Goal: Task Accomplishment & Management: Manage account settings

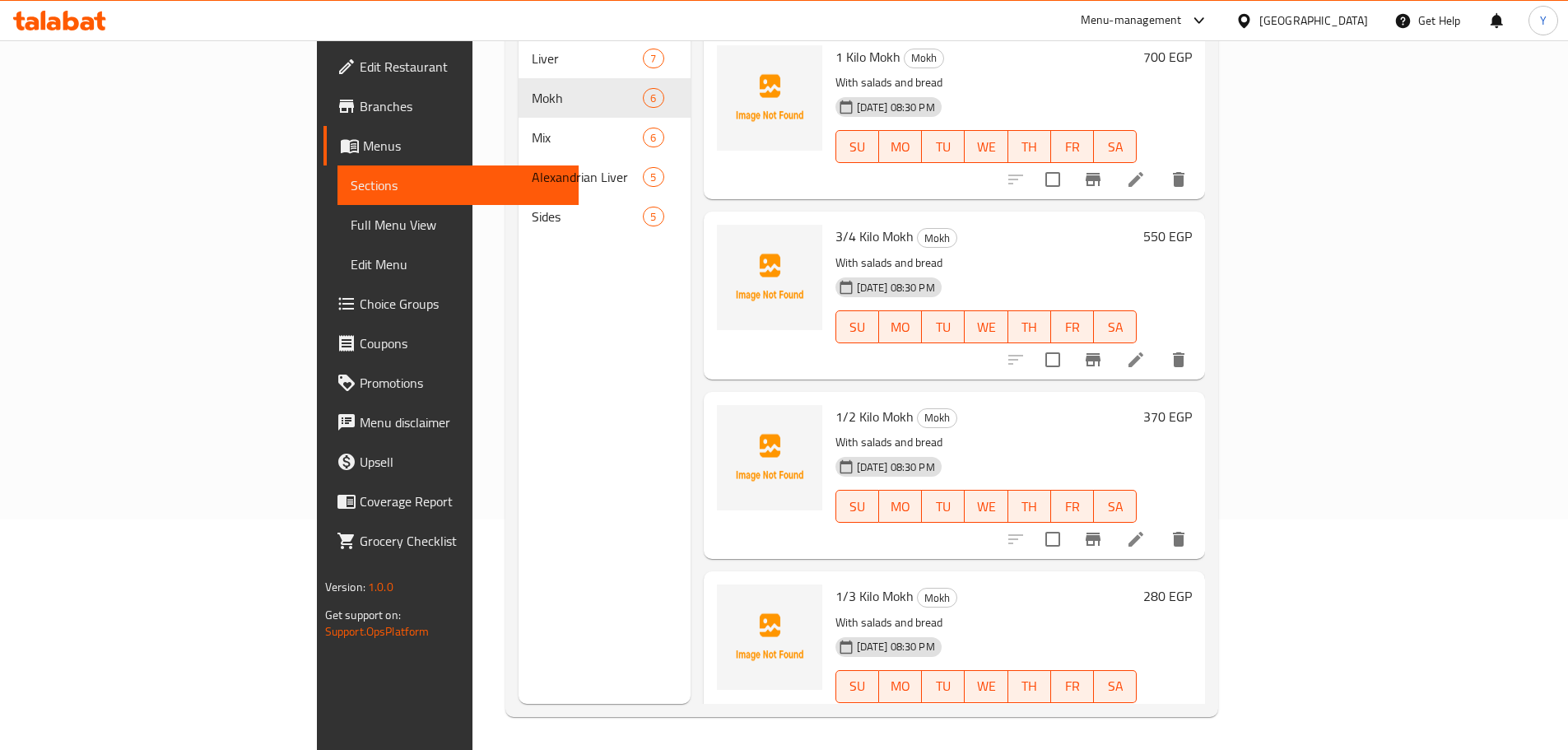
scroll to position [370, 0]
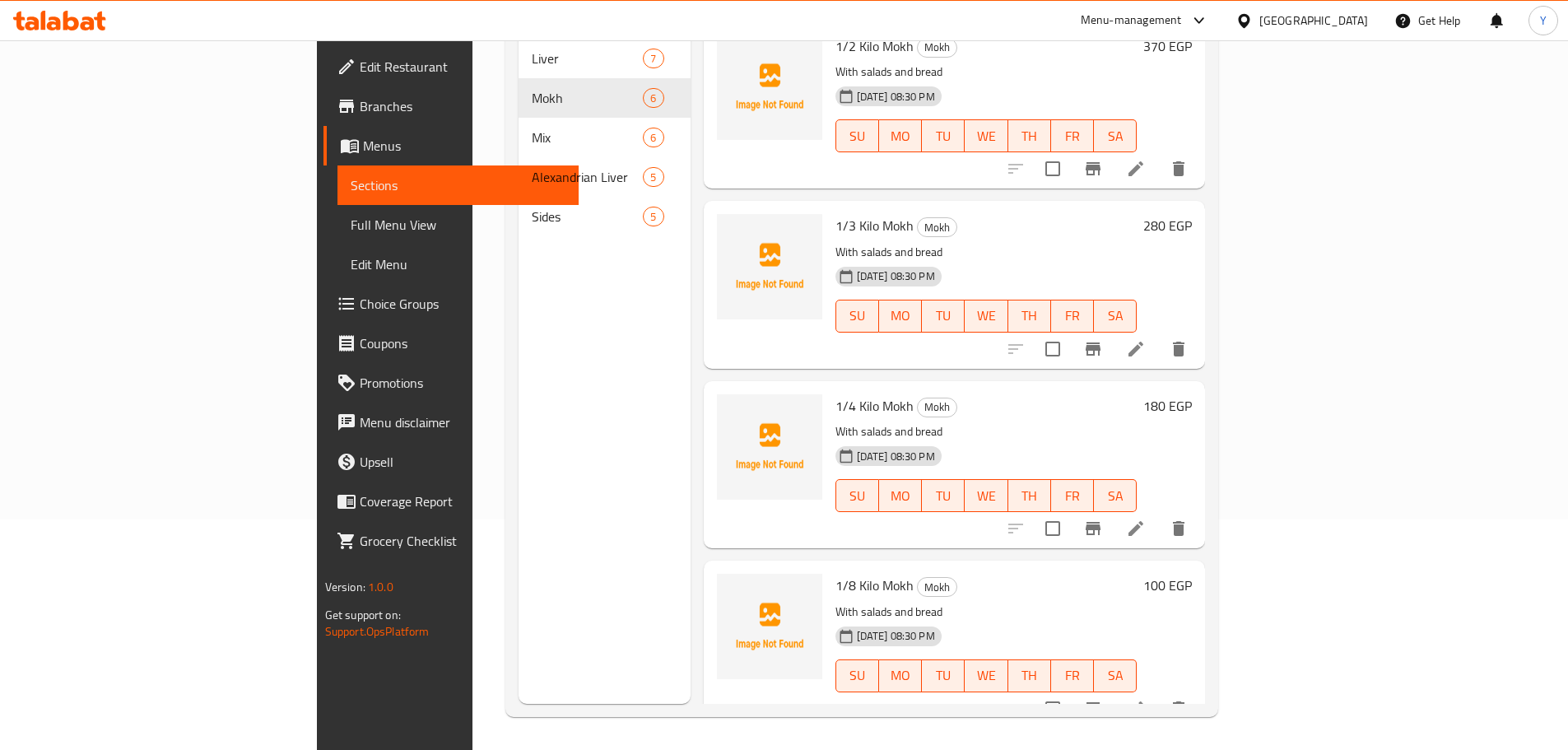
click at [360, 108] on span "Branches" at bounding box center [462, 106] width 206 height 19
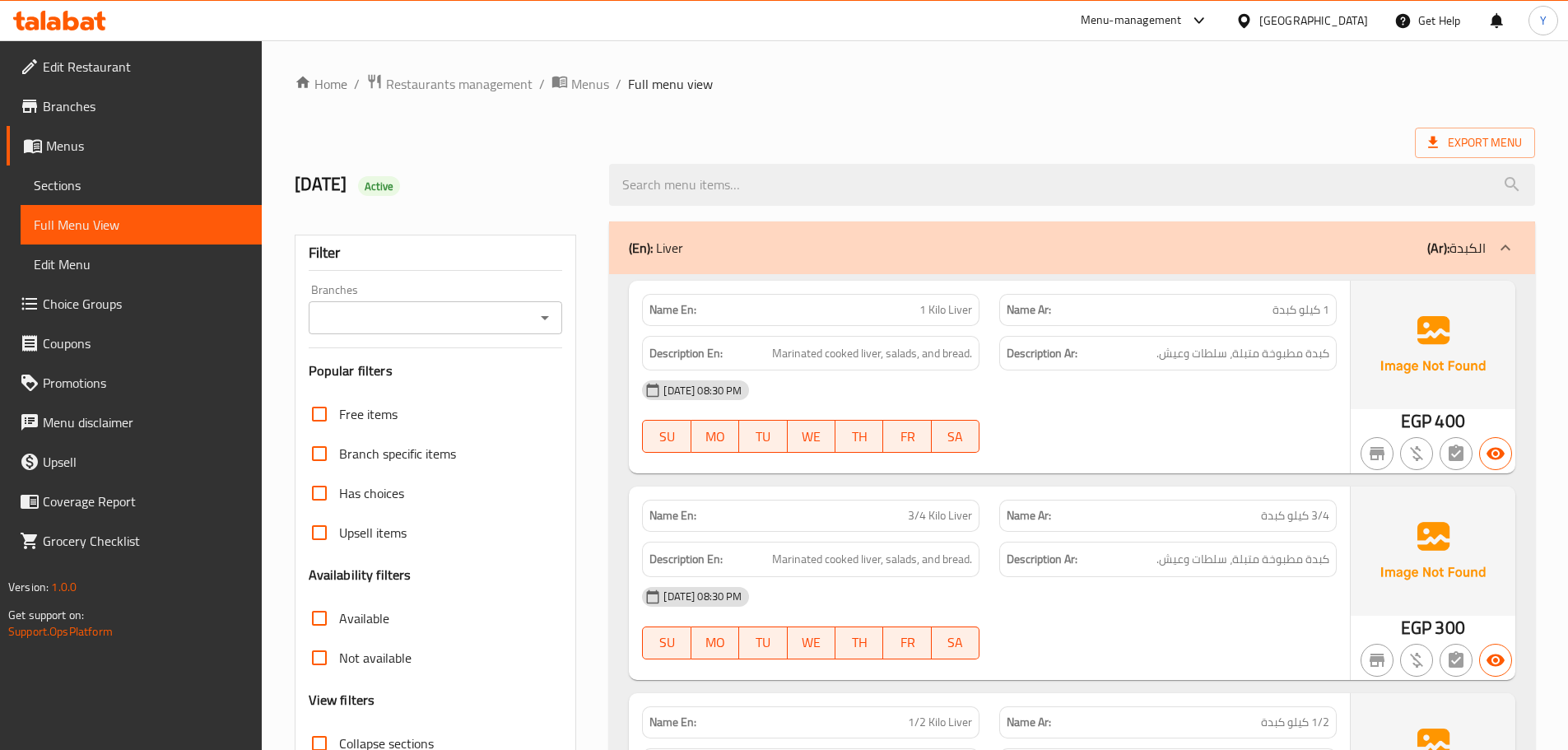
drag, startPoint x: 1069, startPoint y: 352, endPoint x: 1164, endPoint y: -99, distance: 460.9
click at [1475, 151] on span "Export Menu" at bounding box center [1475, 143] width 94 height 20
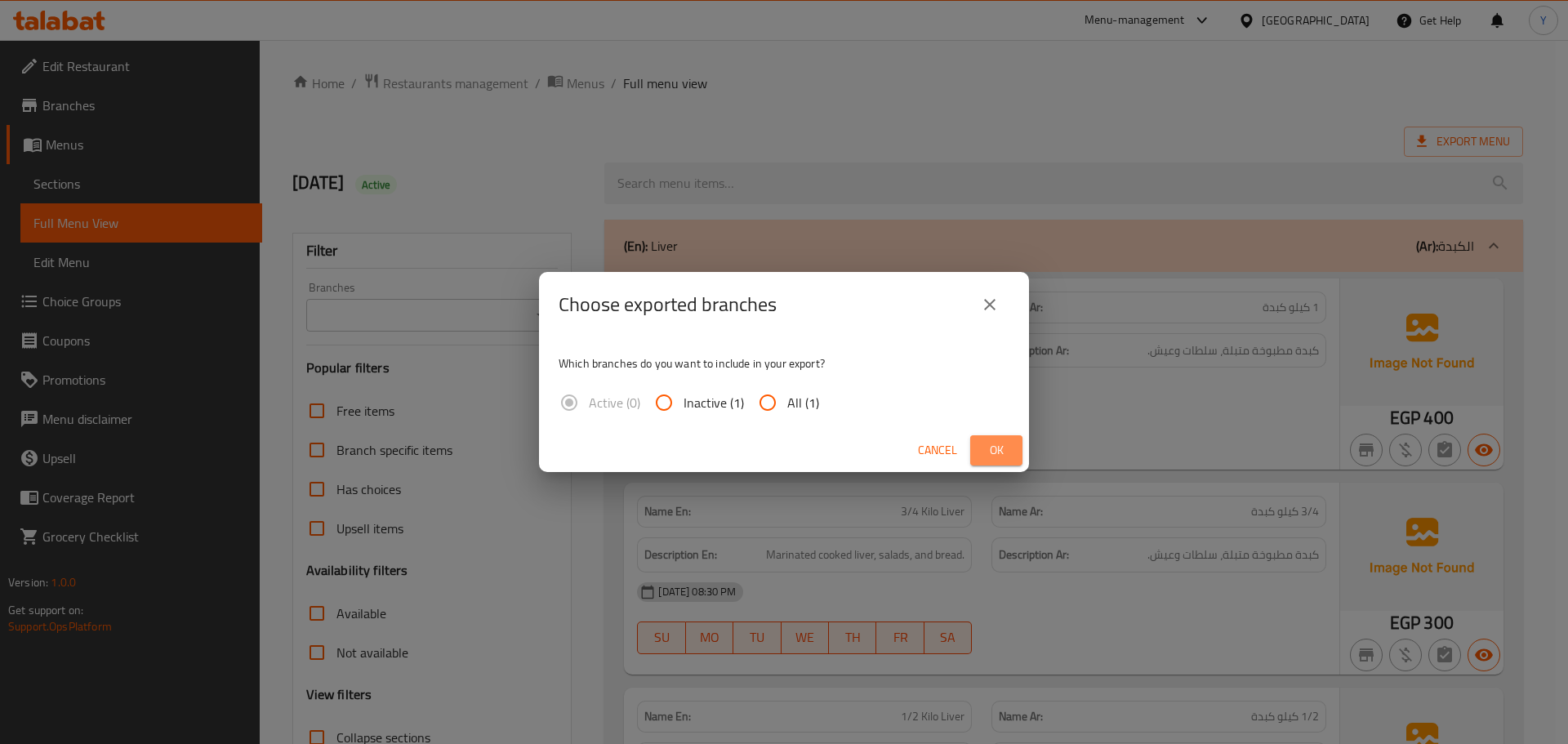
click at [995, 459] on span "Ok" at bounding box center [997, 450] width 26 height 20
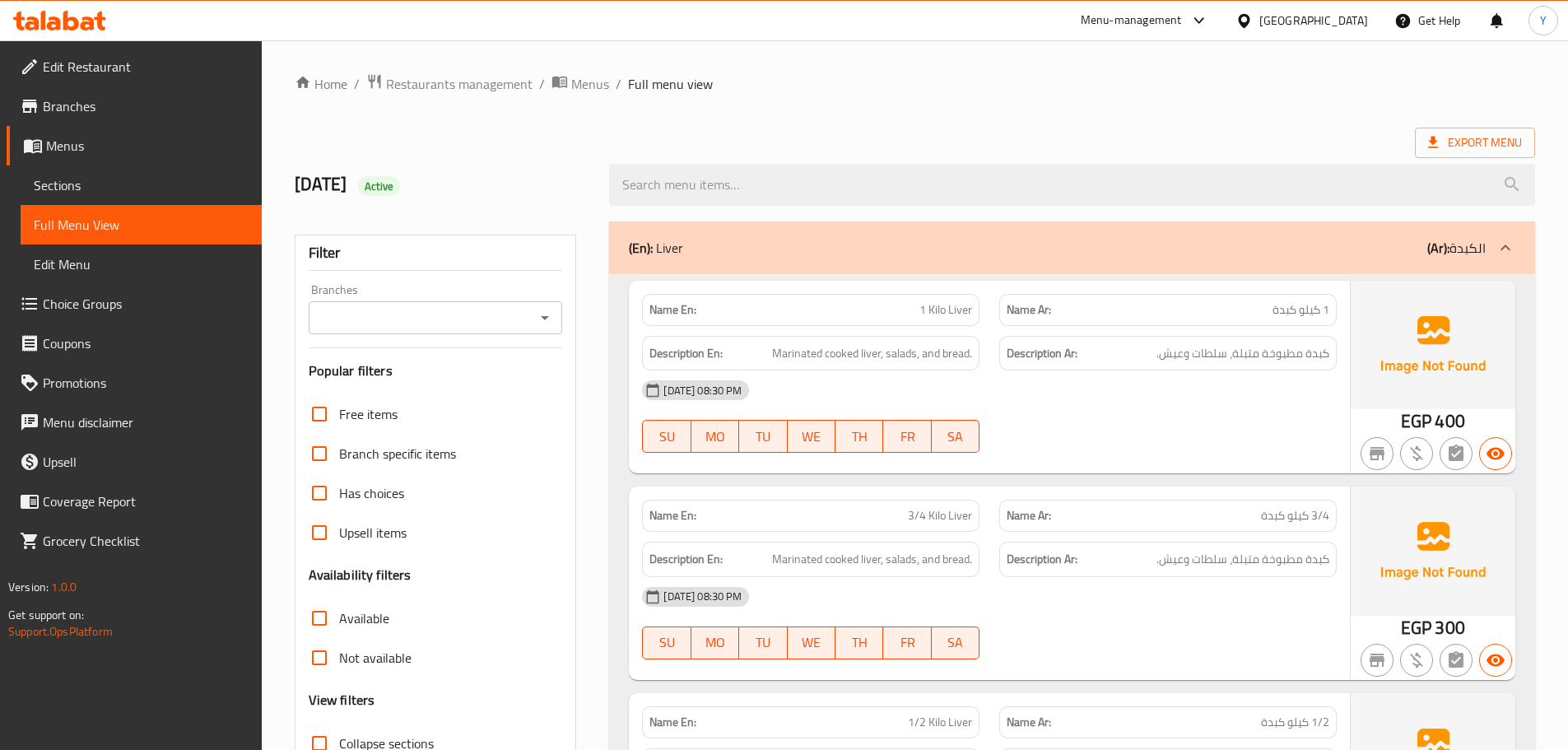
click at [654, 323] on div "Name En: 1 Kilo Liver" at bounding box center [811, 310] width 338 height 32
copy strong "Name En:"
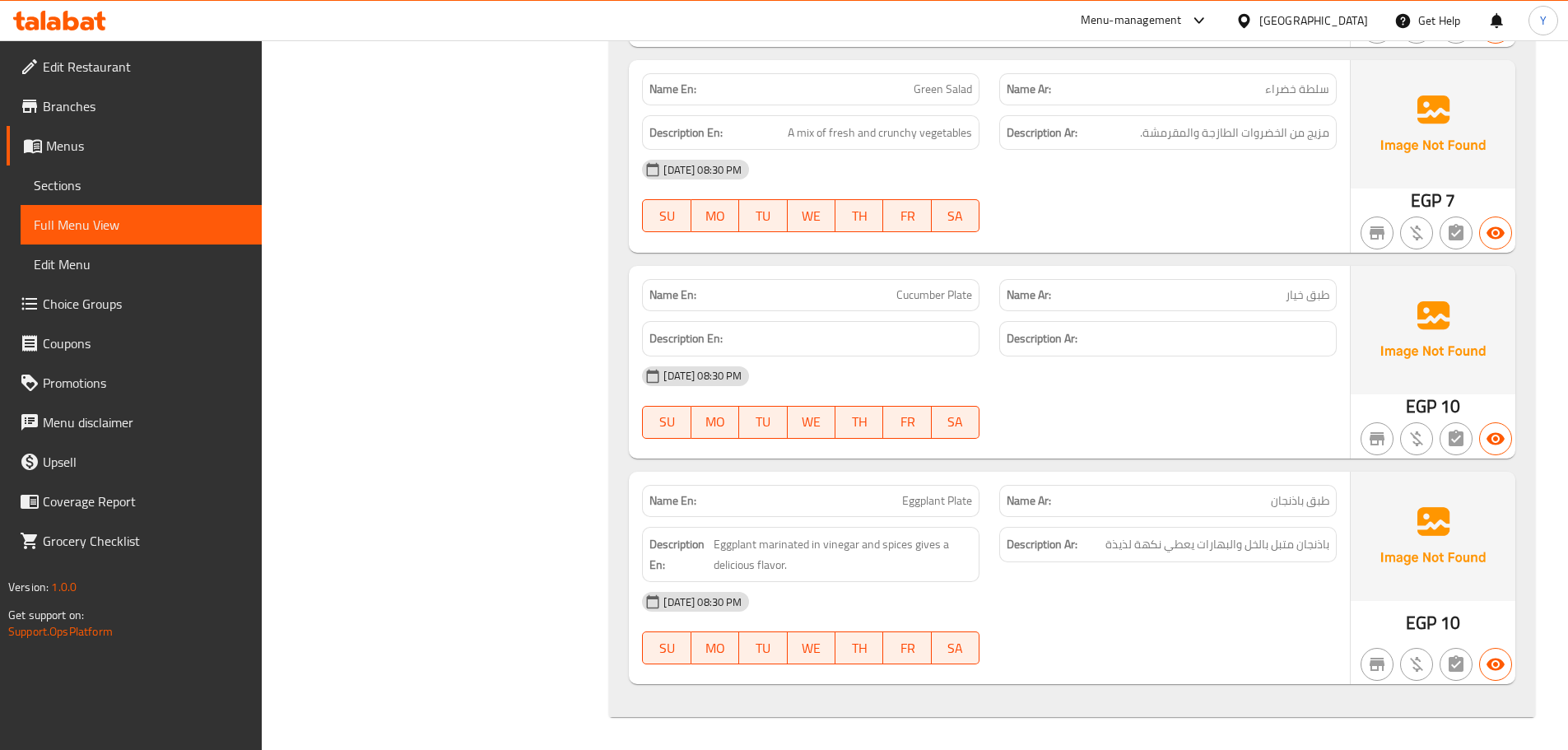
drag, startPoint x: 871, startPoint y: 226, endPoint x: 903, endPoint y: 788, distance: 562.9
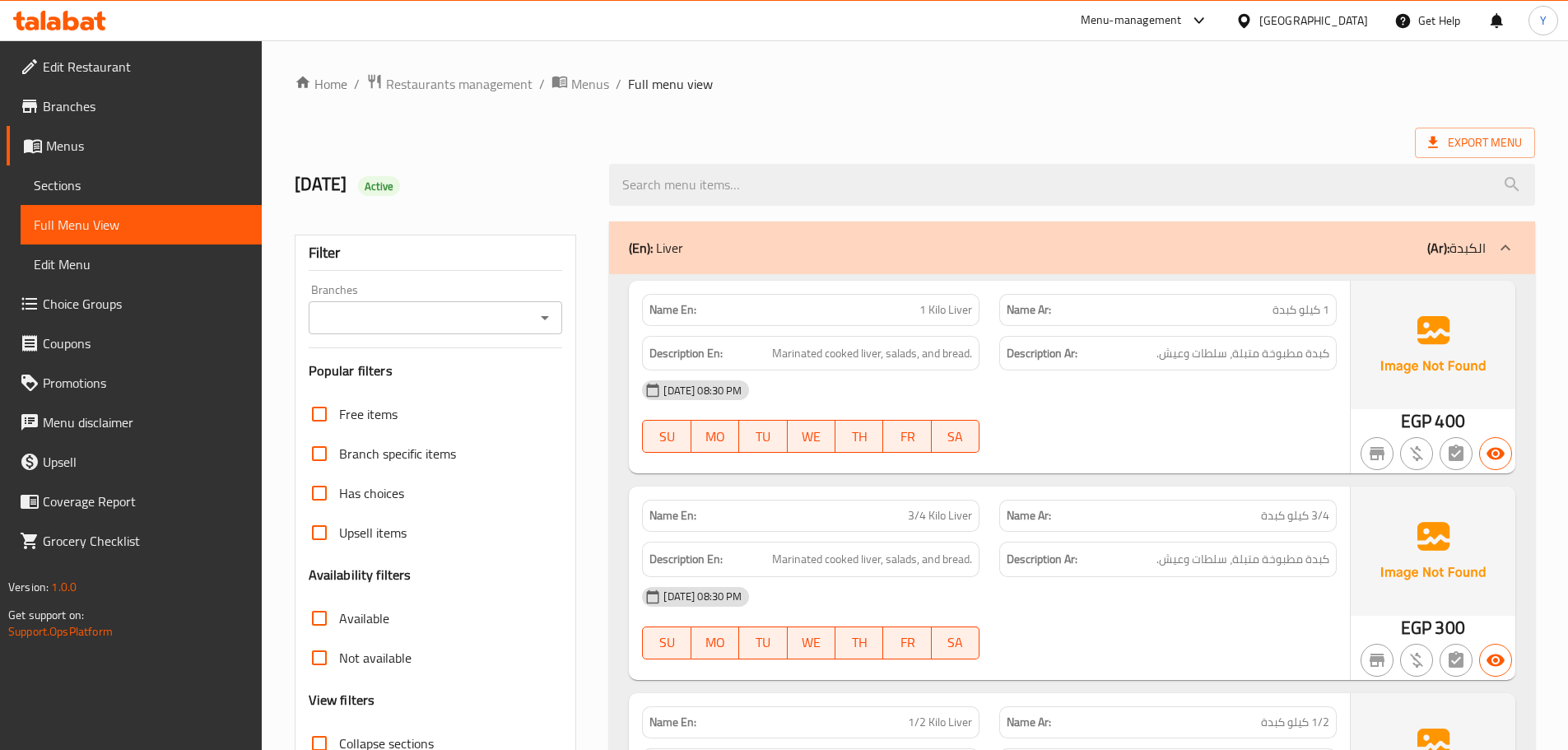
drag, startPoint x: 928, startPoint y: 212, endPoint x: 1083, endPoint y: -99, distance: 347.5
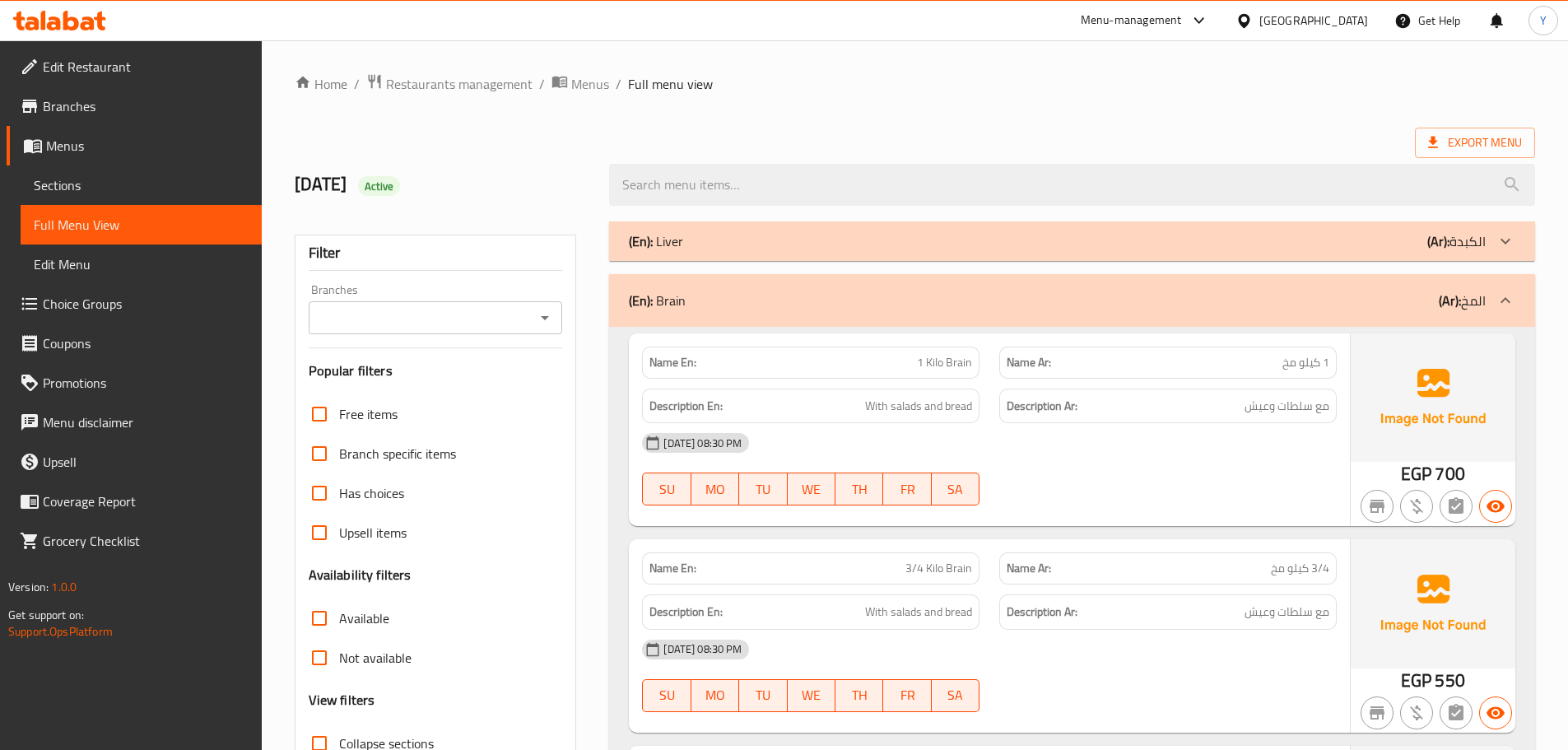
scroll to position [576, 0]
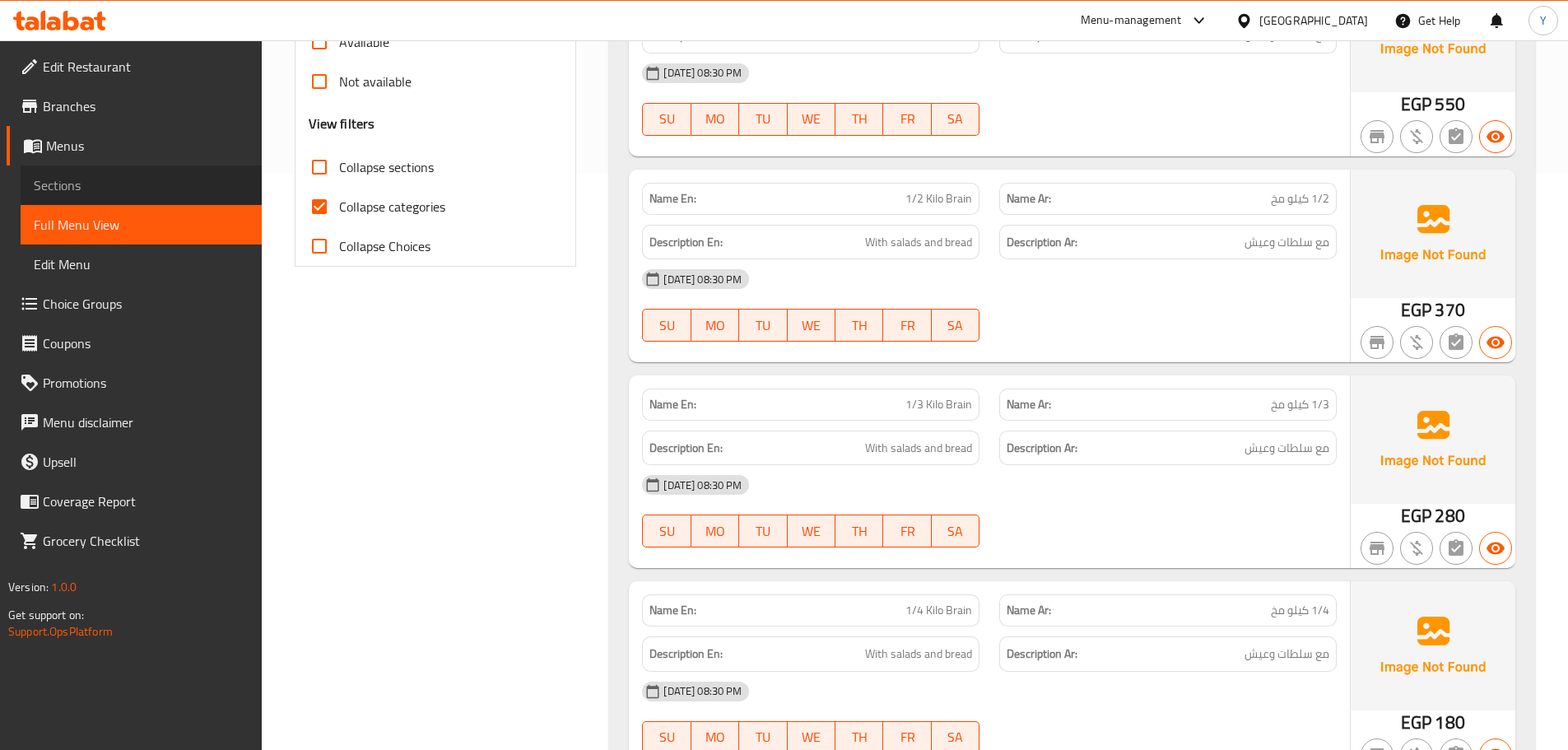
click at [153, 189] on span "Sections" at bounding box center [141, 185] width 215 height 19
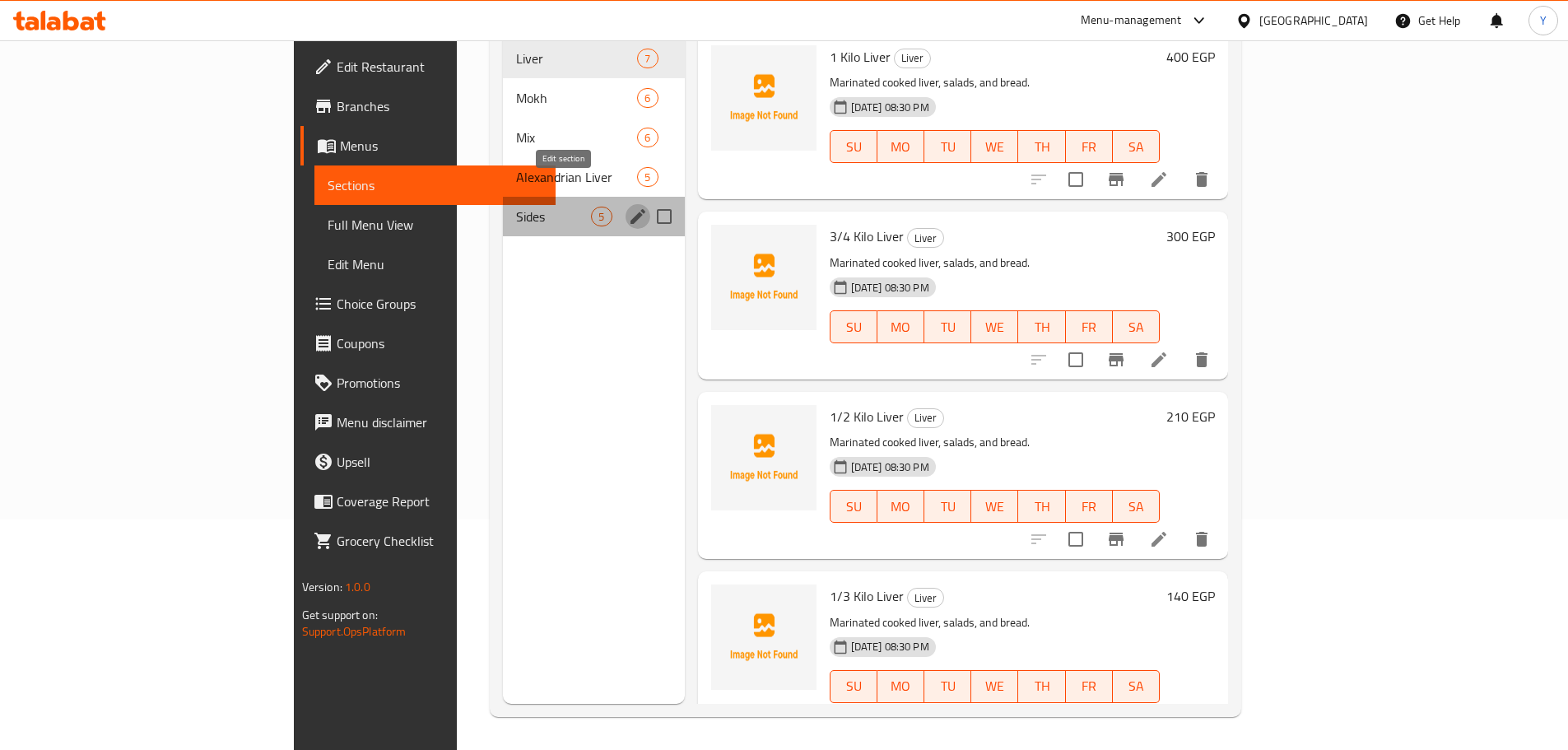
click at [628, 206] on icon "edit" at bounding box center [638, 216] width 19 height 19
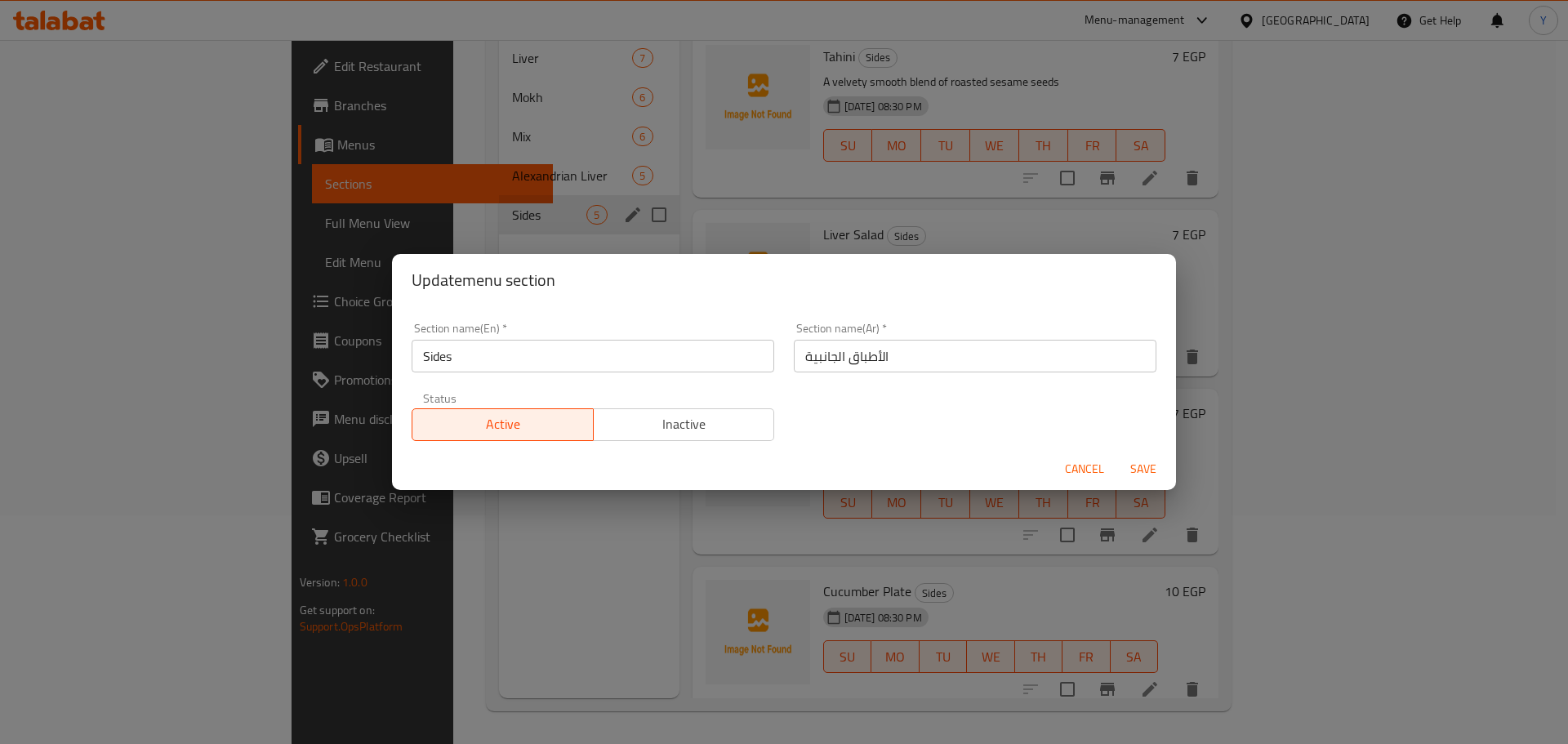
click at [541, 354] on input "Sides" at bounding box center [592, 356] width 363 height 33
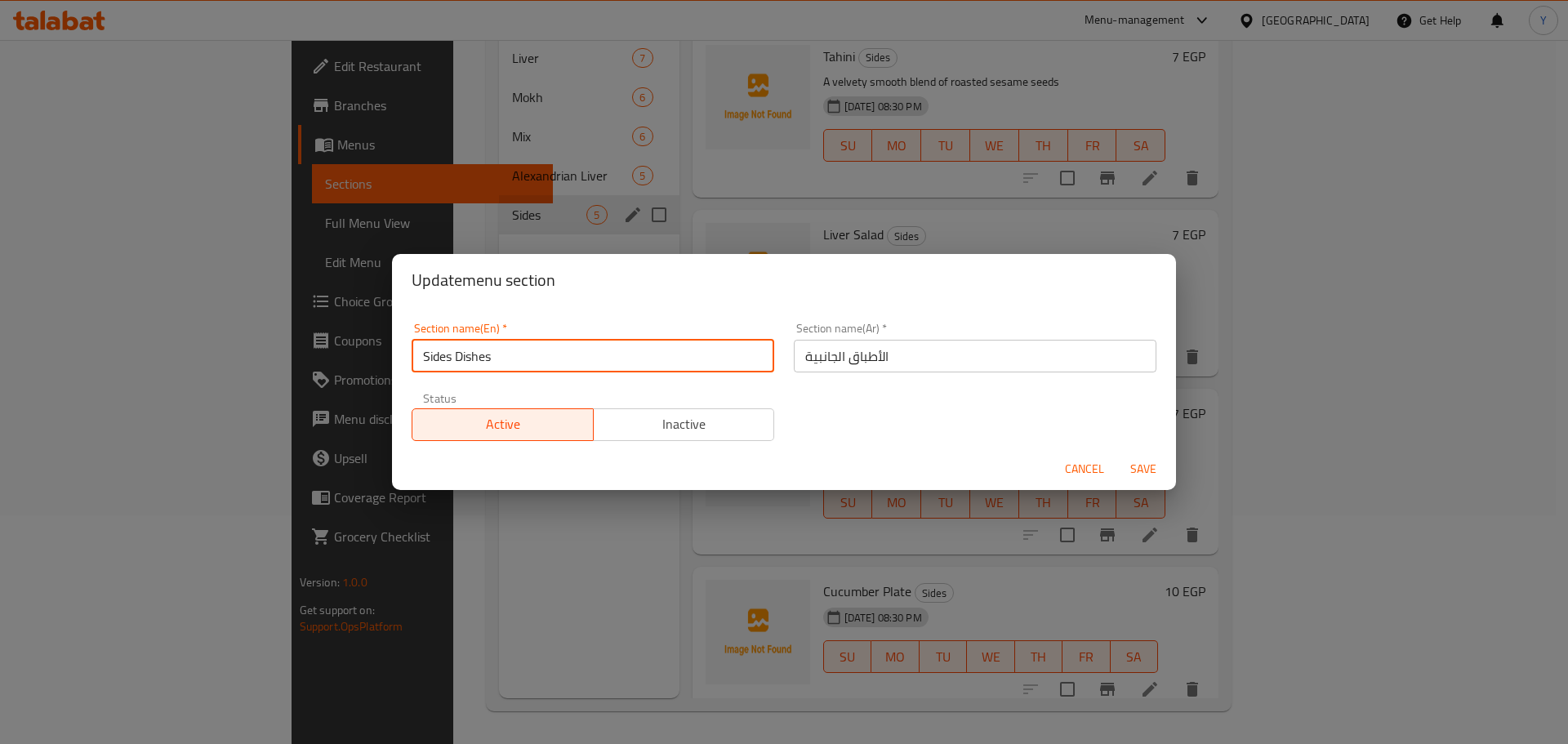
type input "Sides Dishes"
click at [1117, 454] on button "Save" at bounding box center [1143, 469] width 52 height 30
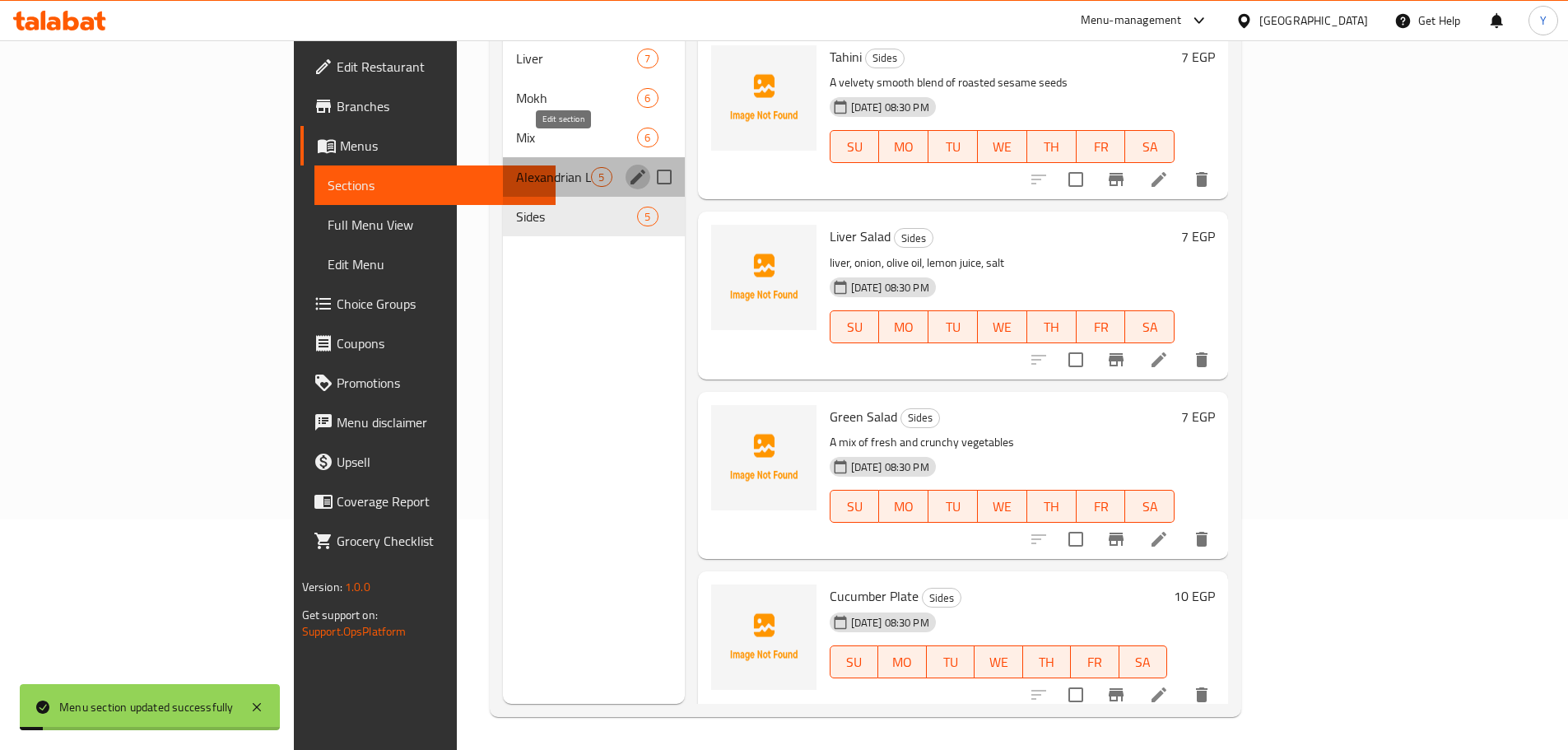
click at [631, 169] on icon "edit" at bounding box center [638, 176] width 15 height 15
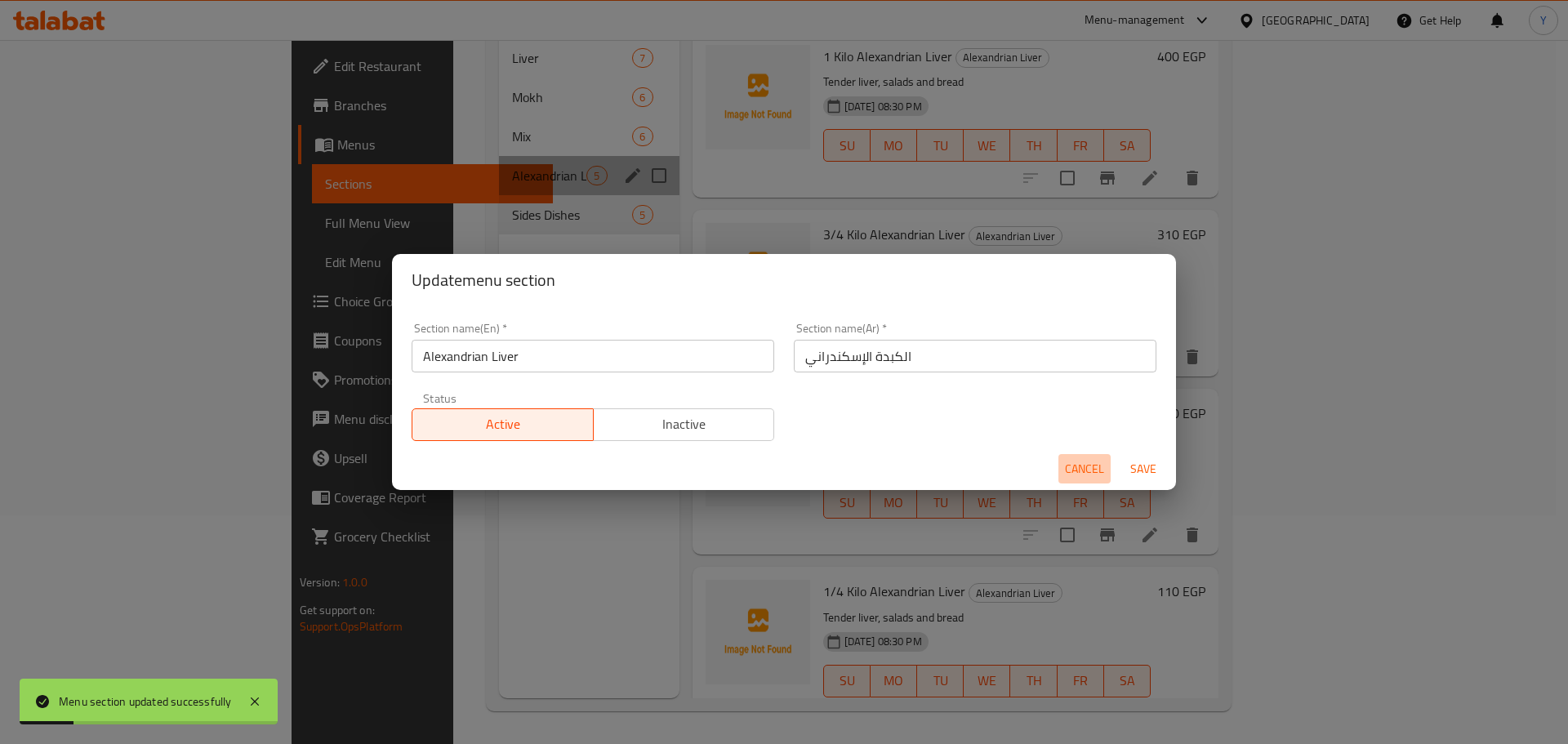
click at [1066, 466] on span "Cancel" at bounding box center [1085, 468] width 40 height 20
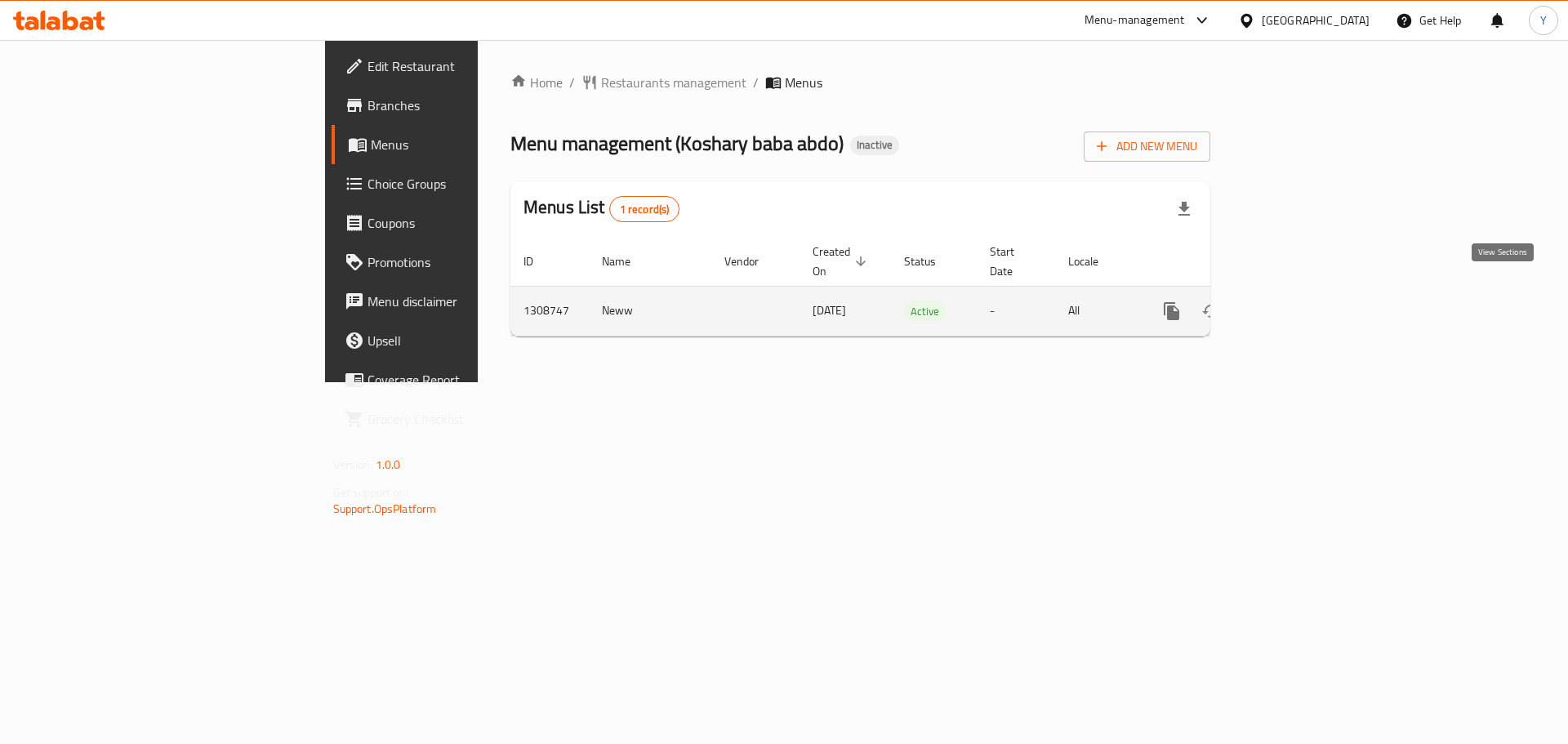
click at [1310, 293] on link "enhanced table" at bounding box center [1289, 311] width 40 height 40
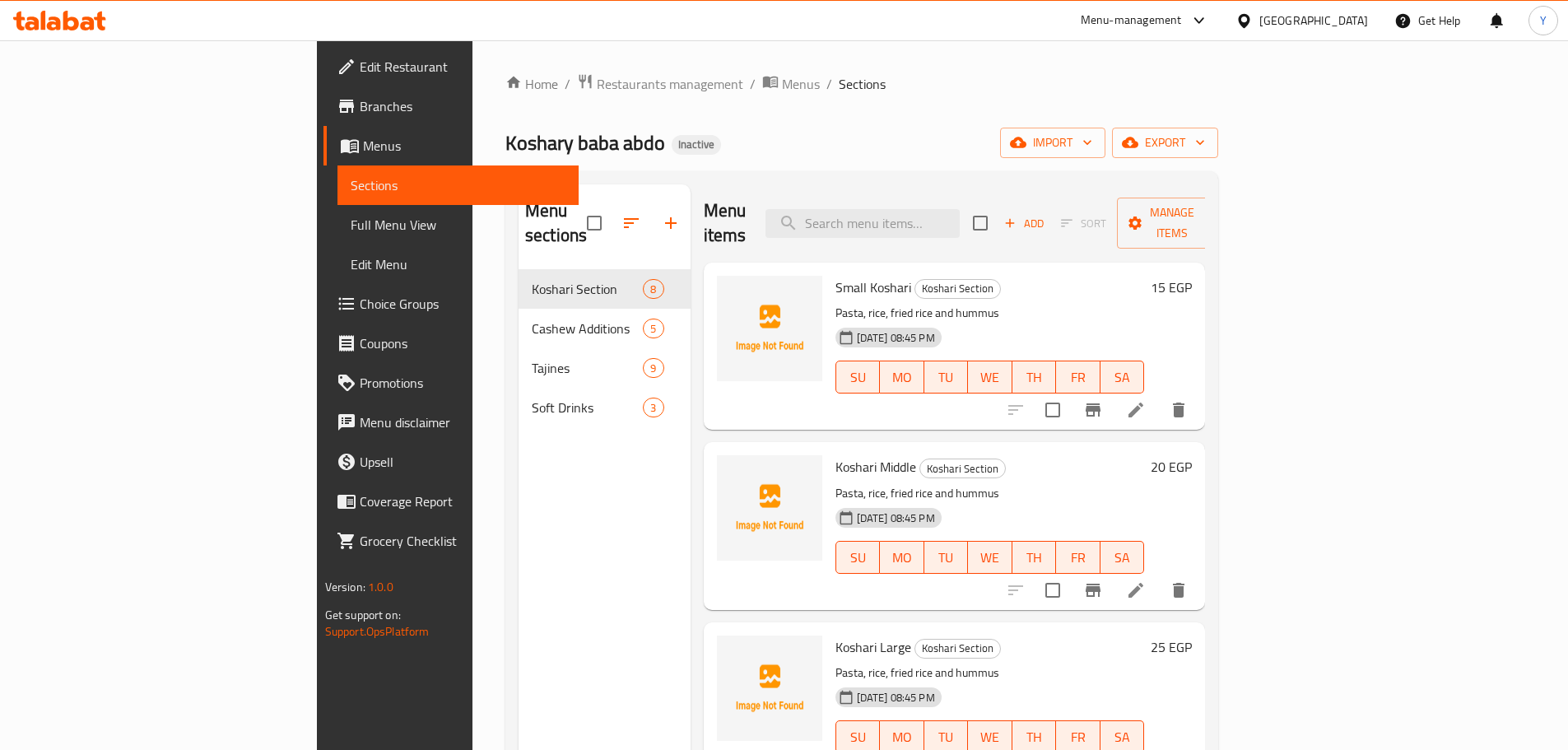
click at [351, 228] on span "Full Menu View" at bounding box center [458, 225] width 215 height 19
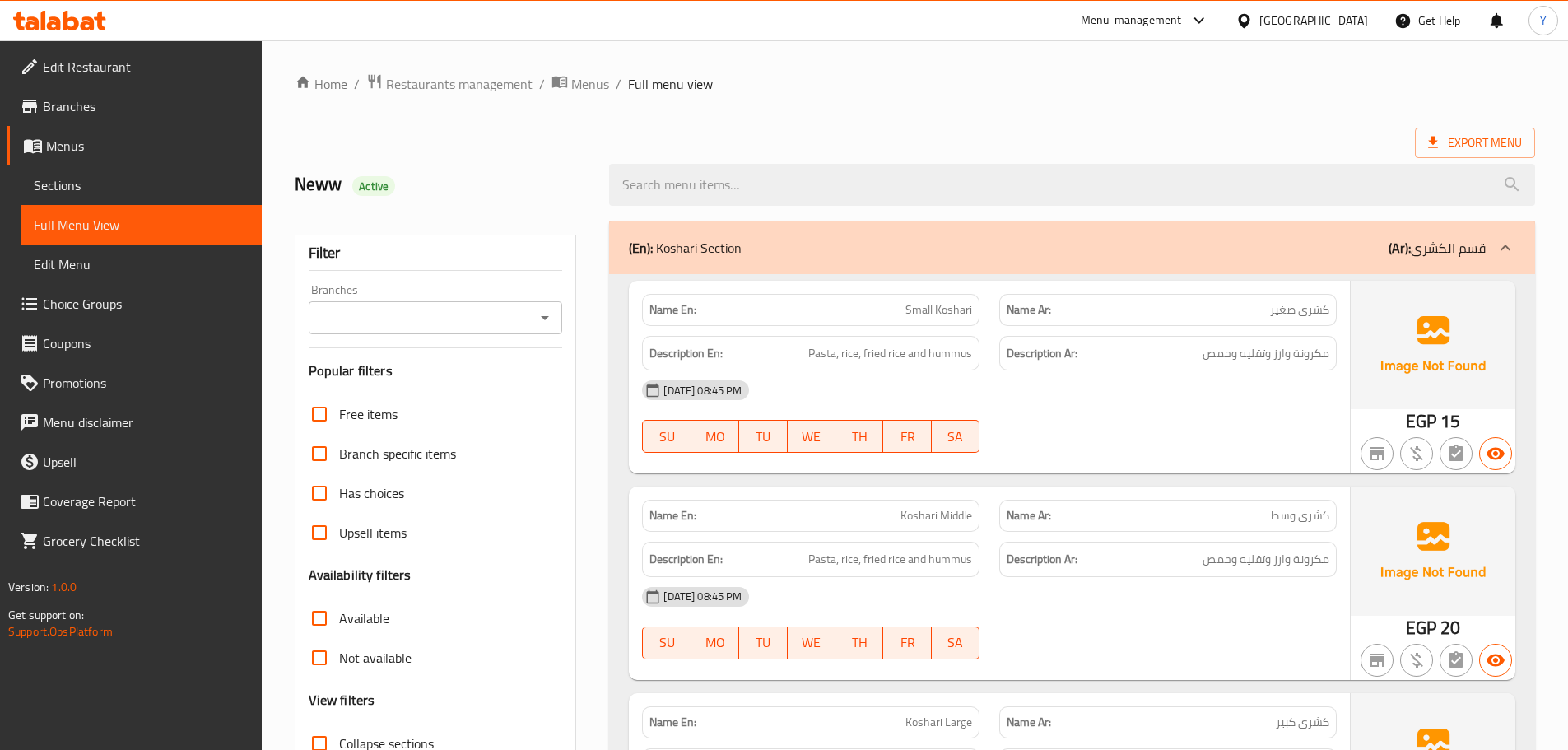
click at [1326, 308] on span "کشری صغیر" at bounding box center [1300, 310] width 59 height 18
copy span "کشری"
click at [1326, 308] on span "کشری صغیر" at bounding box center [1300, 310] width 59 height 18
drag, startPoint x: 1067, startPoint y: 351, endPoint x: 1128, endPoint y: 383, distance: 68.9
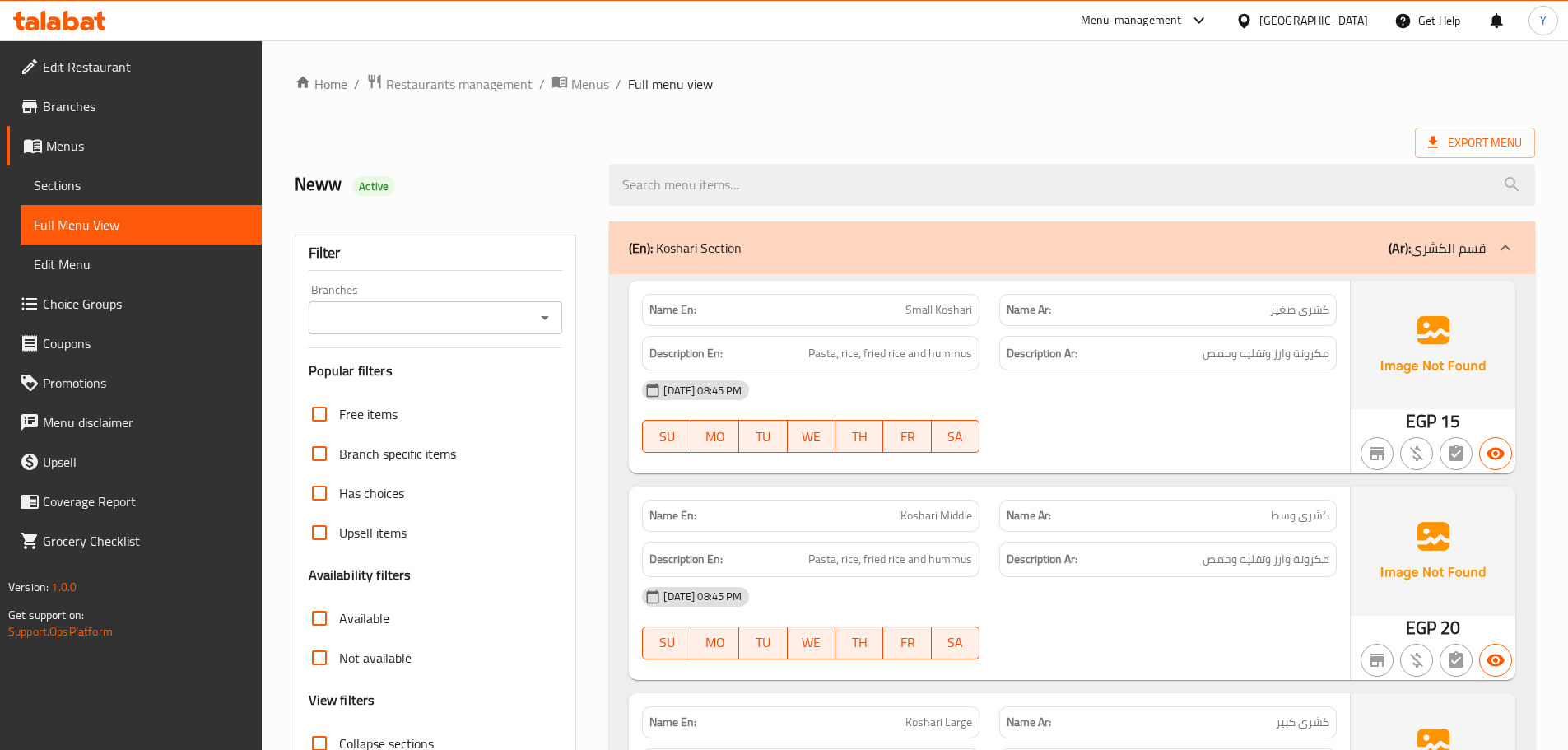
click at [1067, 351] on strong "Description Ar:" at bounding box center [1043, 353] width 71 height 20
drag, startPoint x: 1135, startPoint y: 305, endPoint x: 1135, endPoint y: 217, distance: 88.0
click at [1285, 322] on div "Name Ar: کشری صغیر" at bounding box center [1168, 310] width 338 height 32
copy span "صغیر"
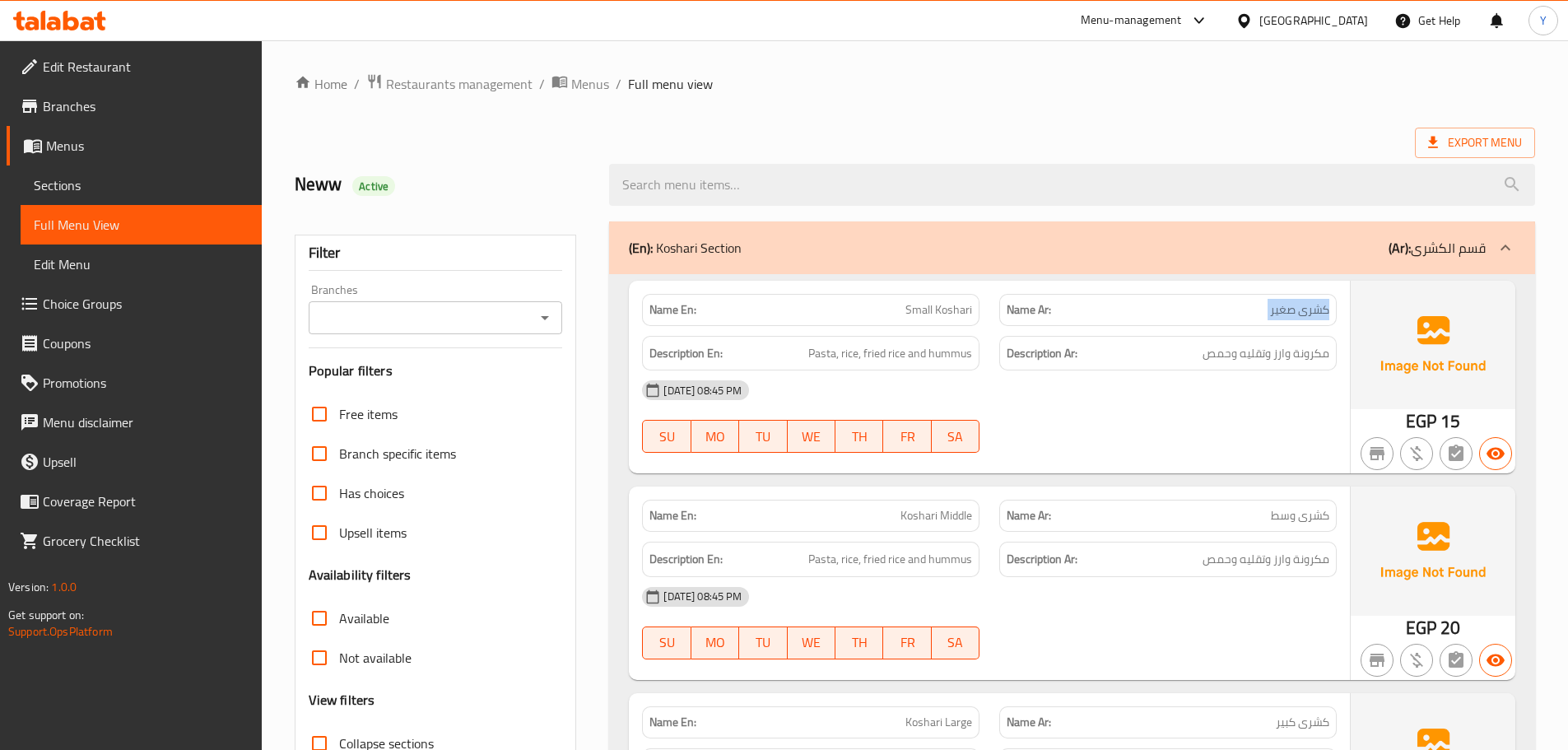
click at [1287, 322] on div "Name Ar: کشری صغیر" at bounding box center [1168, 310] width 338 height 32
copy span "کشری صغیر"
click at [1282, 349] on span "مكرونة وارز وتقليه وحمص" at bounding box center [1266, 353] width 127 height 20
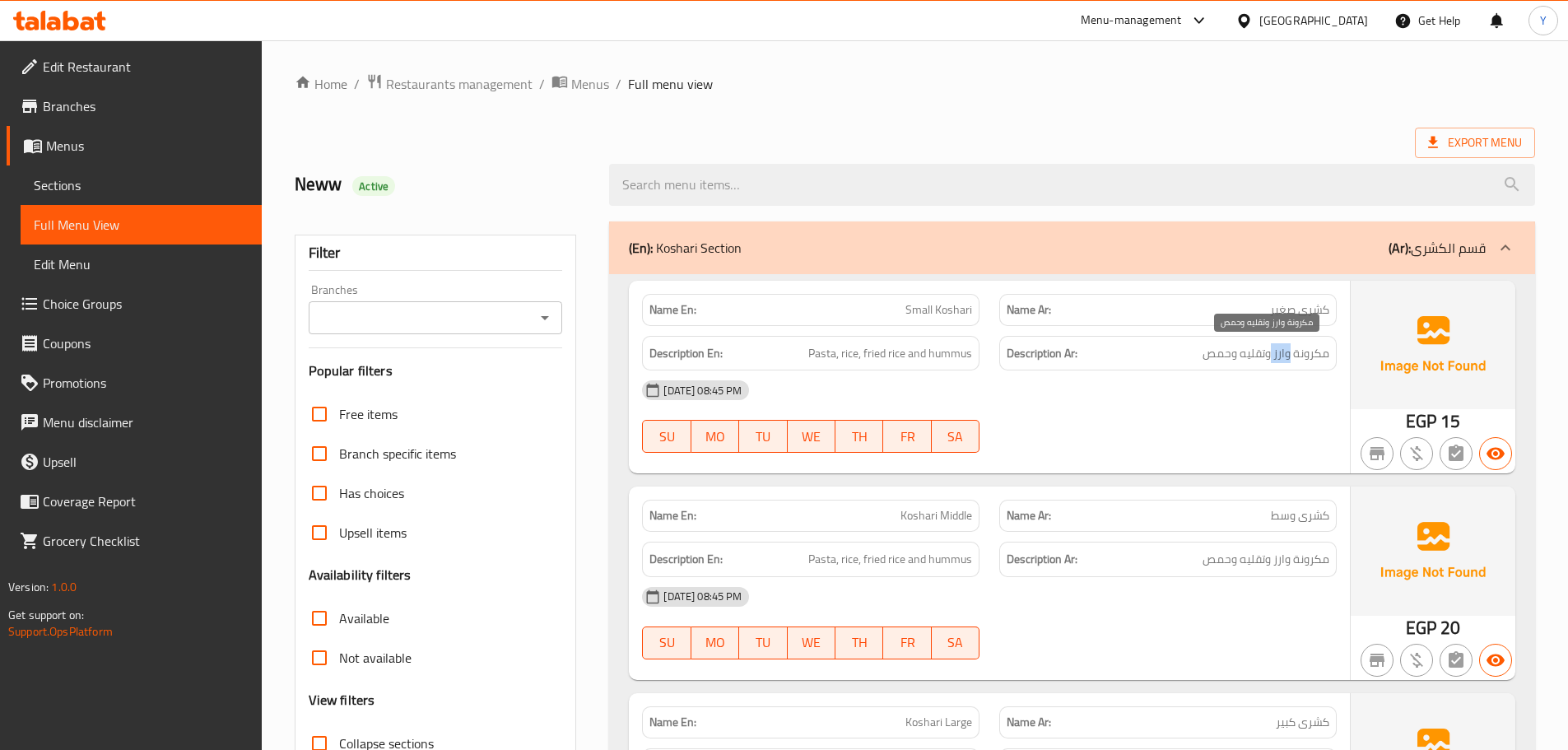
copy span "وارز"
click at [1282, 349] on span "مكرونة وارز وتقليه وحمص" at bounding box center [1266, 353] width 127 height 20
click at [960, 312] on span "Small Koshari" at bounding box center [938, 310] width 66 height 18
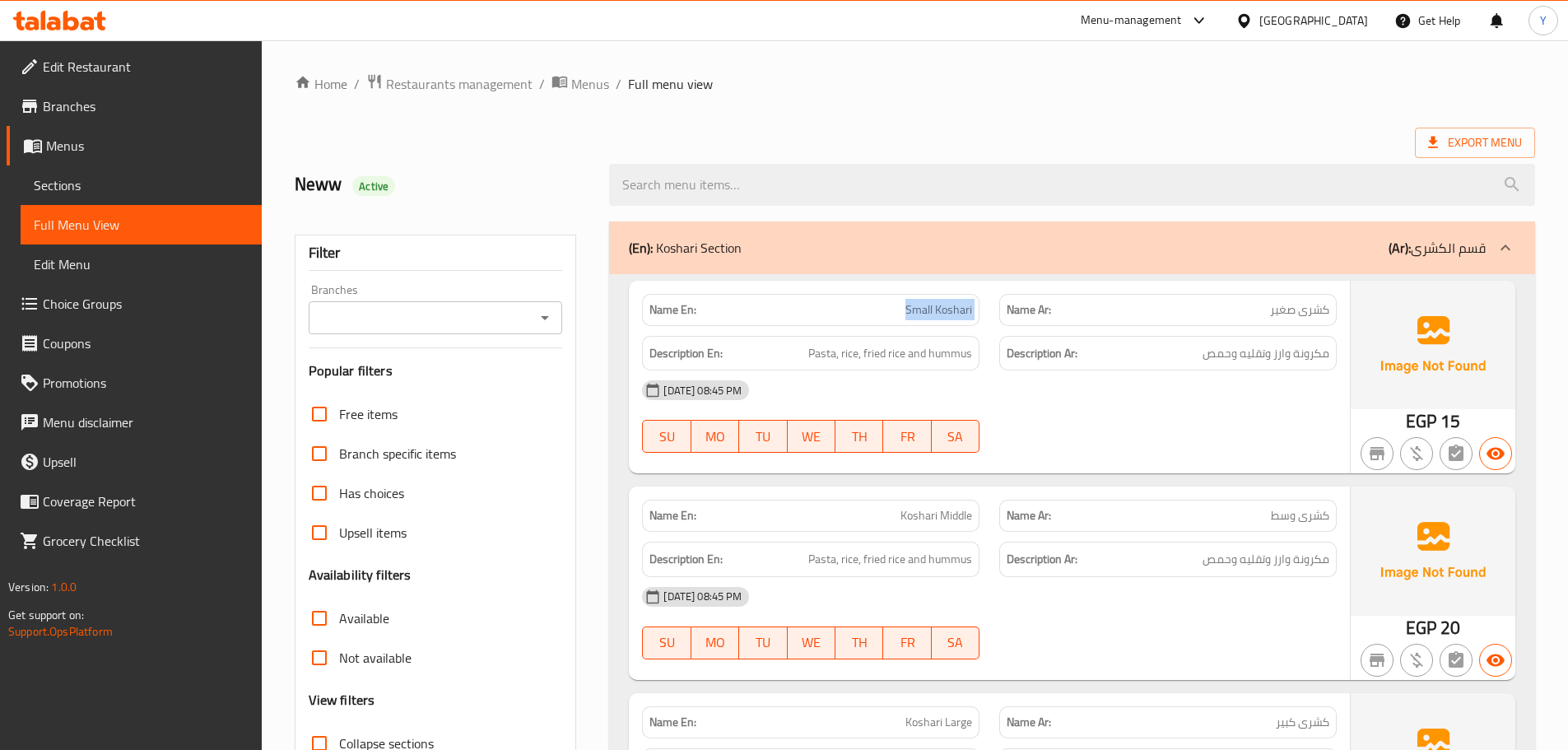
copy span "Small Koshari"
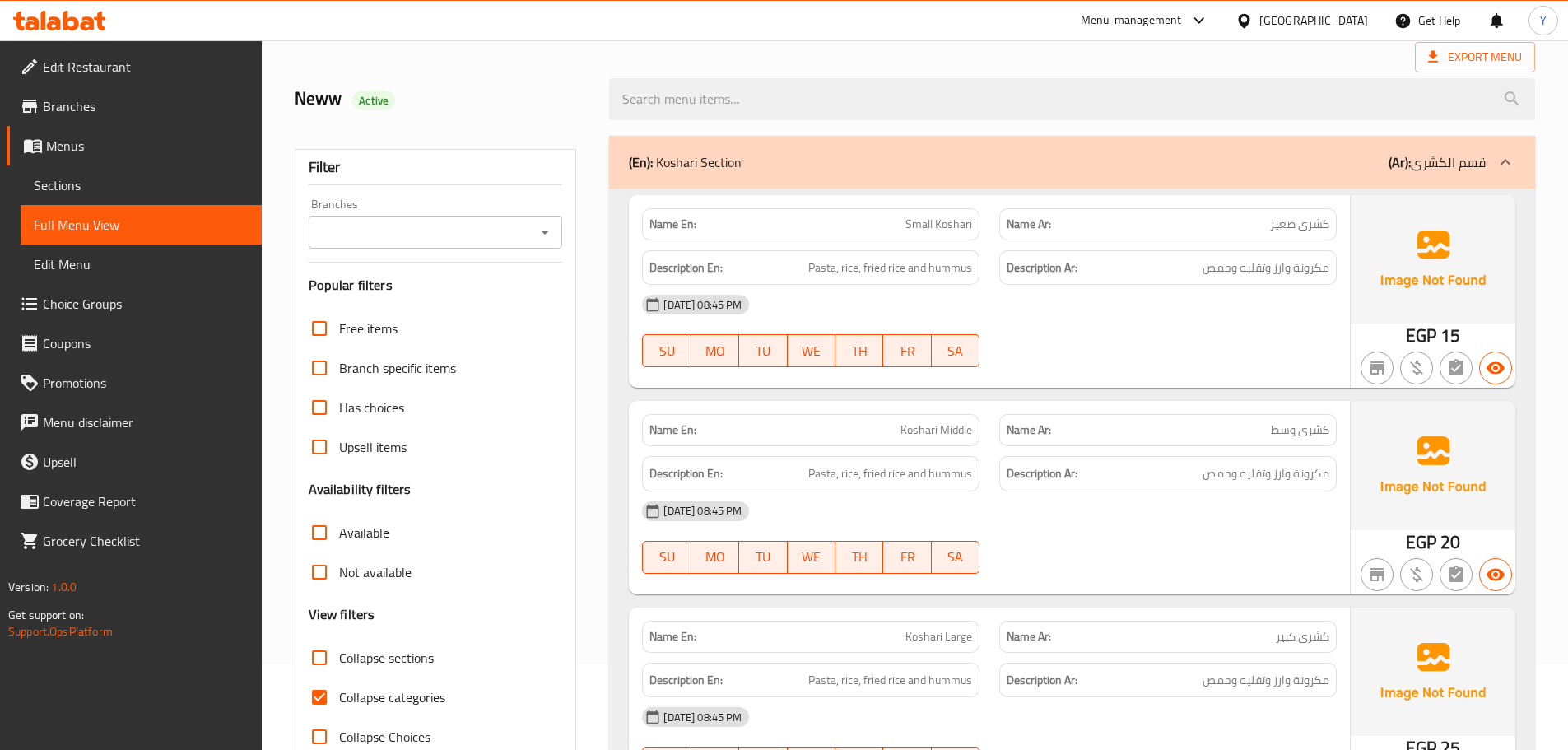
scroll to position [165, 0]
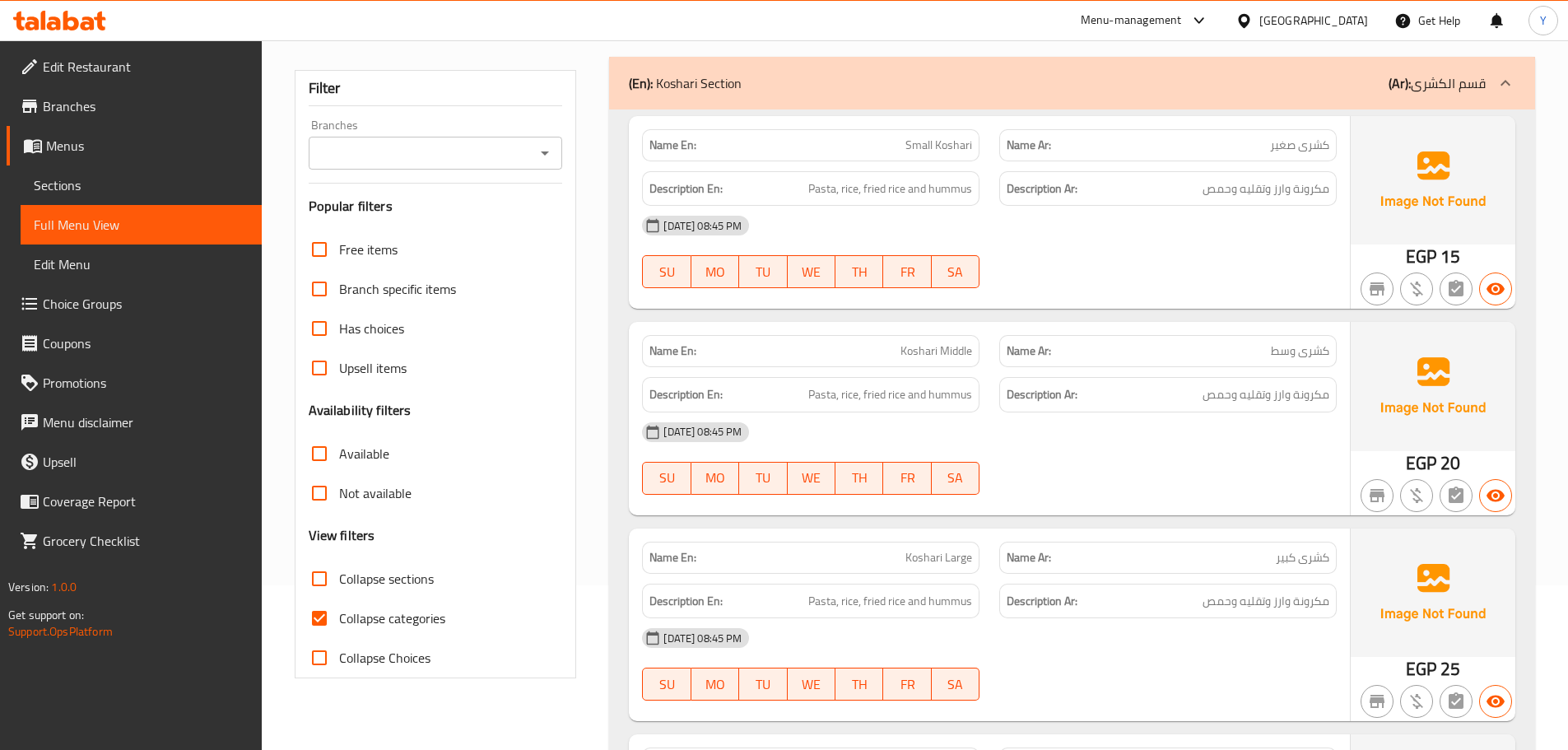
drag, startPoint x: 1127, startPoint y: 452, endPoint x: 1101, endPoint y: 437, distance: 30.0
click at [1127, 452] on div "28-08-2025 08:45 PM SU MO TU WE TH FR SA" at bounding box center [990, 459] width 715 height 92
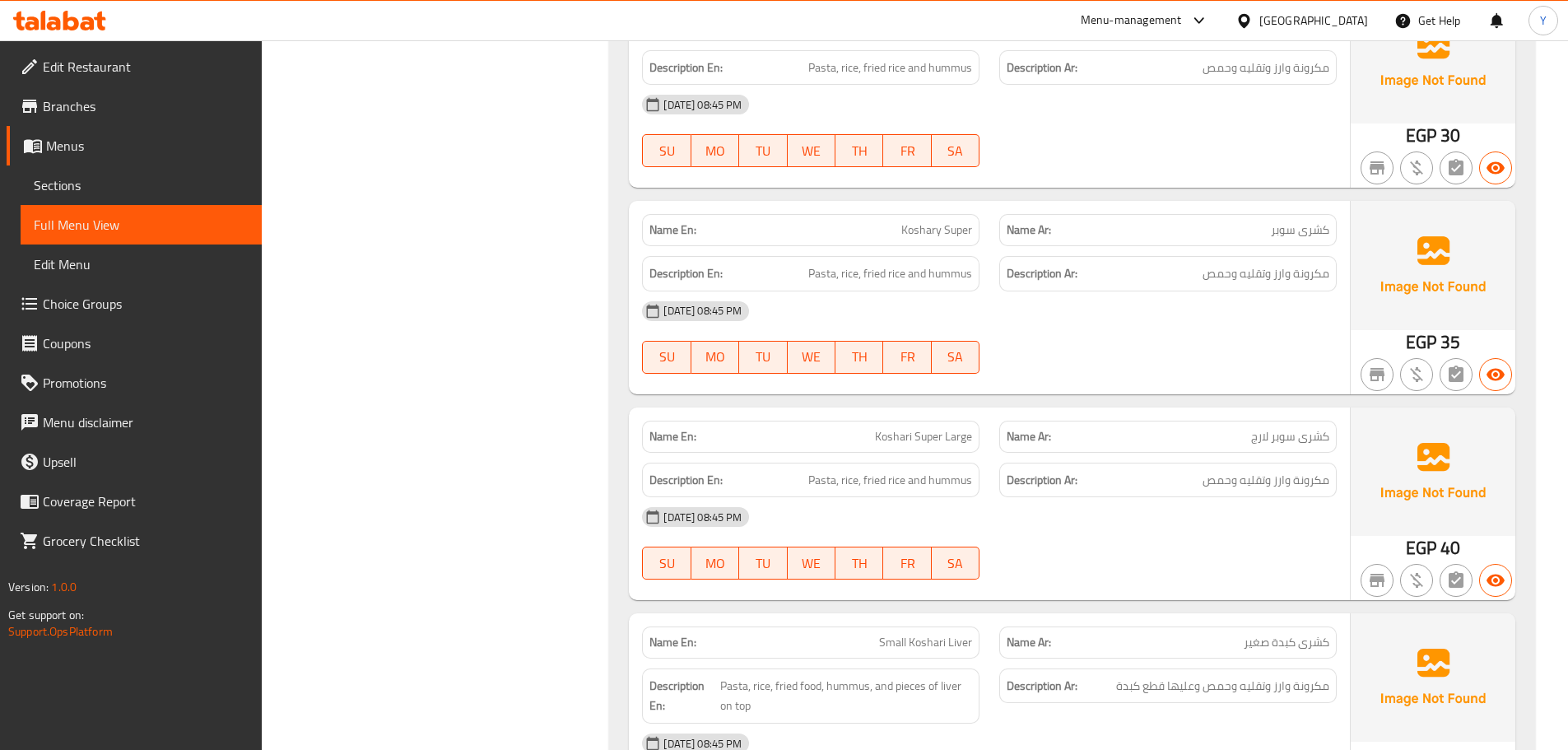
scroll to position [905, 0]
click at [936, 432] on span "Koshari Super Large" at bounding box center [924, 435] width 97 height 18
copy span "Koshari Super Large"
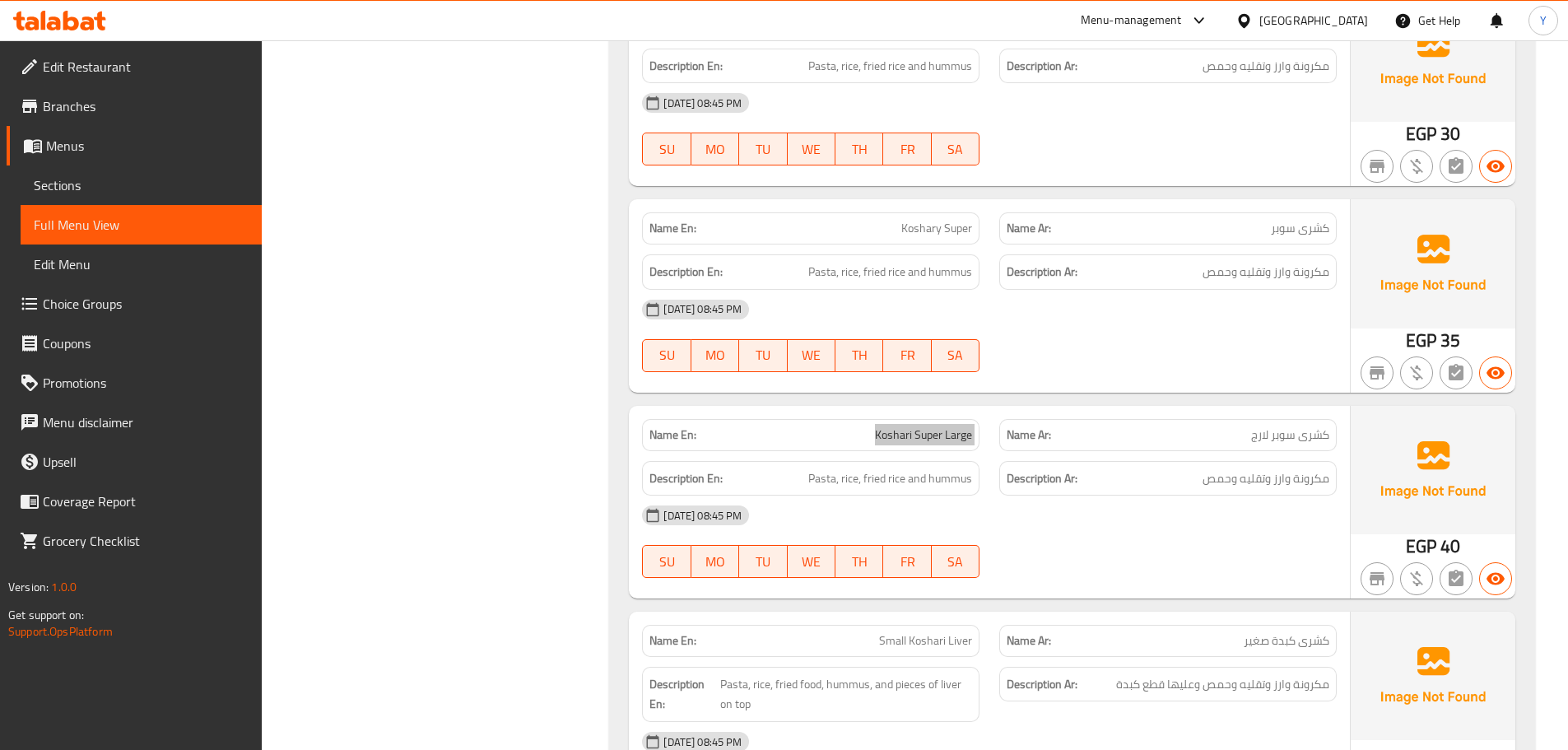
scroll to position [1152, 0]
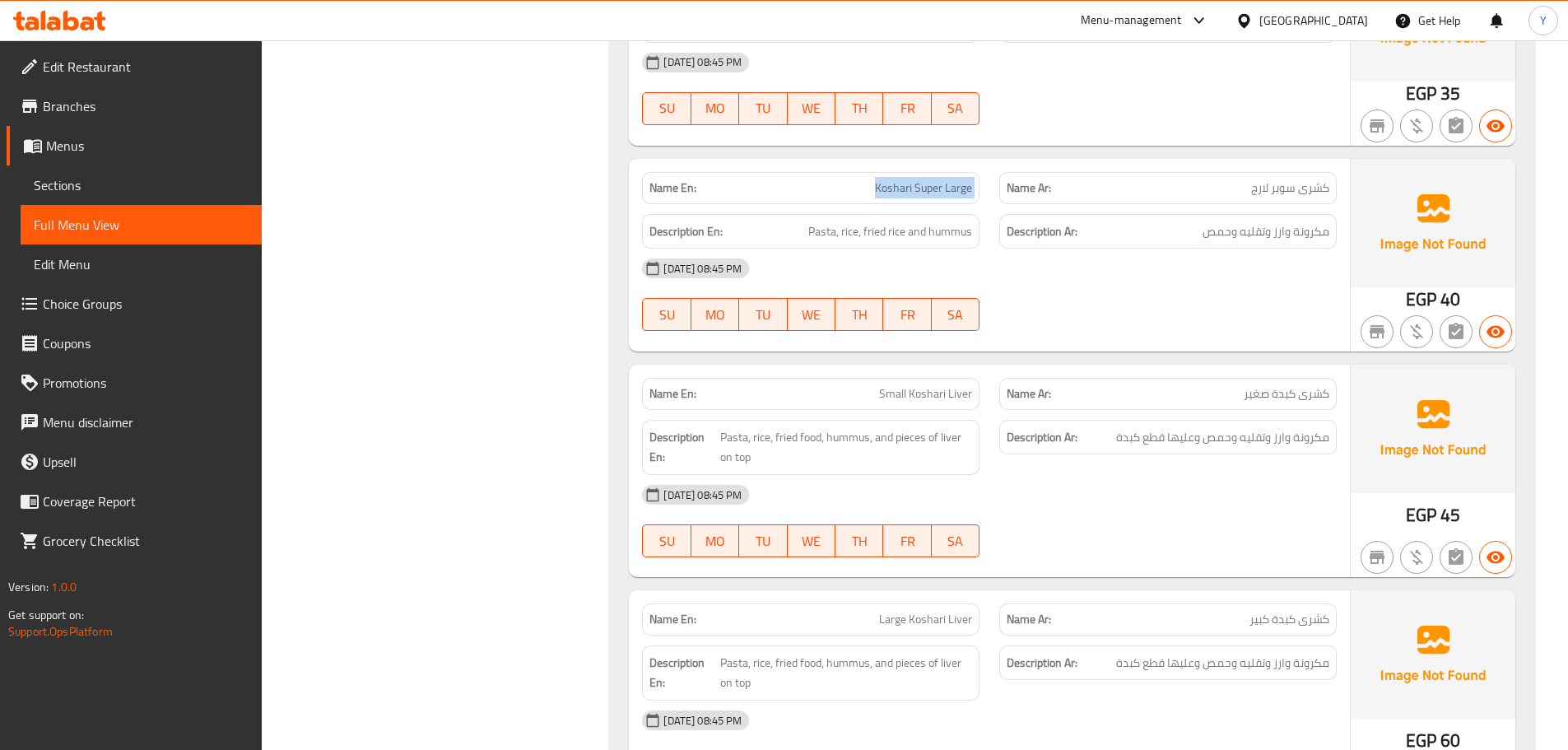
click at [850, 388] on p "Name En: Small Koshari Liver" at bounding box center [811, 394] width 322 height 18
copy span "Small Koshari Liver"
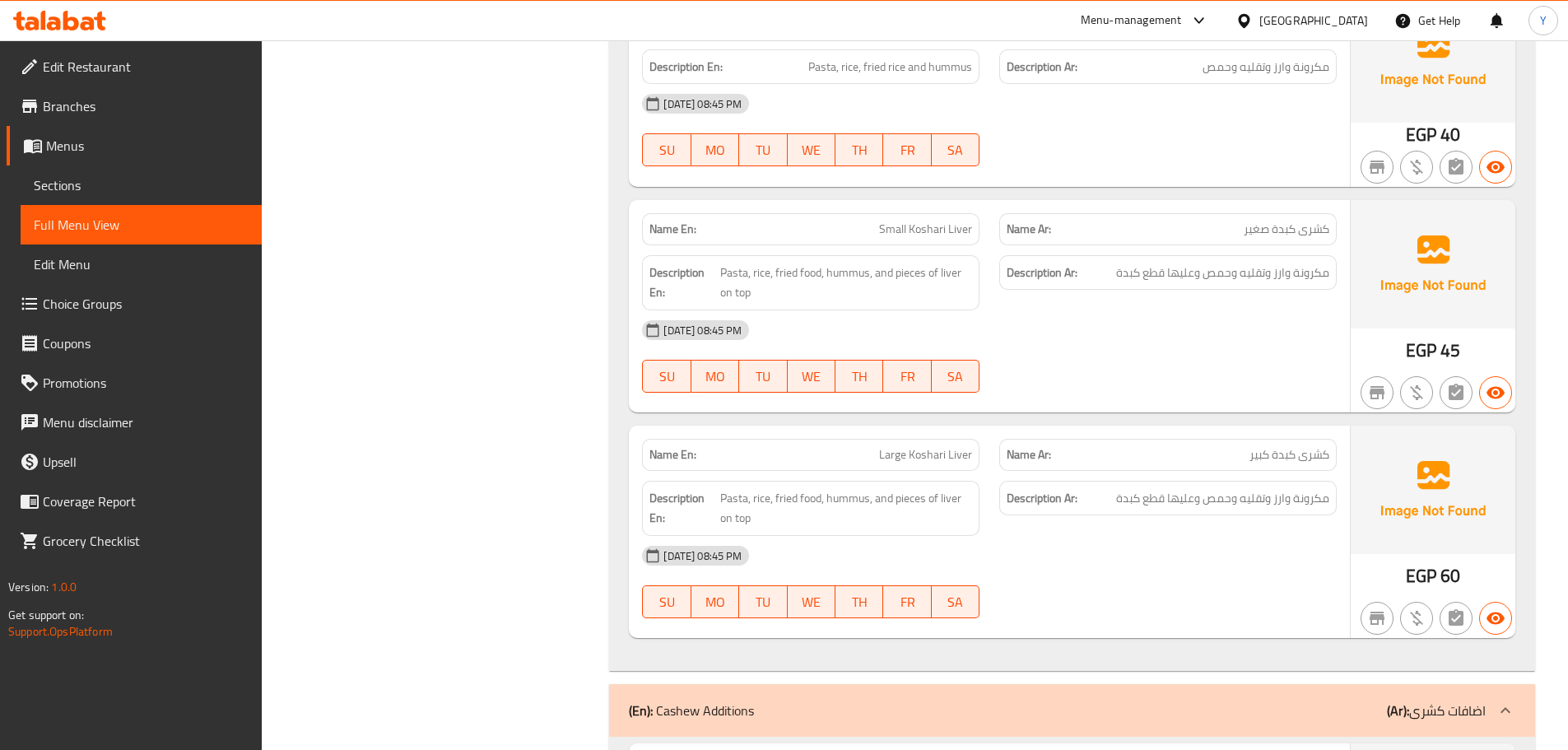
click at [1085, 408] on div "Name En: Small Koshari Liver Name Ar: كشرى كبدة صغير Description En: Pasta, ric…" at bounding box center [990, 306] width 721 height 213
click at [920, 236] on span "Small Koshari Liver" at bounding box center [926, 229] width 93 height 18
copy span "Small Koshari Liver"
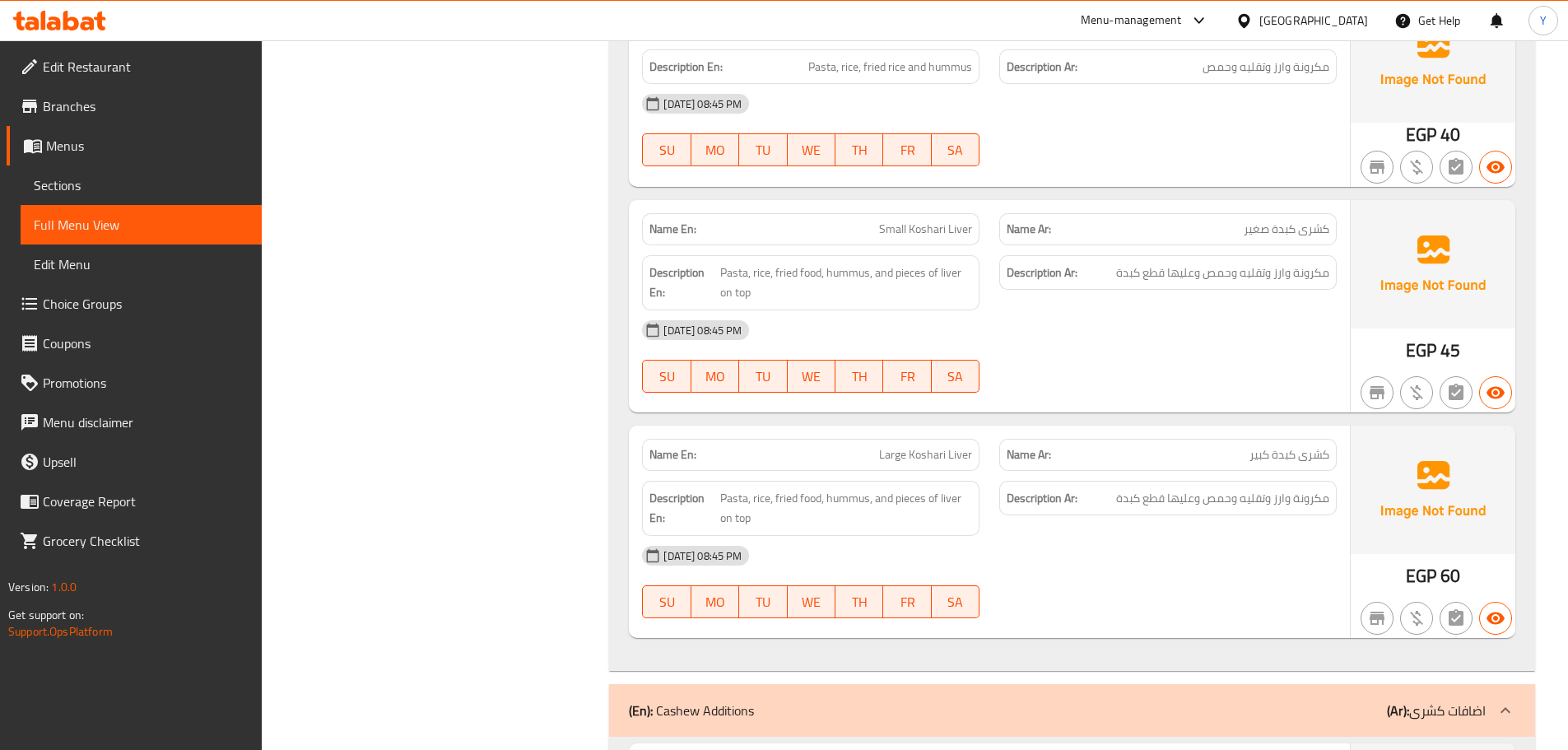
click at [993, 325] on div "[DATE] 08:45 PM" at bounding box center [990, 329] width 715 height 40
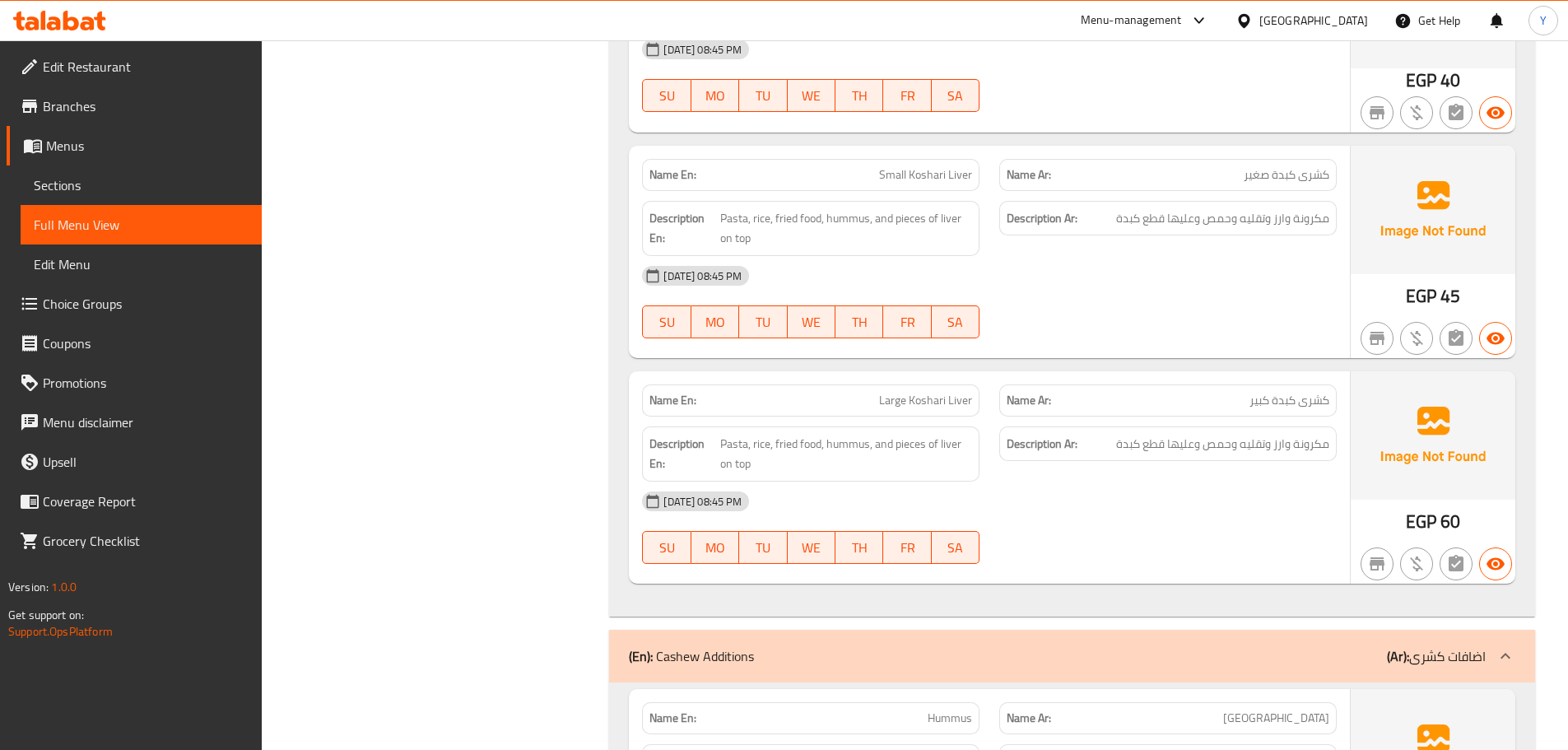
scroll to position [1481, 0]
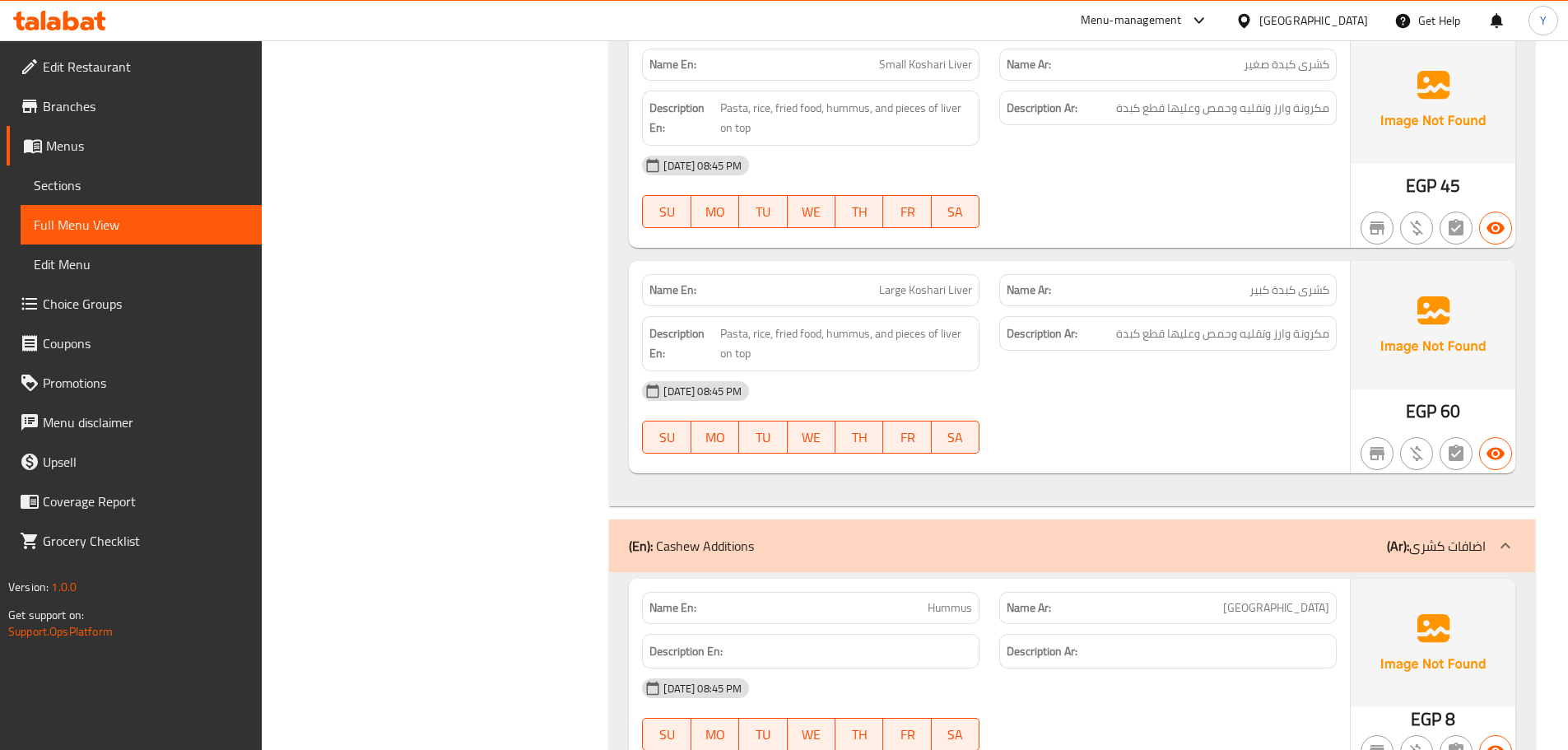
click at [892, 266] on div "Name En: Large Koshari Liver" at bounding box center [811, 290] width 357 height 52
copy span "Large Koshari Liver"
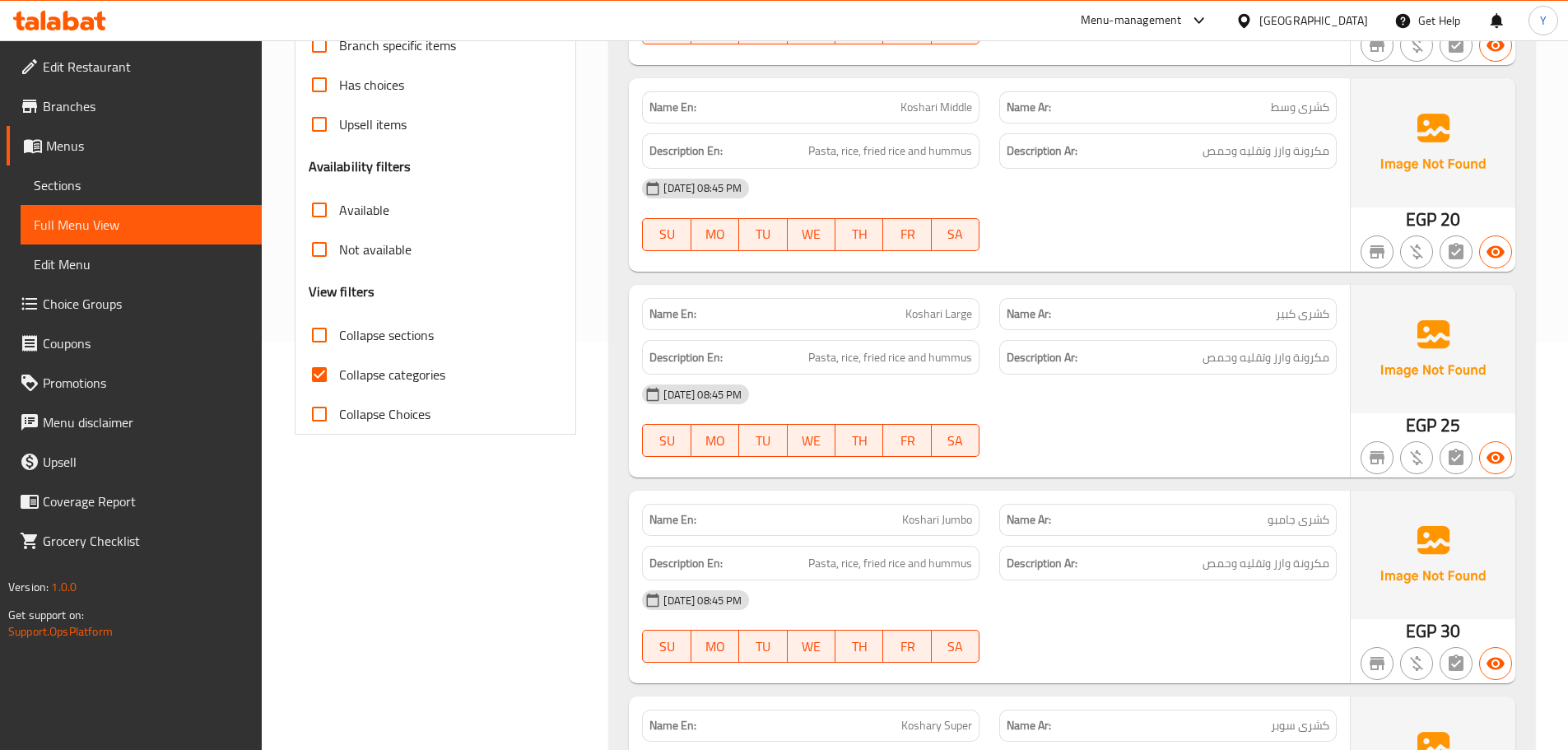
scroll to position [0, 0]
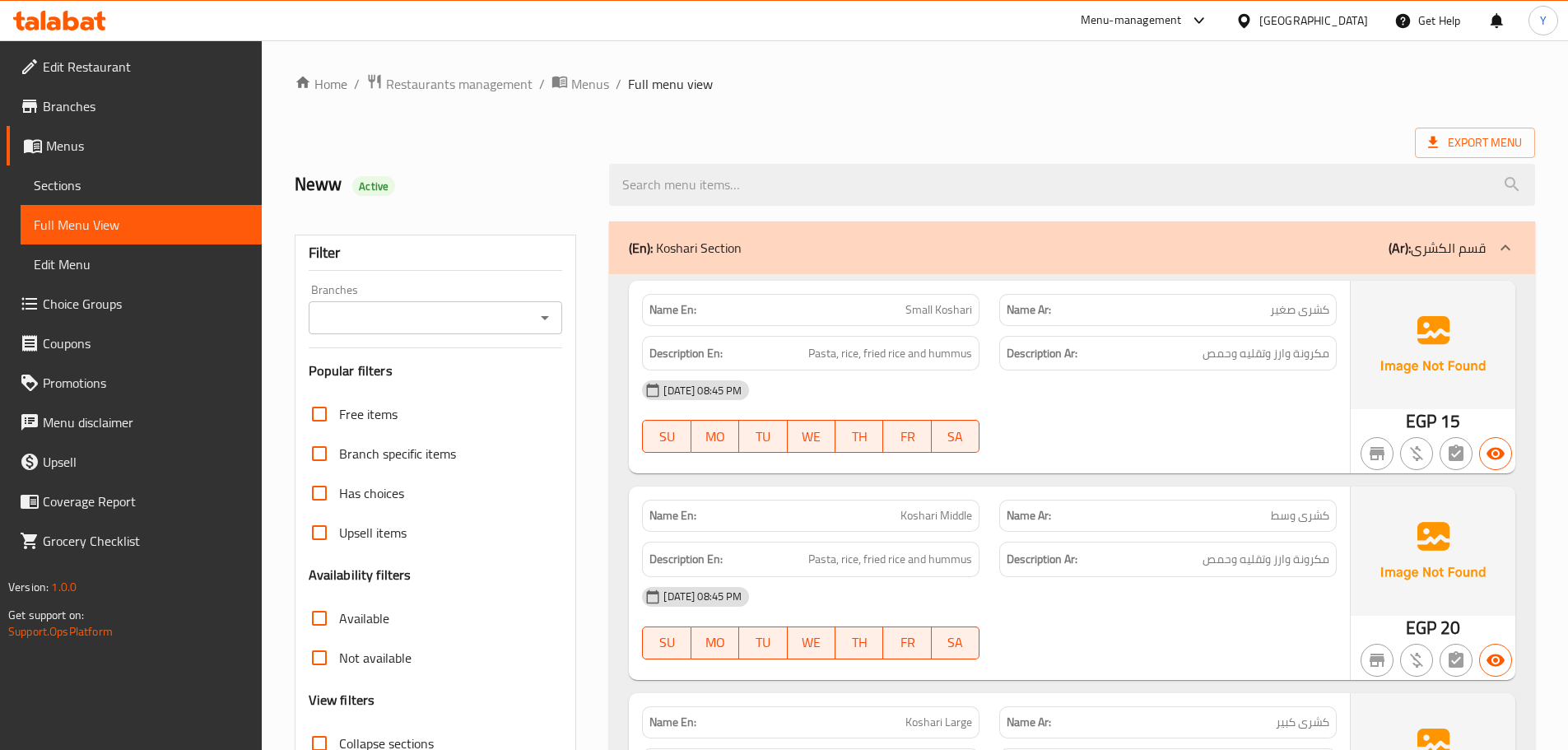
click at [1182, 260] on div "(En): Koshari Section (Ar): قسم الكشرى" at bounding box center [1073, 247] width 927 height 52
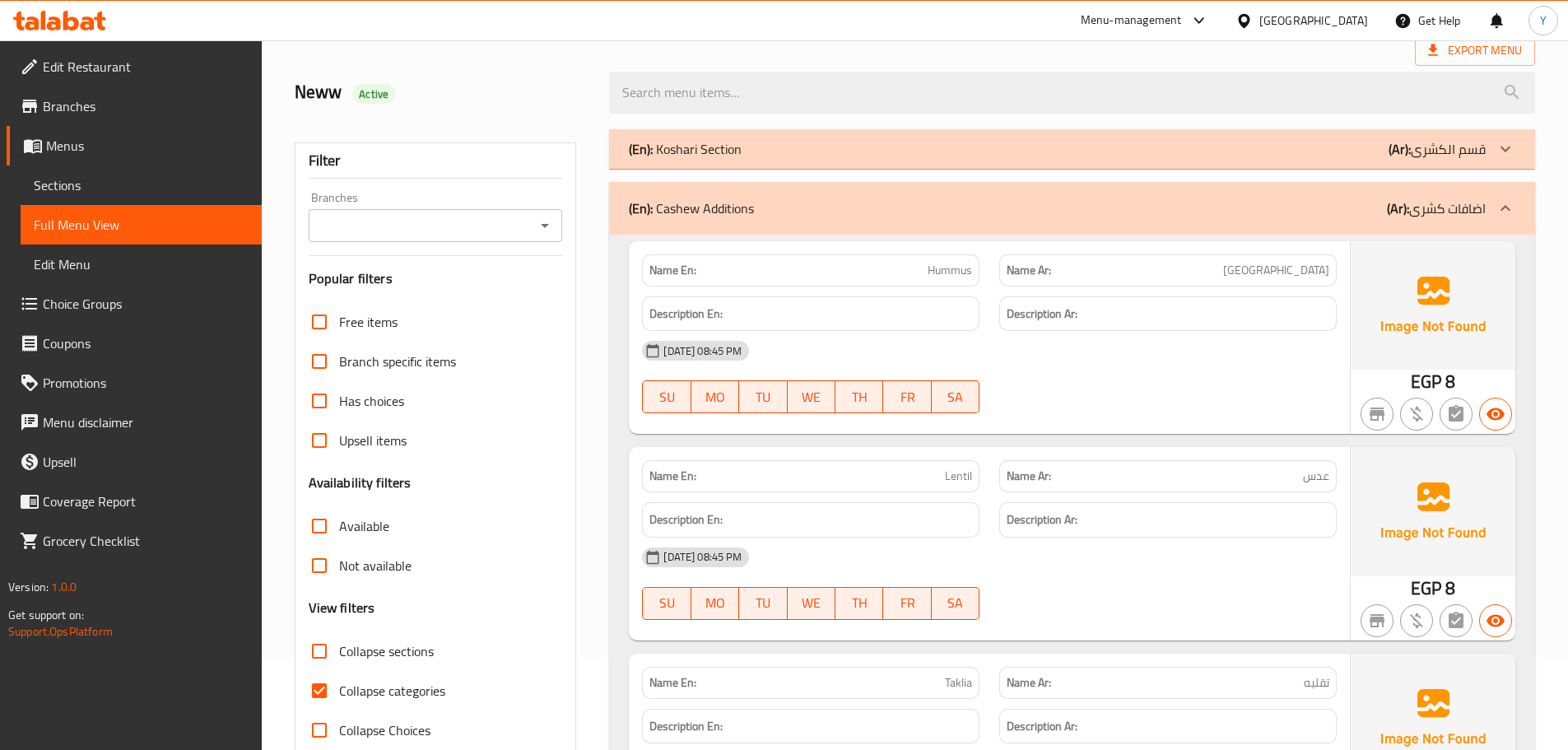
scroll to position [165, 0]
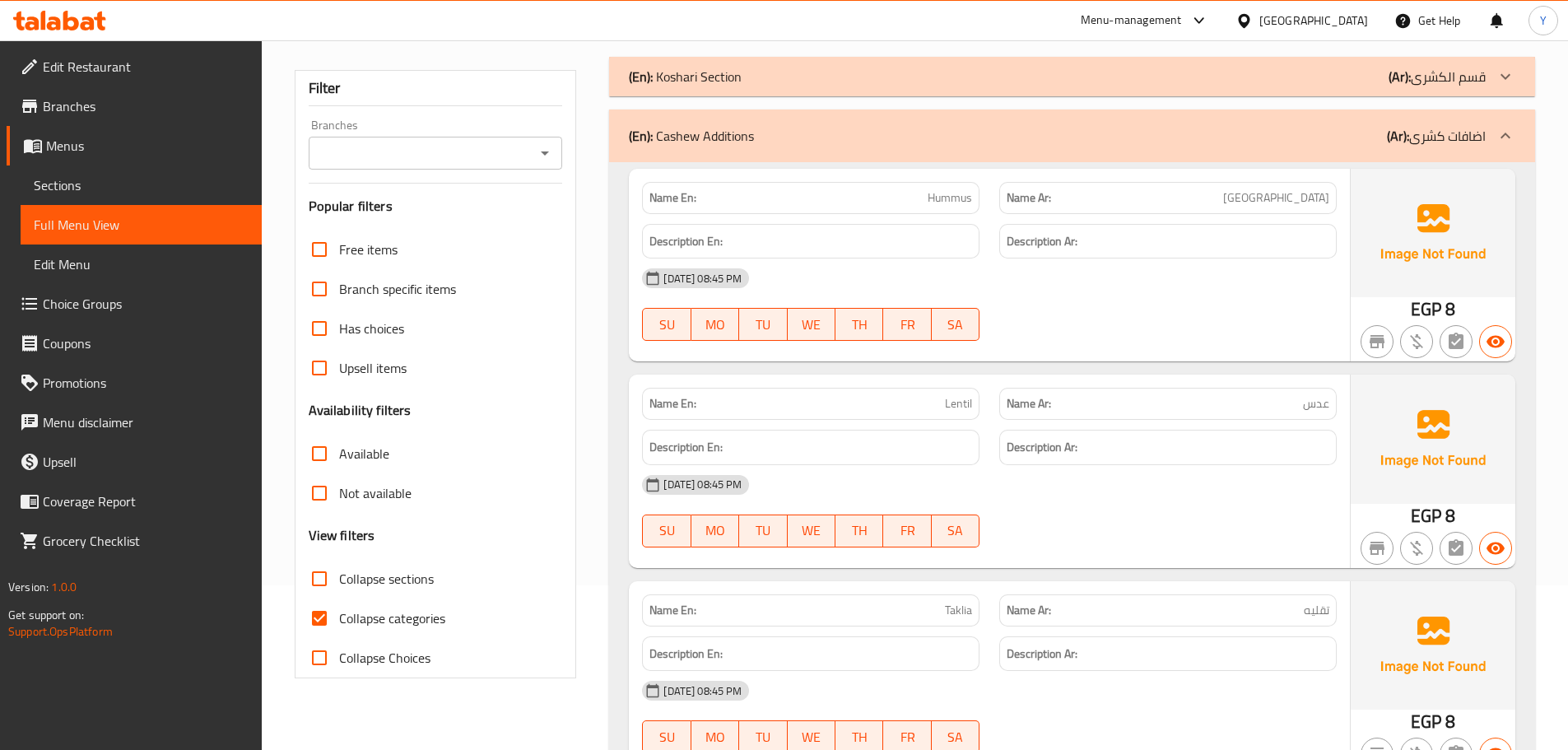
click at [950, 598] on div "Name En: Taklia" at bounding box center [811, 610] width 338 height 32
copy span "Taklia"
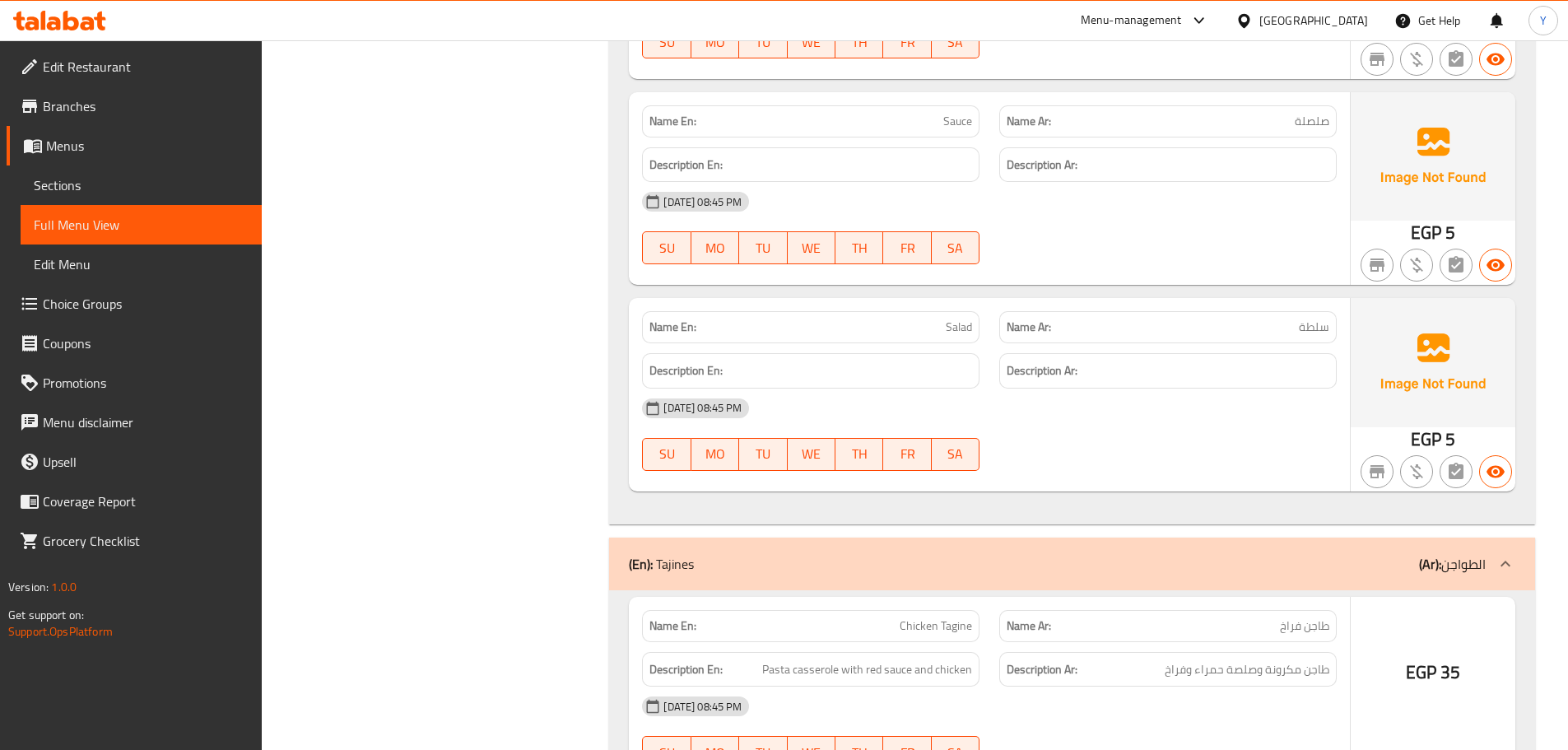
scroll to position [905, 0]
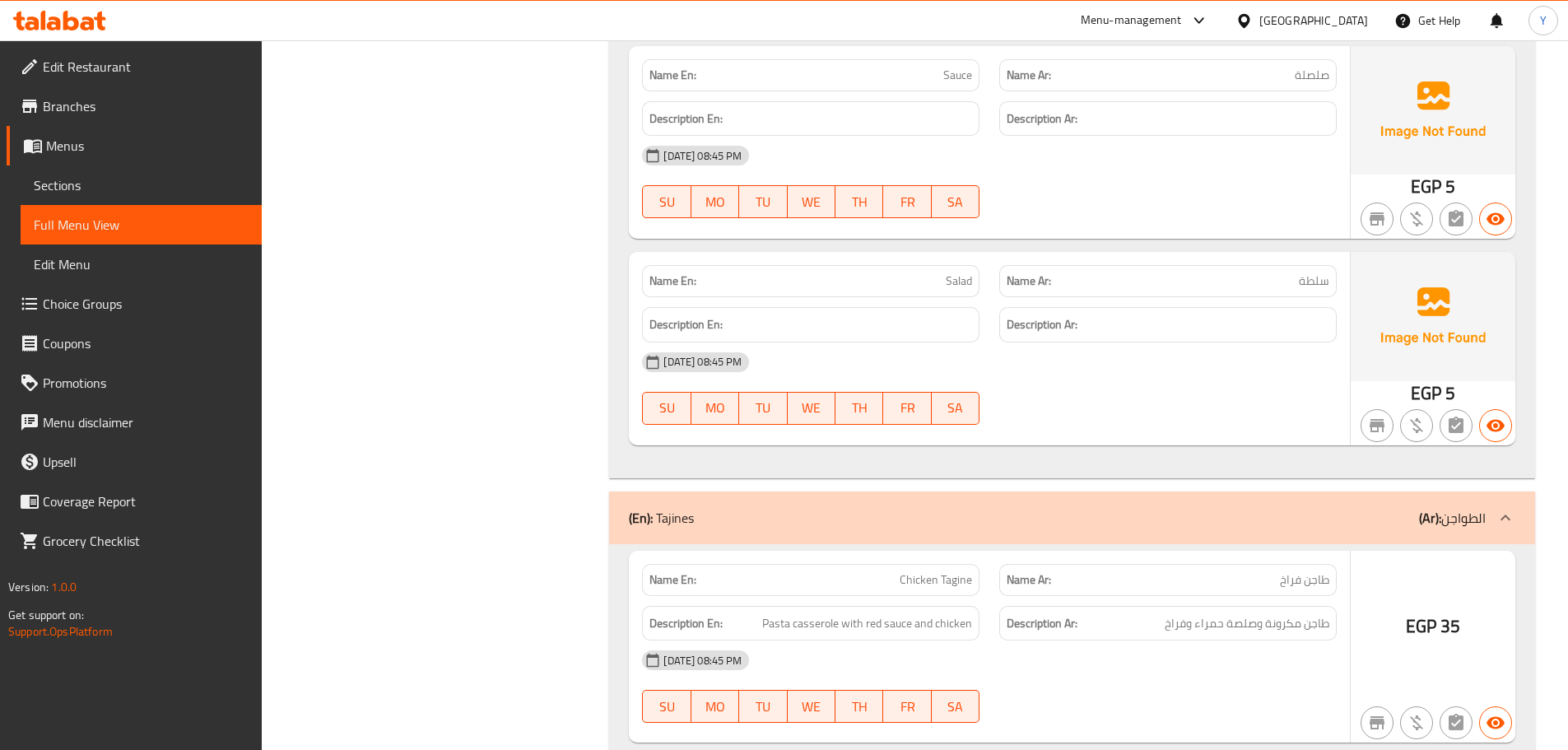
click at [1190, 363] on div "[DATE] 08:45 PM" at bounding box center [990, 362] width 715 height 40
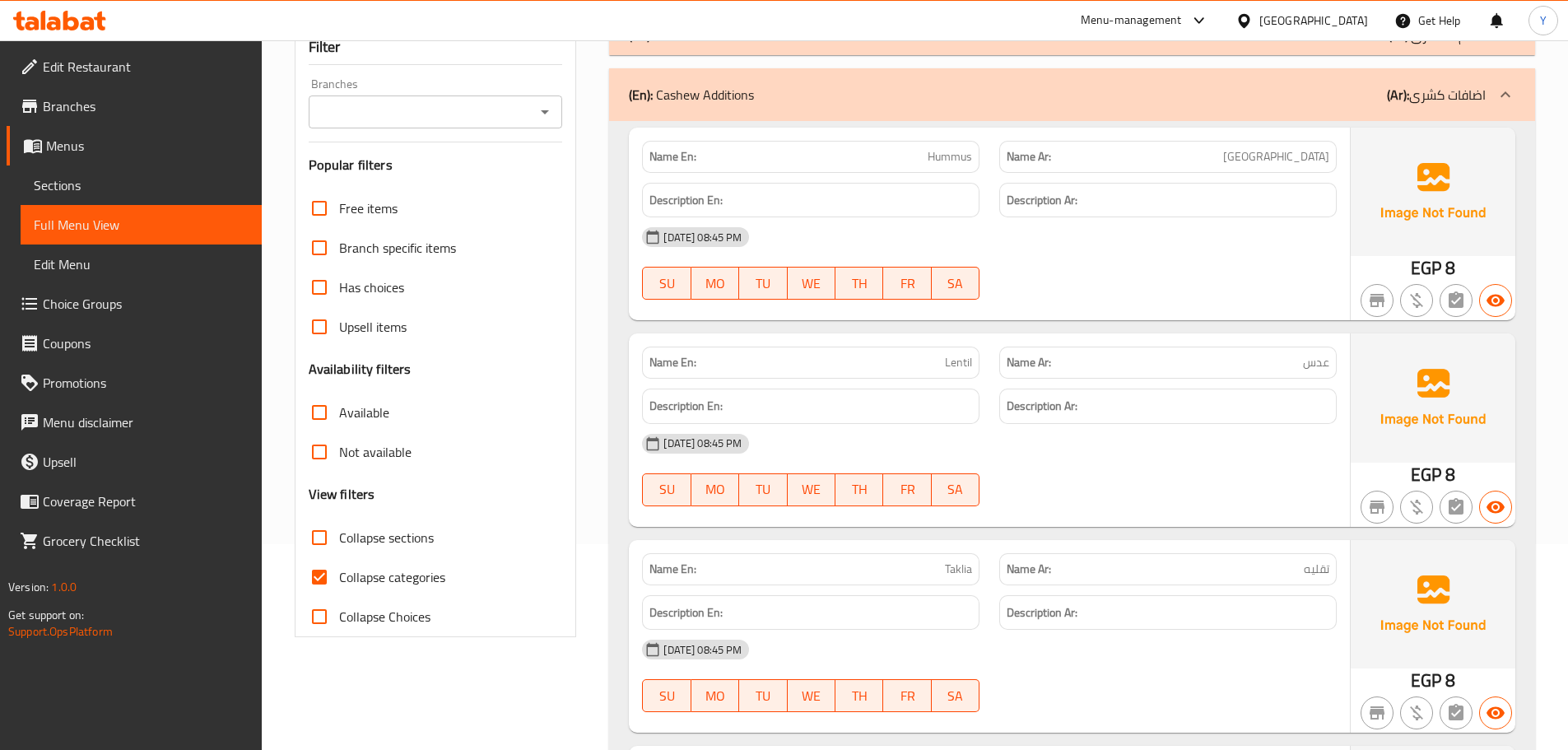
scroll to position [0, 0]
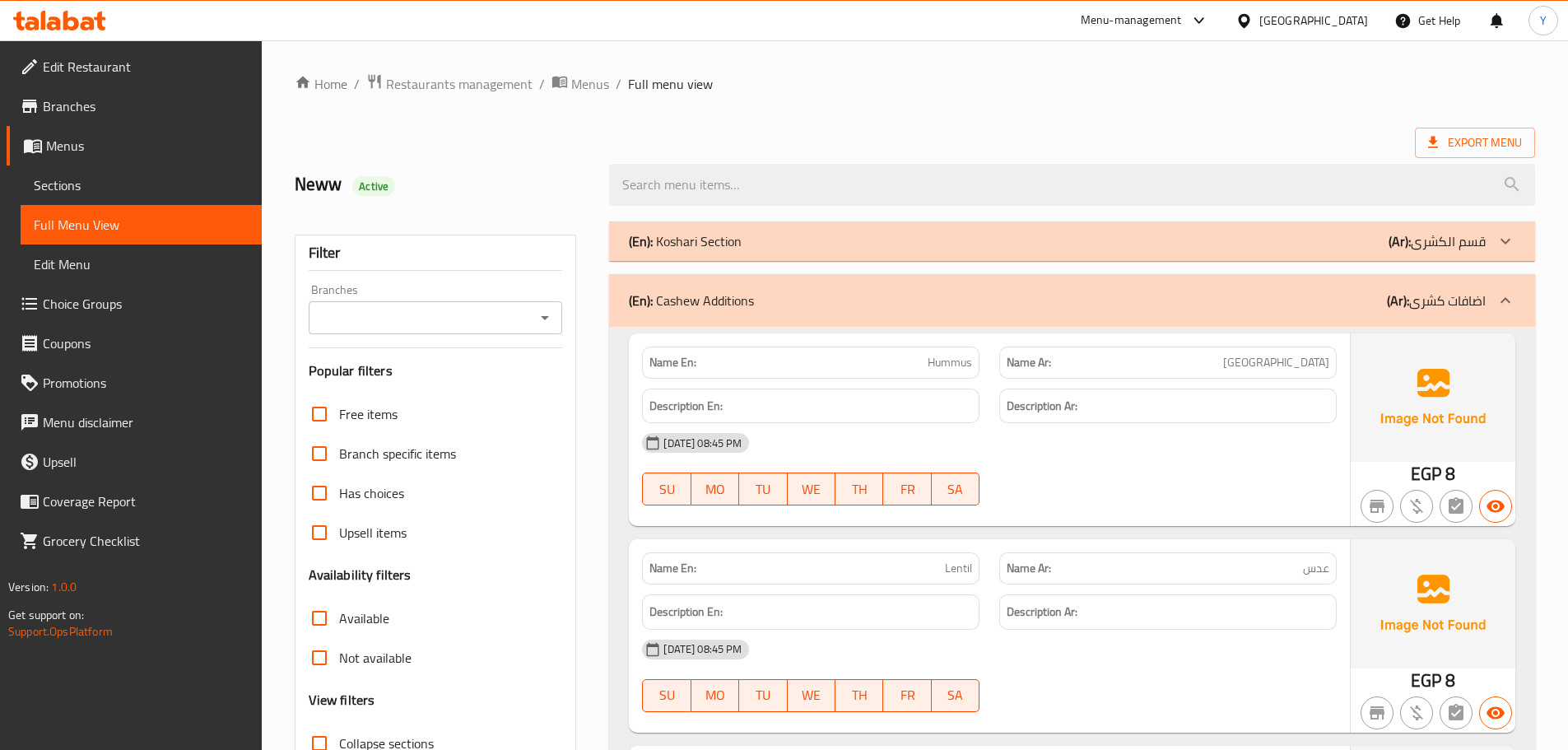
click at [884, 319] on div "(En): Cashew Additions (Ar): اضافات کشری" at bounding box center [1073, 299] width 927 height 52
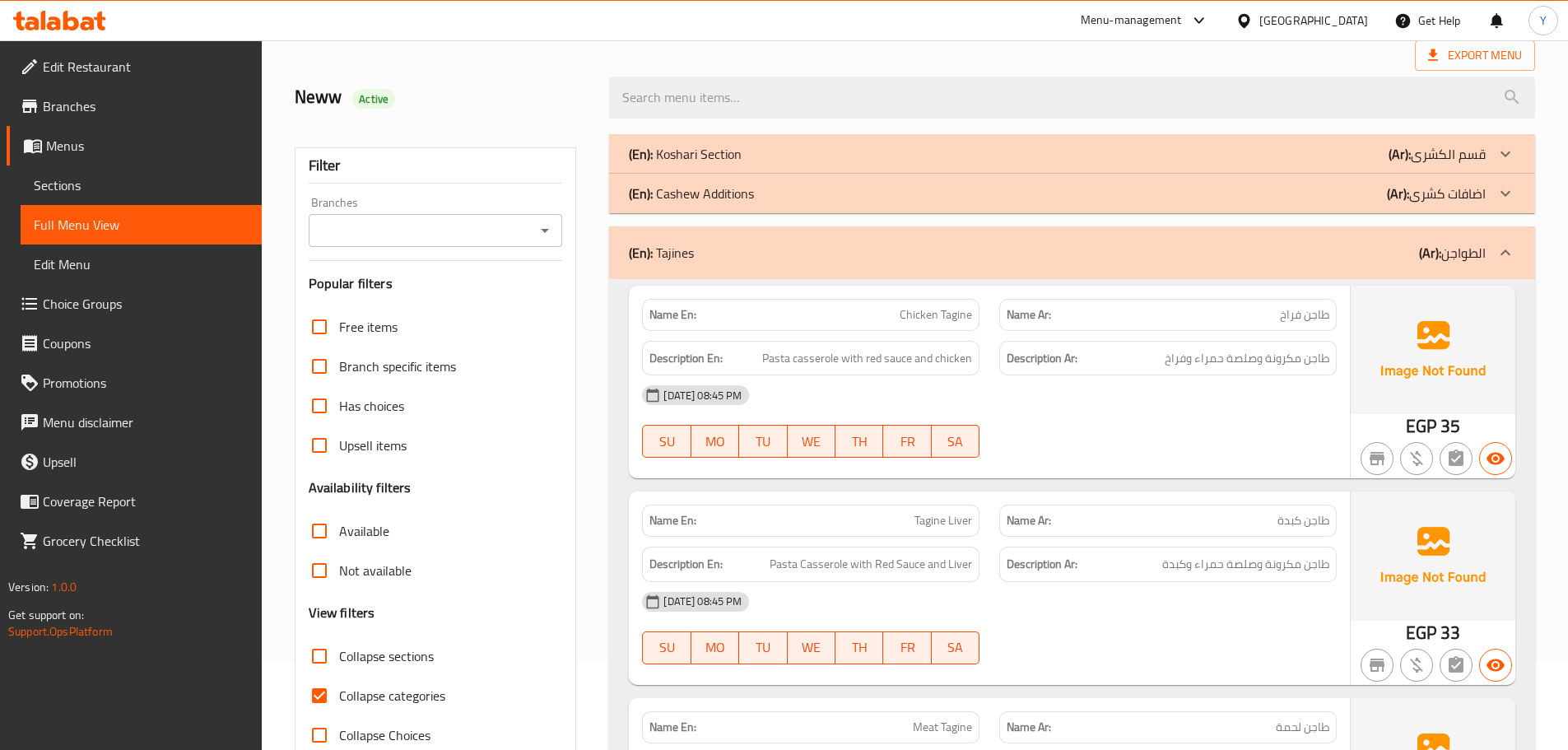
scroll to position [82, 0]
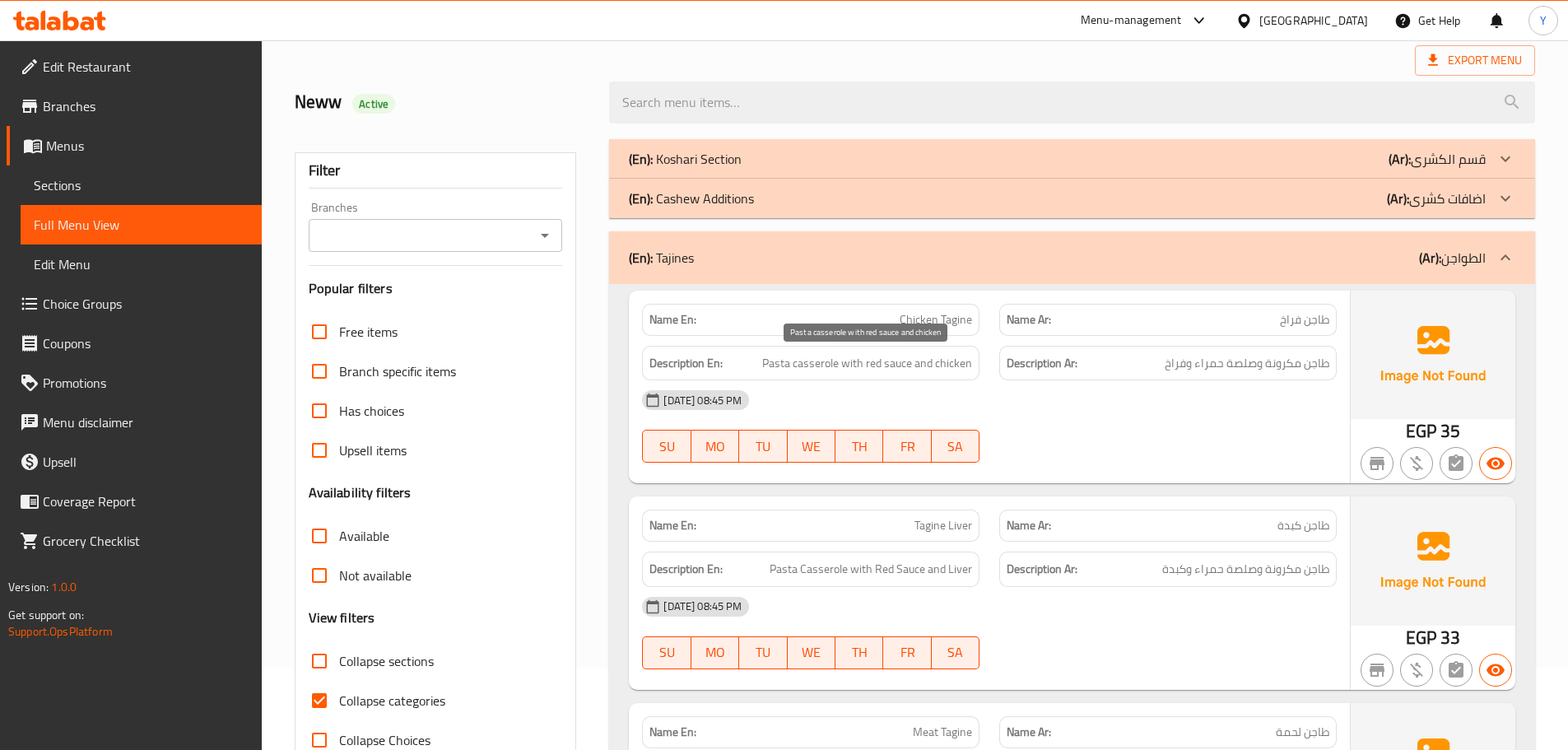
click at [817, 369] on span "Pasta casserole with red sauce and chicken" at bounding box center [867, 363] width 210 height 20
drag, startPoint x: 817, startPoint y: 369, endPoint x: 791, endPoint y: 369, distance: 26.0
click at [791, 369] on span "Pasta casserole with red sauce and chicken" at bounding box center [867, 363] width 210 height 20
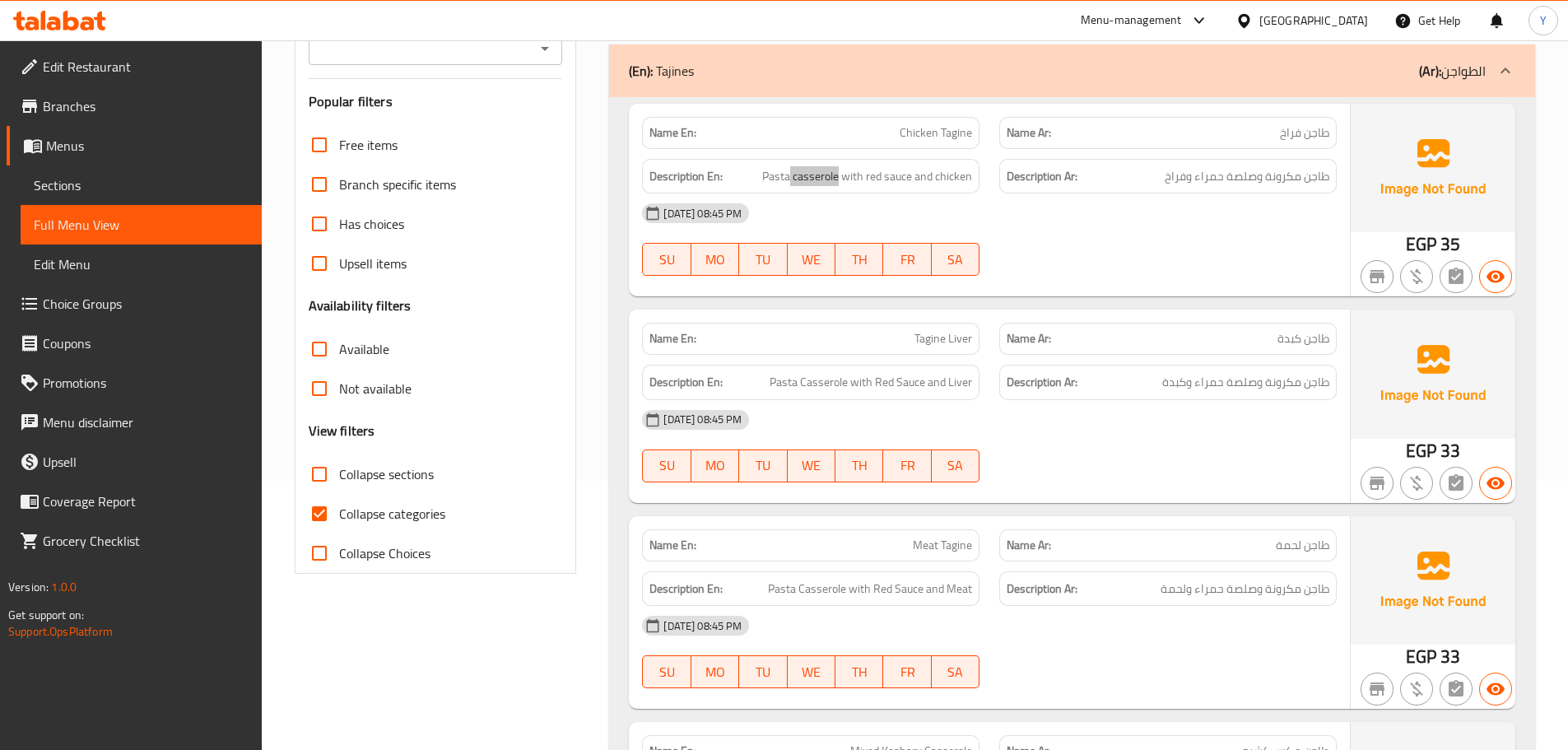
scroll to position [412, 0]
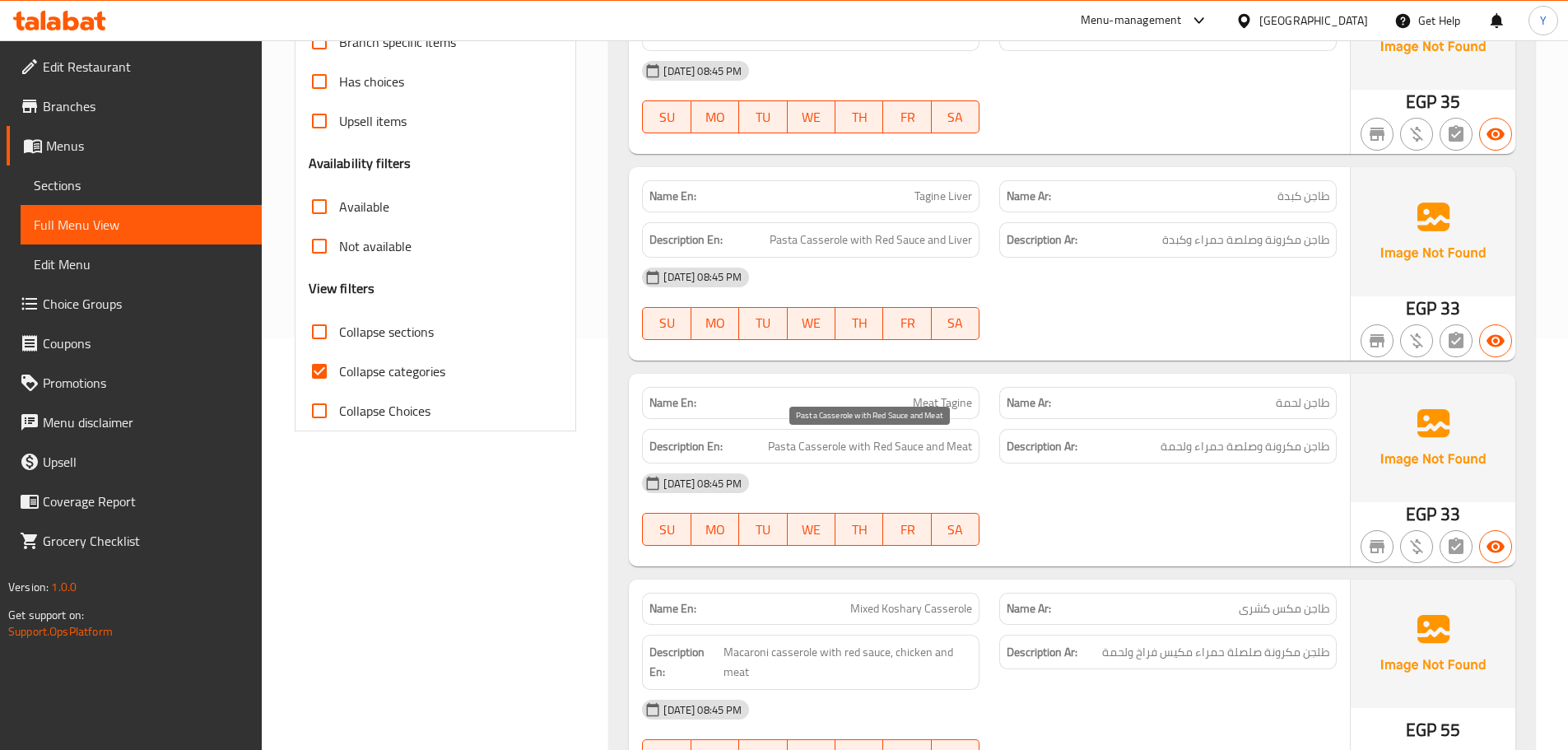
click at [887, 452] on span "Pasta Casserole with Red Sauce and Meat" at bounding box center [870, 446] width 204 height 20
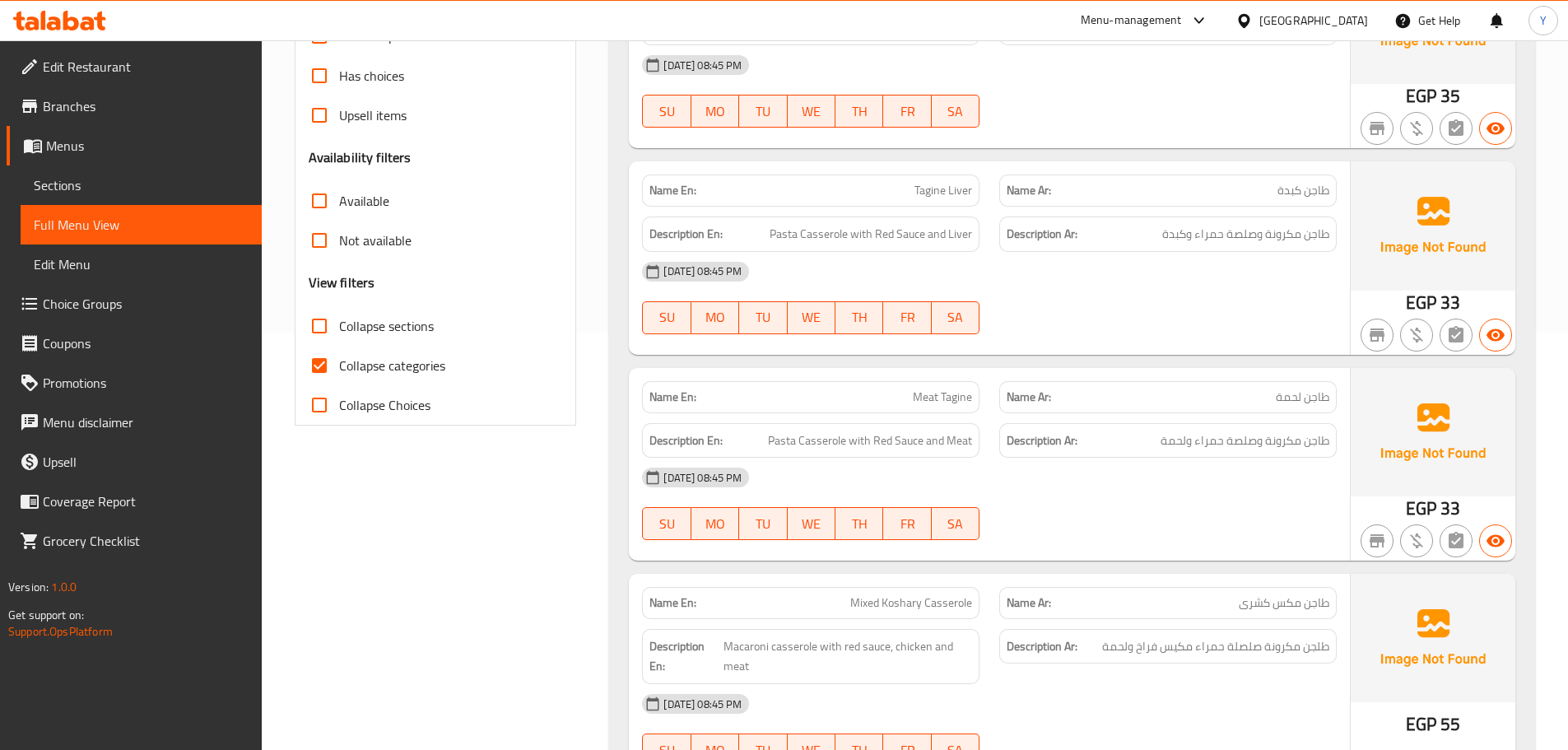
scroll to position [576, 0]
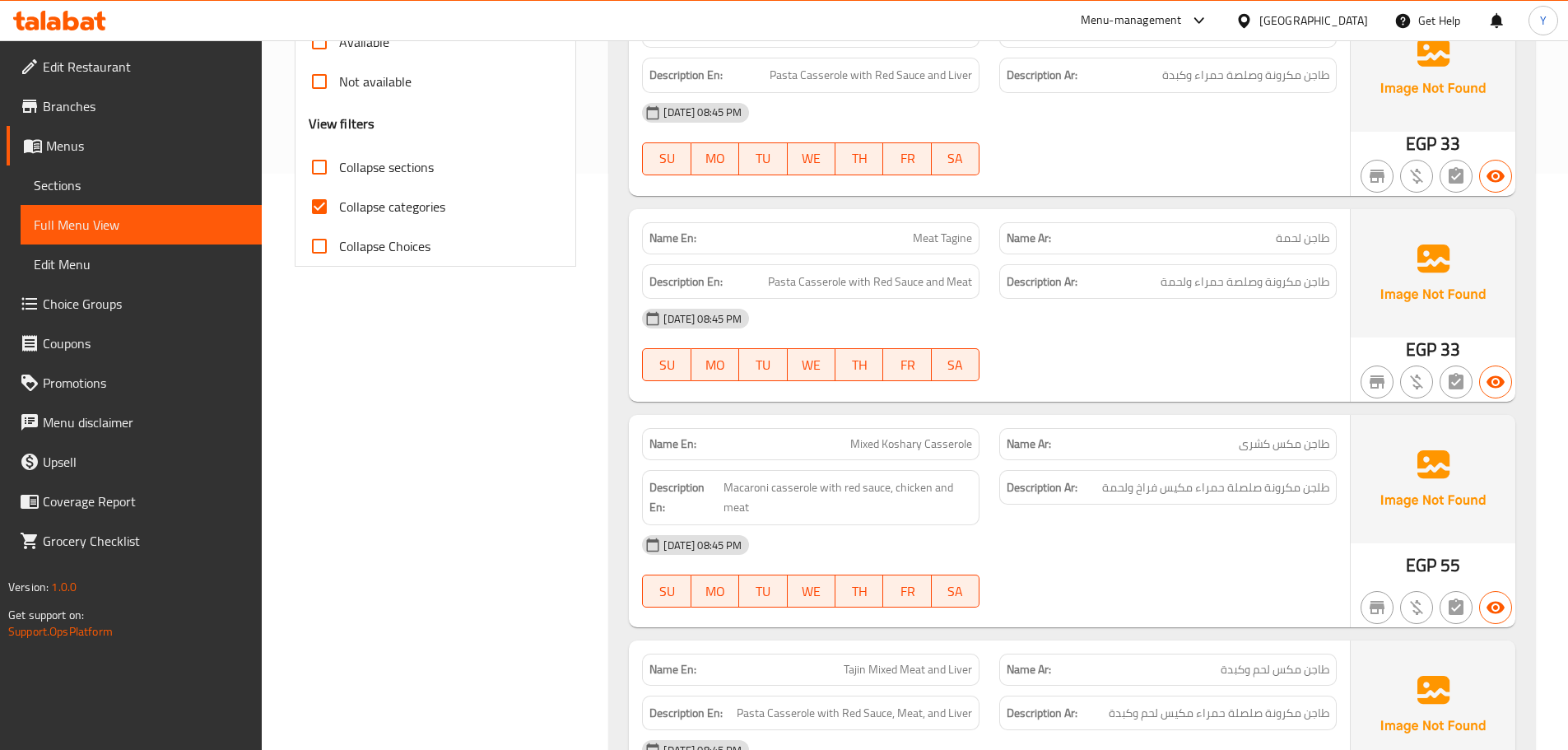
click at [895, 437] on span "Mixed Koshary Casserole" at bounding box center [912, 445] width 122 height 18
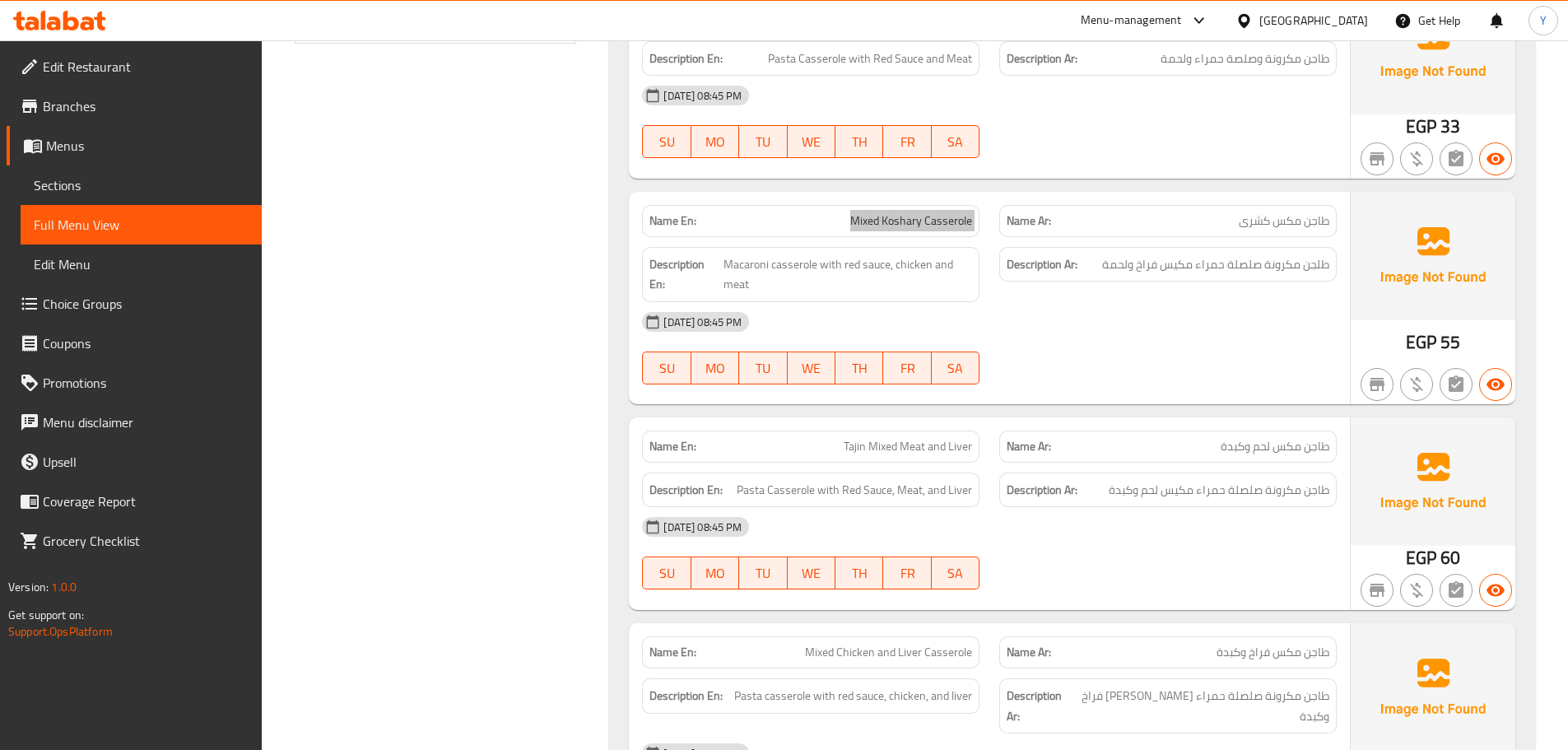
scroll to position [905, 0]
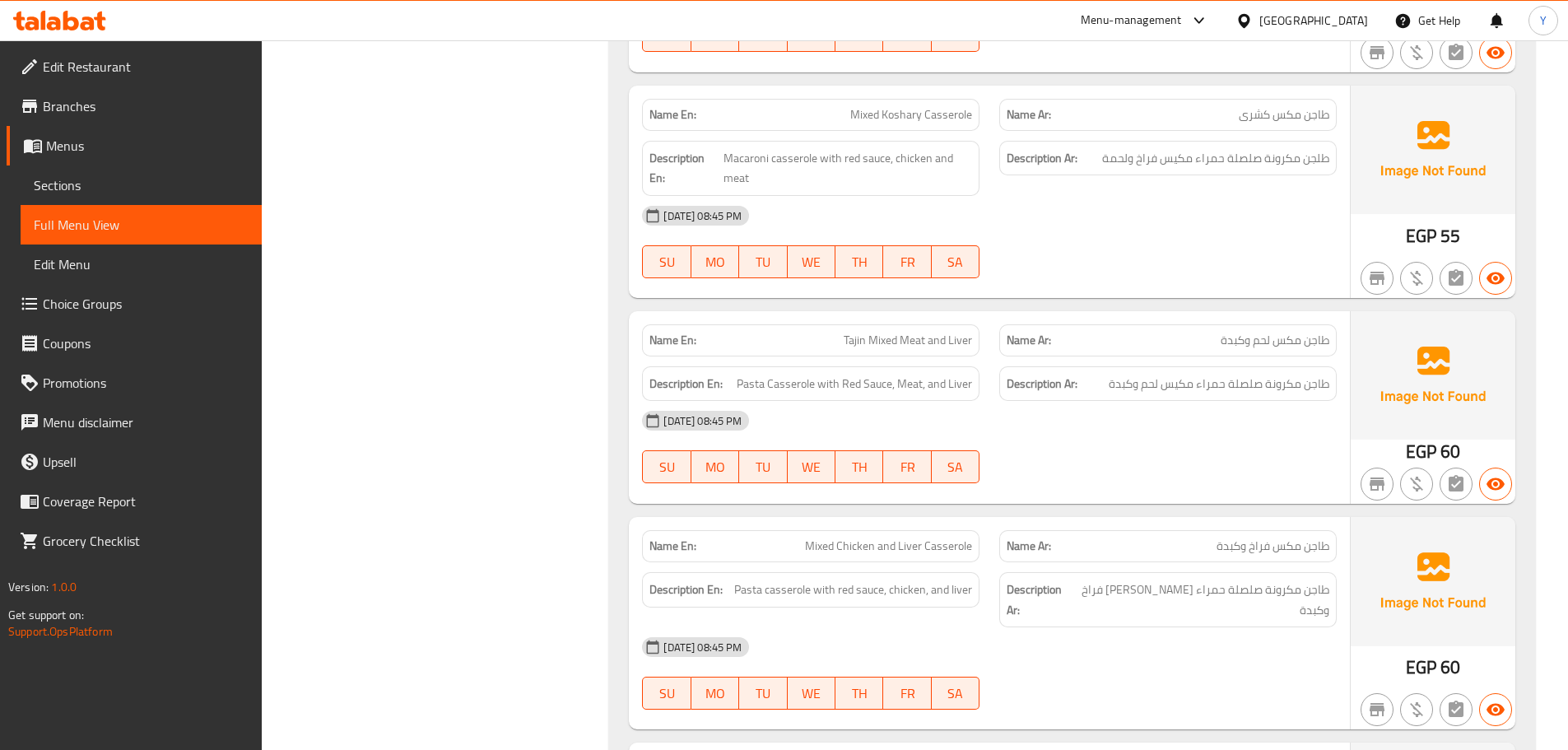
click at [905, 335] on span "Tajin Mixed Meat and Liver" at bounding box center [908, 341] width 128 height 18
click at [943, 122] on span "Mixed Koshary Casserole" at bounding box center [912, 115] width 122 height 18
click at [952, 106] on span "Mixed Koshary Casserole" at bounding box center [912, 115] width 122 height 18
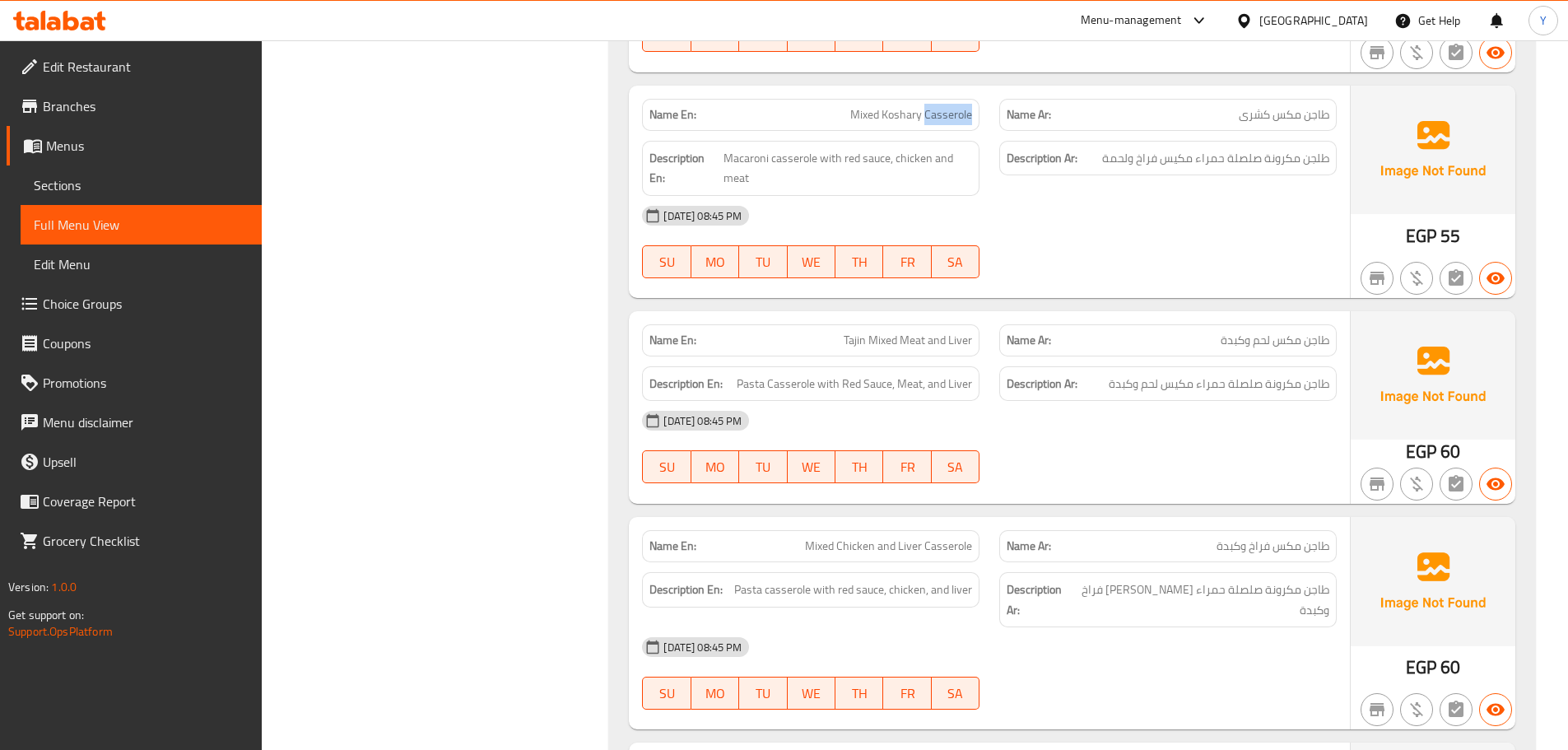
click at [952, 106] on span "Mixed Koshary Casserole" at bounding box center [912, 115] width 122 height 18
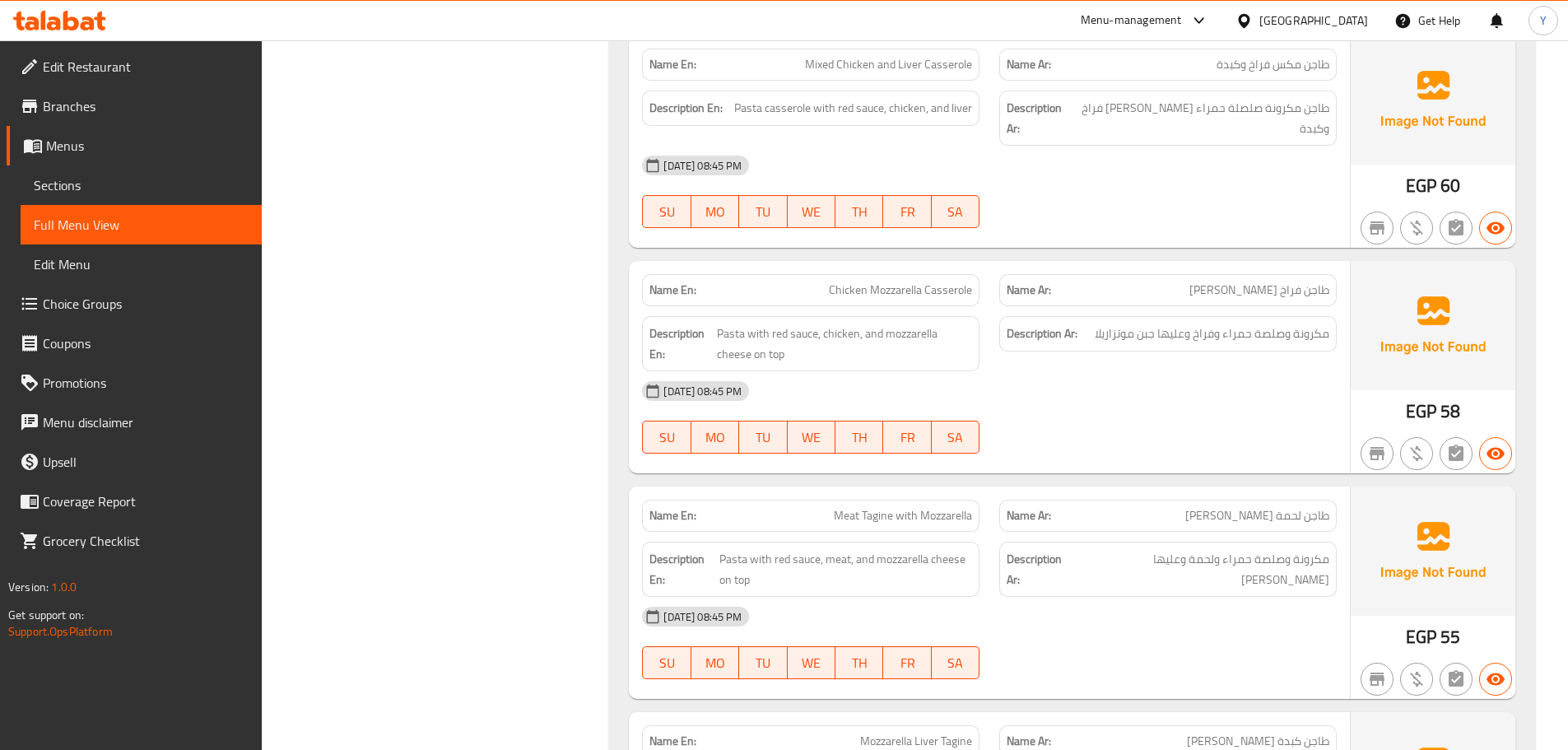
scroll to position [1564, 0]
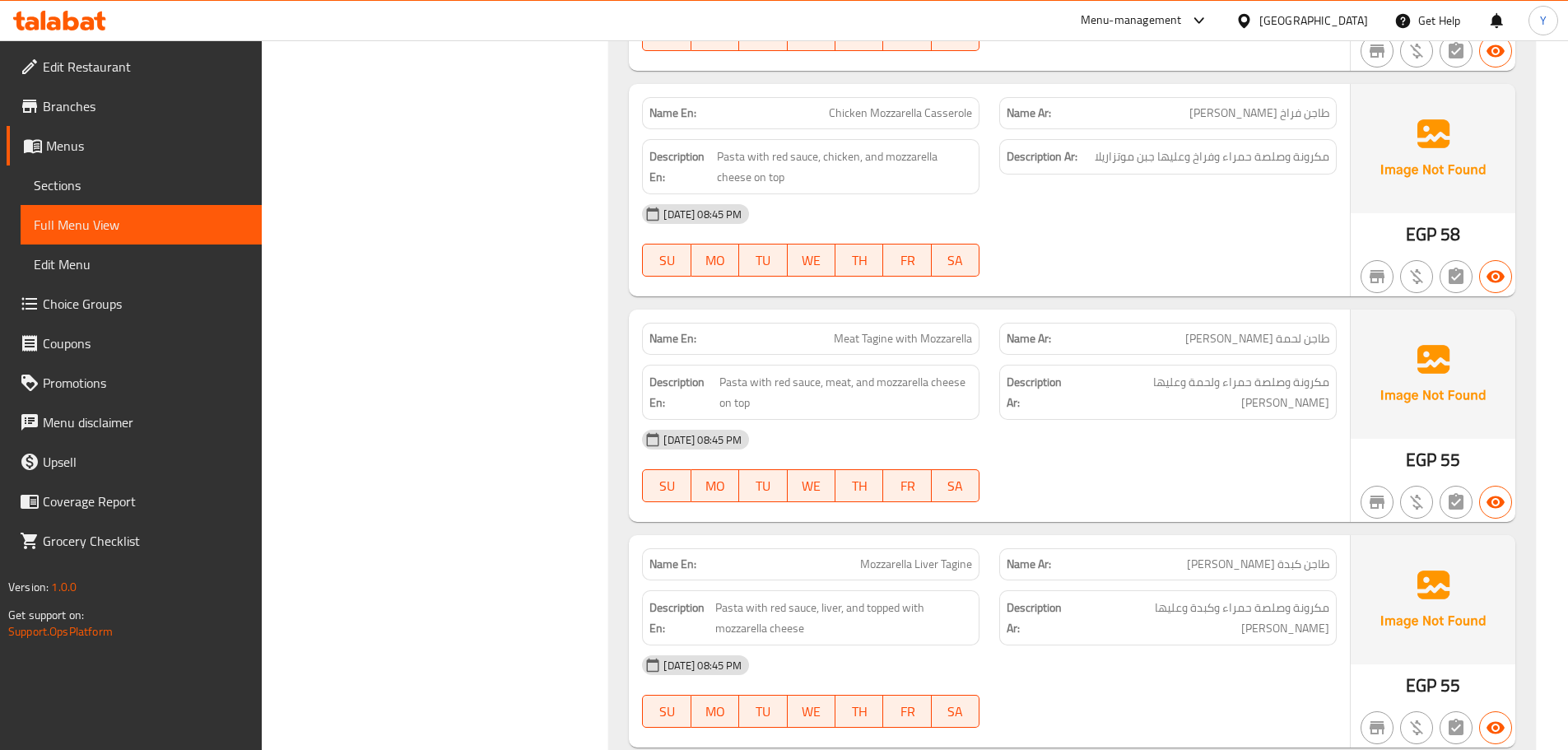
click at [927, 330] on span "Meat Tagine with Mozzarella" at bounding box center [903, 339] width 138 height 18
click at [950, 104] on span "Chicken Mozzarella Casserole" at bounding box center [901, 113] width 144 height 18
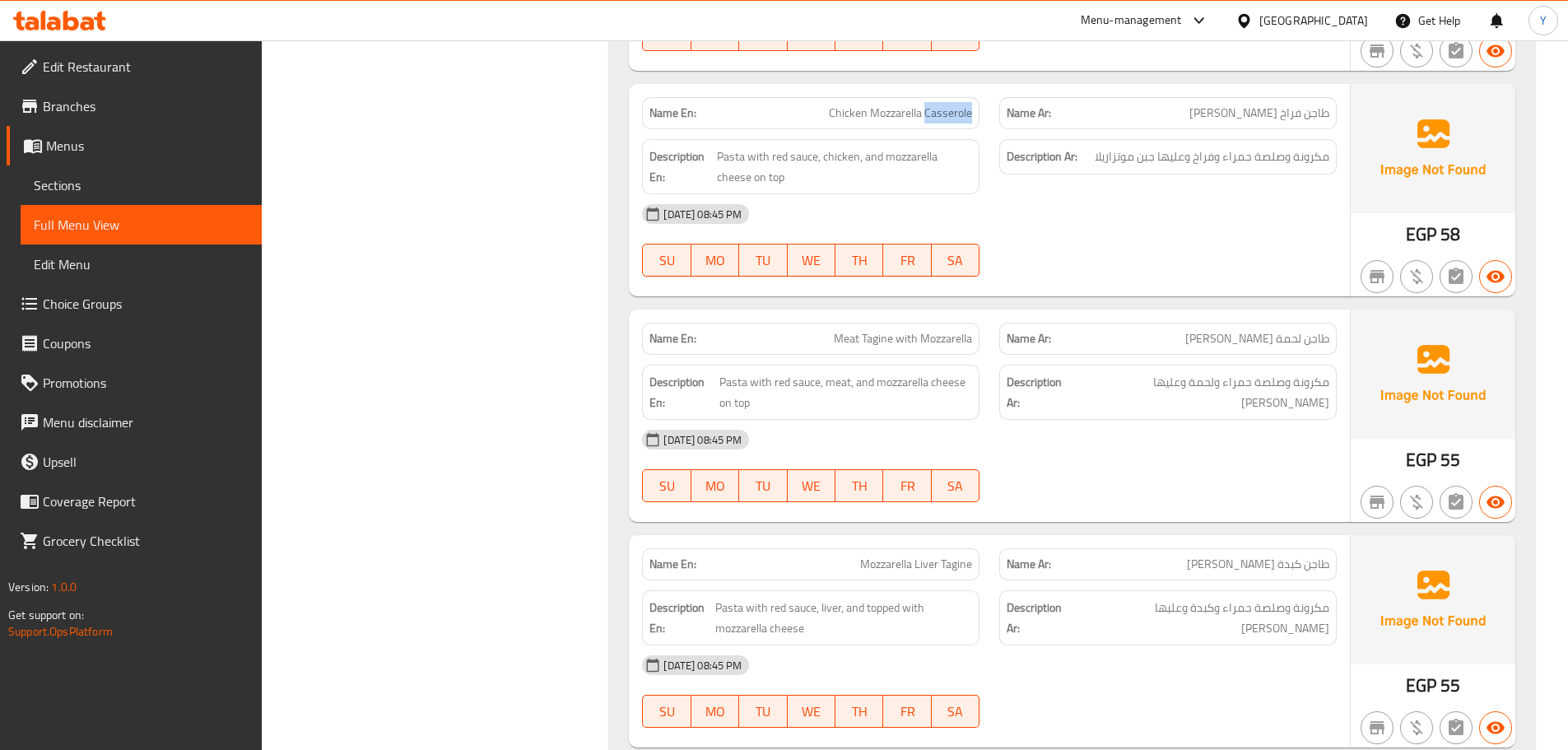
type button "0"
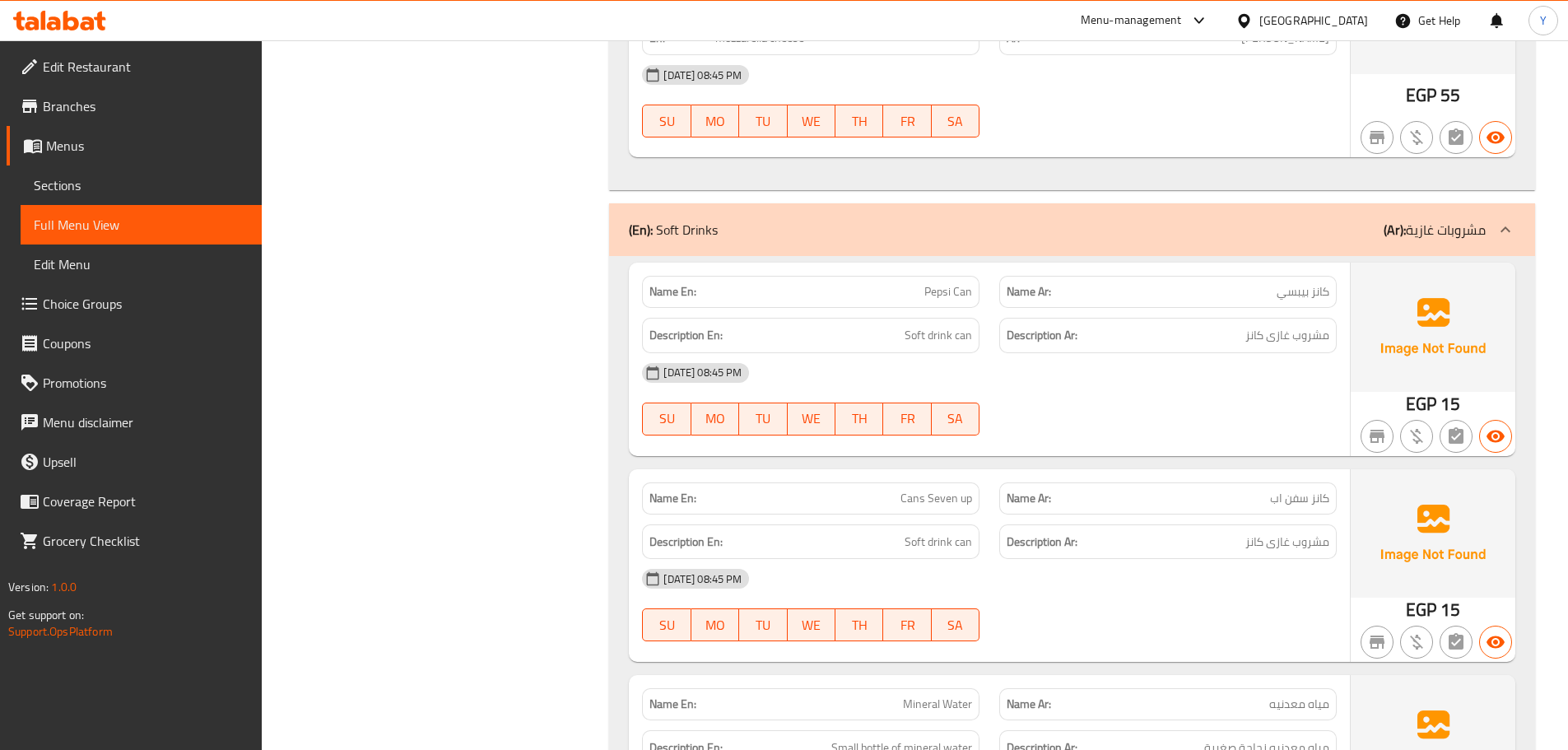
scroll to position [2236, 0]
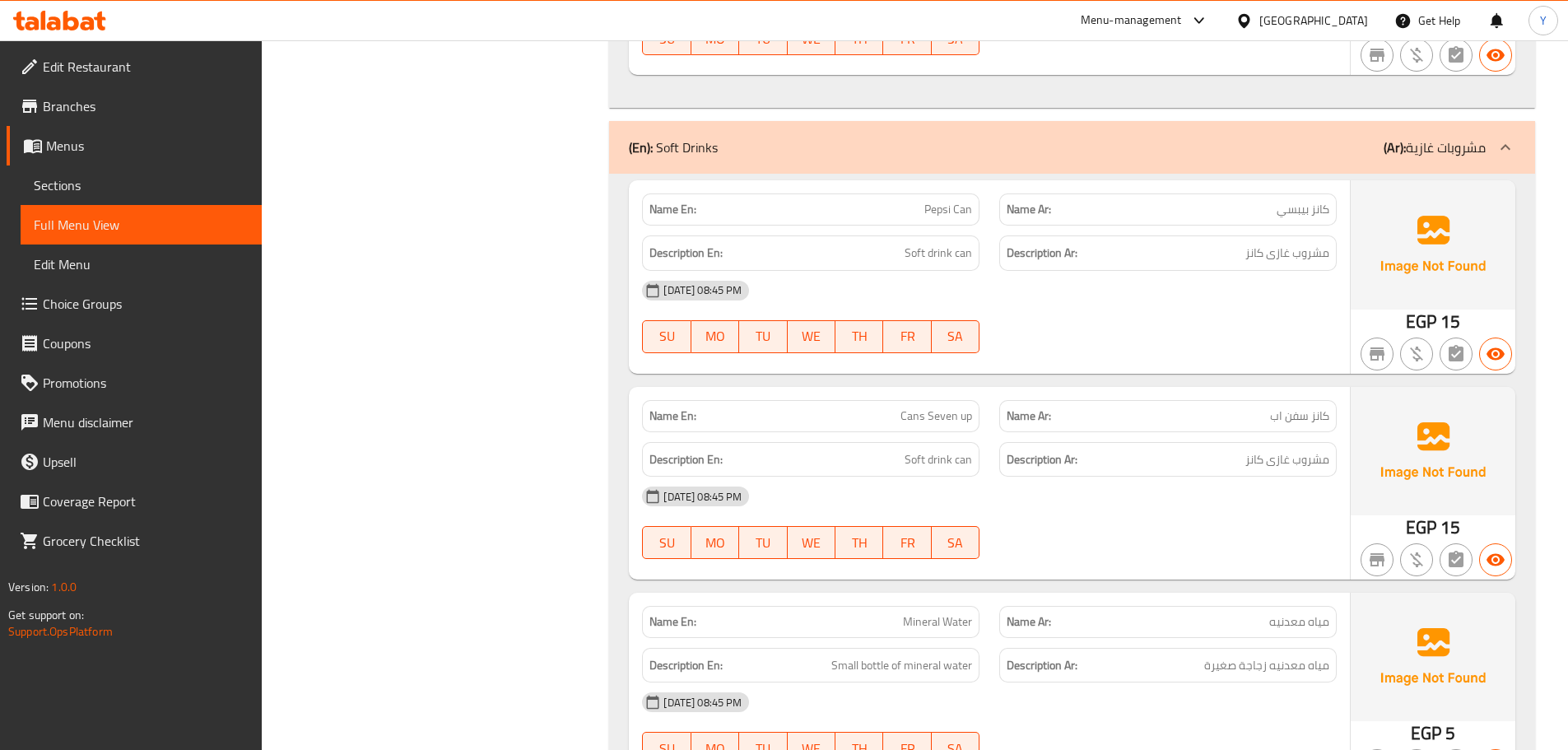
click at [909, 432] on div "Description En: Soft drink can" at bounding box center [811, 460] width 357 height 55
click at [891, 407] on p "Name En: Cans Seven up" at bounding box center [811, 416] width 322 height 18
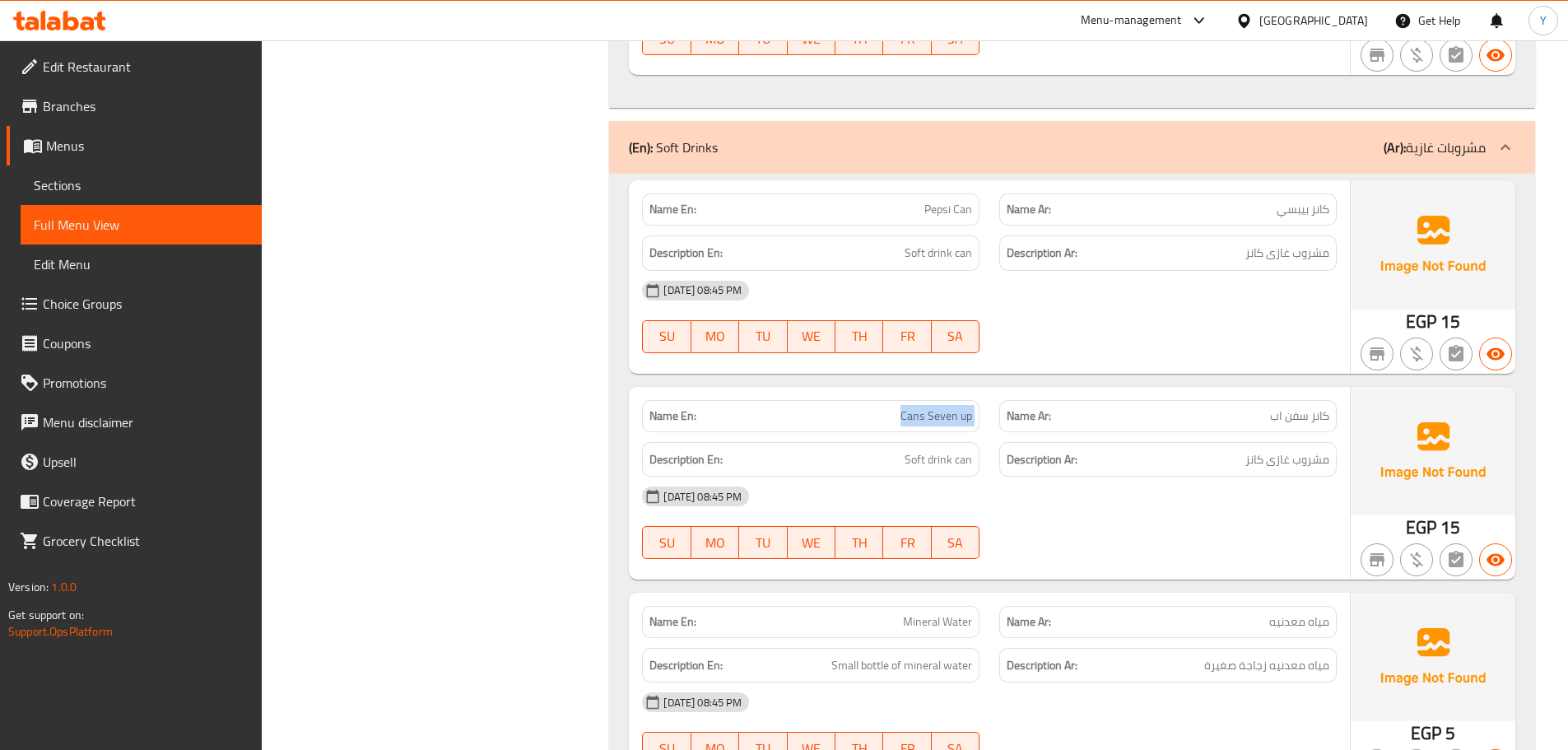
click at [891, 407] on p "Name En: Cans Seven up" at bounding box center [811, 416] width 322 height 18
drag, startPoint x: 1206, startPoint y: 444, endPoint x: 1242, endPoint y: 444, distance: 36.0
click at [1206, 449] on h6 "Description Ar: مشروب غازی کانز" at bounding box center [1168, 459] width 322 height 20
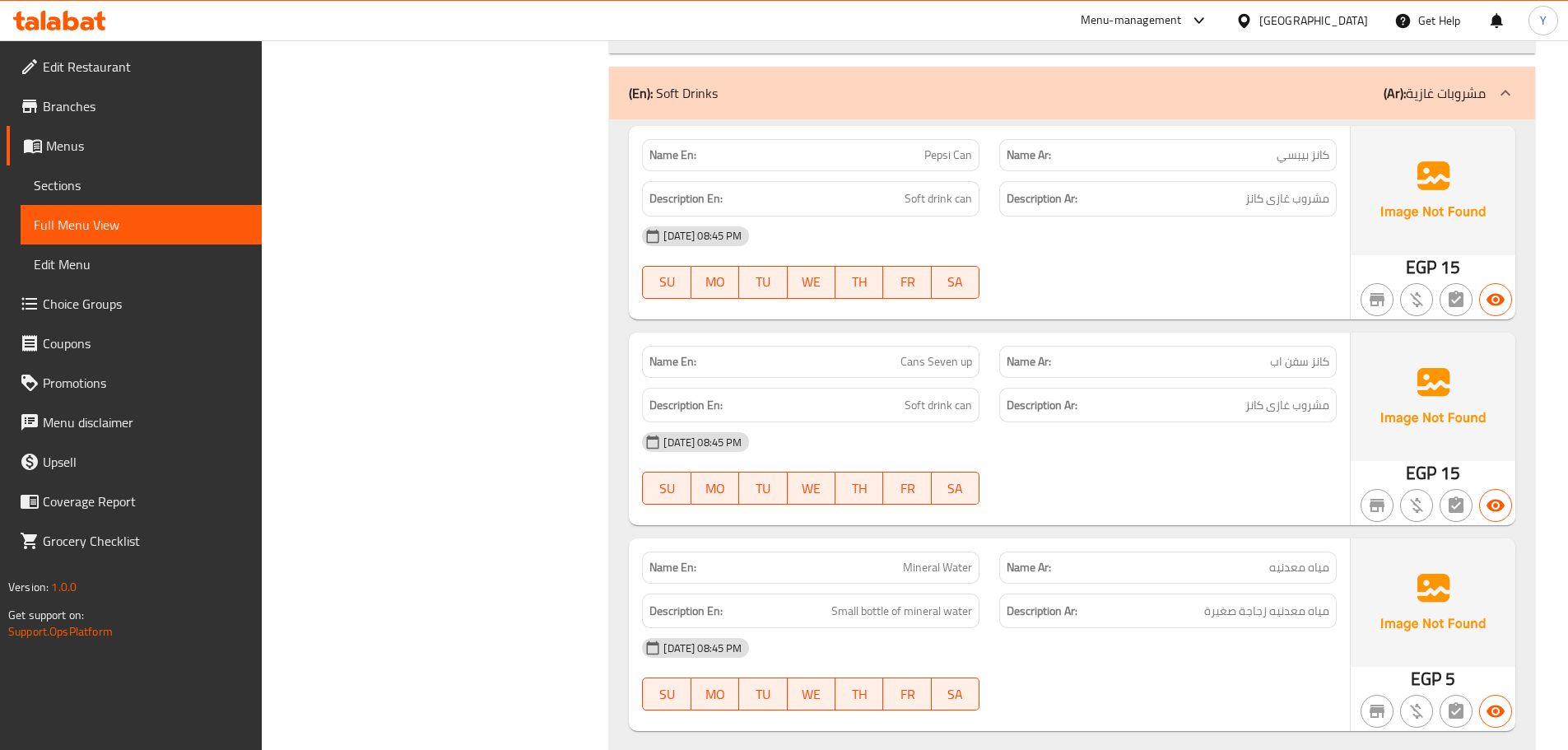
scroll to position [2318, 0]
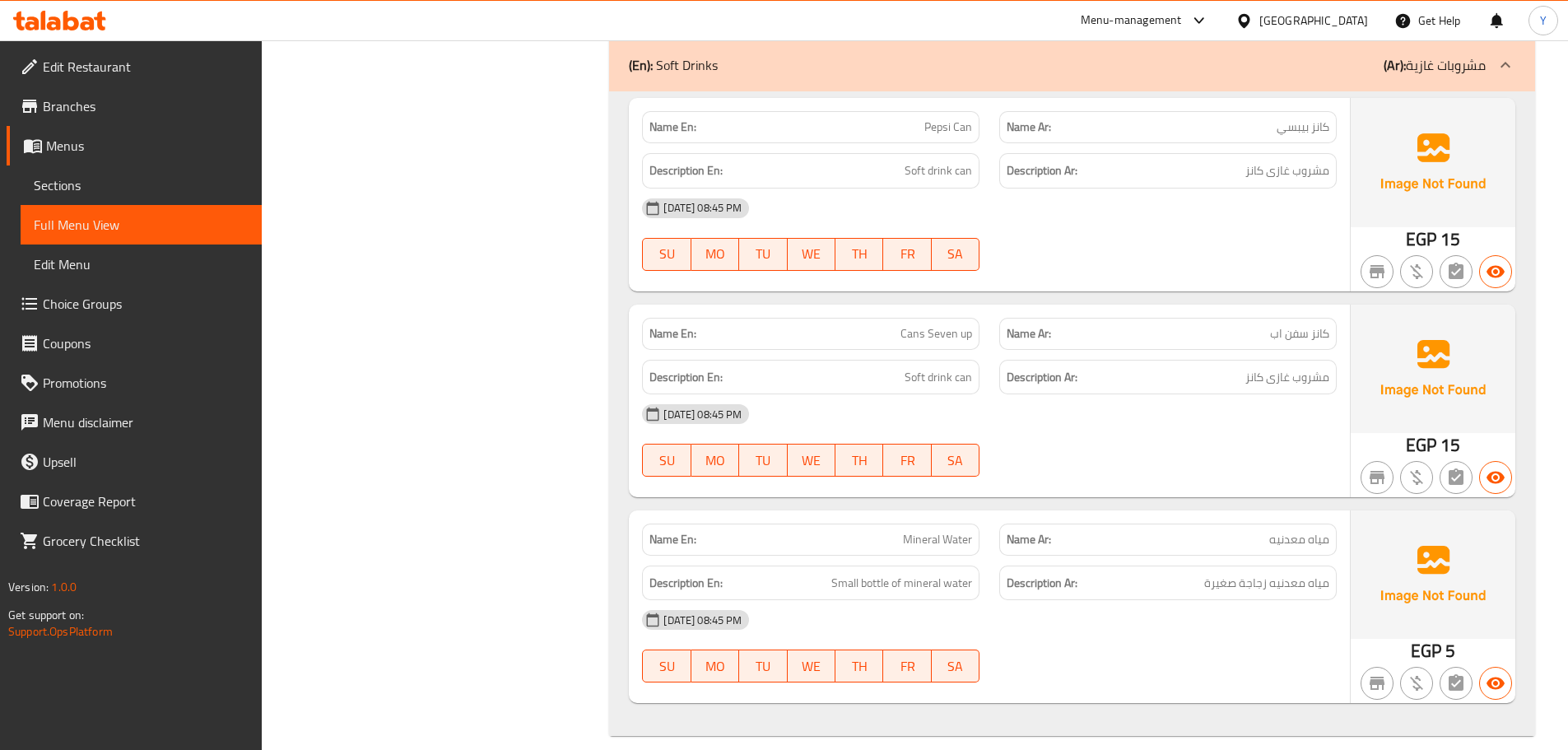
click at [1207, 435] on div "28-08-2025 08:45 PM SU MO TU WE TH FR SA" at bounding box center [990, 440] width 715 height 92
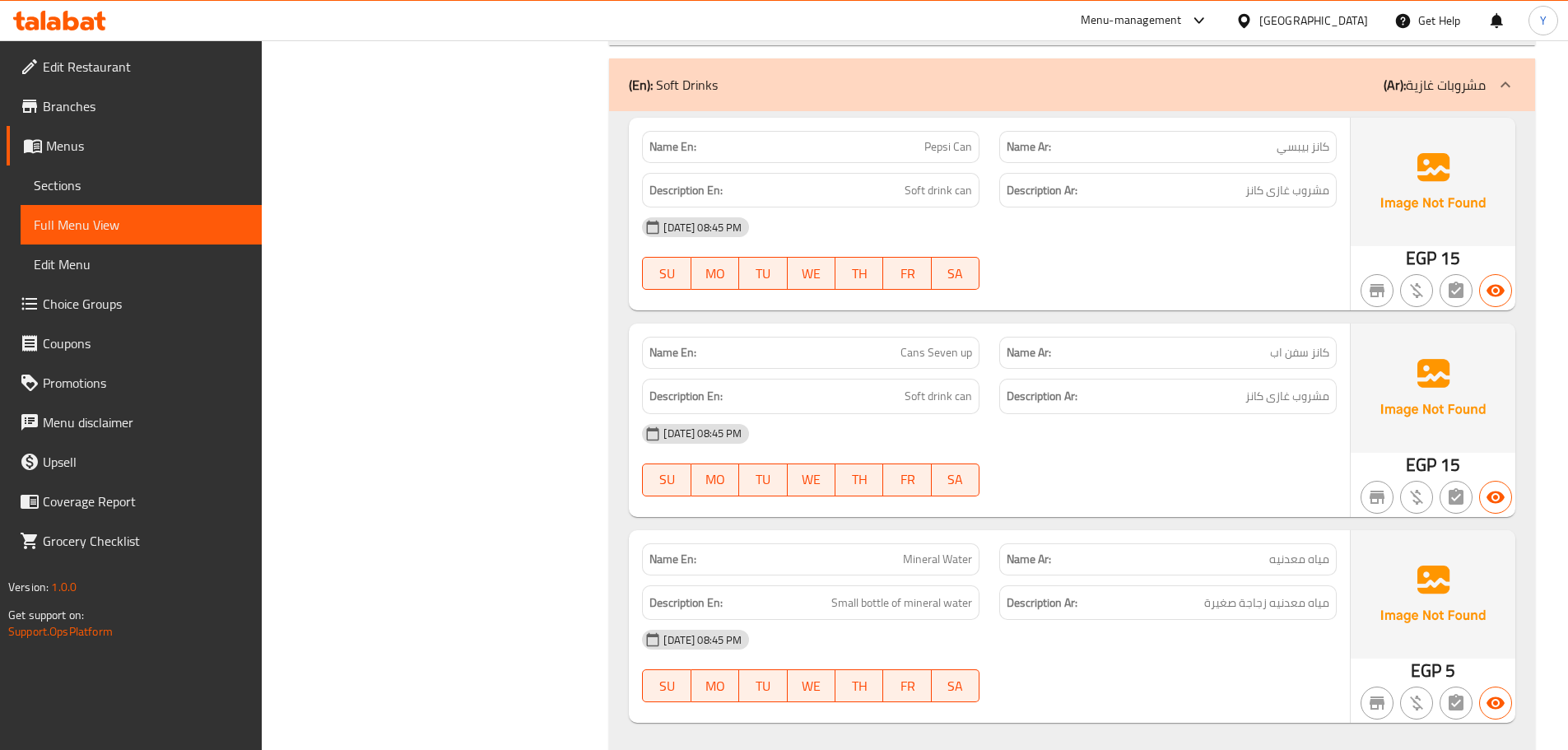
click div "28-08-2025 08:45 PM SU MO TU WE TH FR SA"
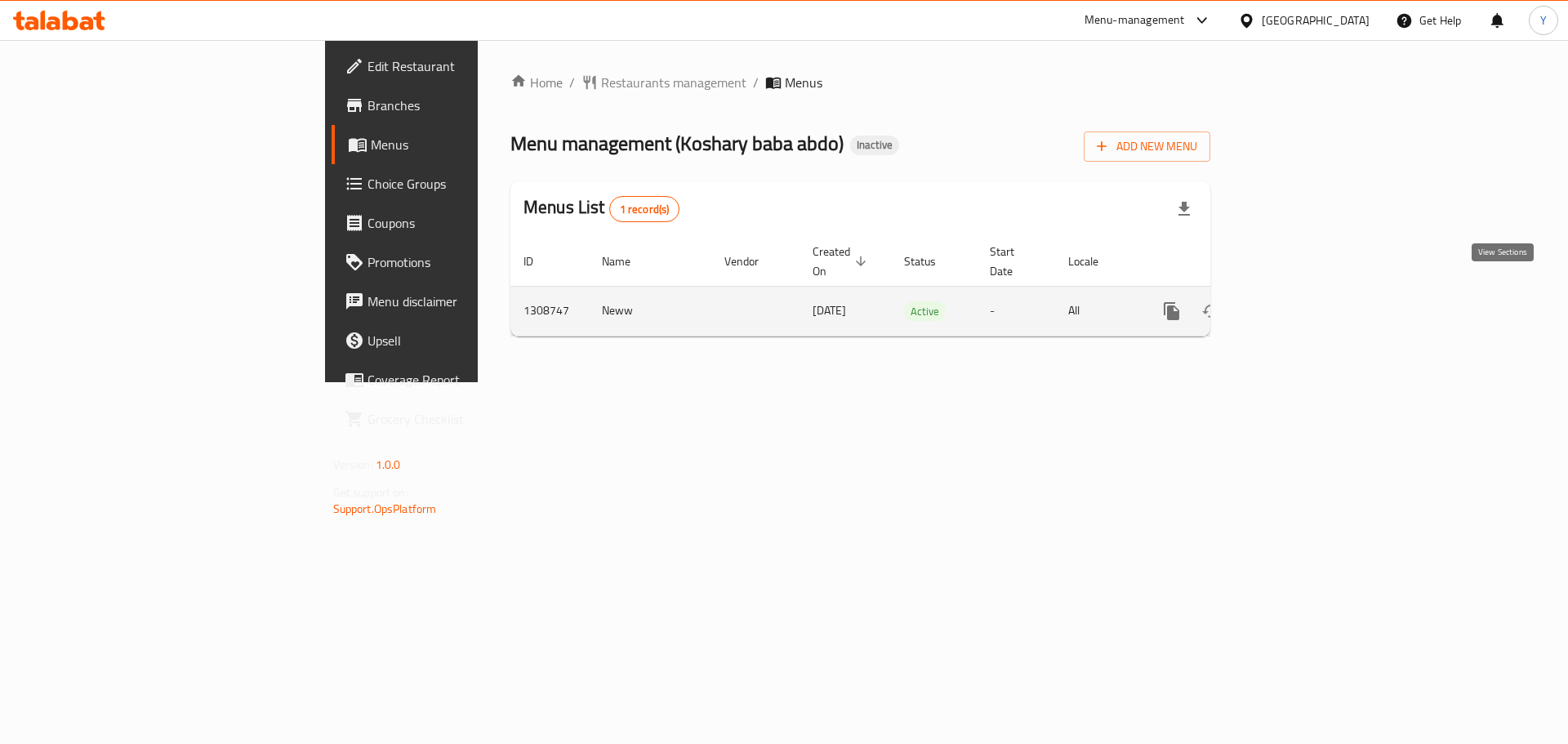
click at [1300, 301] on icon "enhanced table" at bounding box center [1289, 311] width 19 height 19
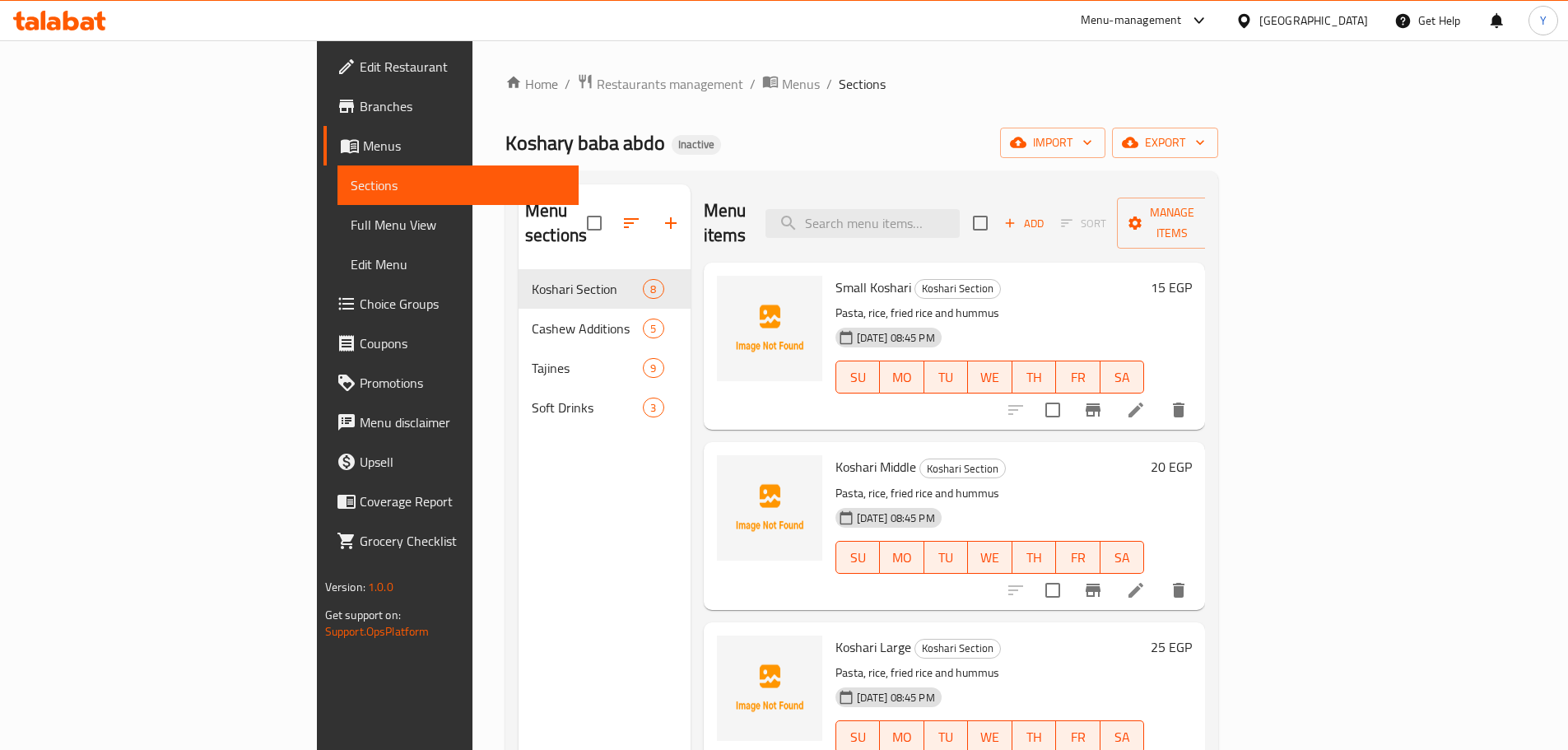
drag, startPoint x: 215, startPoint y: 0, endPoint x: 1052, endPoint y: 99, distance: 842.8
click at [1052, 99] on div "Home / Restaurants management / Menus / Sections Koshary baba abdo Inactive imp…" at bounding box center [862, 510] width 713 height 874
click at [1160, 400] on li at bounding box center [1136, 409] width 46 height 29
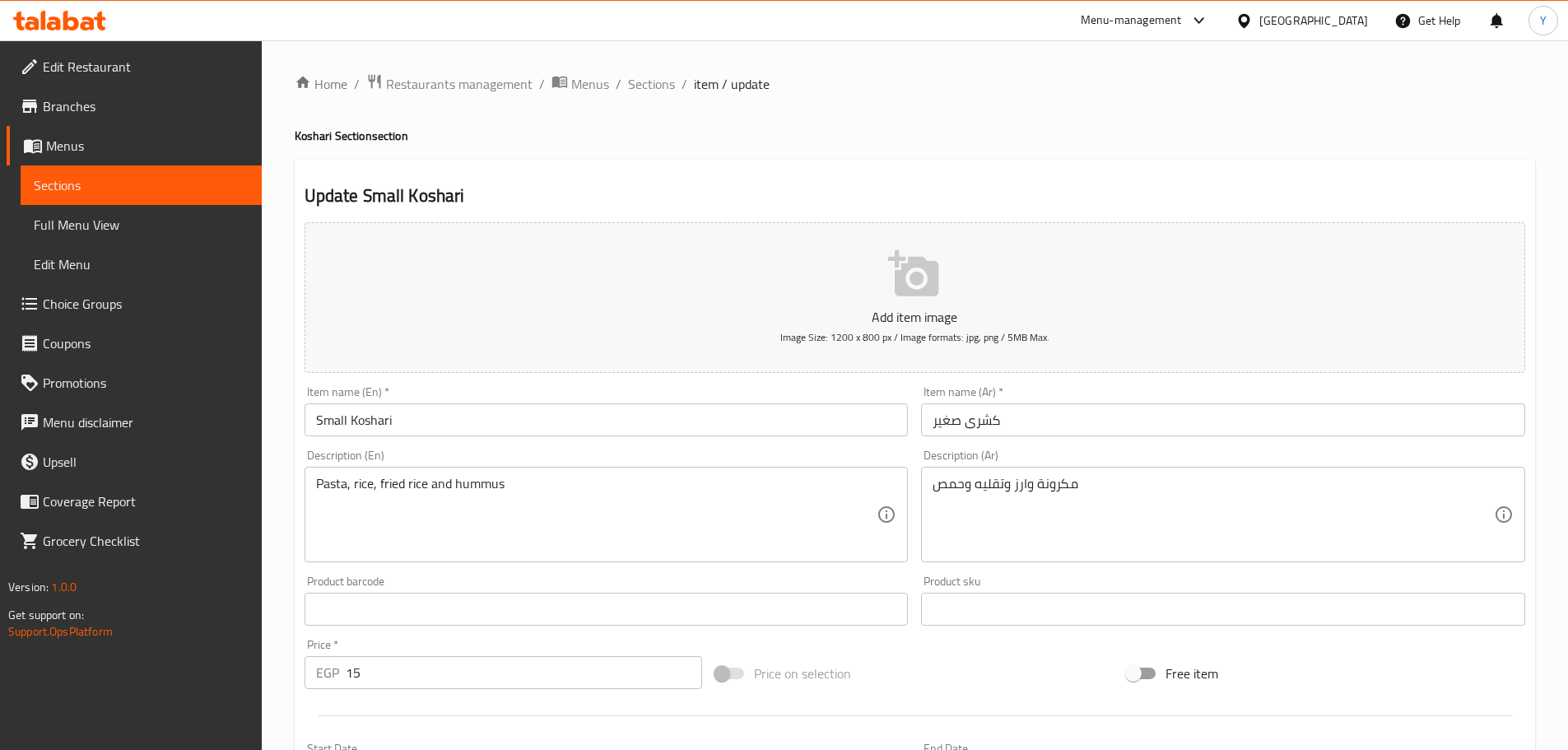
click at [1049, 427] on input "کشری صغیر" at bounding box center [1223, 419] width 604 height 33
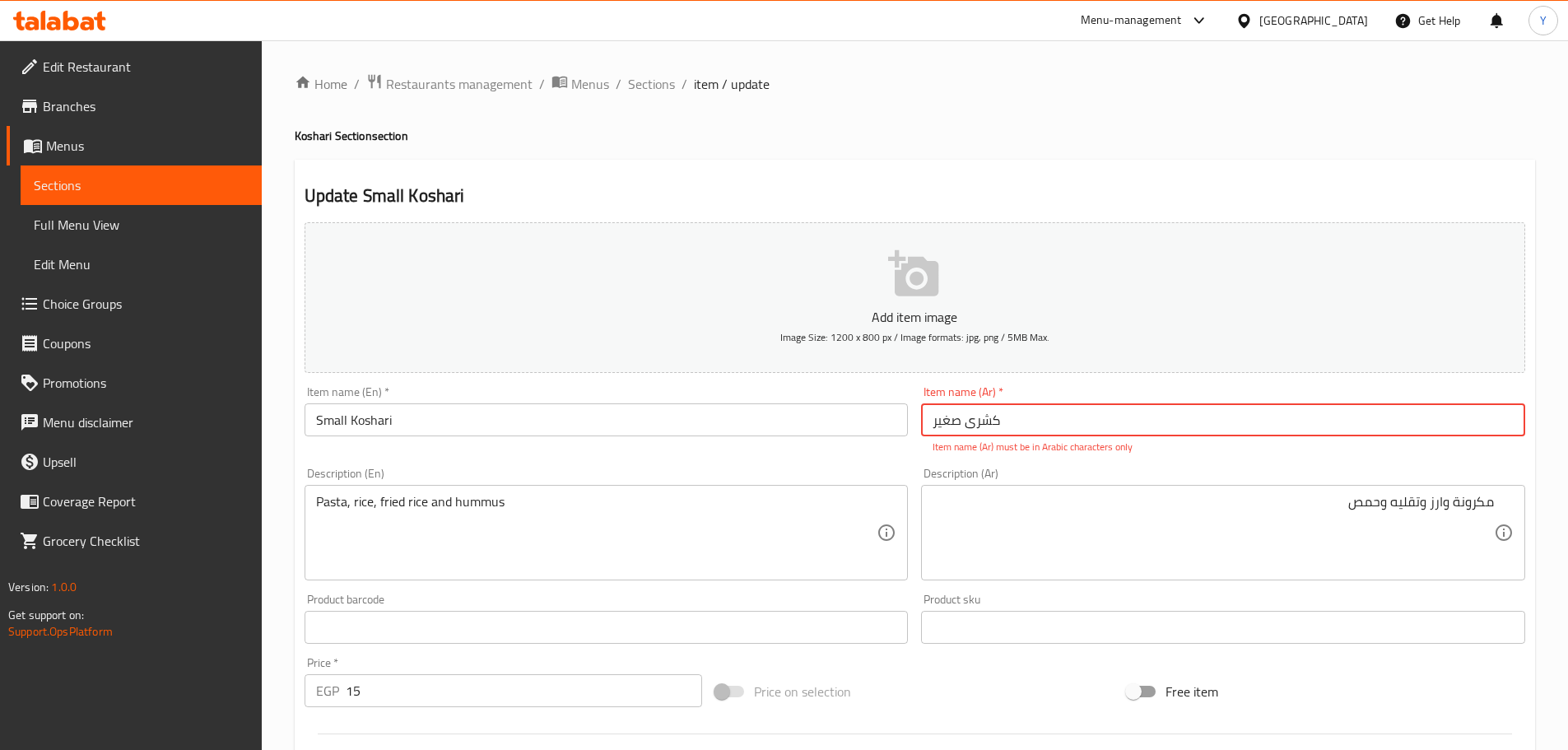
click at [1115, 434] on input "کشری صغیر" at bounding box center [1223, 419] width 604 height 33
click at [1493, 425] on input "کشری صغیر" at bounding box center [1223, 419] width 604 height 33
type input "كشري صغير"
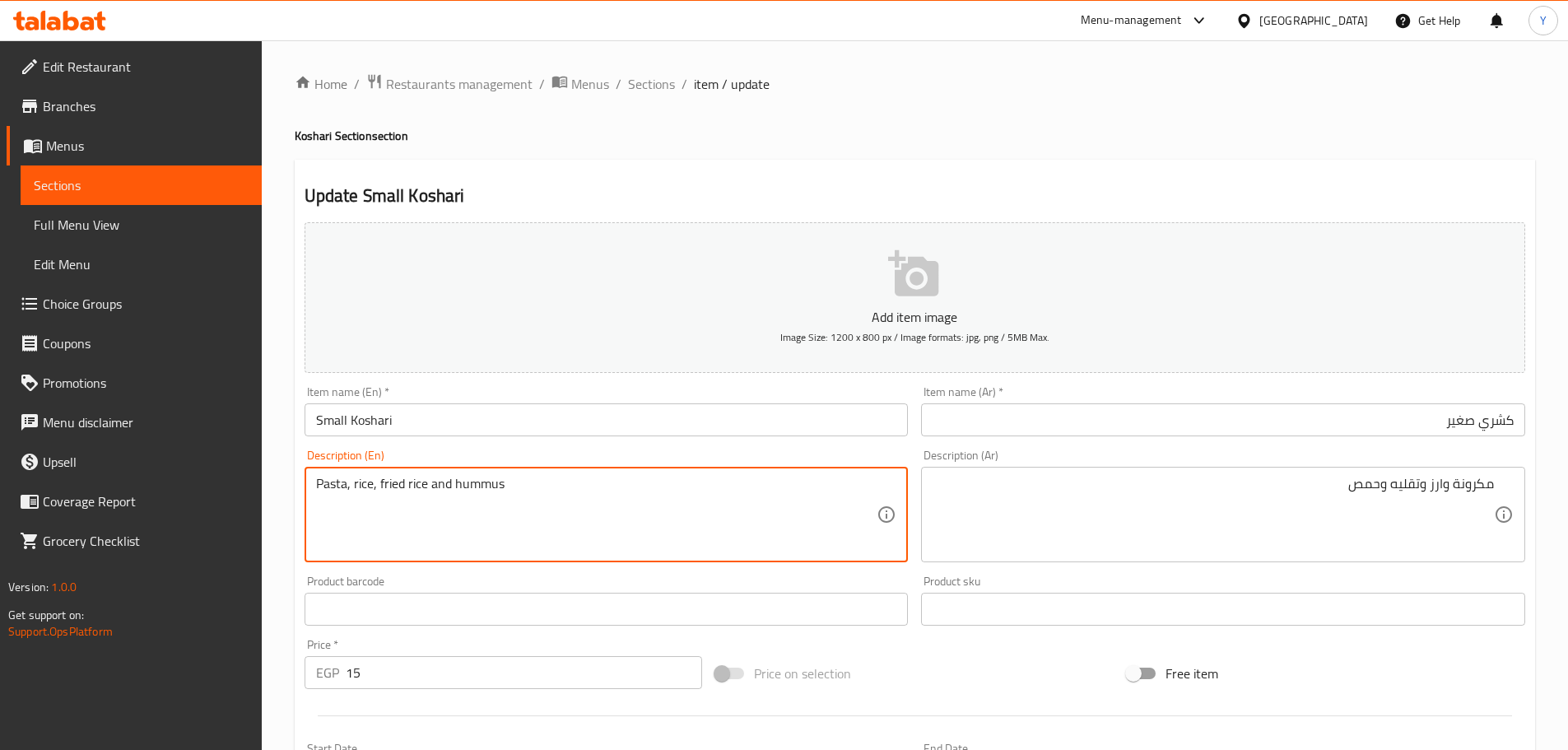
click at [422, 480] on textarea "Pasta, rice, fried rice and hummus" at bounding box center [597, 514] width 562 height 78
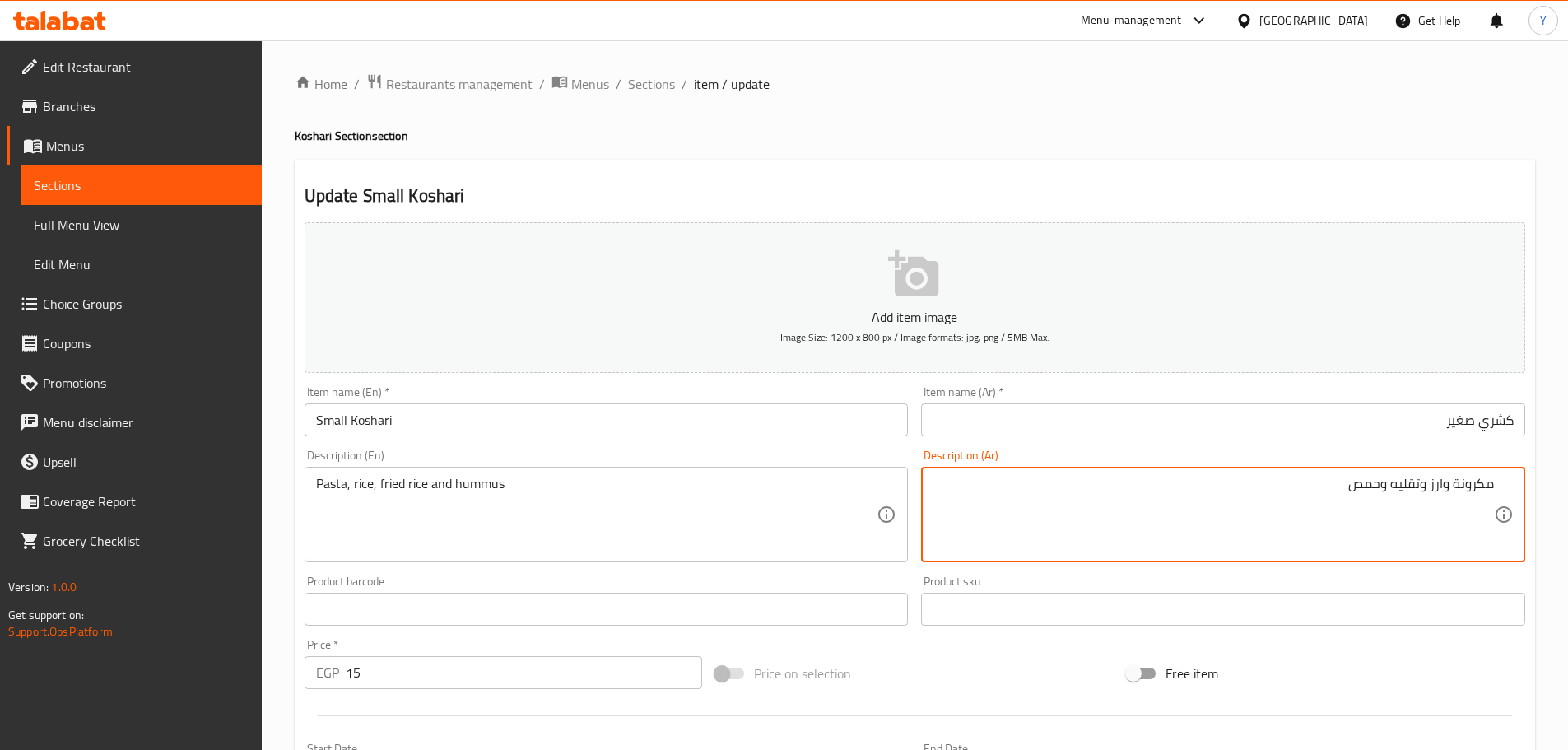
click at [1410, 483] on textarea "مكرونة وارز وتقليه وحمص" at bounding box center [1214, 514] width 562 height 78
click at [1421, 509] on textarea "مكرونة وارز وتقليه وحمص" at bounding box center [1214, 514] width 562 height 78
drag, startPoint x: 1420, startPoint y: 483, endPoint x: 1390, endPoint y: 479, distance: 30.3
click at [1390, 479] on textarea "مكرونة وارز وتقليه وحمص" at bounding box center [1214, 514] width 562 height 78
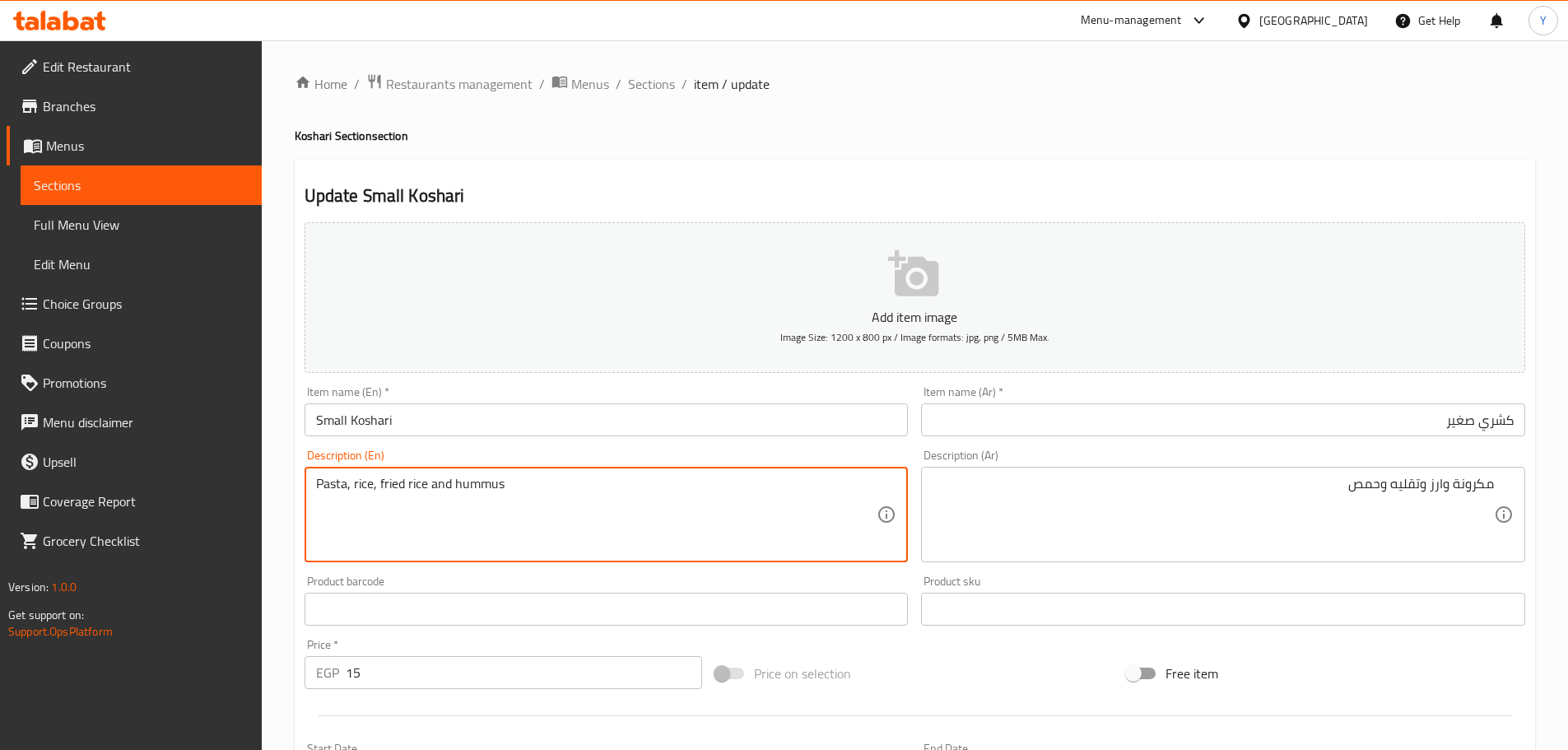
click at [413, 486] on textarea "Pasta, rice, fried rice and hummus" at bounding box center [597, 514] width 562 height 78
paste textarea "fried onions"
type textarea "Pasta, rice, fried onions and hummus"
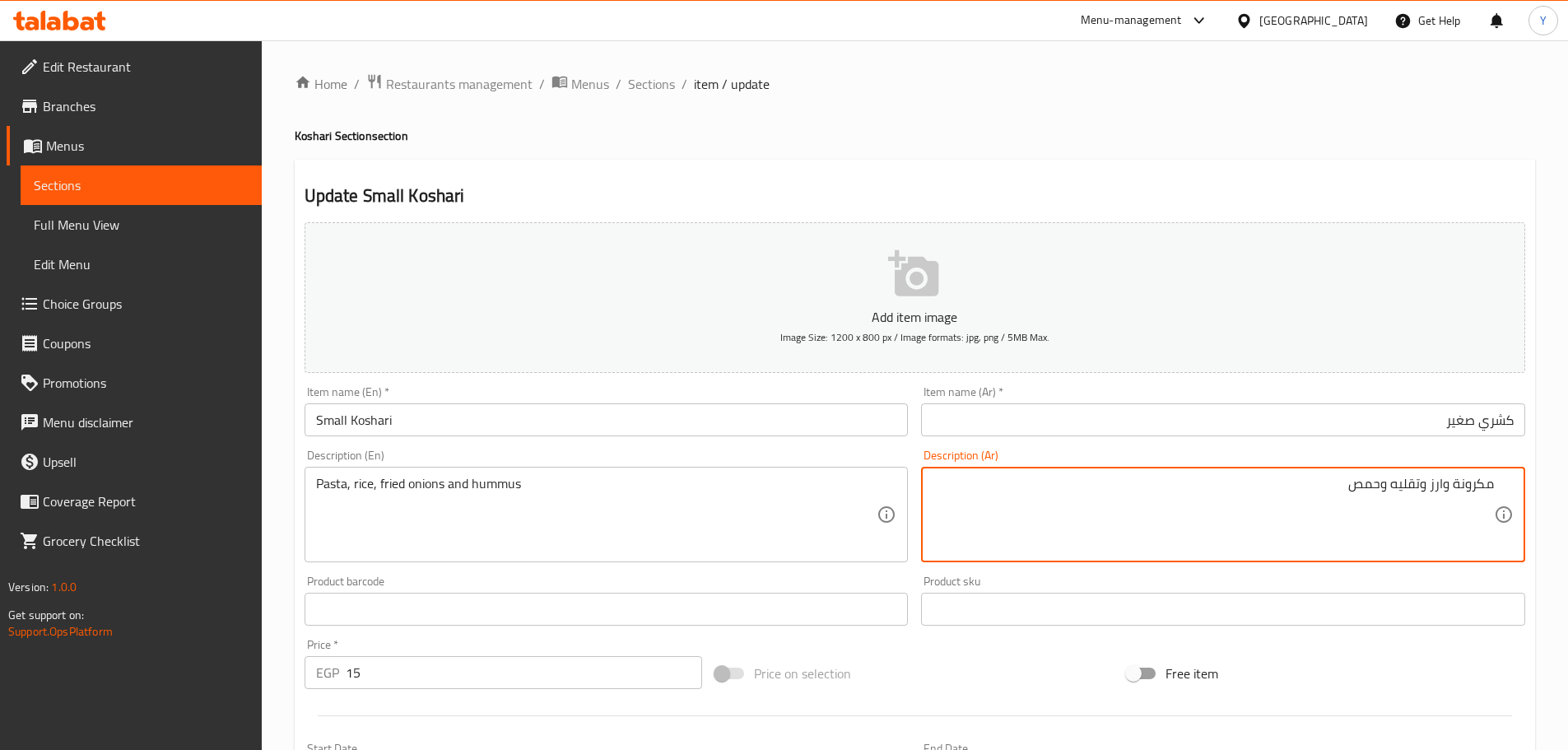
drag, startPoint x: 1417, startPoint y: 481, endPoint x: 1385, endPoint y: 474, distance: 32.8
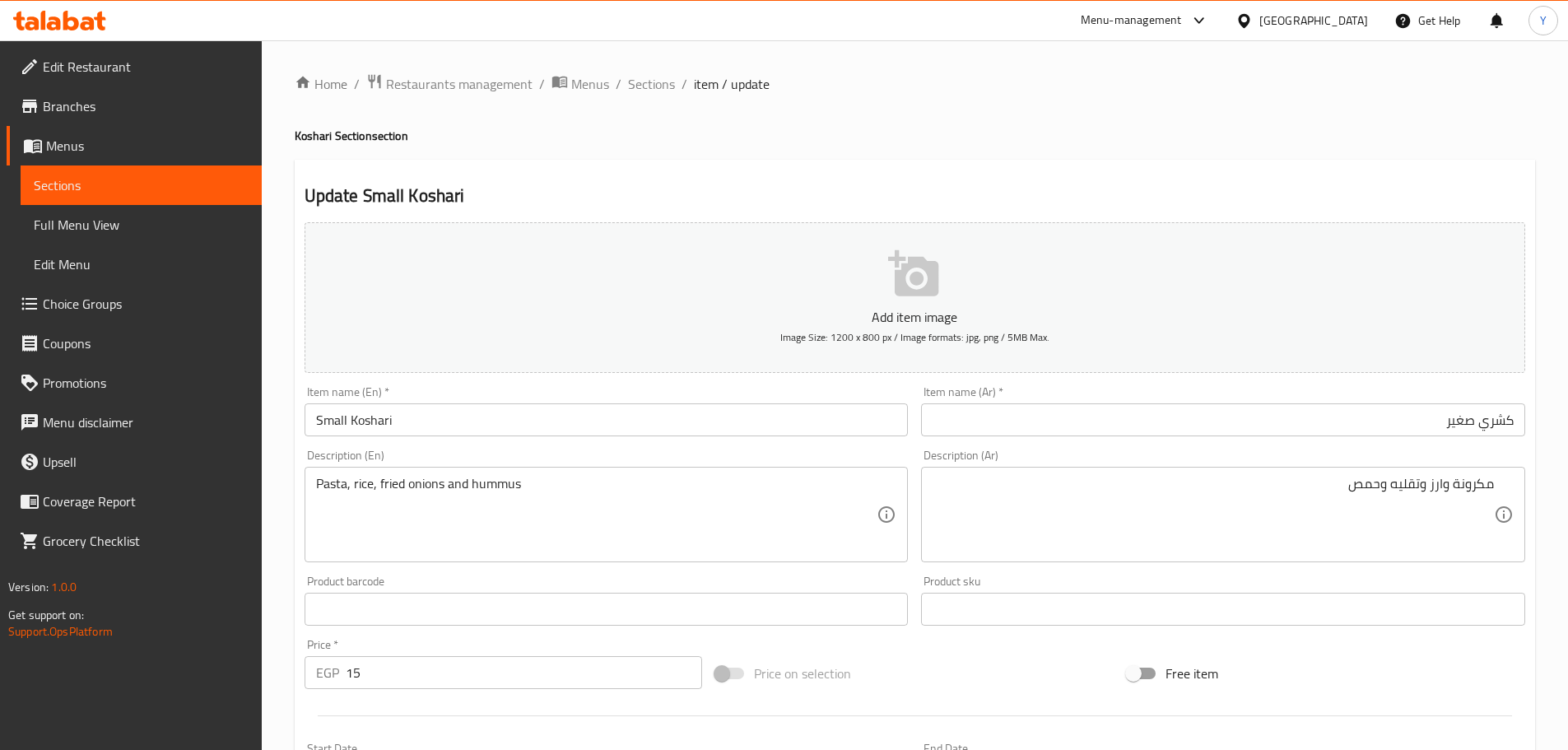
click at [978, 87] on ol "Home / Restaurants management / Menus / Sections / item / update" at bounding box center [915, 84] width 1241 height 21
click at [1153, 99] on div "Home / Restaurants management / Menus / Sections / item / update Koshari Sectio…" at bounding box center [915, 601] width 1241 height 1056
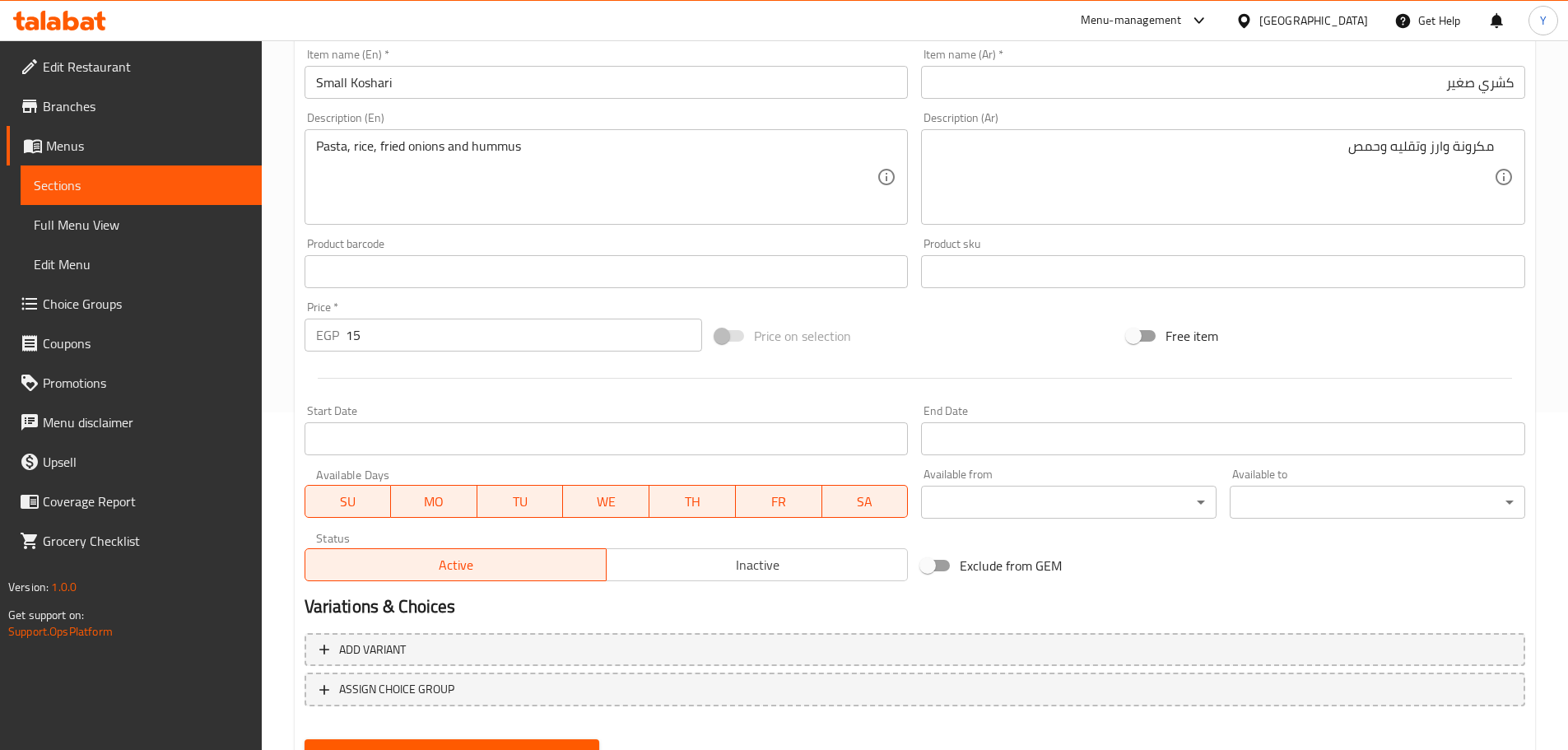
scroll to position [414, 0]
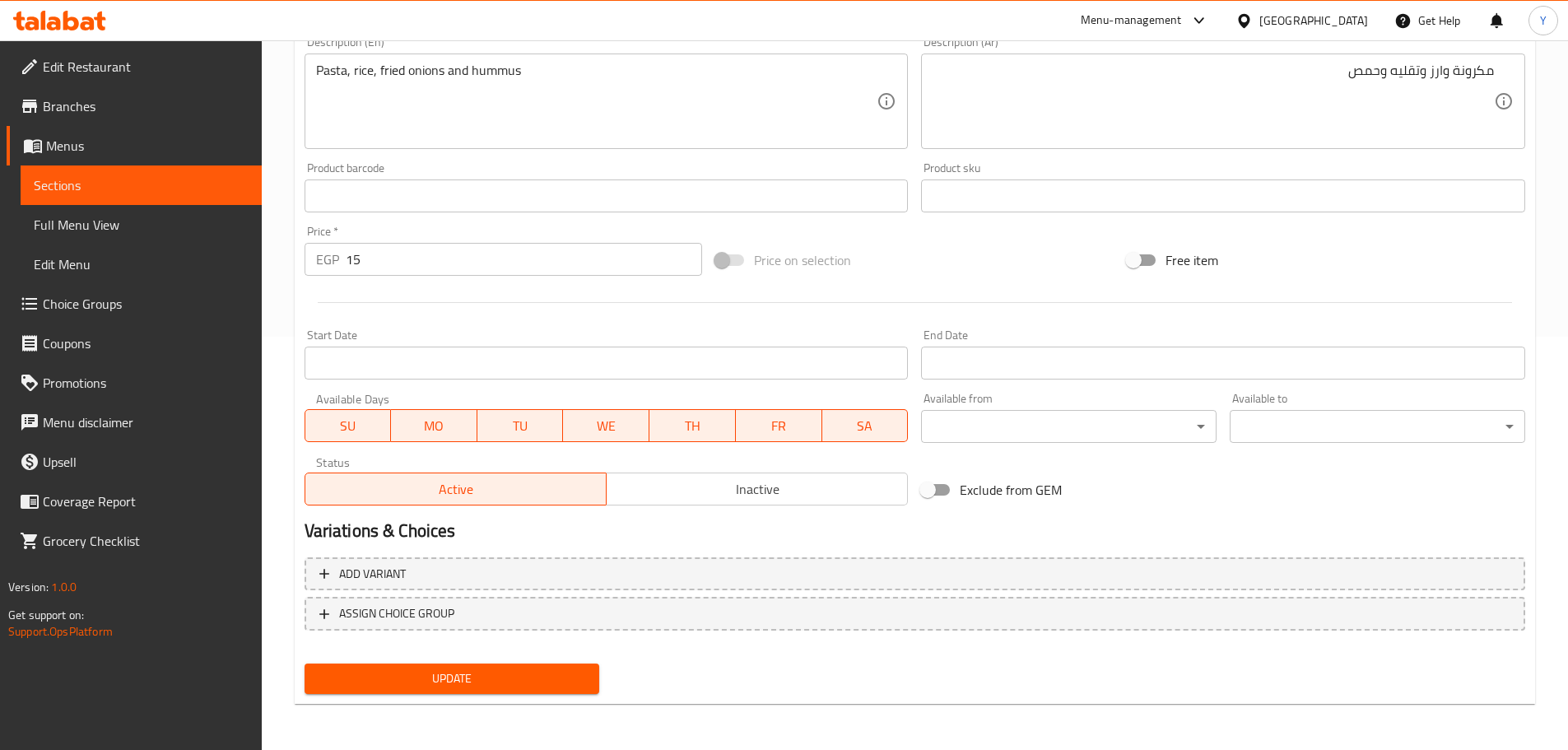
click at [566, 671] on span "Update" at bounding box center [453, 678] width 269 height 20
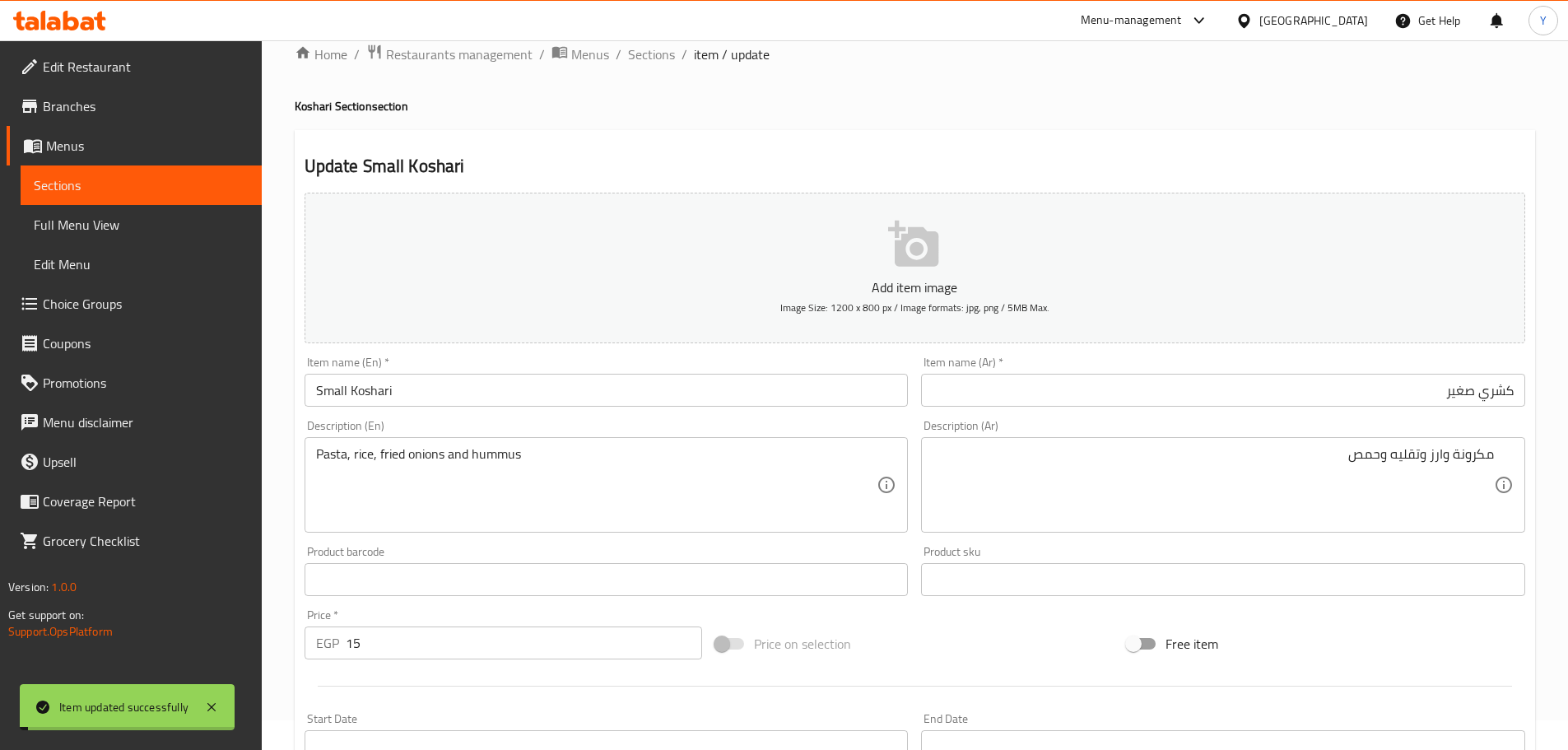
scroll to position [0, 0]
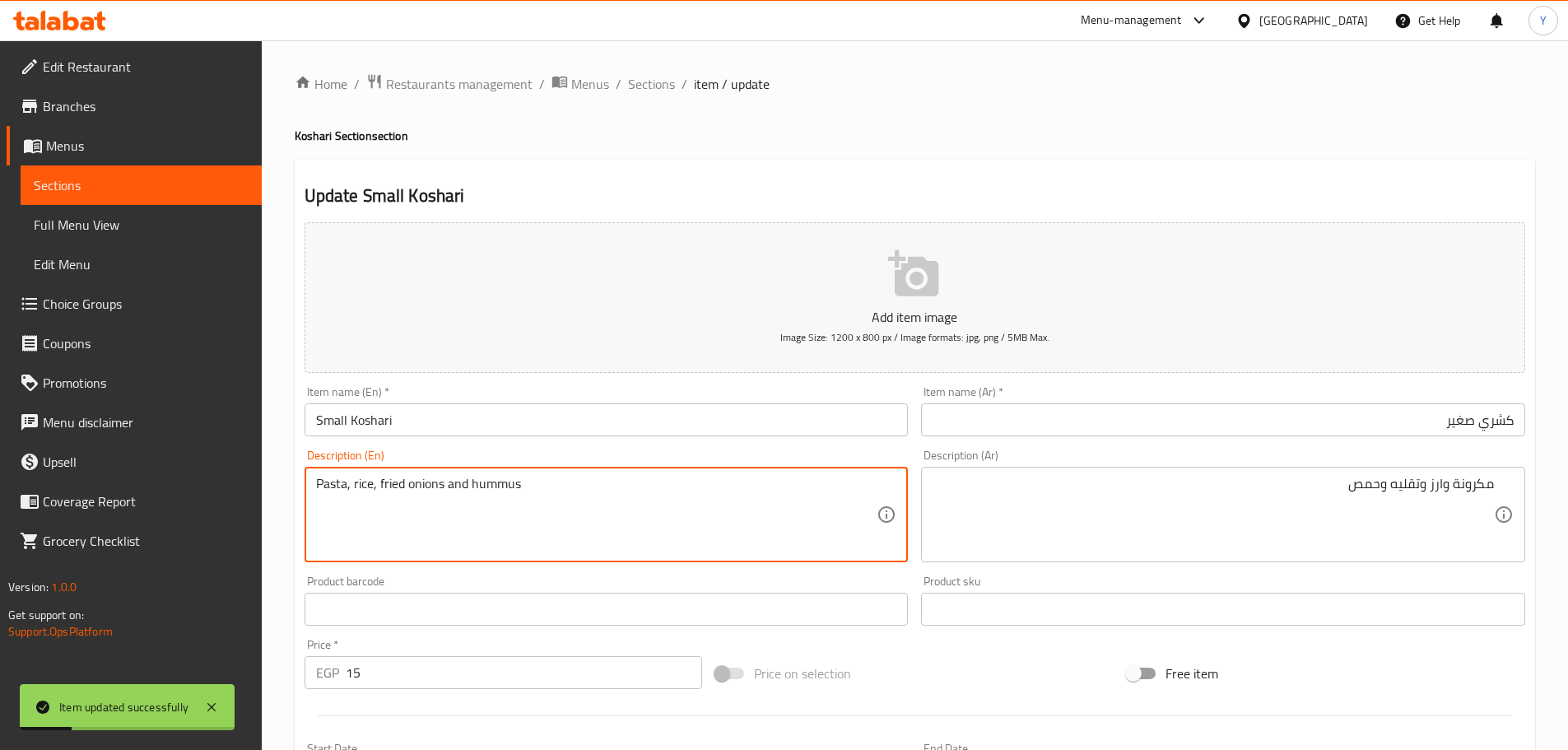
drag, startPoint x: 396, startPoint y: 484, endPoint x: 421, endPoint y: 481, distance: 25.2
click at [421, 481] on textarea "Pasta, rice, fried onions and hummus" at bounding box center [597, 514] width 562 height 78
click at [655, 76] on span "Sections" at bounding box center [651, 84] width 47 height 19
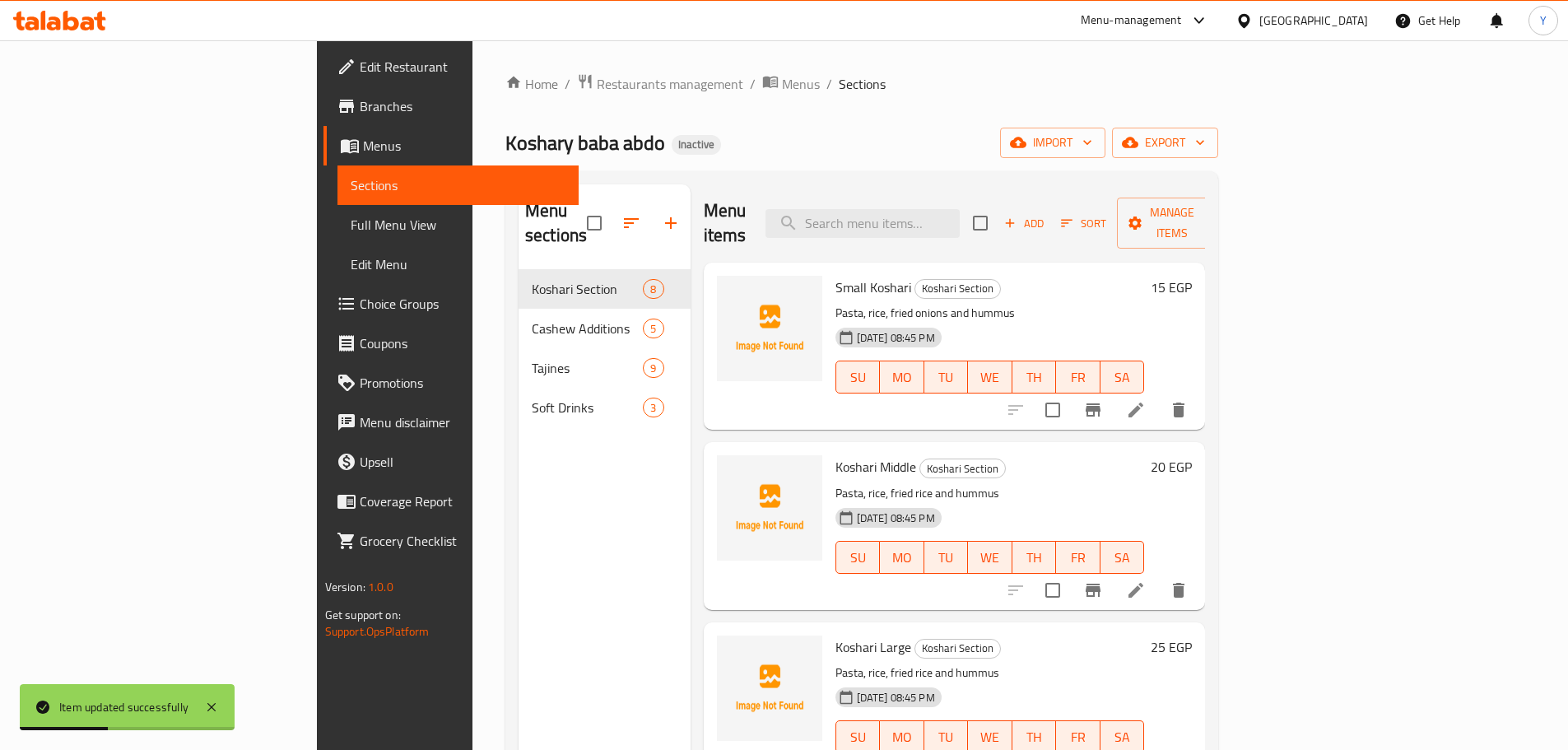
click at [1146, 580] on icon at bounding box center [1136, 590] width 19 height 19
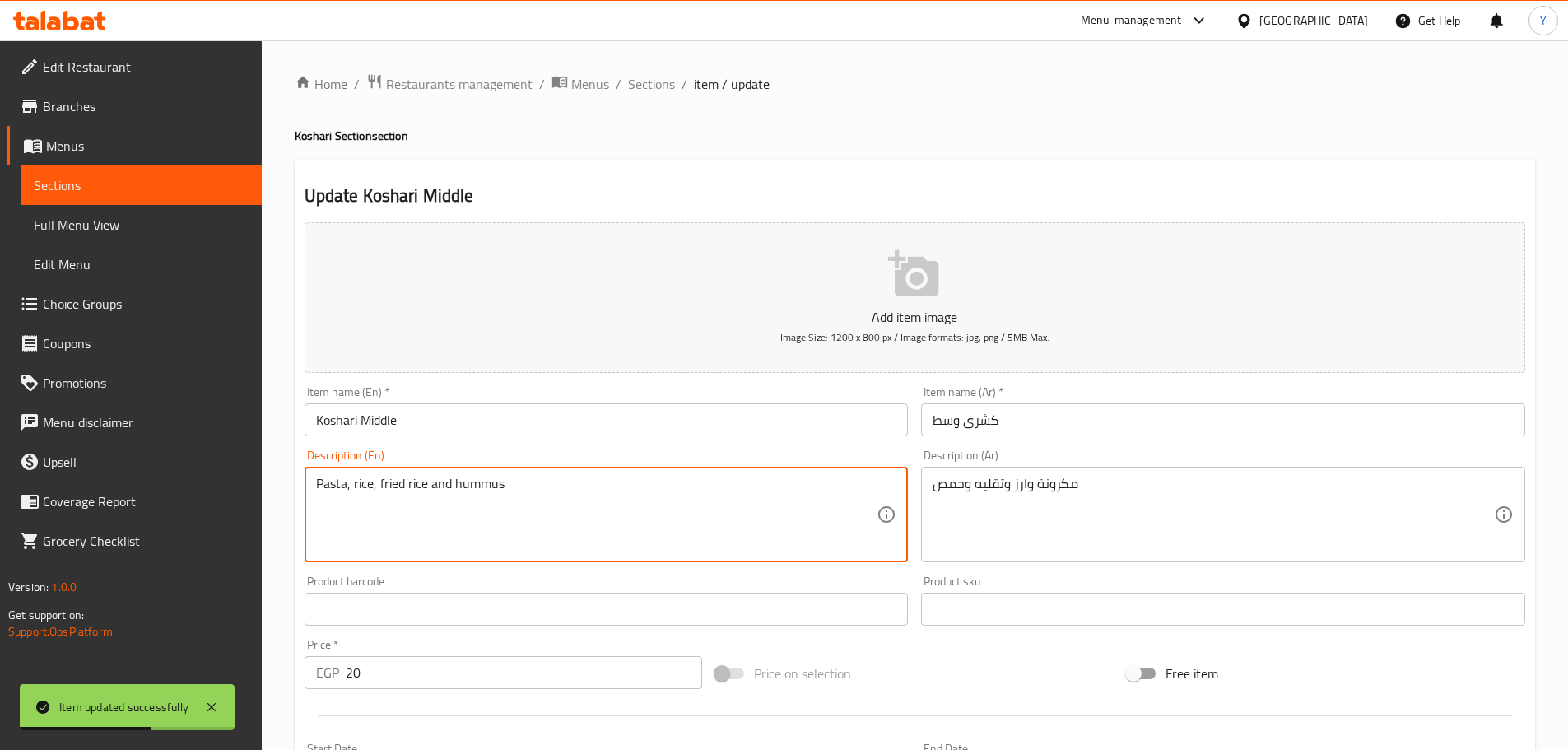
drag, startPoint x: 414, startPoint y: 482, endPoint x: 397, endPoint y: 482, distance: 17.0
click at [397, 482] on textarea "Pasta, rice, fried rice and hummus" at bounding box center [597, 514] width 562 height 78
paste textarea "onions"
type textarea "Pasta, rice, fried onions and hummus"
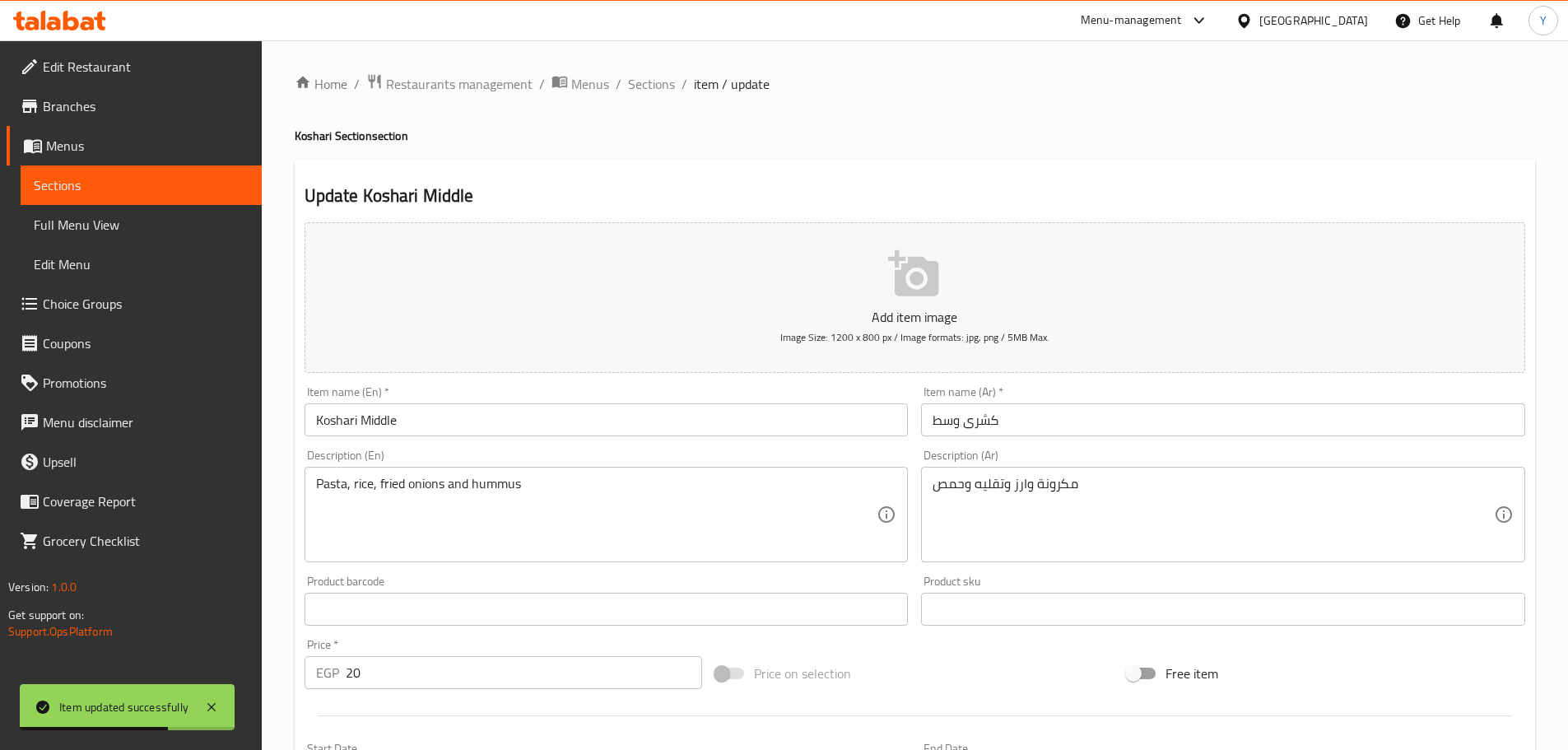
drag, startPoint x: 927, startPoint y: 144, endPoint x: 1266, endPoint y: 242, distance: 352.9
click at [928, 144] on h4 "Koshari Section section" at bounding box center [915, 135] width 1241 height 17
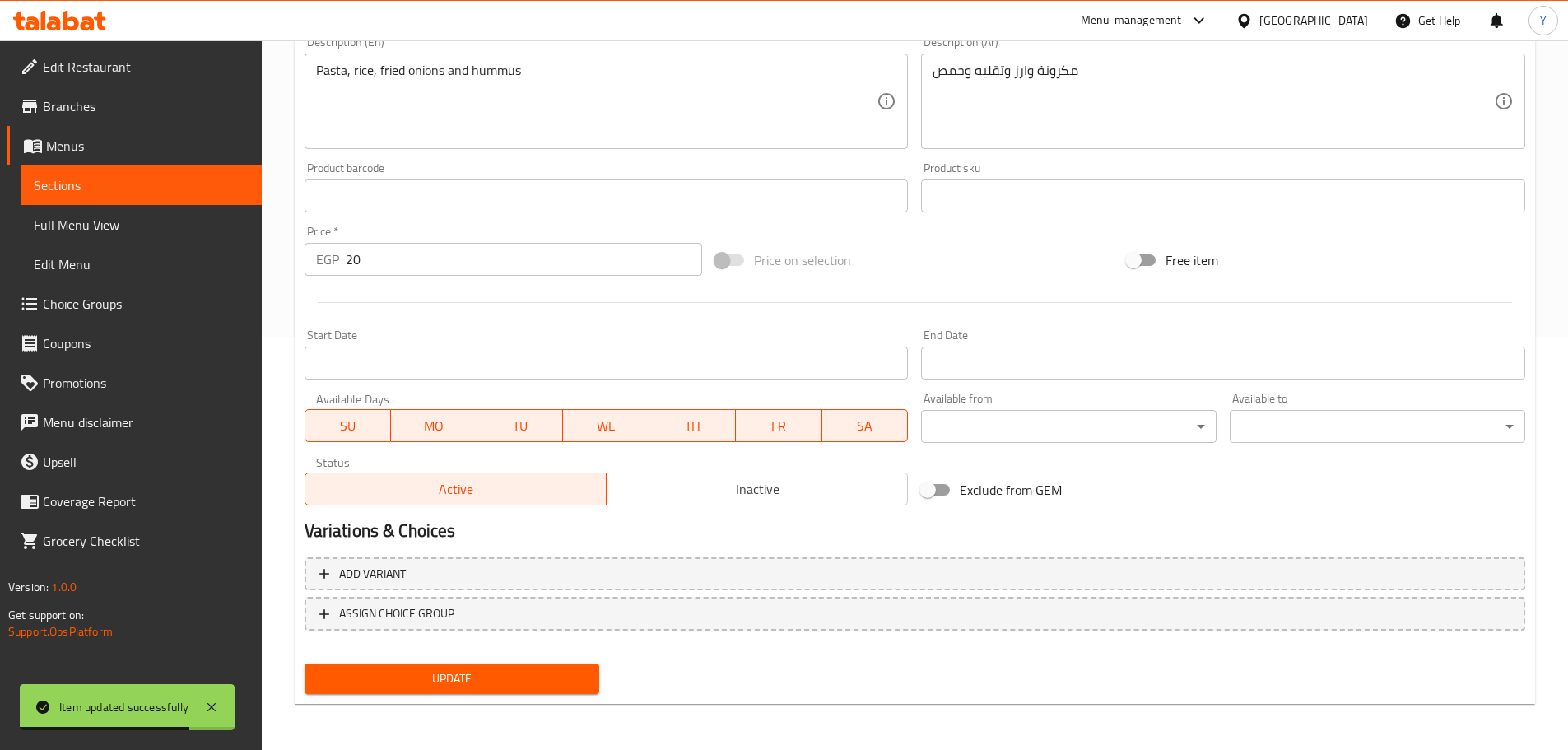
click at [421, 677] on span "Update" at bounding box center [453, 678] width 269 height 20
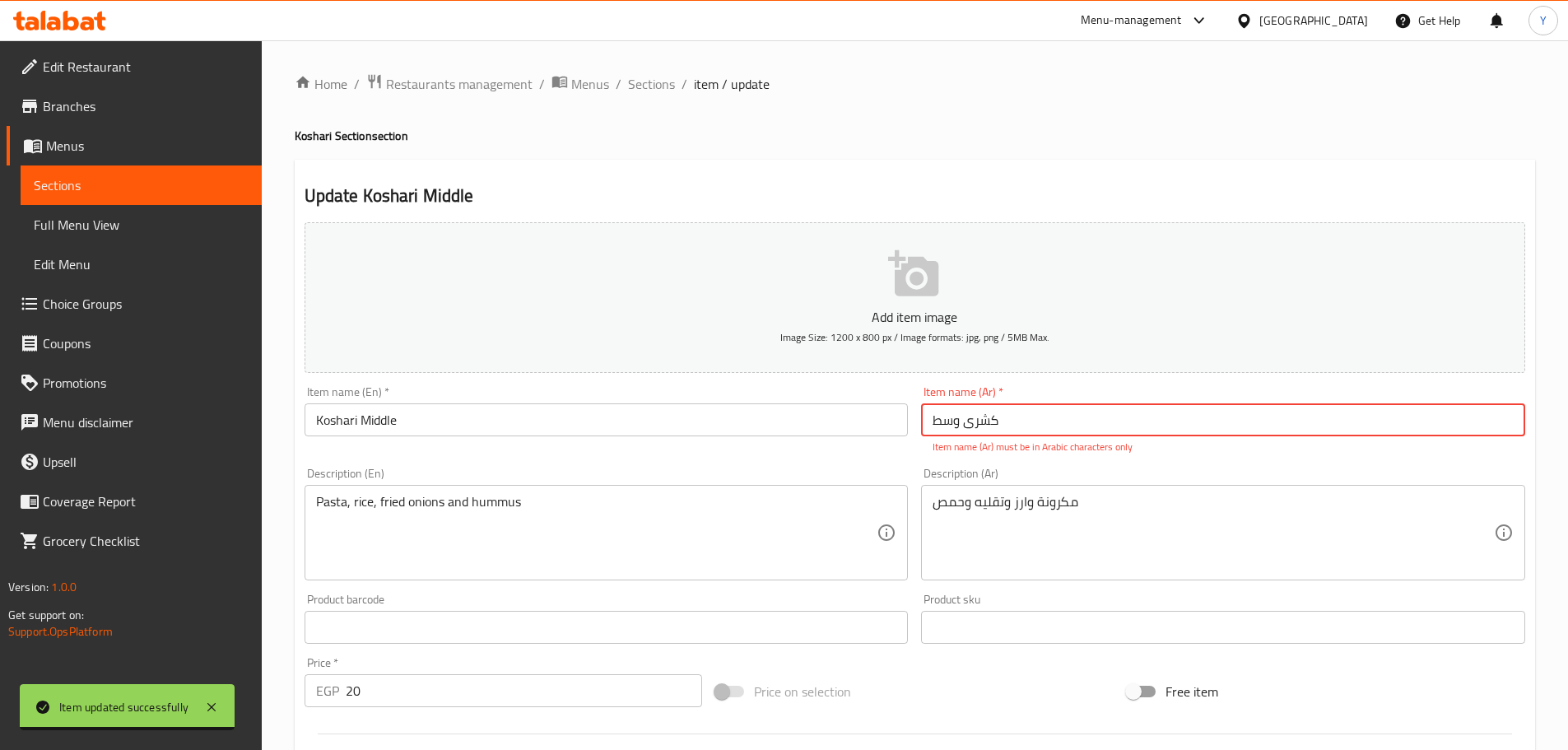
click at [1018, 412] on input "کشری وسط" at bounding box center [1223, 419] width 604 height 33
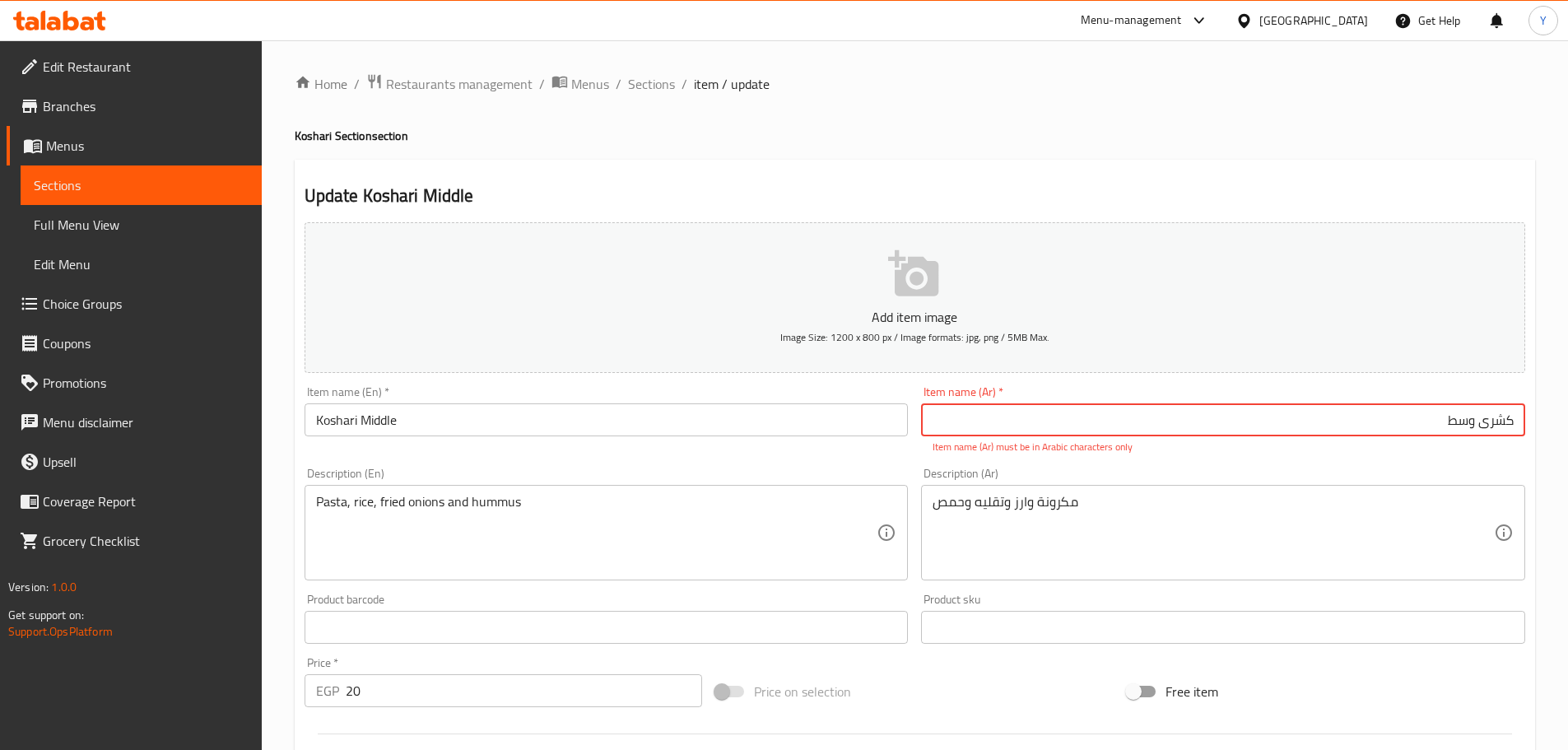
type input "کشری"
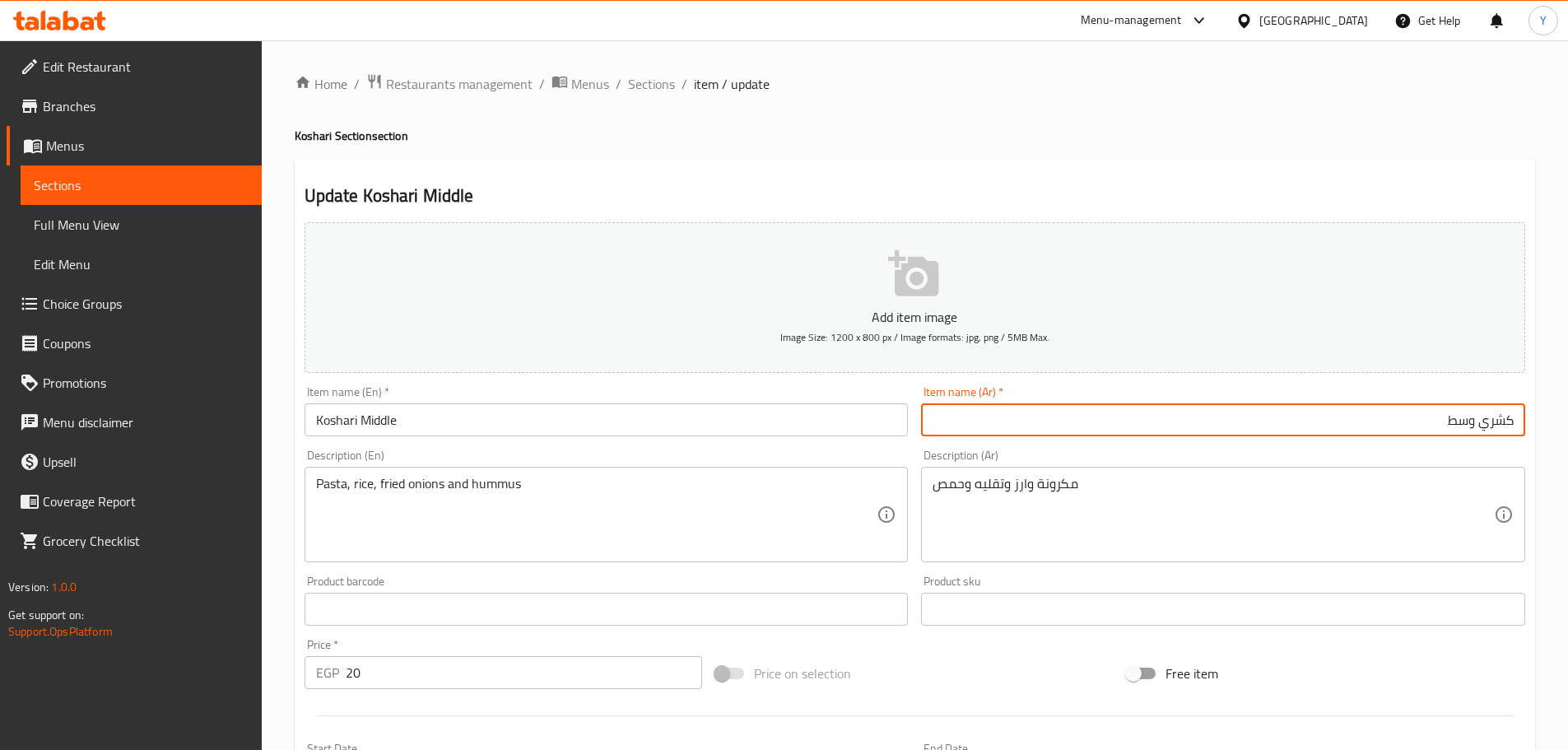
click at [1512, 425] on input "كشري وسط" at bounding box center [1223, 419] width 604 height 33
type input "كشري وسط"
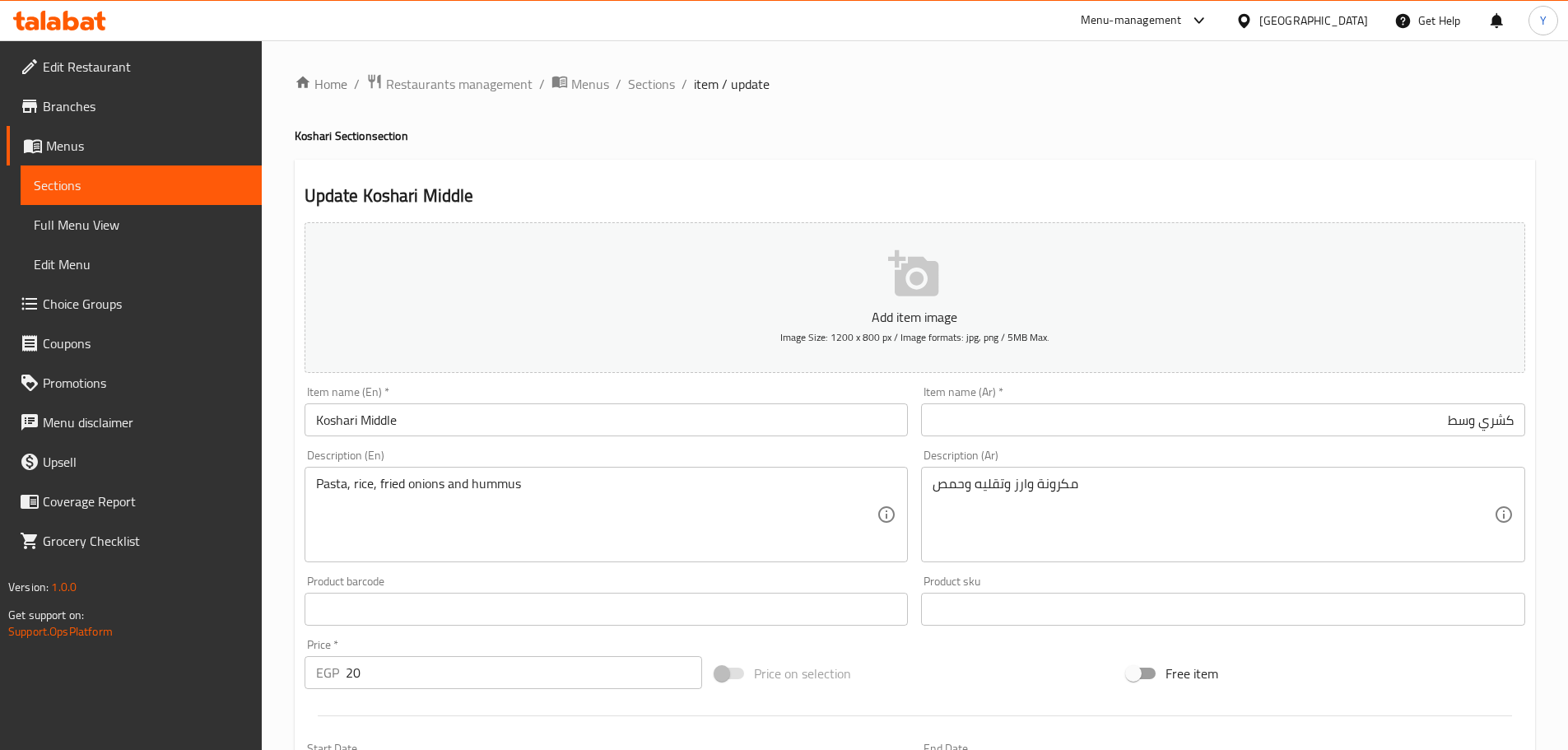
click at [1418, 197] on h2 "Update Koshari Middle" at bounding box center [915, 196] width 1221 height 25
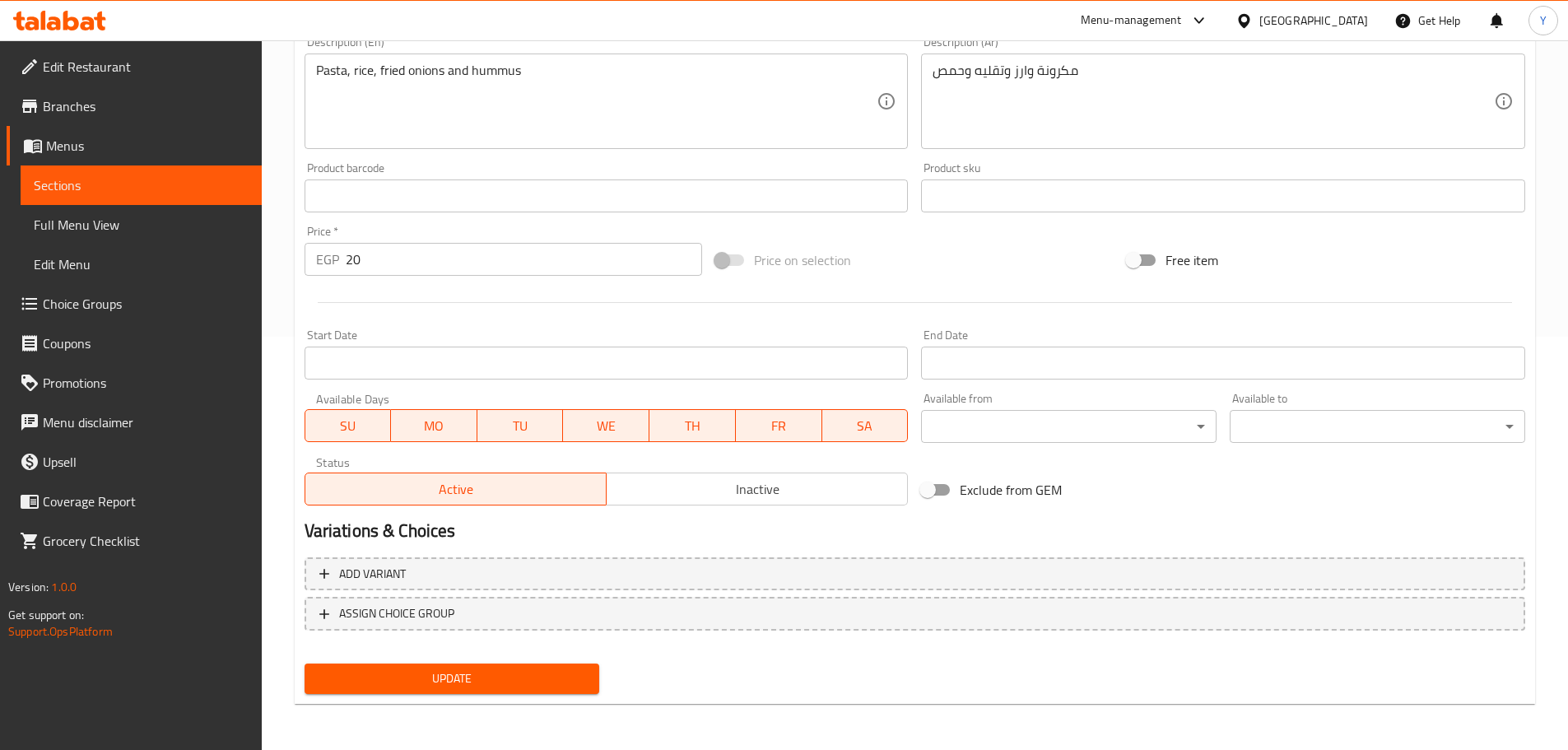
click at [552, 677] on span "Update" at bounding box center [453, 678] width 269 height 20
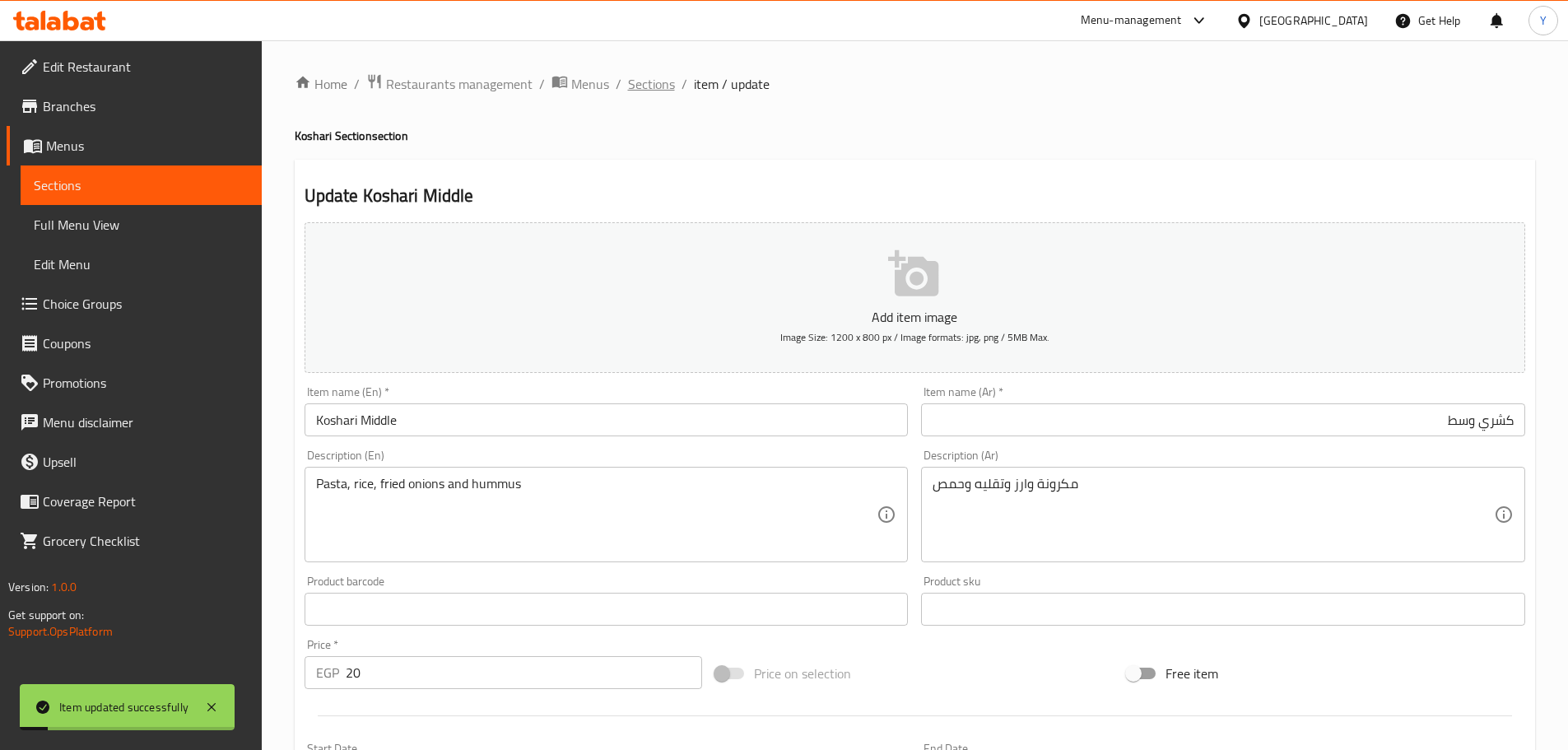
click at [662, 93] on span "Sections" at bounding box center [651, 84] width 47 height 19
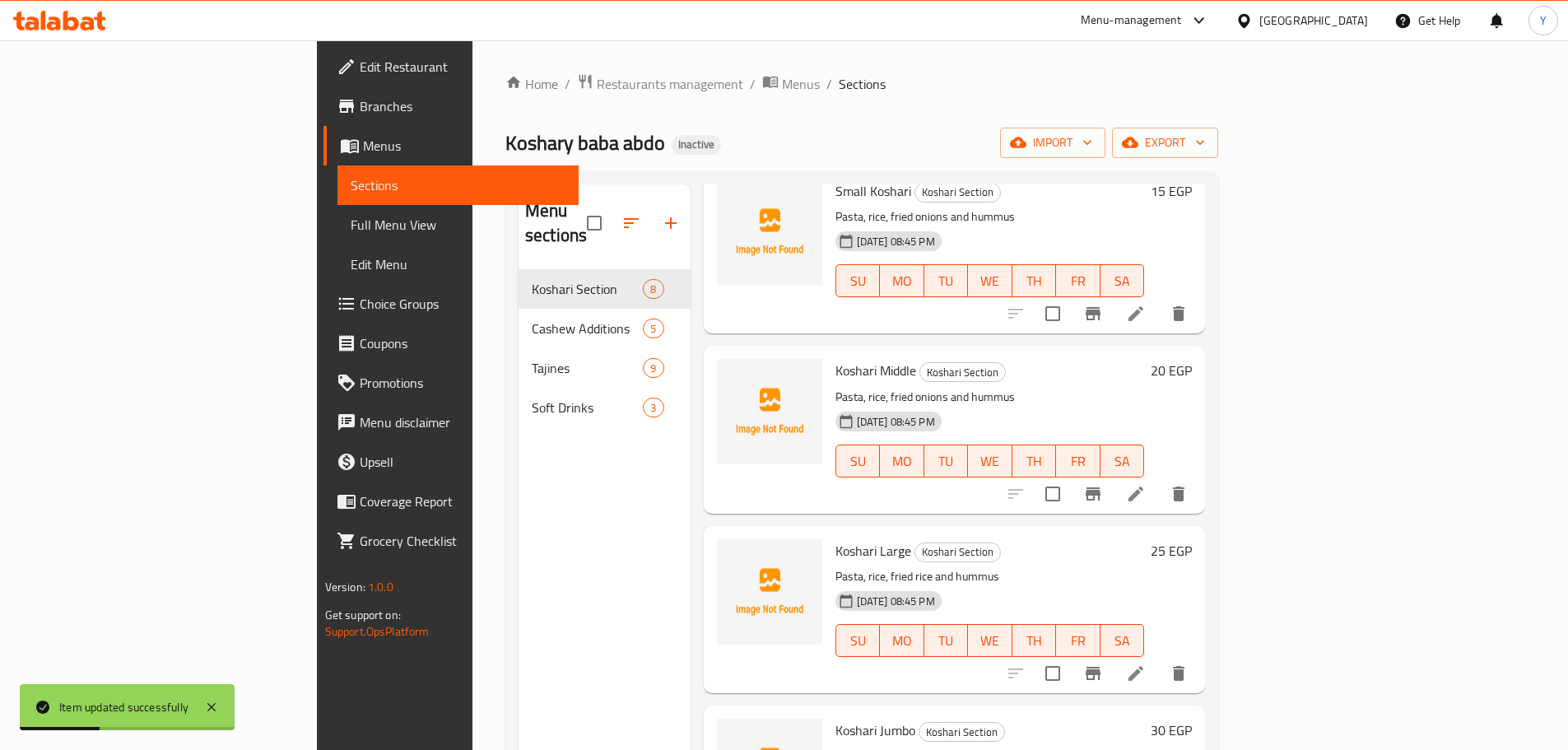
scroll to position [165, 0]
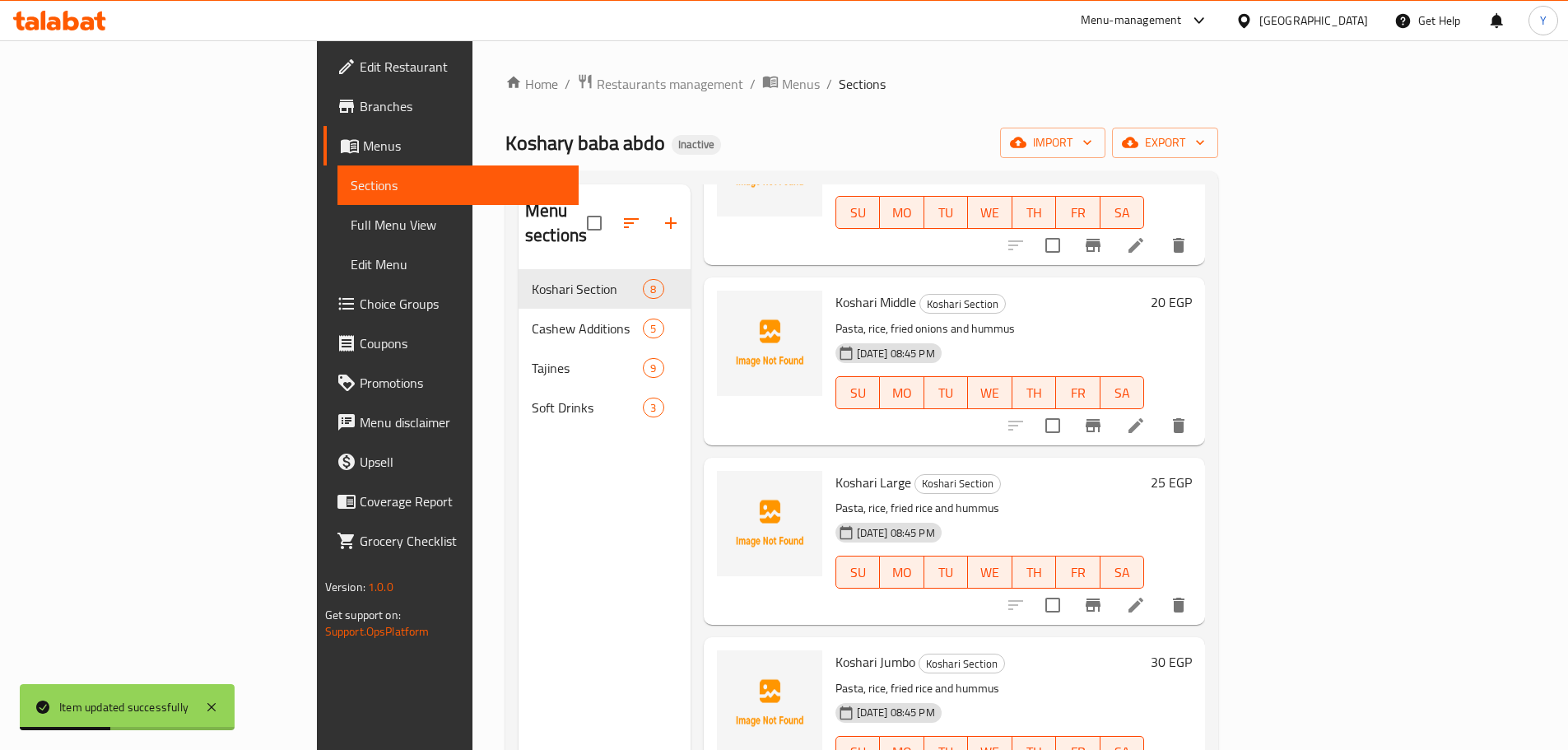
click at [1160, 590] on li at bounding box center [1136, 604] width 46 height 29
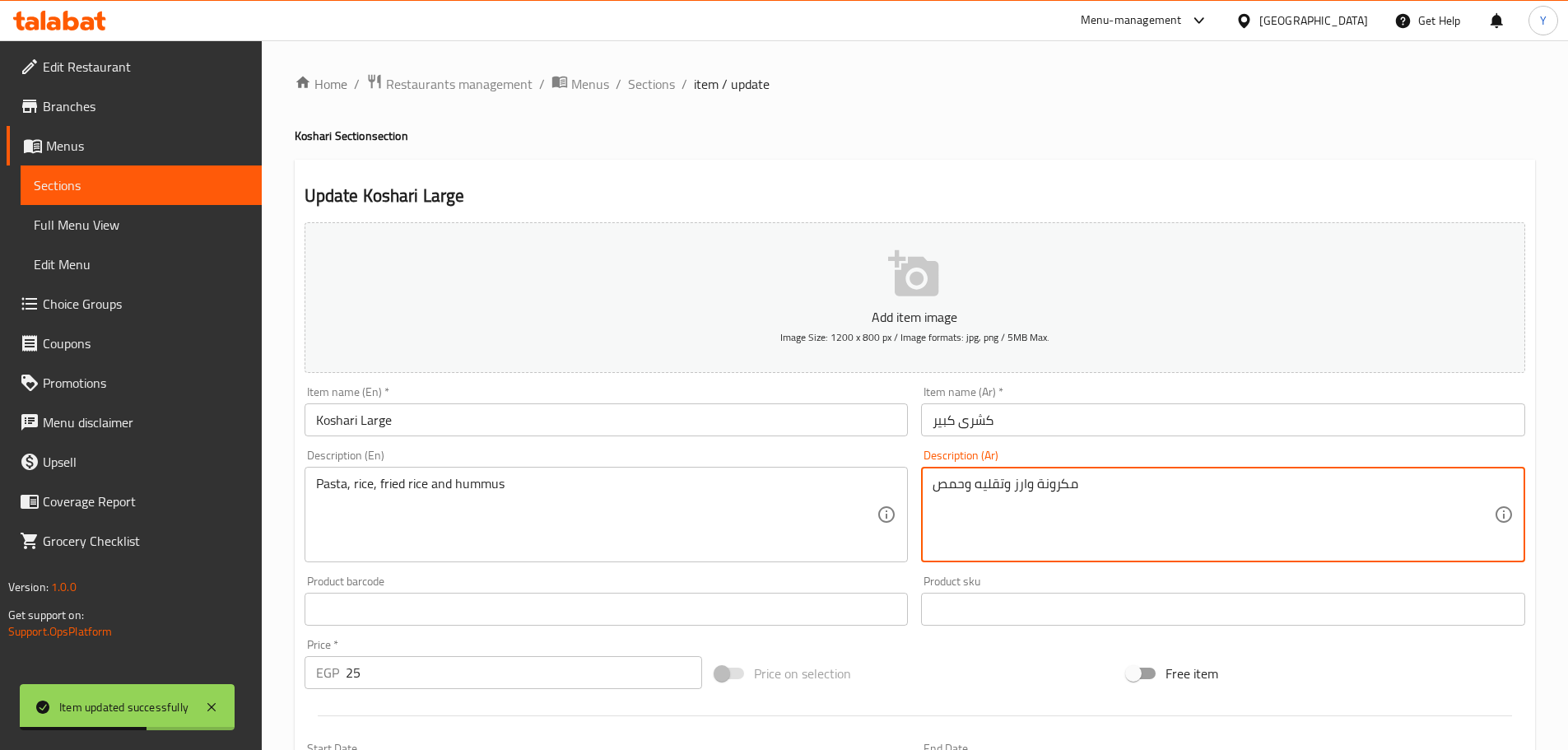
drag, startPoint x: 1153, startPoint y: 427, endPoint x: 582, endPoint y: 396, distance: 571.8
click at [612, 396] on div "Add item image Image Size: 1200 x 800 px / Image formats: jpg, png / 5MB Max. I…" at bounding box center [914, 569] width 1234 height 709
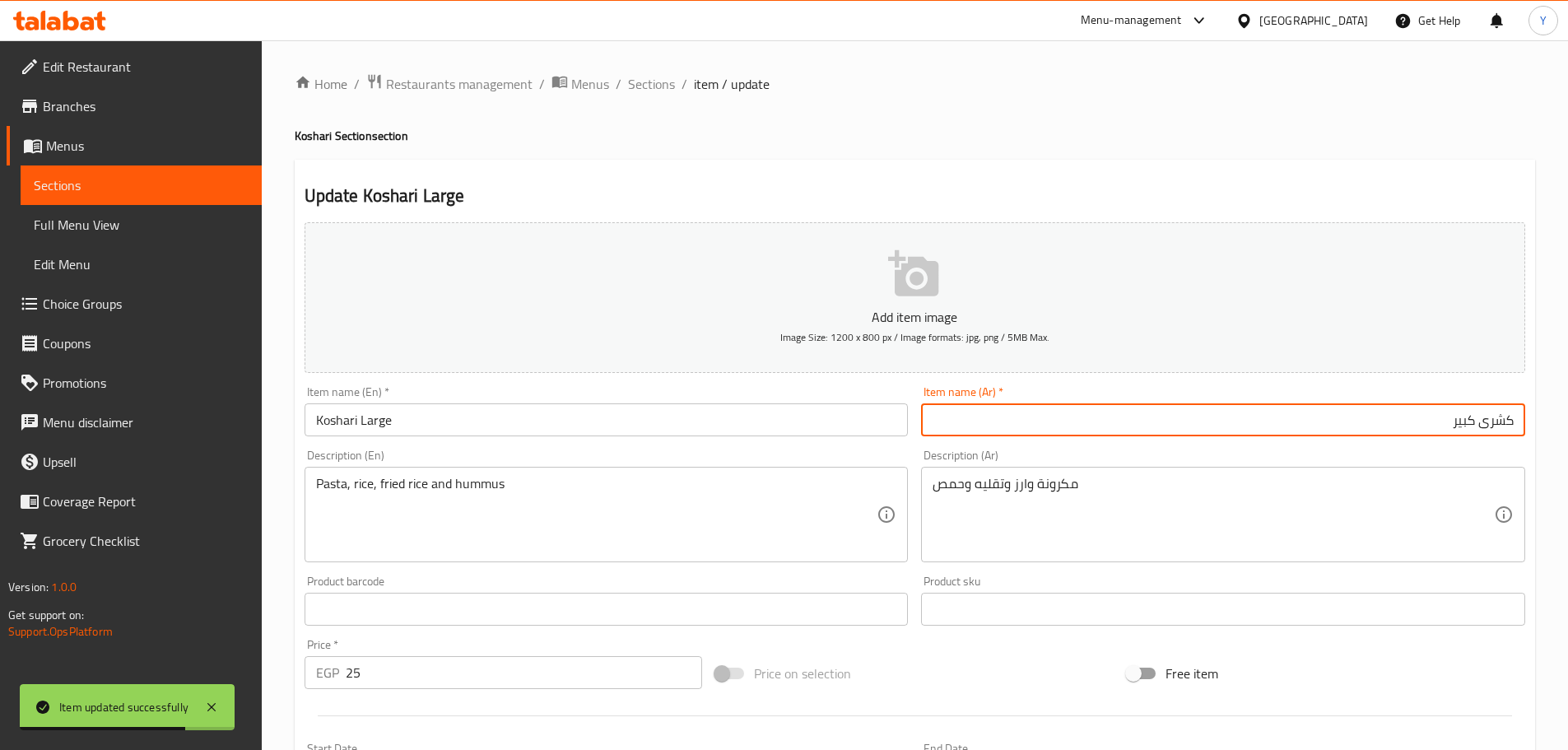
click at [1486, 122] on div "Home / Restaurants management / Menus / Sections / item / update Koshari Sectio…" at bounding box center [915, 601] width 1241 height 1056
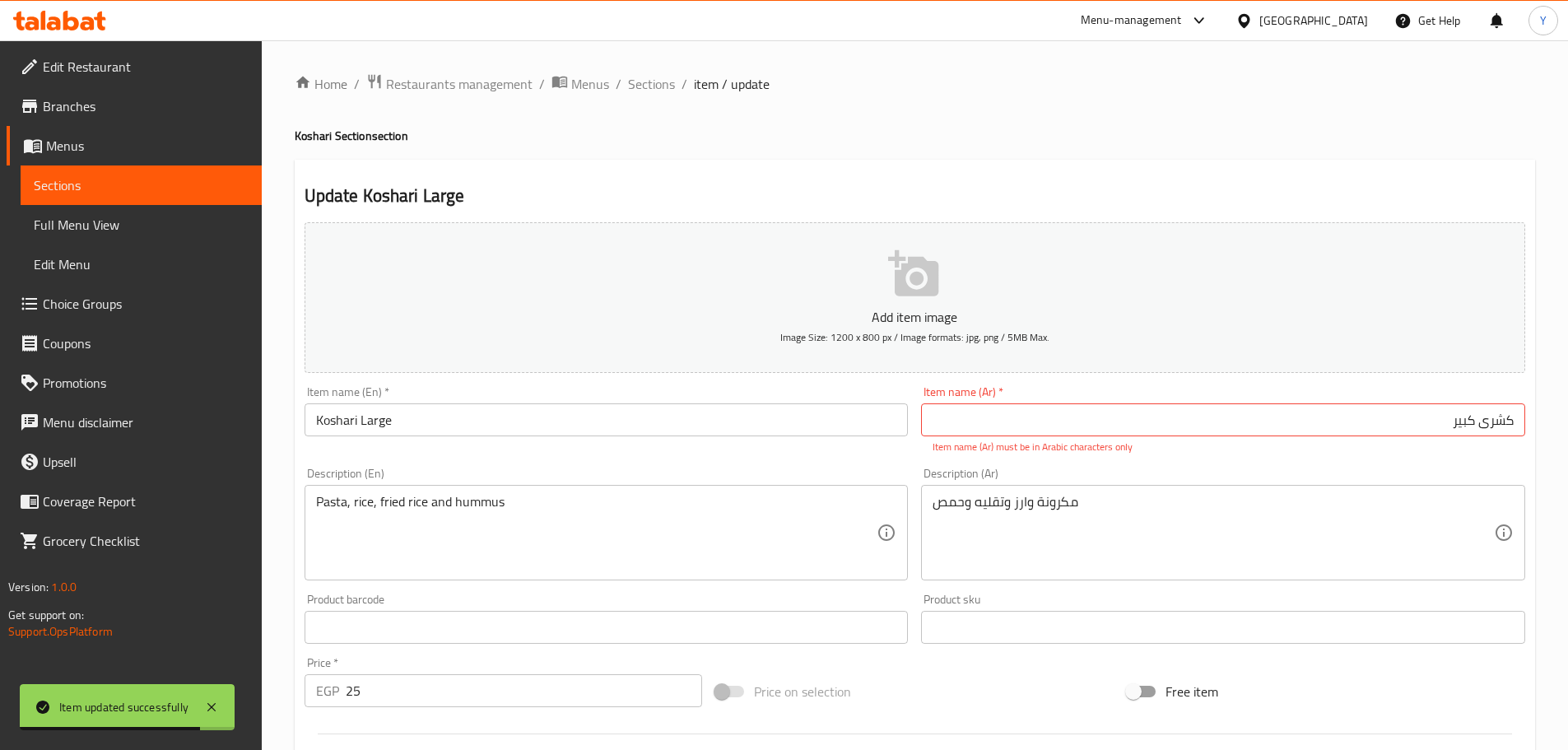
click at [1496, 414] on input "کشری کبیر" at bounding box center [1223, 419] width 604 height 33
click at [1499, 421] on input "کشری کبیر" at bounding box center [1223, 419] width 604 height 33
paste input "كشري"
click at [1421, 109] on div "Home / Restaurants management / Menus / Sections / item / update Koshari Sectio…" at bounding box center [915, 611] width 1241 height 1075
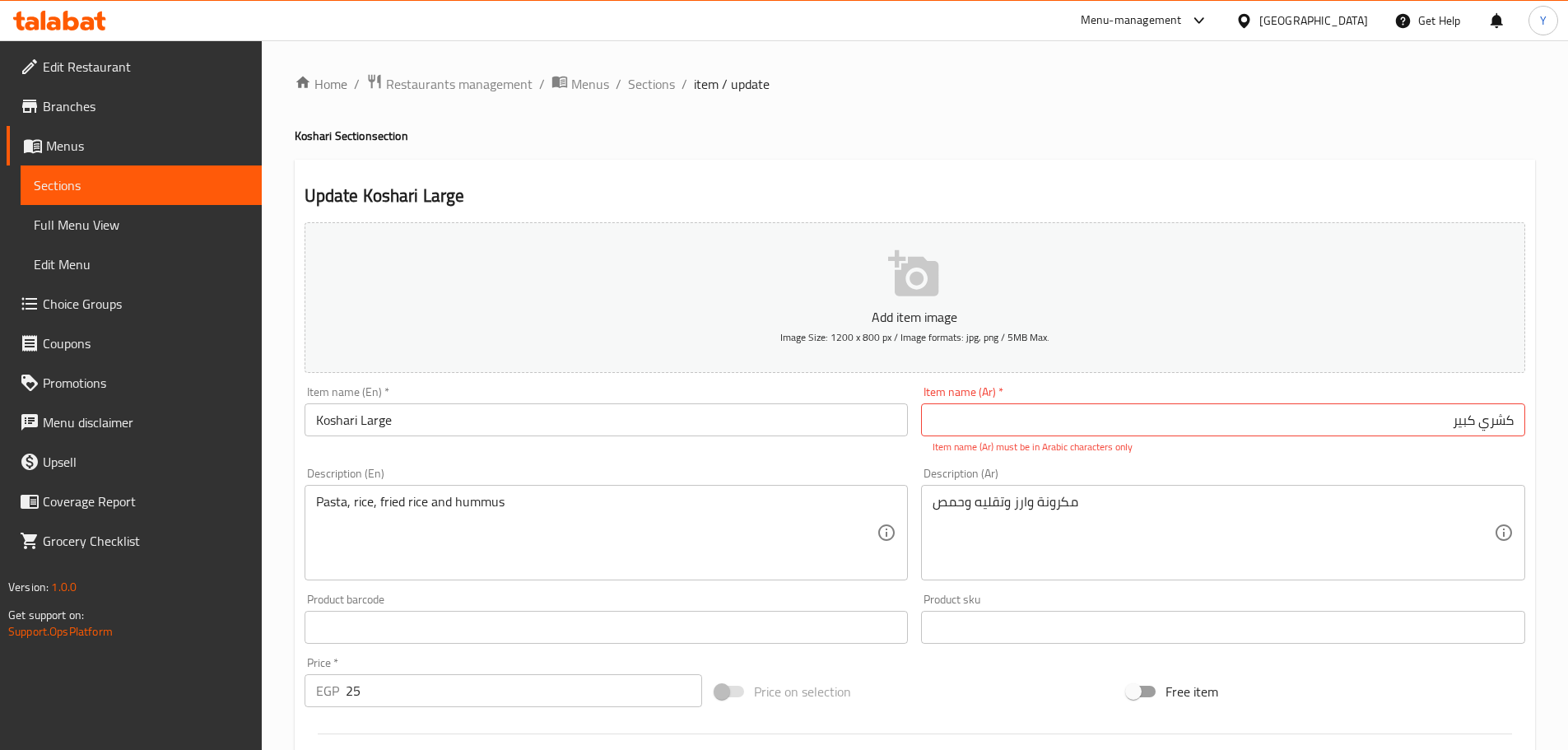
click at [1470, 418] on input "كشري کبیر" at bounding box center [1223, 419] width 604 height 33
type input "كشري كبير"
click at [1386, 156] on div "Home / Restaurants management / Menus / Sections / item / update Koshari Sectio…" at bounding box center [915, 611] width 1241 height 1075
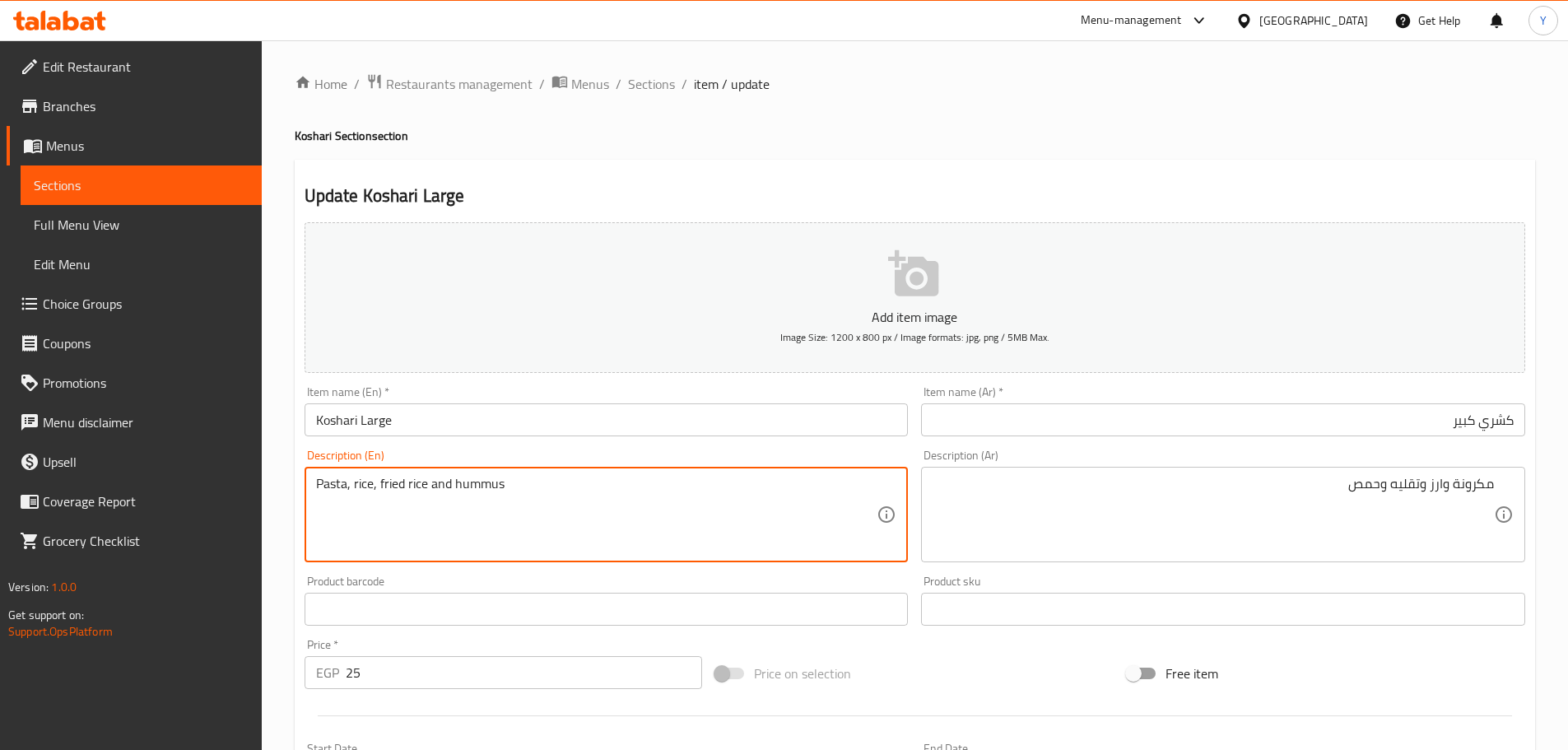
click at [415, 479] on textarea "Pasta, rice, fried rice and hummus" at bounding box center [597, 514] width 562 height 78
type textarea "Pasta, rice, fried onions and hummus"
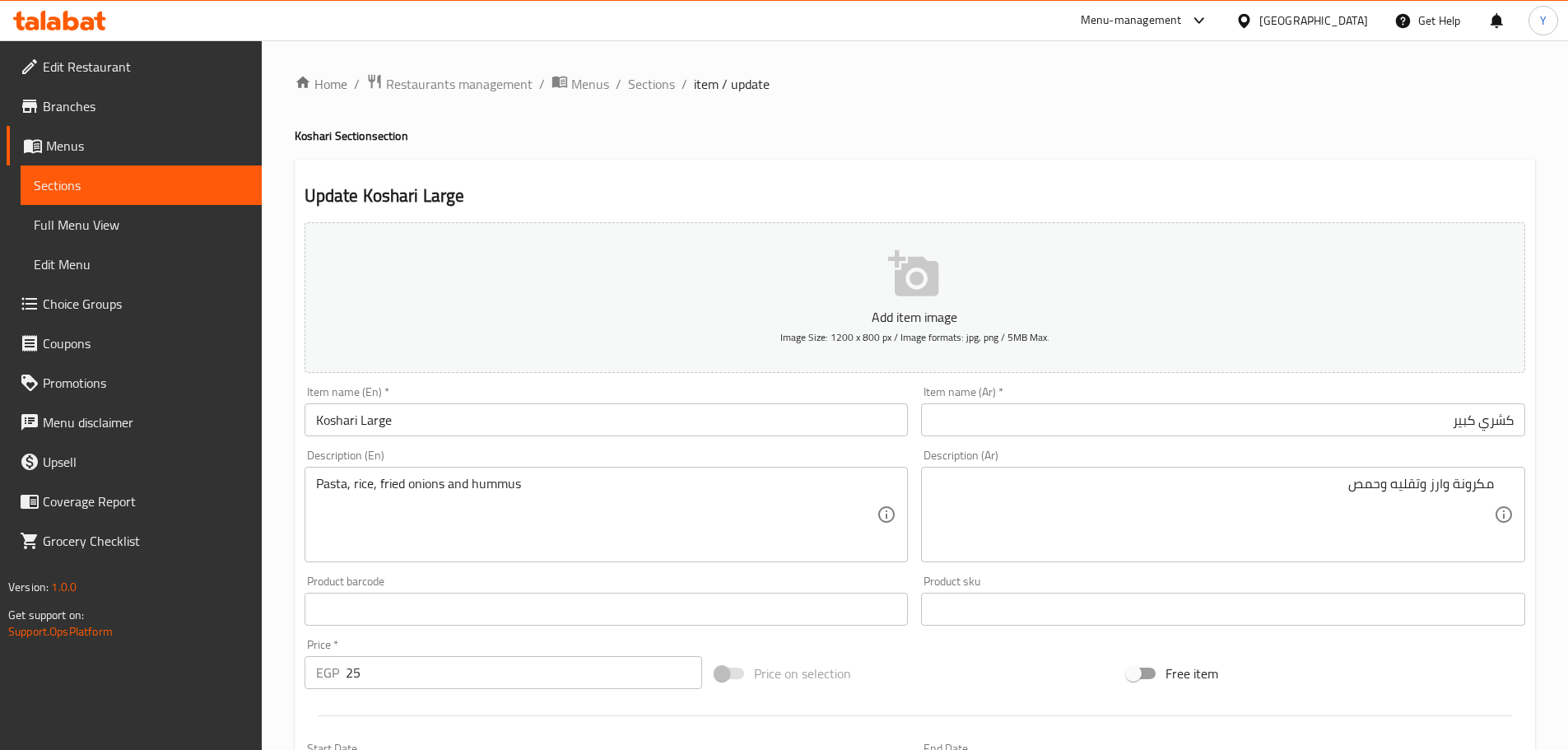
click at [988, 123] on div "Home / Restaurants management / Menus / Sections / item / update Koshari Sectio…" at bounding box center [915, 601] width 1241 height 1056
click at [1075, 111] on div "Home / Restaurants management / Menus / Sections / item / update Koshari Sectio…" at bounding box center [915, 601] width 1241 height 1056
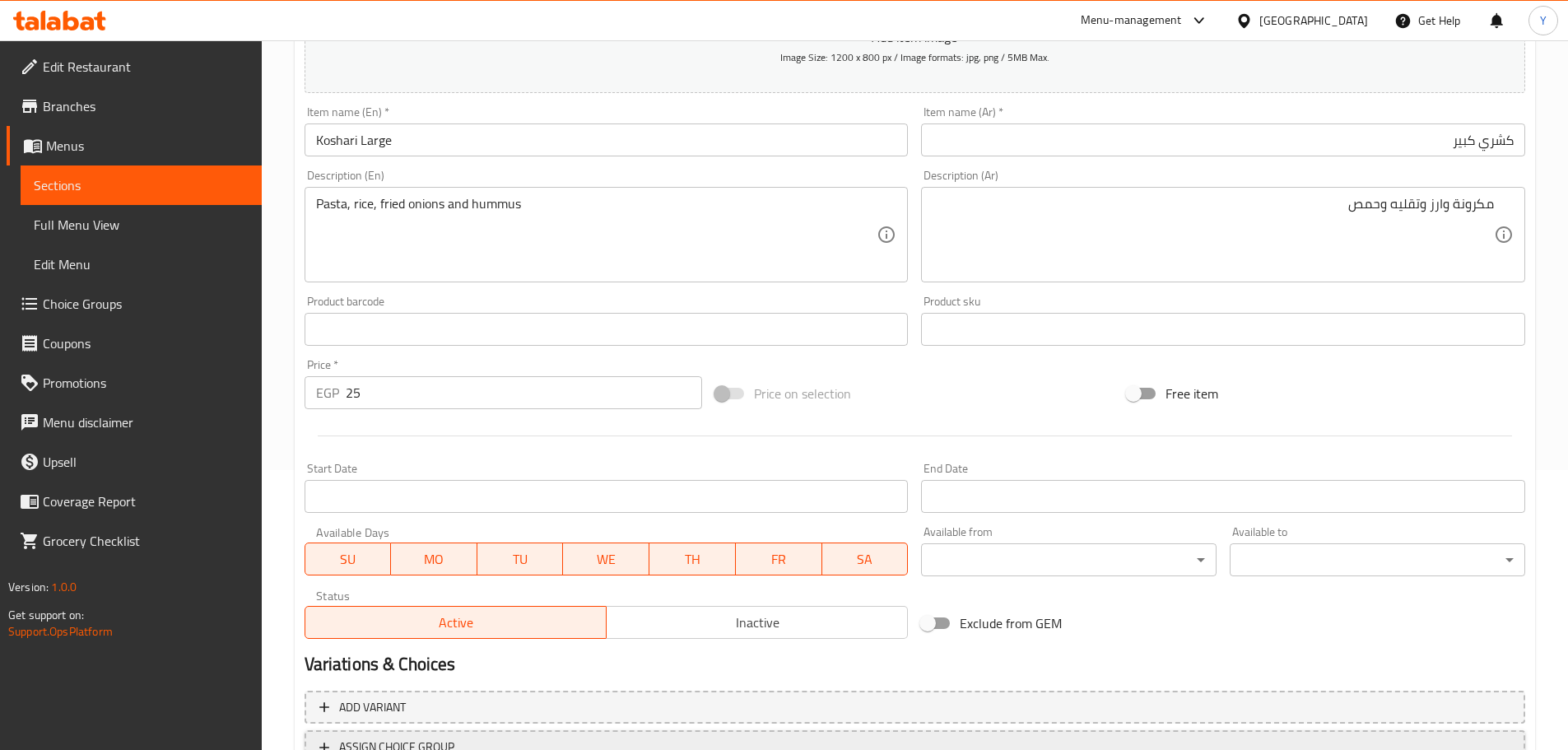
scroll to position [414, 0]
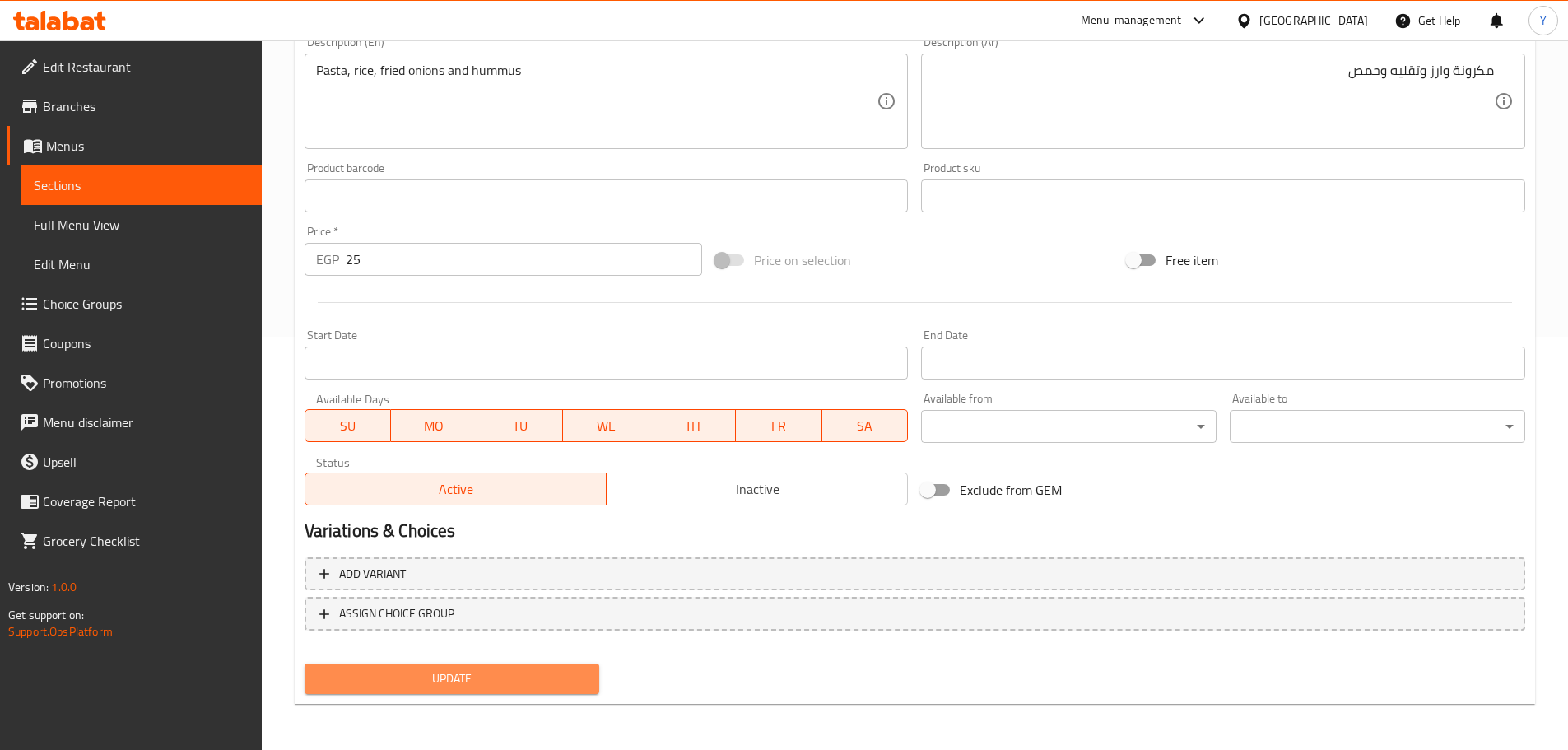
click at [458, 670] on span "Update" at bounding box center [453, 678] width 269 height 20
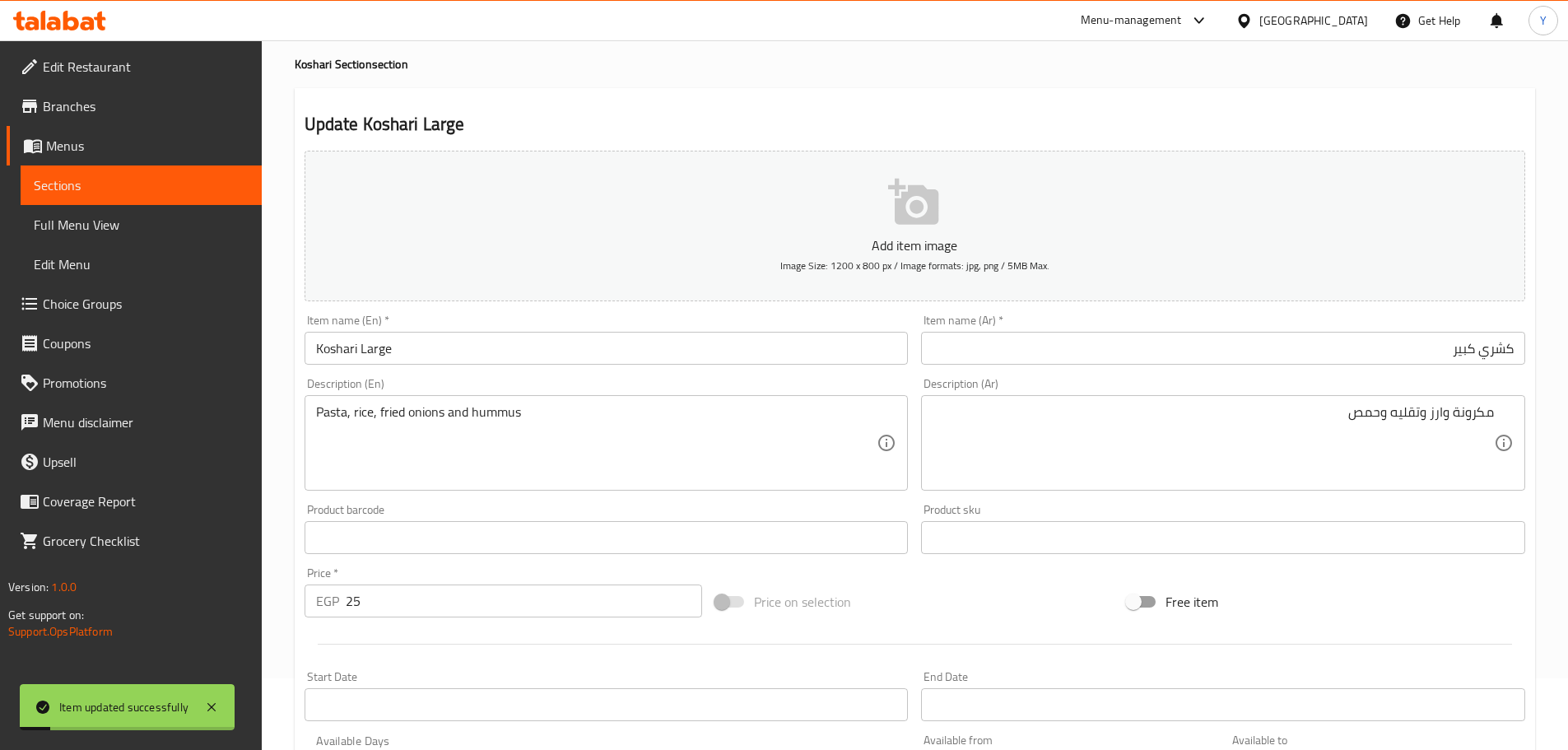
scroll to position [0, 0]
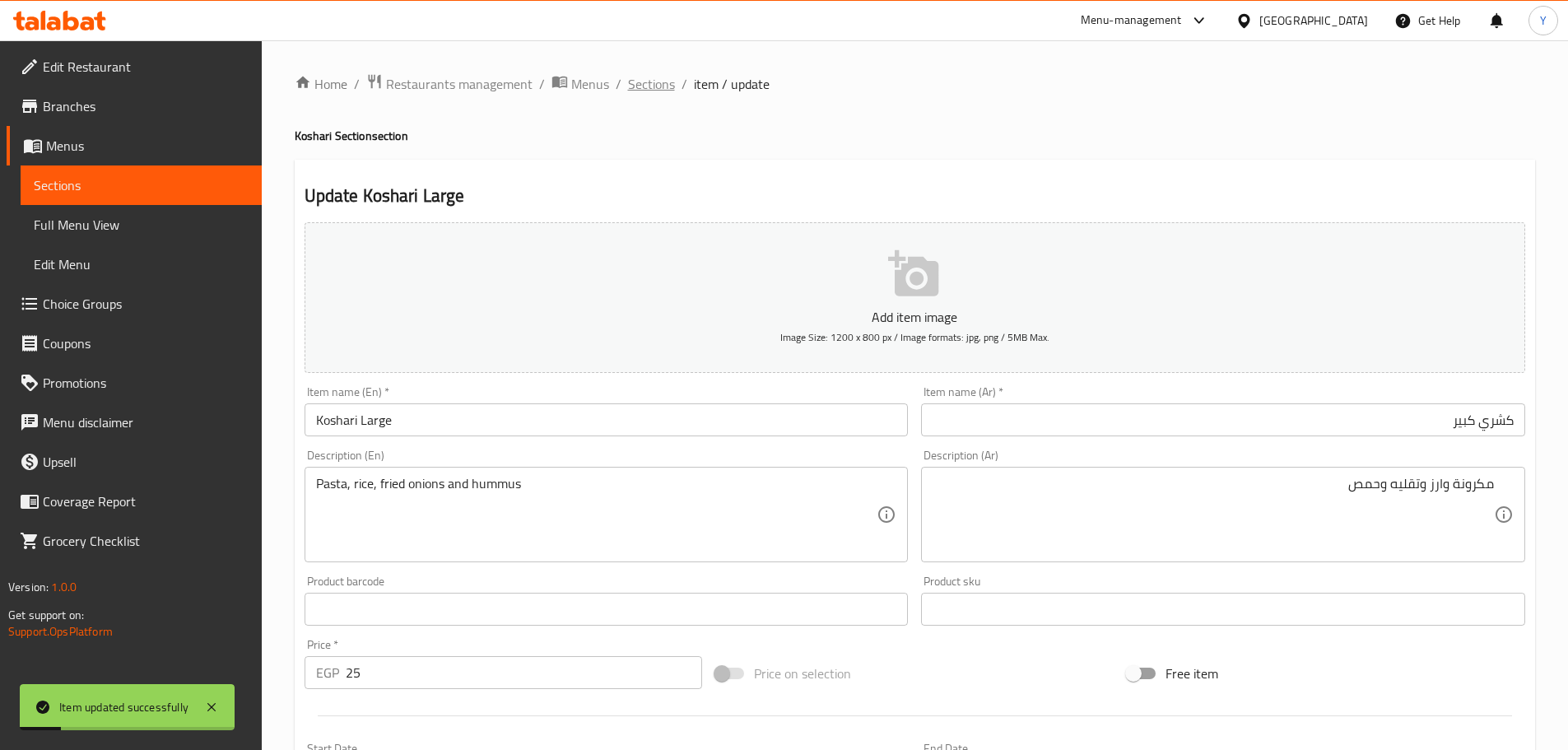
click at [648, 76] on span "Sections" at bounding box center [651, 84] width 47 height 19
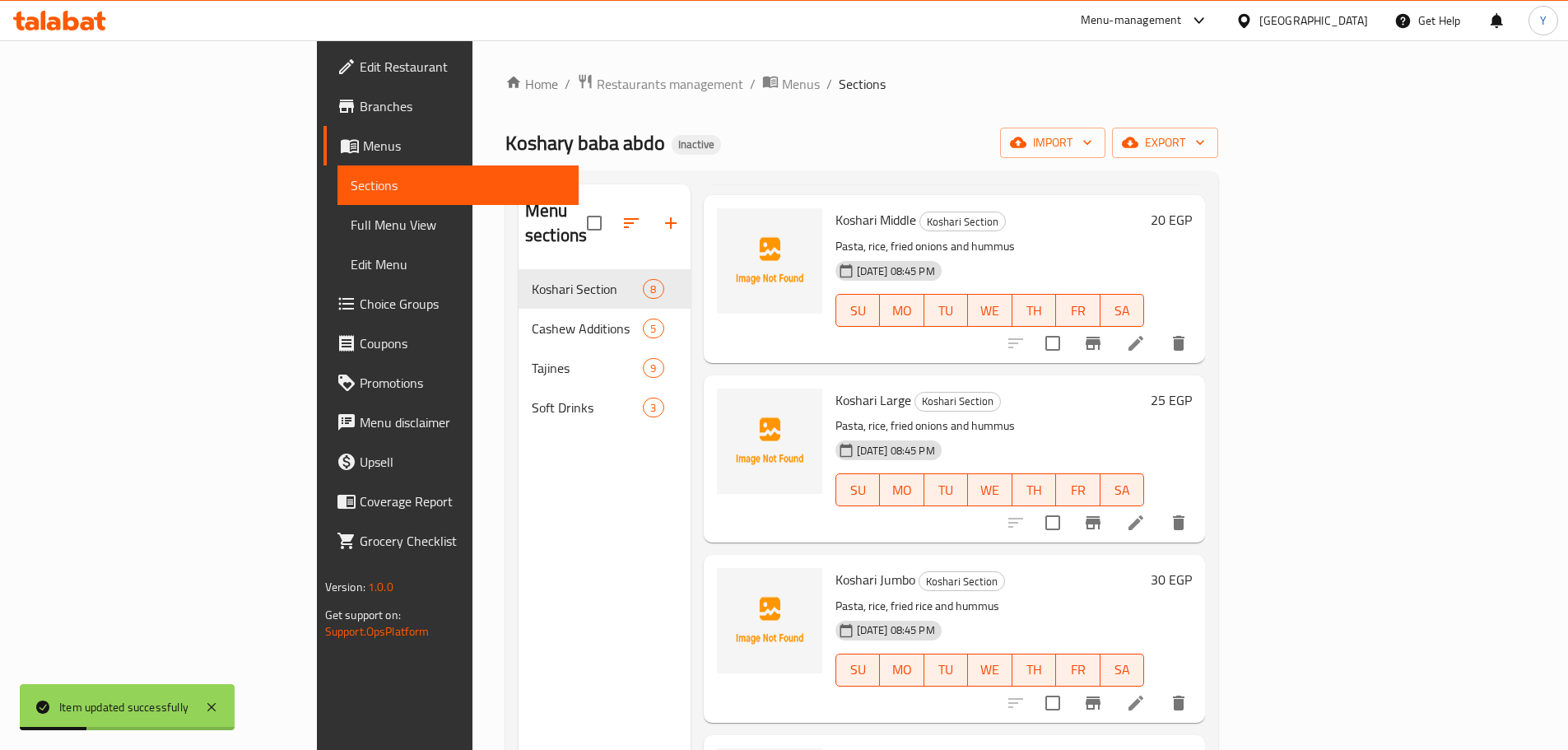
scroll to position [494, 0]
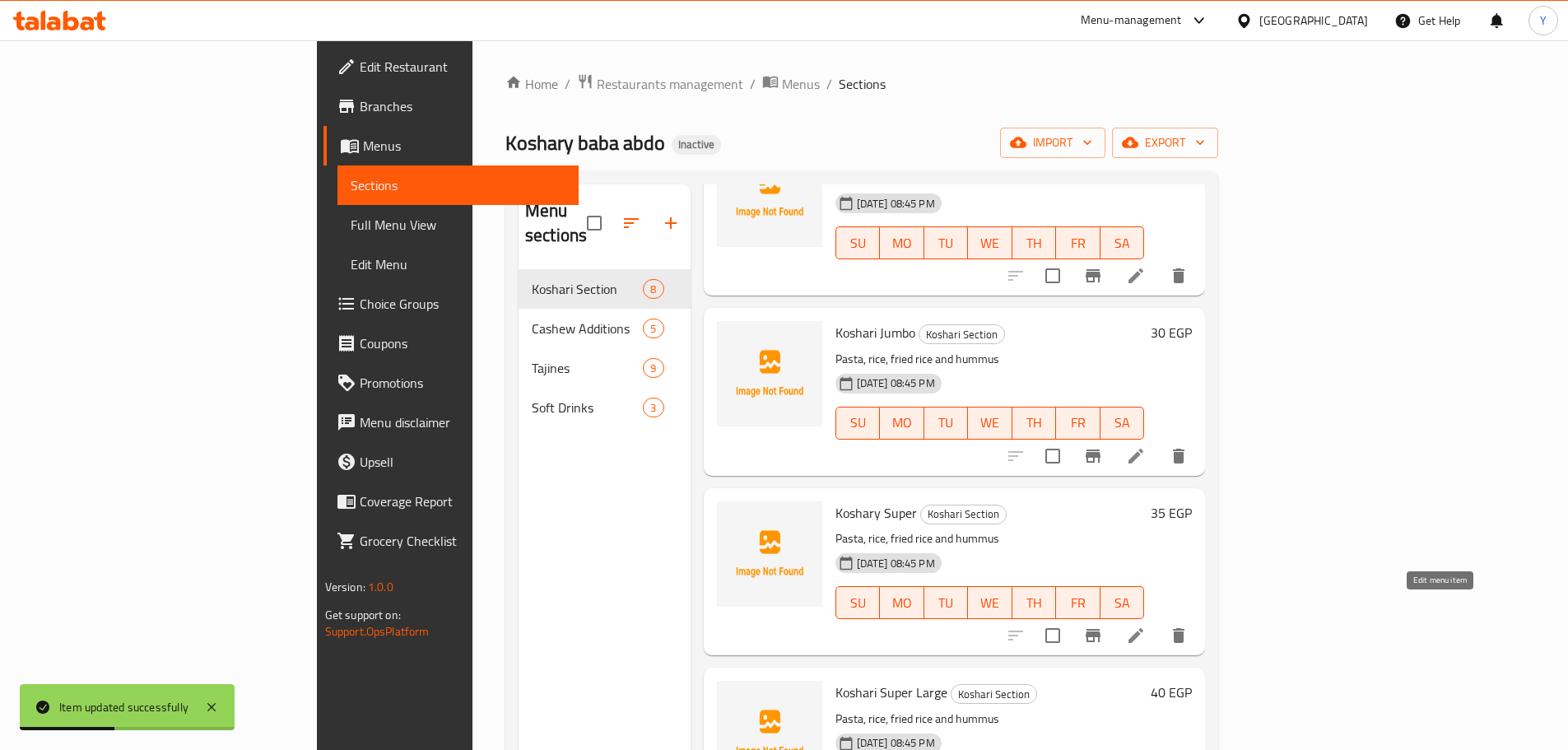
click at [1146, 625] on icon at bounding box center [1136, 635] width 19 height 19
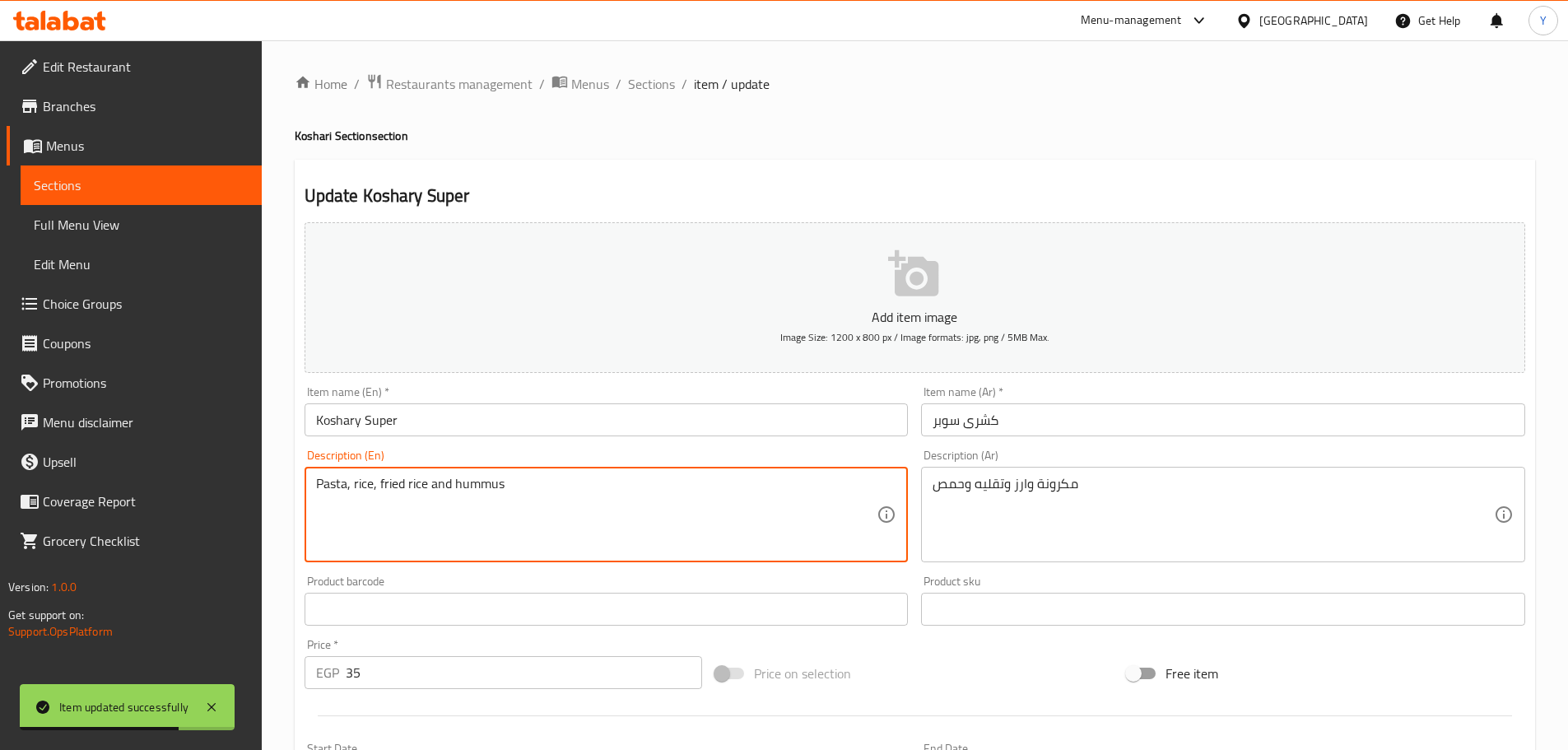
click at [413, 486] on textarea "Pasta, rice, fried rice and hummus" at bounding box center [597, 514] width 562 height 78
click at [389, 489] on textarea "Pasta, rice, fried rice and hummus" at bounding box center [597, 514] width 562 height 78
drag, startPoint x: 389, startPoint y: 489, endPoint x: 416, endPoint y: 490, distance: 27.0
click at [416, 490] on textarea "Pasta, rice, fried rice and hummus" at bounding box center [597, 514] width 562 height 78
click at [417, 483] on textarea "Pasta, rice, fried rice and hummus" at bounding box center [597, 514] width 562 height 78
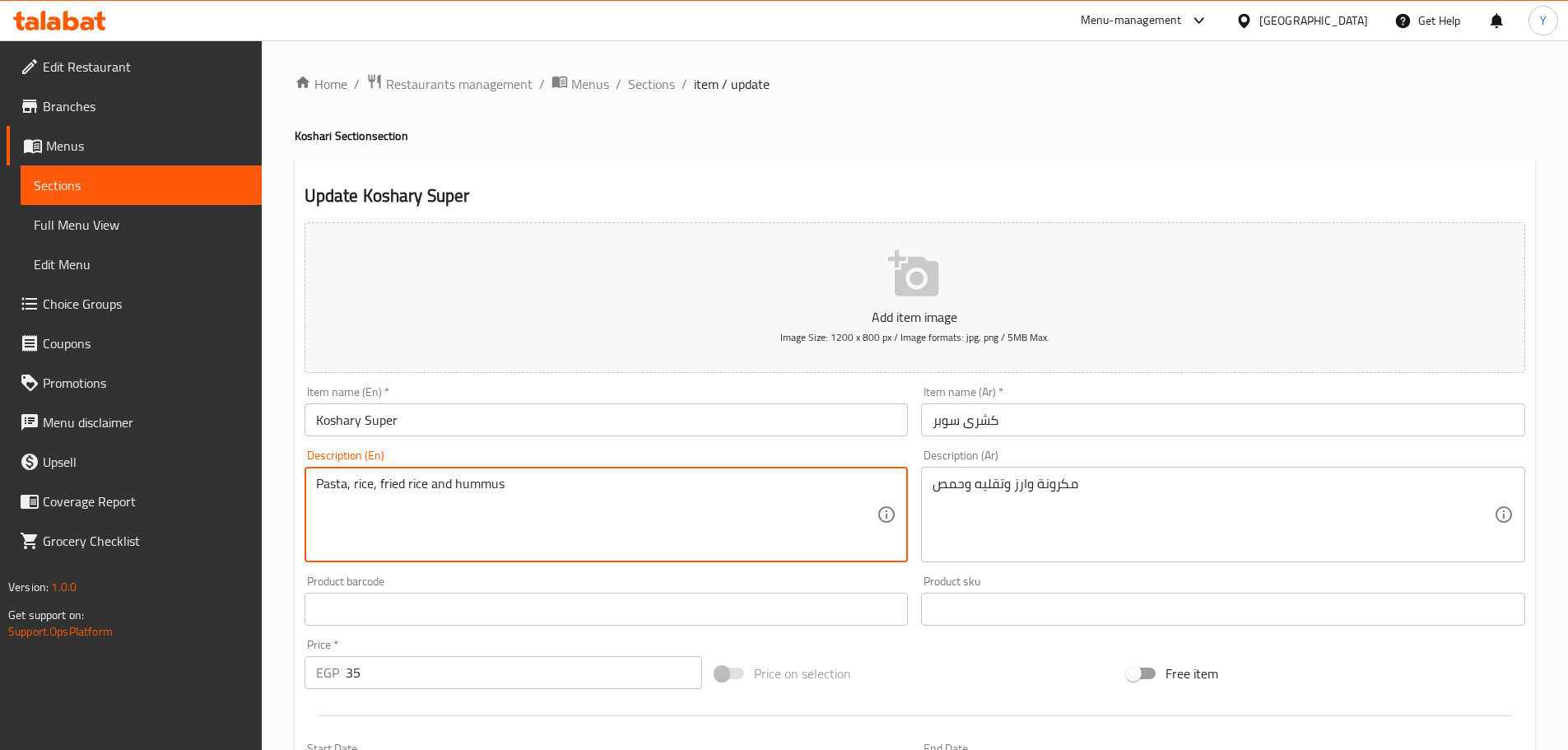
click at [417, 483] on textarea "Pasta, rice, fried rice and hummus" at bounding box center [597, 514] width 562 height 78
paste textarea "onions"
click at [704, 525] on textarea "Pasta, rice, fried onions and hummus" at bounding box center [597, 514] width 562 height 78
type textarea "Pasta, rice, fried onions and hummus"
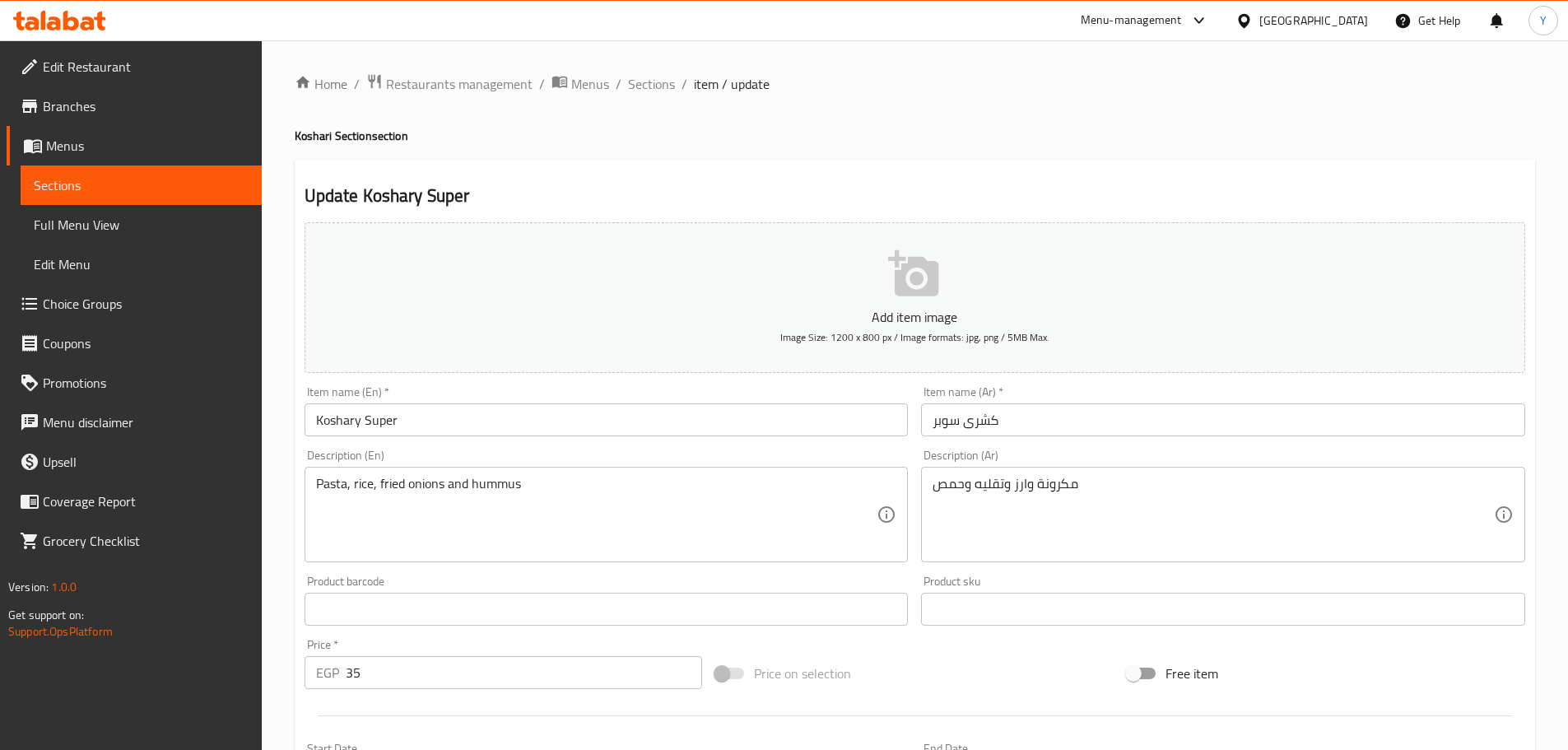
click at [1160, 187] on h2 "Update Koshary Super" at bounding box center [915, 196] width 1221 height 25
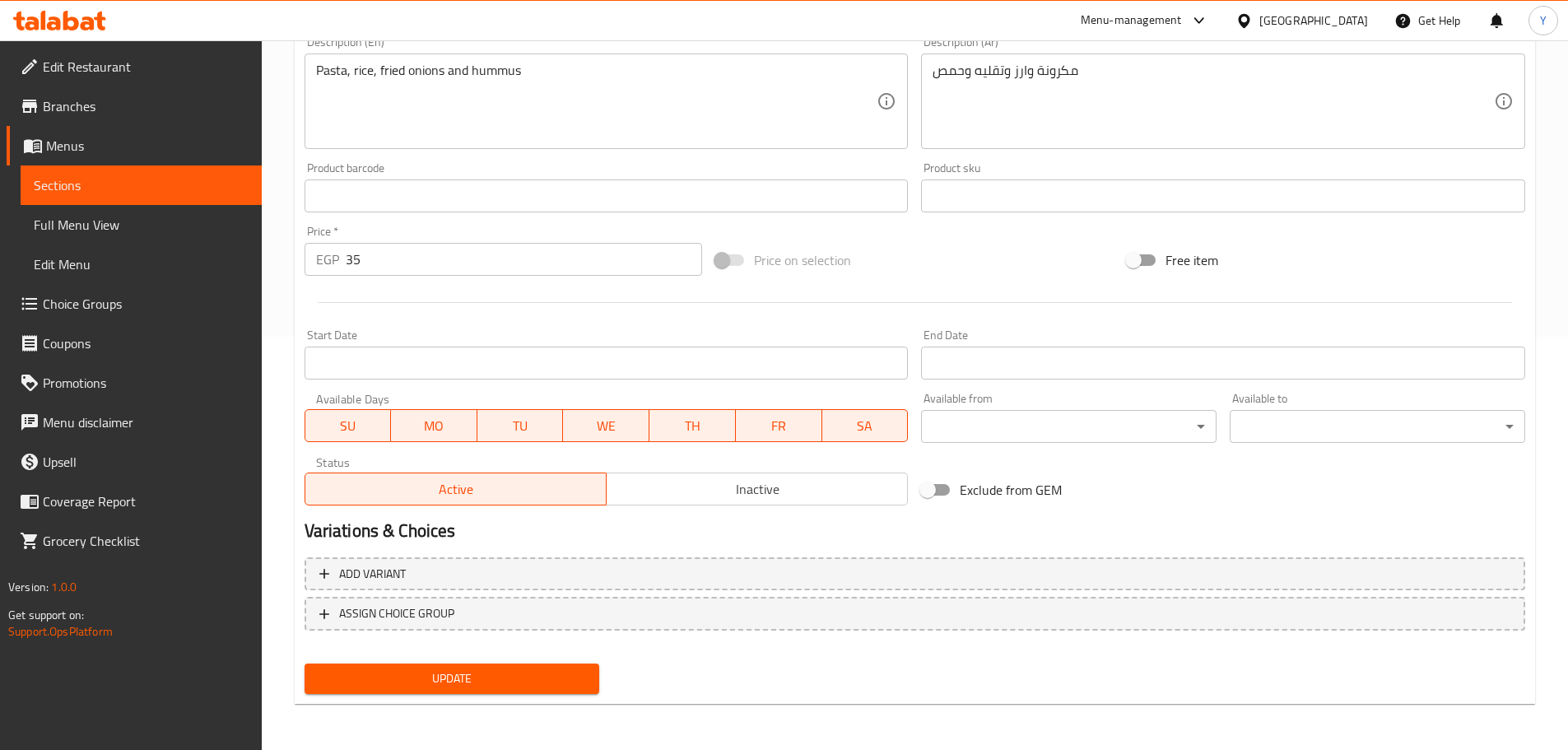
click at [516, 680] on span "Update" at bounding box center [453, 678] width 269 height 20
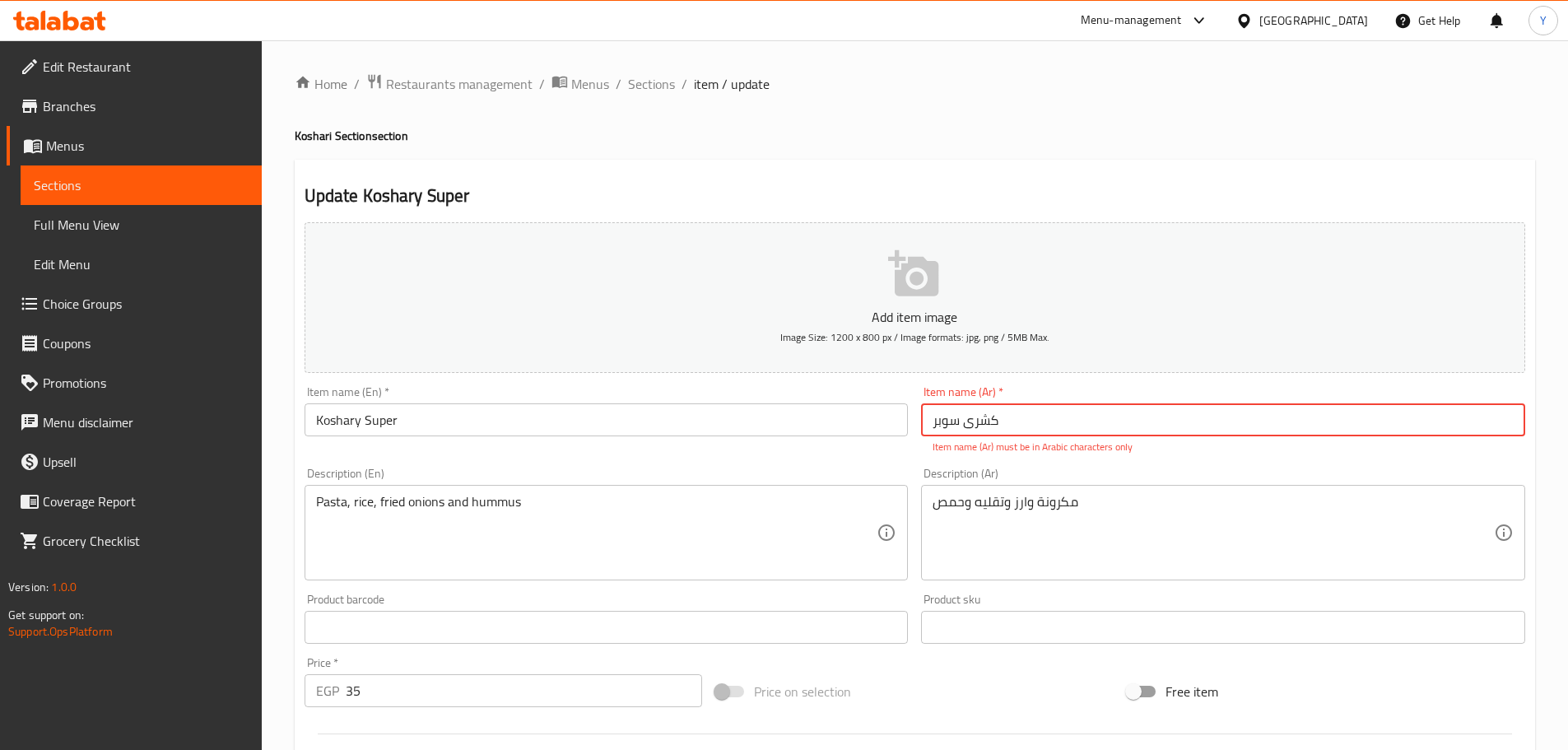
click at [999, 421] on input "کشری سوبر" at bounding box center [1223, 419] width 604 height 33
click at [975, 425] on input "کشری سوبر" at bounding box center [1223, 419] width 604 height 33
type input "کشری sبر"
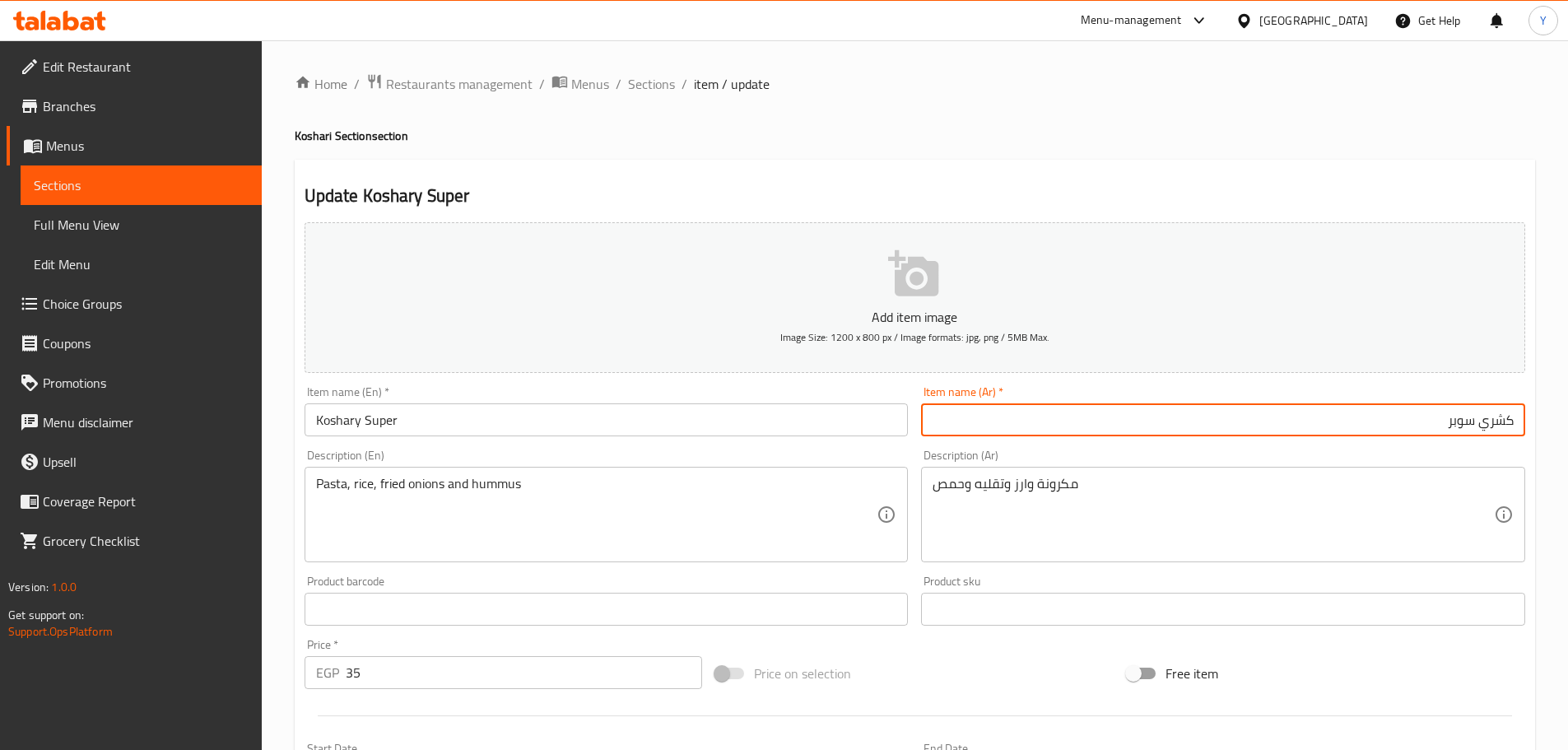
type input "كشري سوبر"
click at [1328, 157] on div "Home / Restaurants management / Menus / Sections / item / update Koshari Sectio…" at bounding box center [915, 601] width 1241 height 1056
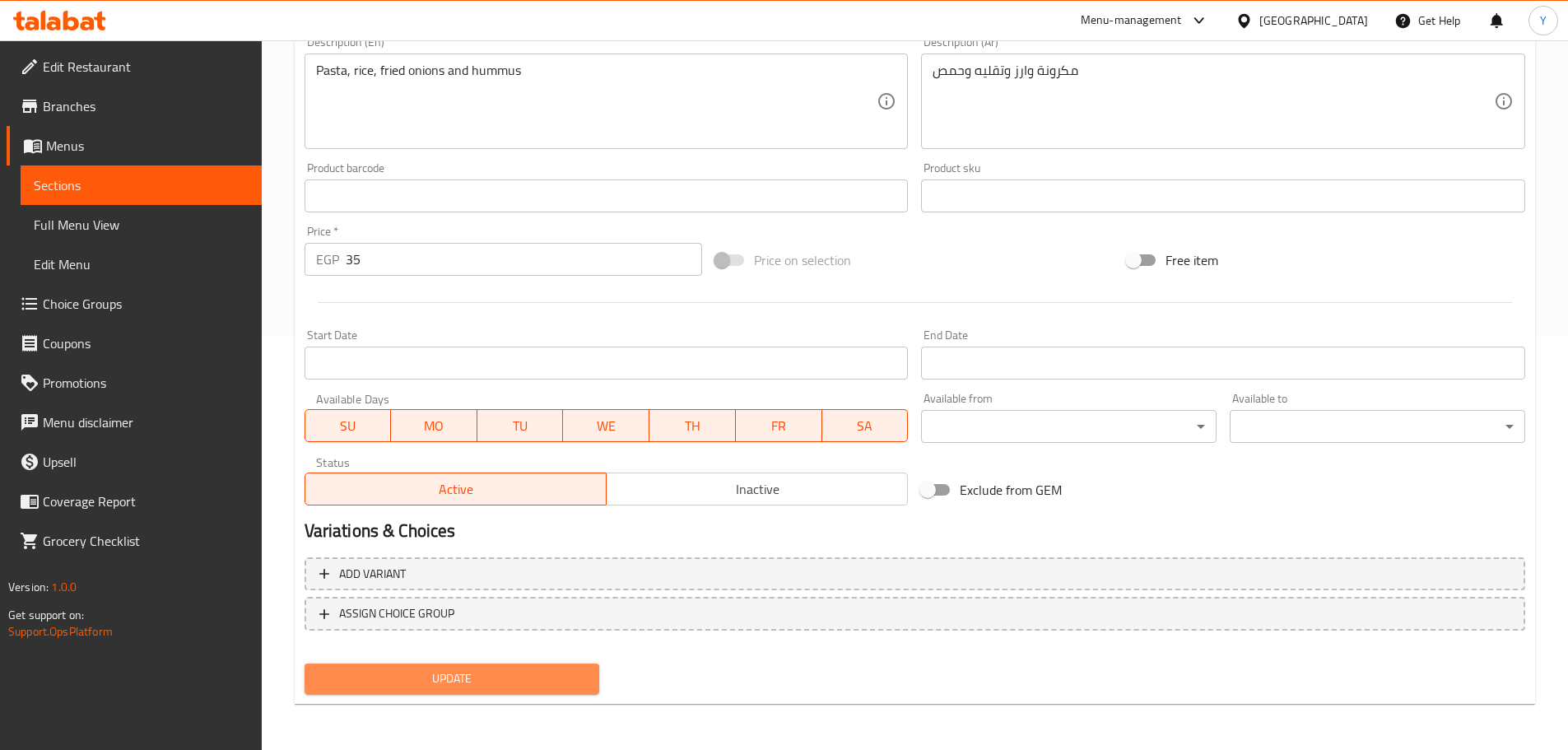
click at [500, 693] on button "Update" at bounding box center [453, 678] width 296 height 30
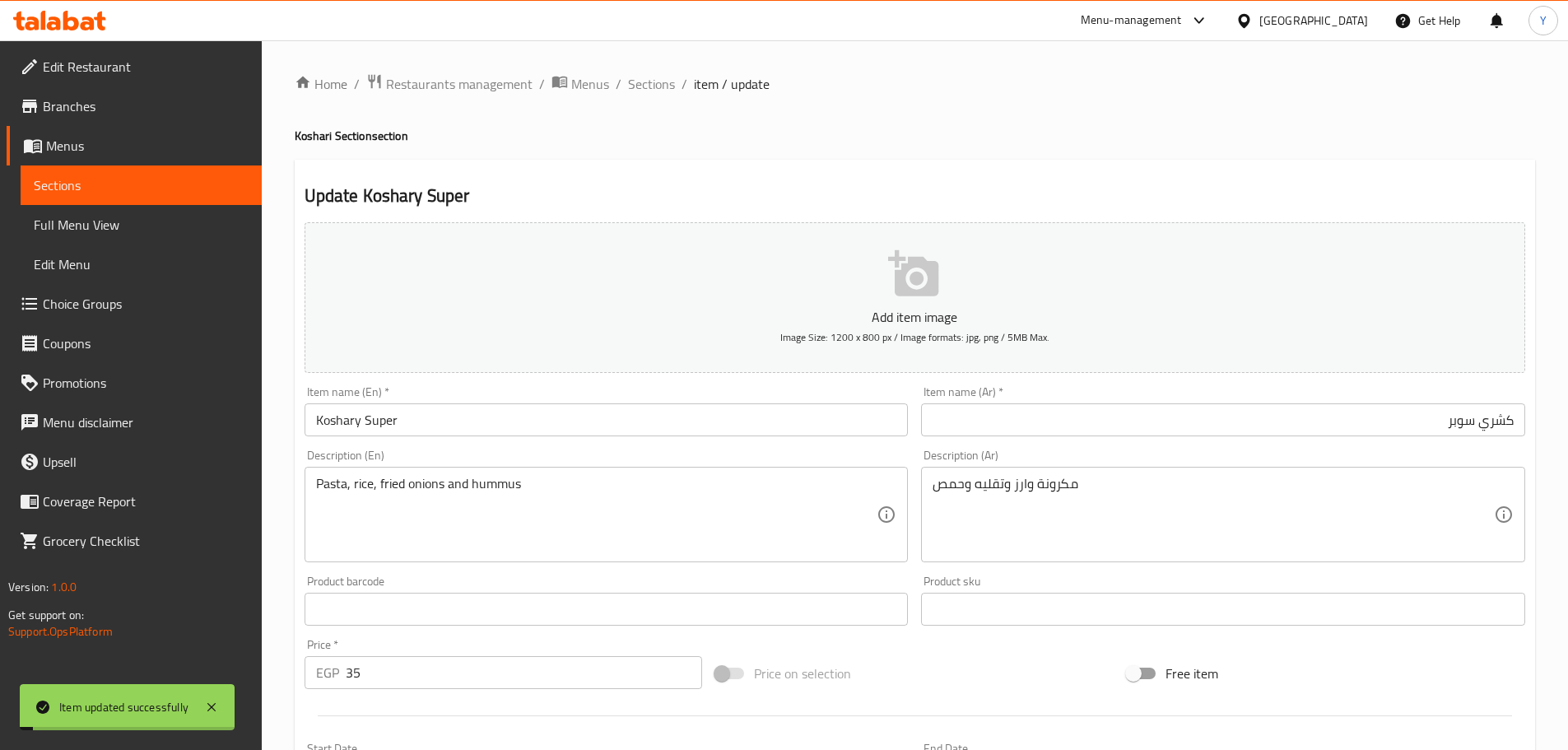
click at [641, 102] on div "Home / Restaurants management / Menus / Sections / item / update Koshari Sectio…" at bounding box center [915, 601] width 1241 height 1056
click at [647, 84] on span "Sections" at bounding box center [651, 84] width 47 height 19
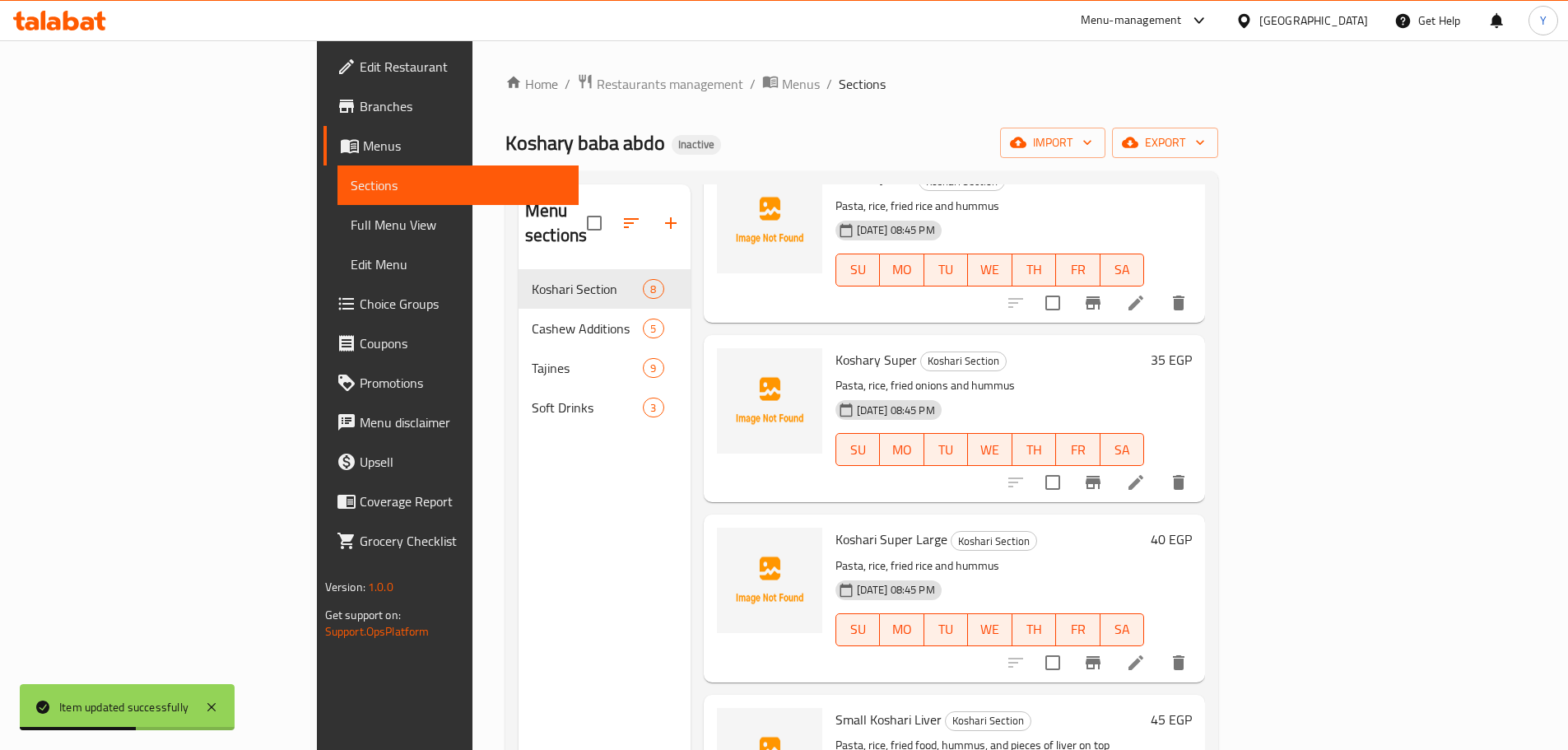
scroll to position [684, 0]
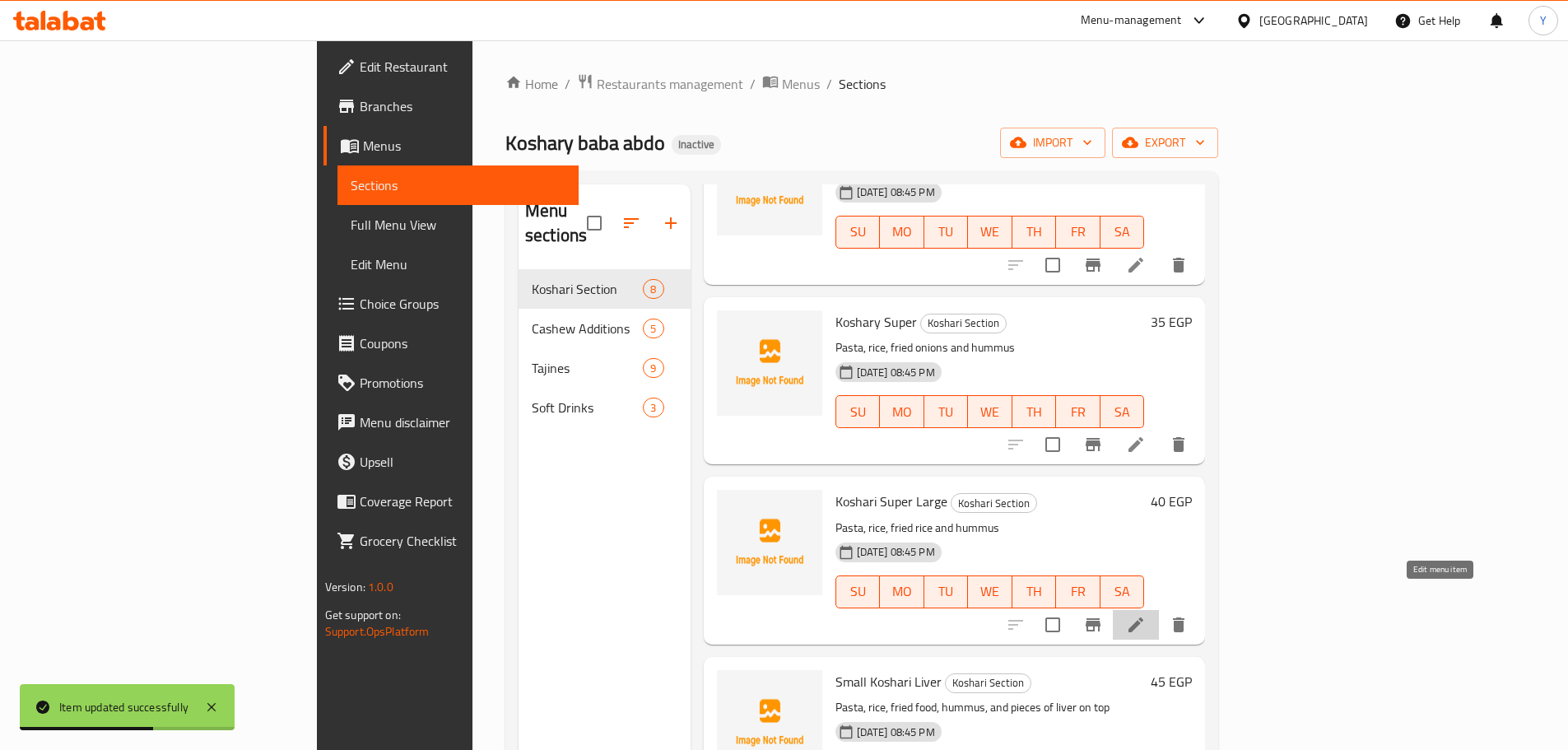
click at [1144, 617] on icon at bounding box center [1136, 624] width 15 height 15
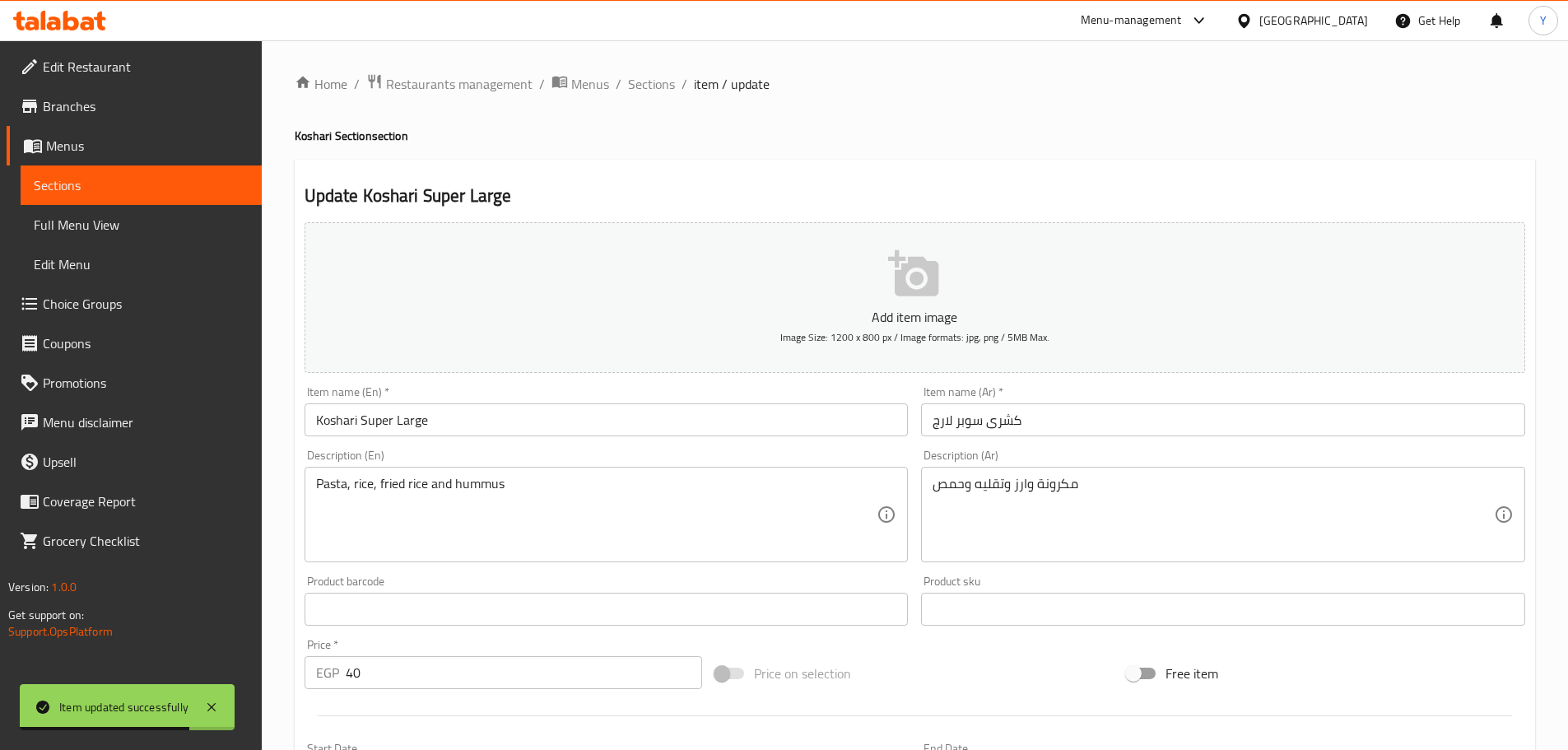
click at [408, 479] on textarea "Pasta, rice, fried rice and hummus" at bounding box center [597, 514] width 562 height 78
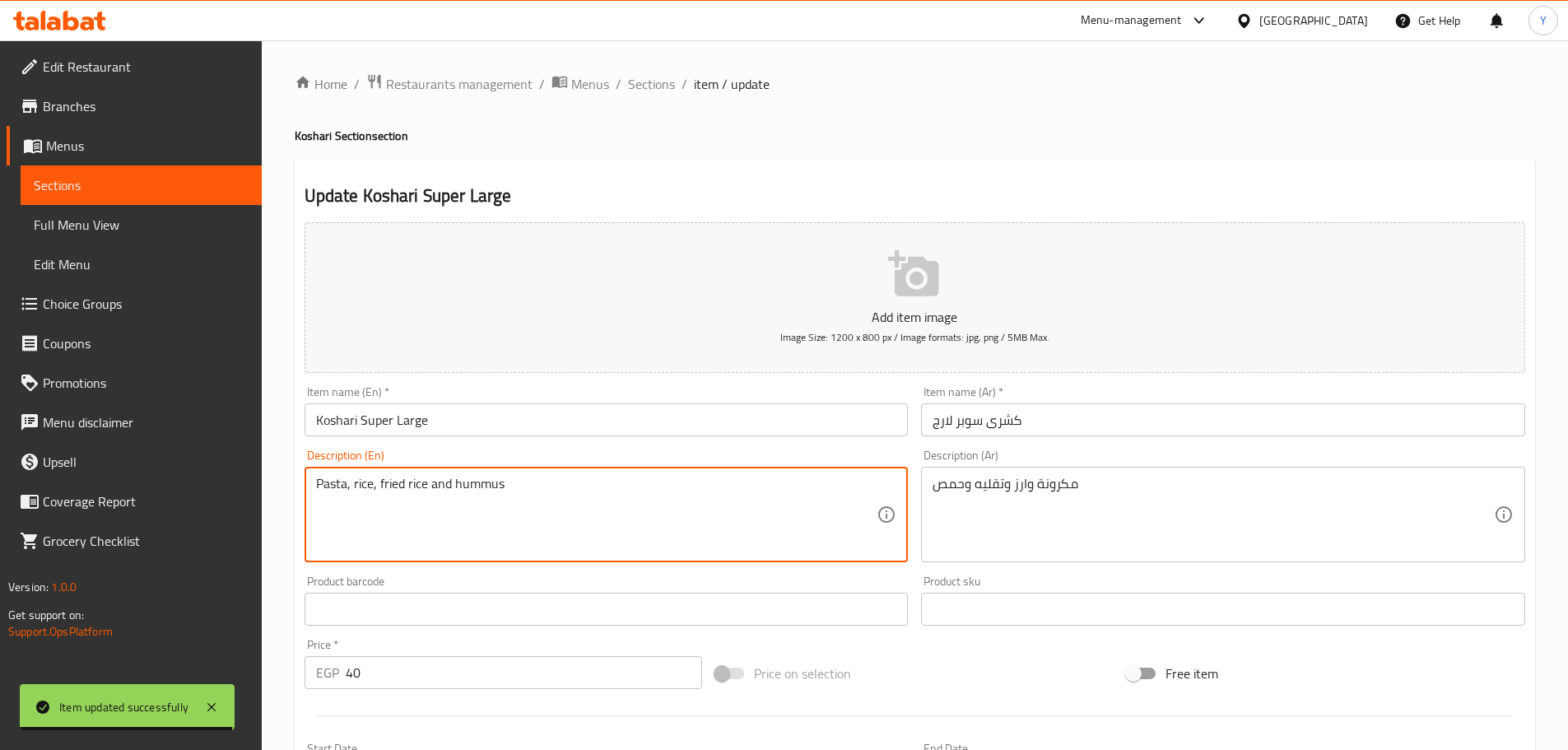
paste textarea "onions"
type textarea "Pasta, rice, fried onions and hummus"
click at [1004, 53] on div "Home / Restaurants management / Menus / Sections / item / update Koshari Sectio…" at bounding box center [915, 602] width 1307 height 1123
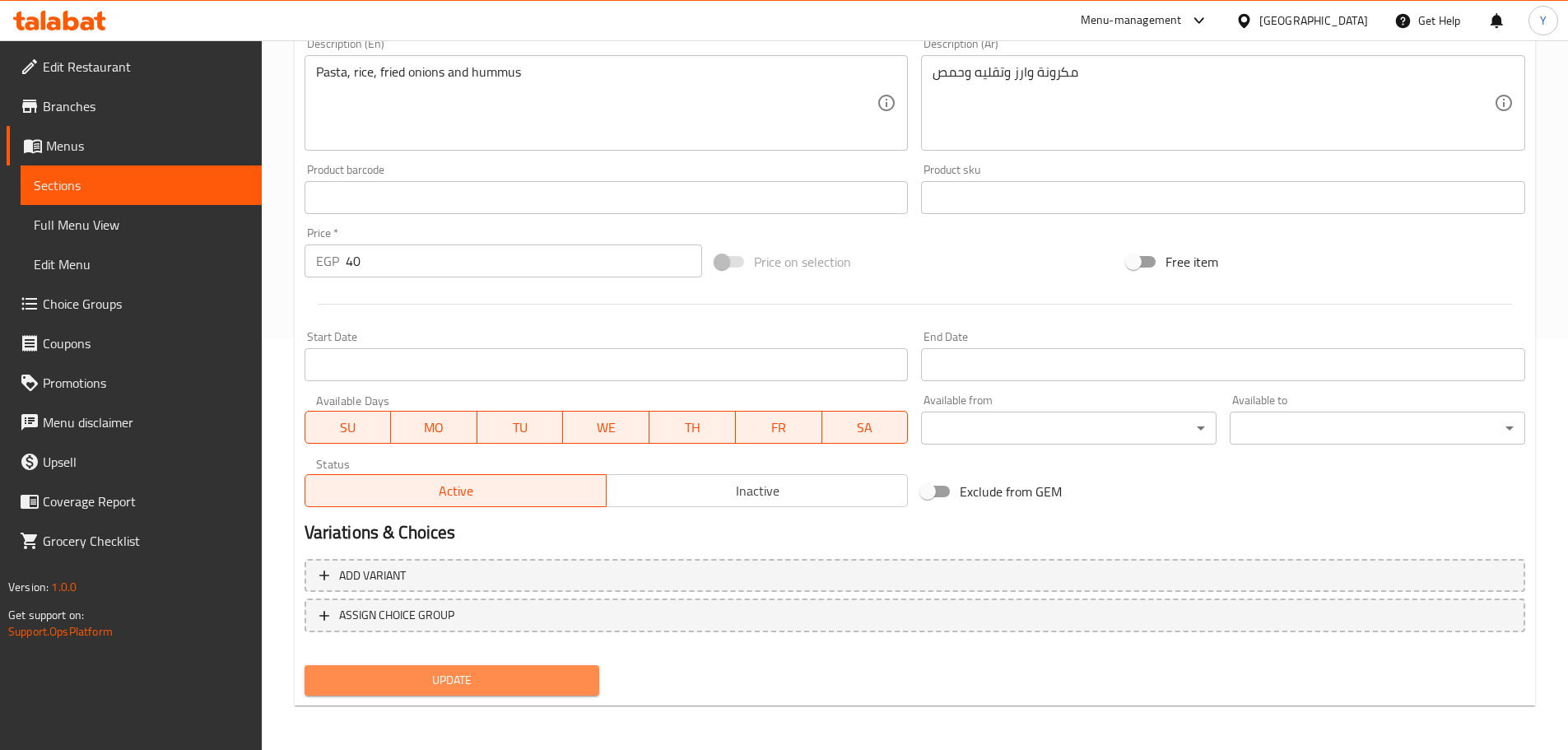
click at [487, 669] on button "Update" at bounding box center [453, 680] width 296 height 30
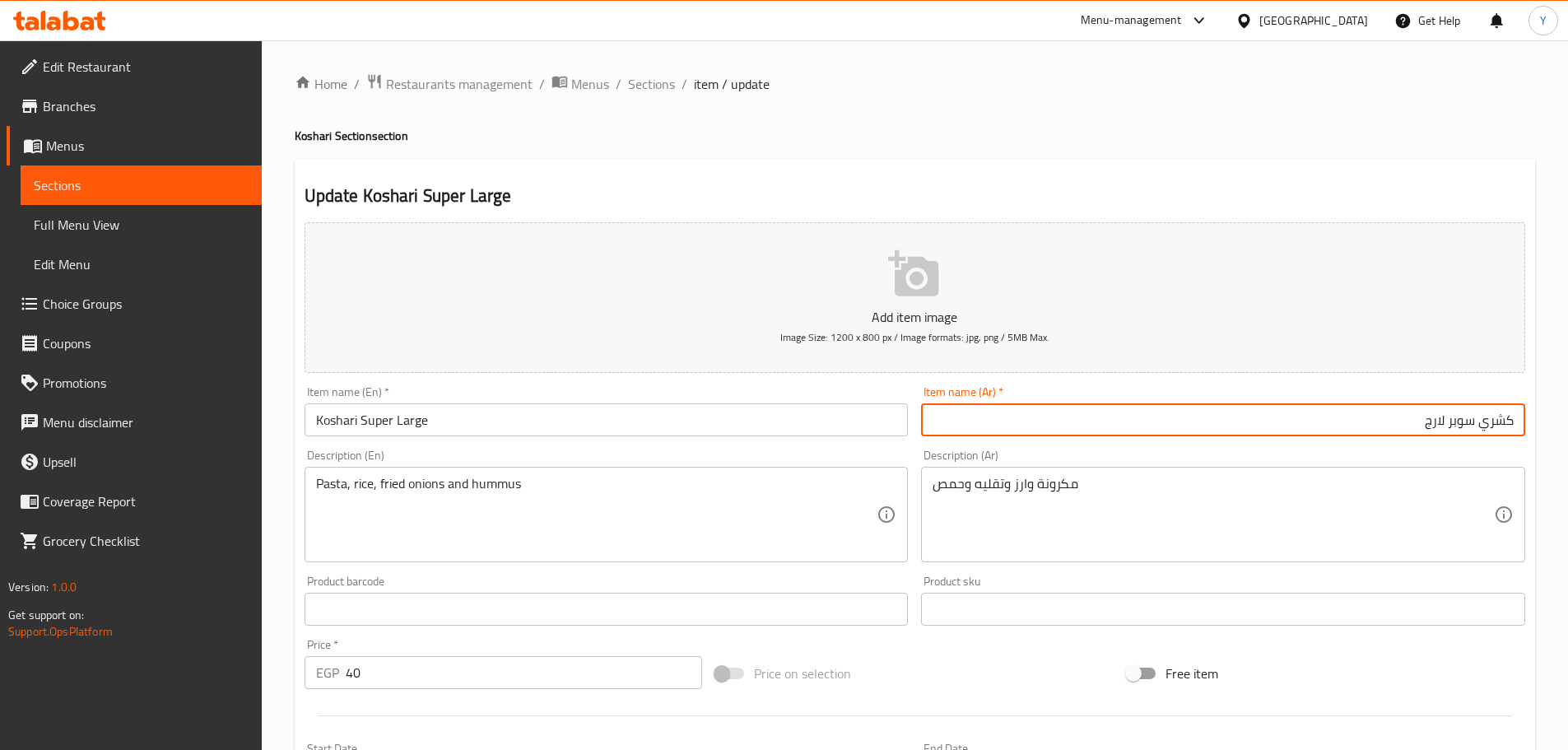
type input "كشري سوبر لارج"
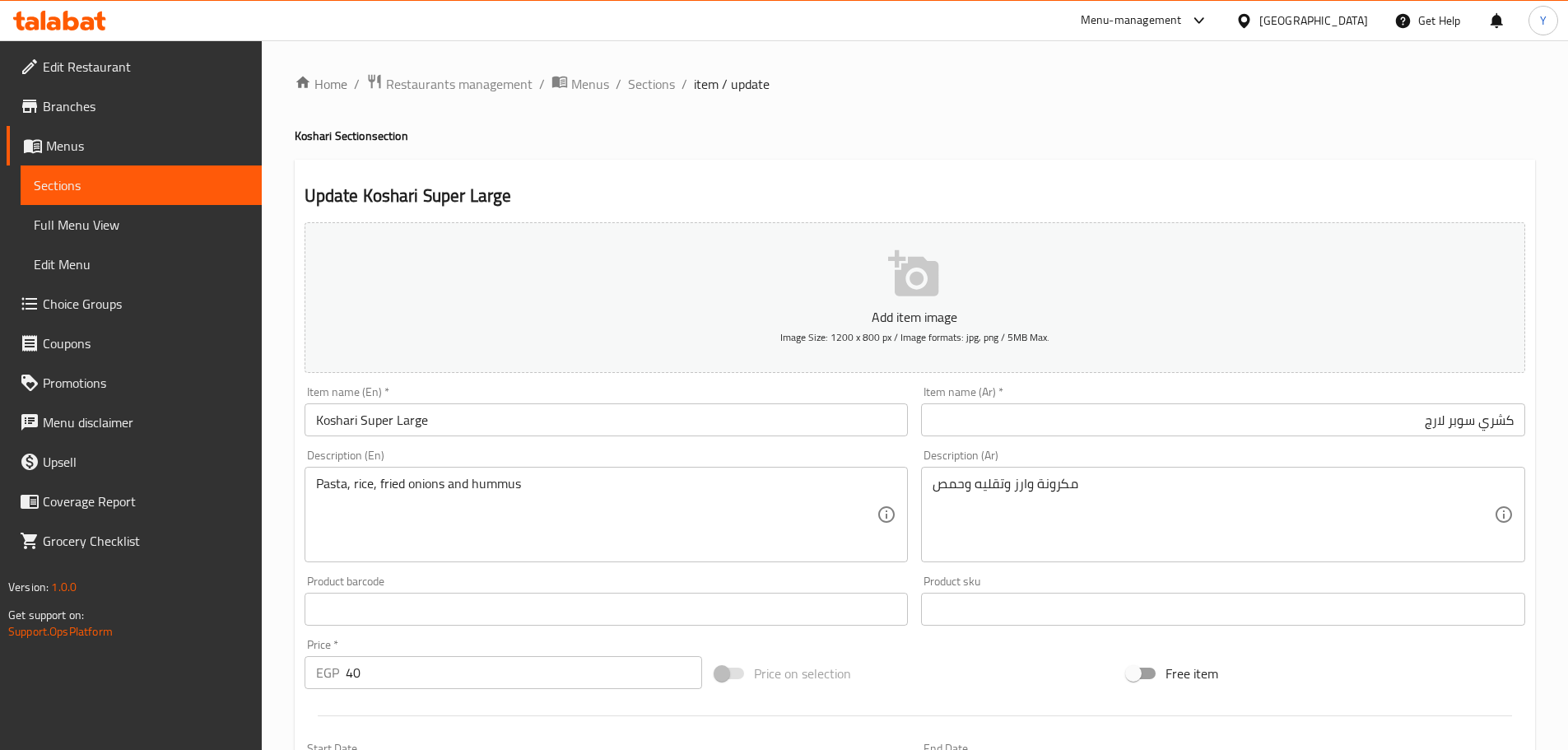
click at [1334, 106] on div "Home / Restaurants management / Menus / Sections / item / update Koshari Sectio…" at bounding box center [915, 601] width 1241 height 1056
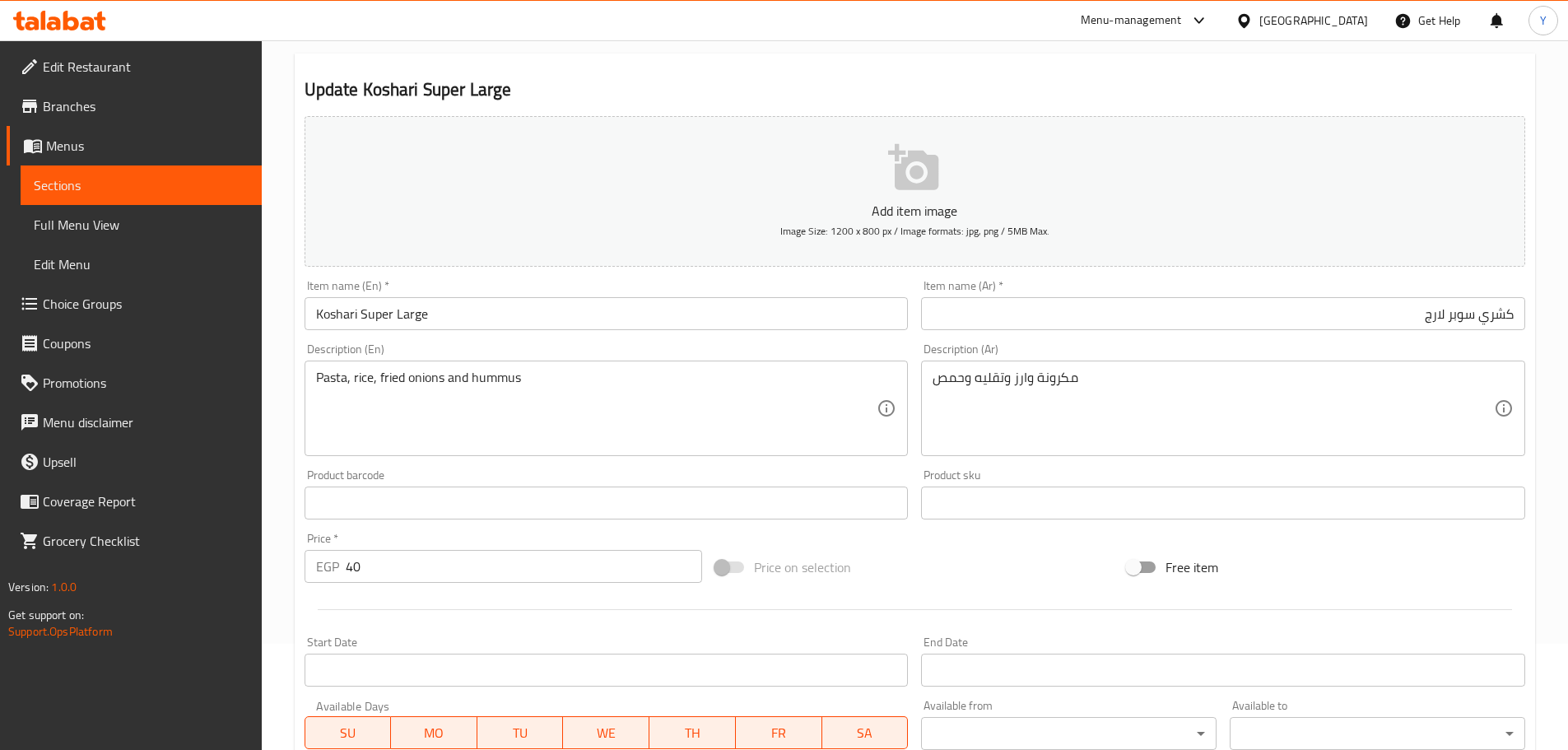
scroll to position [414, 0]
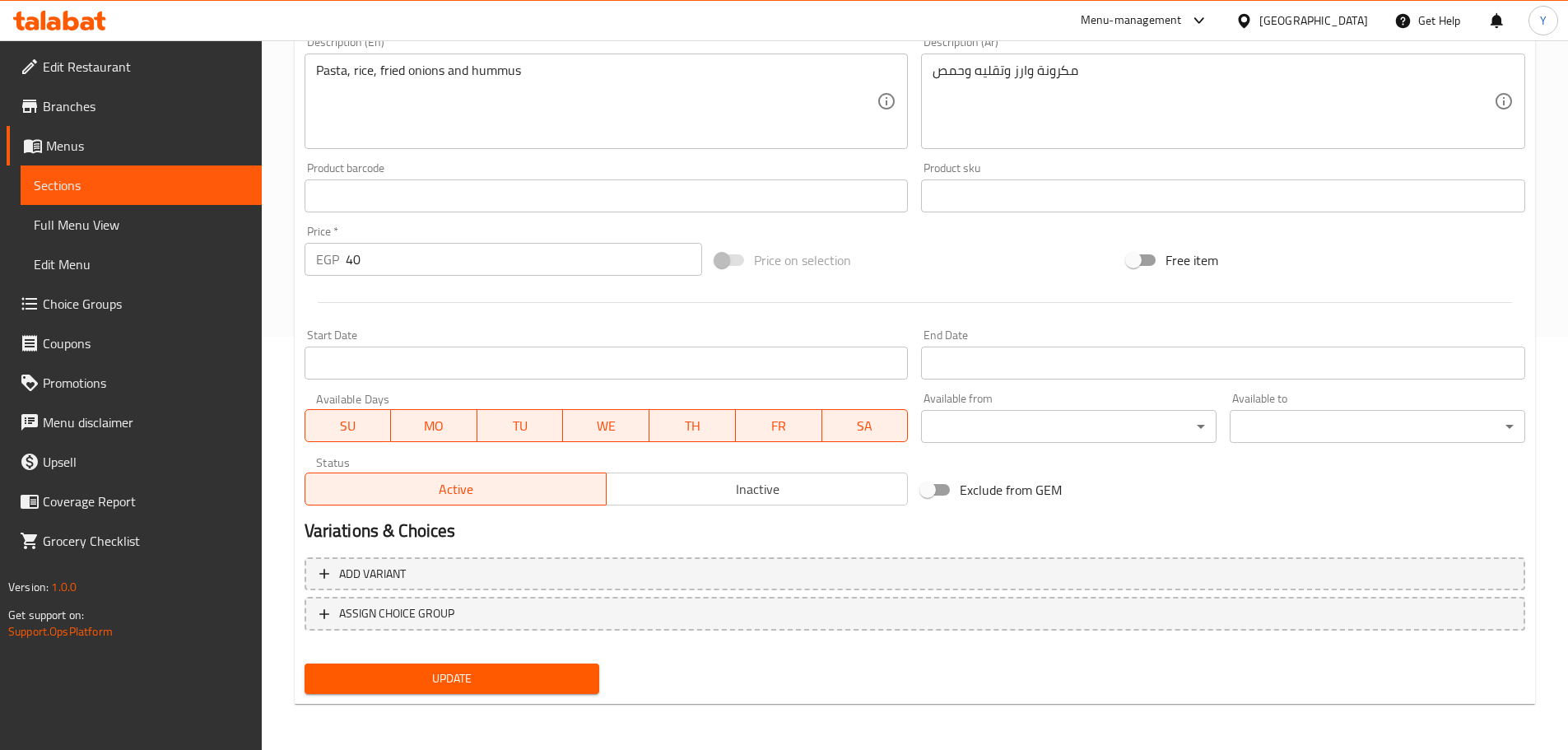
click at [532, 664] on button "Update" at bounding box center [453, 678] width 296 height 30
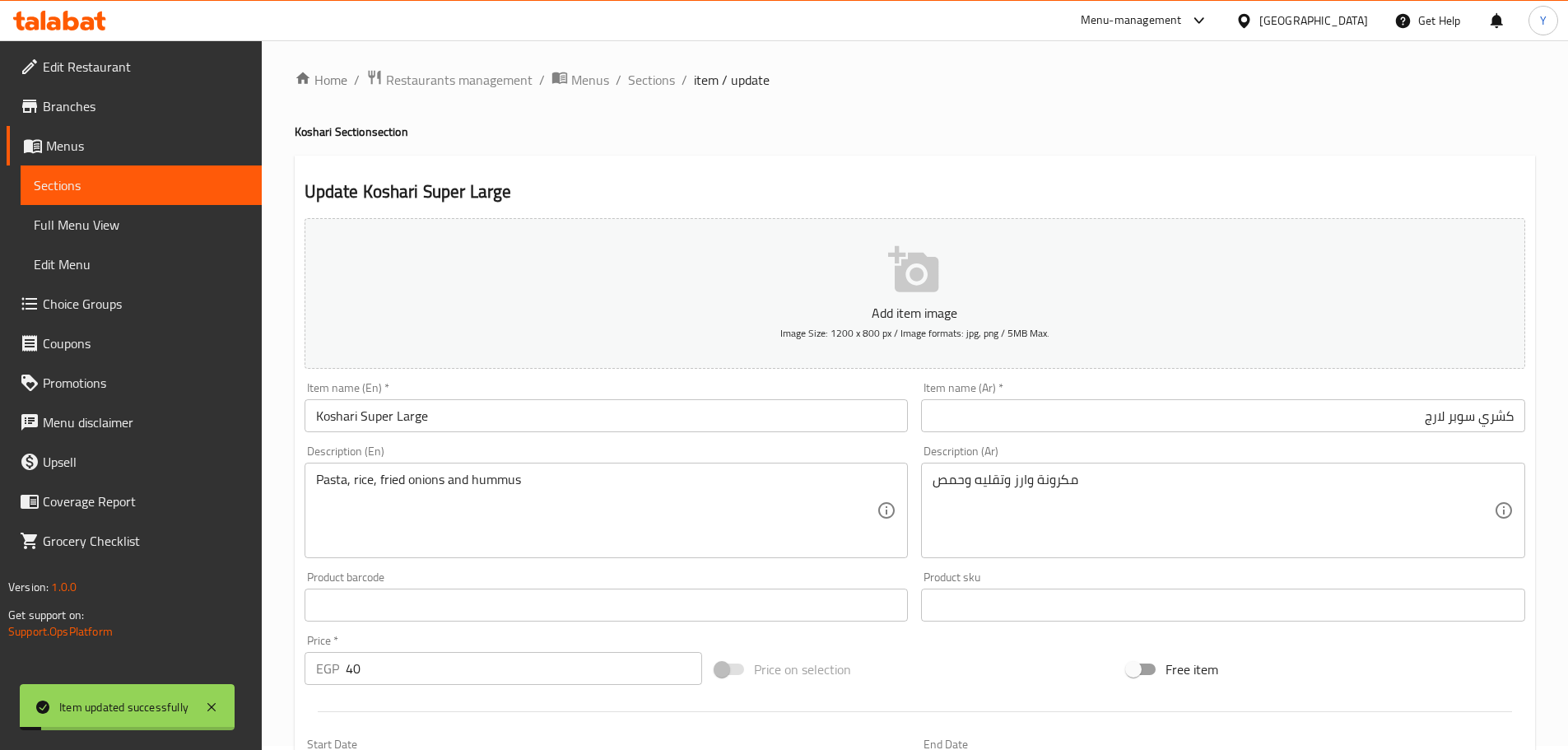
scroll to position [0, 0]
click at [636, 104] on div "Home / Restaurants management / Menus / Sections / item / update Koshari Sectio…" at bounding box center [915, 601] width 1241 height 1056
click at [675, 89] on ol "Home / Restaurants management / Menus / Sections / item / update" at bounding box center [915, 84] width 1241 height 21
click at [663, 86] on span "Sections" at bounding box center [651, 84] width 47 height 19
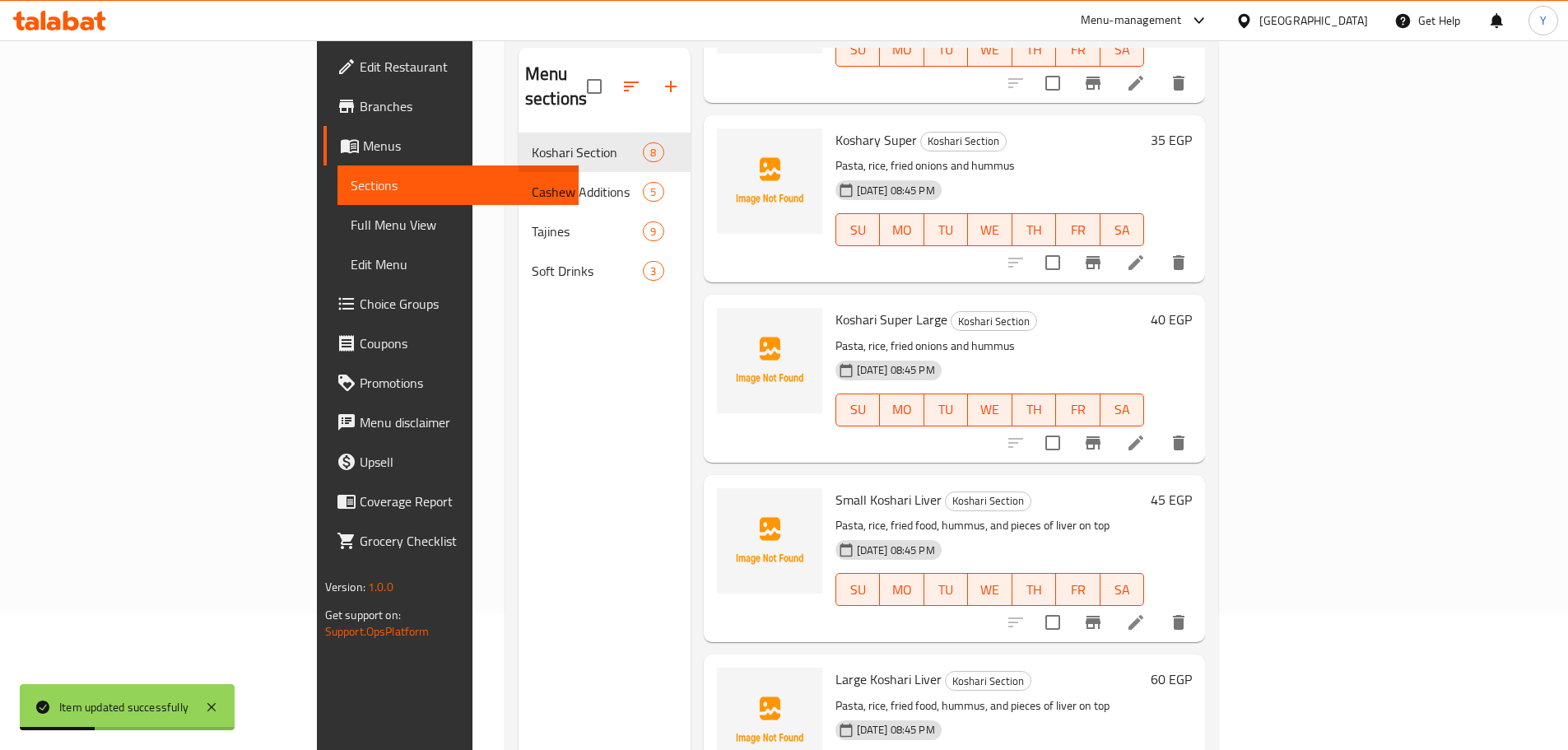
scroll to position [230, 0]
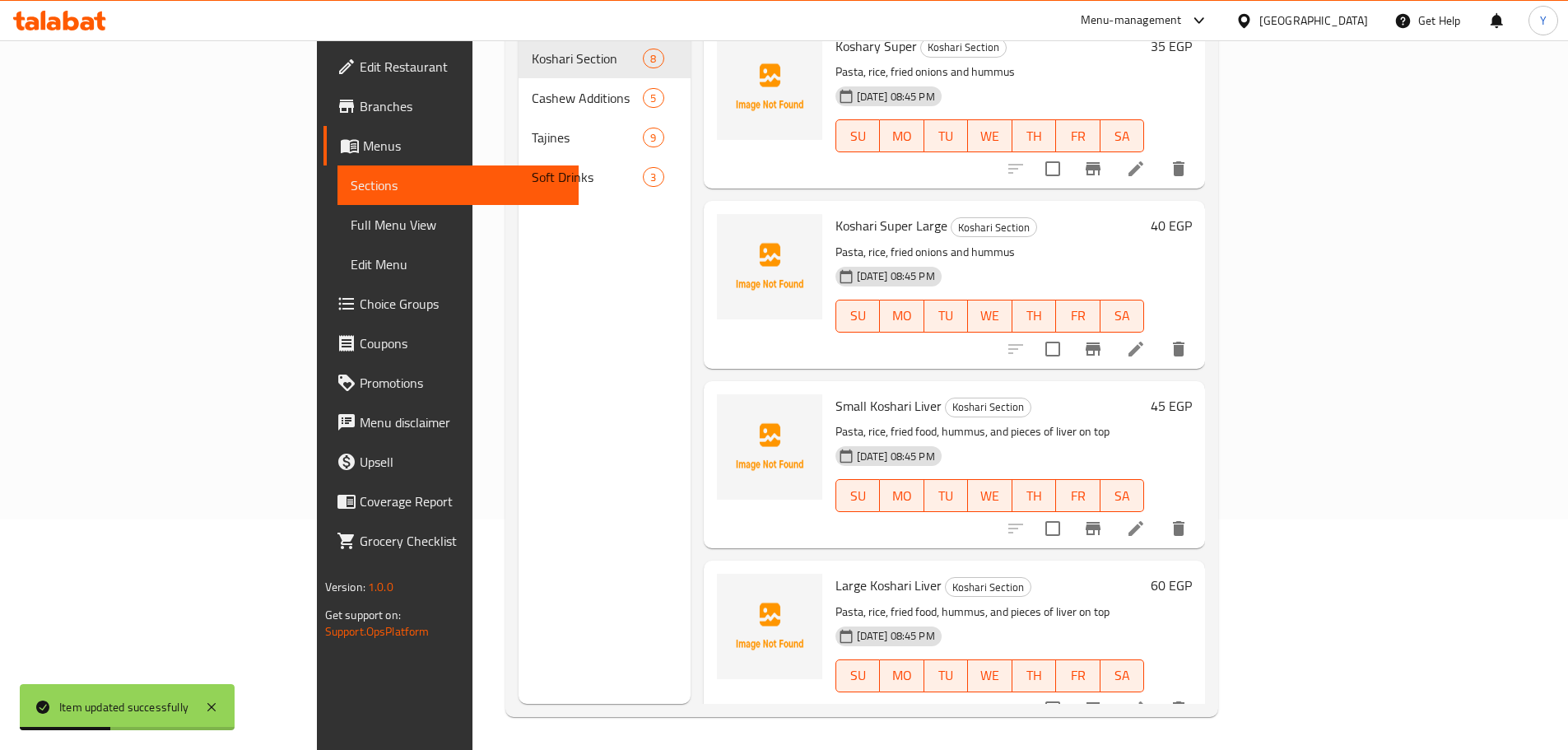
click at [1199, 521] on div at bounding box center [1098, 528] width 203 height 40
click at [1160, 518] on li at bounding box center [1136, 528] width 46 height 29
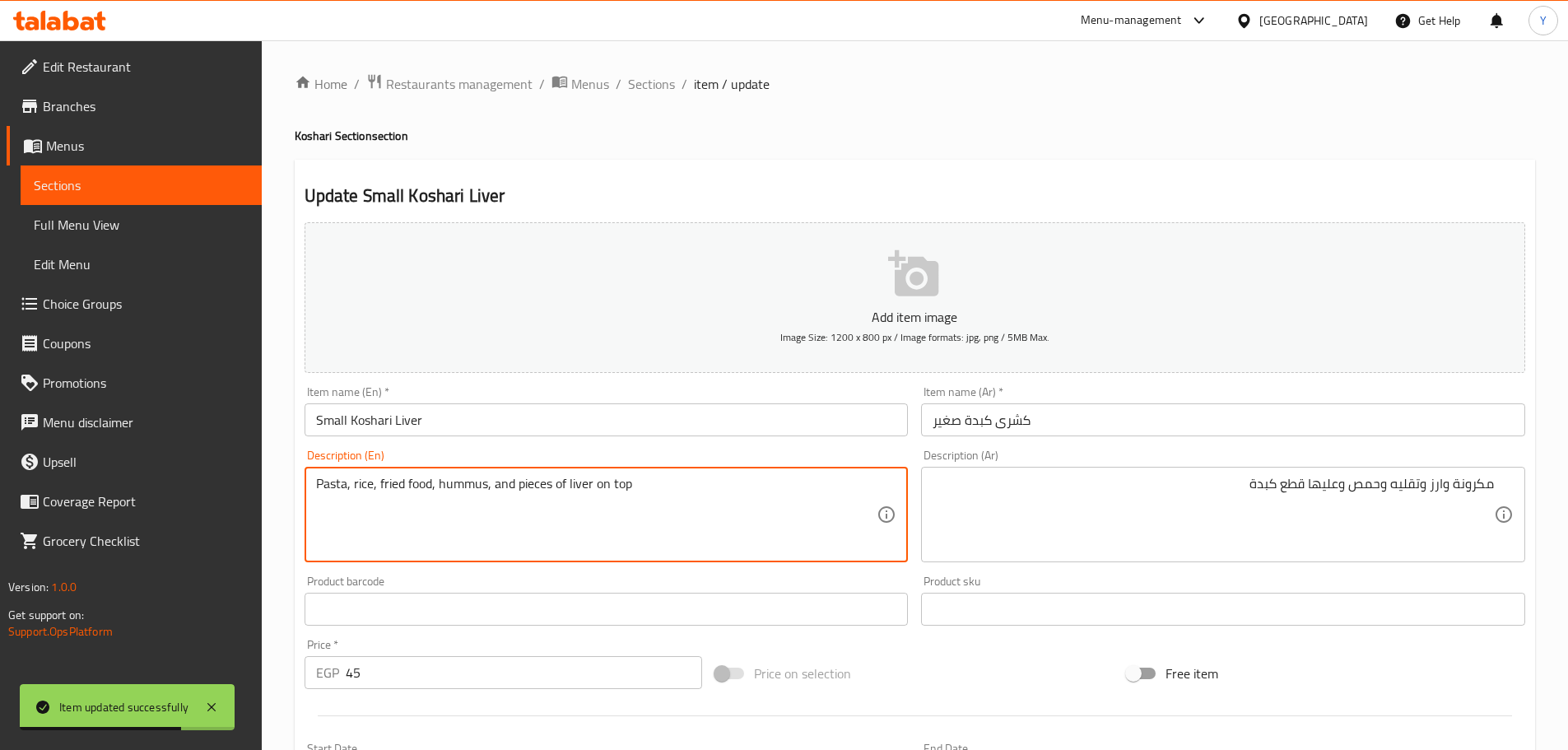
click at [417, 476] on textarea "Pasta, rice, fried food, hummus, and pieces of liver on top" at bounding box center [597, 514] width 562 height 78
paste textarea "onions"
type textarea "Pasta, rice, fried onions, hummus, and pieces of liver on top"
click at [1108, 128] on h4 "Koshari Section section" at bounding box center [915, 135] width 1241 height 17
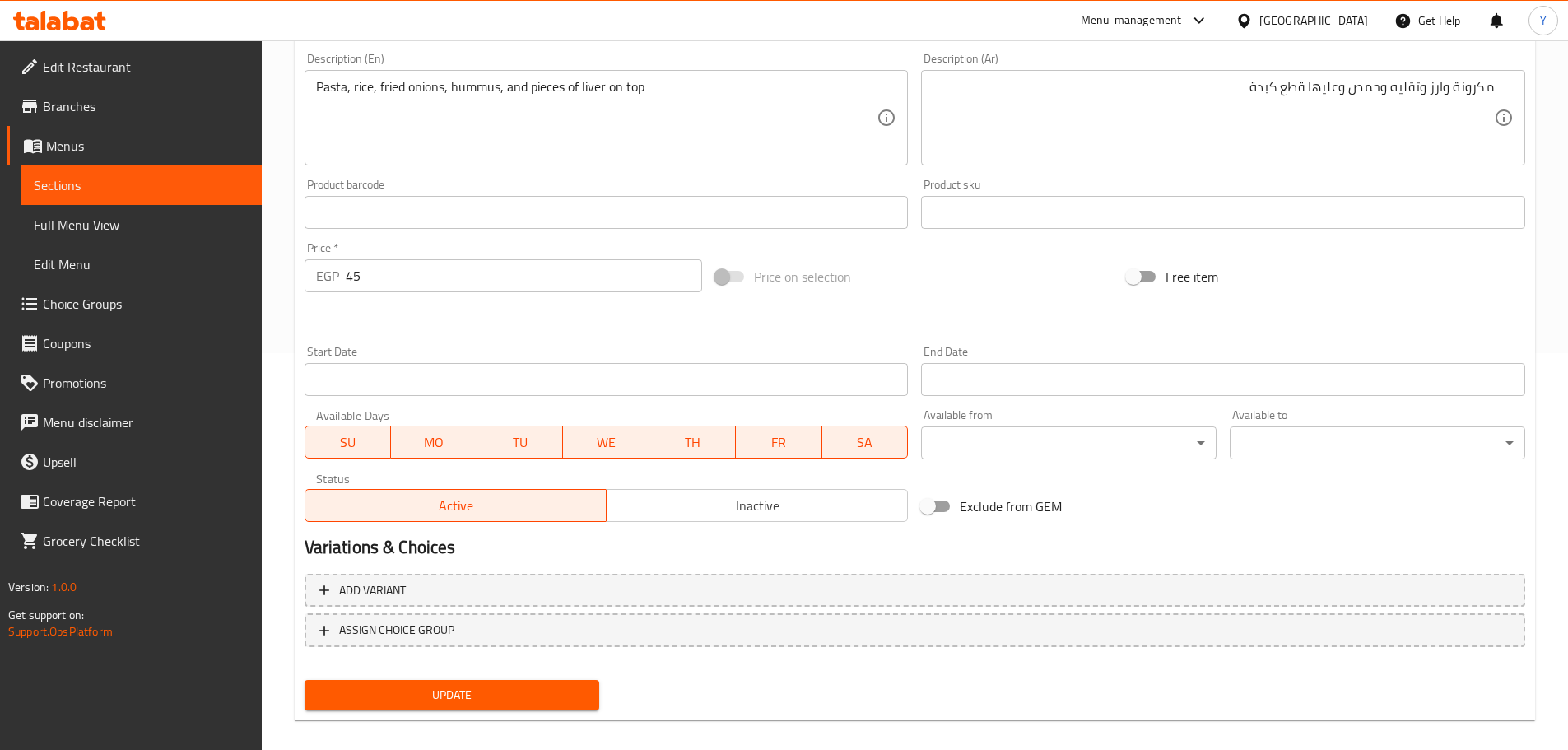
scroll to position [414, 0]
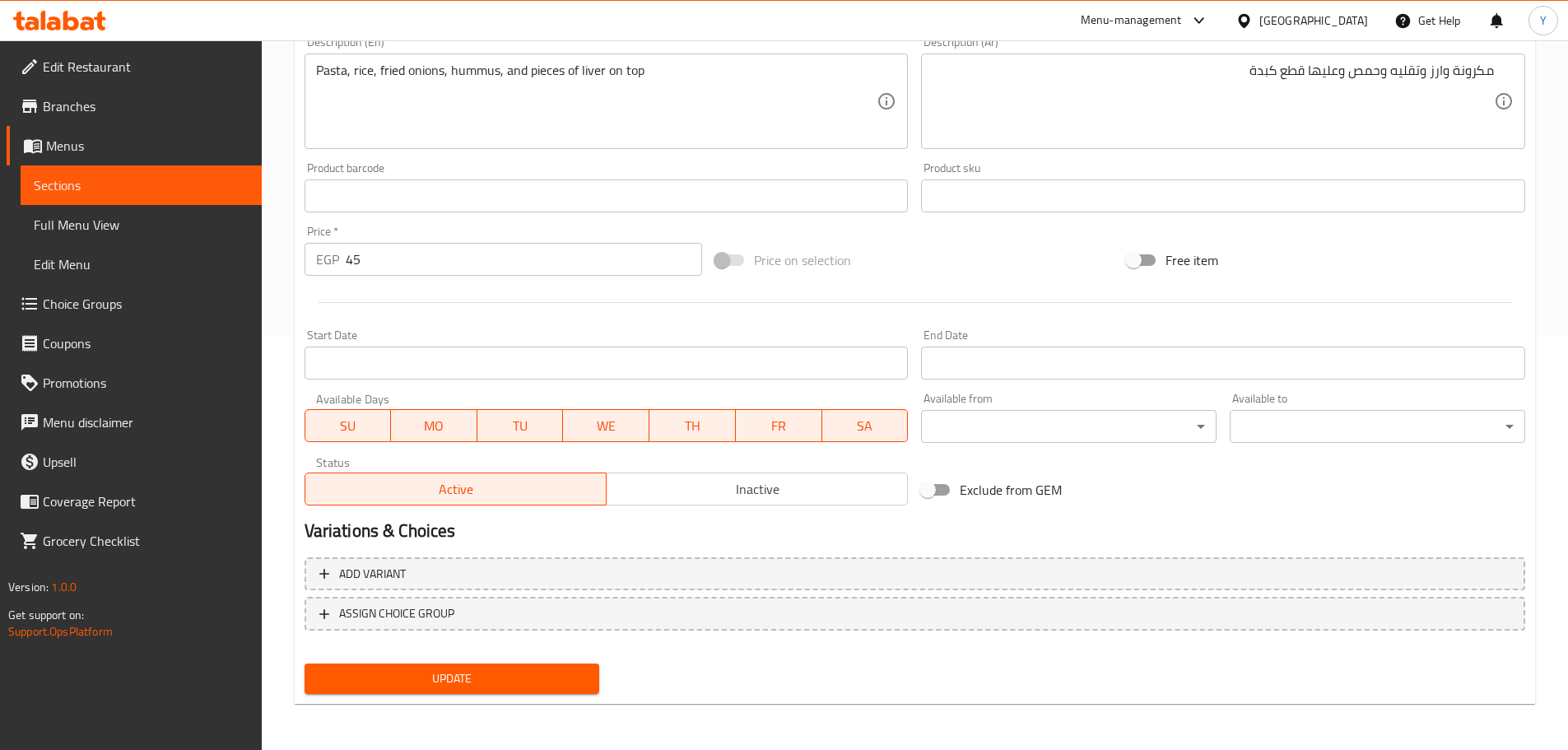
click at [538, 671] on span "Update" at bounding box center [453, 678] width 269 height 20
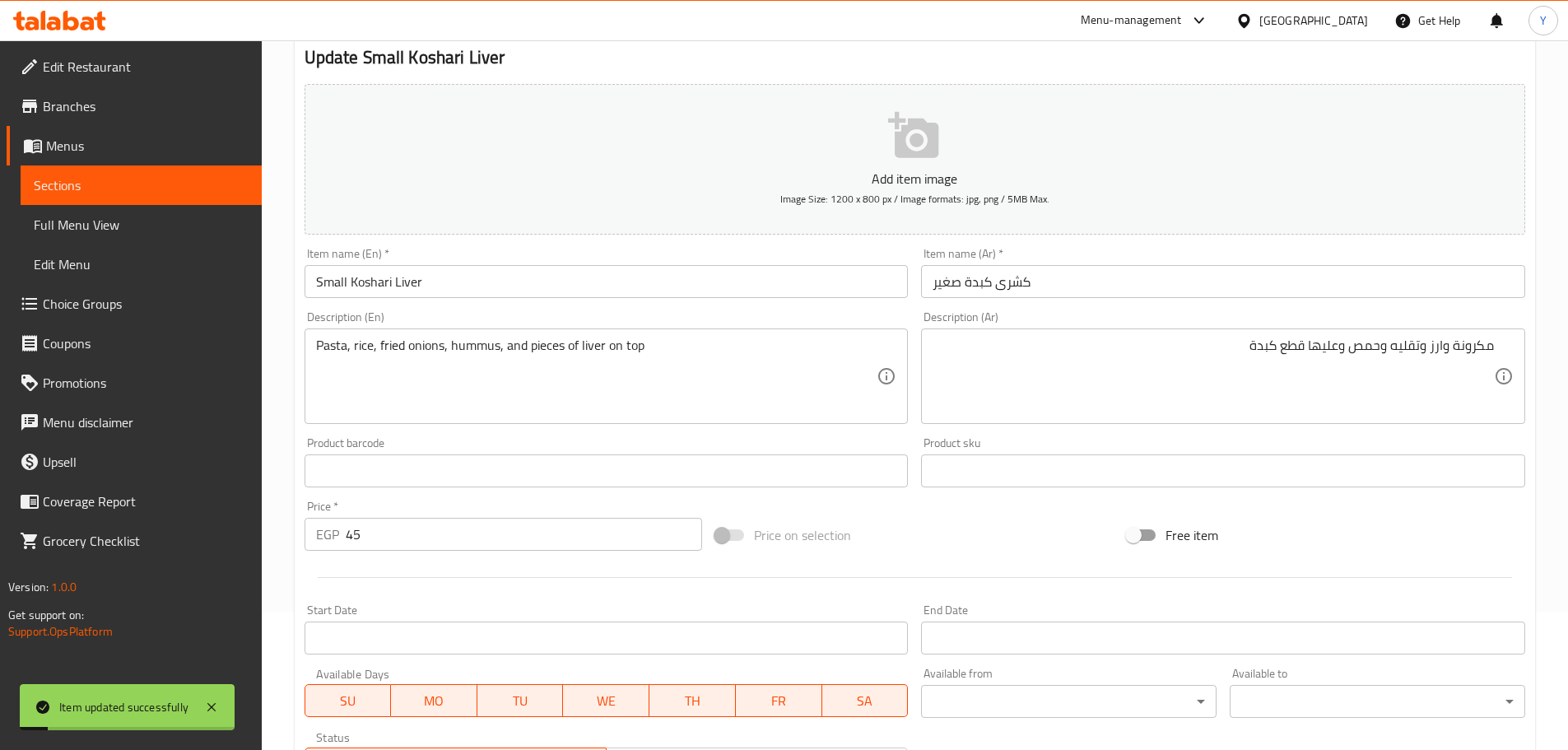
scroll to position [0, 0]
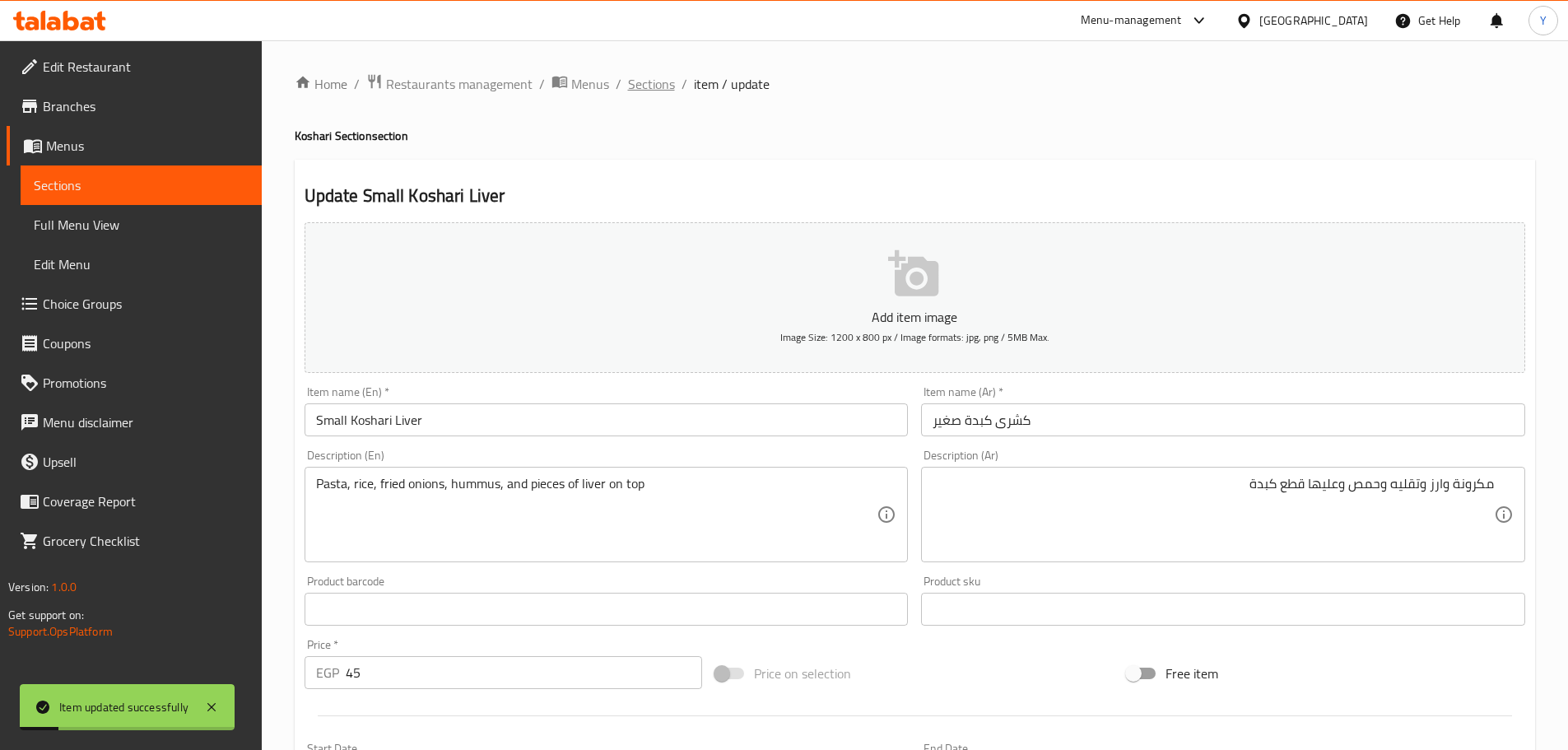
click at [631, 90] on span "Sections" at bounding box center [651, 84] width 47 height 19
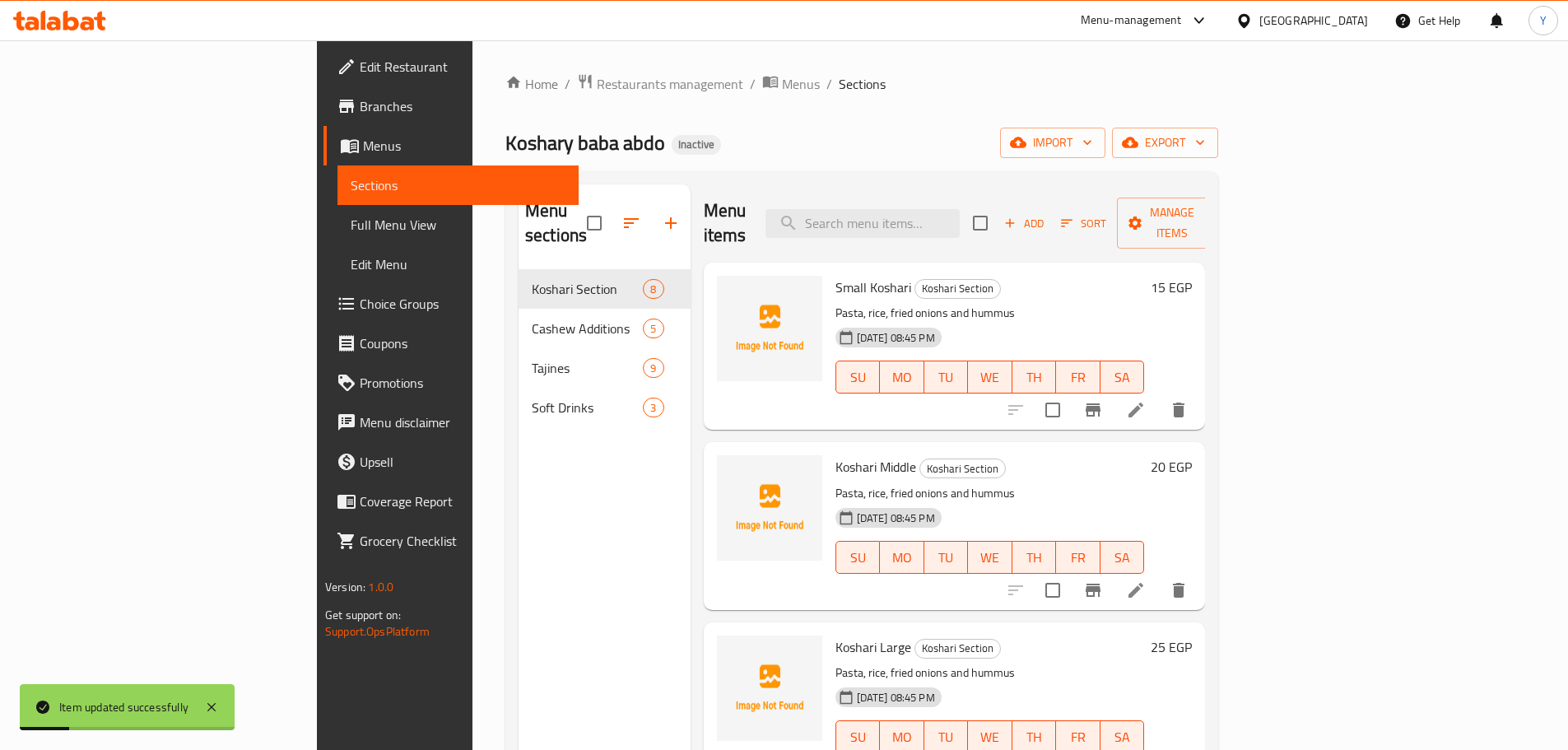
scroll to position [230, 0]
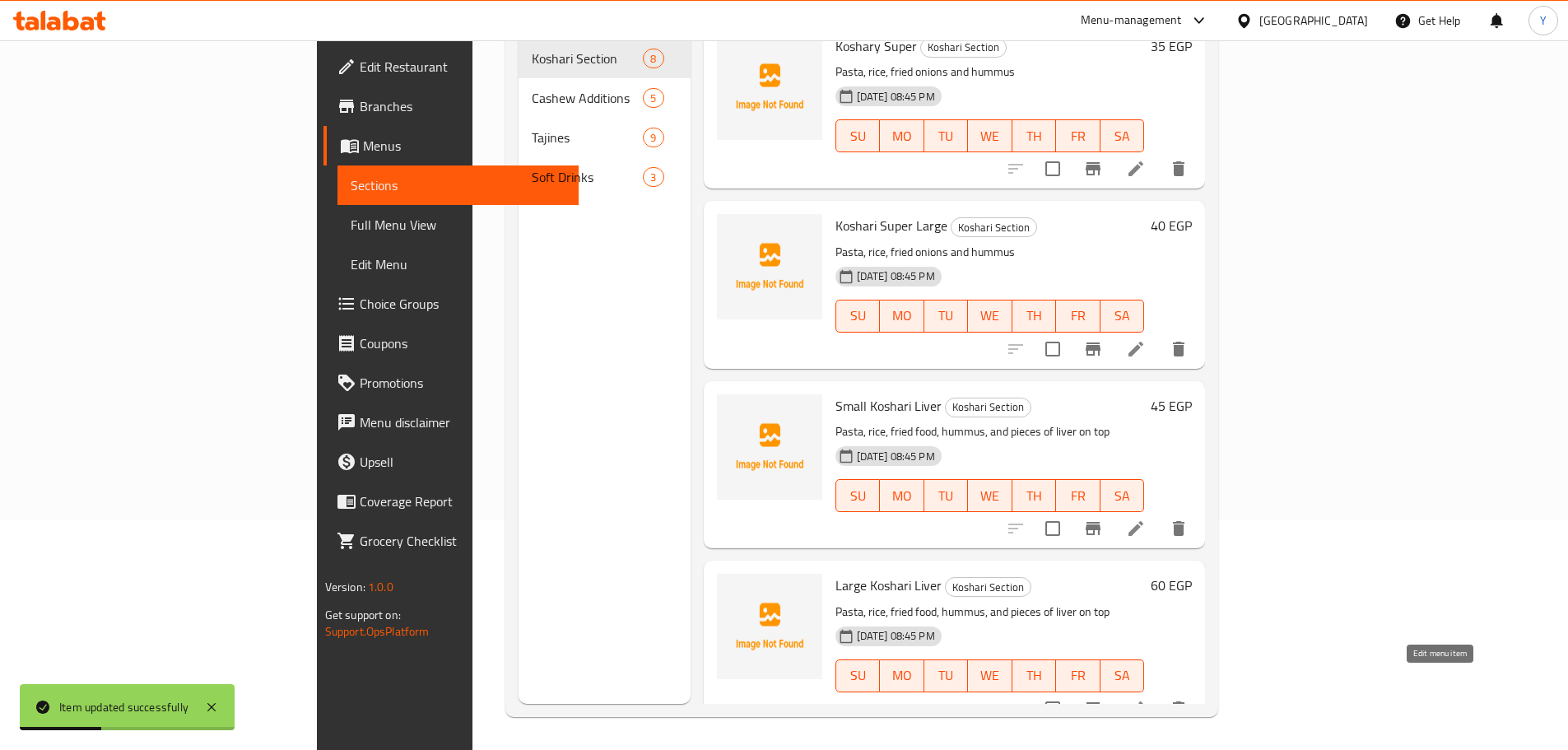
click at [1146, 699] on icon at bounding box center [1136, 708] width 19 height 19
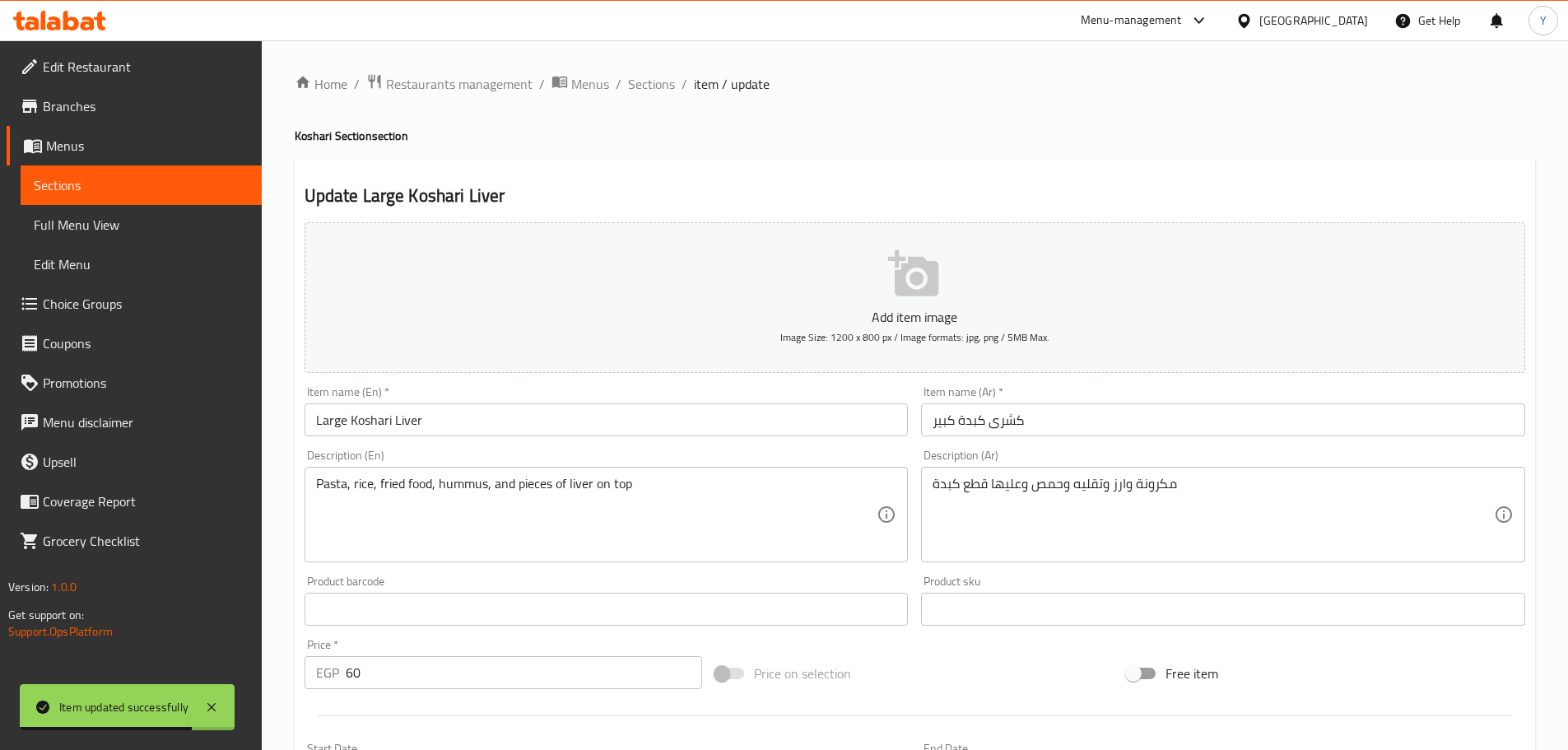
click at [439, 414] on input "Large Koshari Liver" at bounding box center [607, 419] width 604 height 33
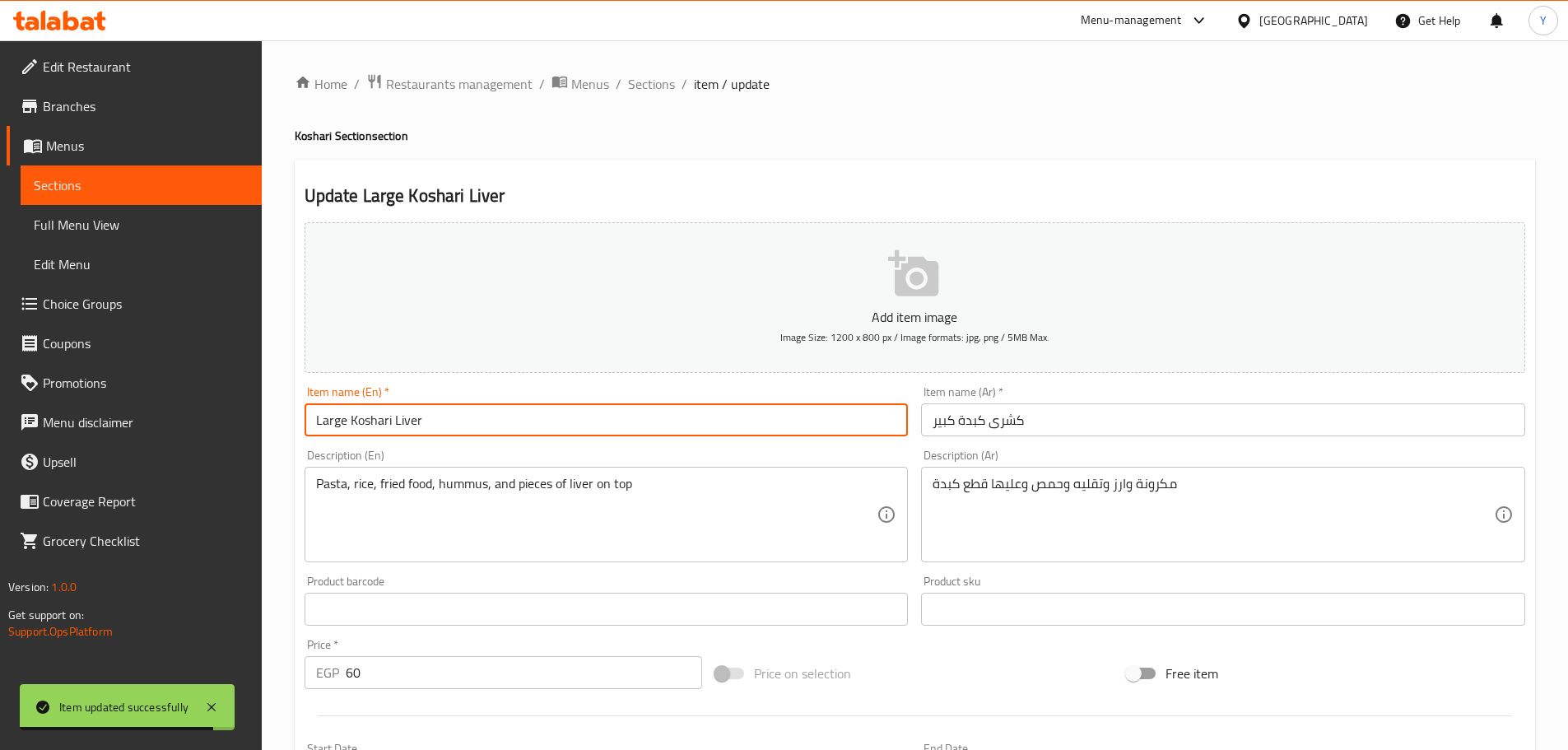
click at [357, 419] on input "Large Koshari Liver" at bounding box center [607, 419] width 604 height 33
click at [483, 425] on input "Large Liver" at bounding box center [607, 419] width 604 height 33
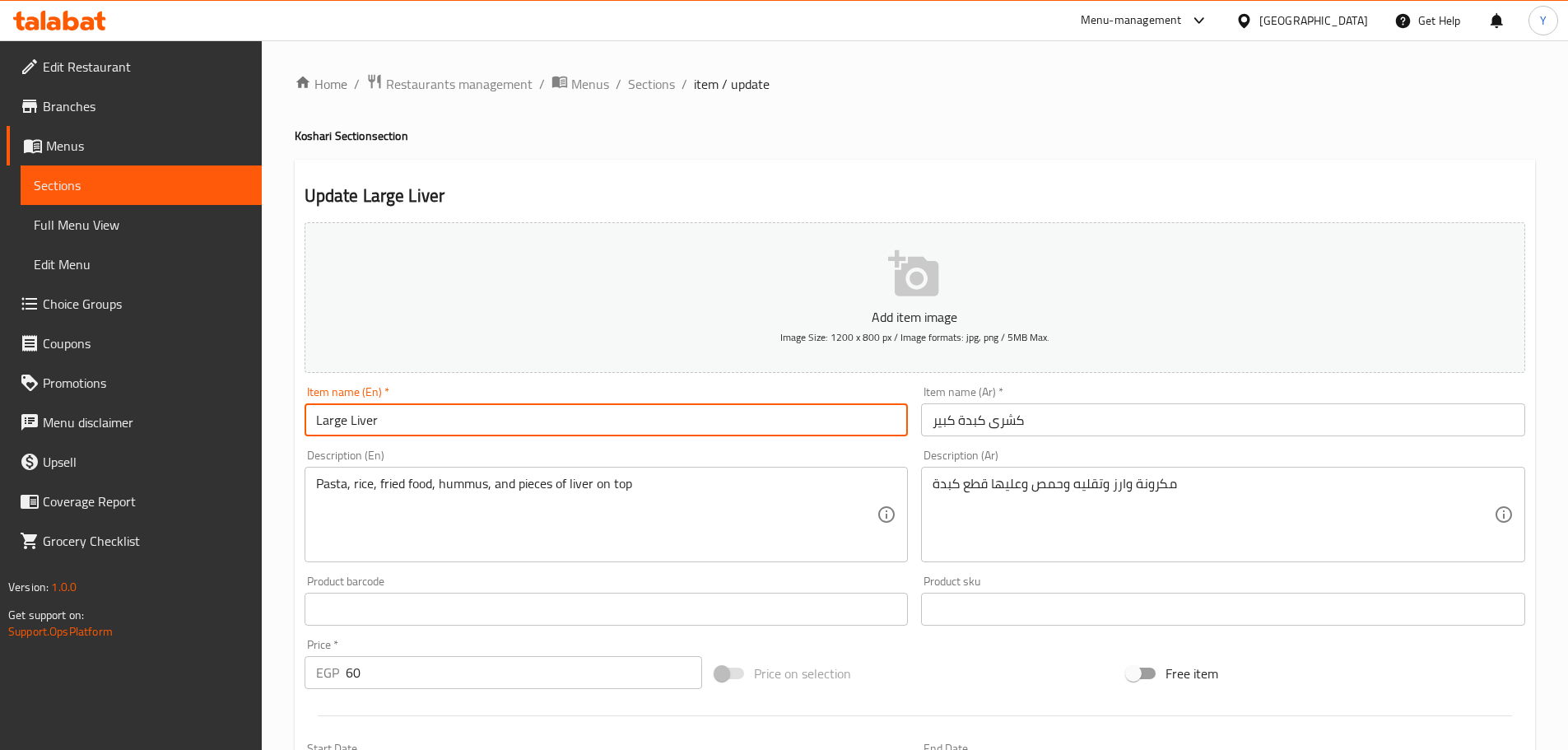
paste input "Koshari"
type input "Large Liver Koshari"
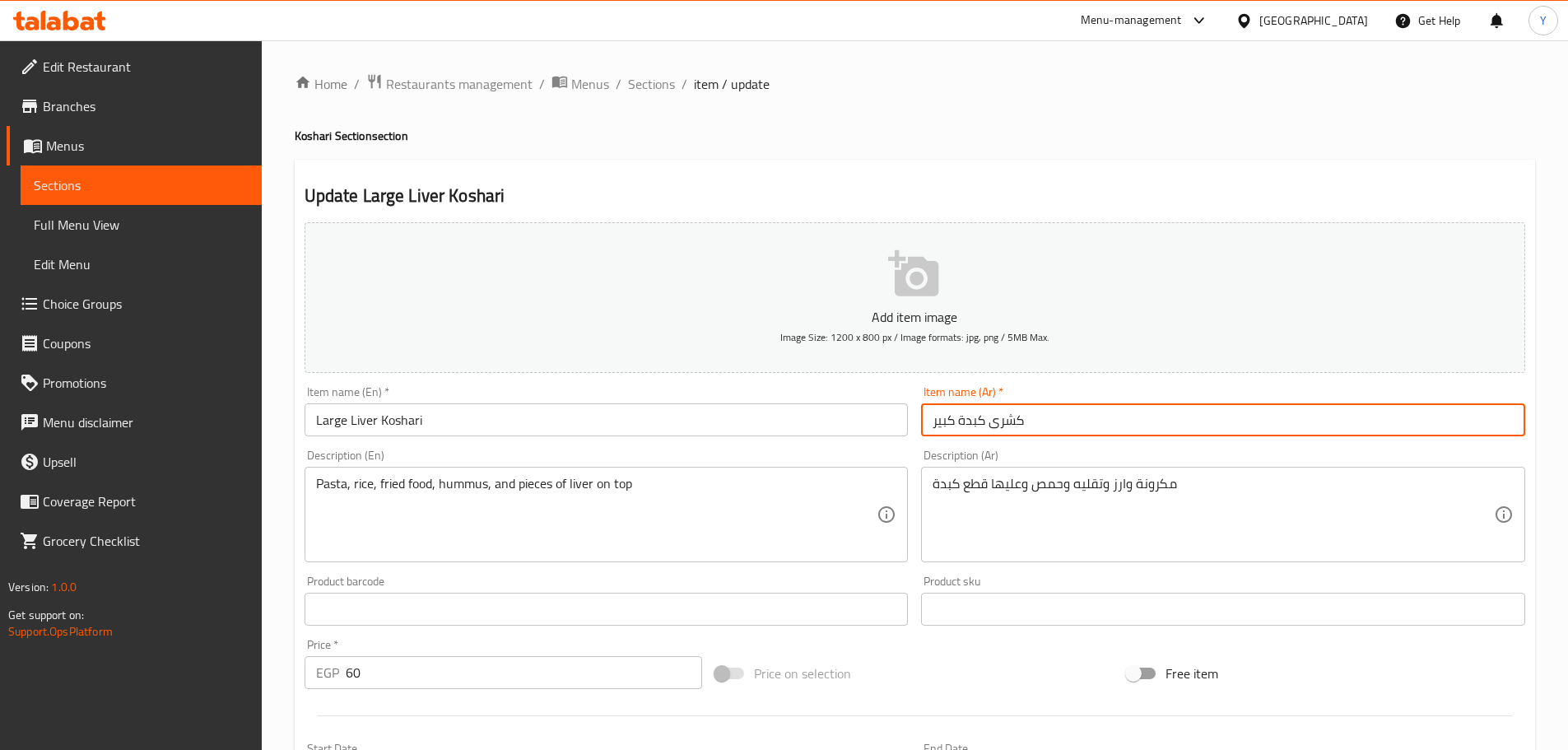
click at [1087, 422] on input "كشرى كبدة كبير" at bounding box center [1223, 419] width 604 height 33
click at [1290, 157] on div "Home / Restaurants management / Menus / Sections / item / update Koshari Sectio…" at bounding box center [915, 601] width 1241 height 1056
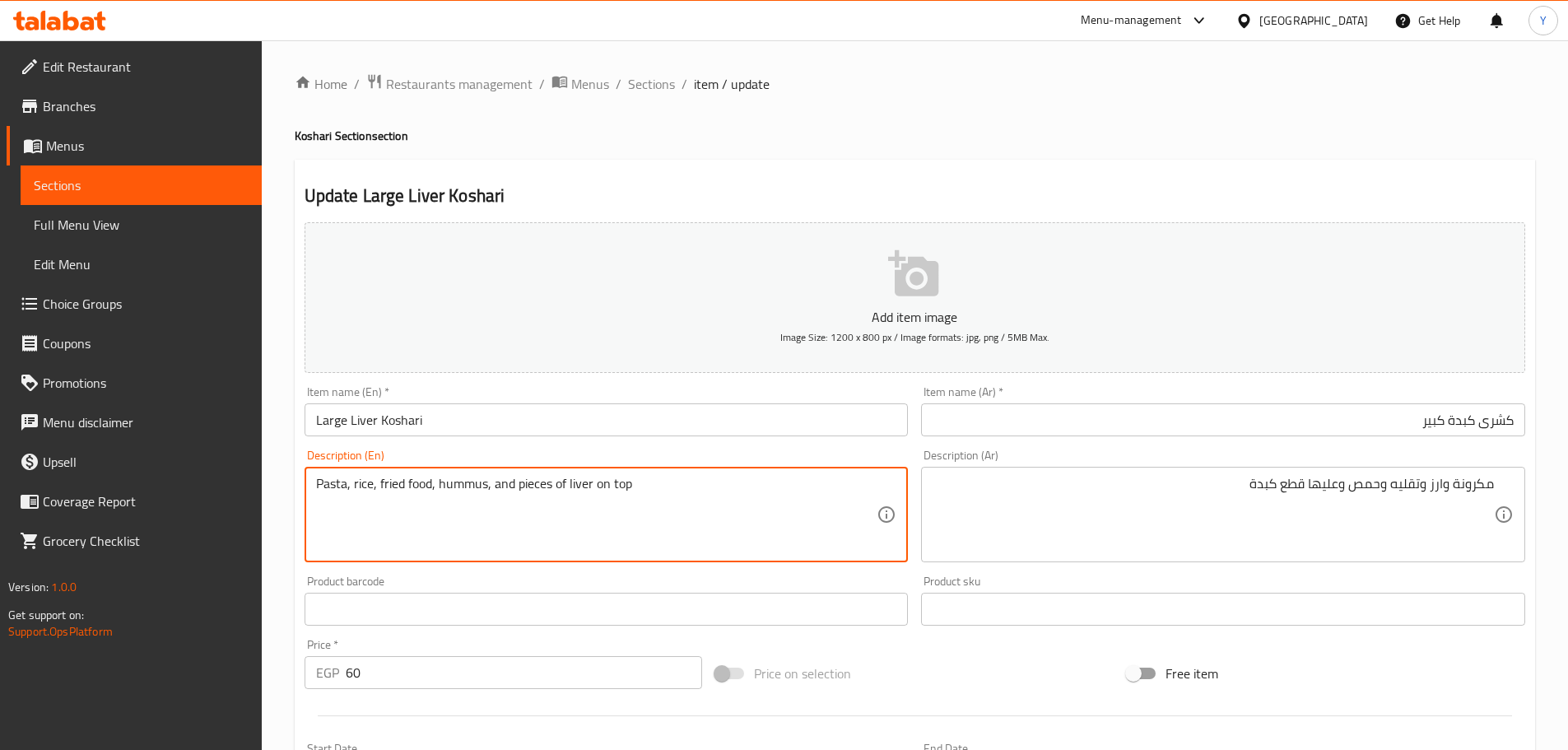
click at [413, 483] on textarea "Pasta, rice, fried food, hummus, and pieces of liver on top" at bounding box center [597, 514] width 562 height 78
paste textarea "onions"
type textarea "Pasta, rice, fried onions, hummus, and pieces of liver on top"
click at [1042, 105] on div "Home / Restaurants management / Menus / Sections / item / update Koshari Sectio…" at bounding box center [915, 601] width 1241 height 1056
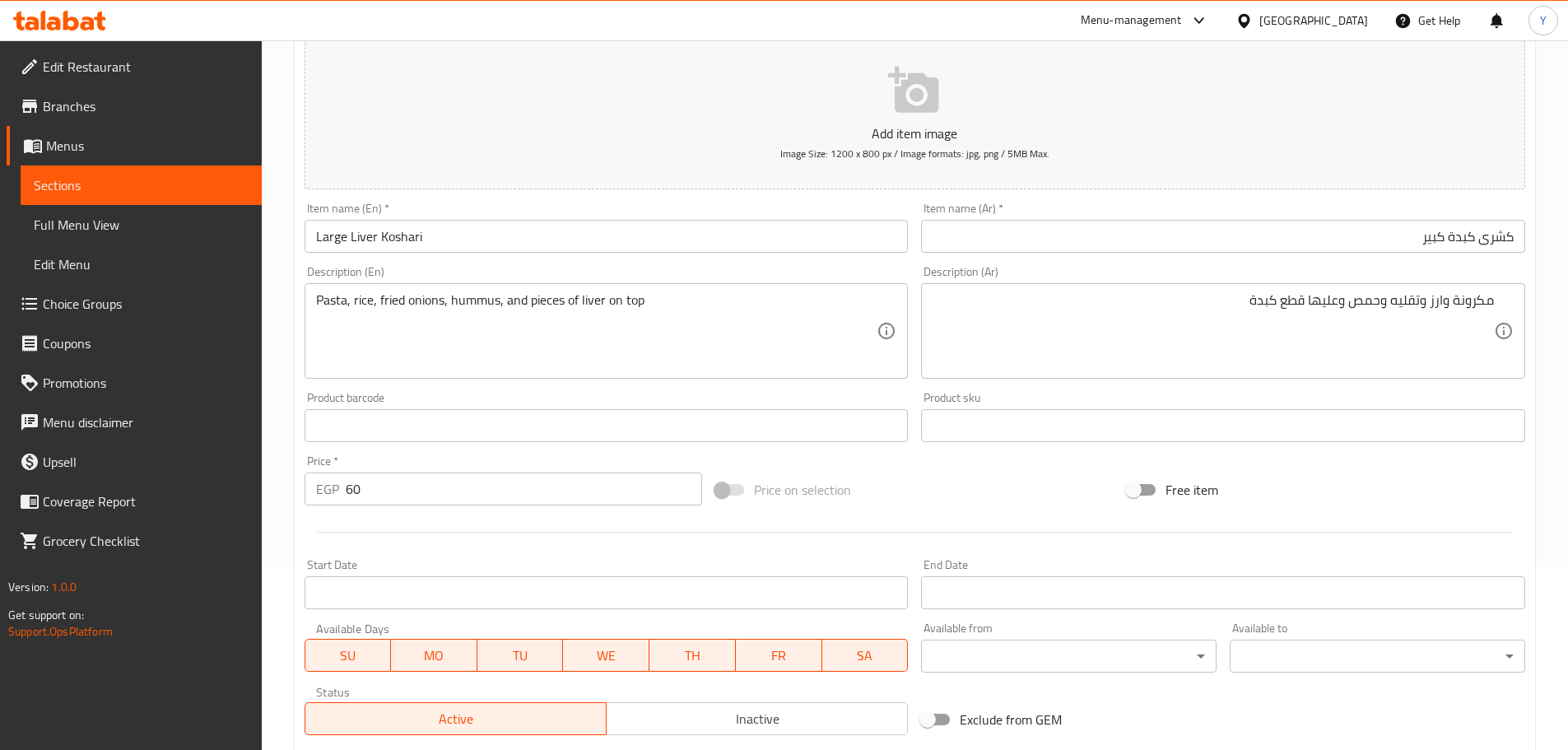
scroll to position [414, 0]
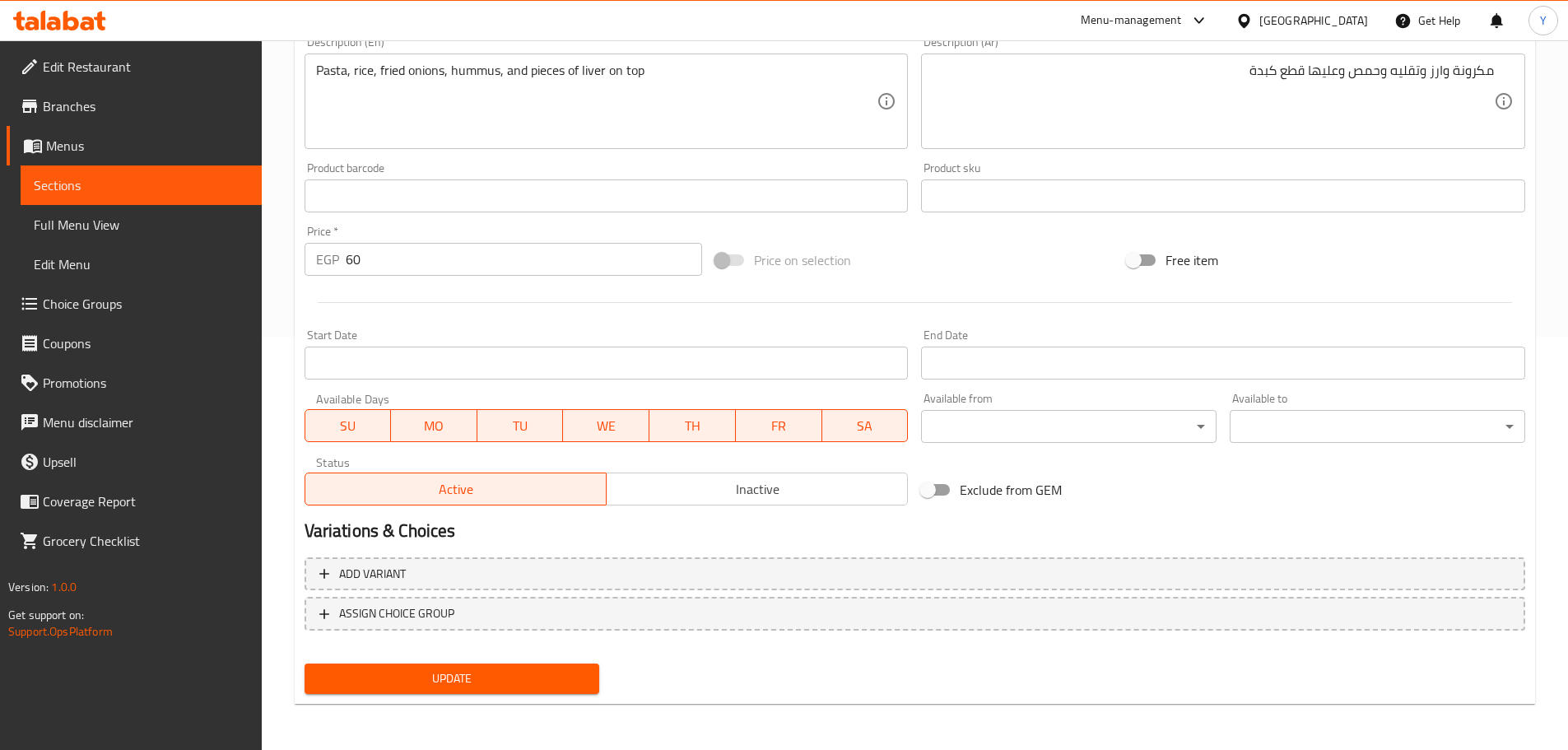
click at [473, 684] on span "Update" at bounding box center [453, 678] width 269 height 20
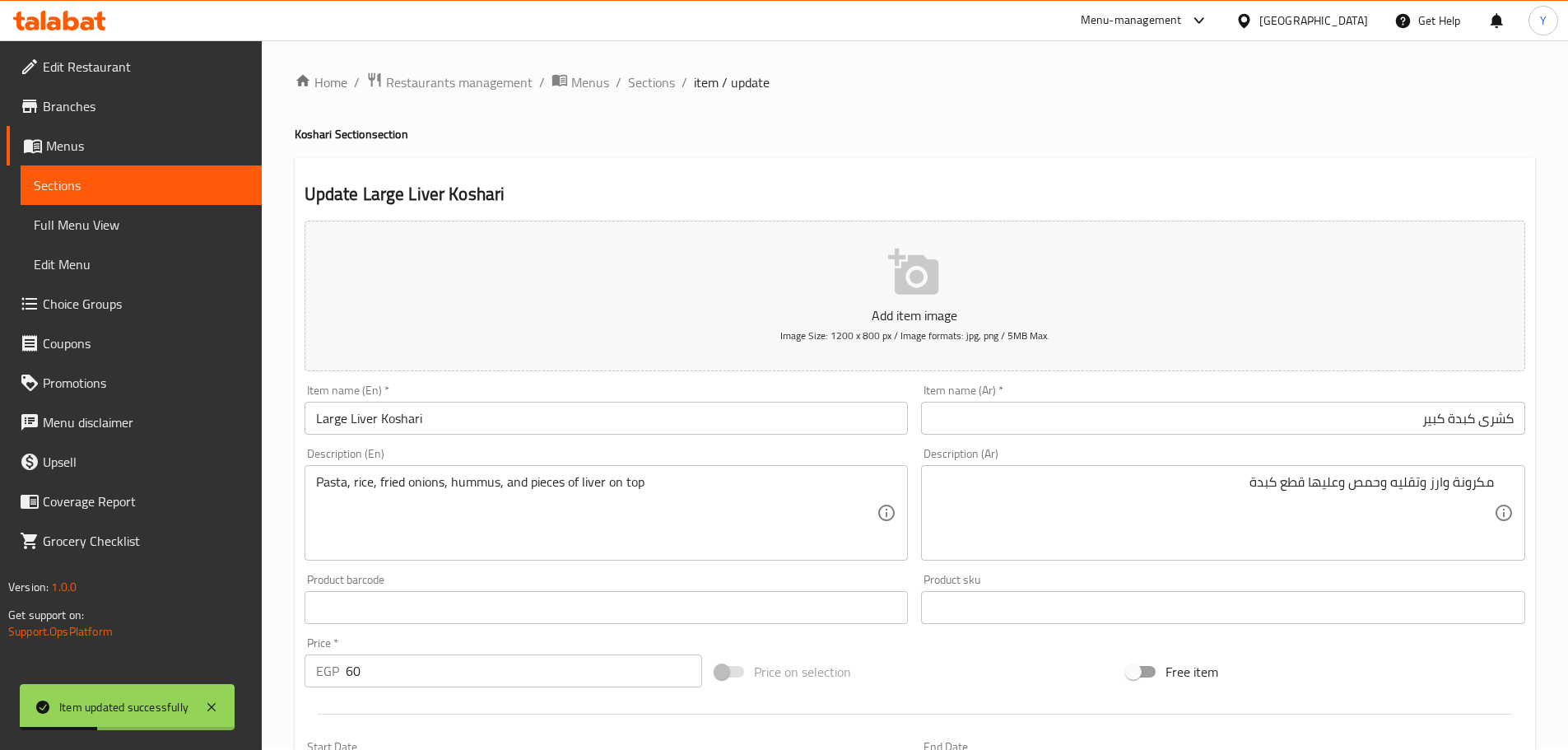
scroll to position [0, 0]
click at [665, 81] on span "Sections" at bounding box center [651, 84] width 47 height 19
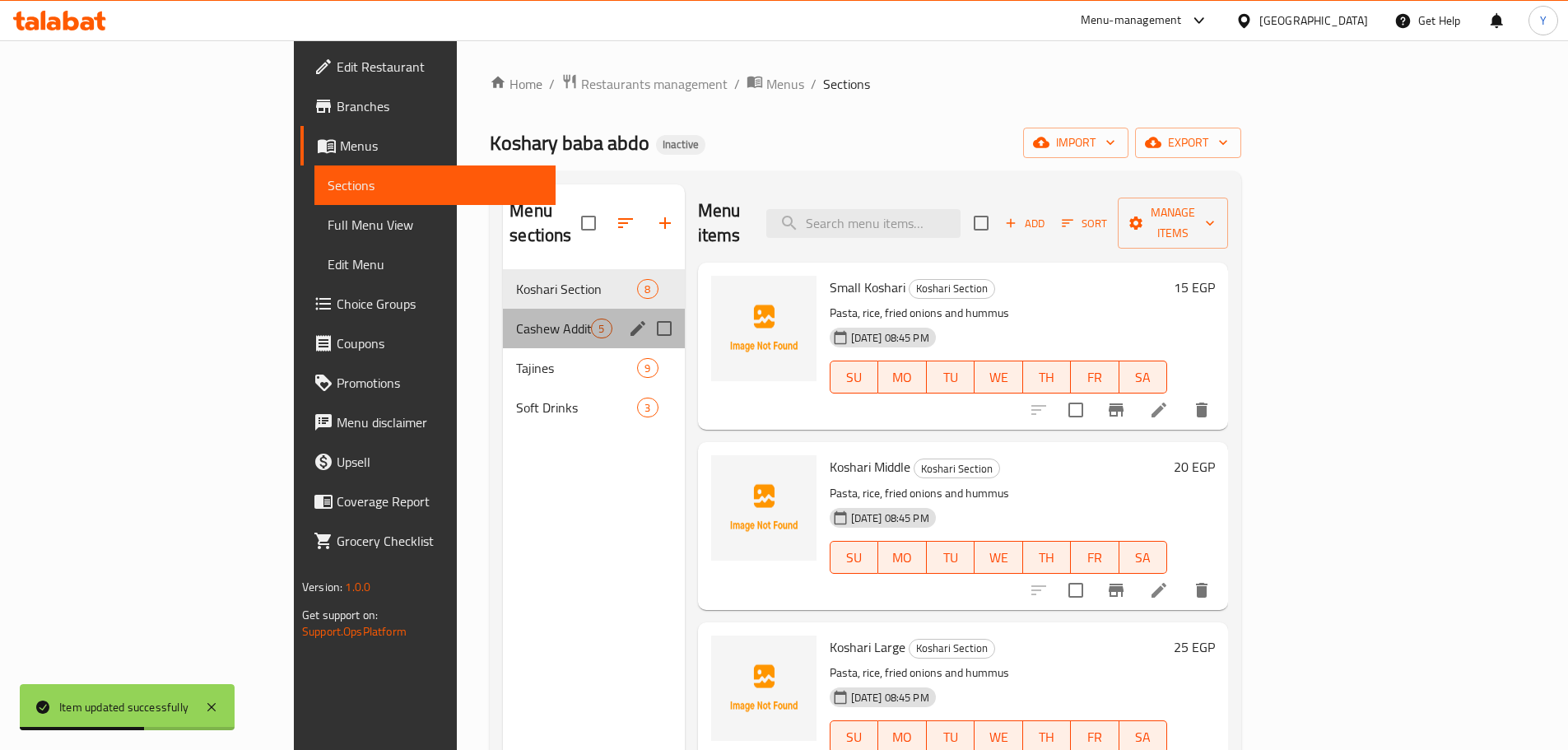
click at [503, 309] on div "Cashew Additions 5" at bounding box center [594, 329] width 181 height 40
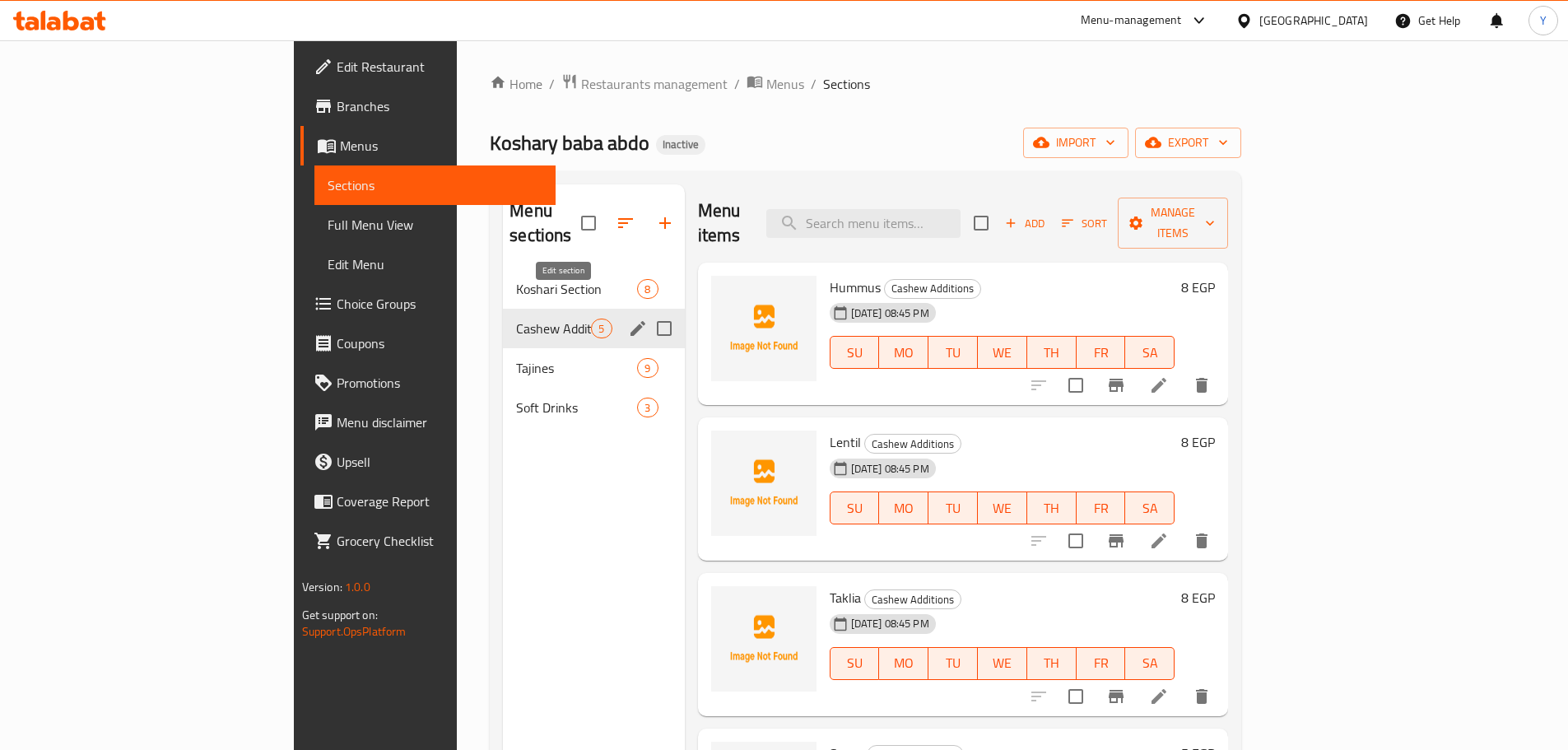
click at [631, 321] on icon "edit" at bounding box center [638, 328] width 15 height 15
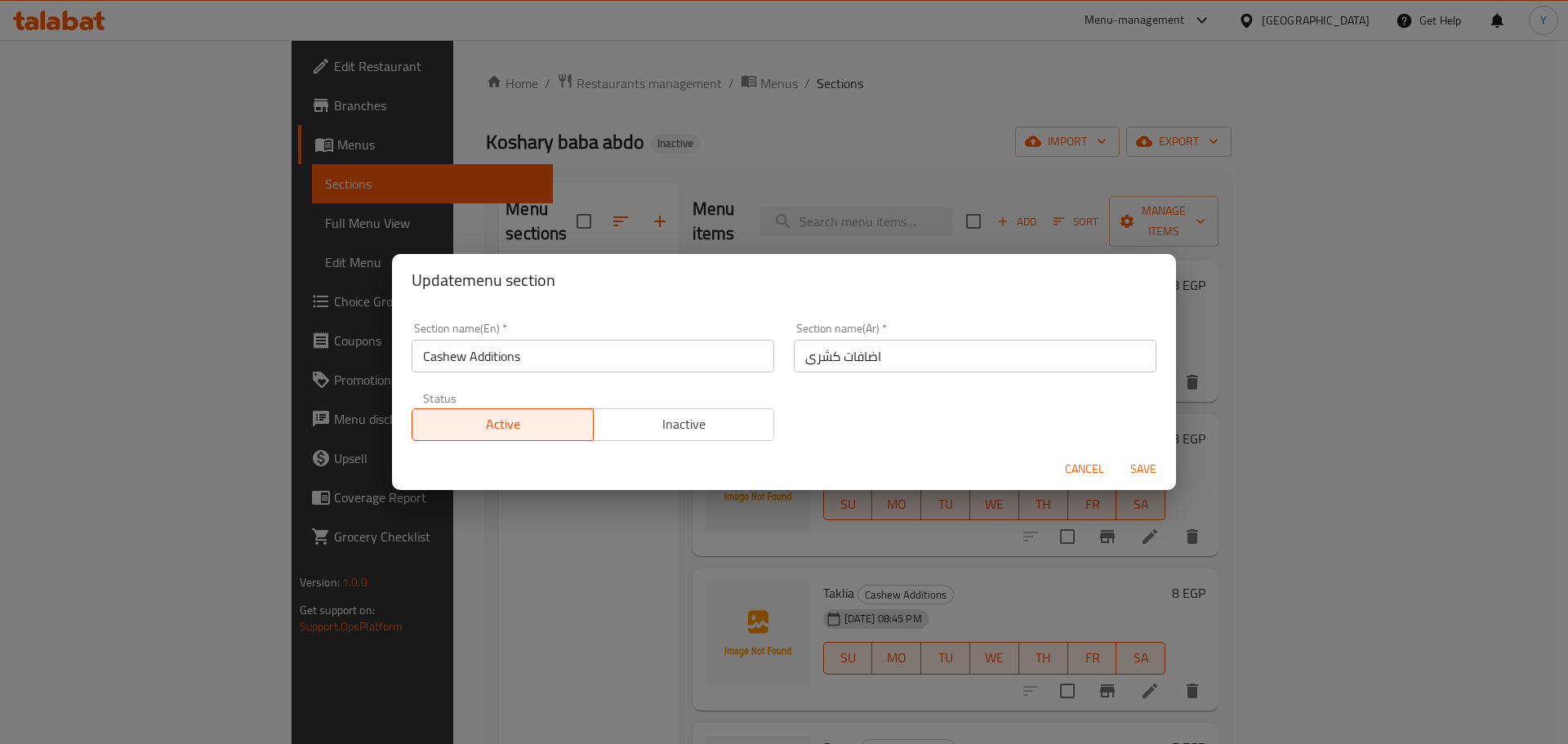
drag, startPoint x: 978, startPoint y: 376, endPoint x: 549, endPoint y: 352, distance: 429.7
click at [565, 352] on div "Section name(En)   * Cashew Additions Section name(En) * Section name(Ar)   * ا…" at bounding box center [784, 381] width 765 height 138
click at [856, 358] on input "اضافات کشری" at bounding box center [975, 356] width 363 height 33
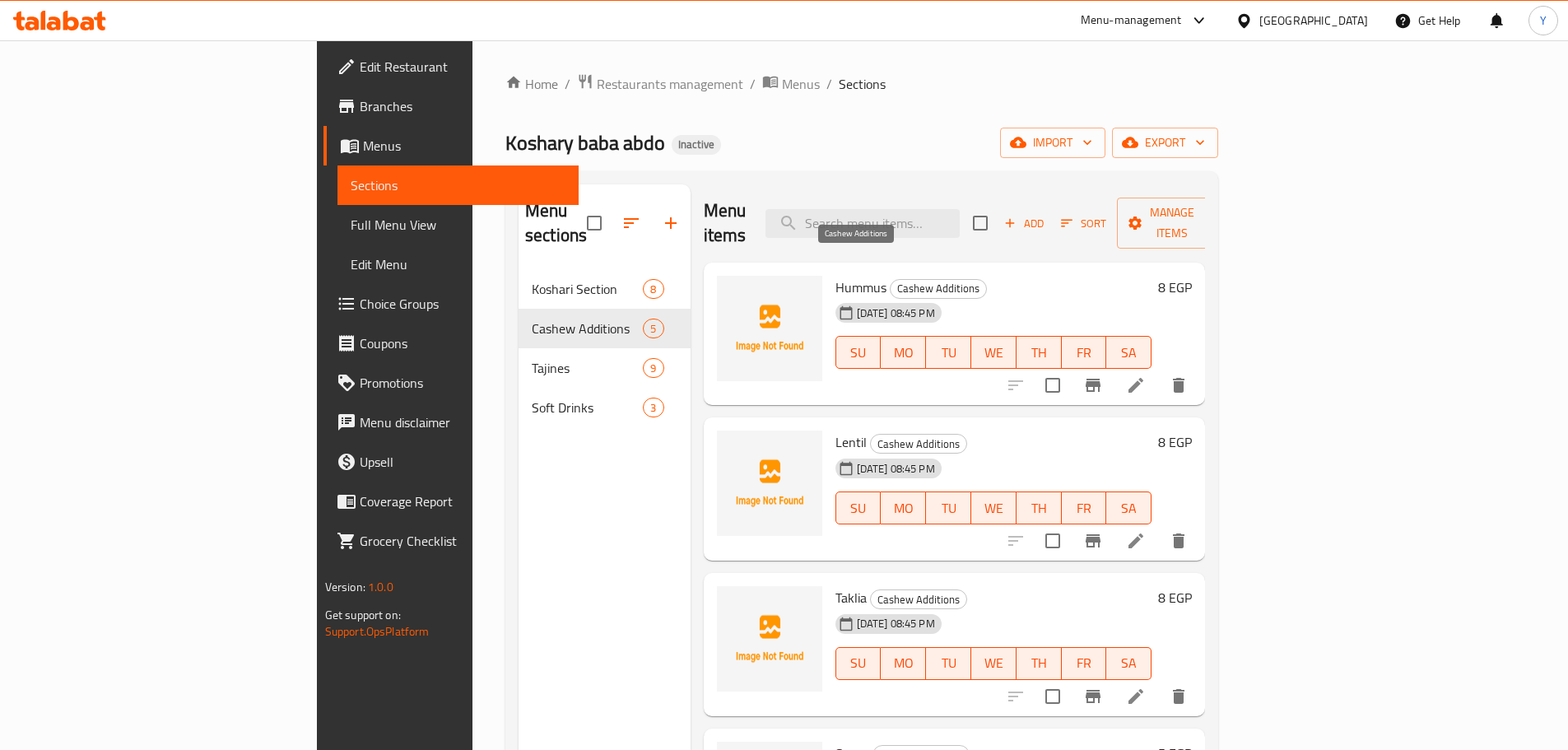
click at [891, 279] on span "Cashew Additions" at bounding box center [939, 288] width 96 height 19
copy span "Additions"
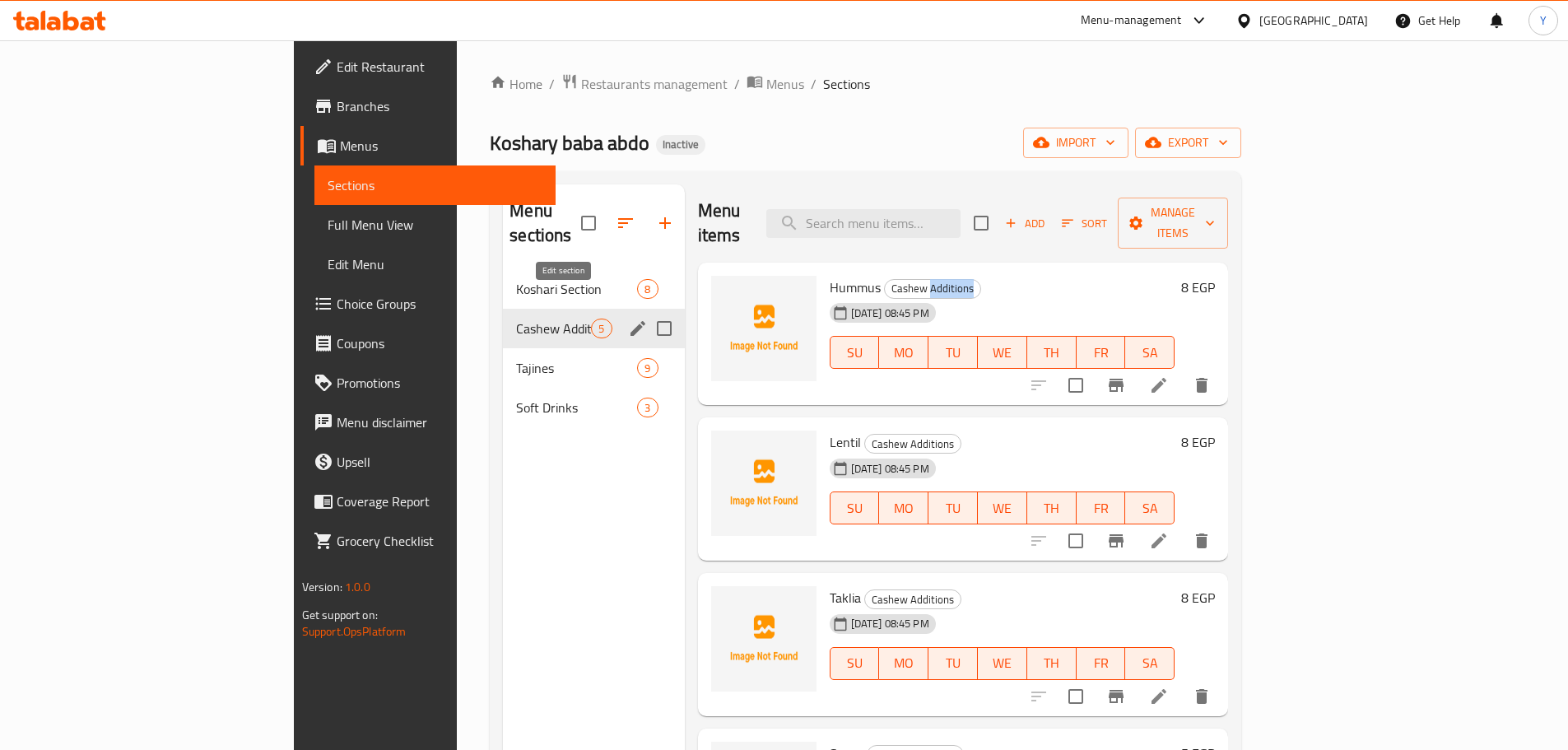
click at [628, 319] on icon "edit" at bounding box center [638, 329] width 19 height 19
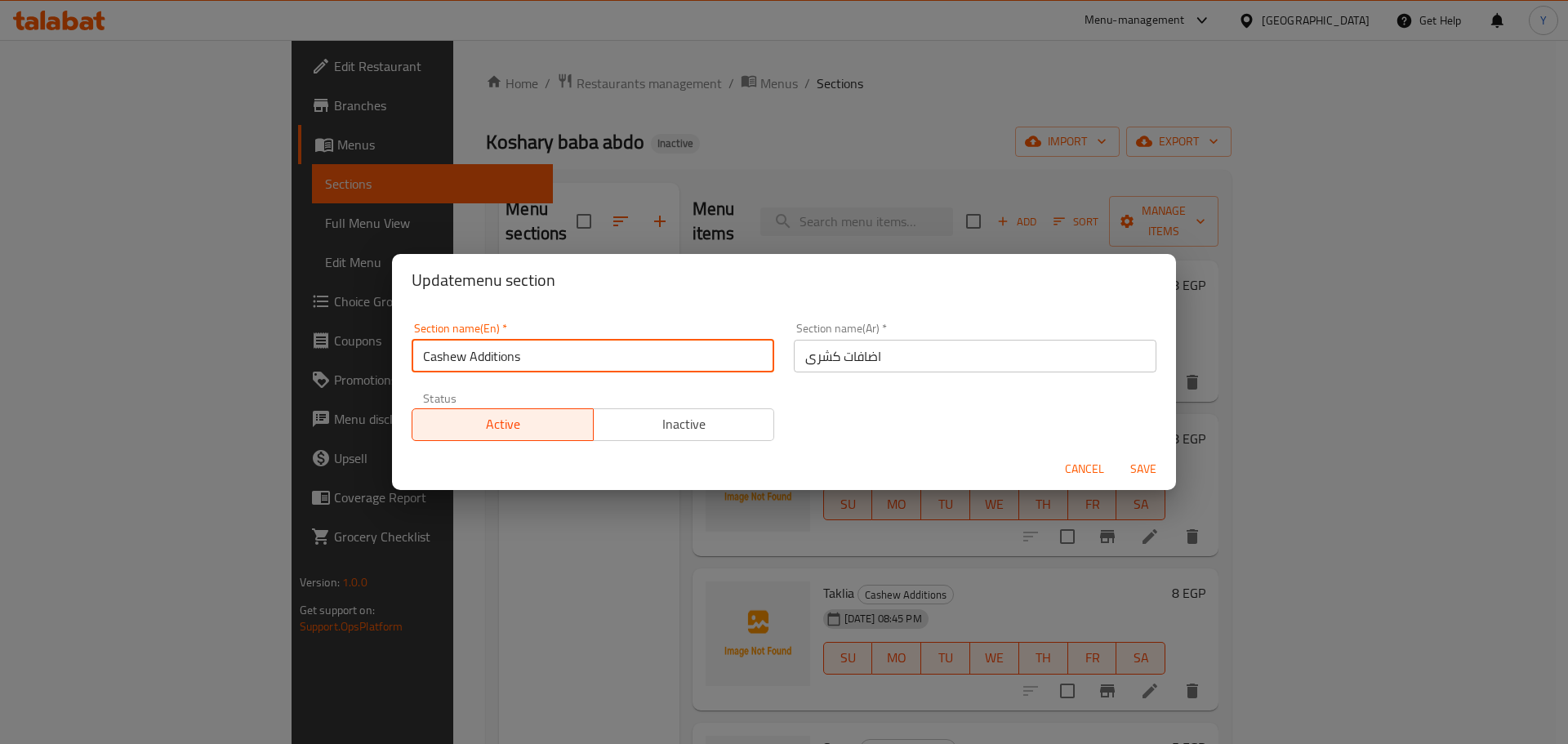
click at [445, 356] on input "Cashew Additions" at bounding box center [592, 356] width 363 height 33
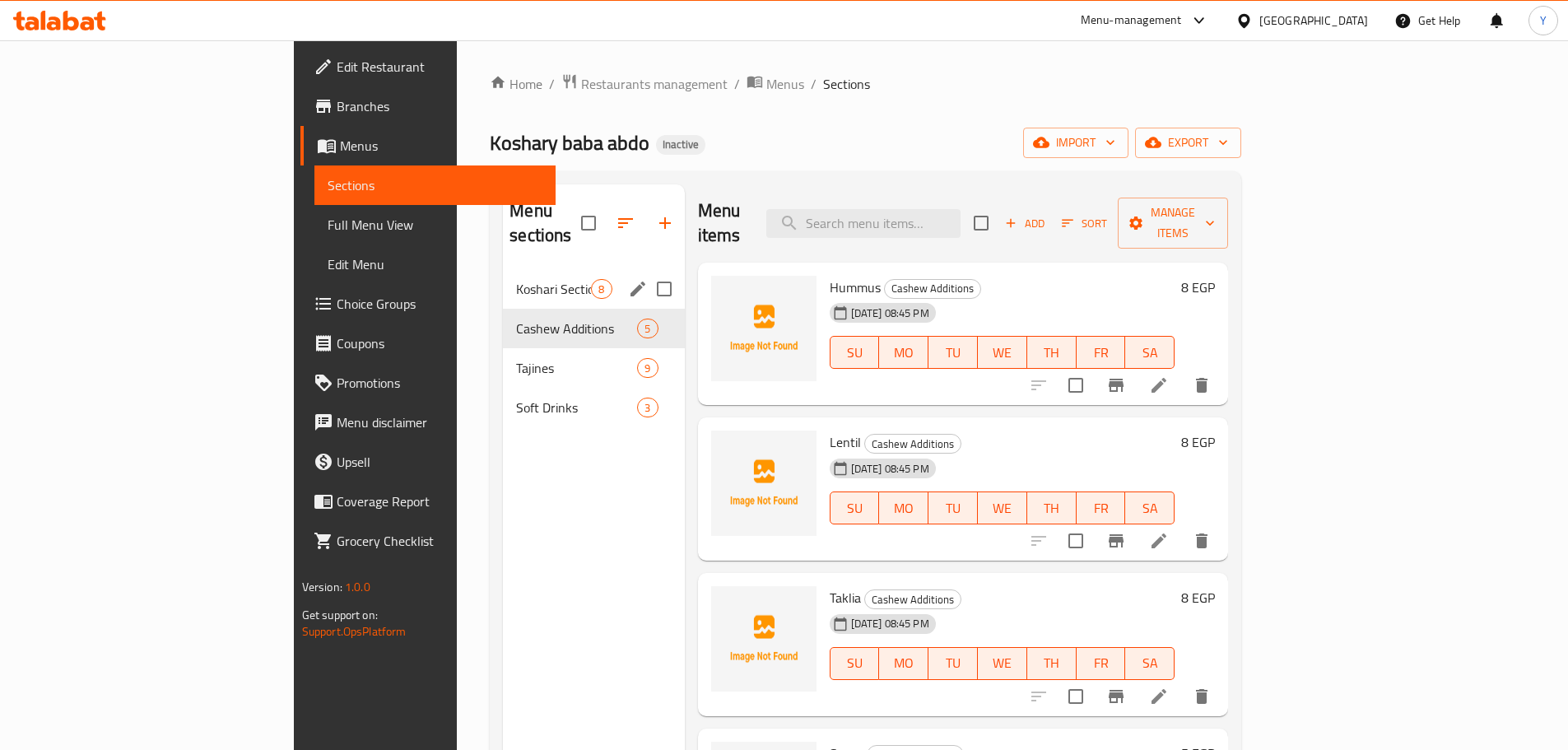
click at [516, 279] on span "Koshari Section" at bounding box center [554, 289] width 75 height 19
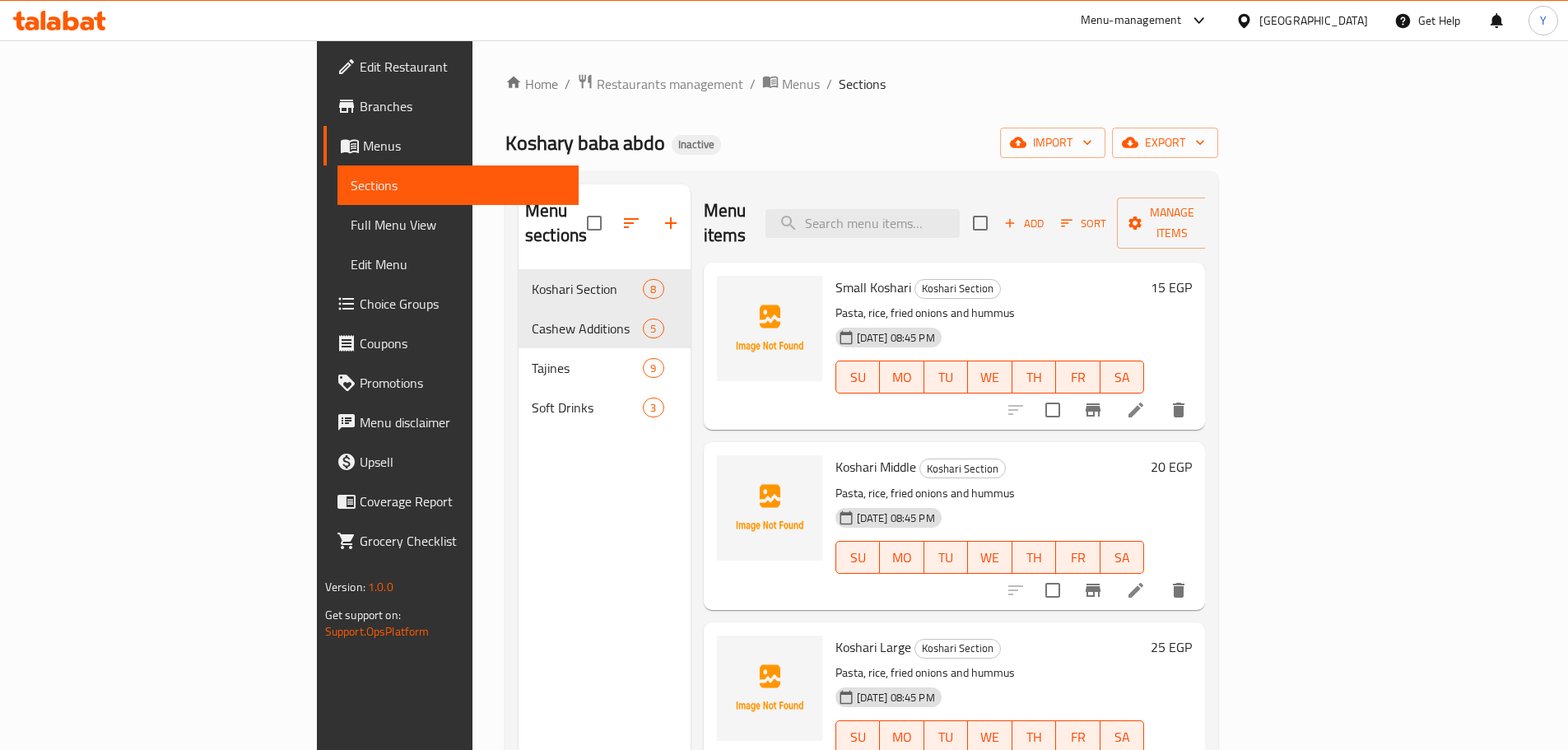
click at [835, 274] on span "Small Koshari" at bounding box center [873, 287] width 76 height 25
copy h6 "Koshari"
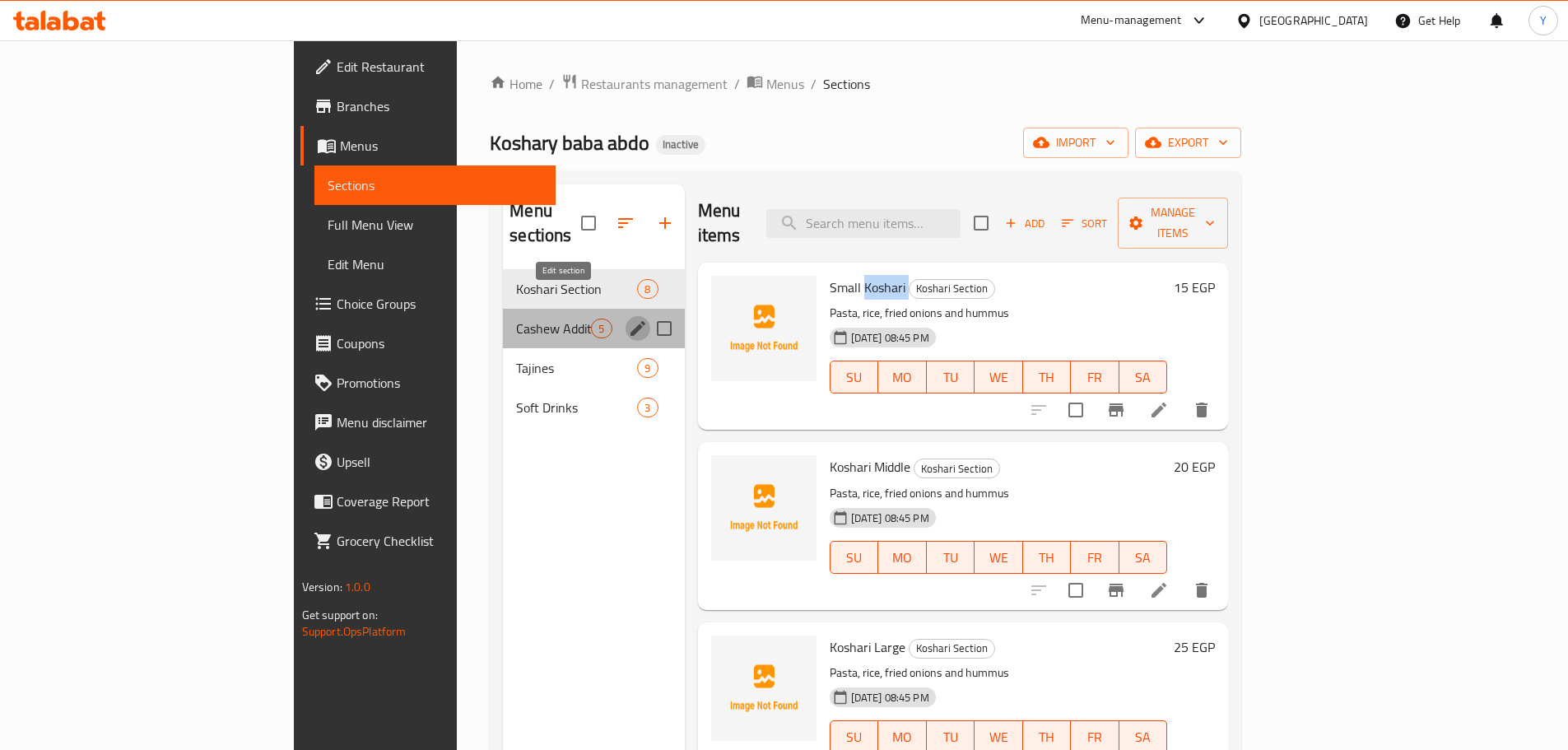
click at [628, 319] on icon "edit" at bounding box center [638, 329] width 19 height 19
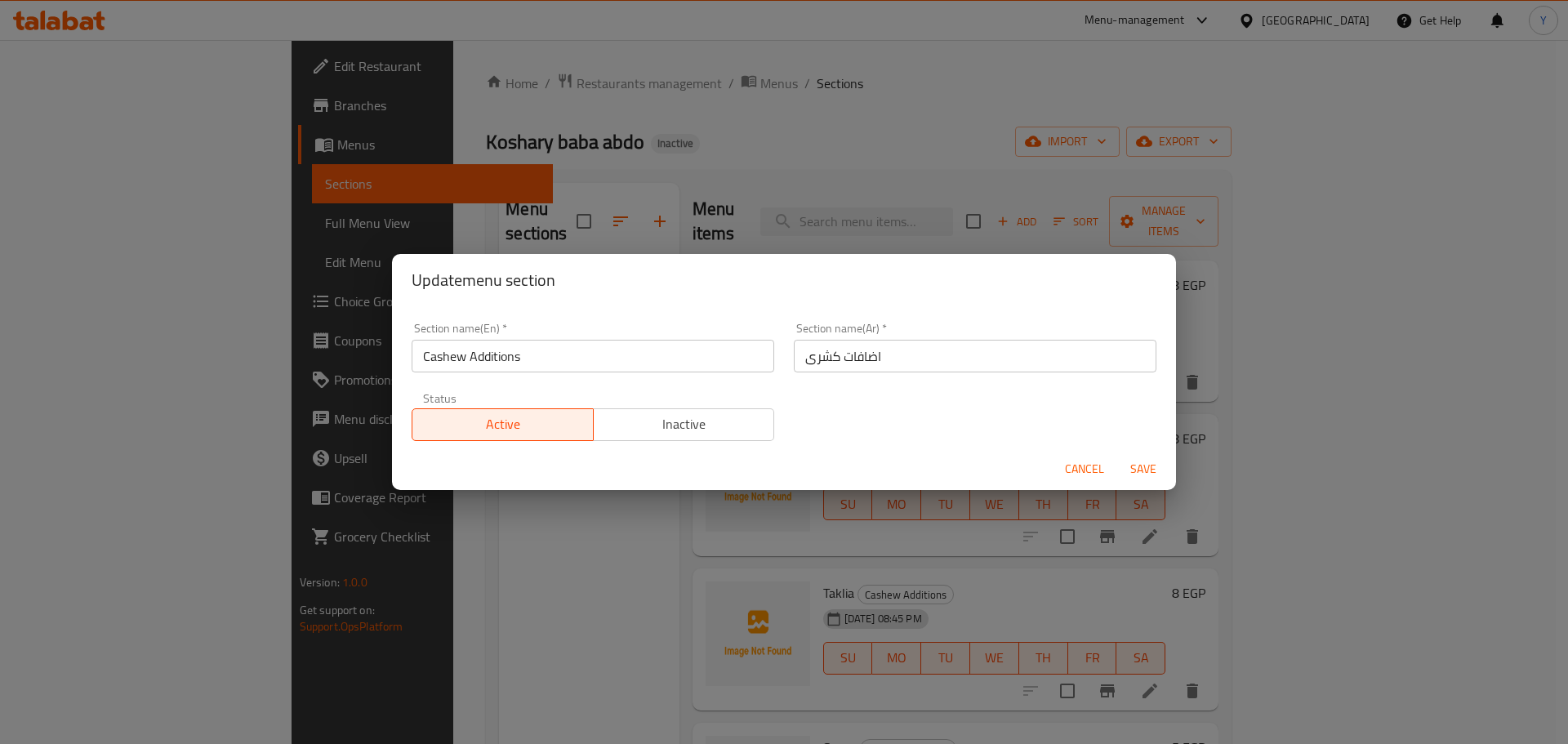
click at [444, 352] on input "Cashew Additions" at bounding box center [592, 356] width 363 height 33
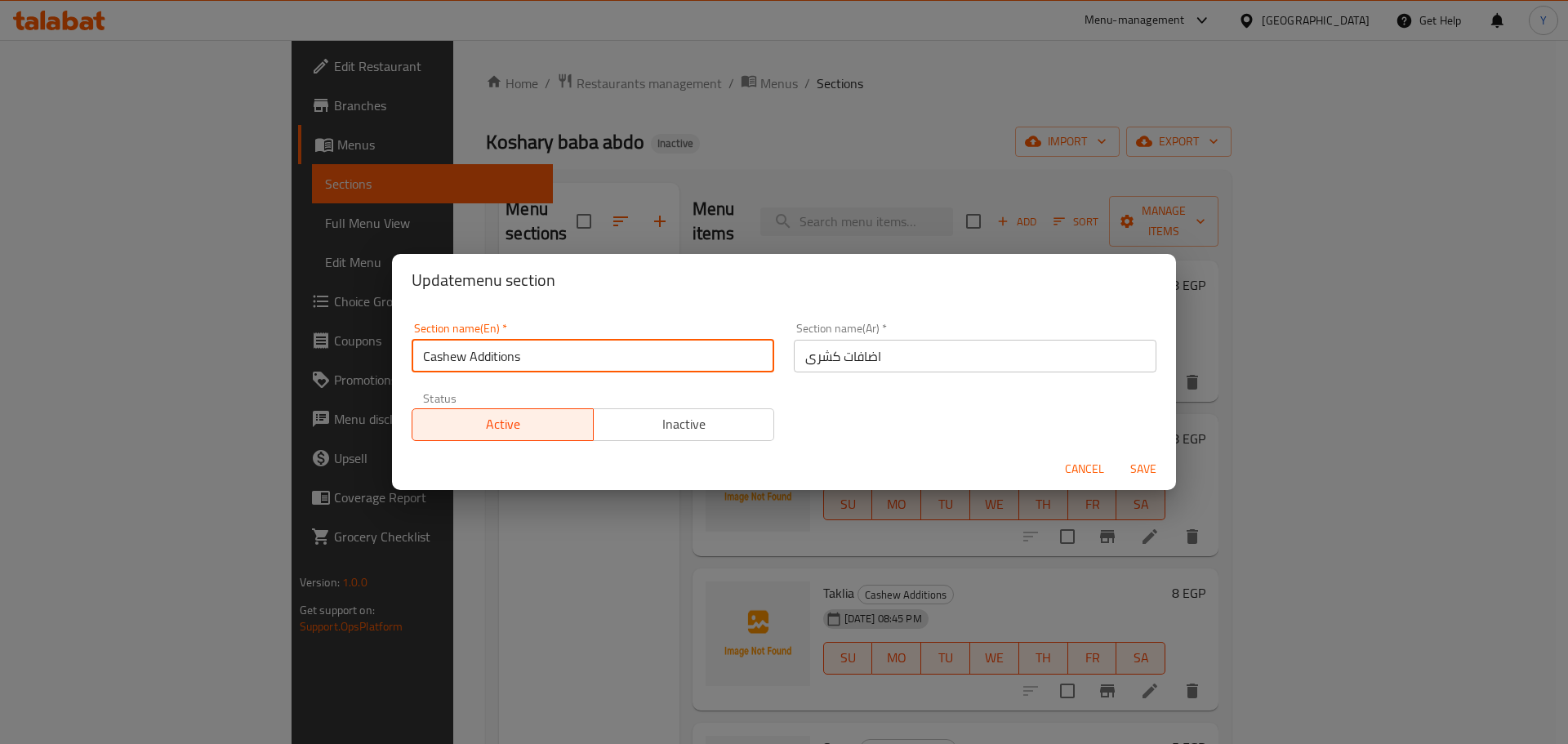
click at [444, 352] on input "Cashew Additions" at bounding box center [592, 356] width 363 height 33
paste input "Koshari"
type input "Koshari Additions"
click at [955, 364] on input "اضافات کشری" at bounding box center [975, 356] width 363 height 33
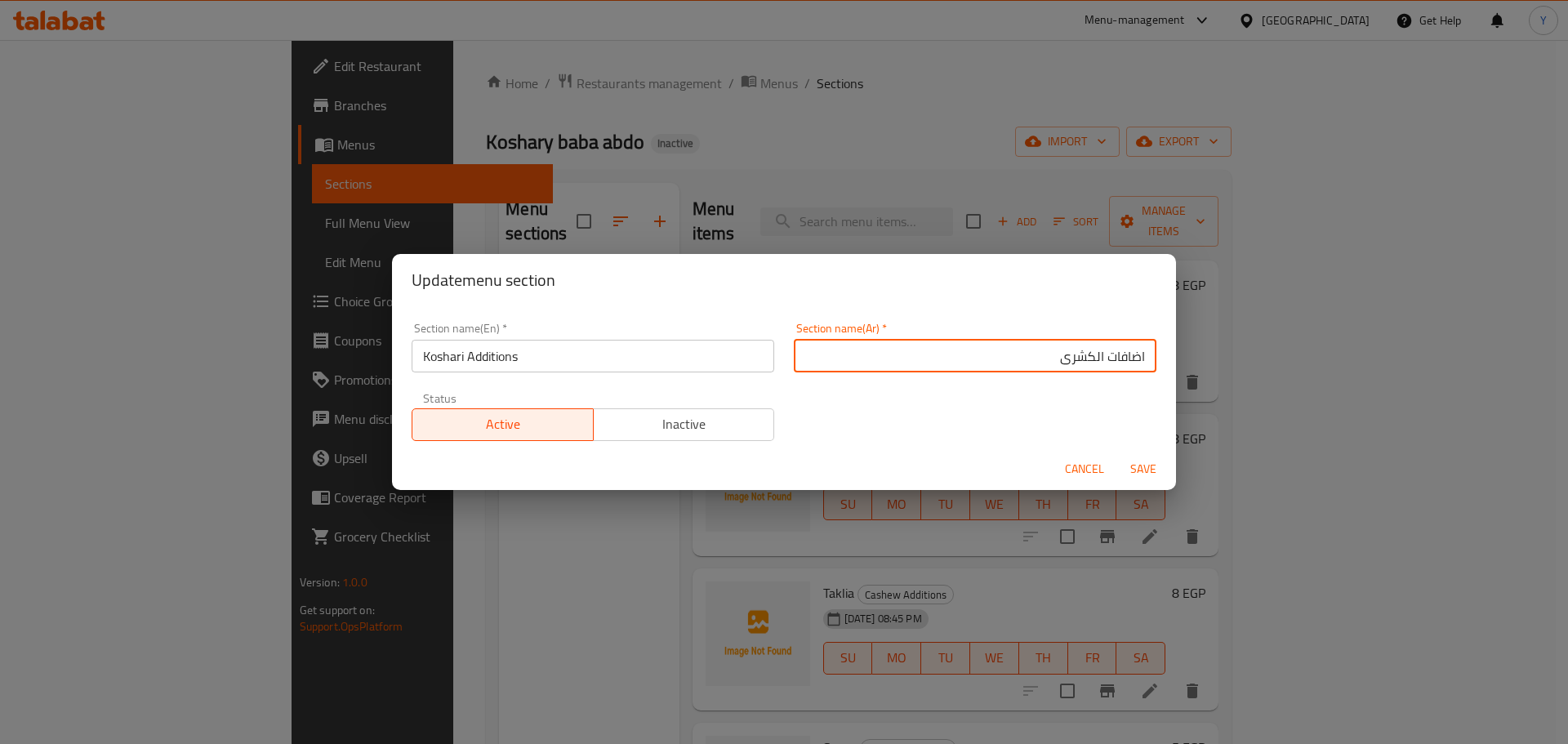
click at [1117, 454] on button "Save" at bounding box center [1143, 469] width 52 height 30
type input "اضافات الكشري"
click at [1117, 454] on button "Save" at bounding box center [1143, 469] width 52 height 30
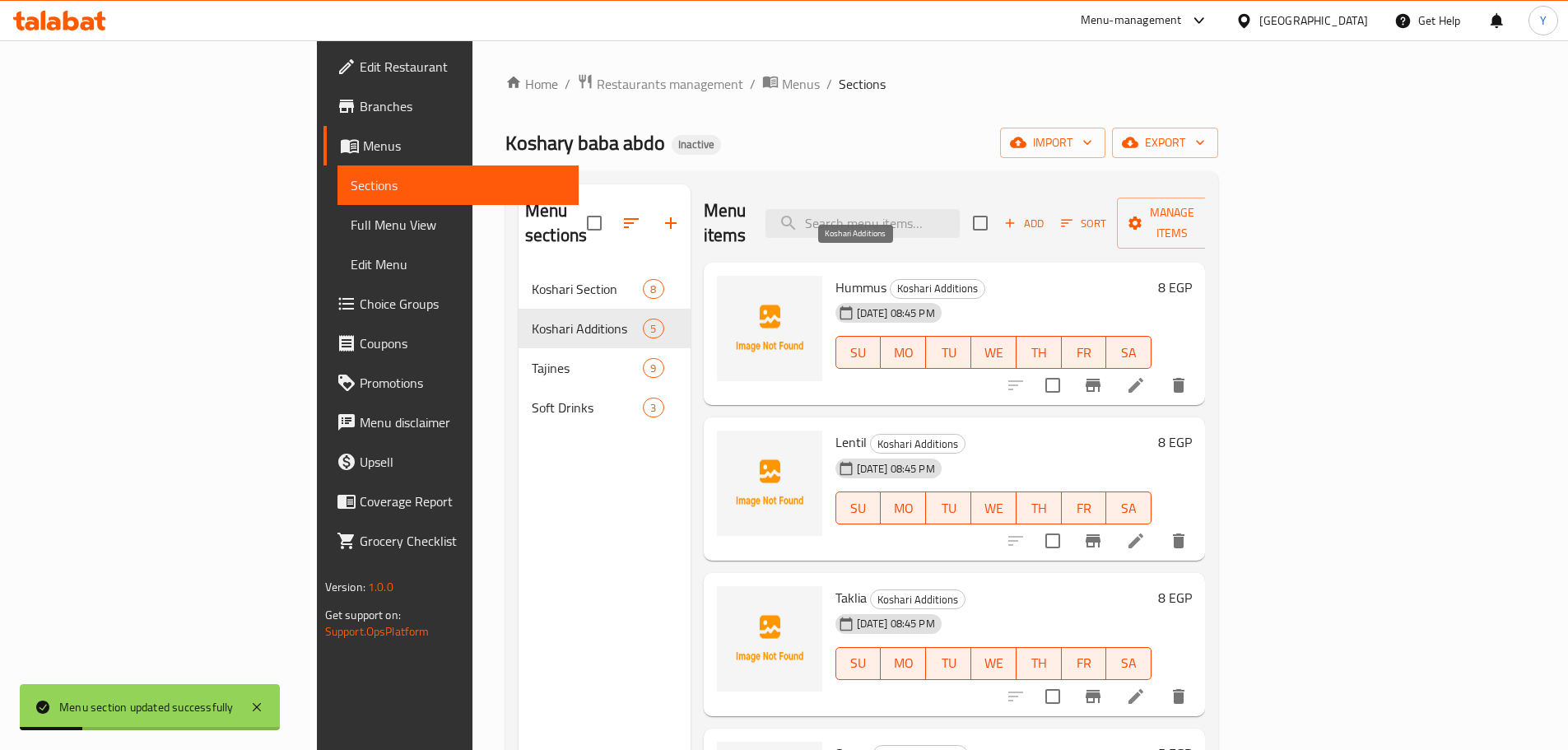
click at [891, 279] on span "Koshari Additions" at bounding box center [938, 288] width 94 height 19
drag, startPoint x: 834, startPoint y: 267, endPoint x: 993, endPoint y: 252, distance: 159.7
click at [993, 275] on h6 "Hummus Koshari Additions" at bounding box center [994, 287] width 317 height 23
copy div "Koshari Additions"
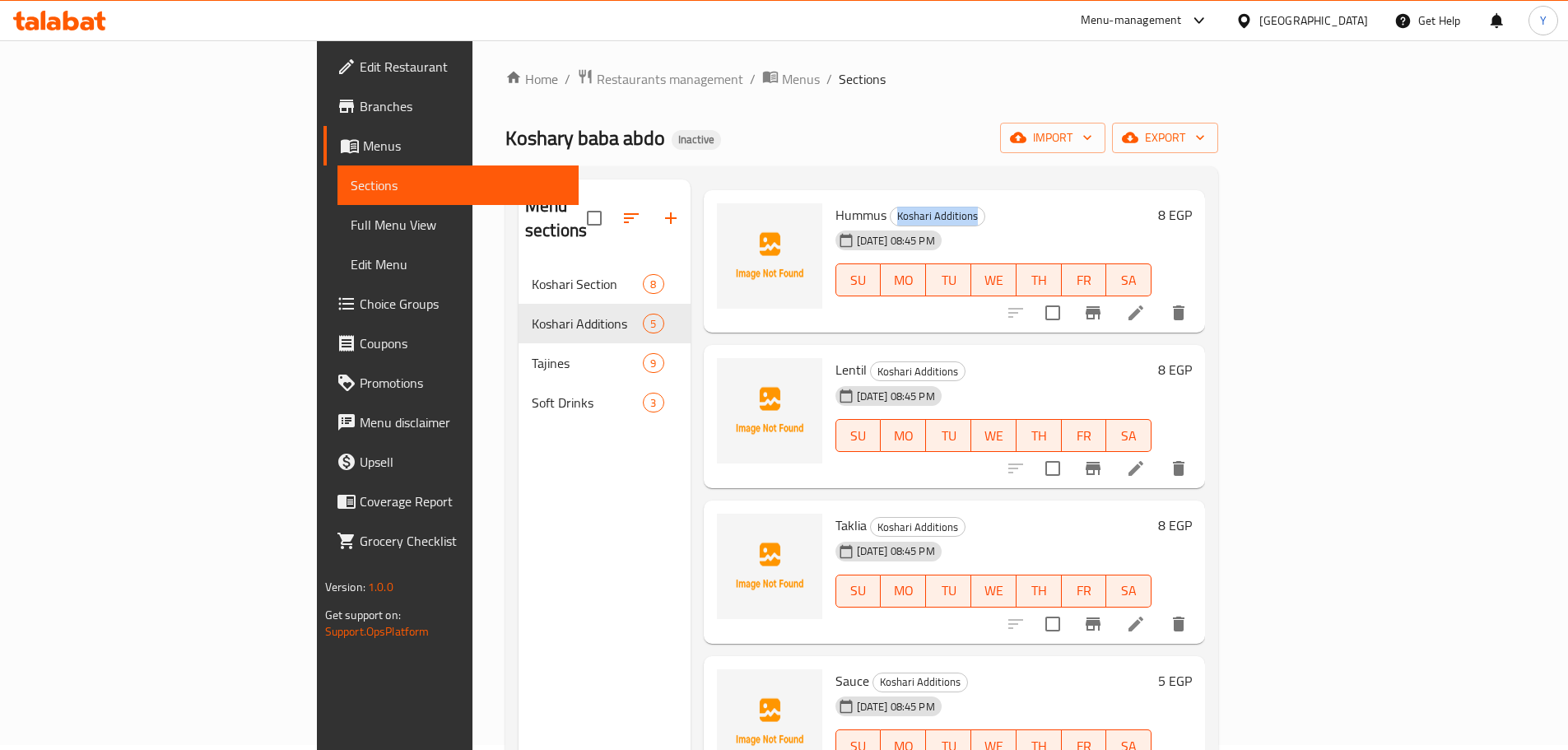
scroll to position [230, 0]
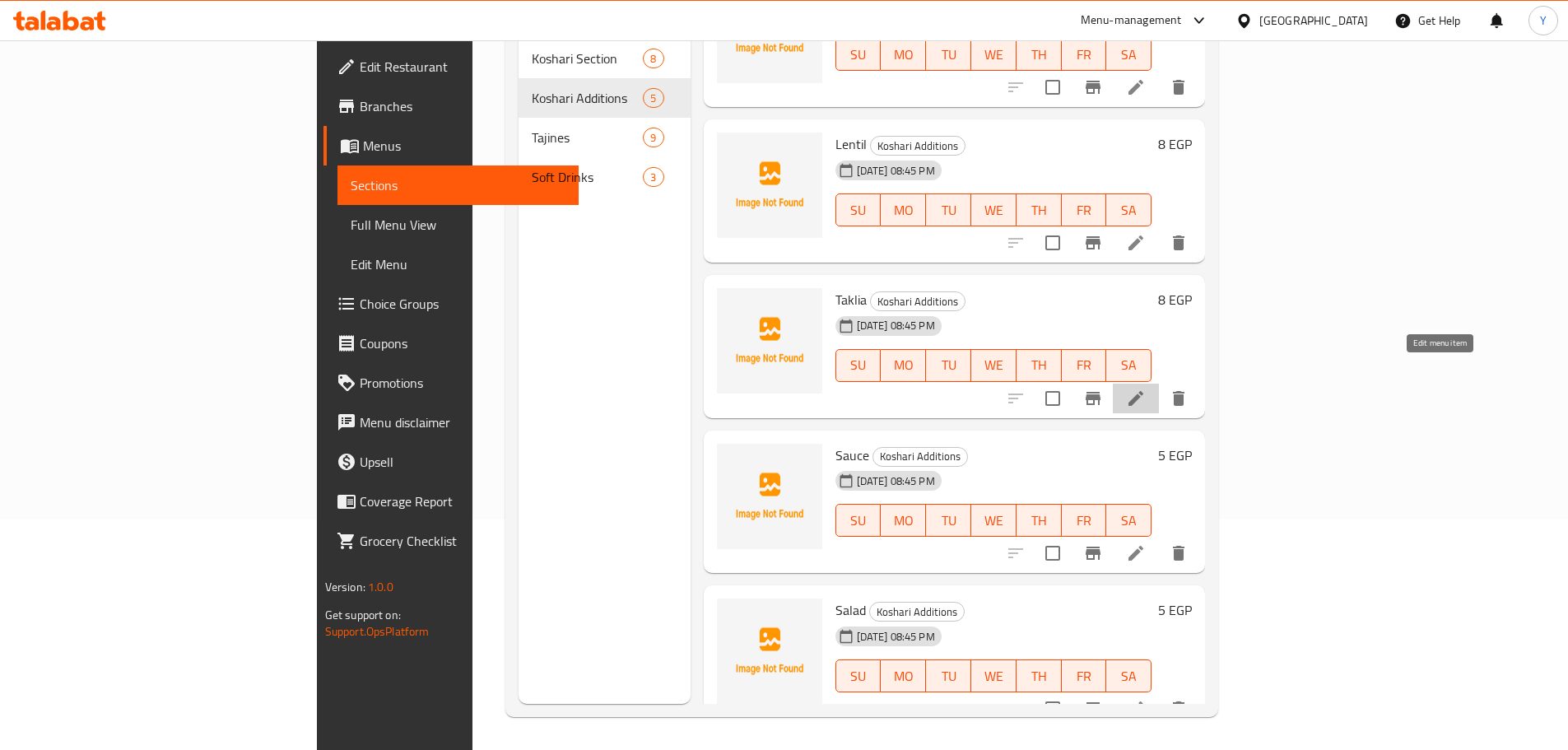
click at [1146, 389] on icon at bounding box center [1136, 398] width 19 height 19
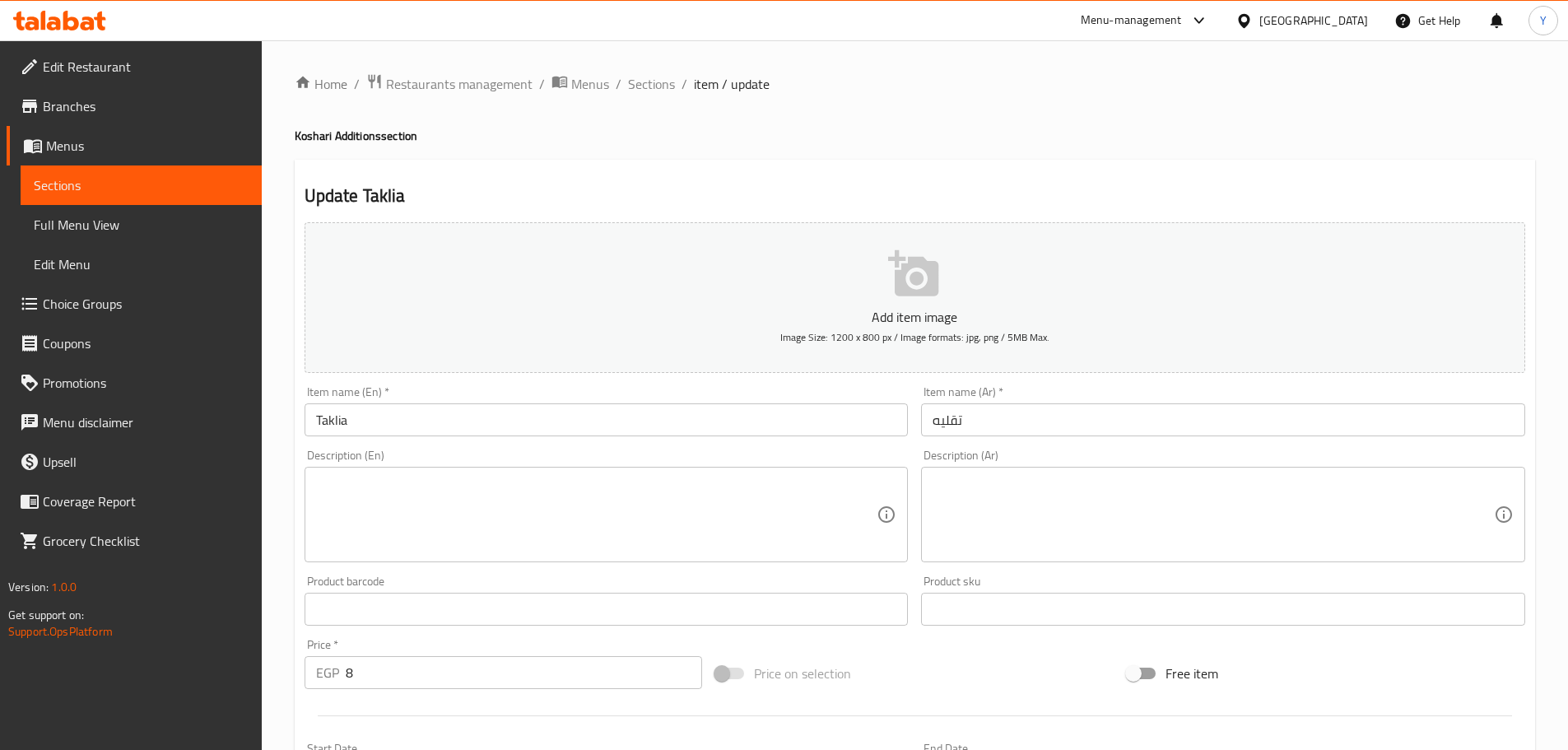
click at [481, 472] on div "Description (En)" at bounding box center [607, 514] width 604 height 96
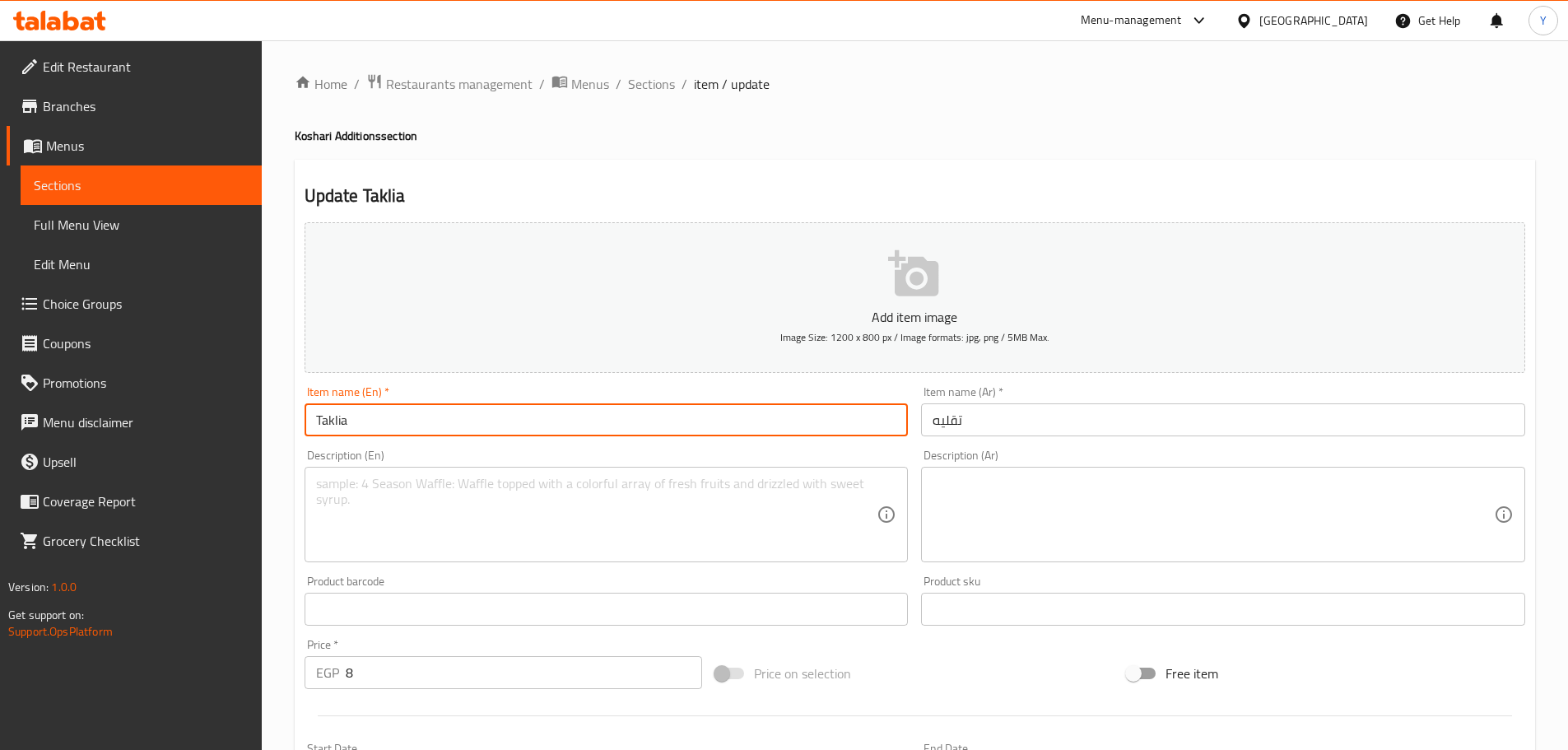
drag, startPoint x: 472, startPoint y: 421, endPoint x: 448, endPoint y: 421, distance: 24.0
click at [448, 421] on input "Taklia" at bounding box center [607, 419] width 604 height 33
click at [448, 421] on input "Taklia" at bounding box center [607, 419] width 604 height 33
paste input "fried onions"
click at [322, 406] on input "fried onions" at bounding box center [607, 419] width 604 height 33
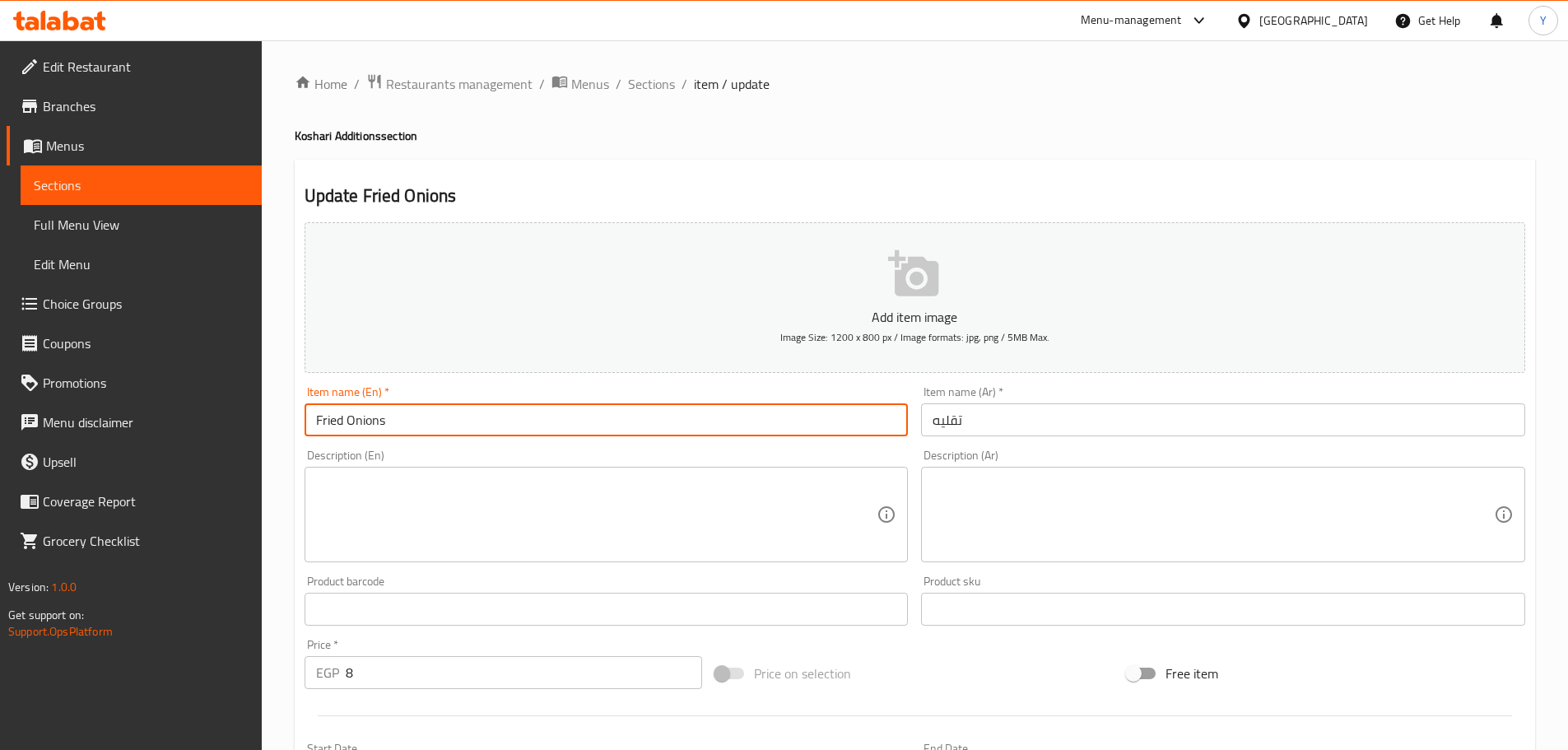
type input "Fried Onions"
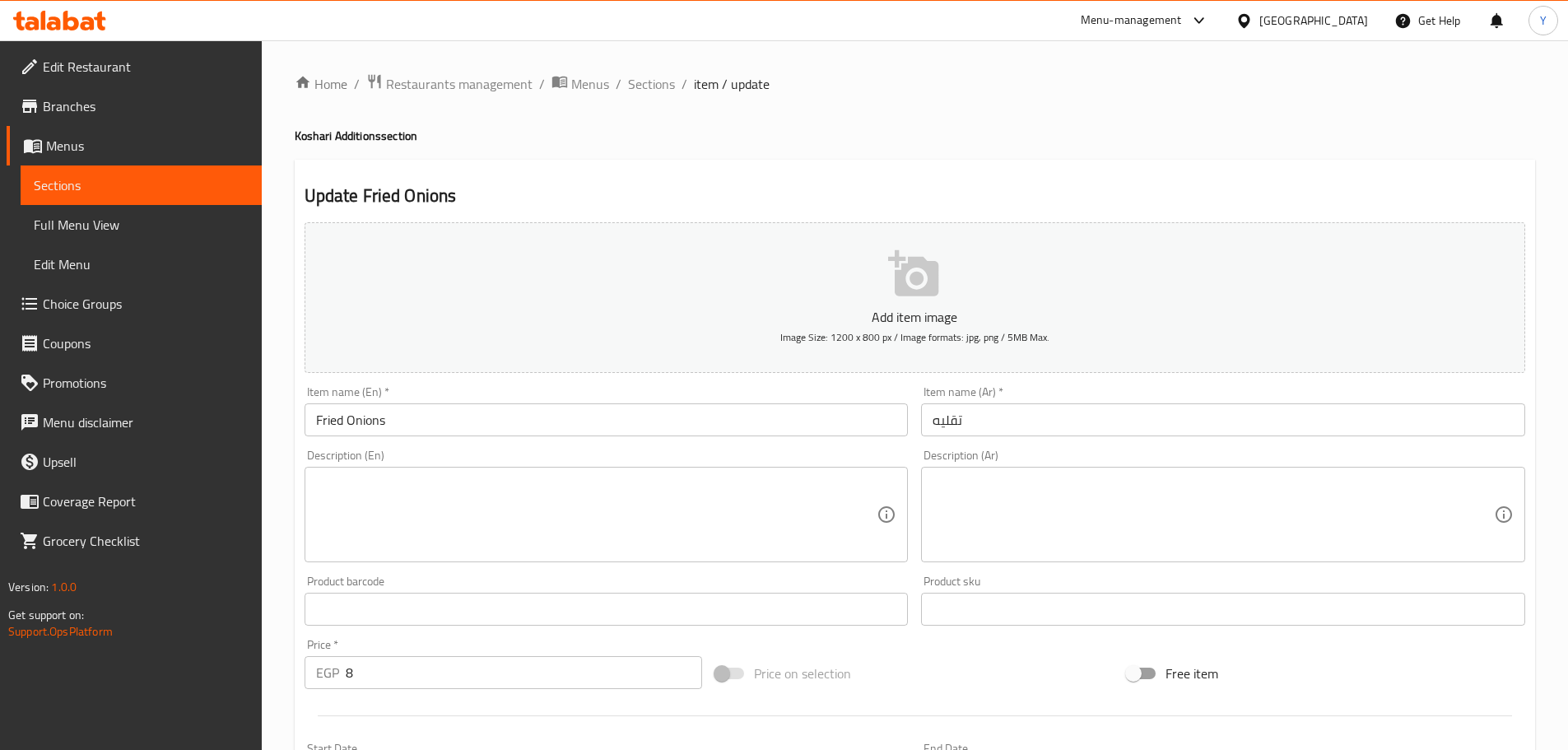
click at [1073, 135] on h4 "Koshari Additions section" at bounding box center [915, 135] width 1241 height 17
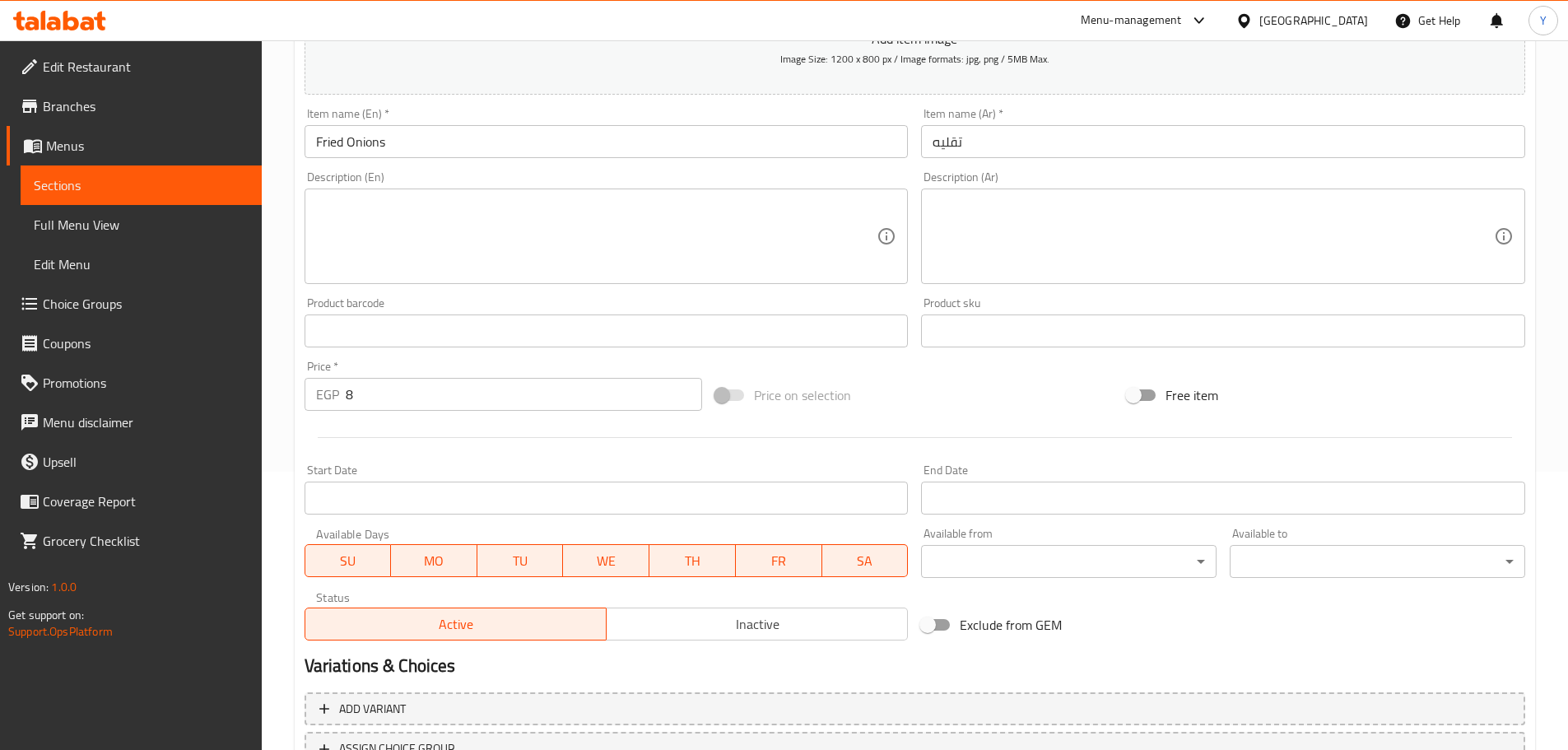
scroll to position [414, 0]
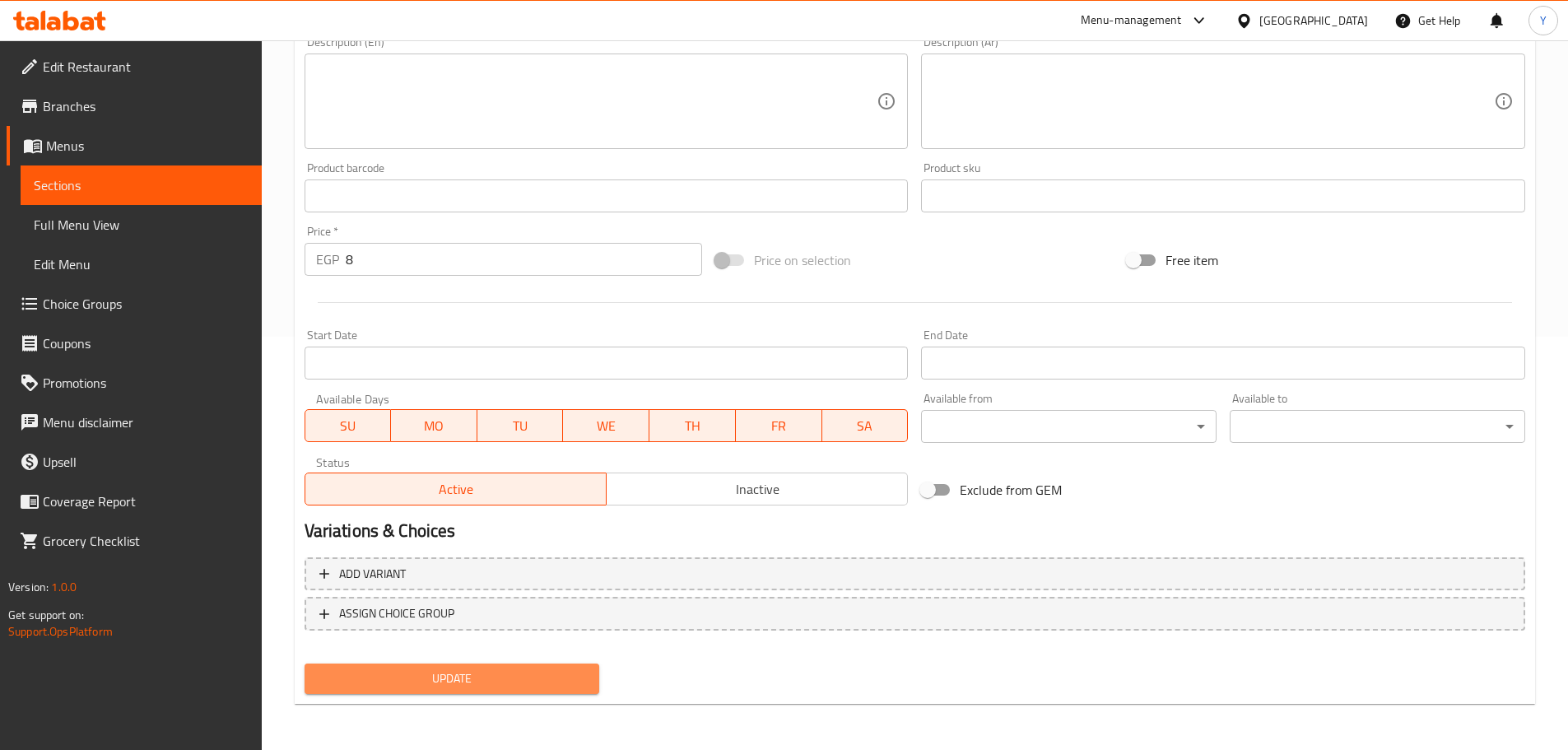
click at [488, 669] on span "Update" at bounding box center [453, 678] width 269 height 20
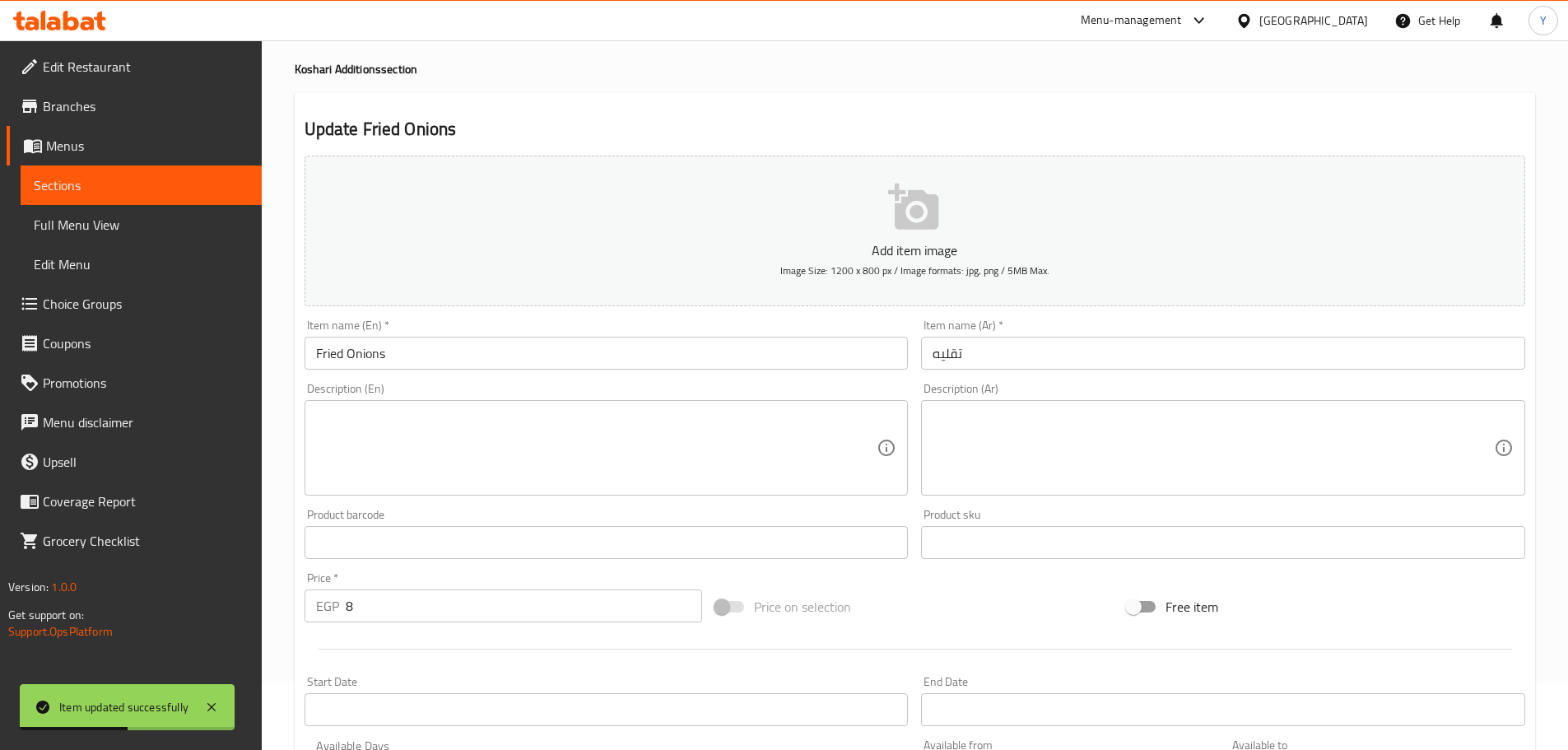
scroll to position [0, 0]
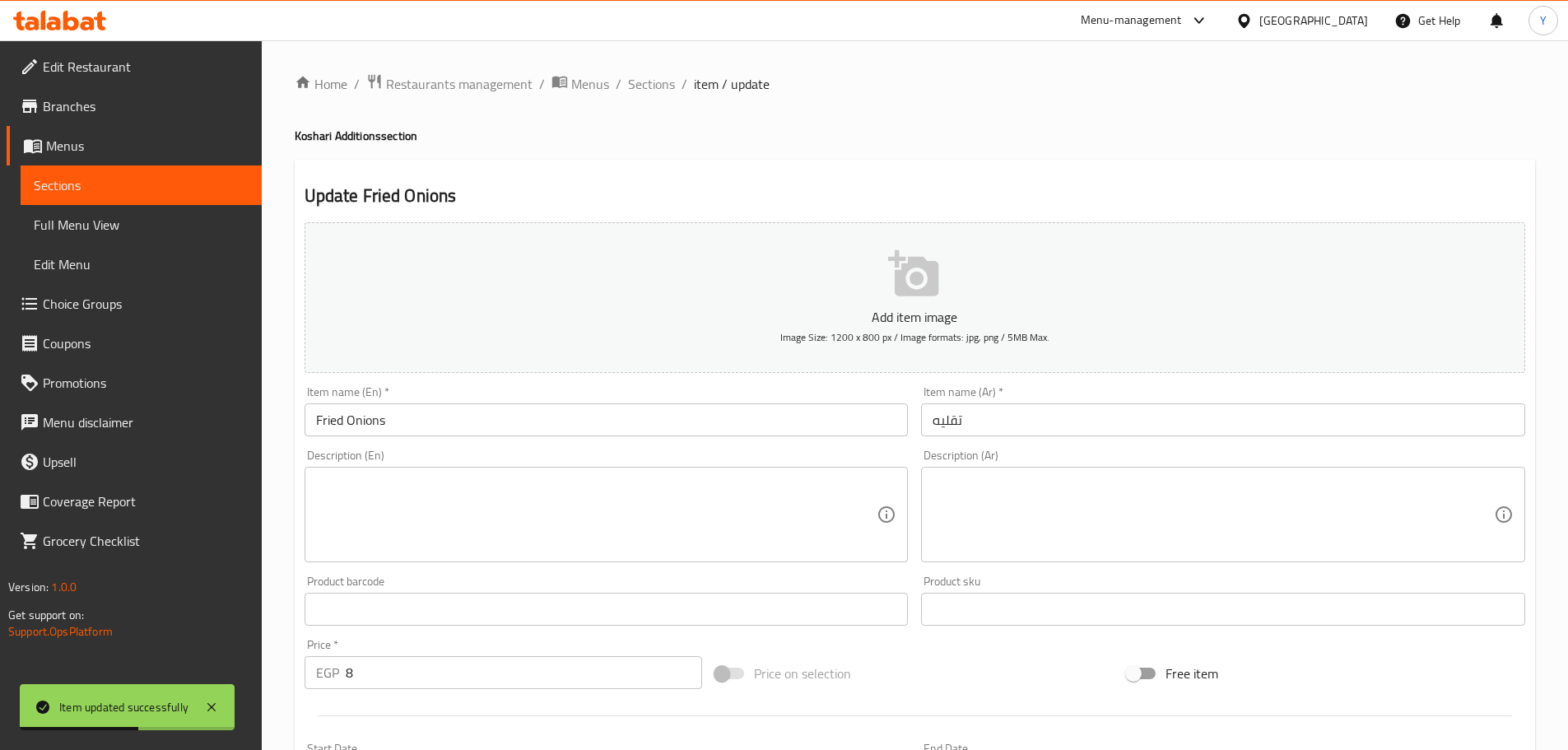
drag, startPoint x: 636, startPoint y: 86, endPoint x: 648, endPoint y: 110, distance: 26.8
click at [636, 86] on span "Sections" at bounding box center [651, 84] width 47 height 19
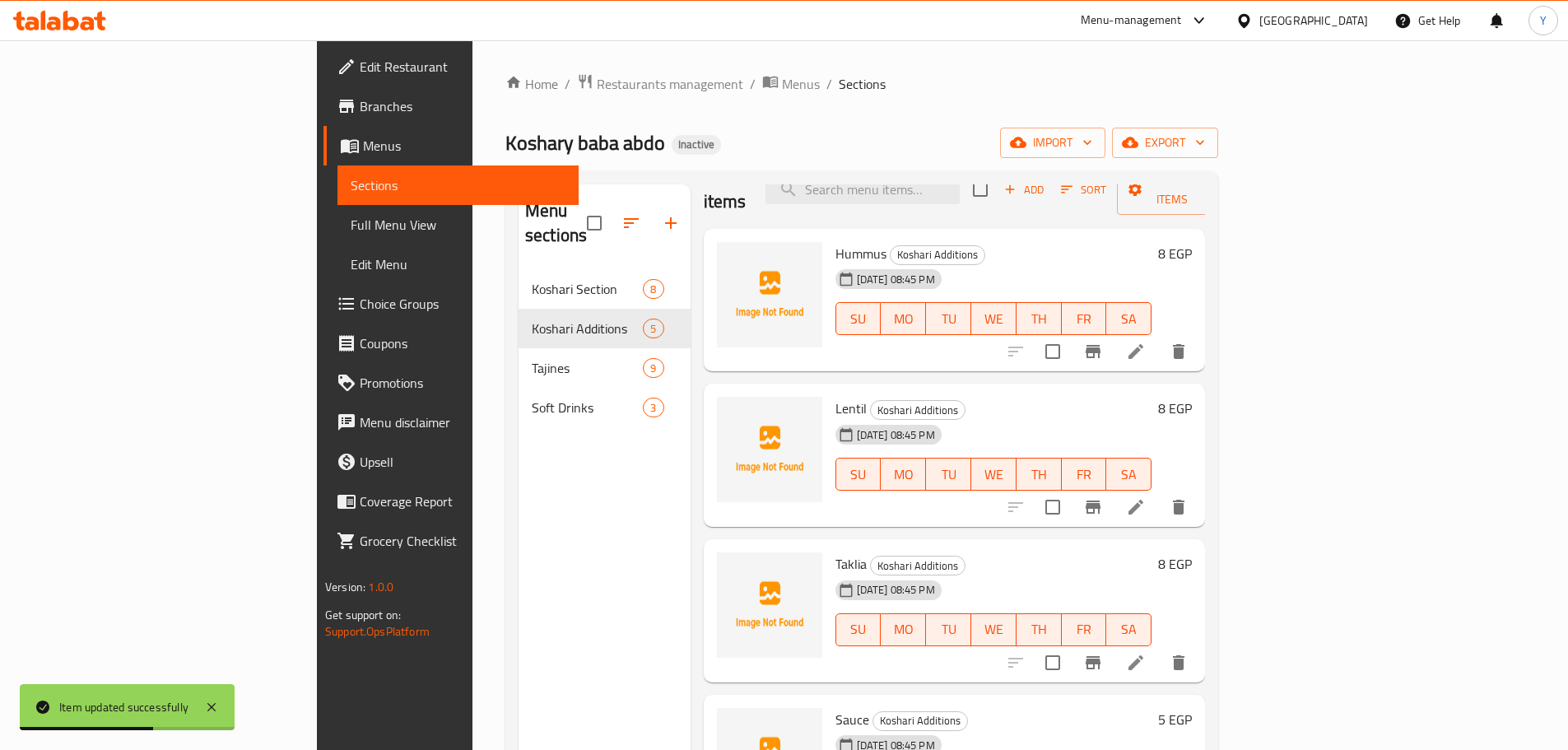
scroll to position [67, 0]
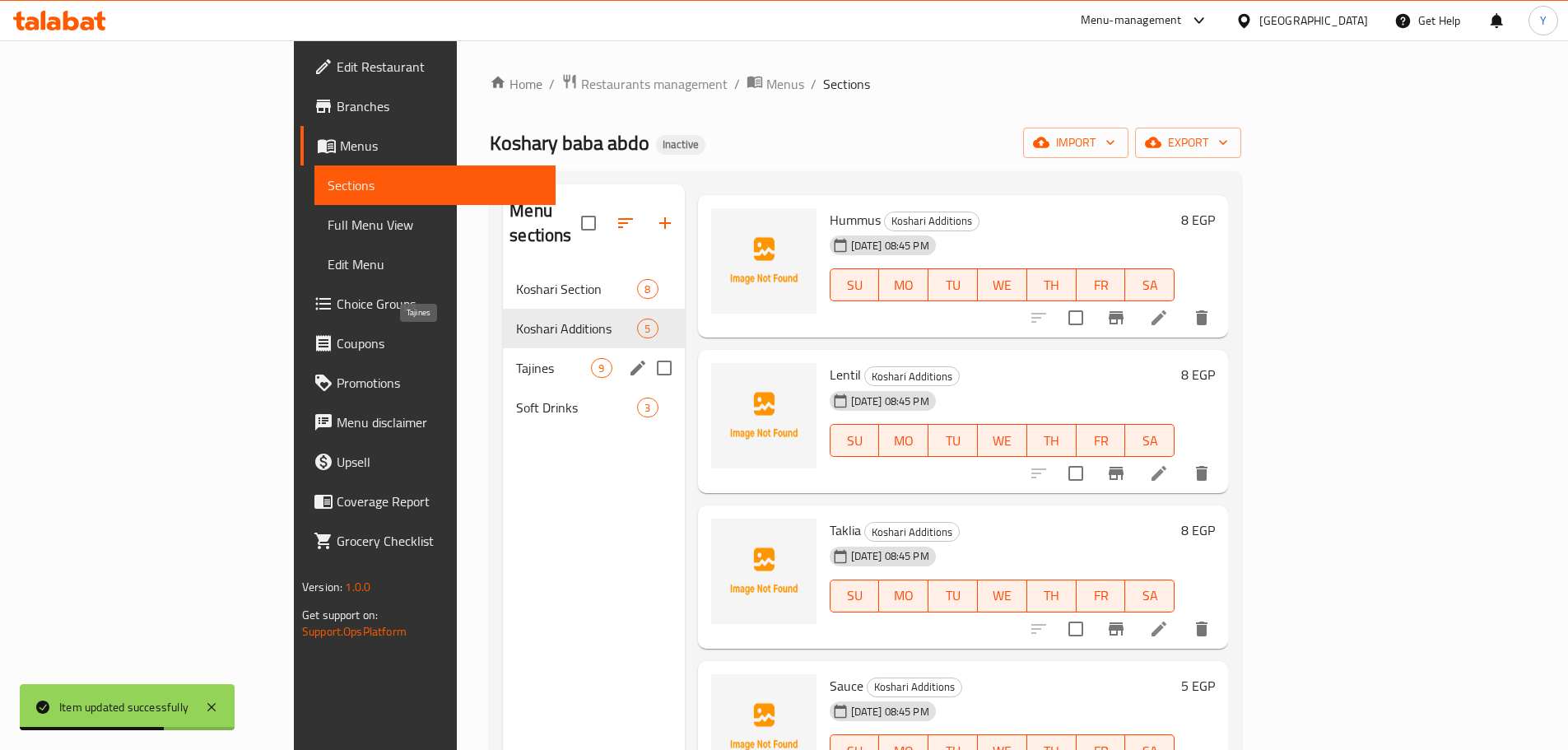
click at [516, 358] on span "Tajines" at bounding box center [554, 367] width 75 height 19
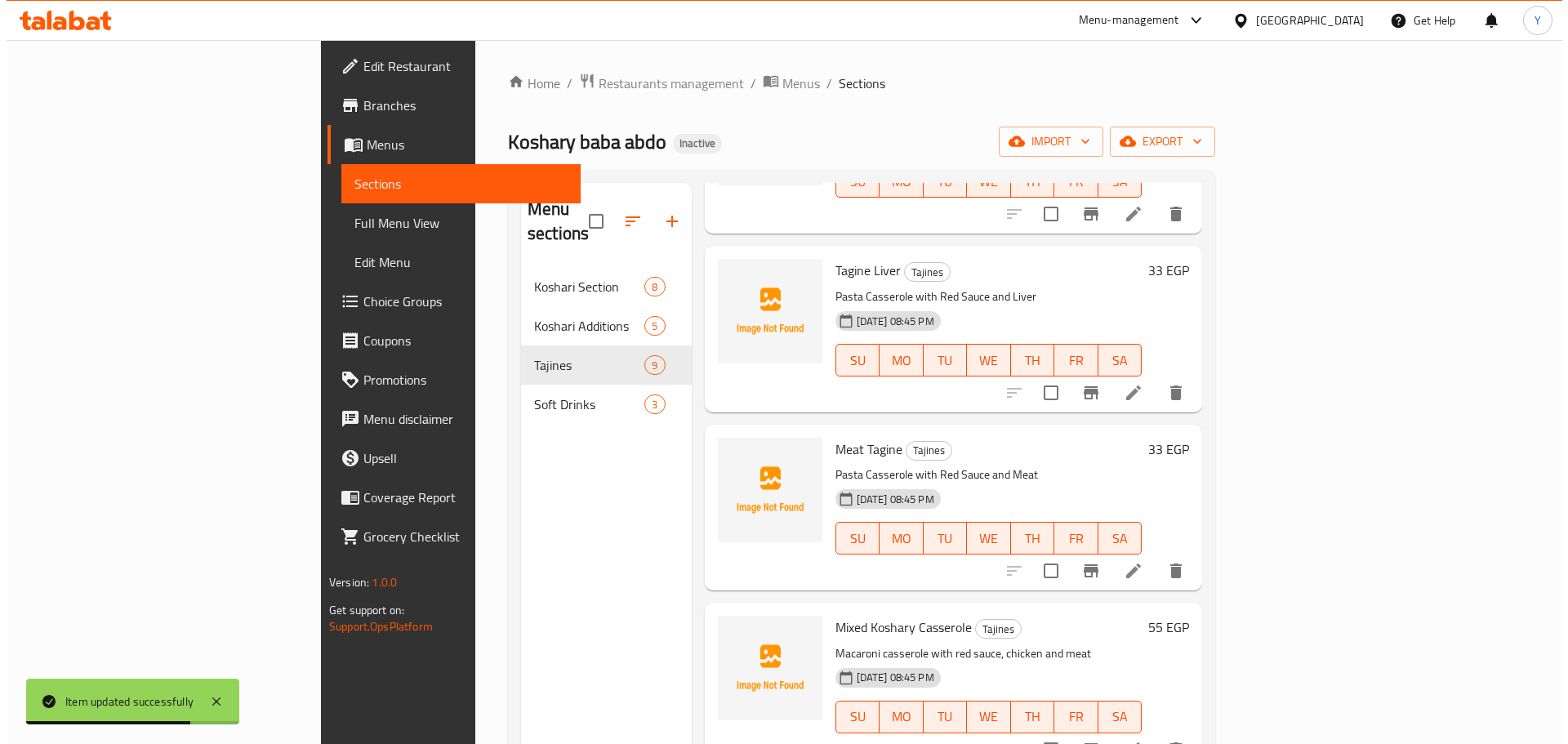
scroll to position [312, 0]
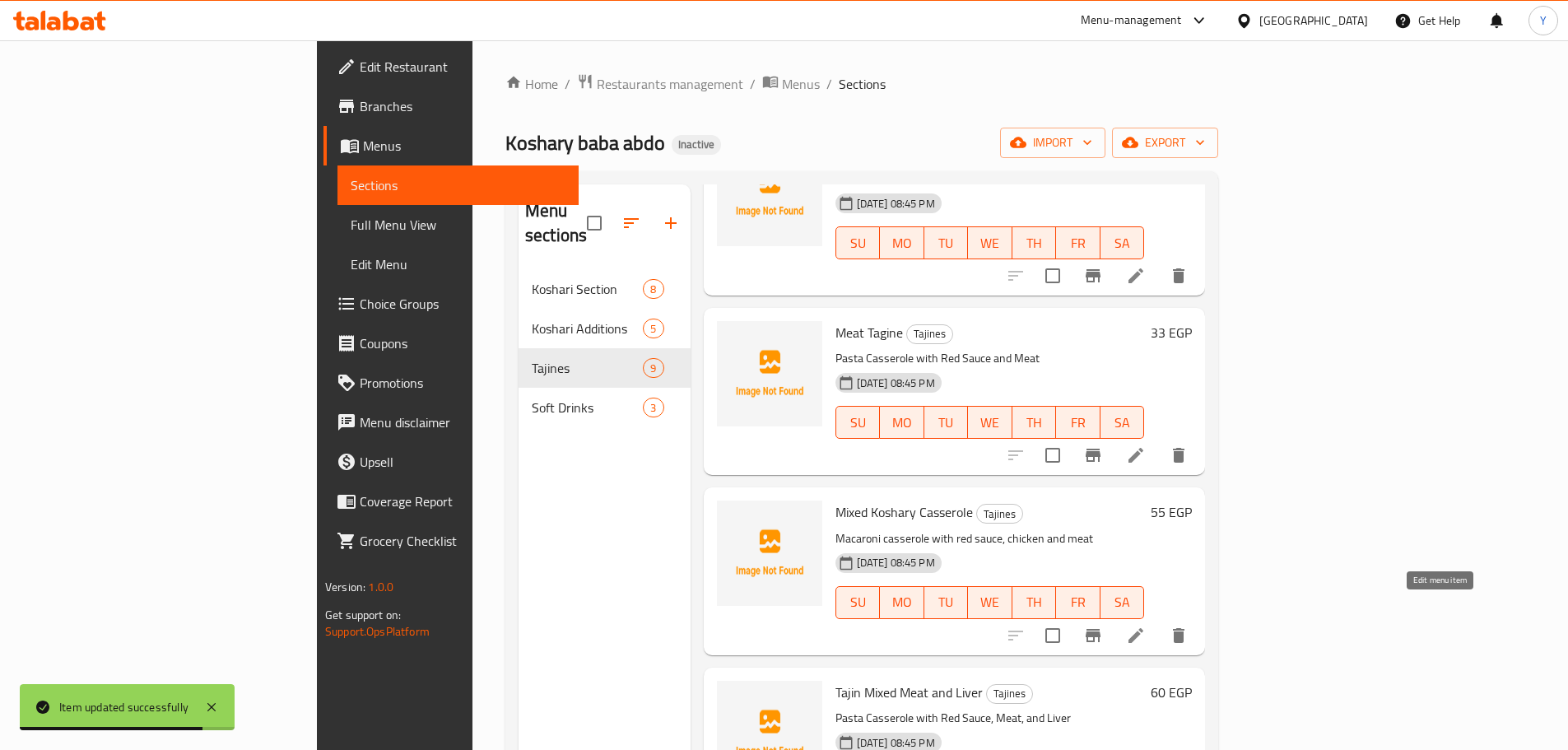
click at [1146, 625] on icon at bounding box center [1136, 635] width 19 height 19
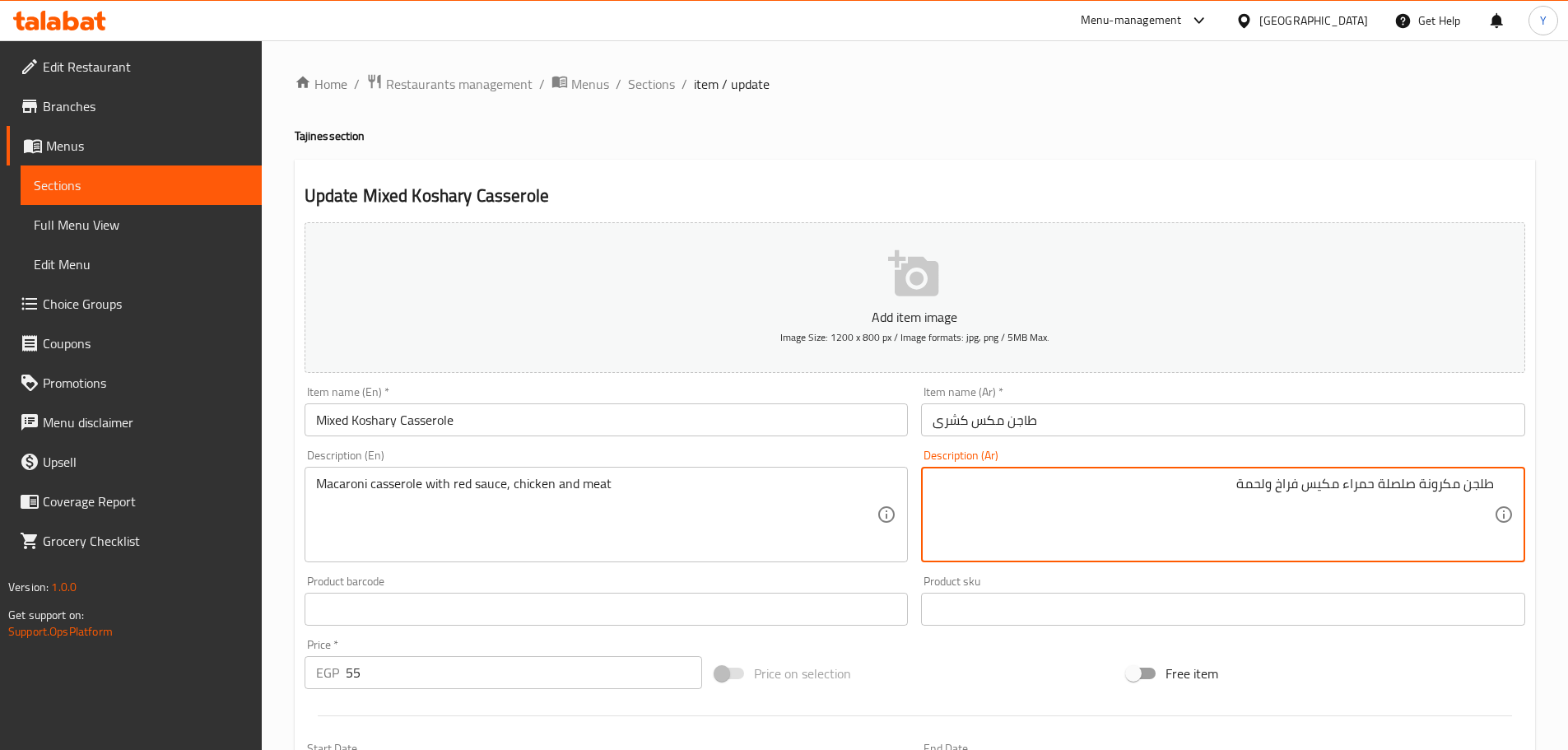
click at [1486, 483] on textarea "طلجن مكرونة صلصلة حمراء مكيس فراخ ولحمة" at bounding box center [1214, 514] width 562 height 78
type textarea "طاجن مكرونة صلصلة حمراء مكيس فراخ ولحمة"
click at [1244, 81] on ol "Home / Restaurants management / Menus / Sections / item / update" at bounding box center [915, 84] width 1241 height 21
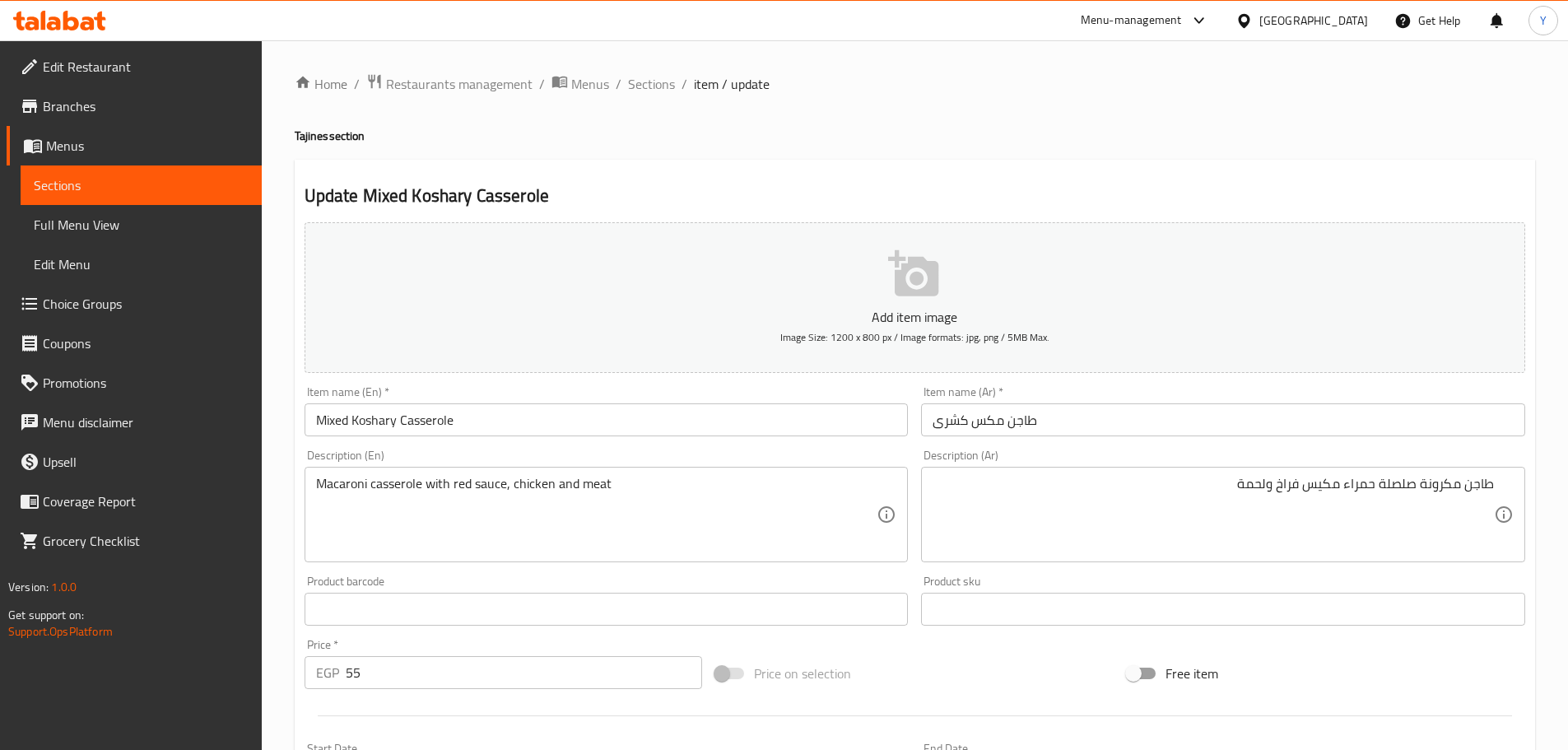
click at [1013, 433] on input "طاجن مكس كشرى" at bounding box center [1223, 419] width 604 height 33
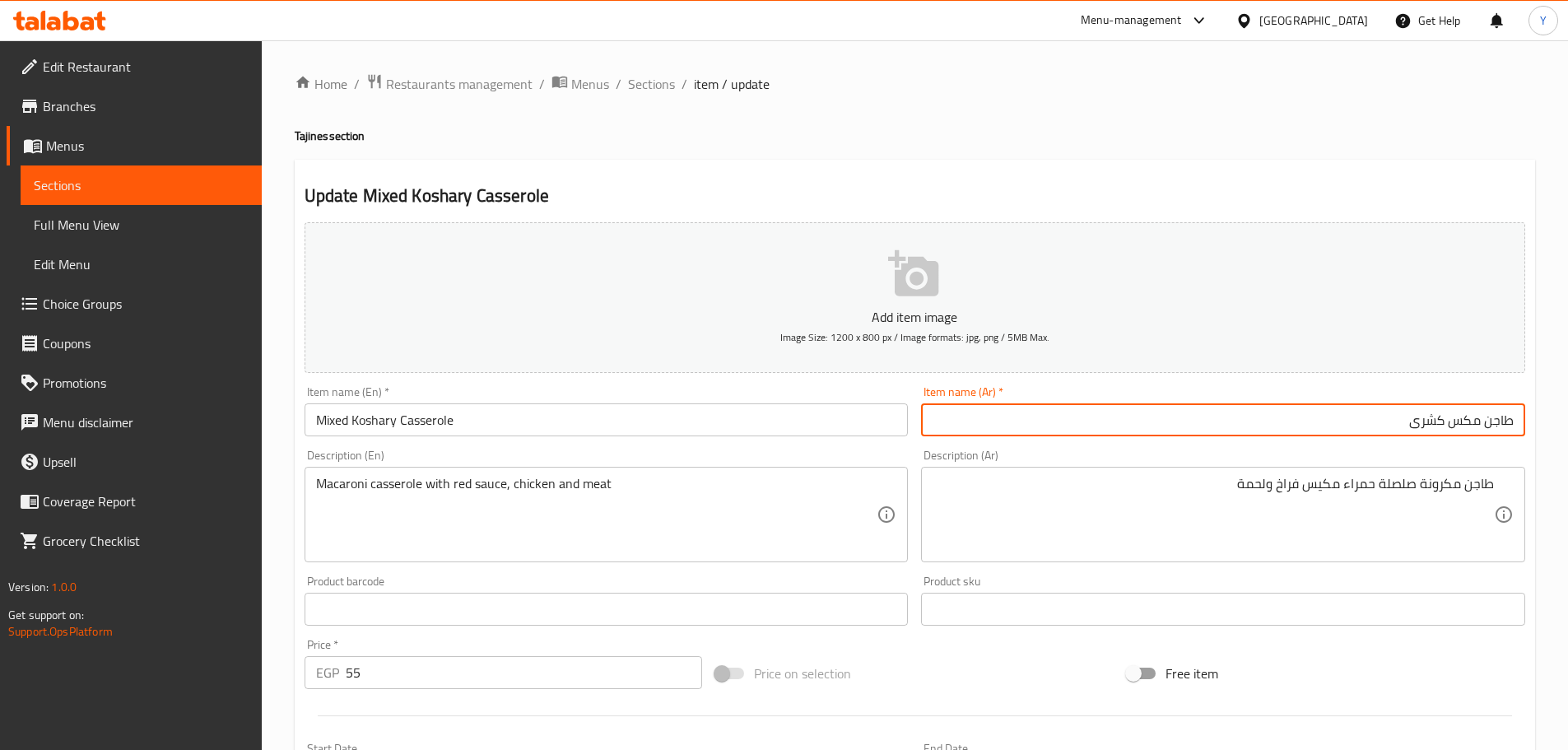
click at [1162, 157] on div "Home / Restaurants management / Menus / Sections / item / update Tajines sectio…" at bounding box center [915, 601] width 1241 height 1056
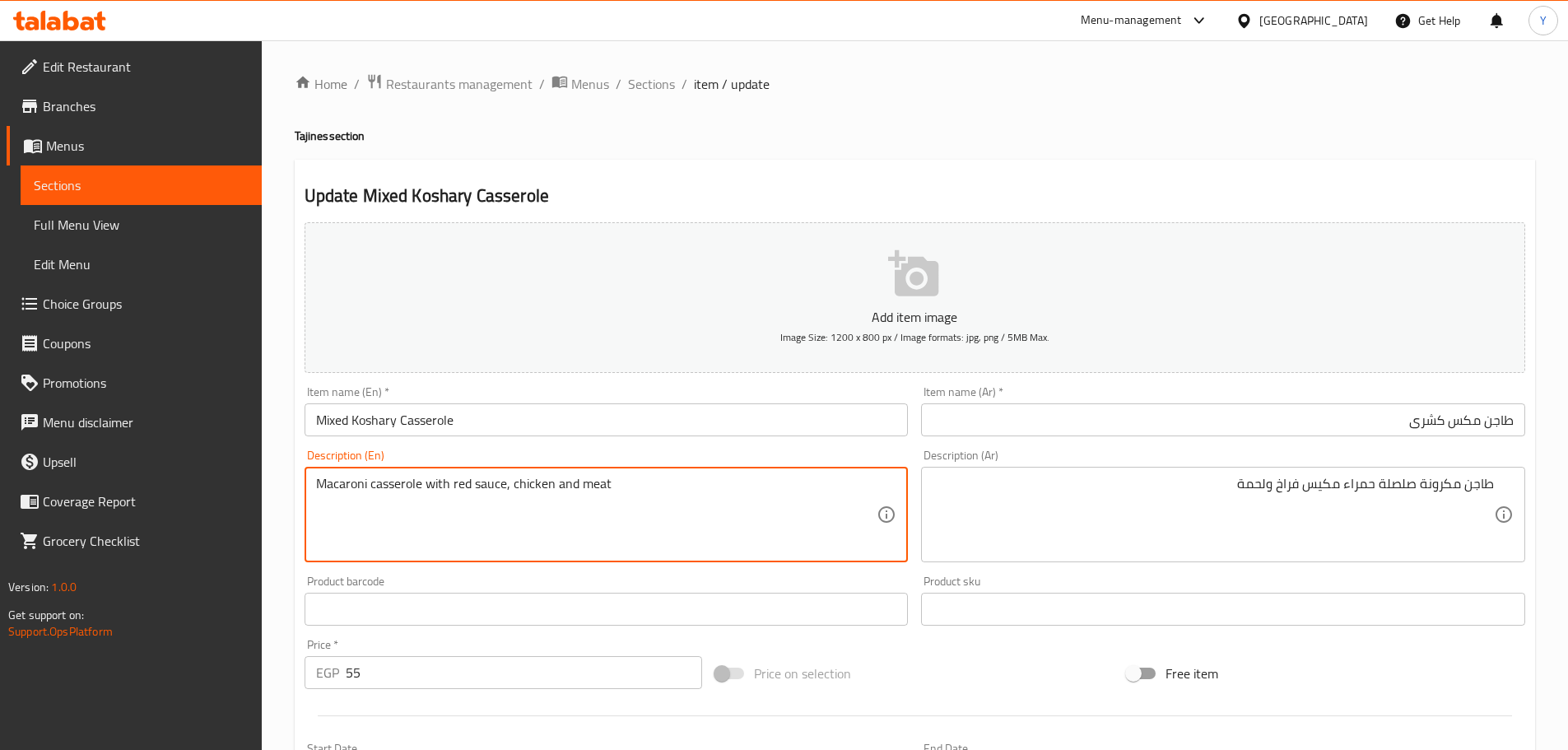
click at [345, 483] on textarea "Macaroni casserole with red sauce, chicken and meat" at bounding box center [597, 514] width 562 height 78
type textarea "Pasta casserole with red sauce, chicken and meat"
click at [1171, 135] on h4 "Tajines section" at bounding box center [915, 135] width 1241 height 17
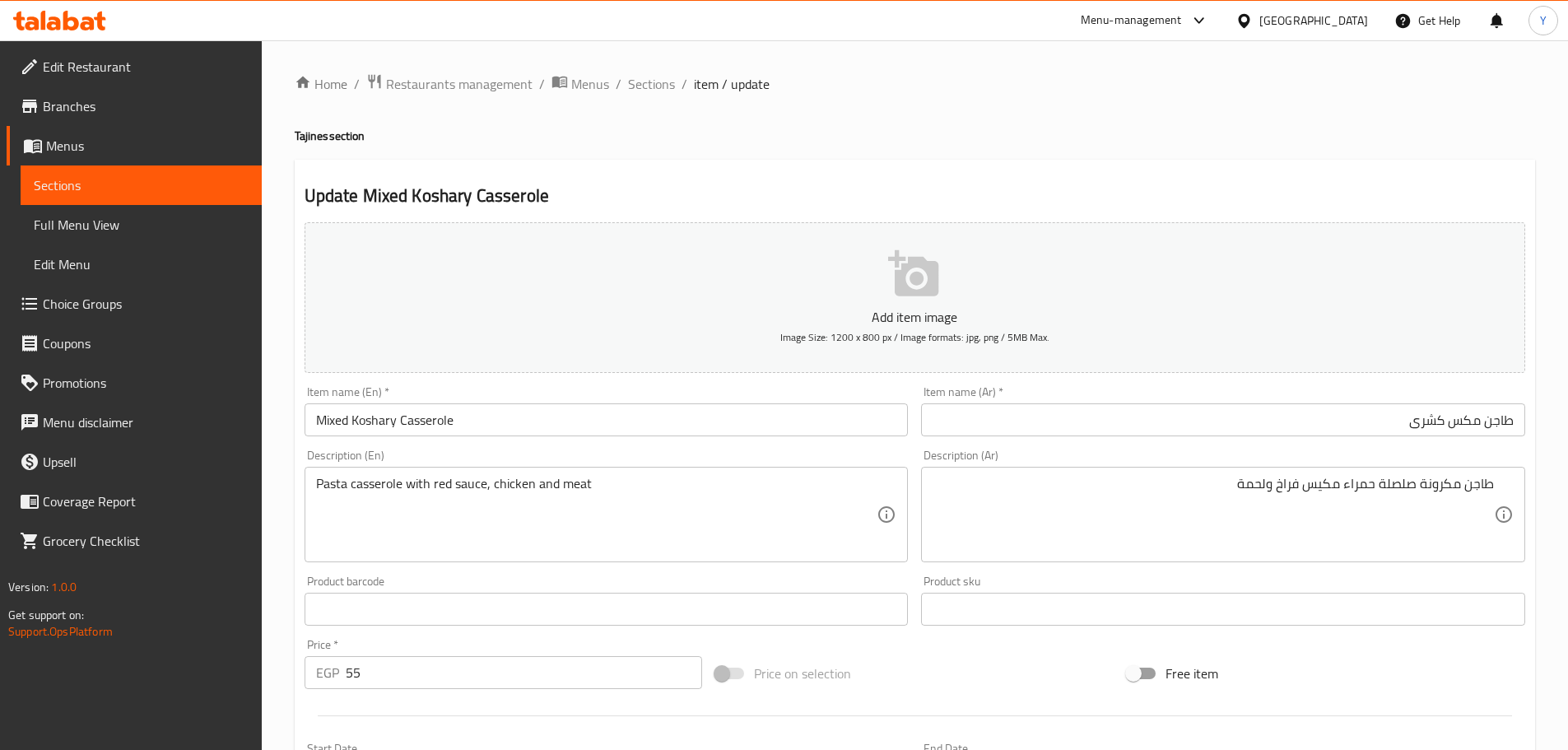
click at [961, 128] on h4 "Tajines section" at bounding box center [915, 135] width 1241 height 17
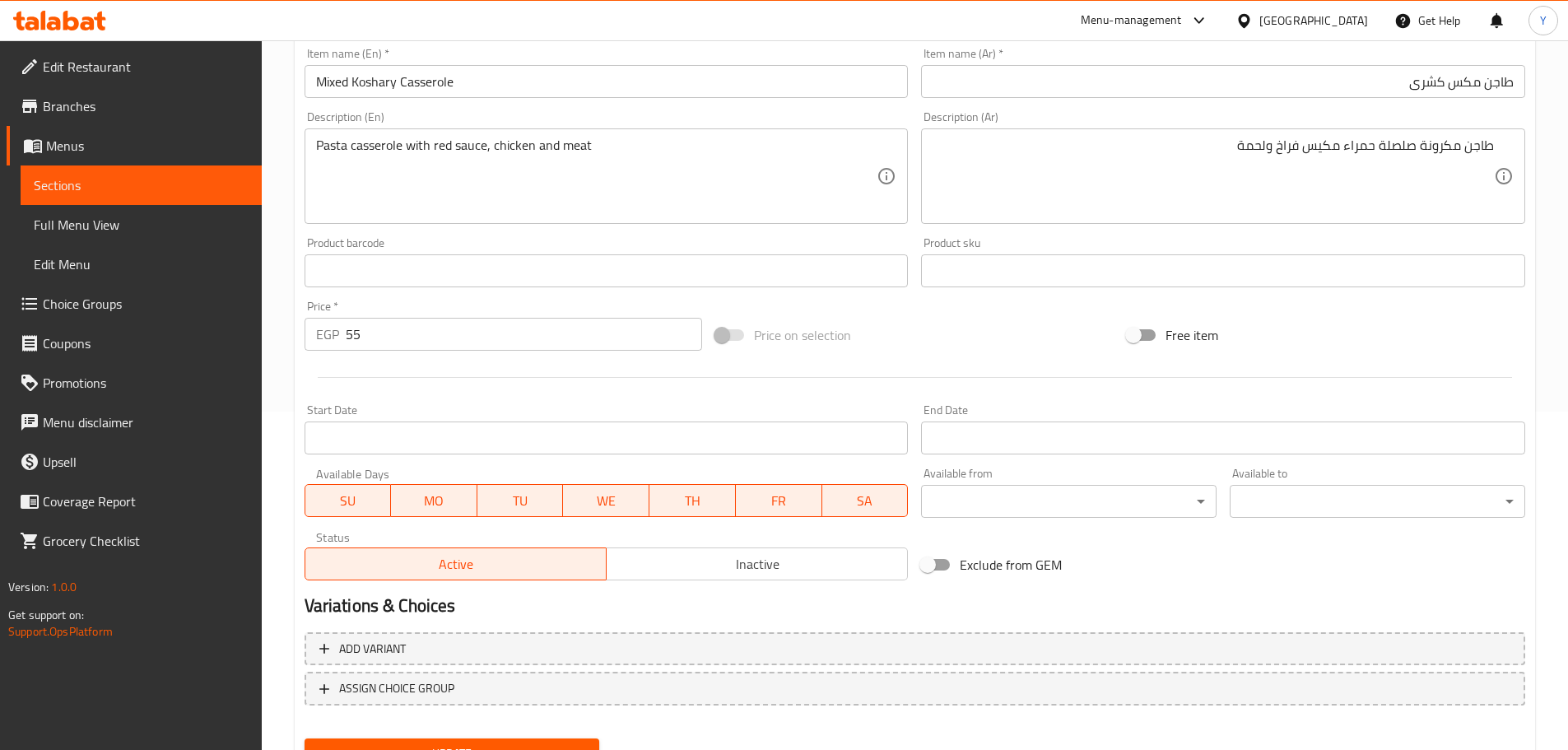
scroll to position [414, 0]
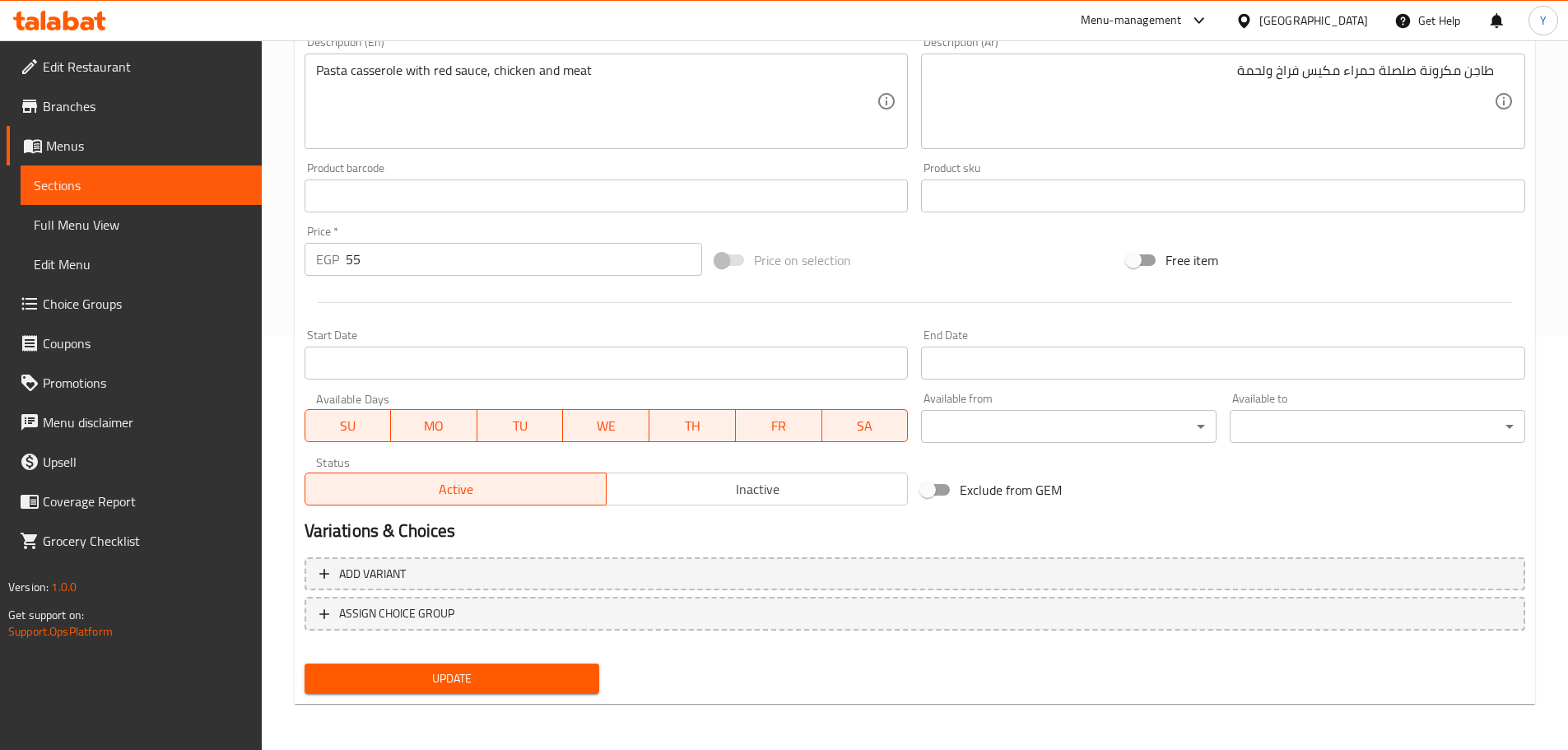
click at [449, 691] on button "Update" at bounding box center [453, 678] width 296 height 30
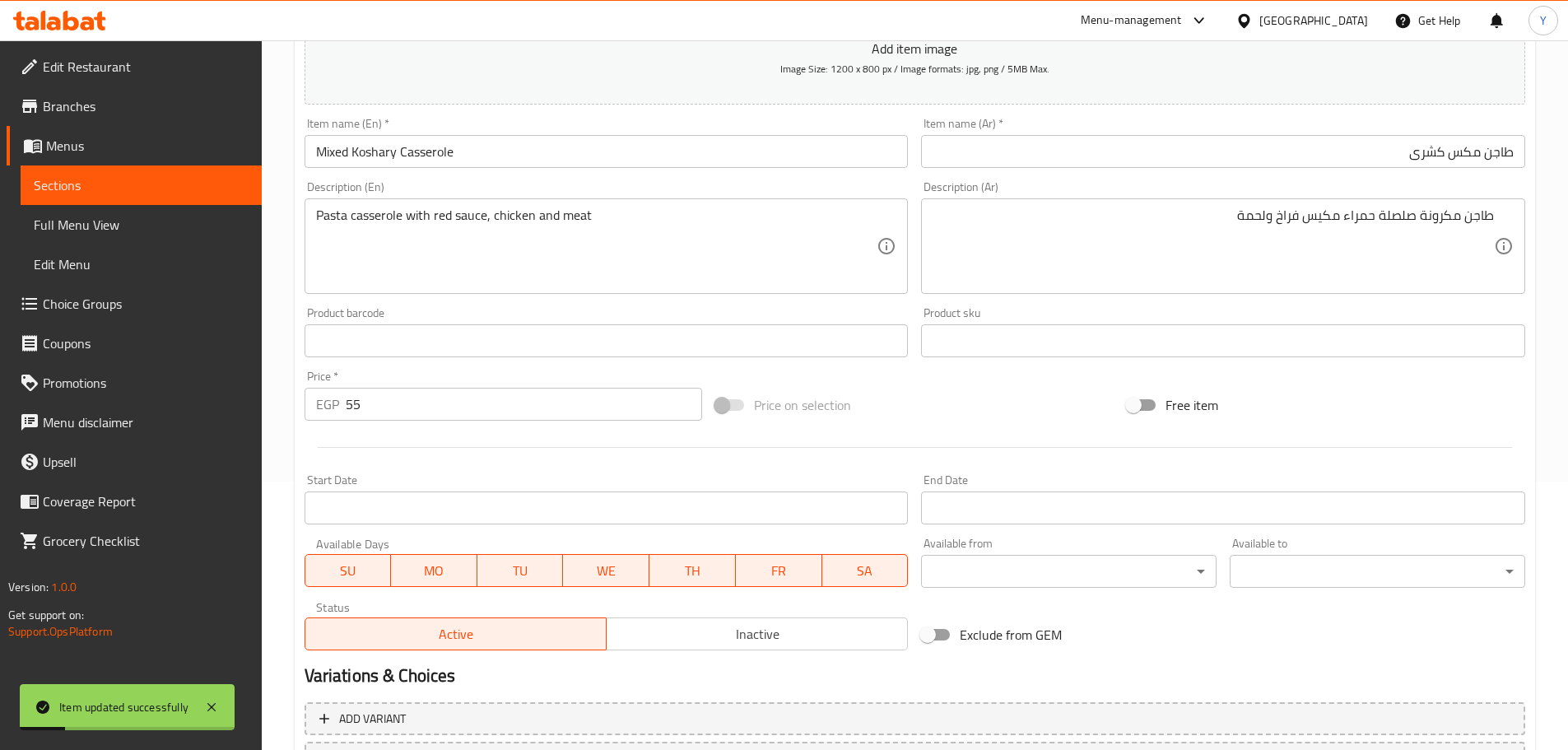
scroll to position [0, 0]
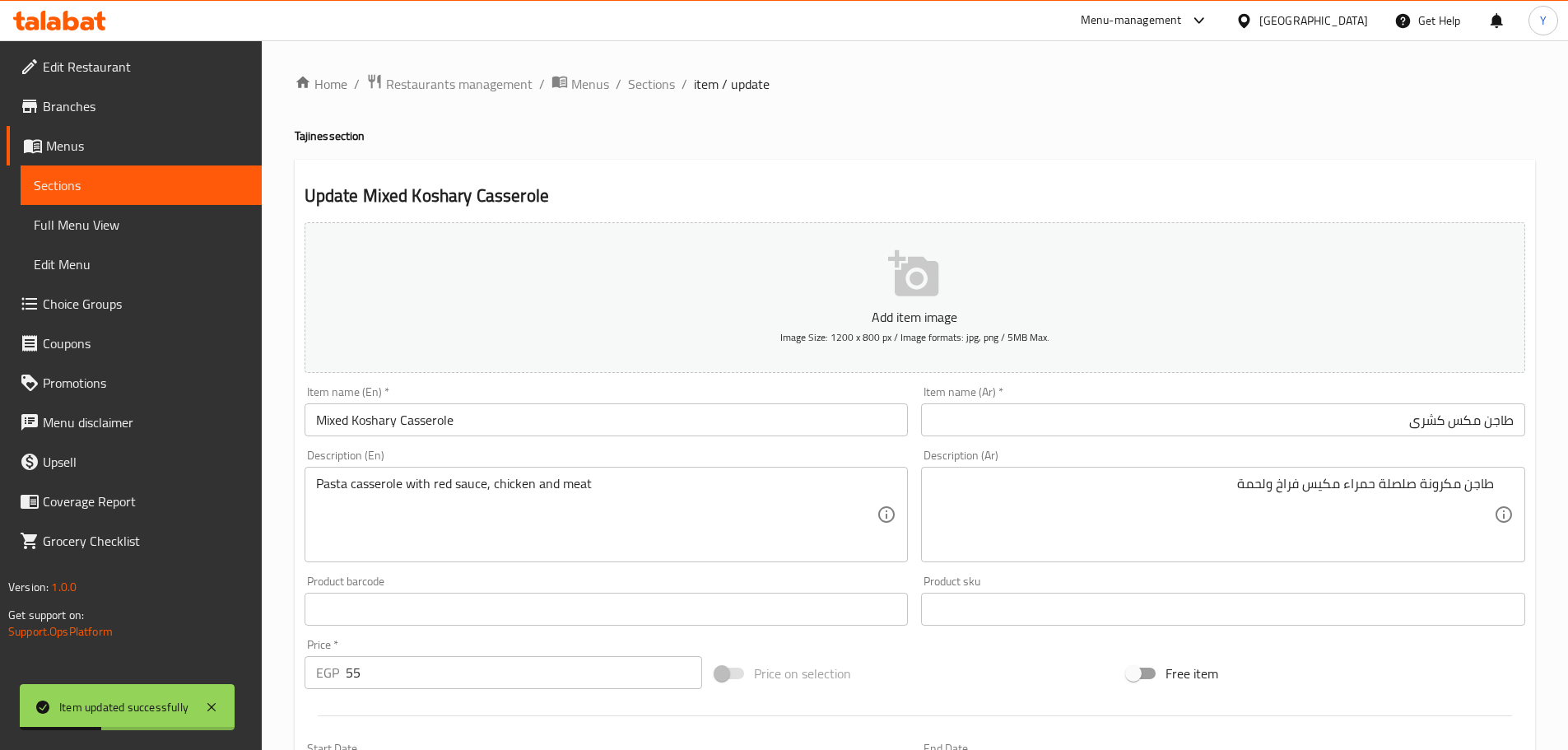
click at [344, 414] on input "Mixed Koshary Casserole" at bounding box center [607, 419] width 604 height 33
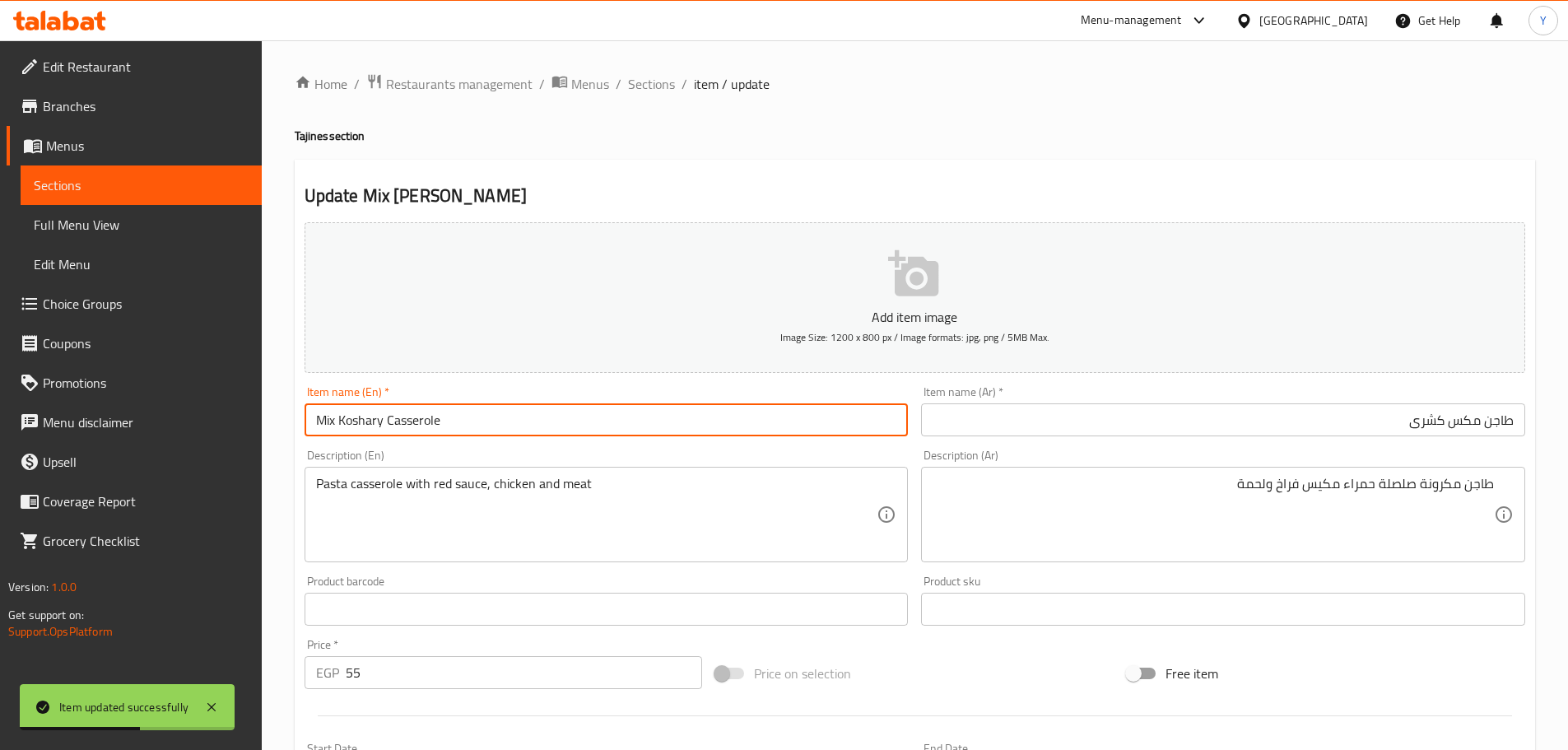
type input "Mix Koshary Casserole"
click at [799, 150] on div "Home / Restaurants management / Menus / Sections / item / update Tajines sectio…" at bounding box center [915, 601] width 1241 height 1056
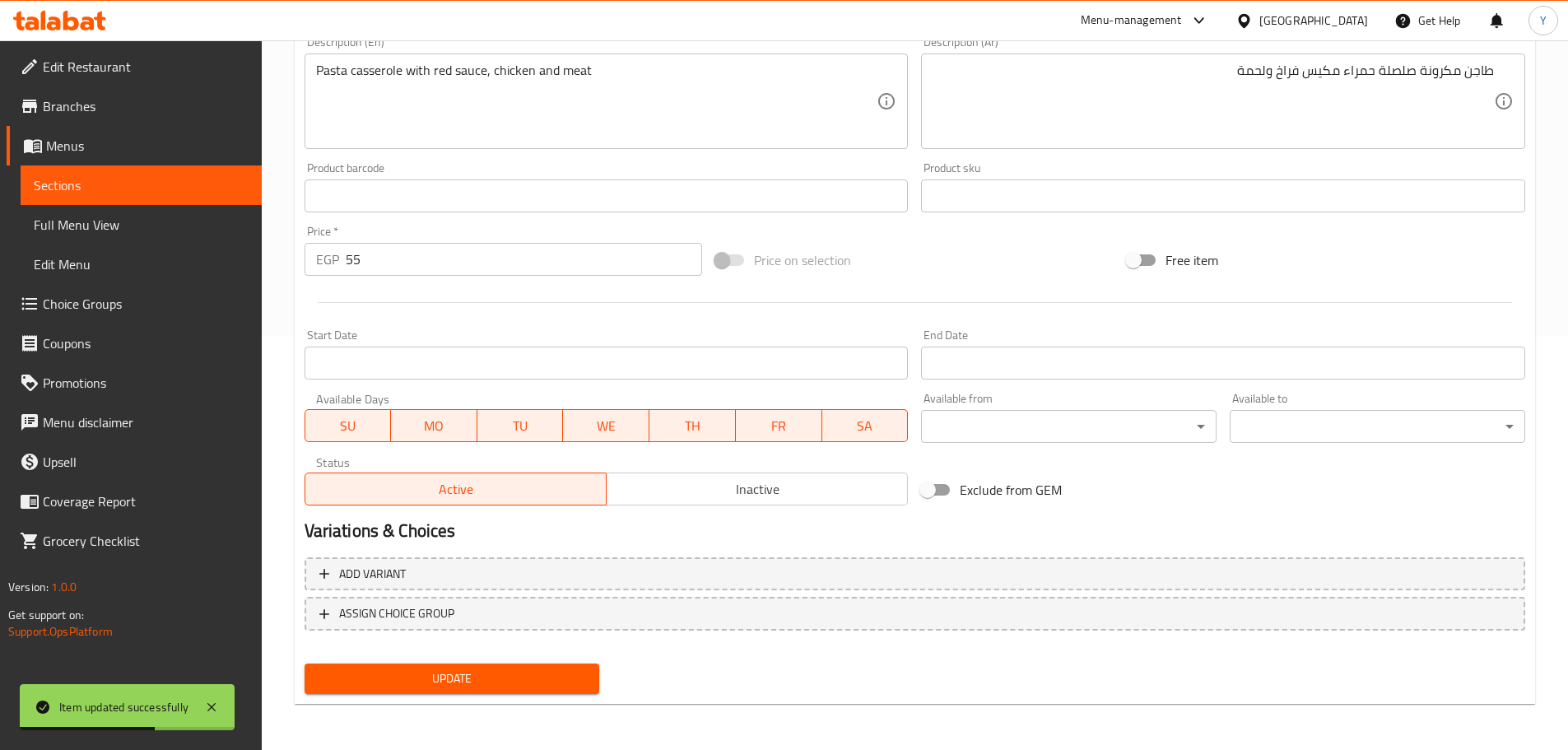
click at [547, 682] on span "Update" at bounding box center [453, 678] width 269 height 20
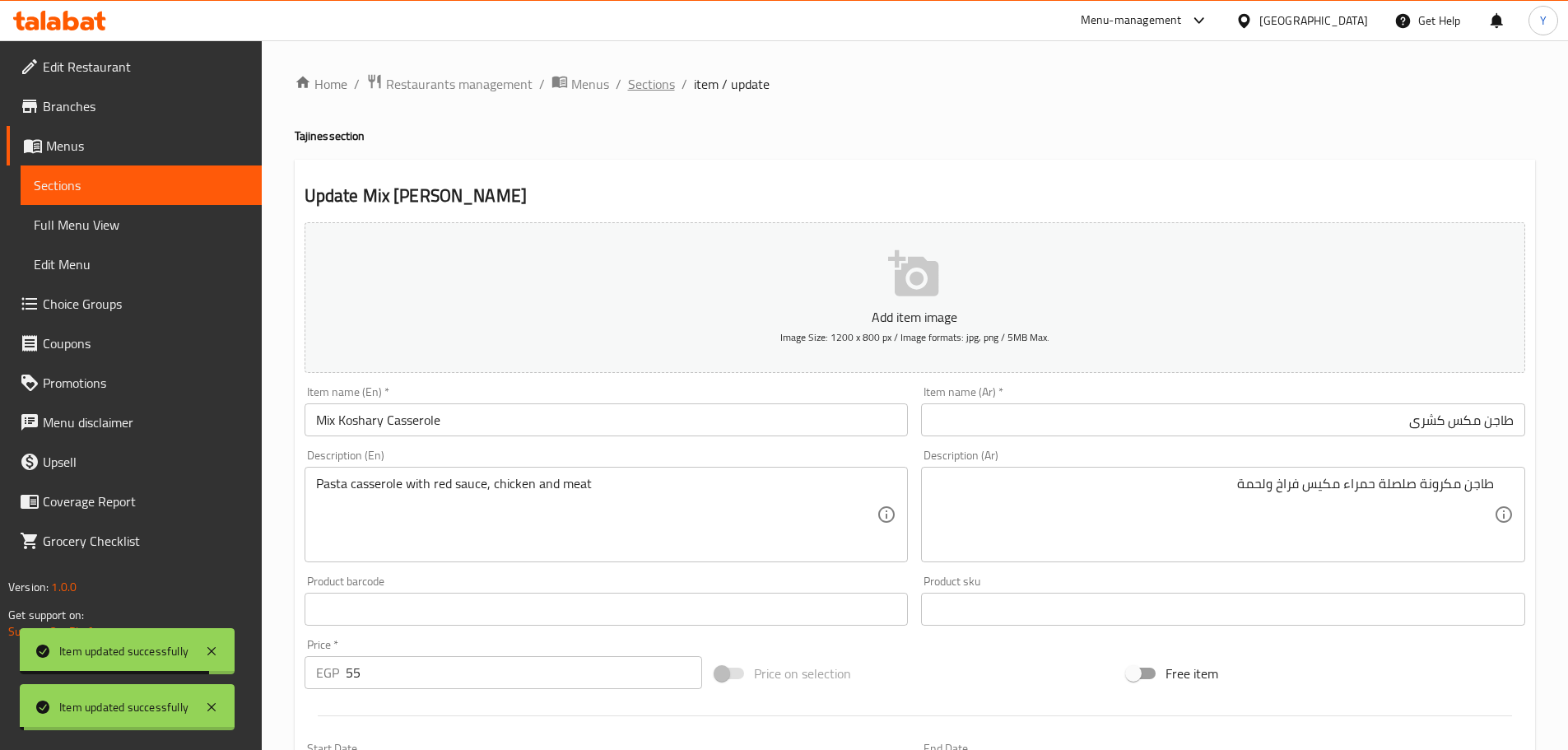
click at [645, 85] on span "Sections" at bounding box center [651, 84] width 47 height 19
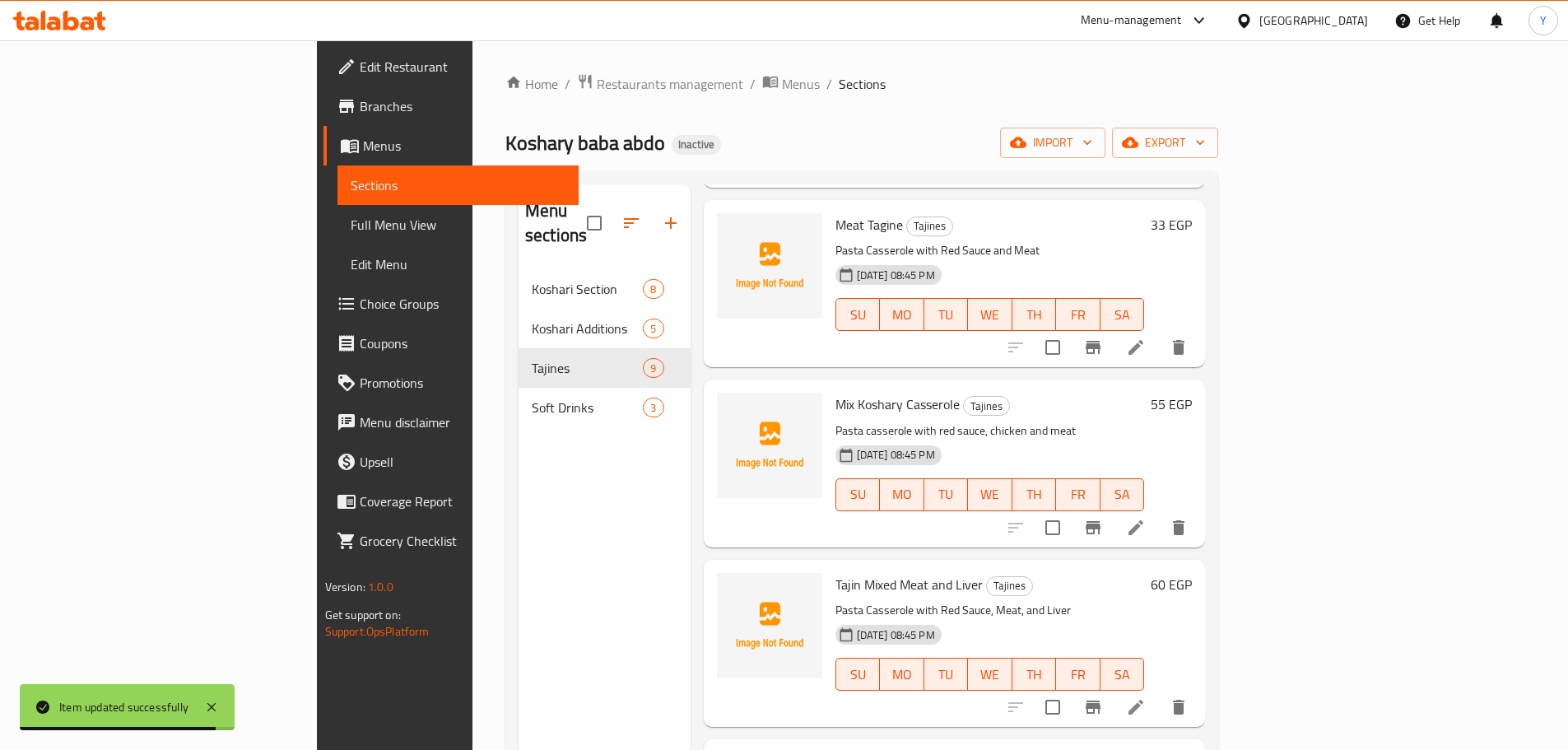
scroll to position [587, 0]
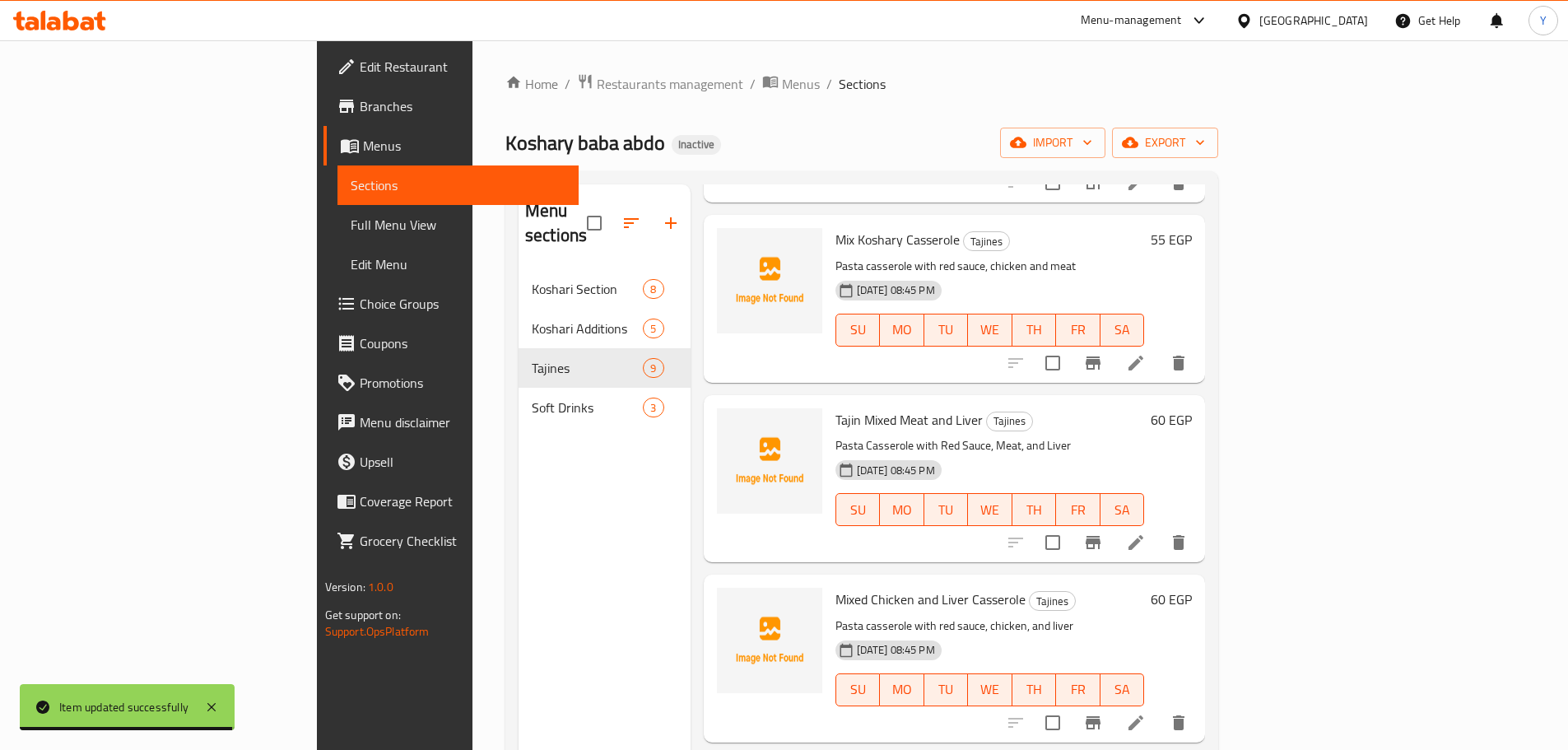
click at [1160, 528] on li at bounding box center [1136, 542] width 46 height 29
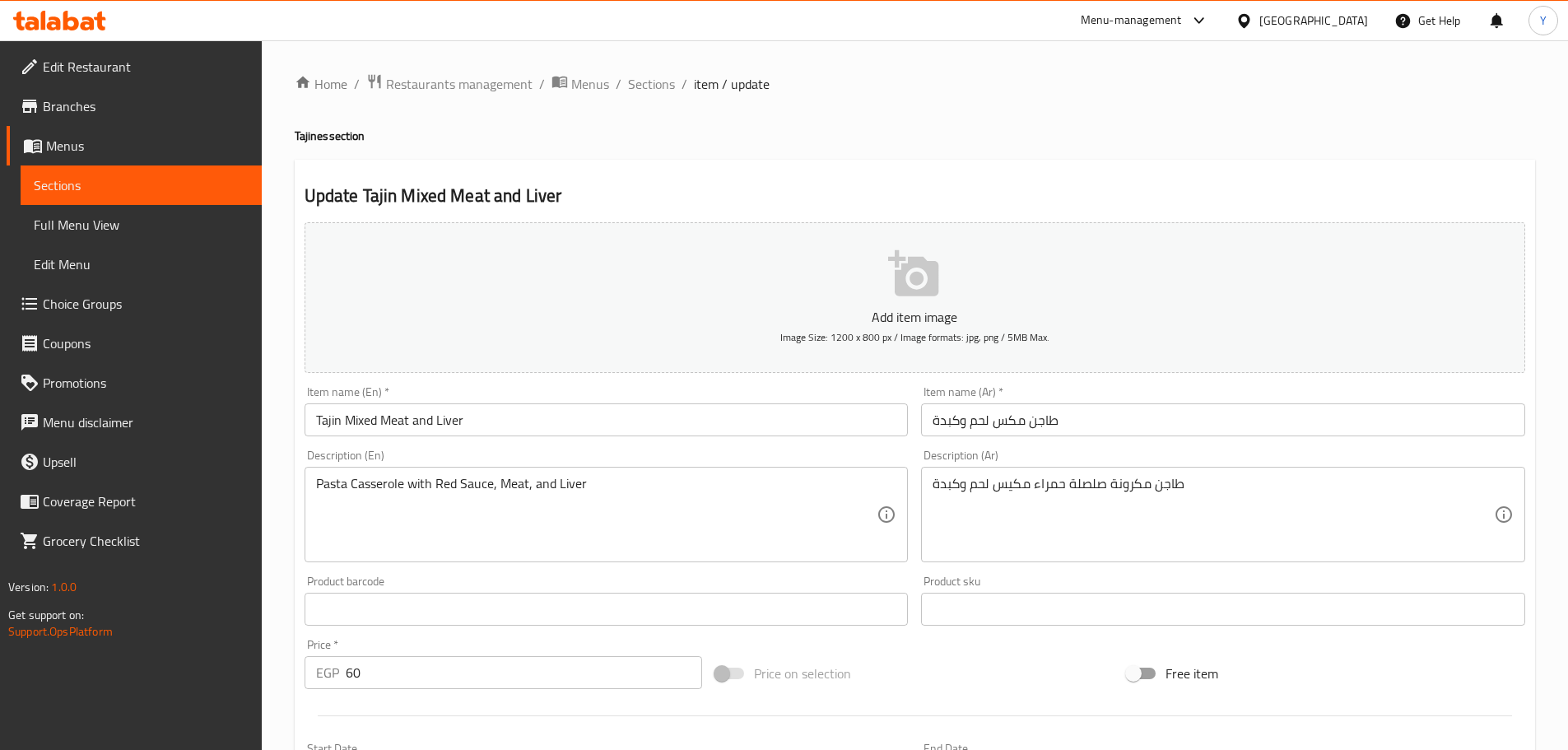
click at [1018, 421] on input "طاجن مكس لحم وكبدة" at bounding box center [1223, 419] width 604 height 33
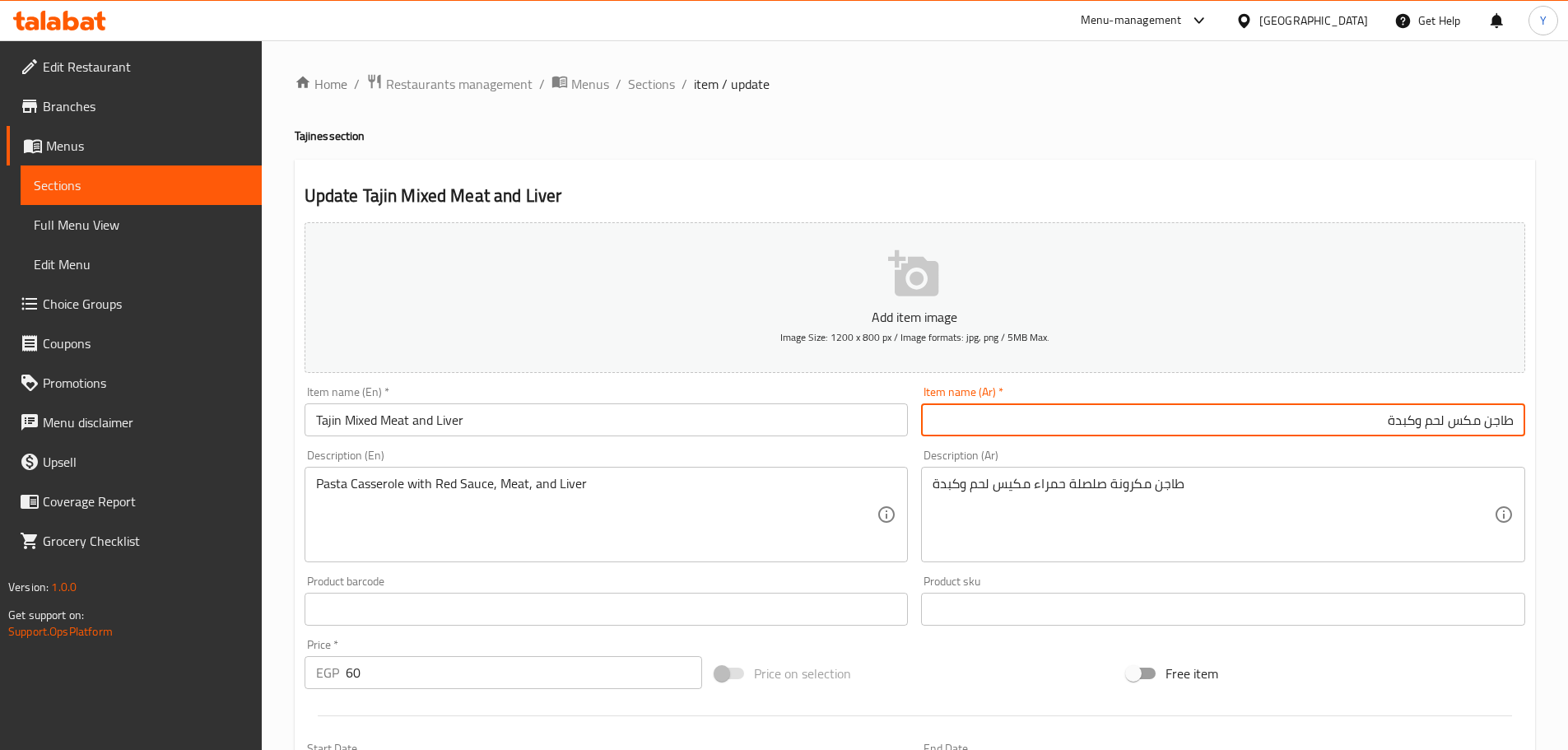
click at [360, 418] on input "Tajin Mixed Meat and Liver" at bounding box center [607, 419] width 604 height 33
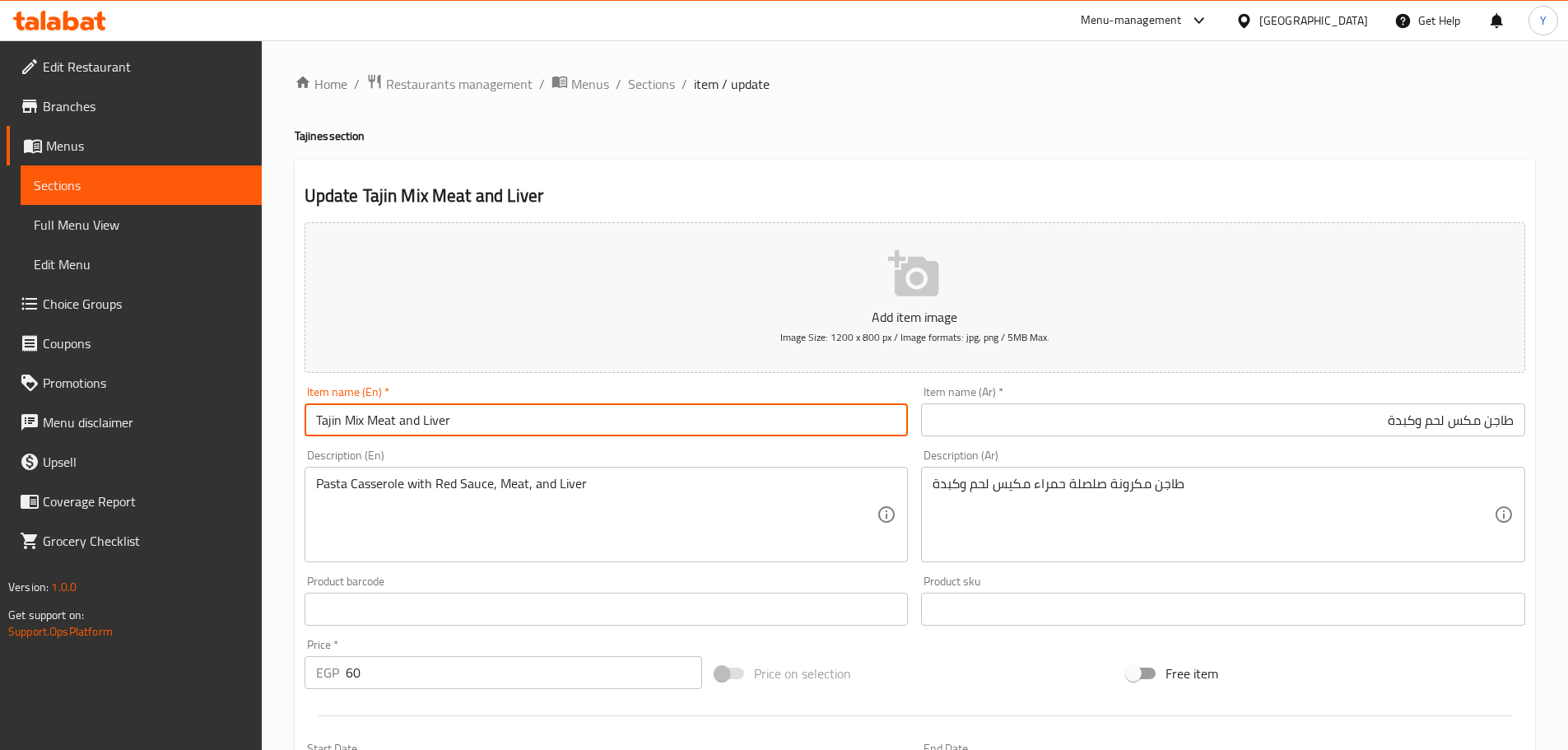
click at [314, 407] on input "Tajin Mix Meat and Liver" at bounding box center [607, 419] width 604 height 33
paste input "Casserole"
type input "Mix Meat and Liver Casserole"
click at [900, 76] on ol "Home / Restaurants management / Menus / Sections / item / update" at bounding box center [915, 84] width 1241 height 21
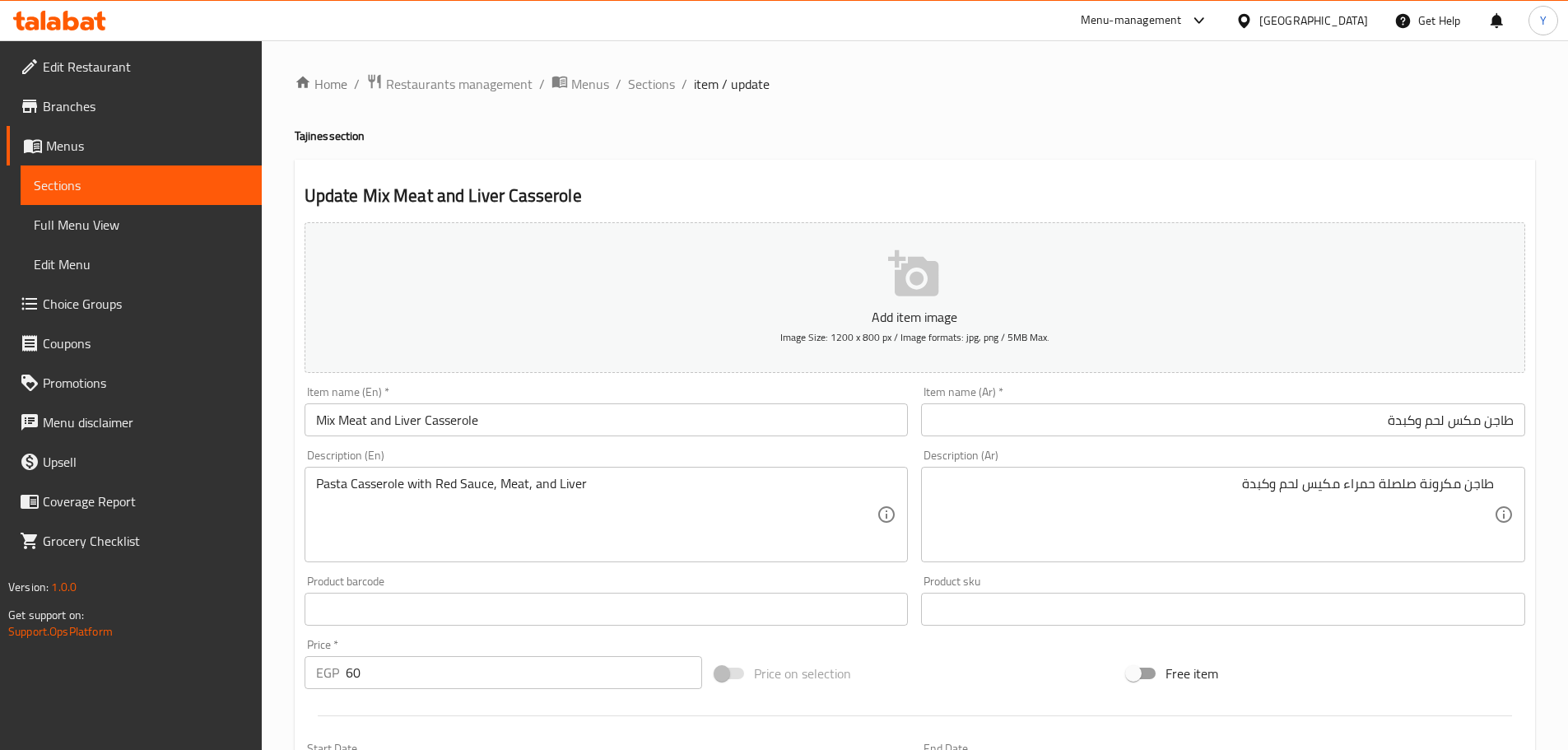
click at [1137, 155] on div "Home / Restaurants management / Menus / Sections / item / update Tajines sectio…" at bounding box center [915, 601] width 1241 height 1056
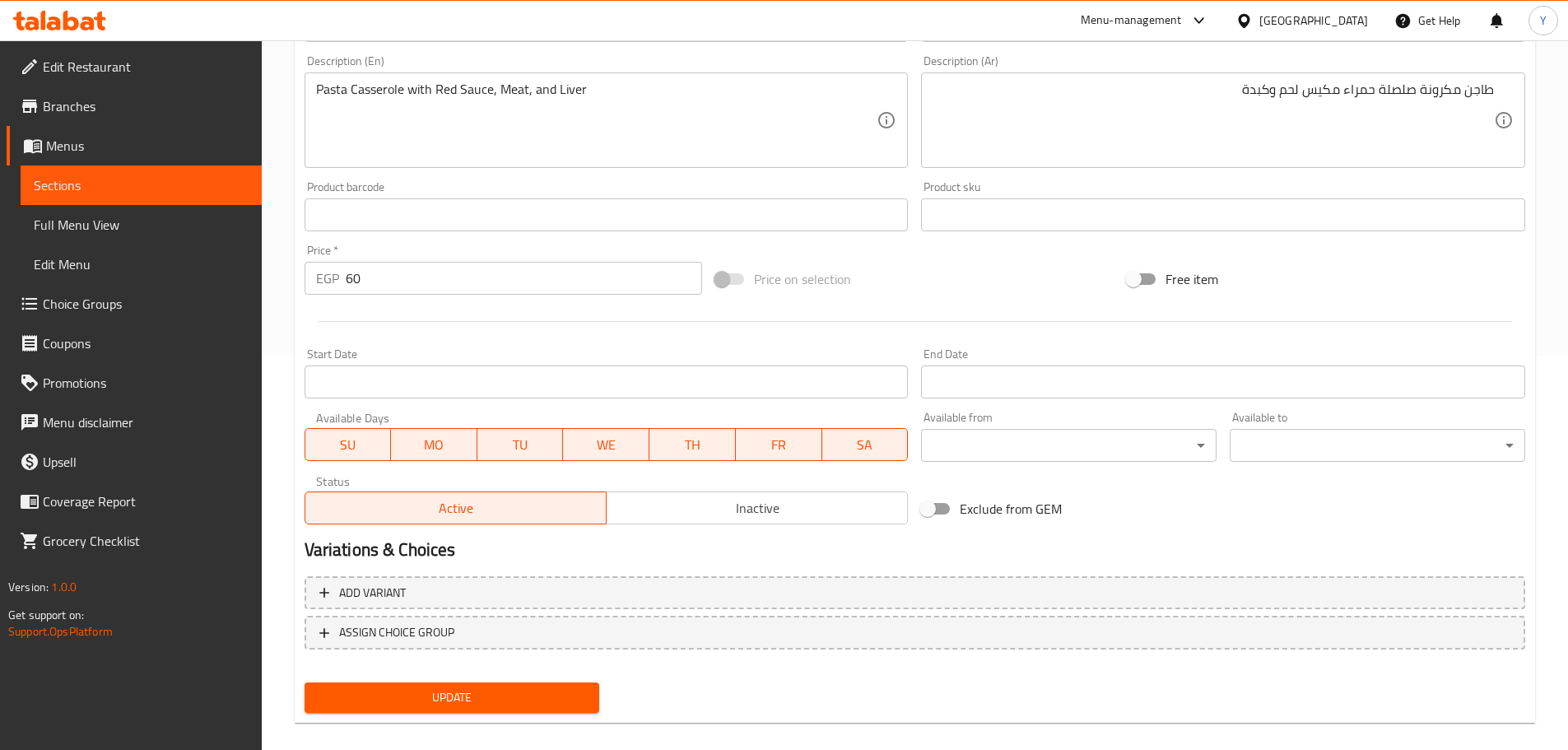
scroll to position [414, 0]
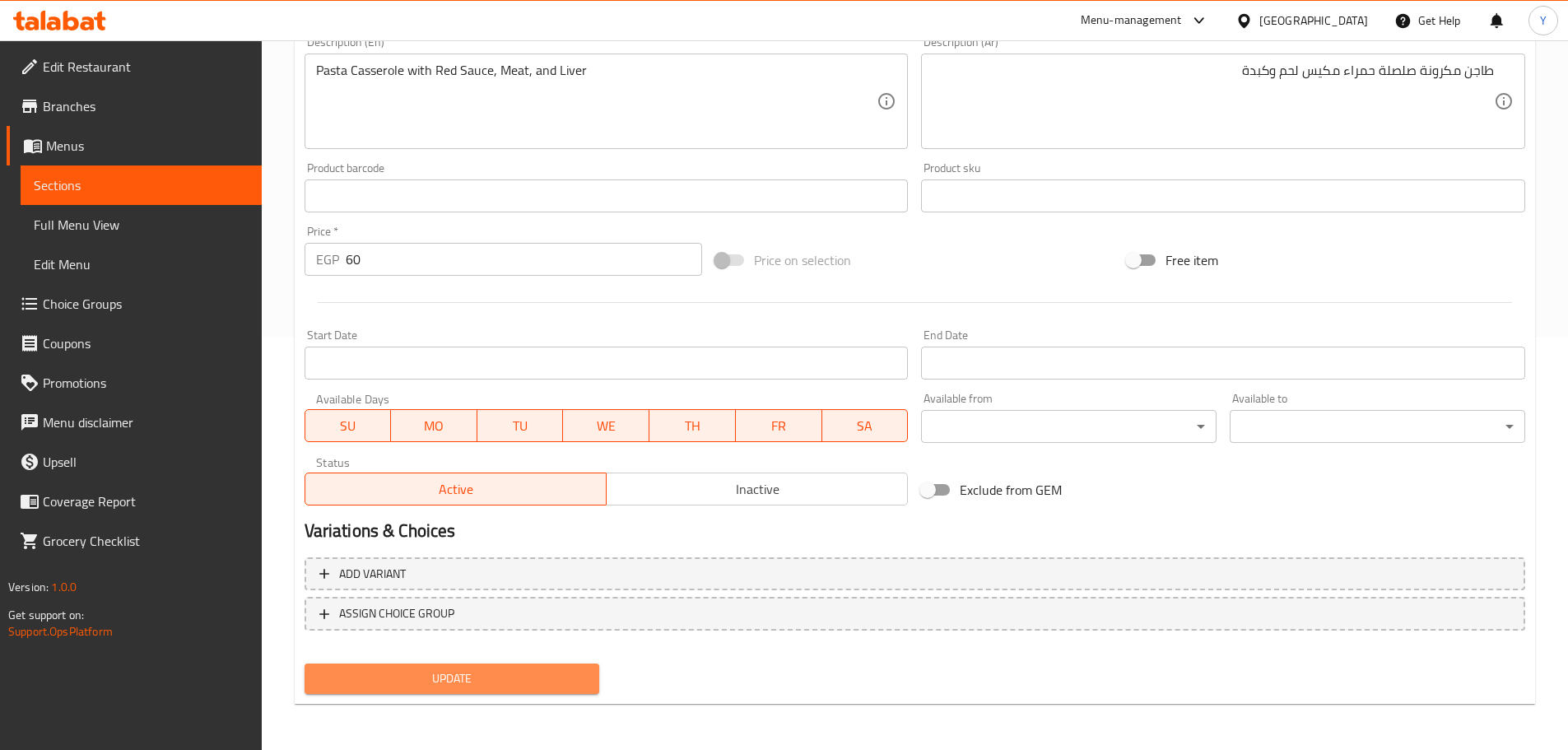
click at [462, 682] on span "Update" at bounding box center [453, 678] width 269 height 20
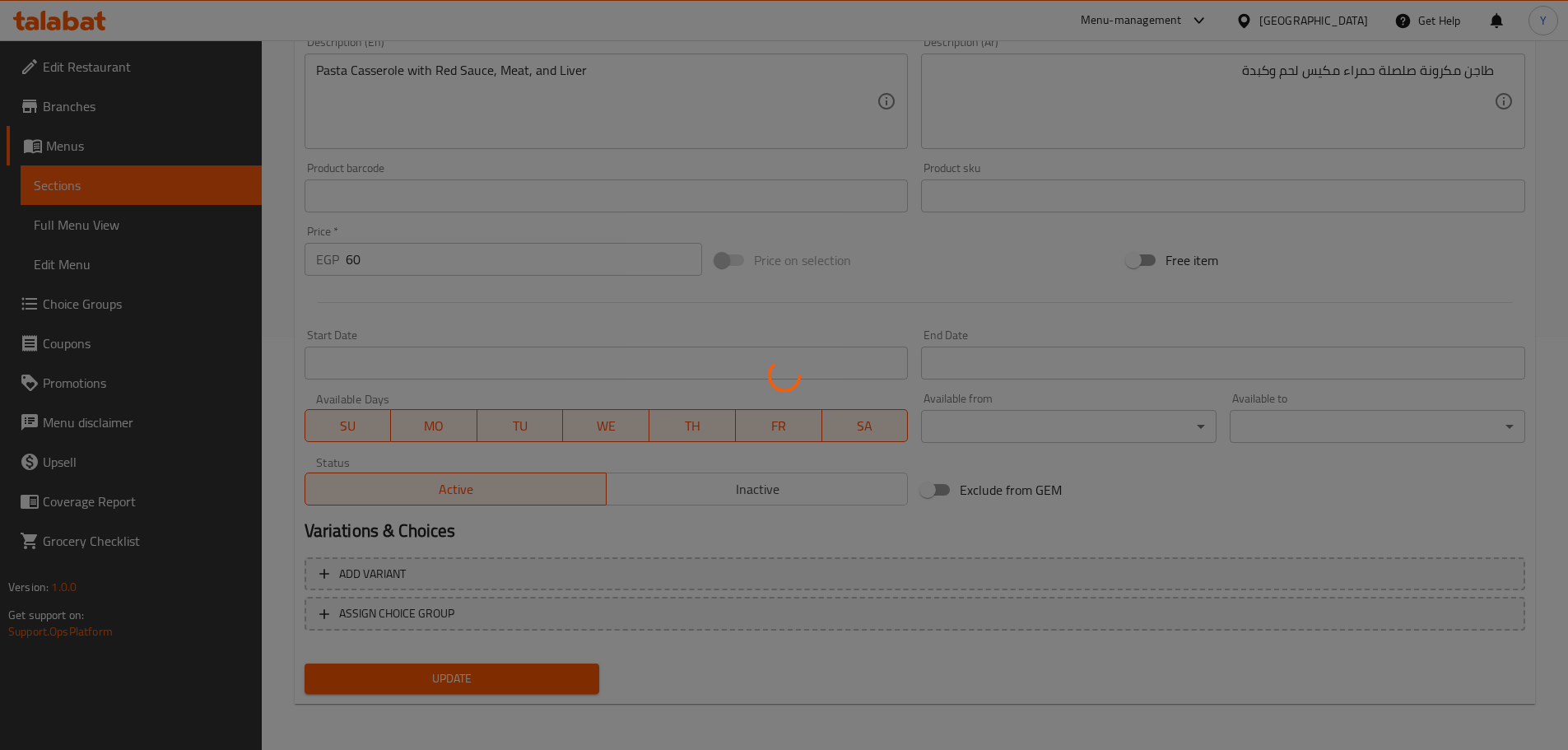
scroll to position [0, 0]
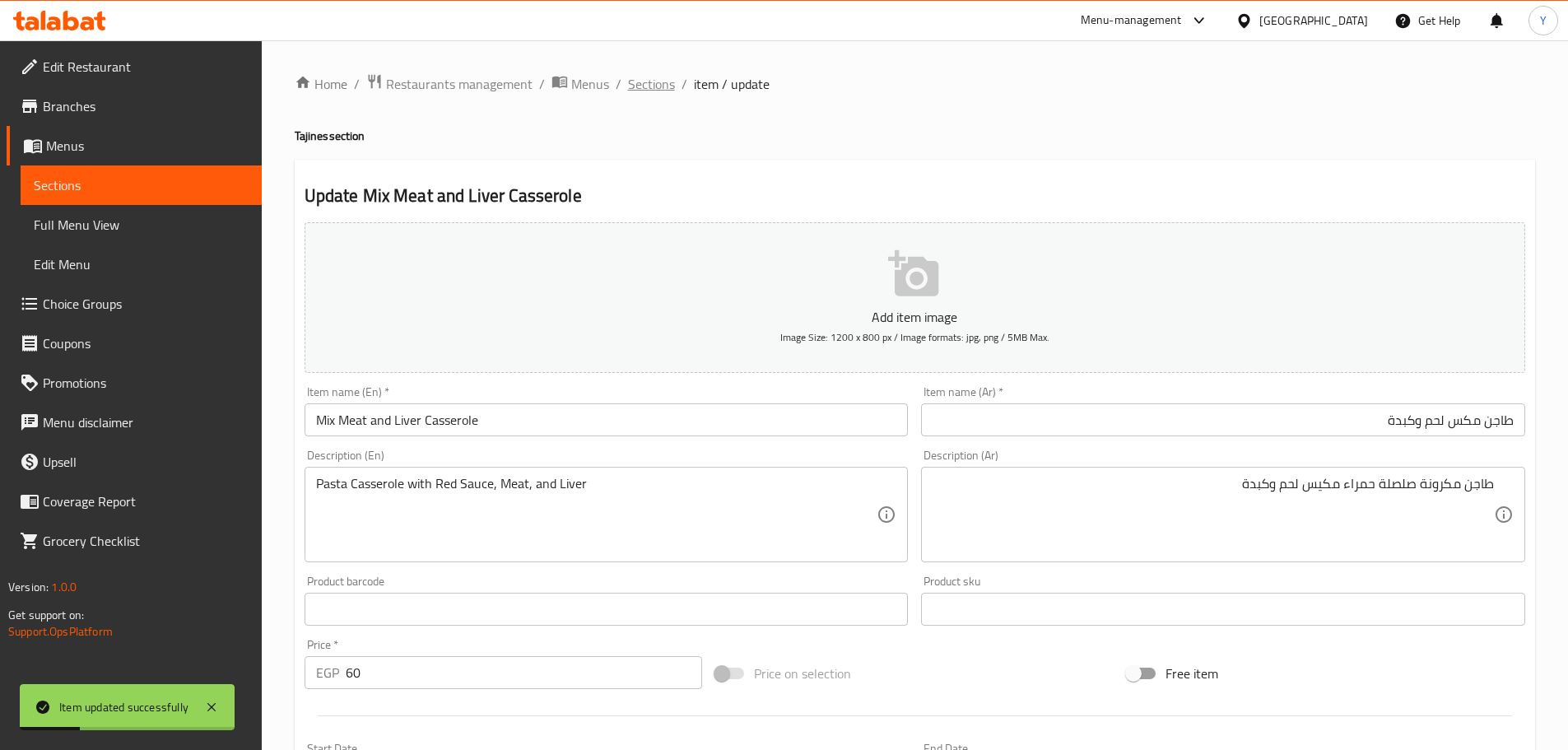
click at [640, 79] on span "Sections" at bounding box center [651, 84] width 47 height 19
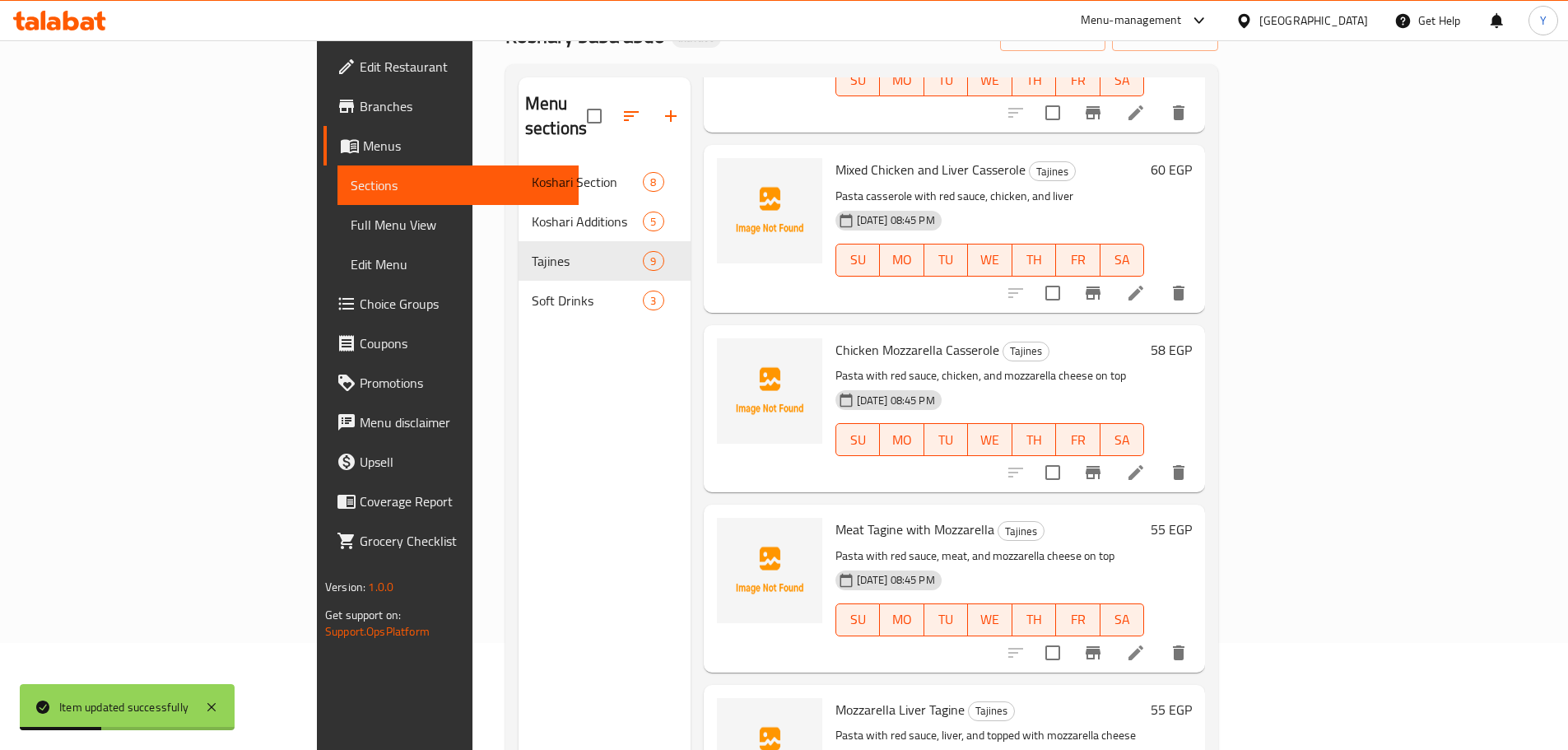
scroll to position [230, 0]
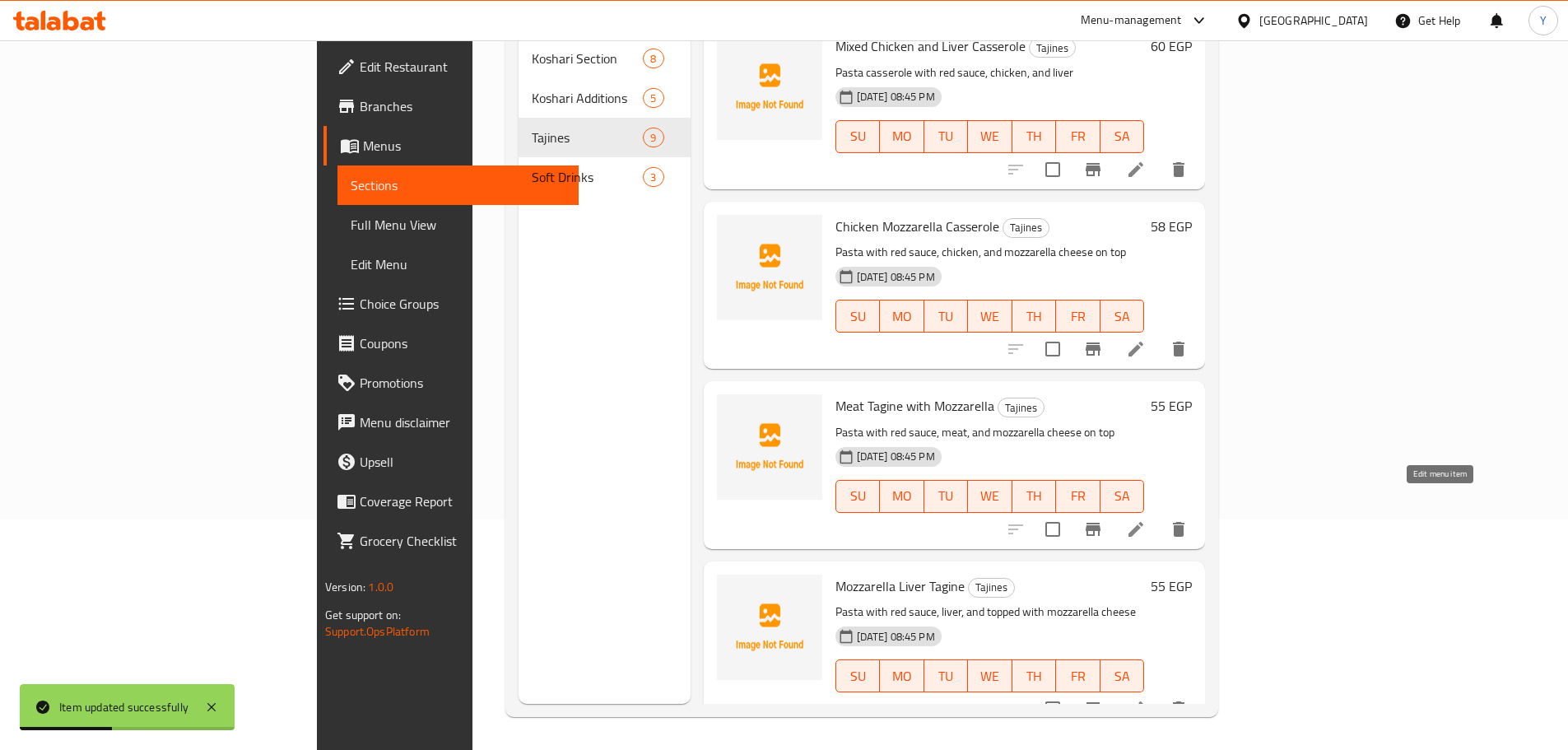
click at [1146, 519] on icon at bounding box center [1136, 529] width 19 height 19
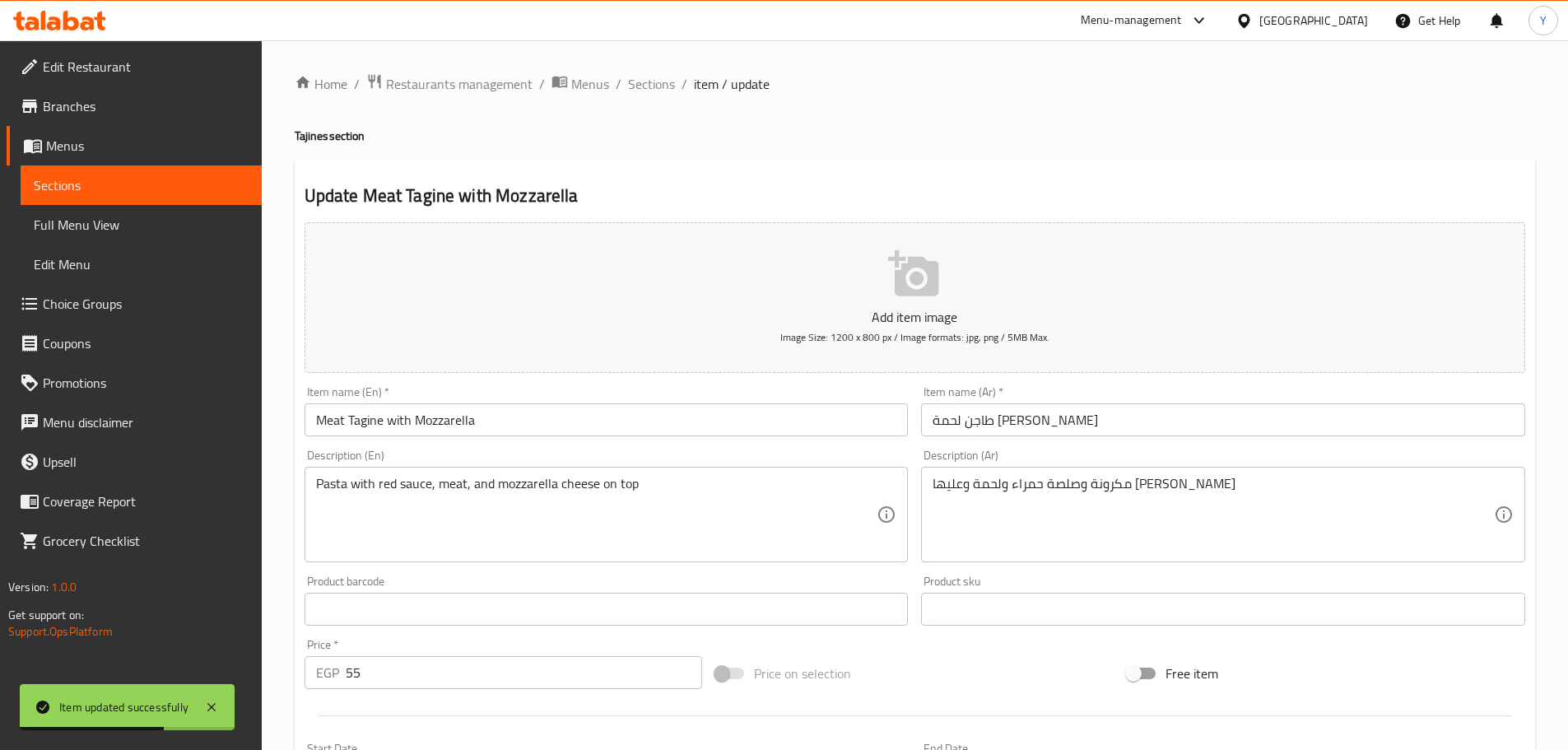
click at [402, 414] on input "Meat Tagine with Mozzarella" at bounding box center [607, 419] width 604 height 33
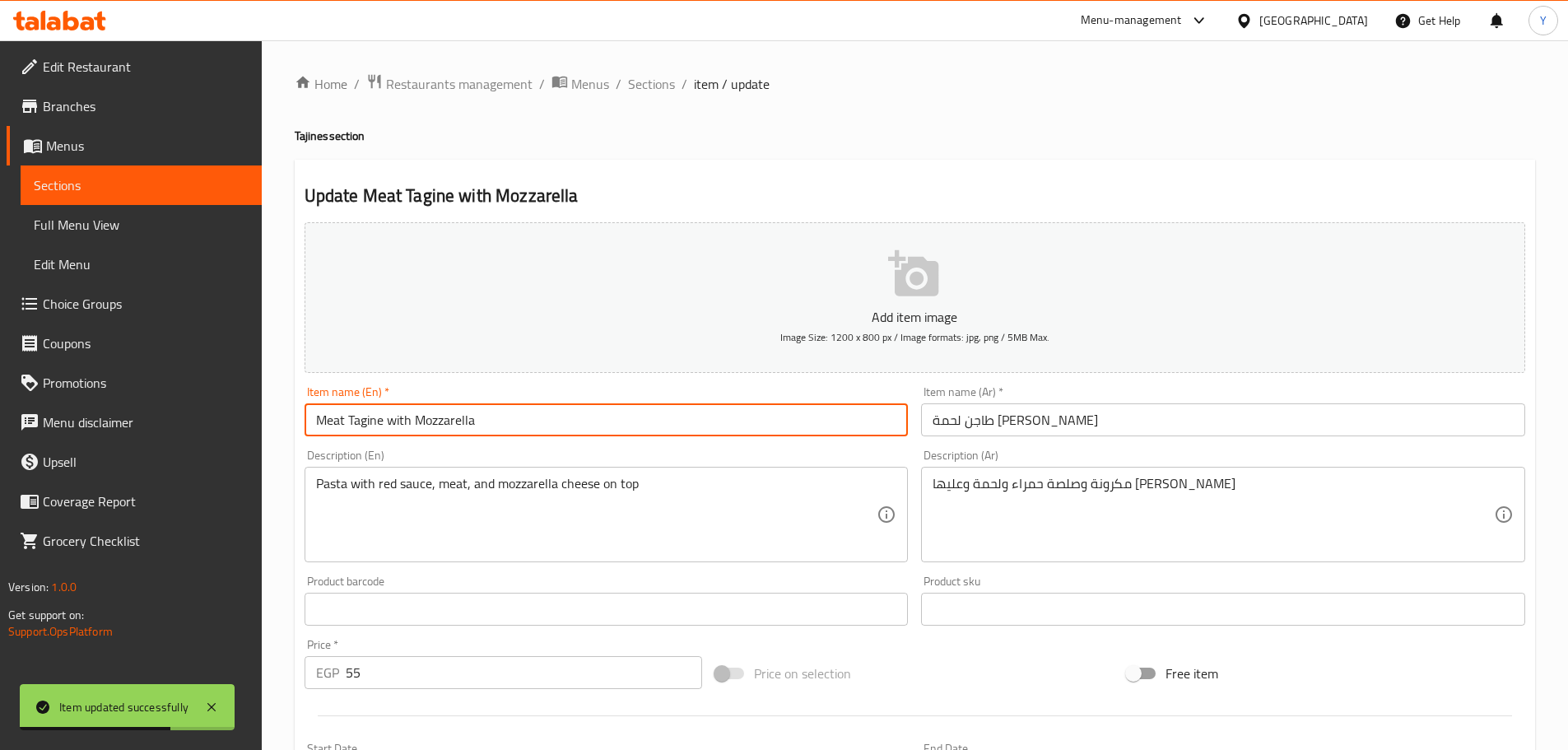
click at [402, 414] on input "Meat Tagine with Mozzarella" at bounding box center [607, 419] width 604 height 33
paste input "Casserole"
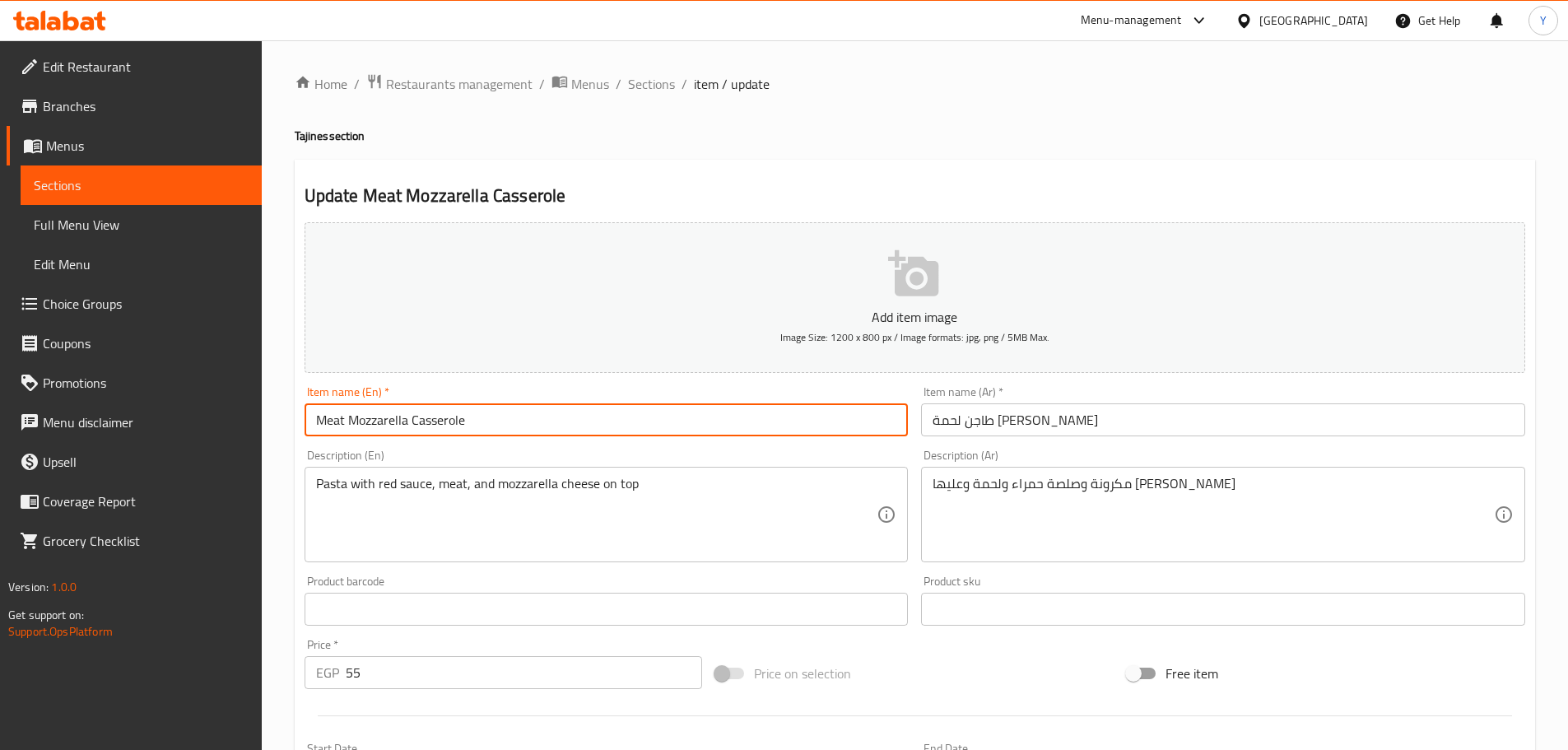
type input "Meat Mozzarella Casserole"
click at [1044, 158] on div "Home / Restaurants management / Menus / Sections / item / update Tajines sectio…" at bounding box center [915, 601] width 1241 height 1056
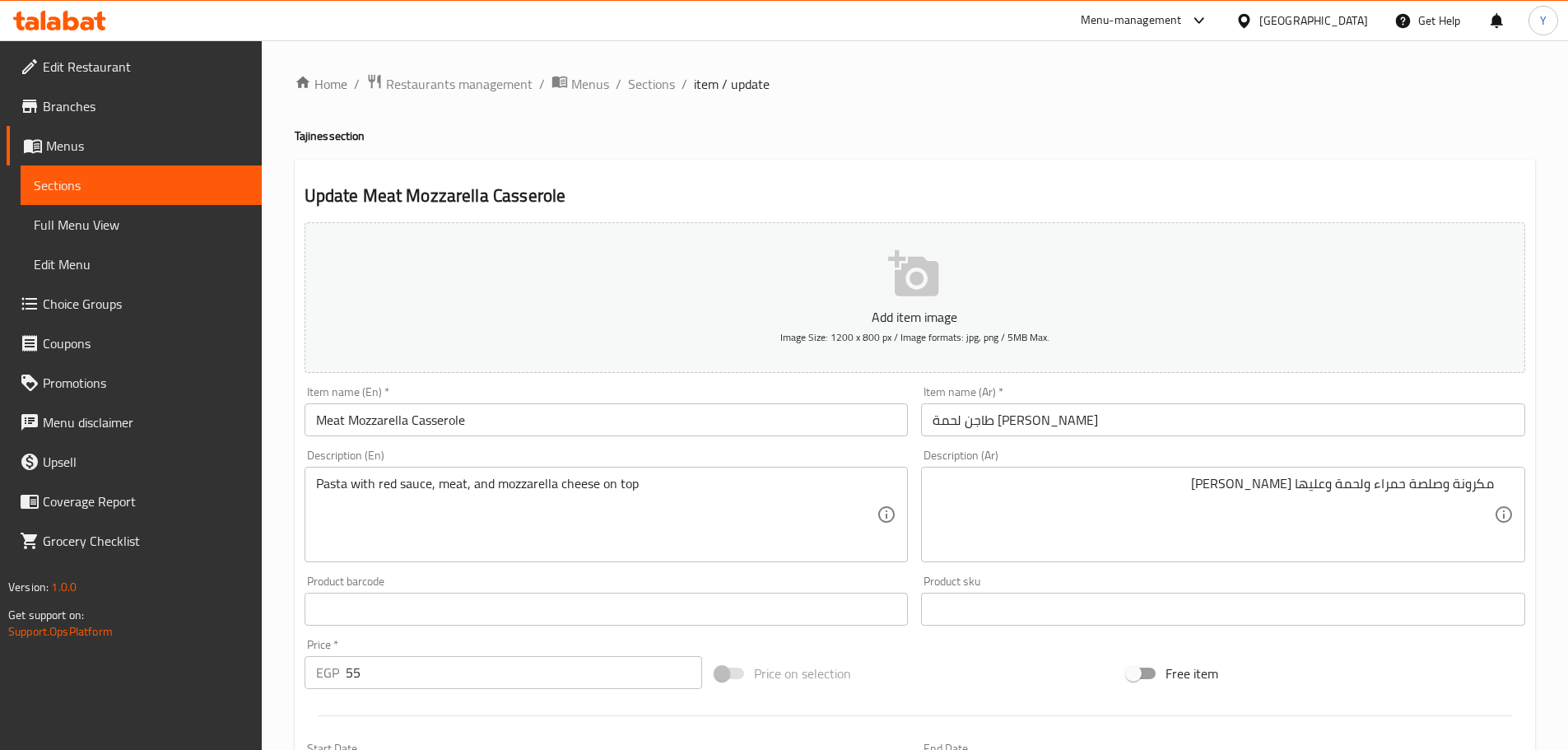
click at [1300, 76] on ol "Home / Restaurants management / Menus / Sections / item / update" at bounding box center [915, 84] width 1241 height 21
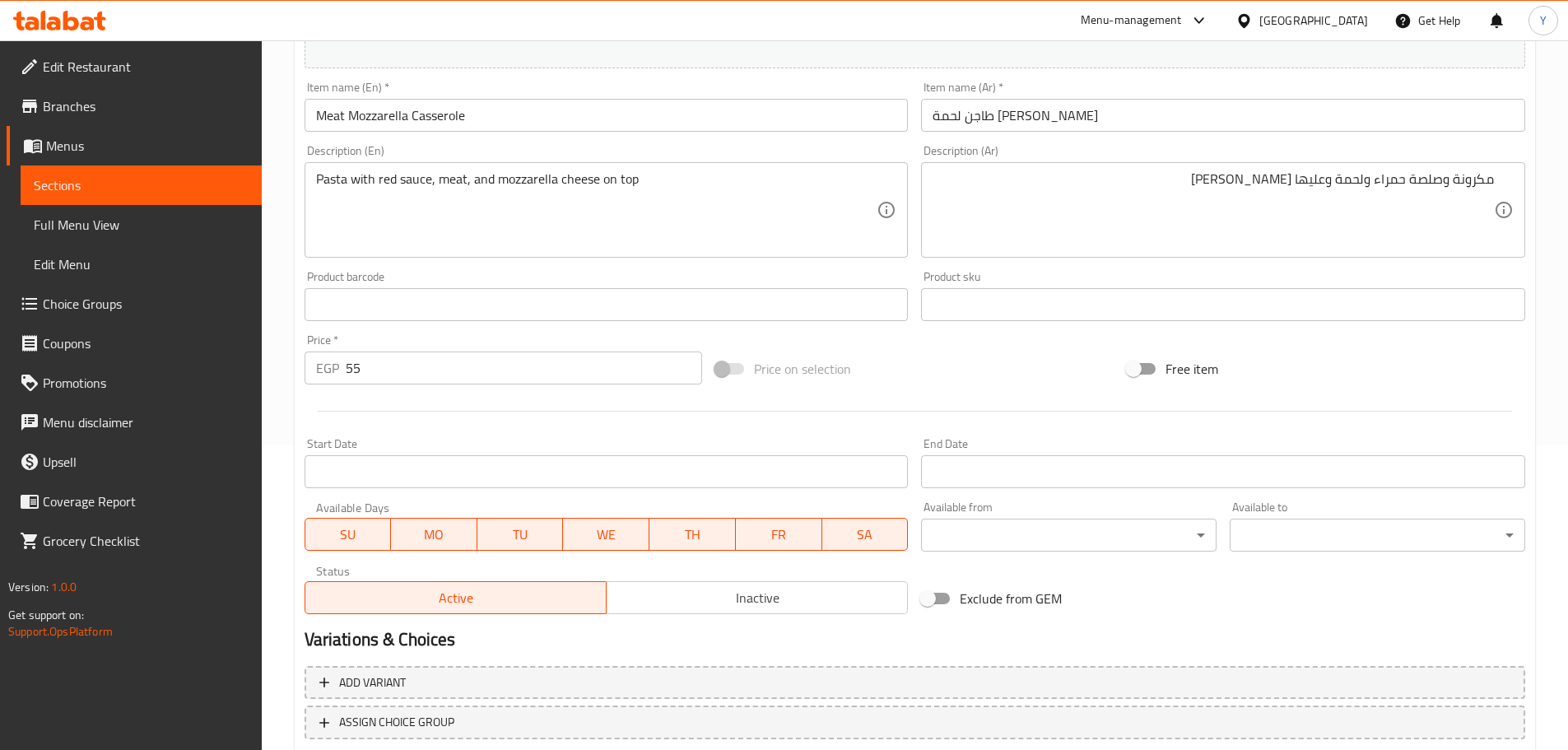
scroll to position [414, 0]
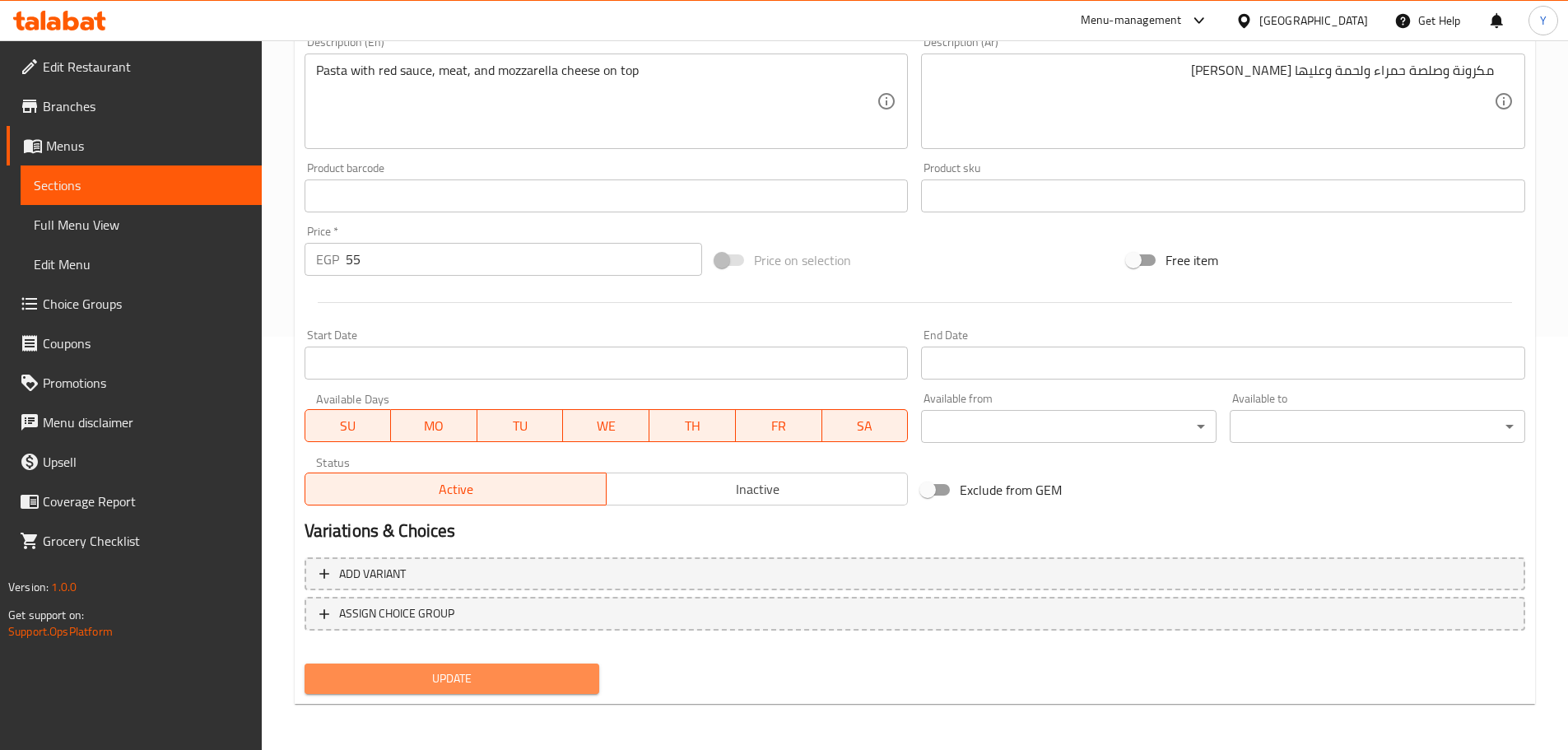
click at [577, 676] on span "Update" at bounding box center [453, 678] width 269 height 20
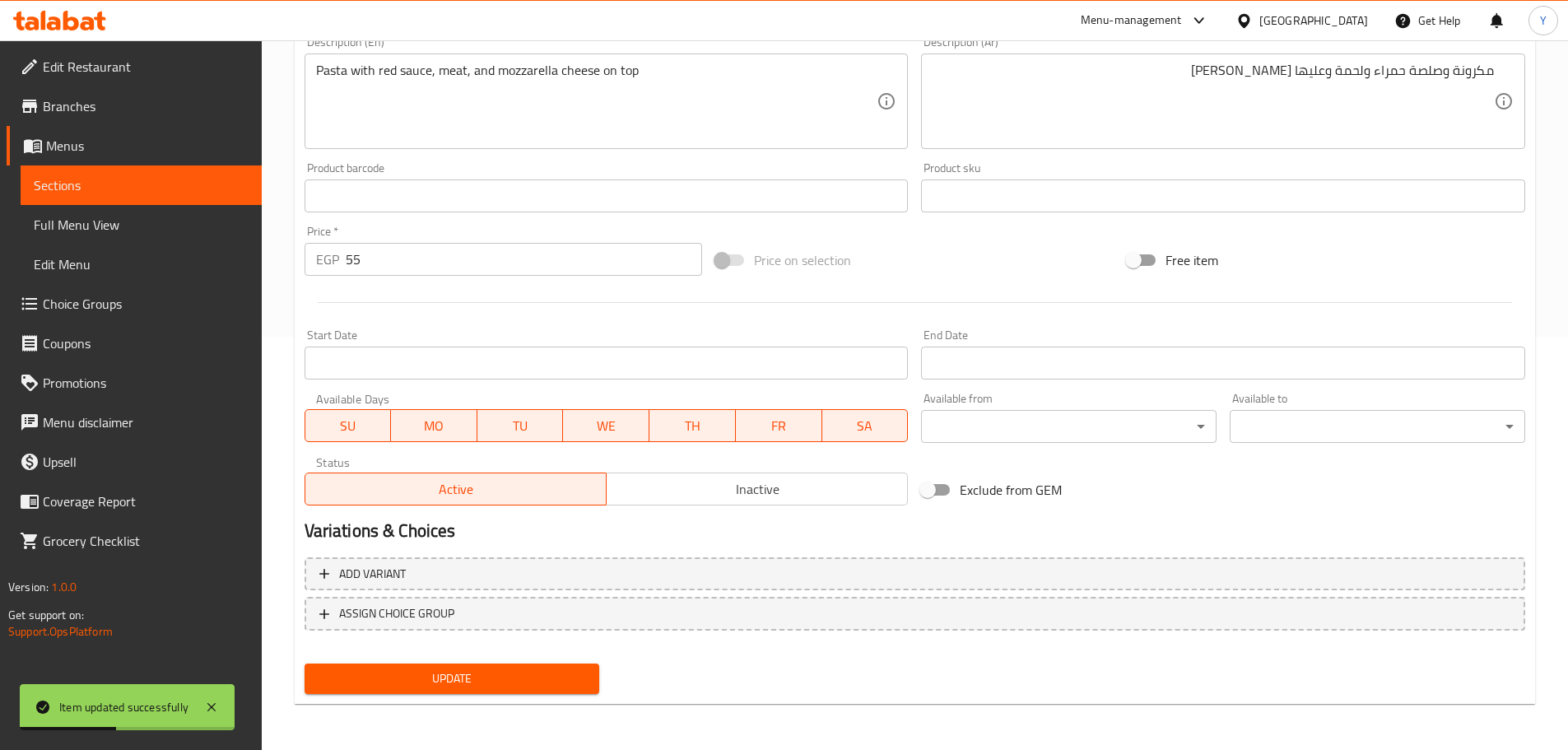
scroll to position [0, 0]
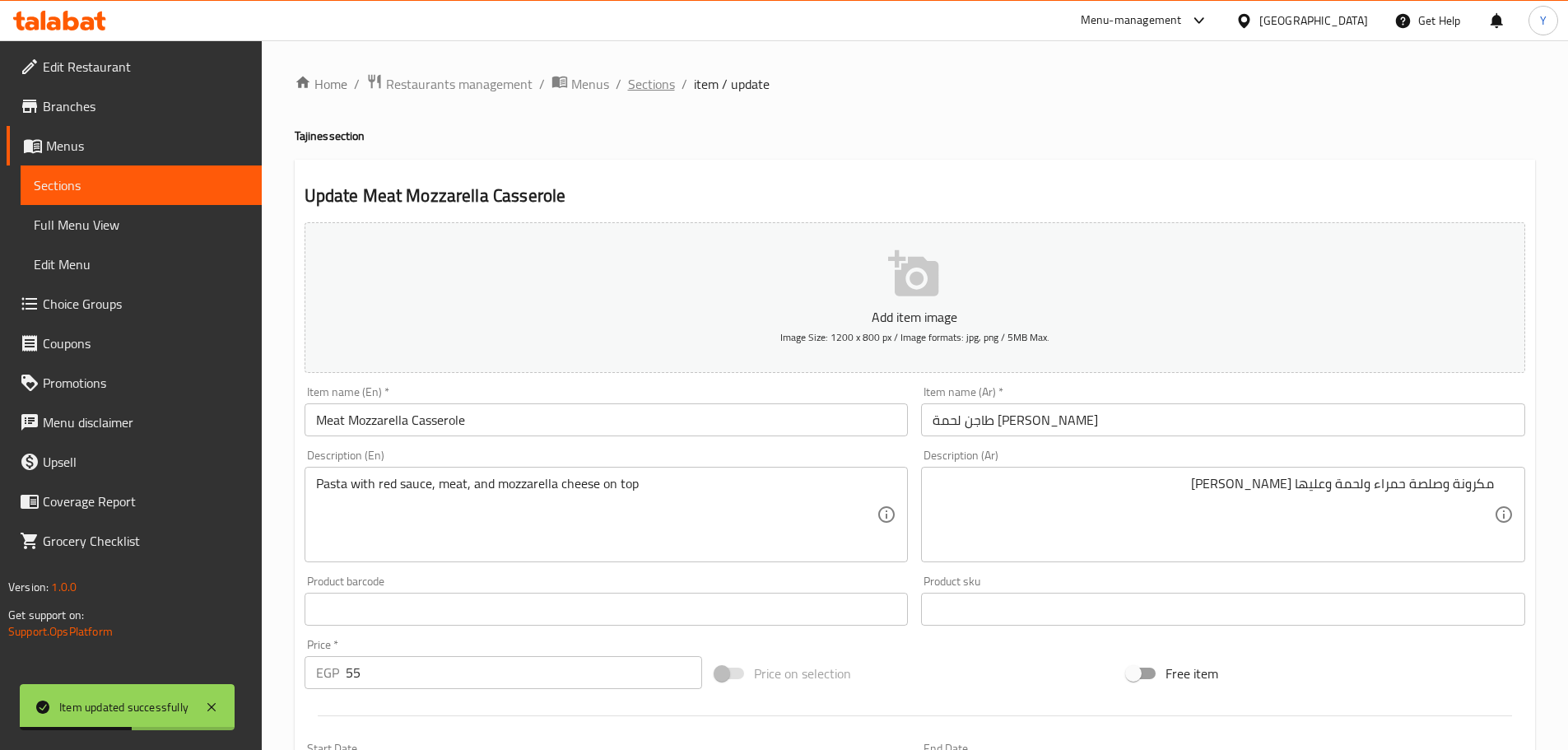
click at [648, 89] on span "Sections" at bounding box center [651, 84] width 47 height 19
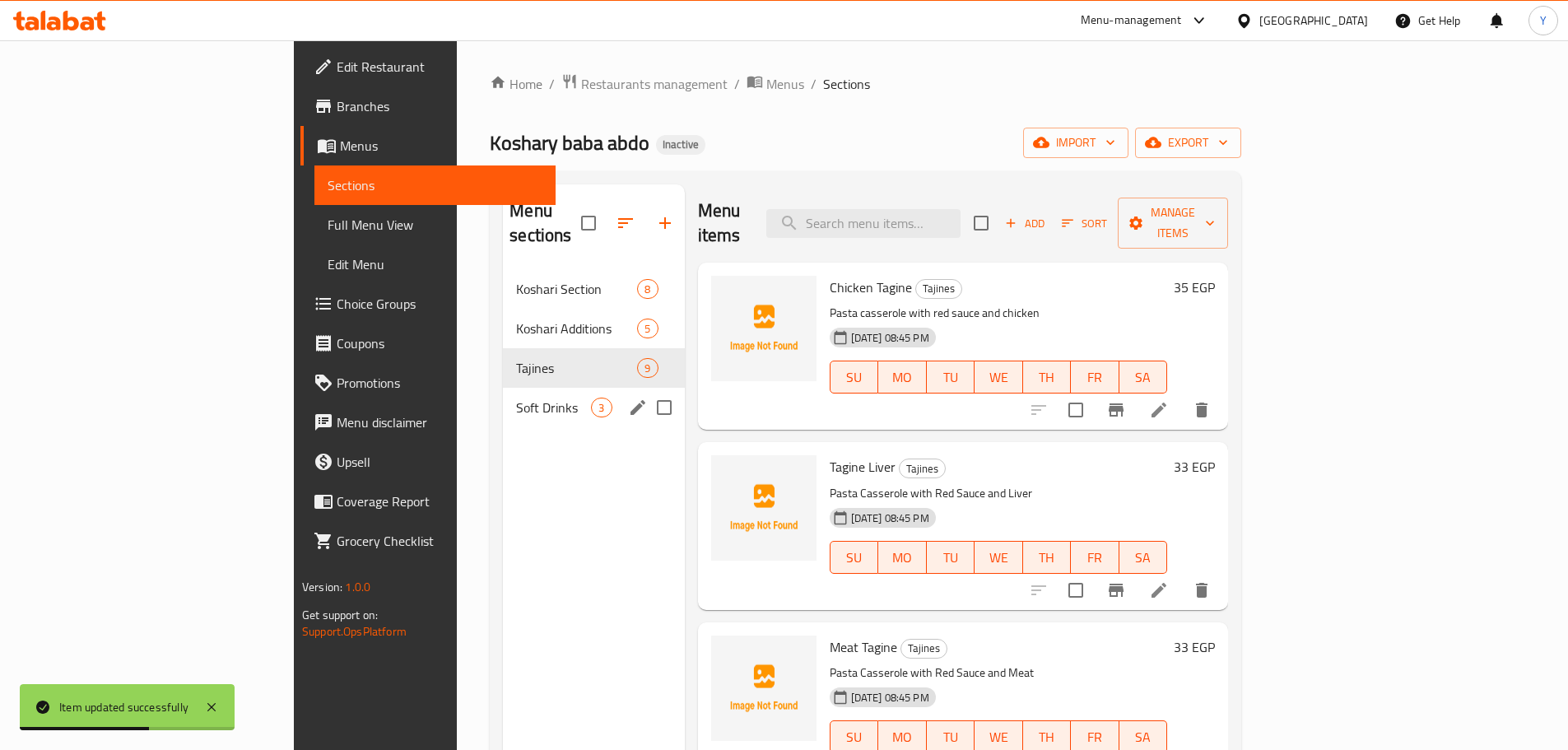
click at [503, 388] on div "Soft Drinks 3" at bounding box center [594, 407] width 181 height 40
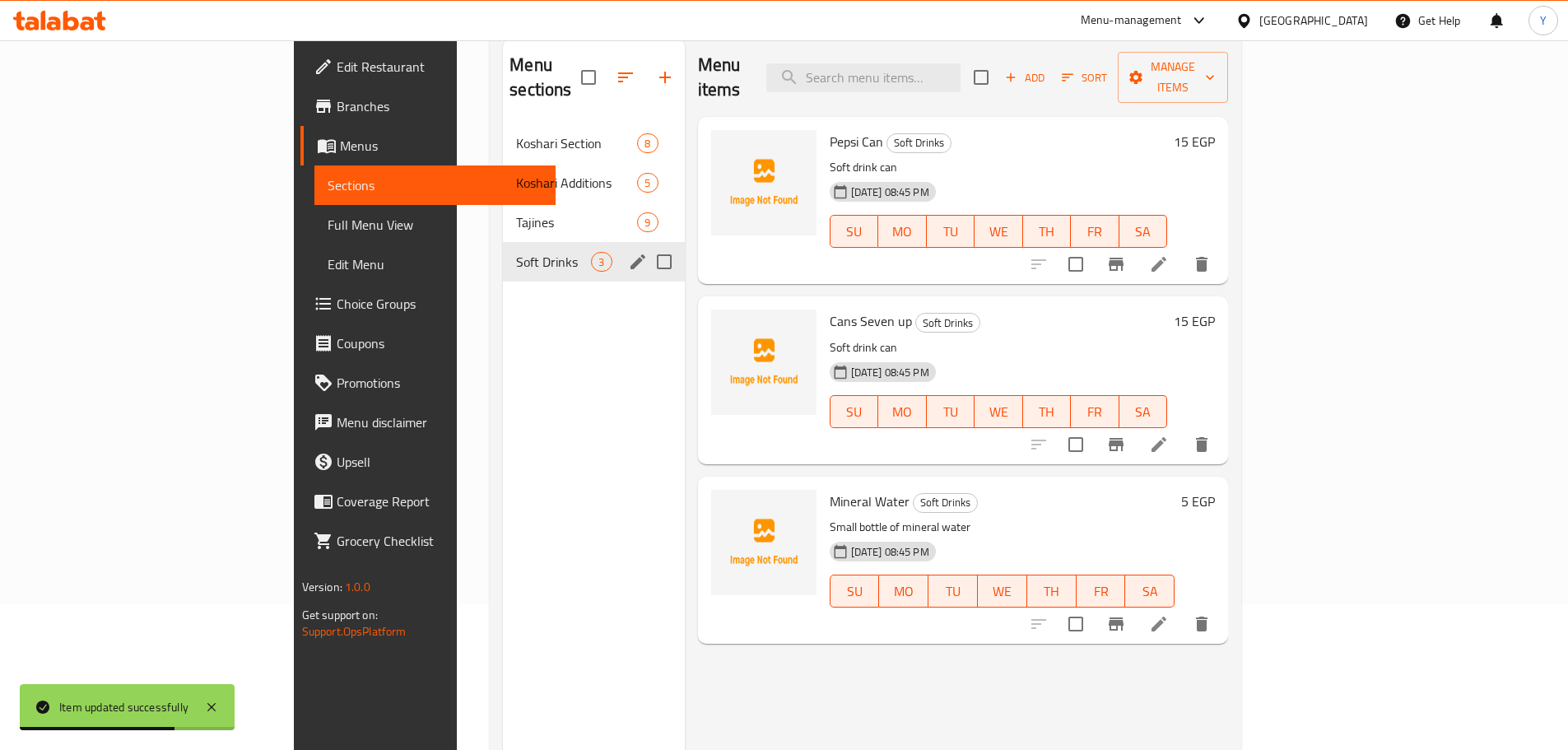
scroll to position [66, 0]
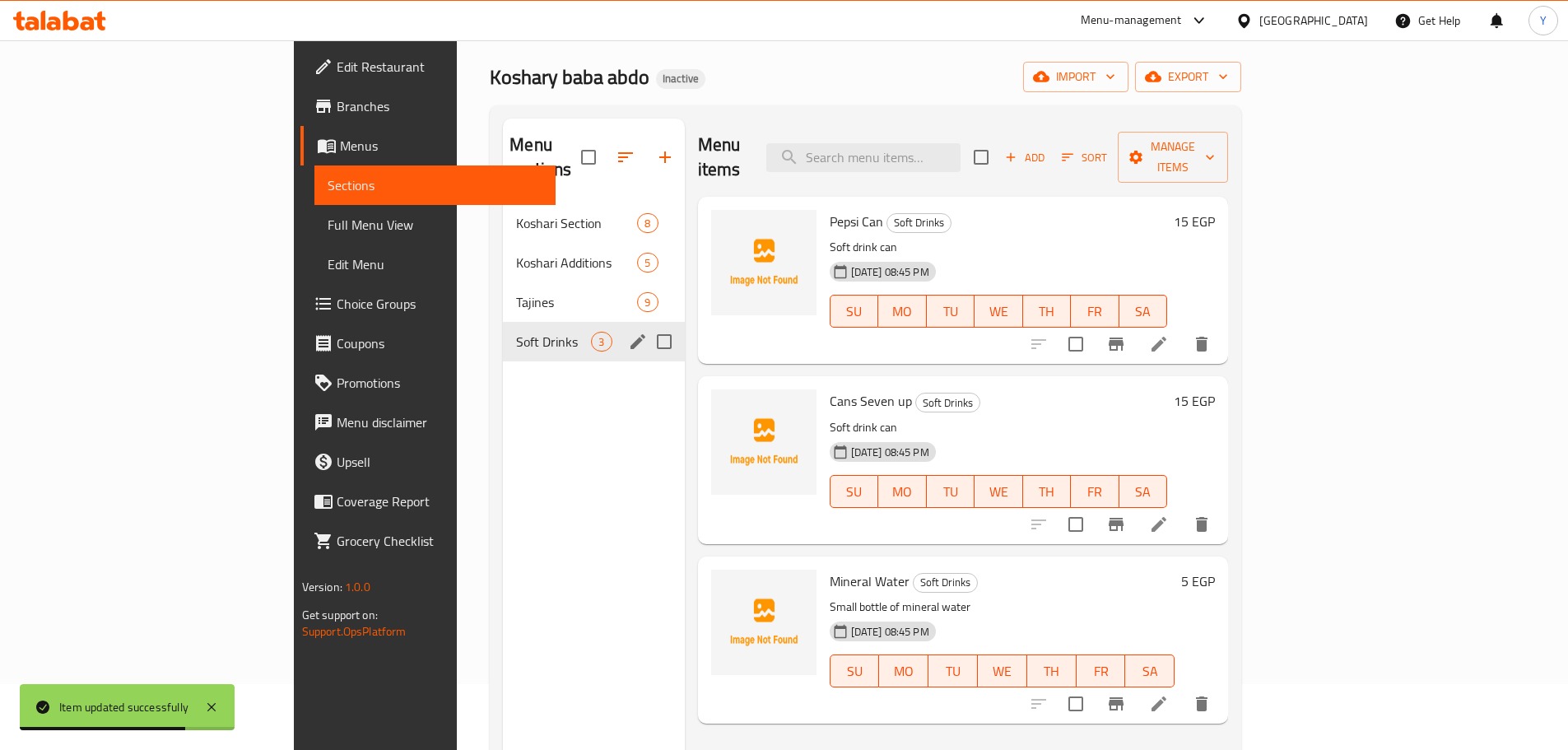
click at [628, 332] on icon "edit" at bounding box center [638, 342] width 19 height 19
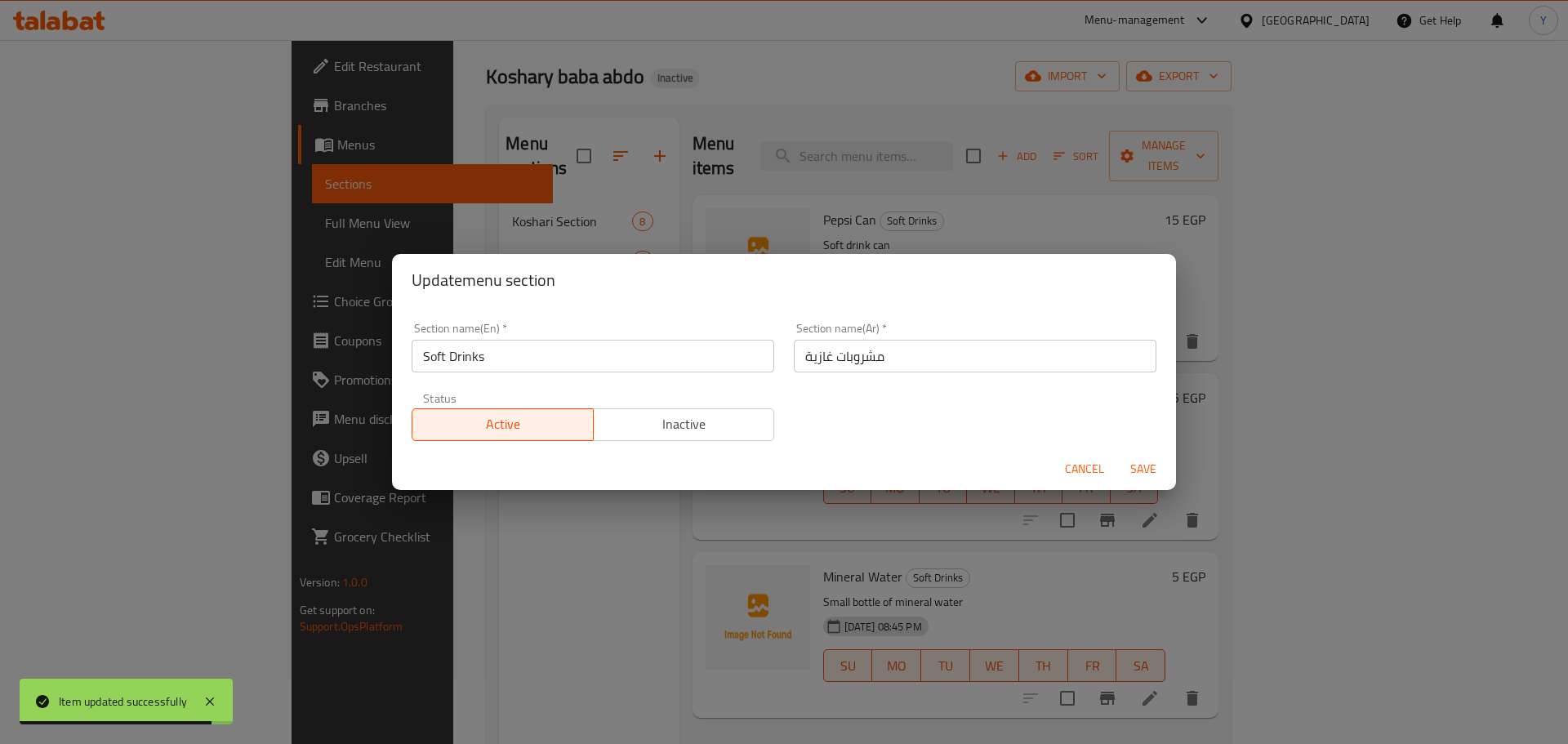
click at [1010, 385] on div "Section name(En)   * Soft Drinks Section name(En) * Section name(Ar)   * مشروبا…" at bounding box center [784, 381] width 765 height 138
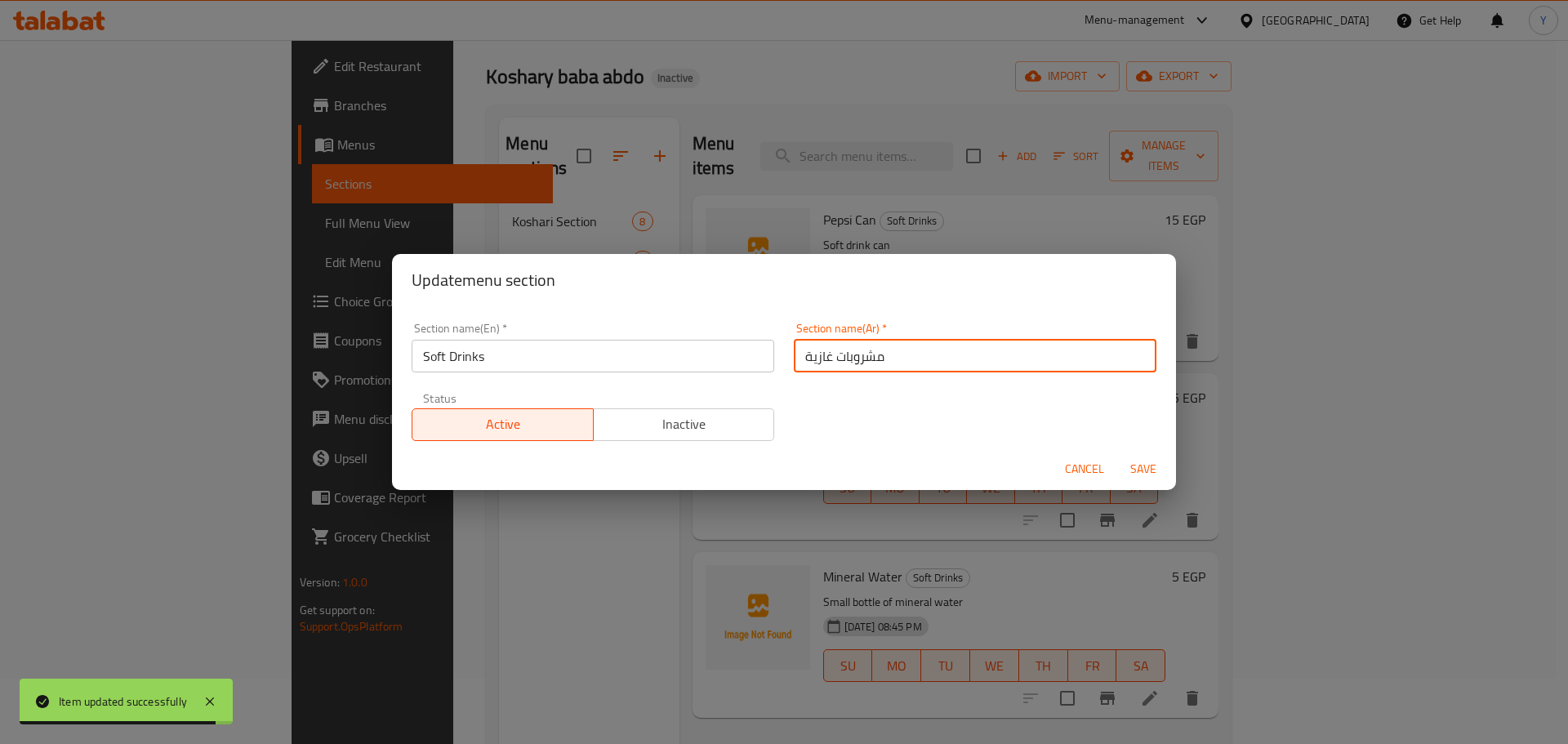
click at [1017, 348] on input "مشروبات غازية" at bounding box center [975, 356] width 363 height 33
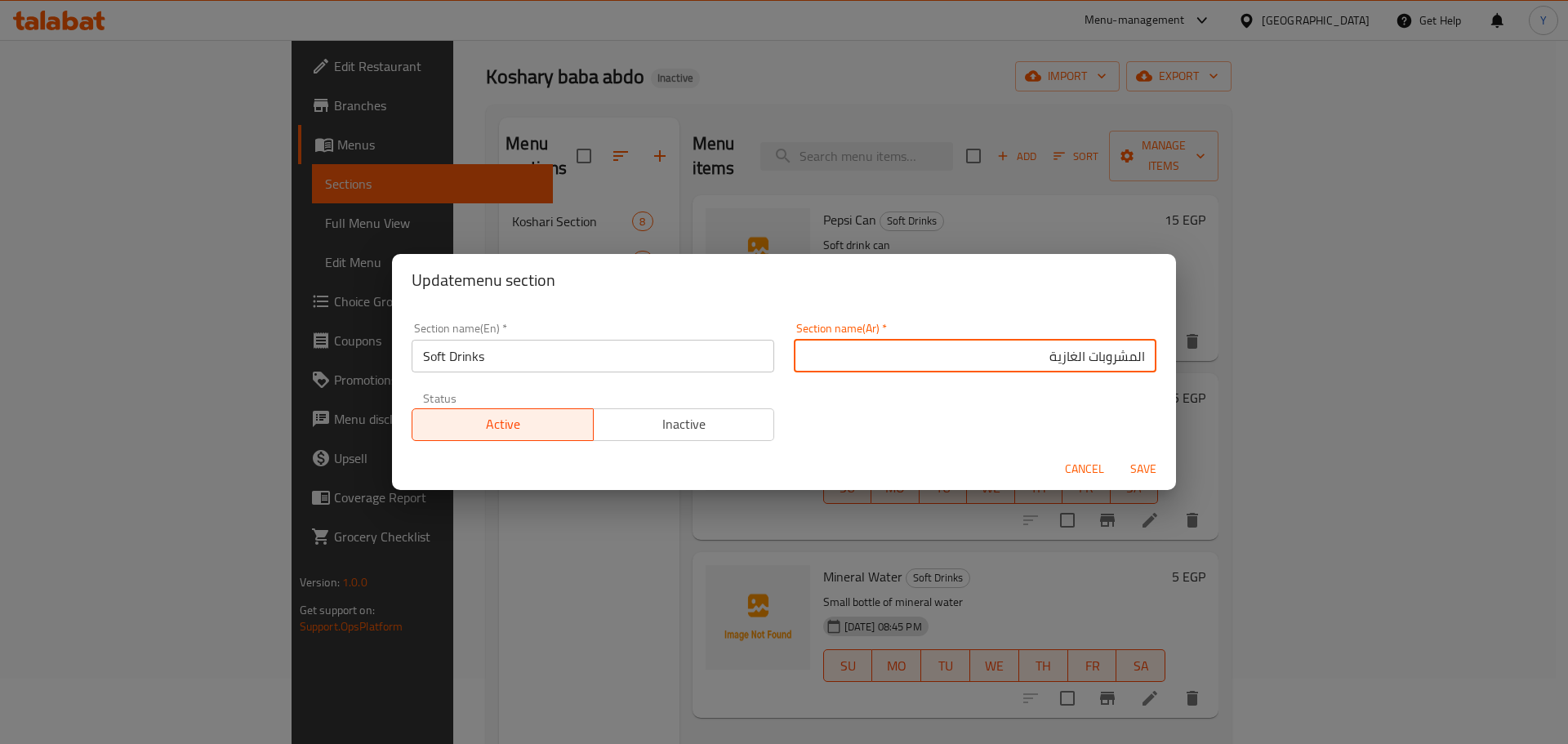
type input "المشروبات الغازية"
click at [1117, 454] on button "Save" at bounding box center [1143, 469] width 52 height 30
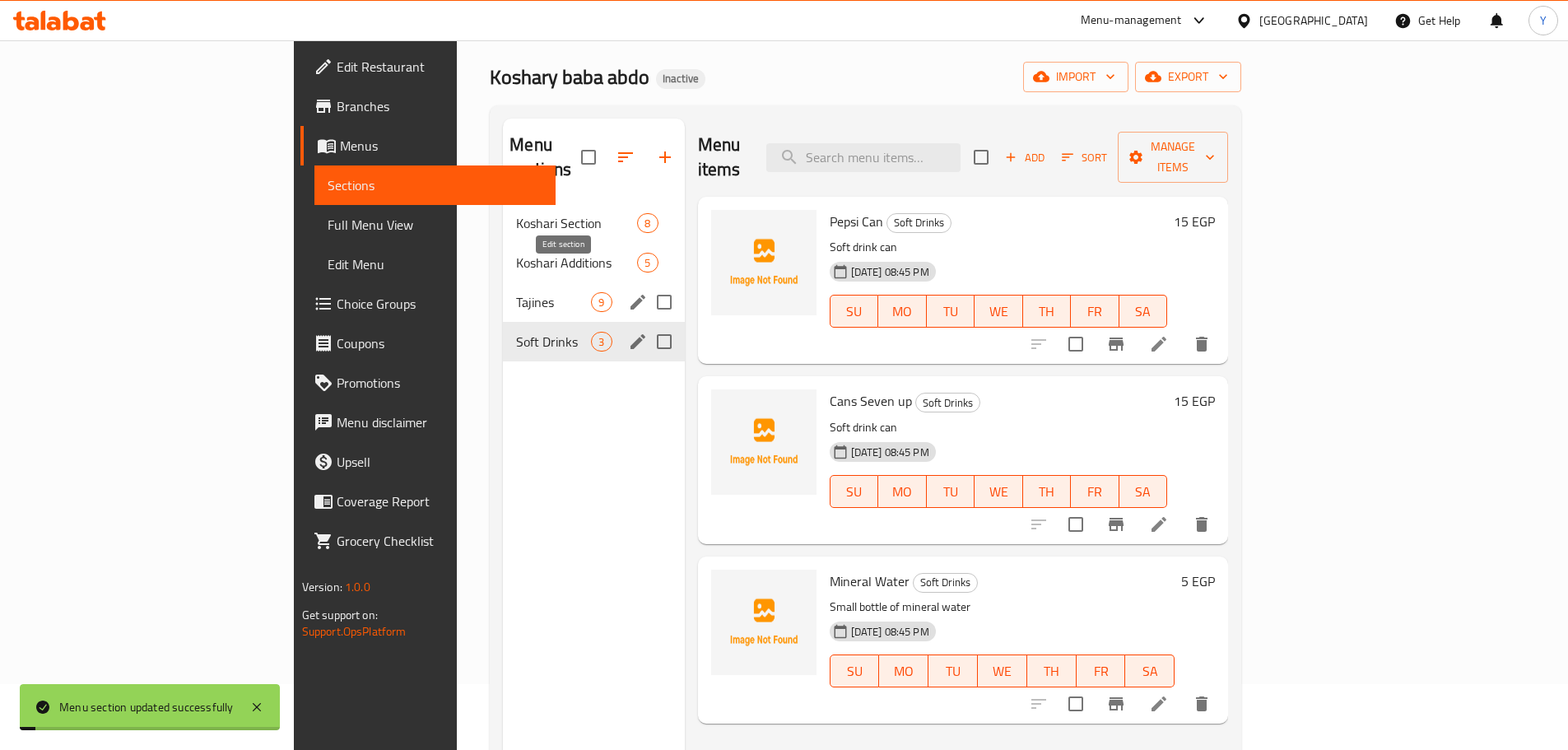
click at [631, 295] on icon "edit" at bounding box center [638, 302] width 15 height 15
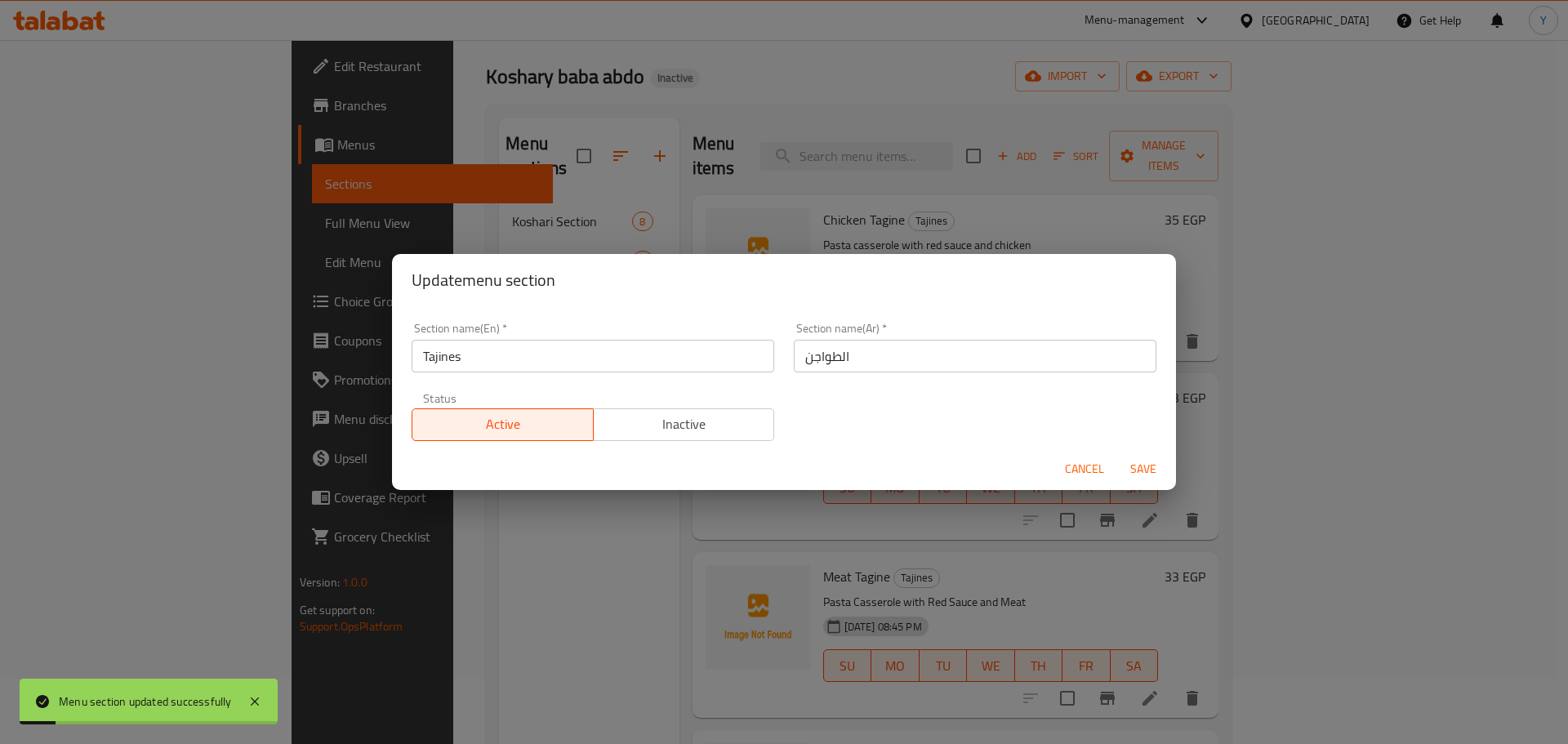
drag, startPoint x: 855, startPoint y: 193, endPoint x: 870, endPoint y: 235, distance: 44.6
click at [855, 191] on div "Update menu section Section name(En)   * Tajines Section name(En) * Section nam…" at bounding box center [784, 372] width 1568 height 744
click at [1096, 480] on button "Cancel" at bounding box center [1084, 469] width 52 height 30
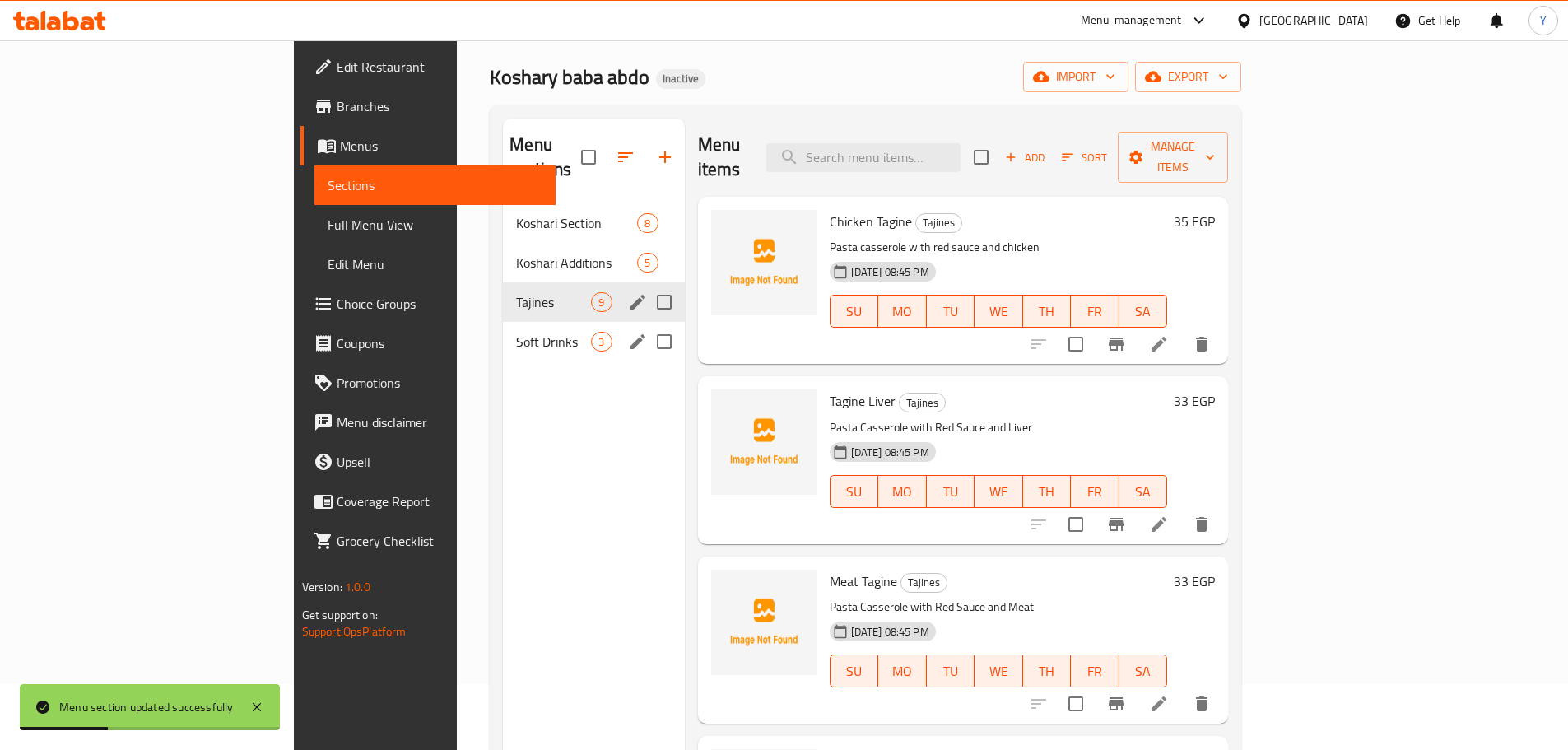
click at [830, 597] on p "Pasta Casserole with Red Sauce and Meat" at bounding box center [999, 607] width 338 height 20
copy p "Casserole"
click at [631, 295] on icon "edit" at bounding box center [638, 302] width 15 height 15
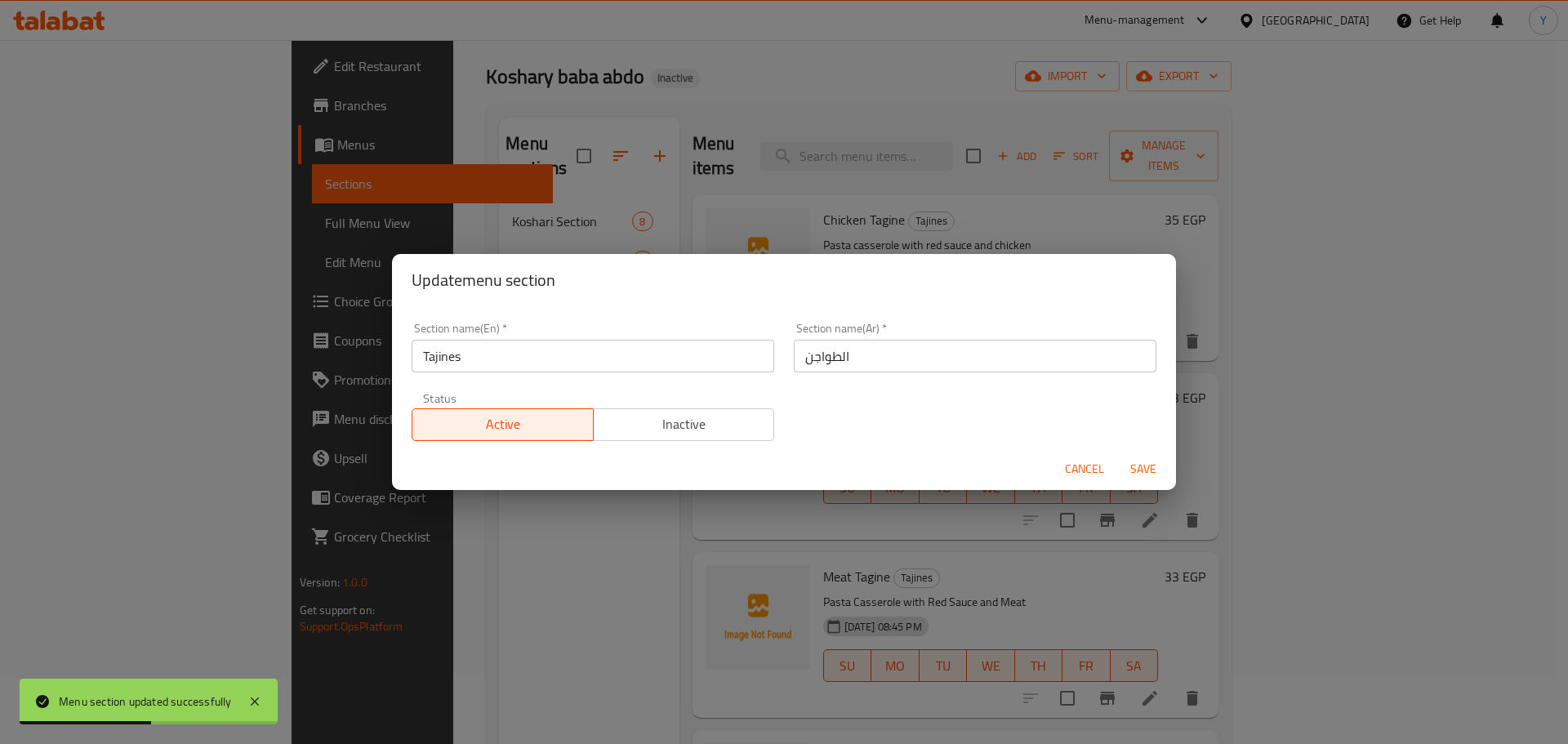
click at [744, 350] on input "Tajines" at bounding box center [592, 356] width 363 height 33
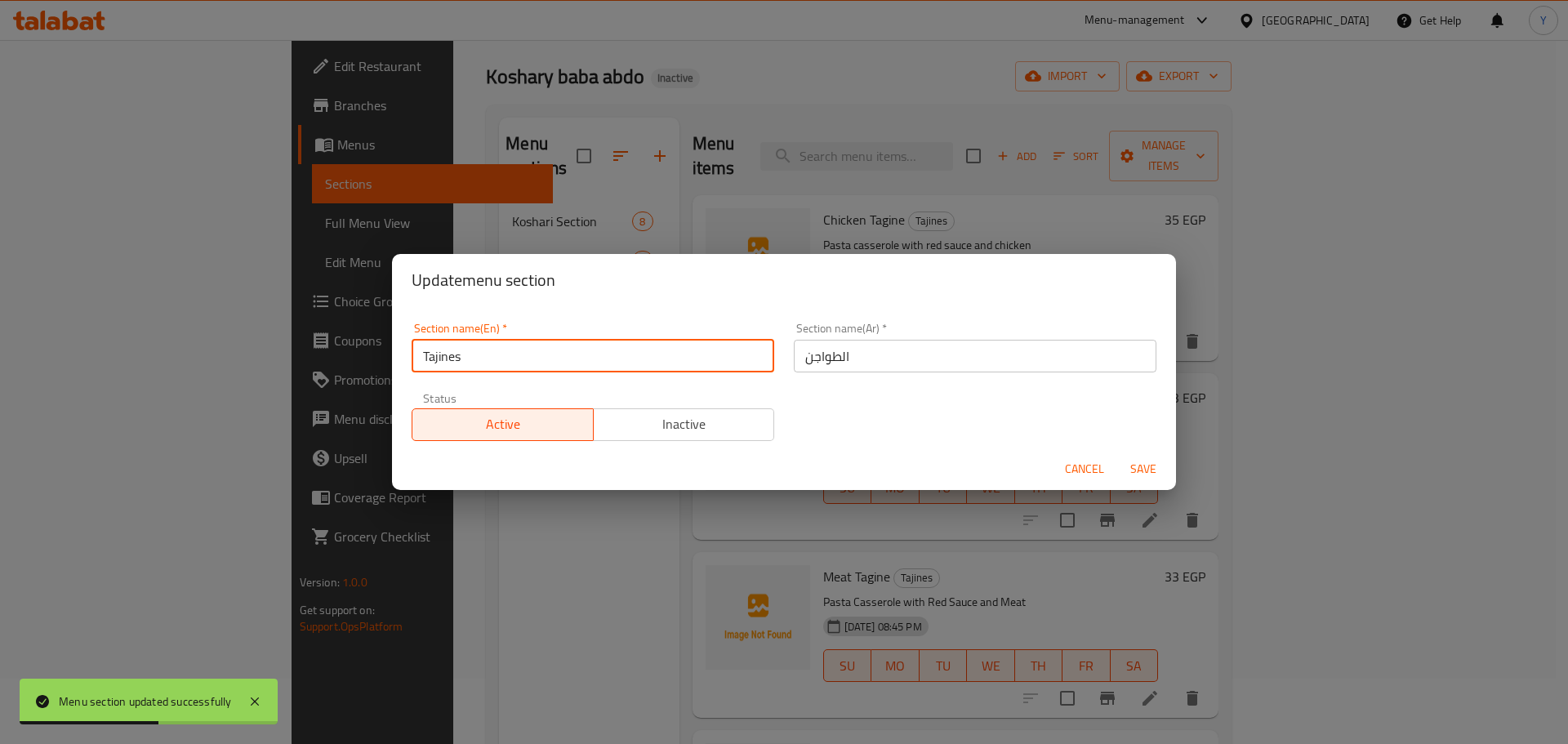
paste input "Casserole"
type input "Casseroleس"
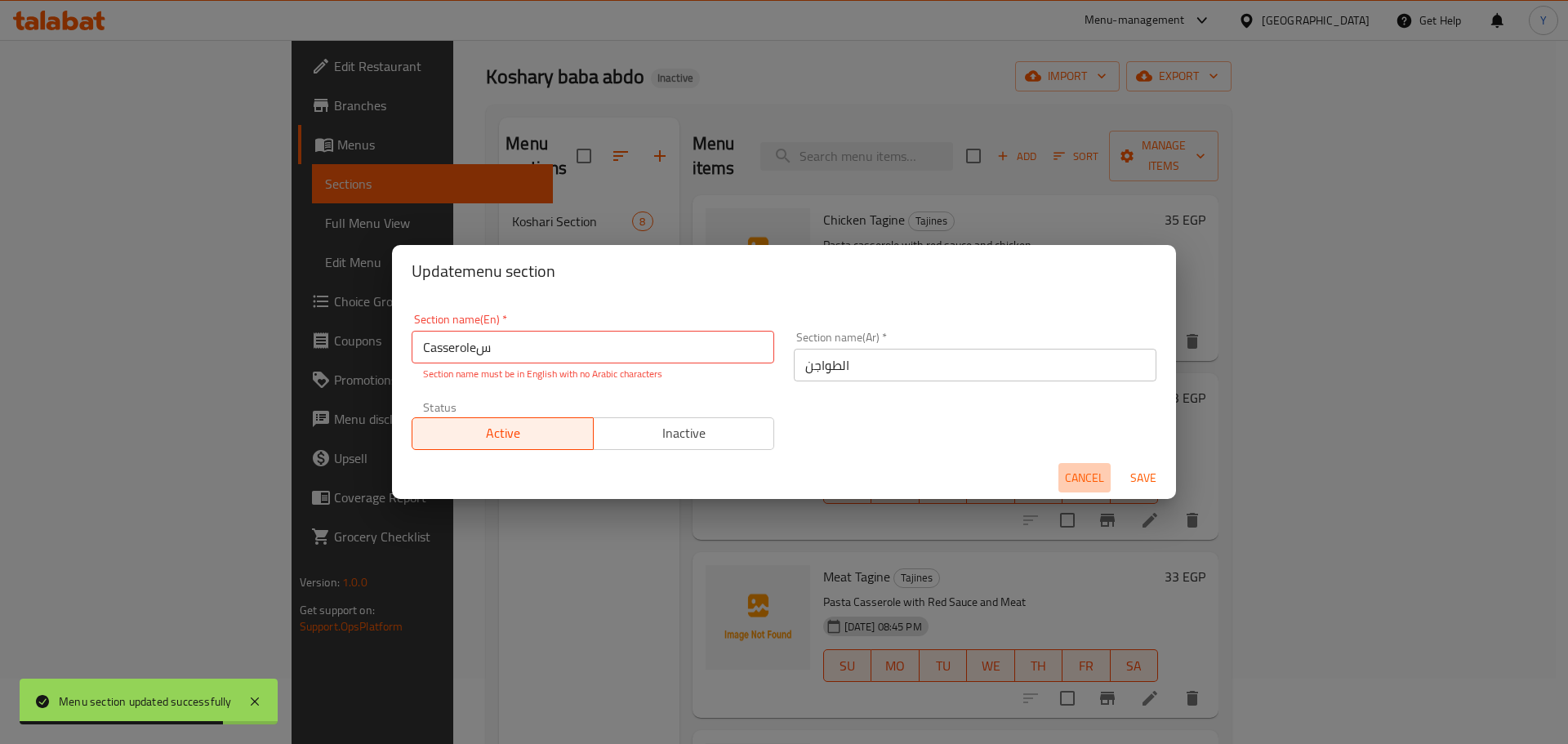
click at [1092, 474] on span "Cancel" at bounding box center [1085, 478] width 40 height 20
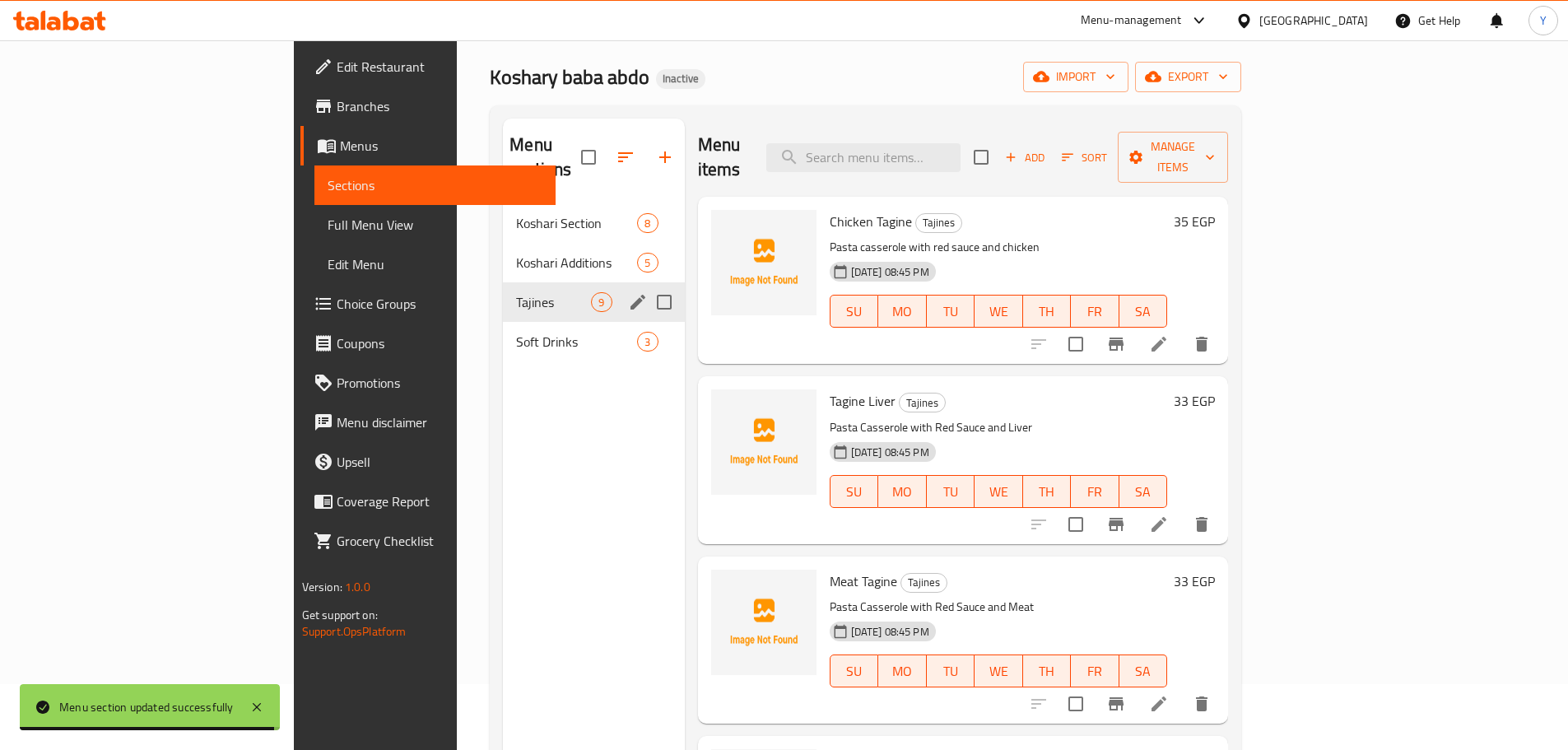
click at [503, 290] on div "Tajines 9" at bounding box center [594, 302] width 181 height 40
click at [516, 332] on span "Soft Drinks" at bounding box center [554, 342] width 75 height 19
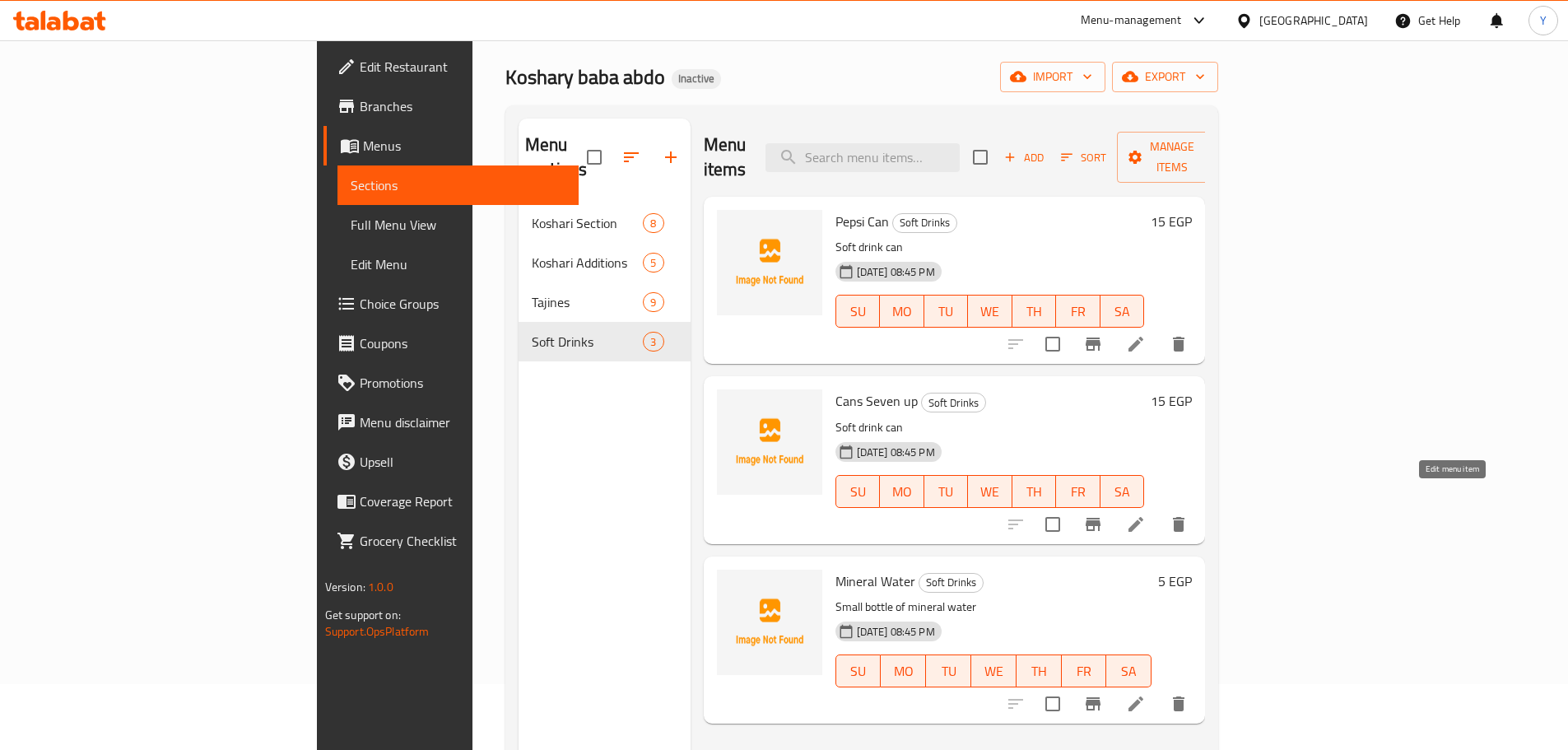
click at [1144, 517] on icon at bounding box center [1136, 524] width 15 height 15
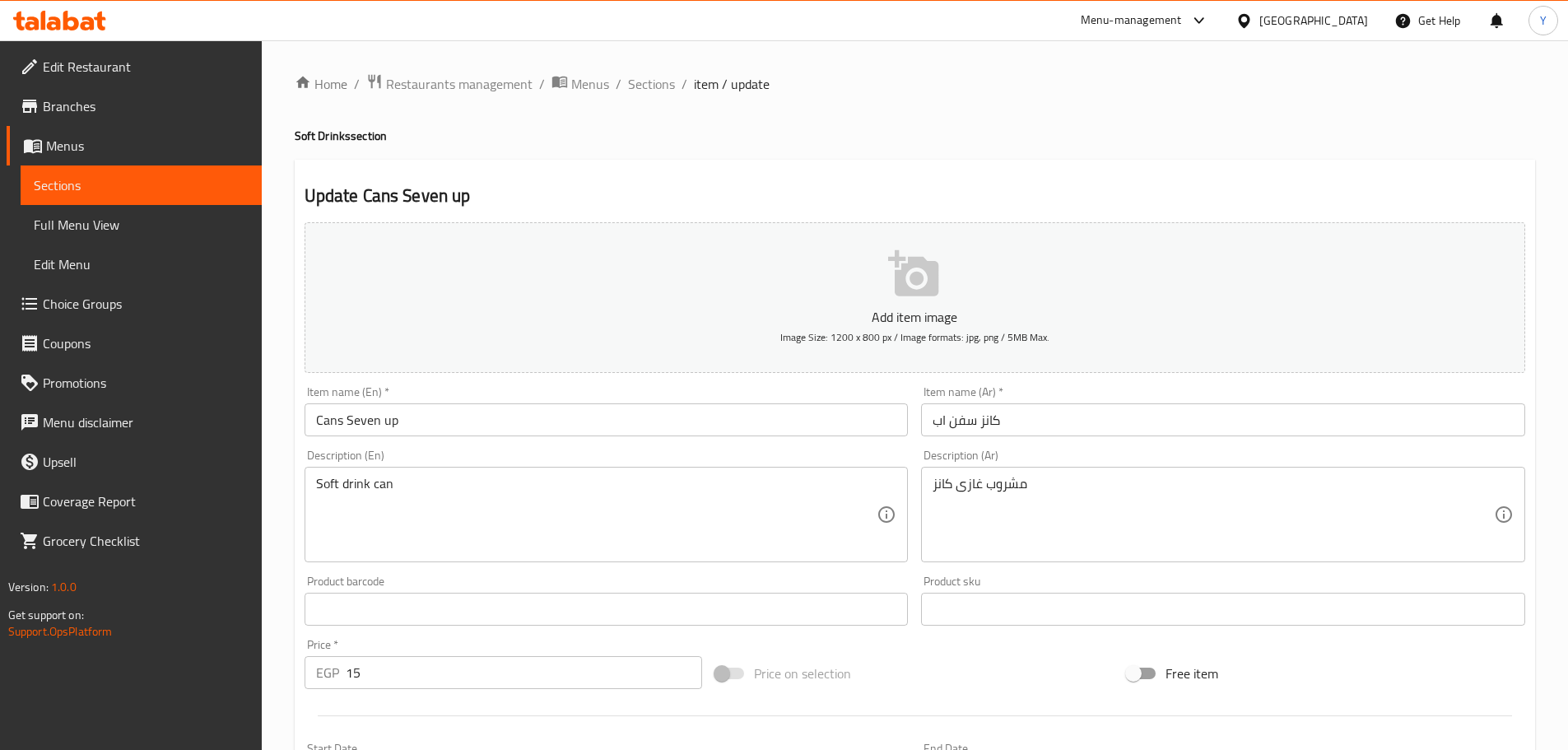
click at [370, 429] on input "Cans Seven up" at bounding box center [607, 419] width 604 height 33
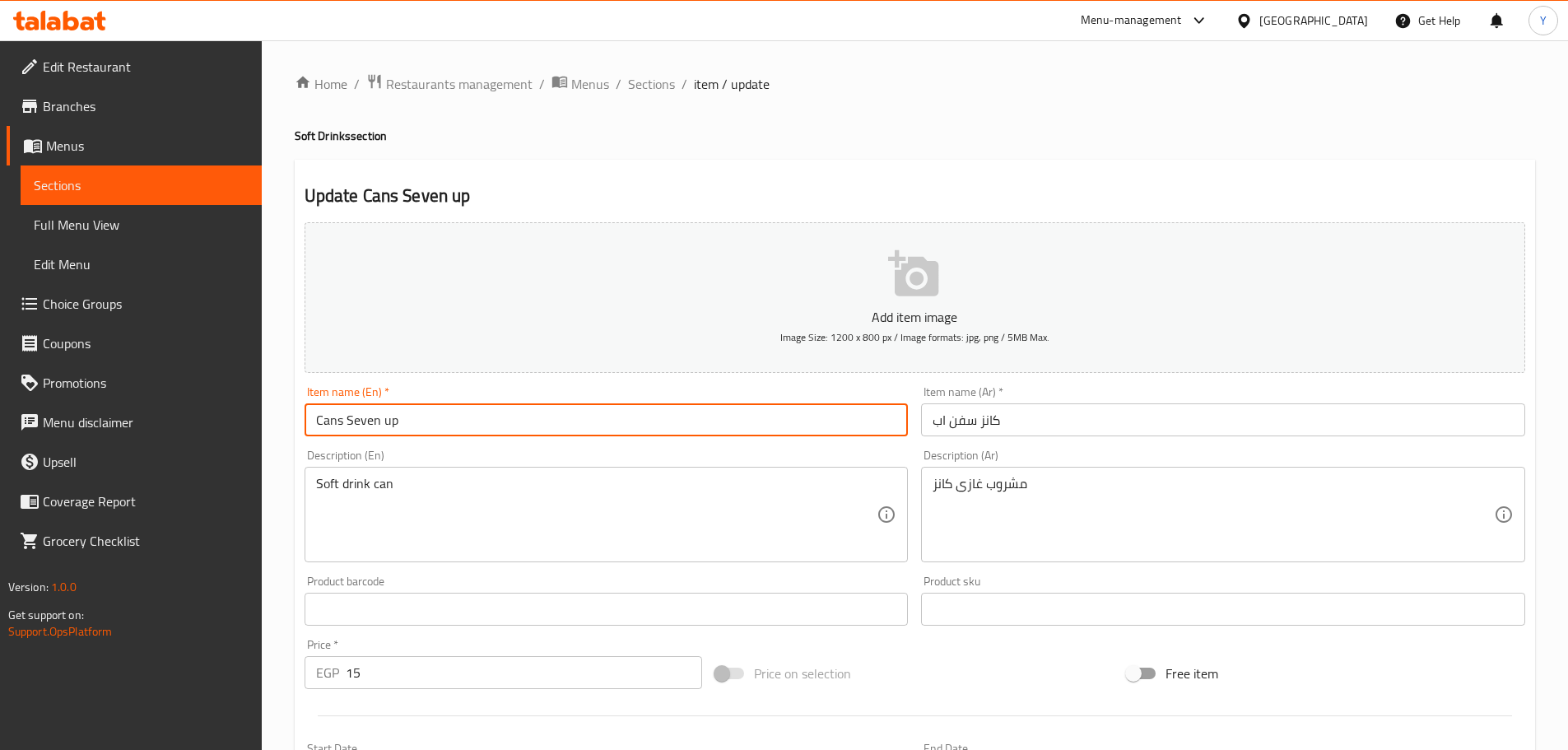
click at [406, 429] on input "Cans Seven up" at bounding box center [607, 419] width 604 height 33
click at [365, 421] on input "Cans Seven up" at bounding box center [607, 419] width 604 height 33
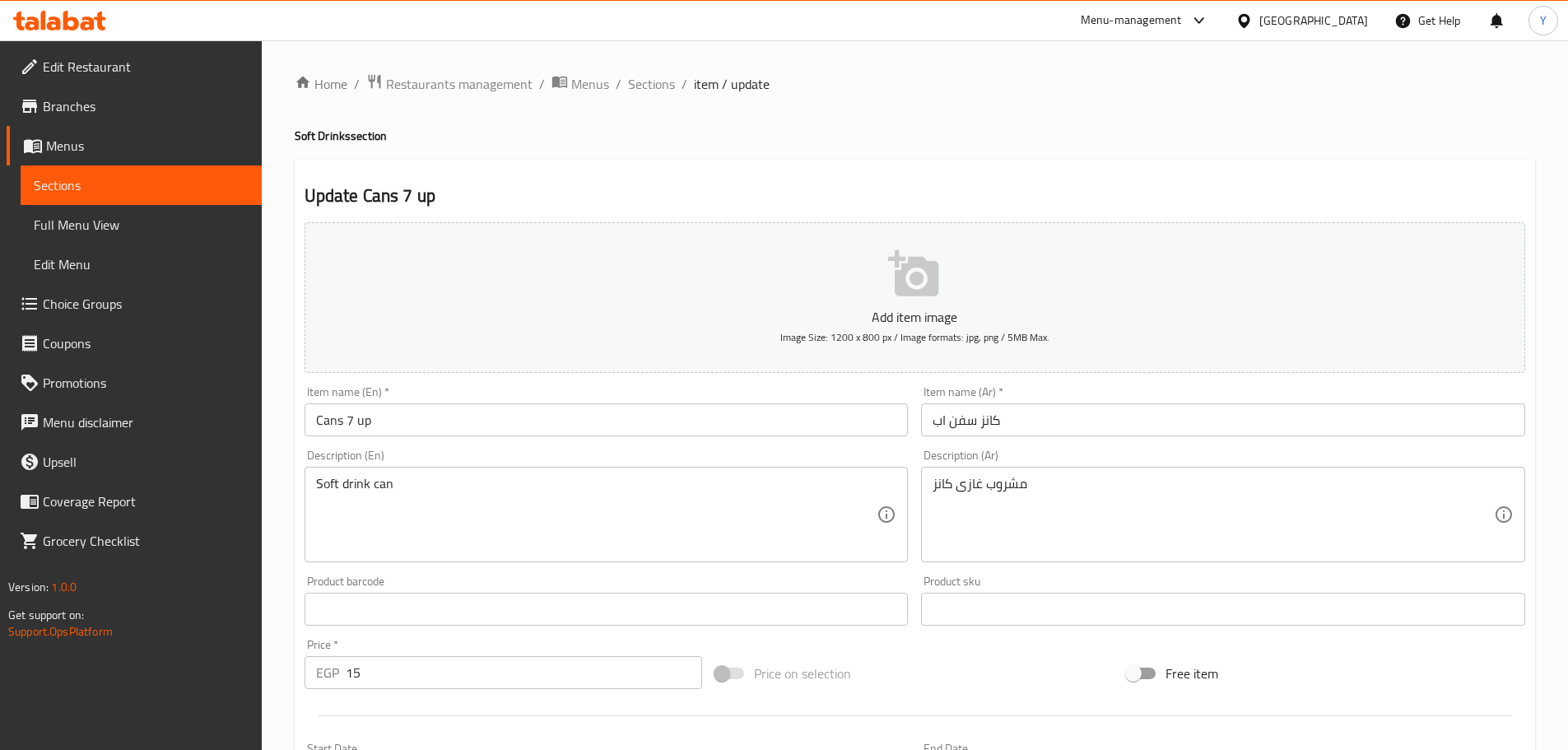
click at [751, 163] on div "Update Cans 7 up Add item image Image Size: 1200 x 800 px / Image formats: jpg,…" at bounding box center [915, 638] width 1241 height 958
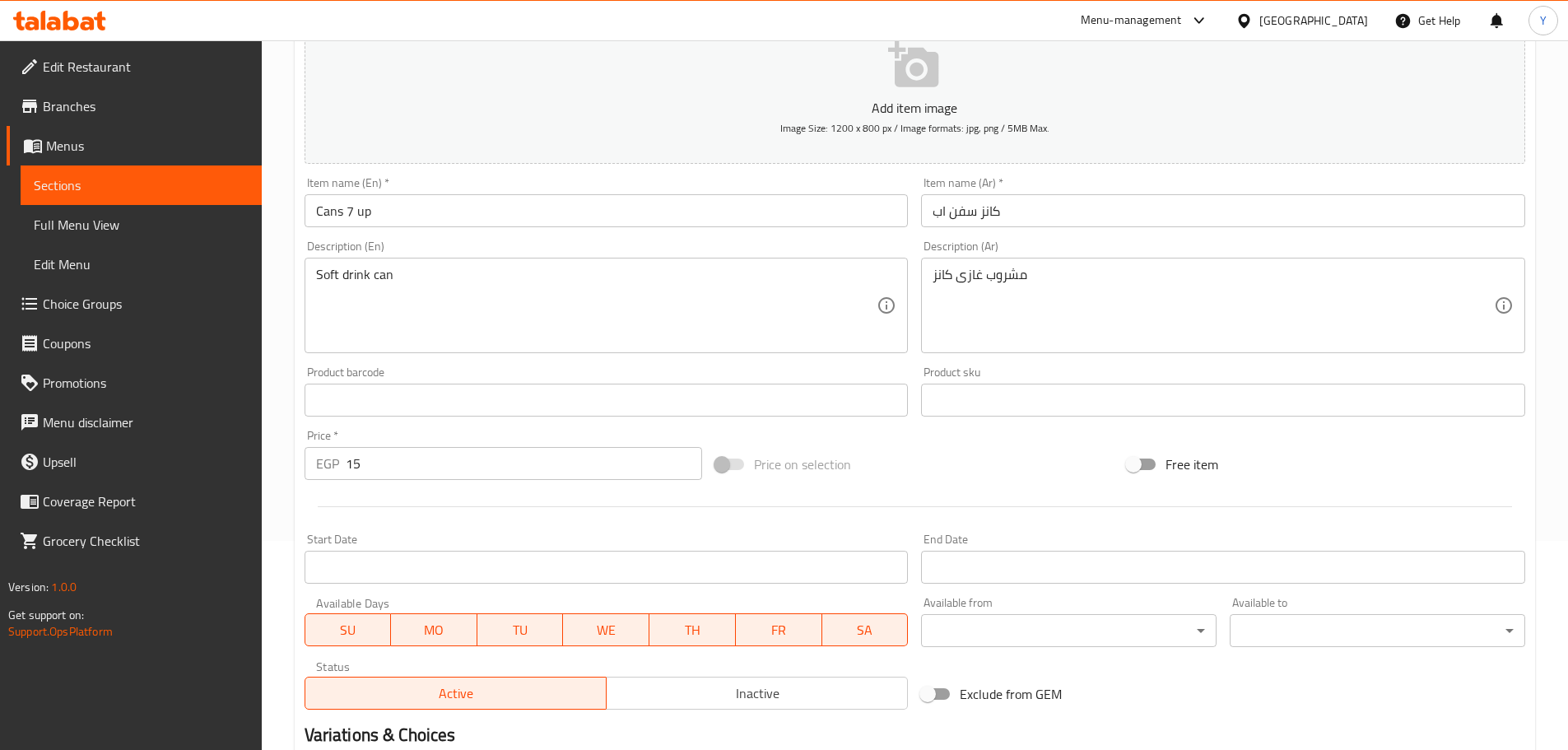
scroll to position [84, 0]
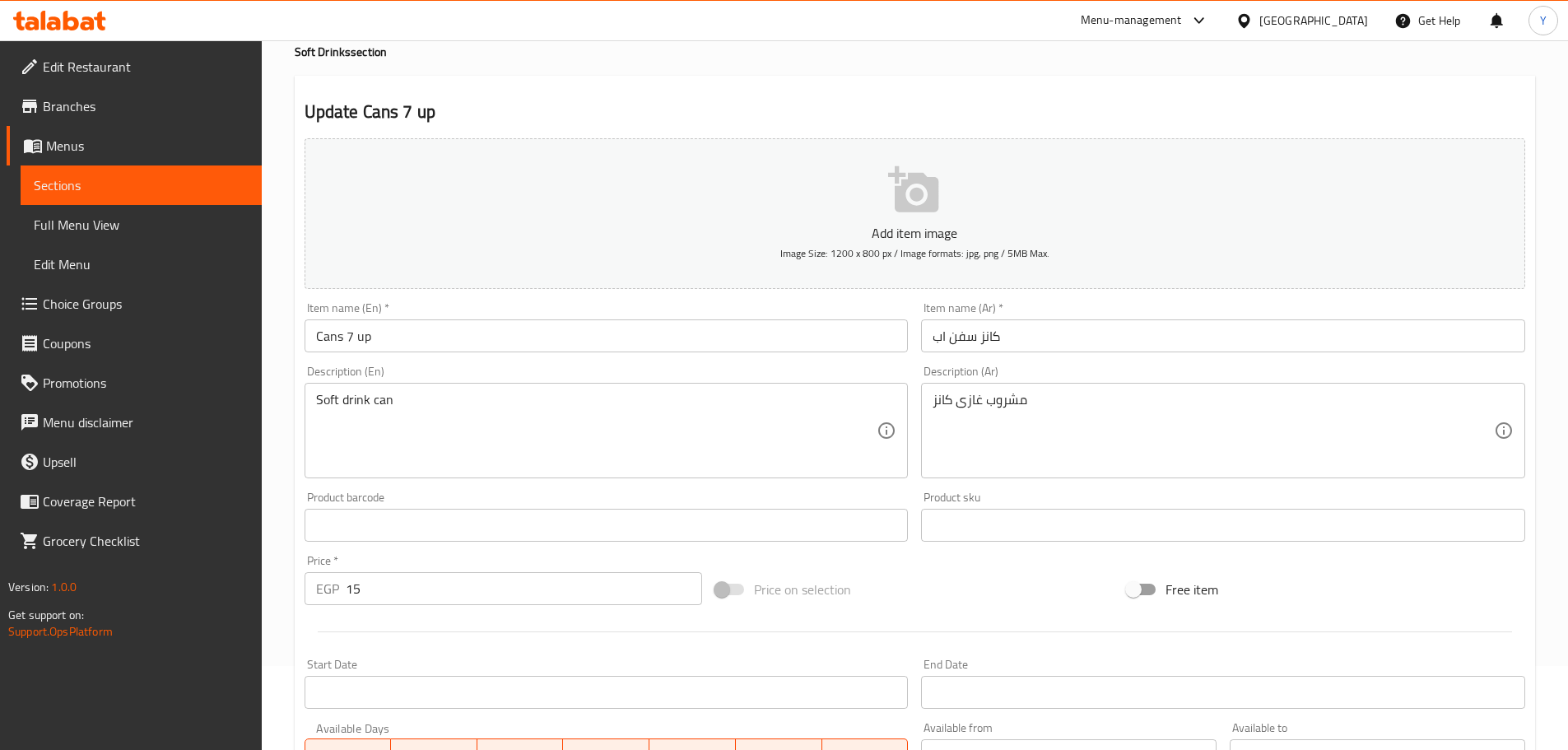
click at [317, 339] on input "Cans 7 up" at bounding box center [607, 336] width 604 height 33
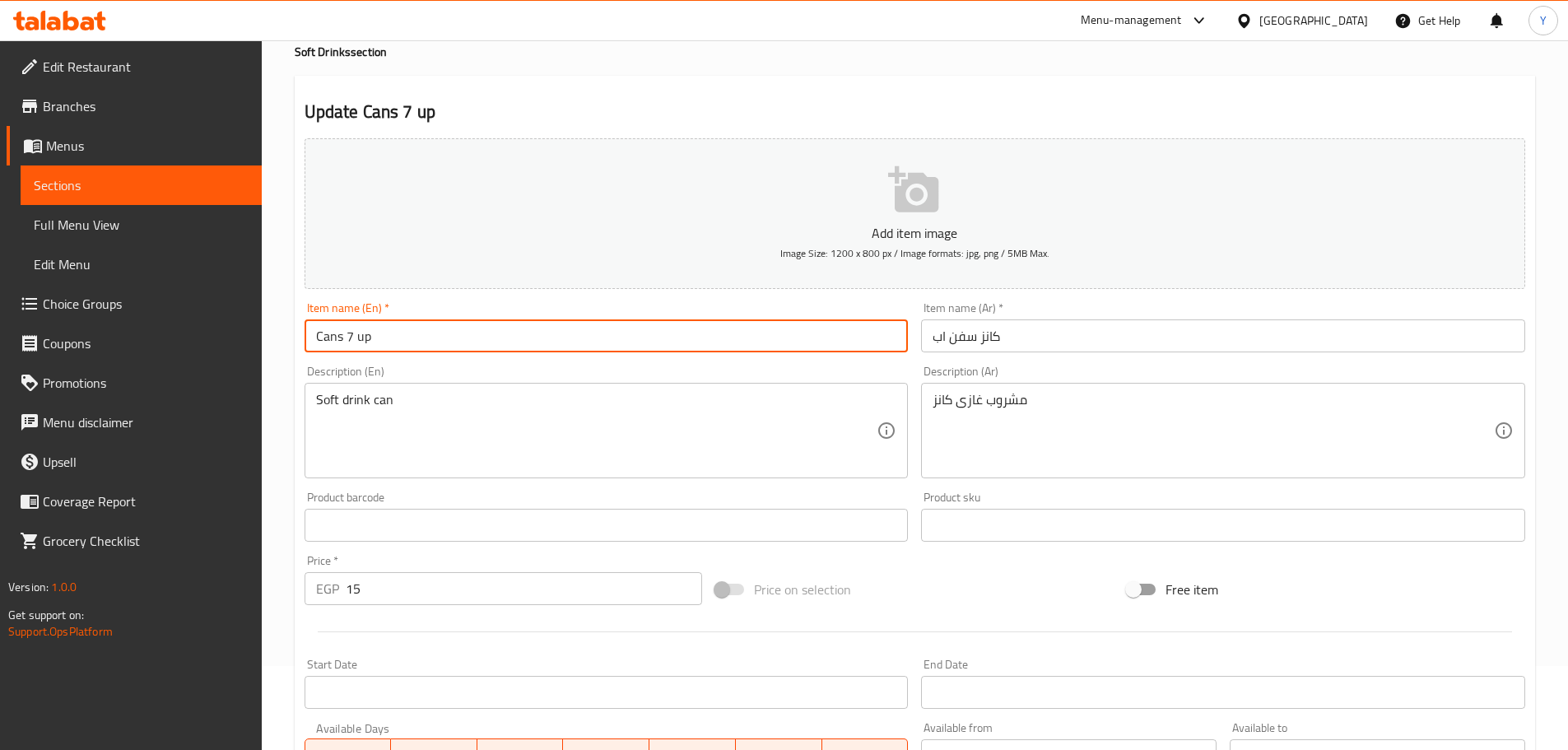
click at [317, 339] on input "Cans 7 up" at bounding box center [607, 336] width 604 height 33
click at [570, 332] on input "7 up" at bounding box center [607, 336] width 604 height 33
paste input "Cans"
type input "7 up Can"
click at [866, 89] on div "Update 7 up Can Add item image Image Size: 1200 x 800 px / Image formats: jpg, …" at bounding box center [915, 555] width 1241 height 958
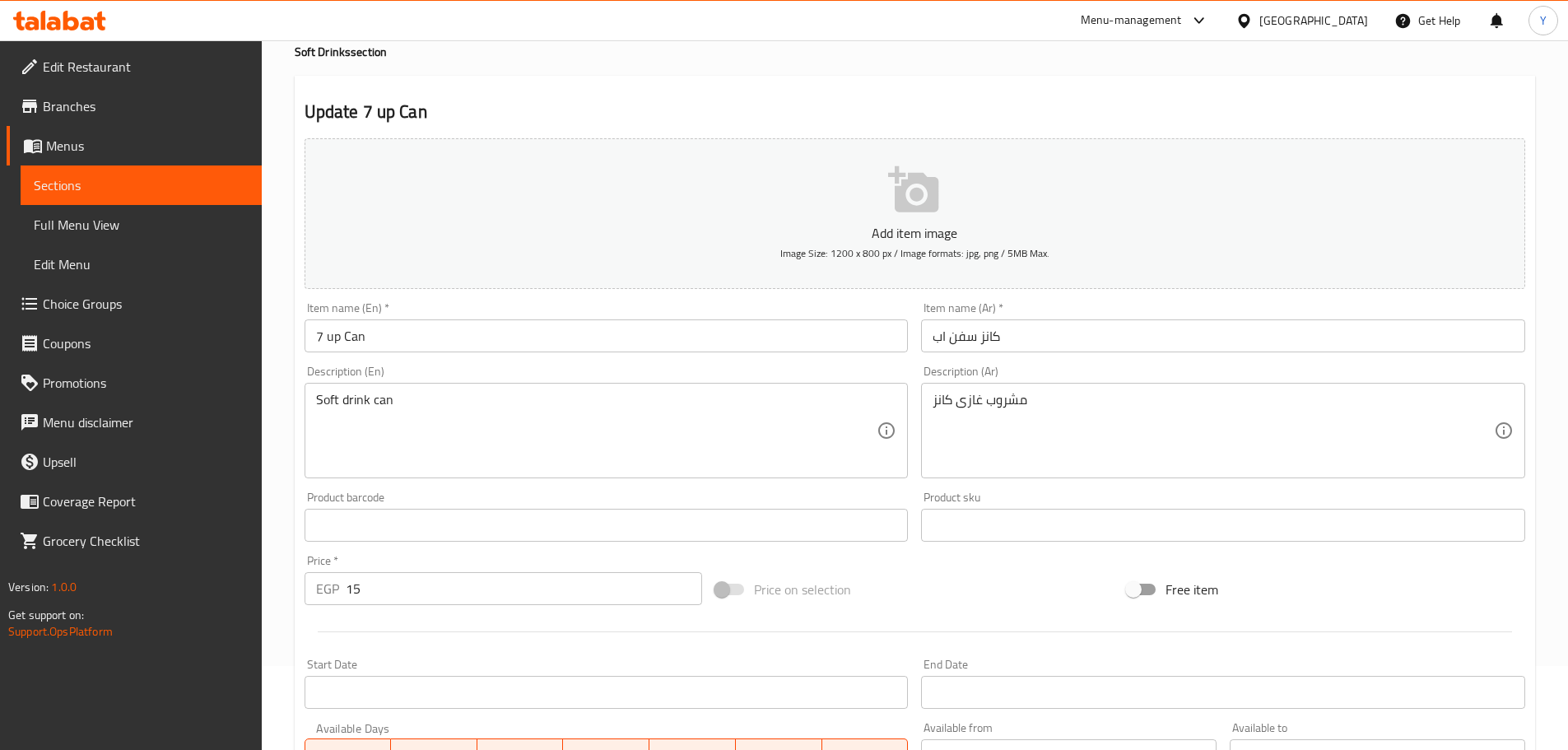
scroll to position [414, 0]
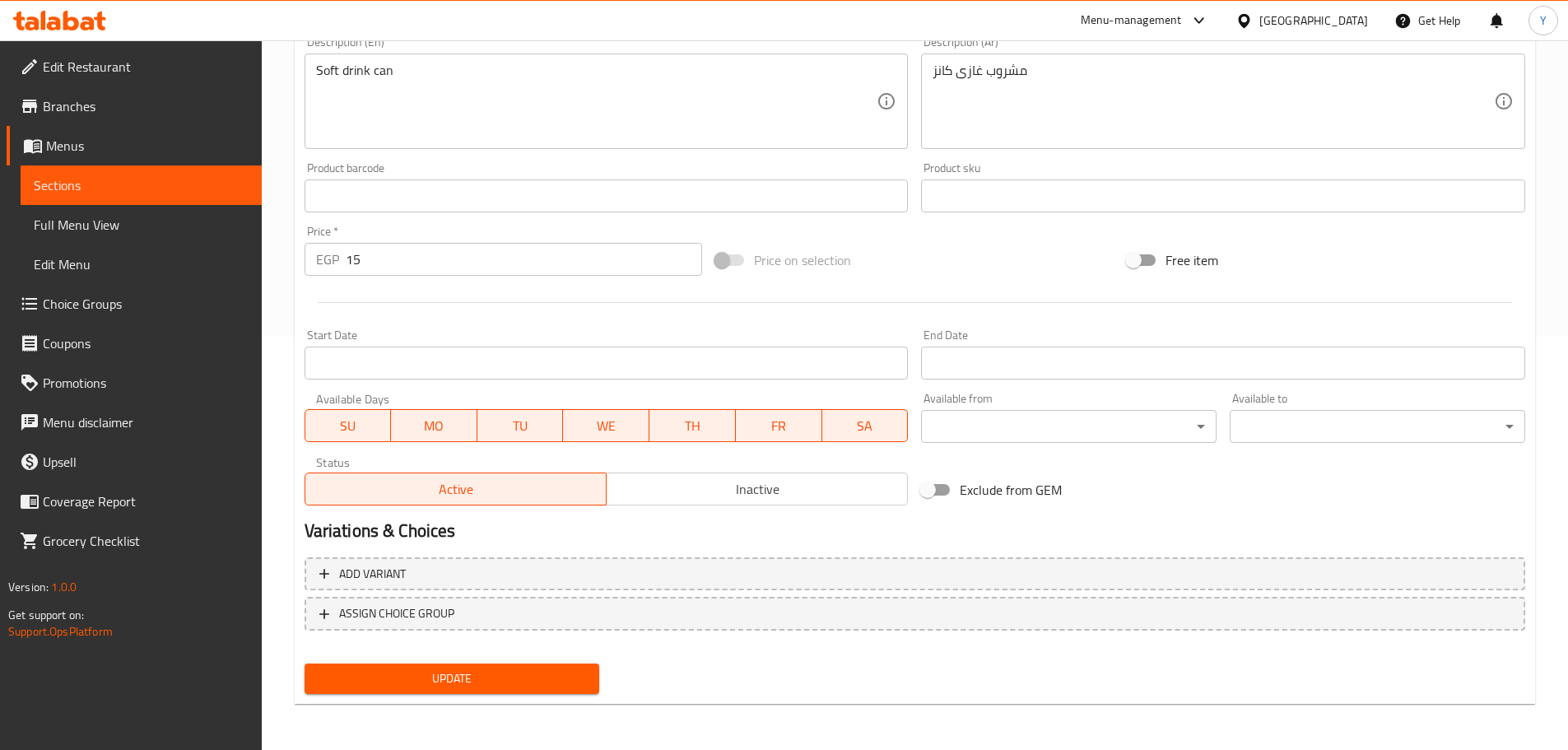
click at [532, 709] on div "Home / Restaurants management / Menus / Sections / item / update Soft Drinks se…" at bounding box center [915, 188] width 1241 height 1056
click at [552, 683] on span "Update" at bounding box center [453, 678] width 269 height 20
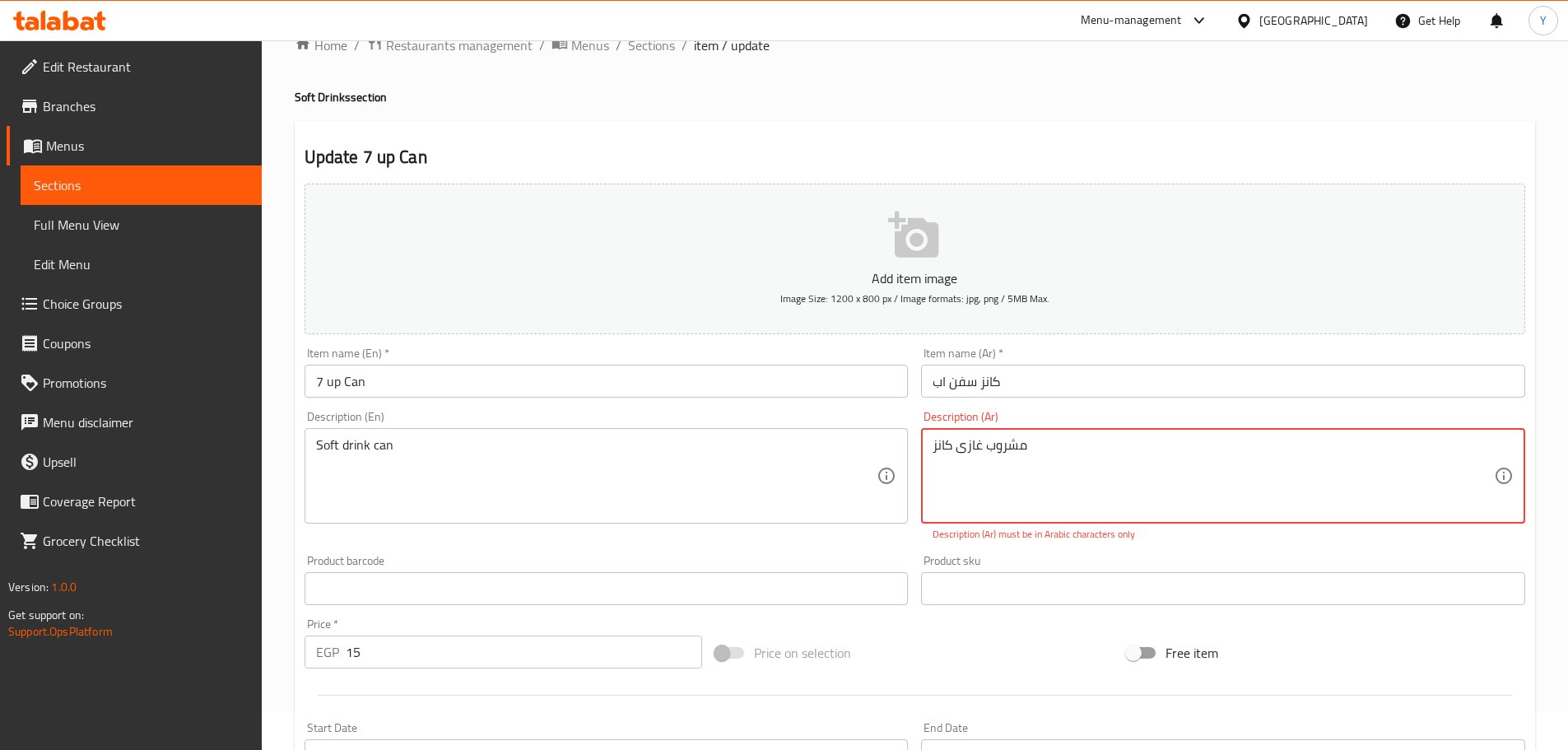
scroll to position [0, 0]
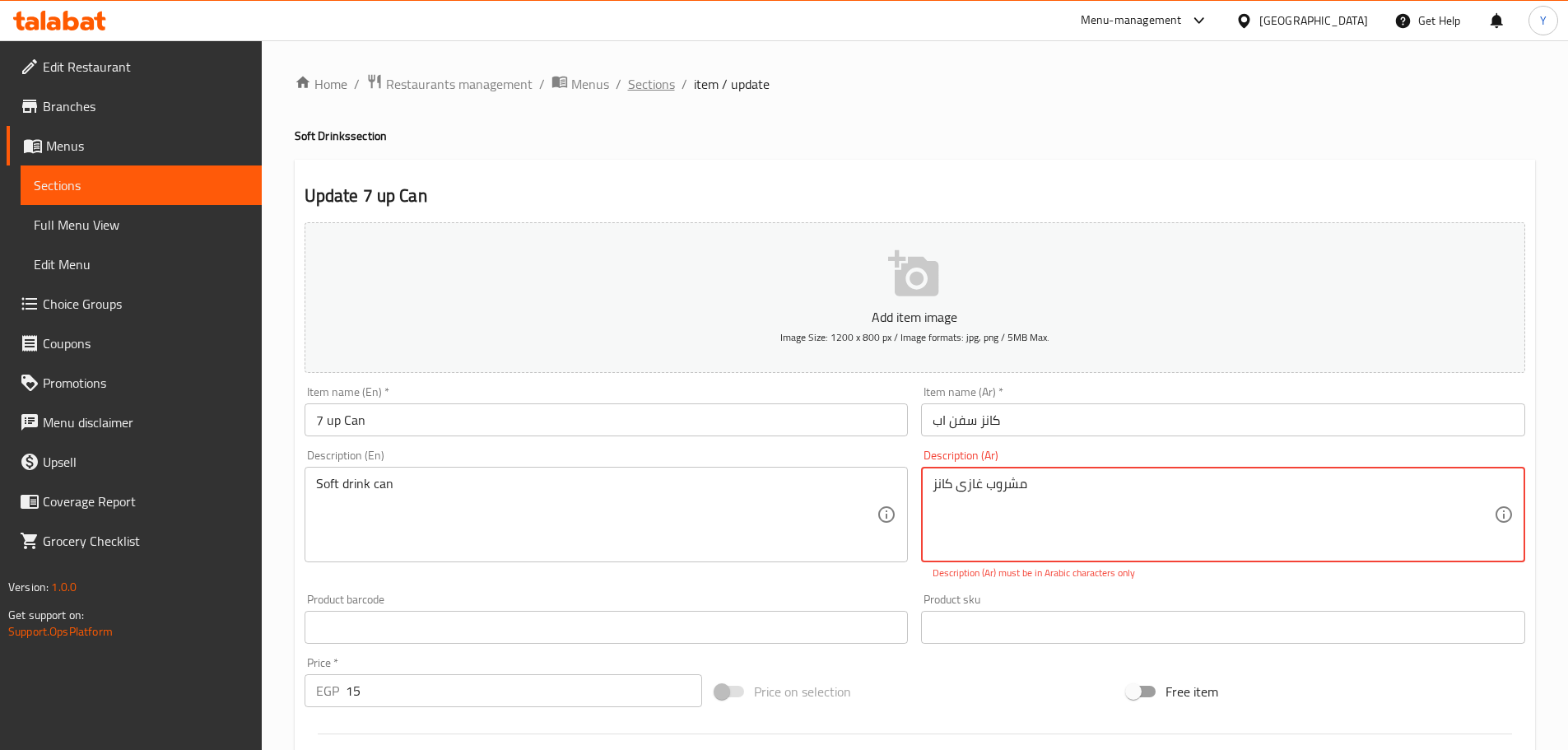
click at [640, 82] on span "Sections" at bounding box center [651, 84] width 47 height 19
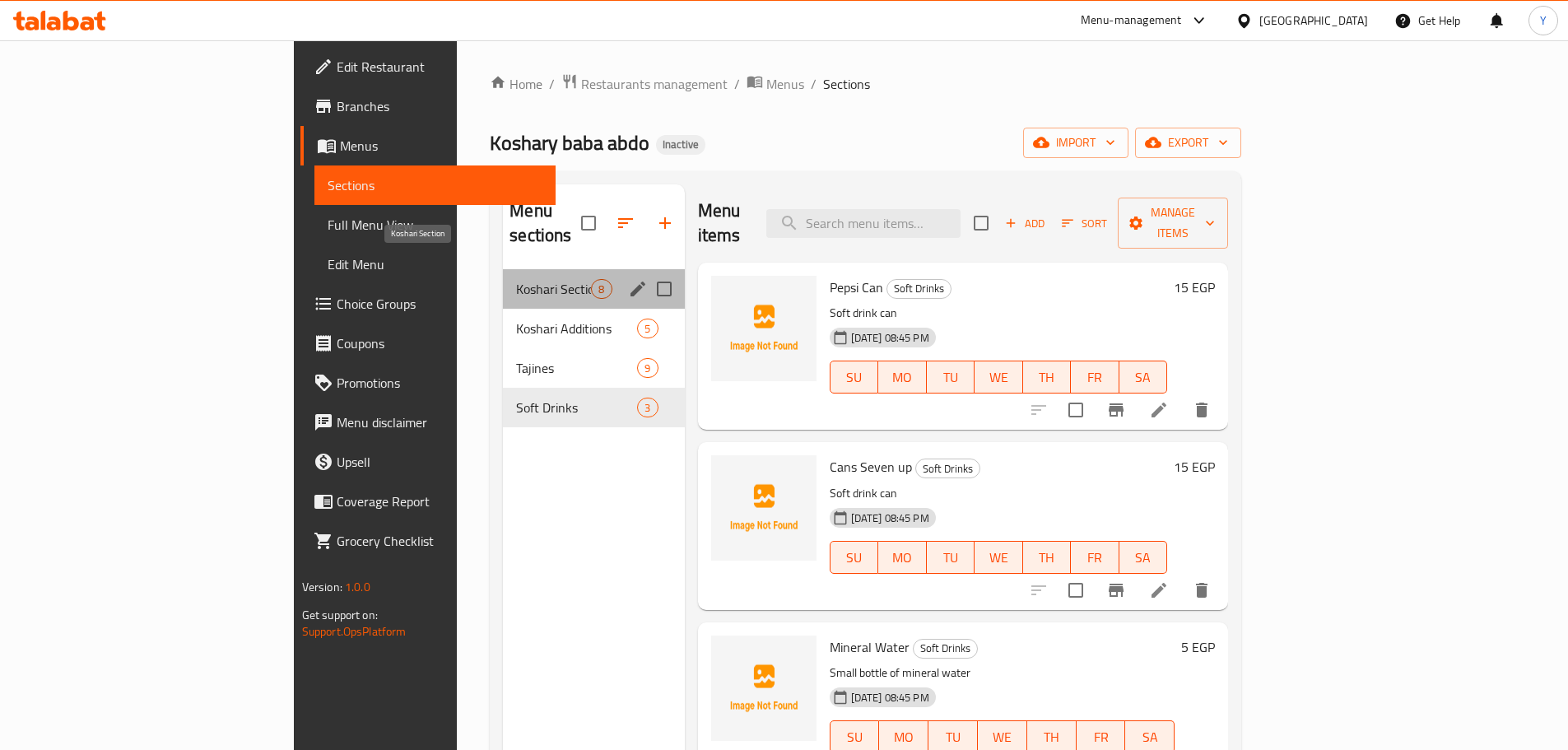
click at [516, 279] on span "Koshari Section" at bounding box center [554, 289] width 75 height 19
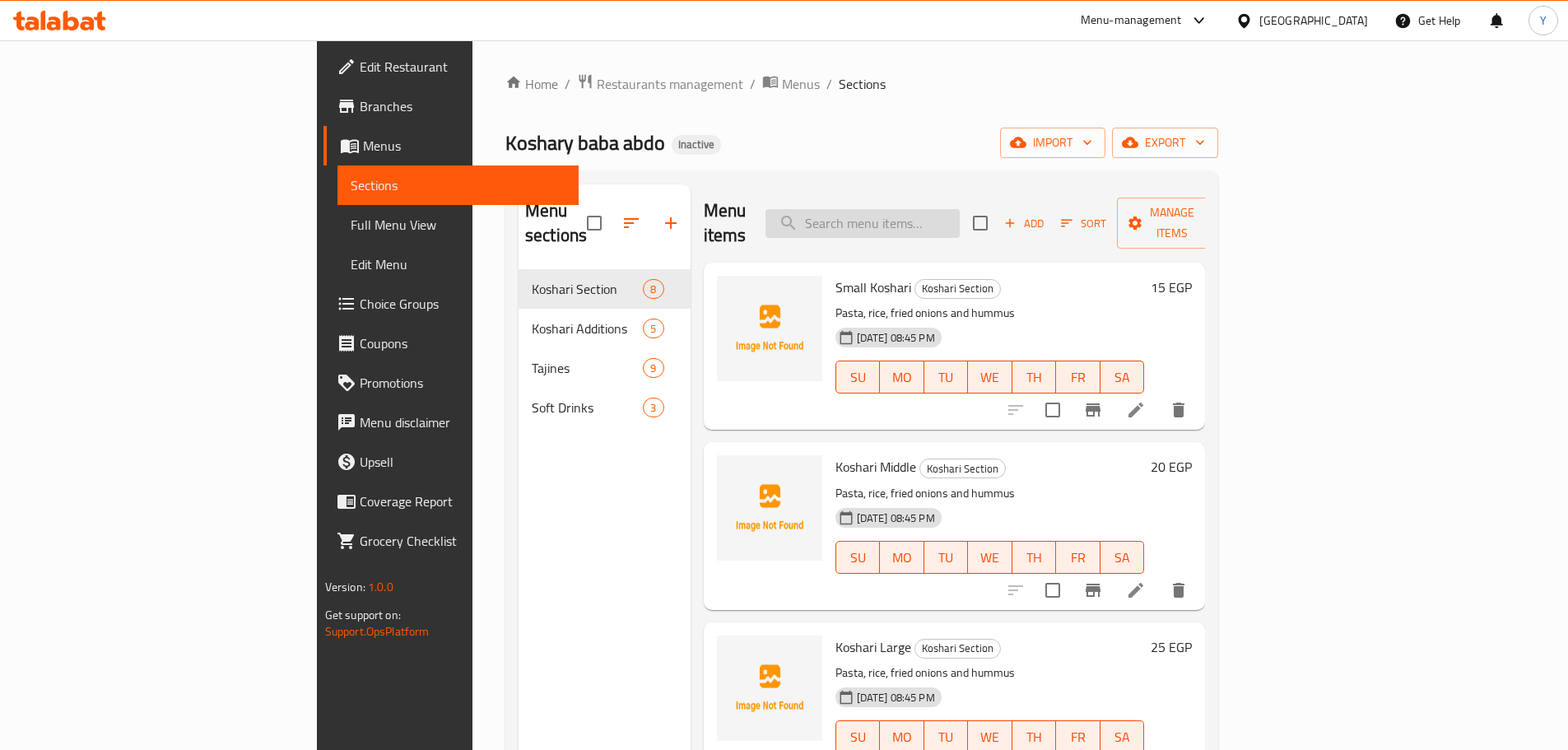
click at [960, 209] on input "search" at bounding box center [862, 223] width 194 height 29
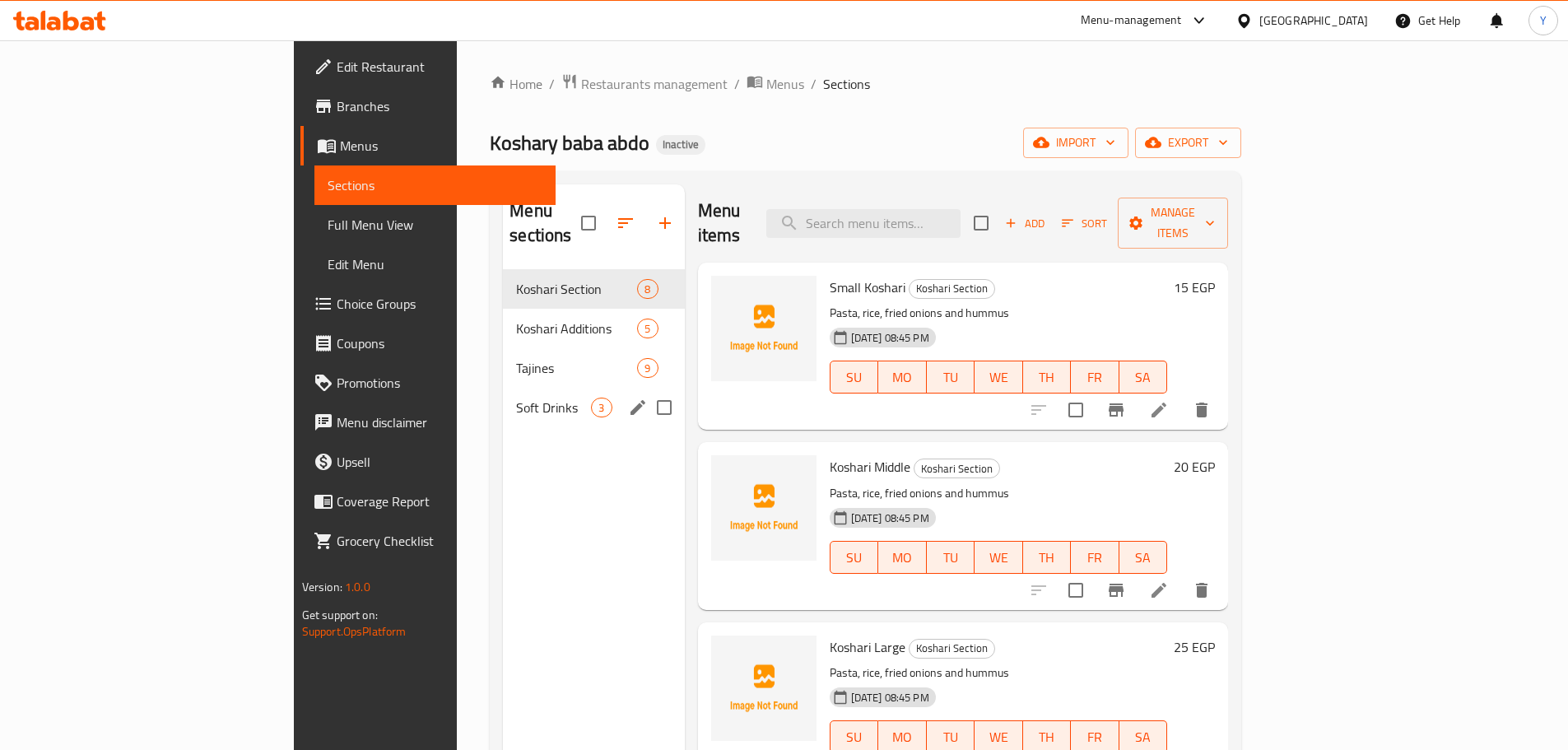
click at [516, 398] on span "Soft Drinks" at bounding box center [554, 407] width 75 height 19
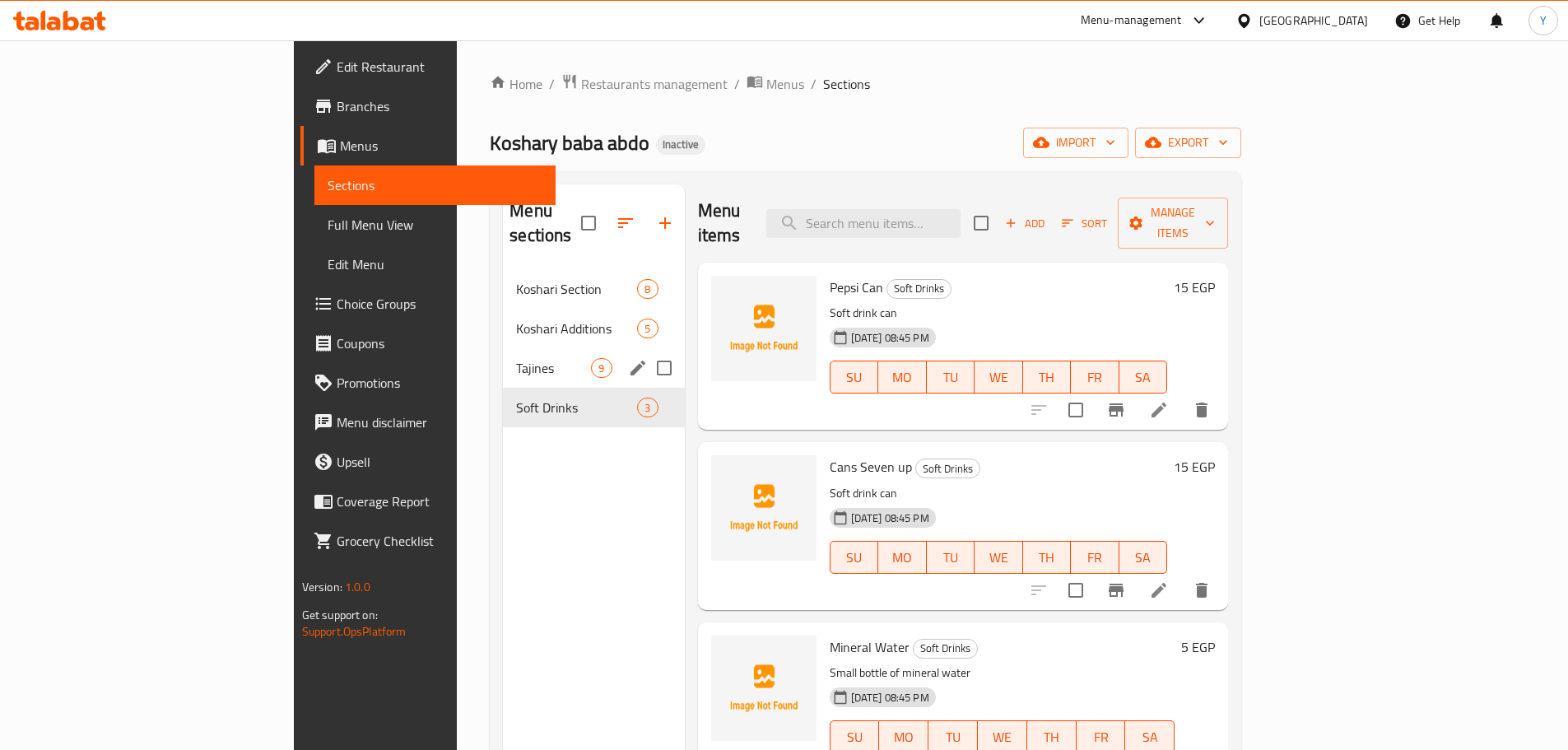
click at [516, 358] on span "Tajines" at bounding box center [554, 367] width 75 height 19
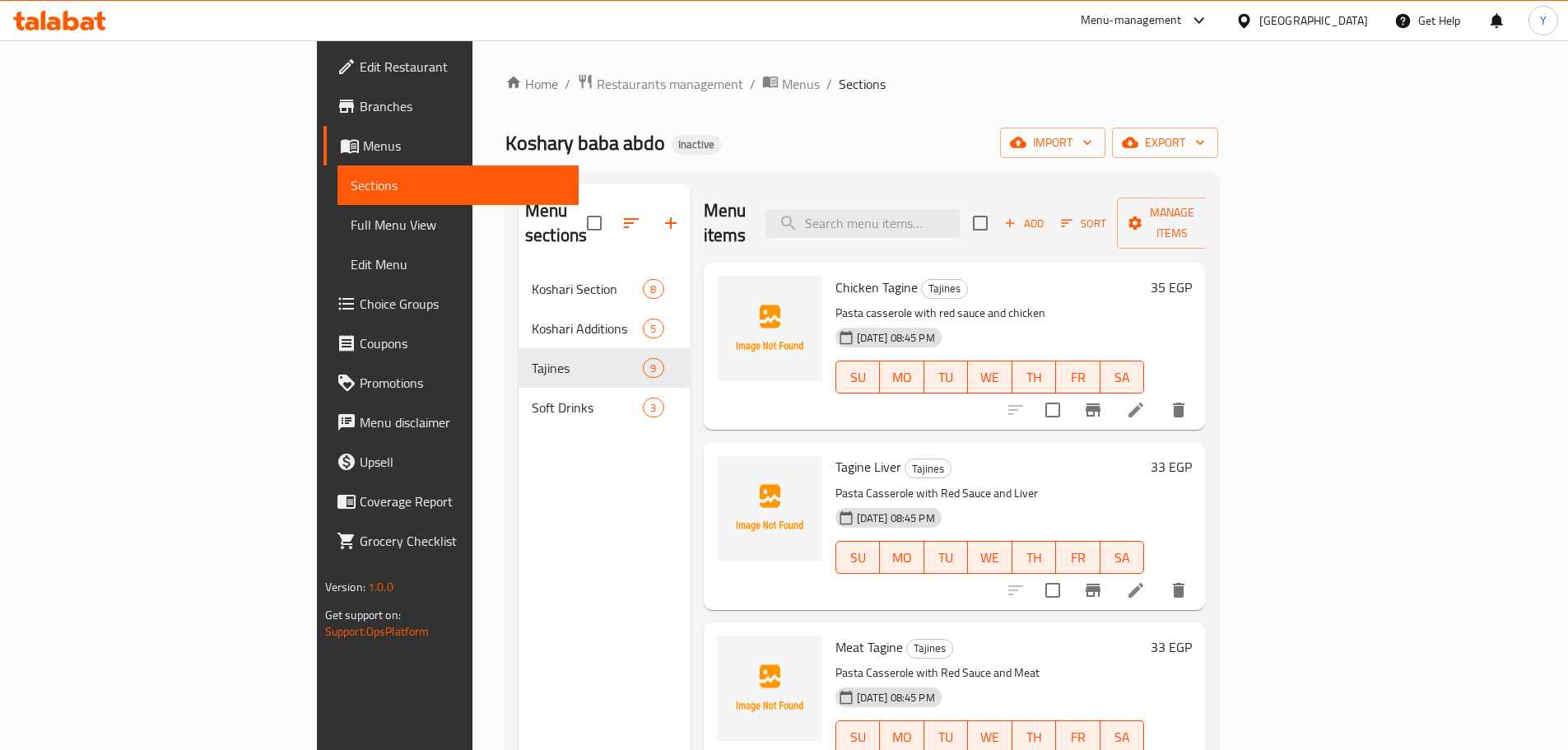
drag, startPoint x: 734, startPoint y: 119, endPoint x: 731, endPoint y: 127, distance: 8.5
click at [734, 119] on div "Home / Restaurants management / Menus / Sections Koshary baba abdo Inactive imp…" at bounding box center [862, 510] width 713 height 874
click at [911, 88] on ol "Home / Restaurants management / Menus / Sections" at bounding box center [862, 84] width 713 height 21
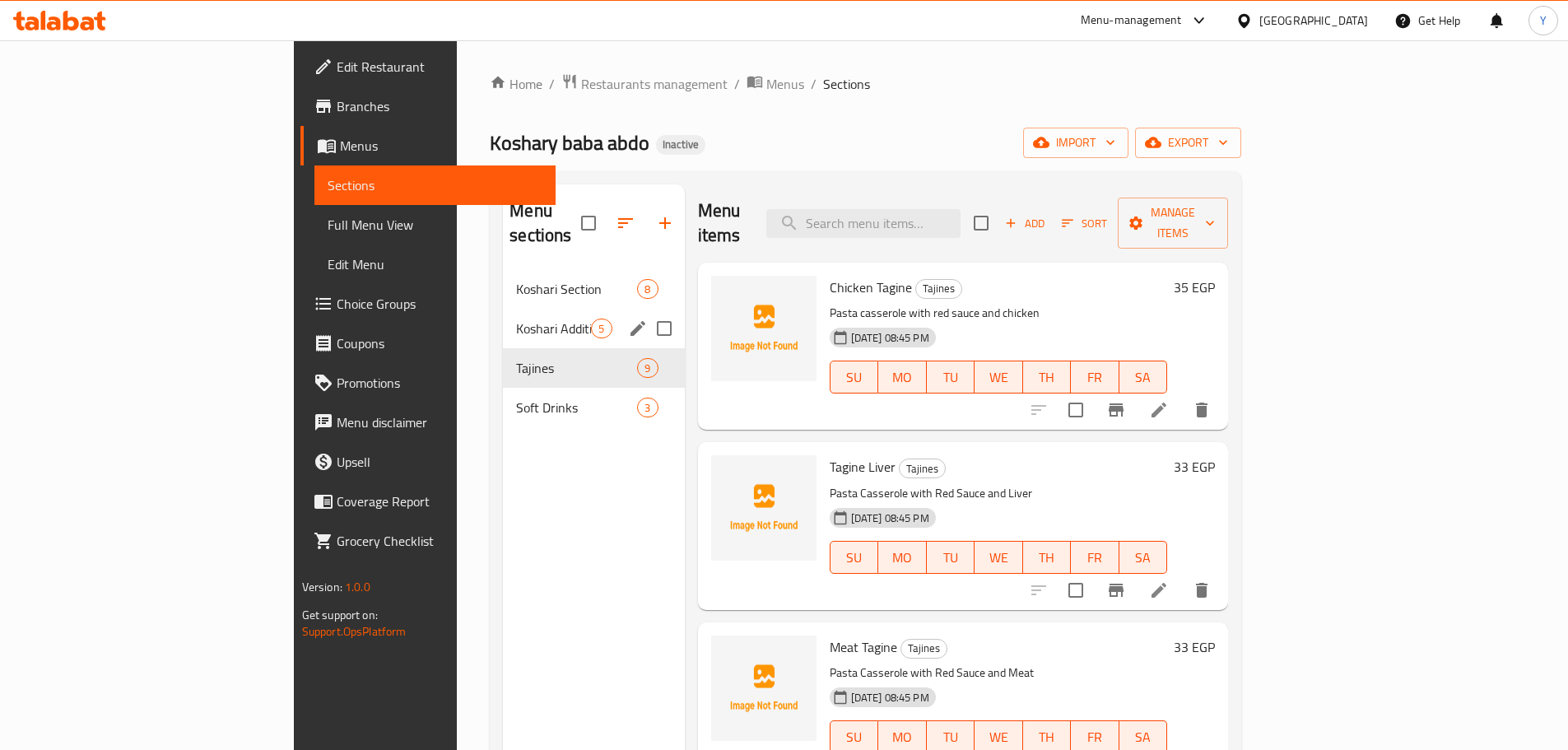
click at [516, 319] on span "Koshari Additions" at bounding box center [554, 329] width 75 height 19
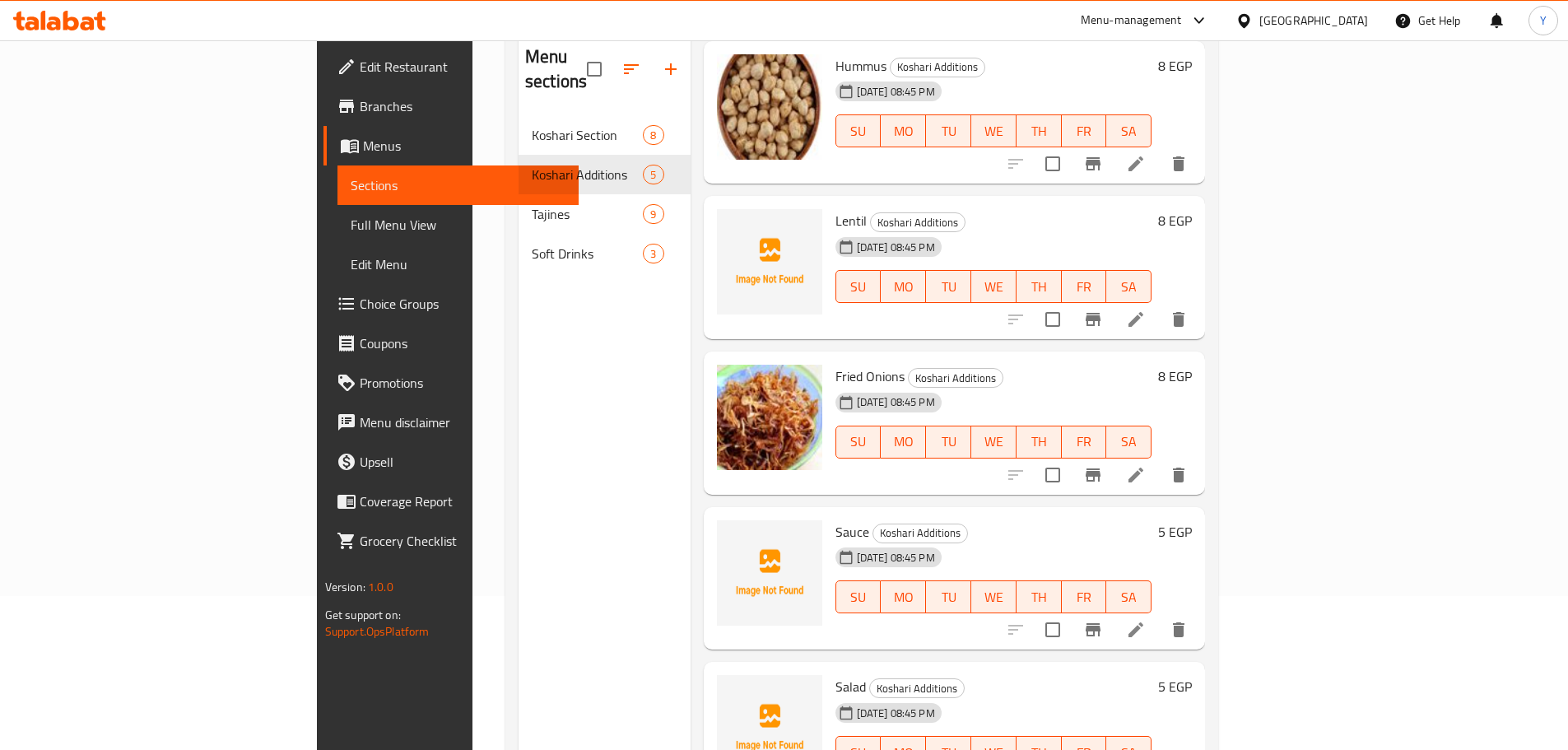
scroll to position [230, 0]
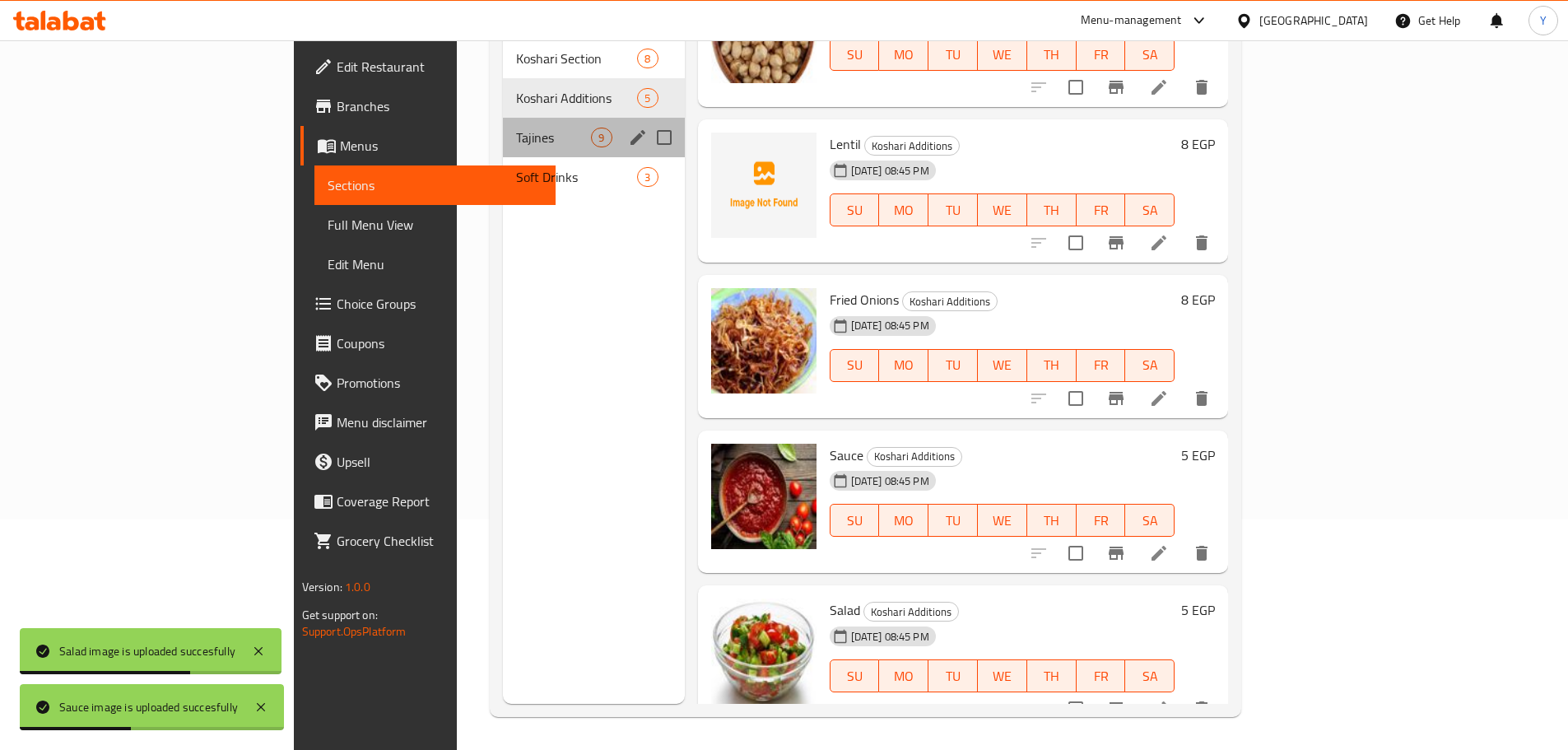
click at [503, 118] on div "Tajines 9" at bounding box center [594, 137] width 181 height 40
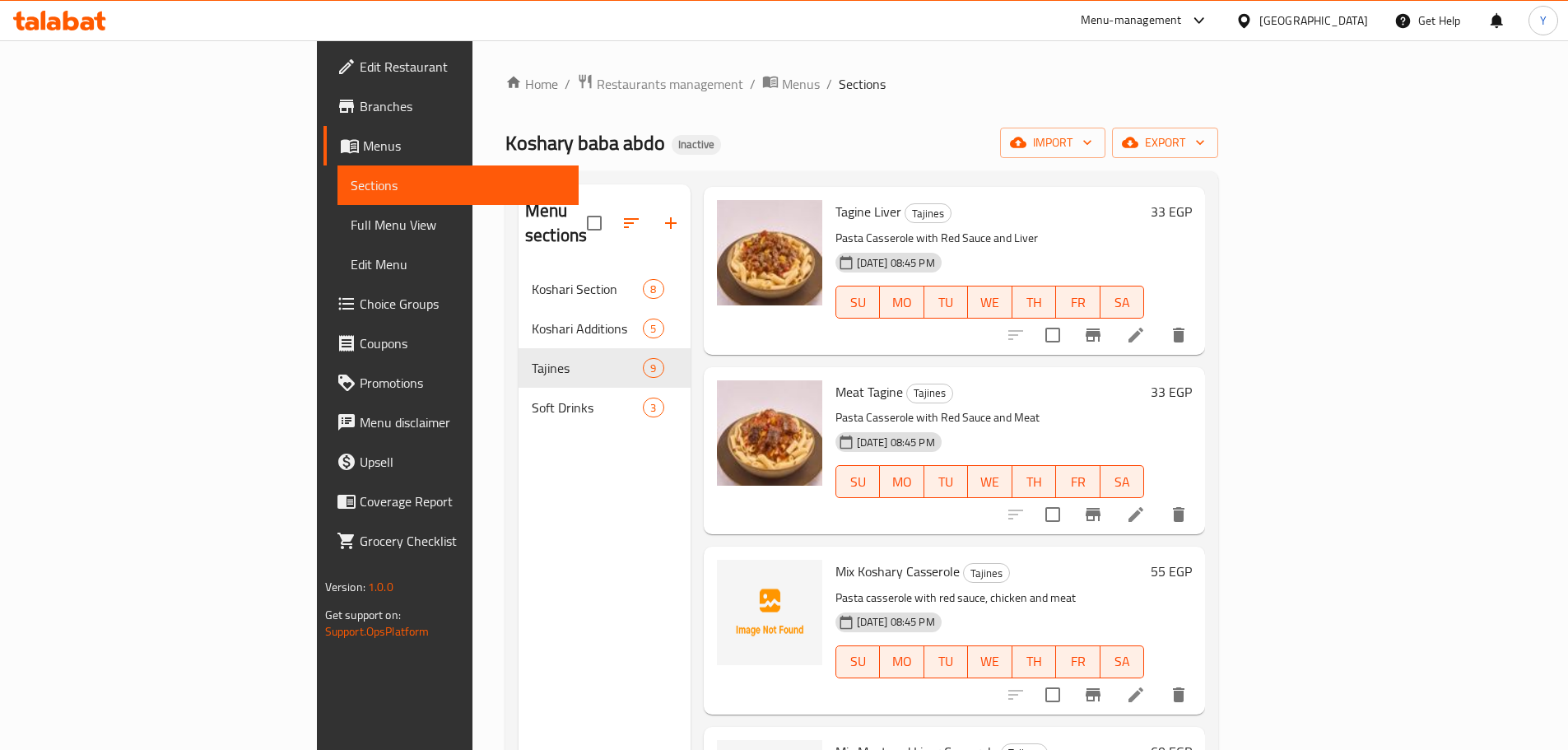
scroll to position [165, 0]
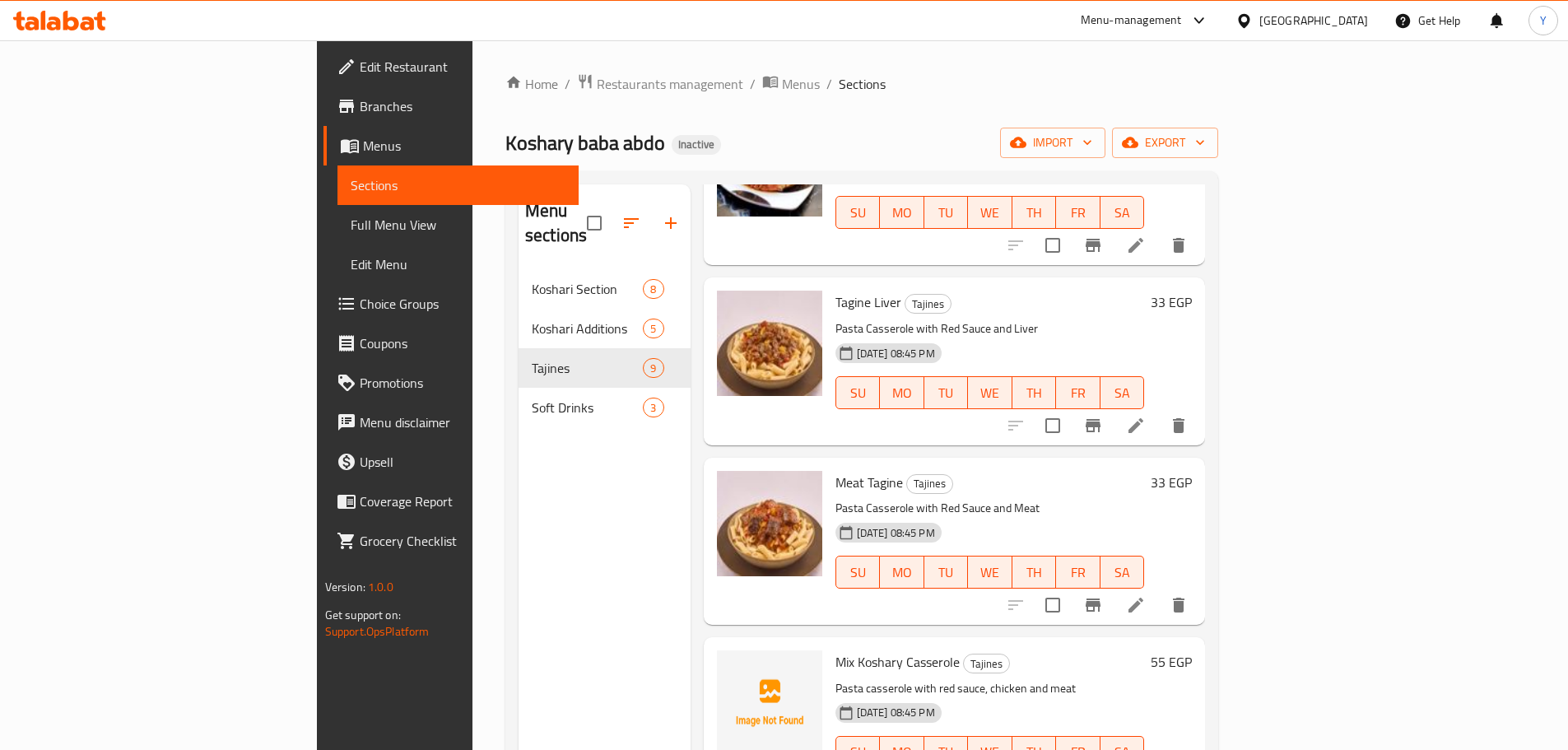
click at [835, 290] on span "Tagine Liver" at bounding box center [868, 302] width 66 height 25
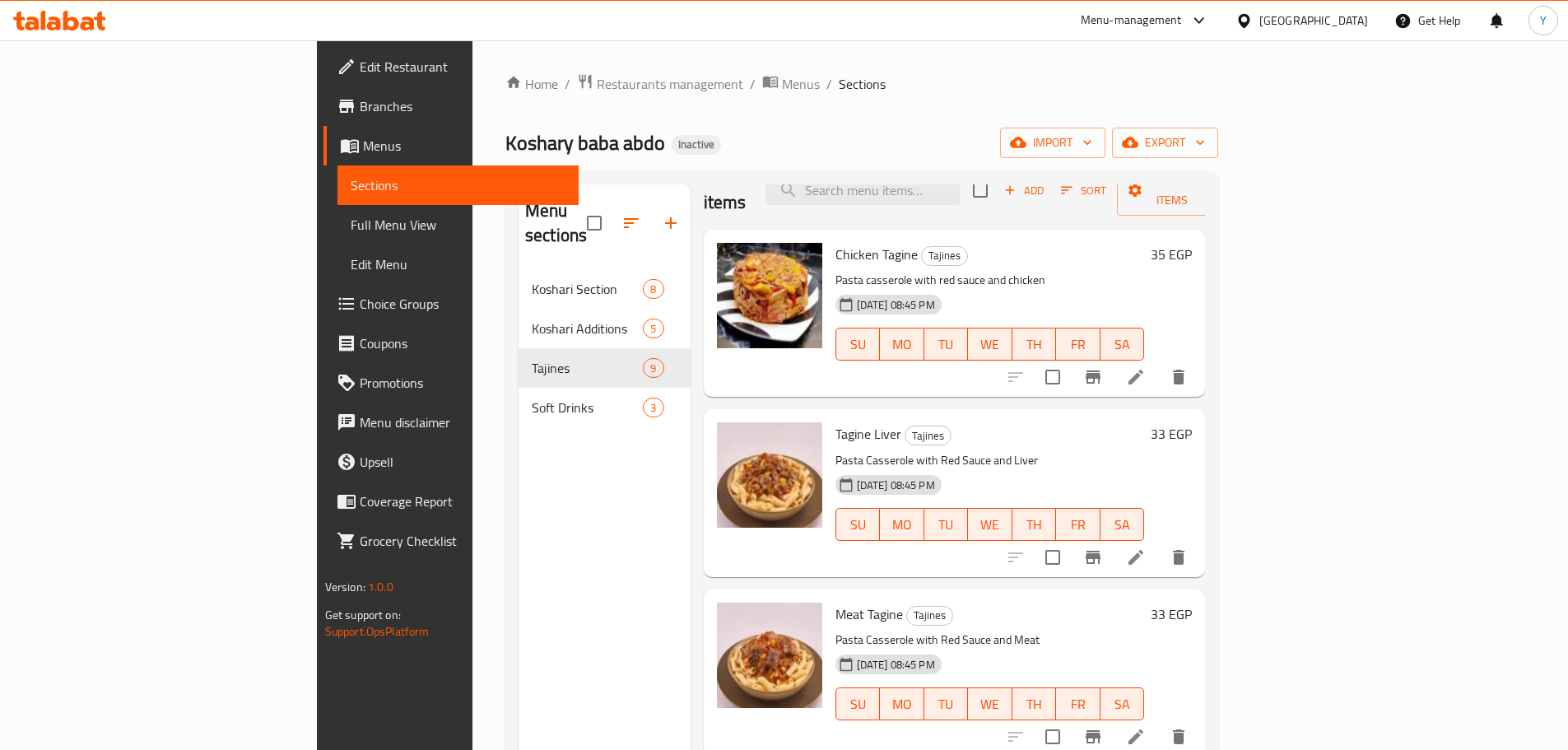
scroll to position [0, 0]
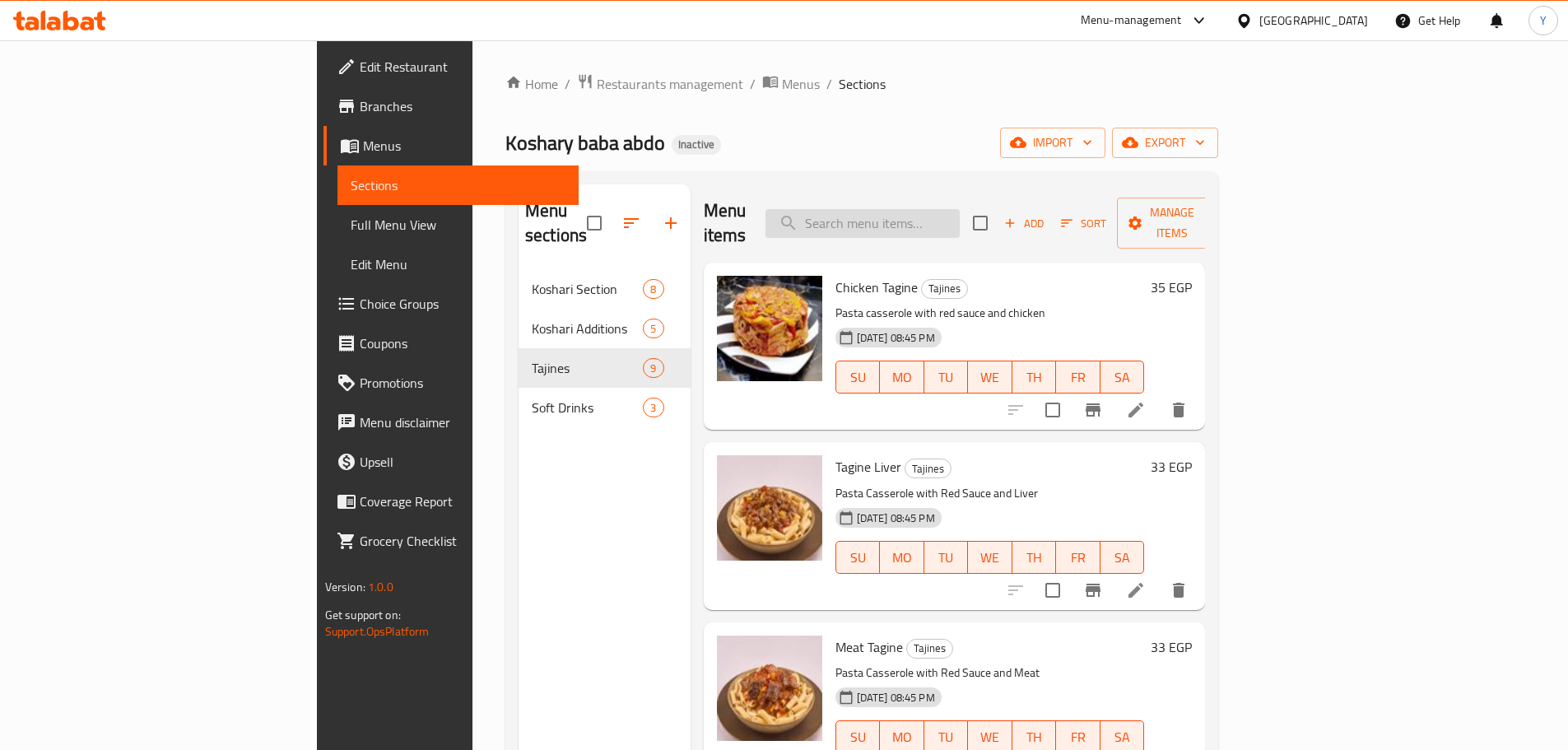
click at [957, 209] on input "search" at bounding box center [862, 223] width 194 height 29
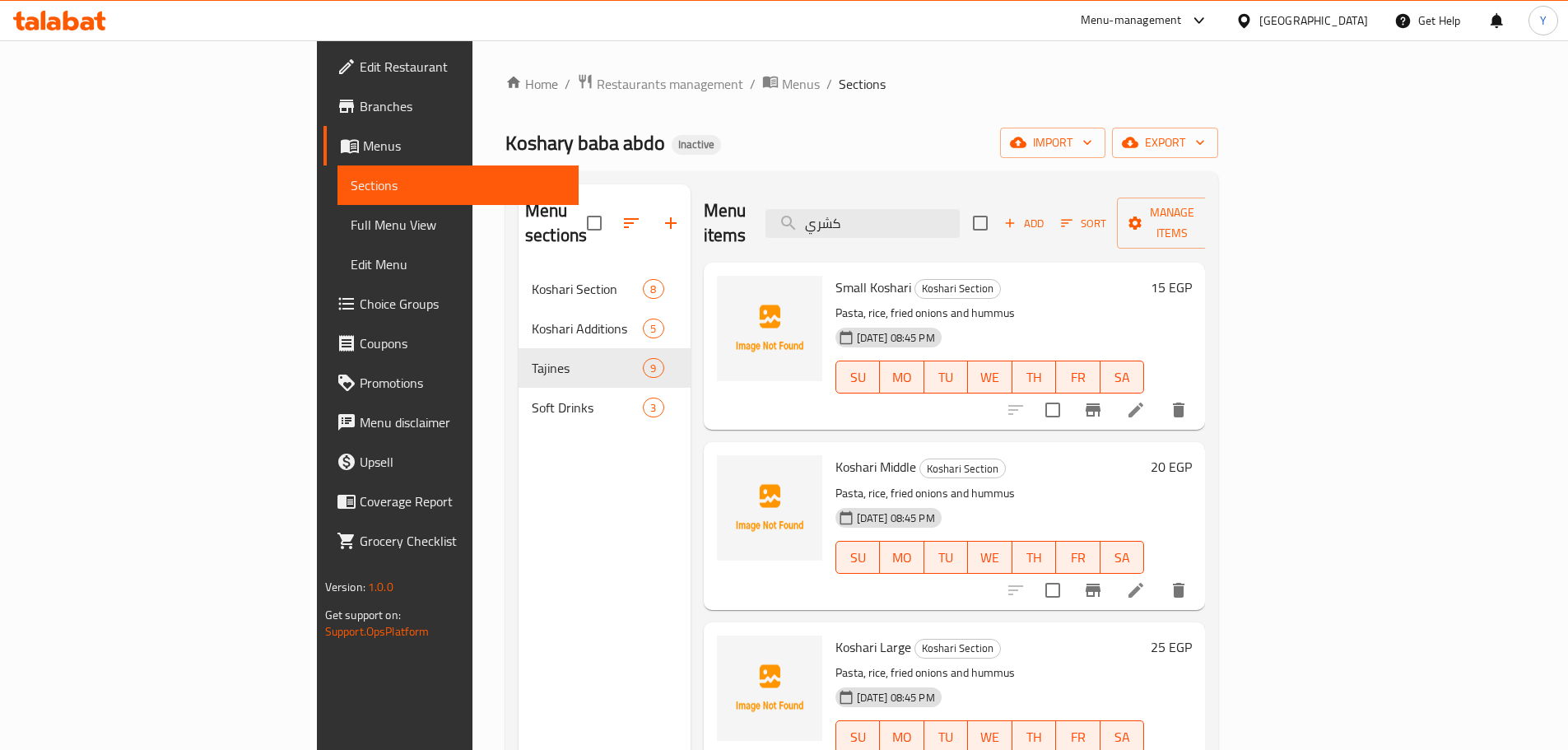
click at [835, 274] on span "Small Koshari" at bounding box center [873, 287] width 76 height 25
copy h6 "Koshari"
drag, startPoint x: 989, startPoint y: 200, endPoint x: 550, endPoint y: 199, distance: 439.0
click at [550, 199] on div "Menu sections Koshari Section 8 Koshari Additions 5 Tajines 9 Soft Drinks 3 Men…" at bounding box center [861, 559] width 687 height 750
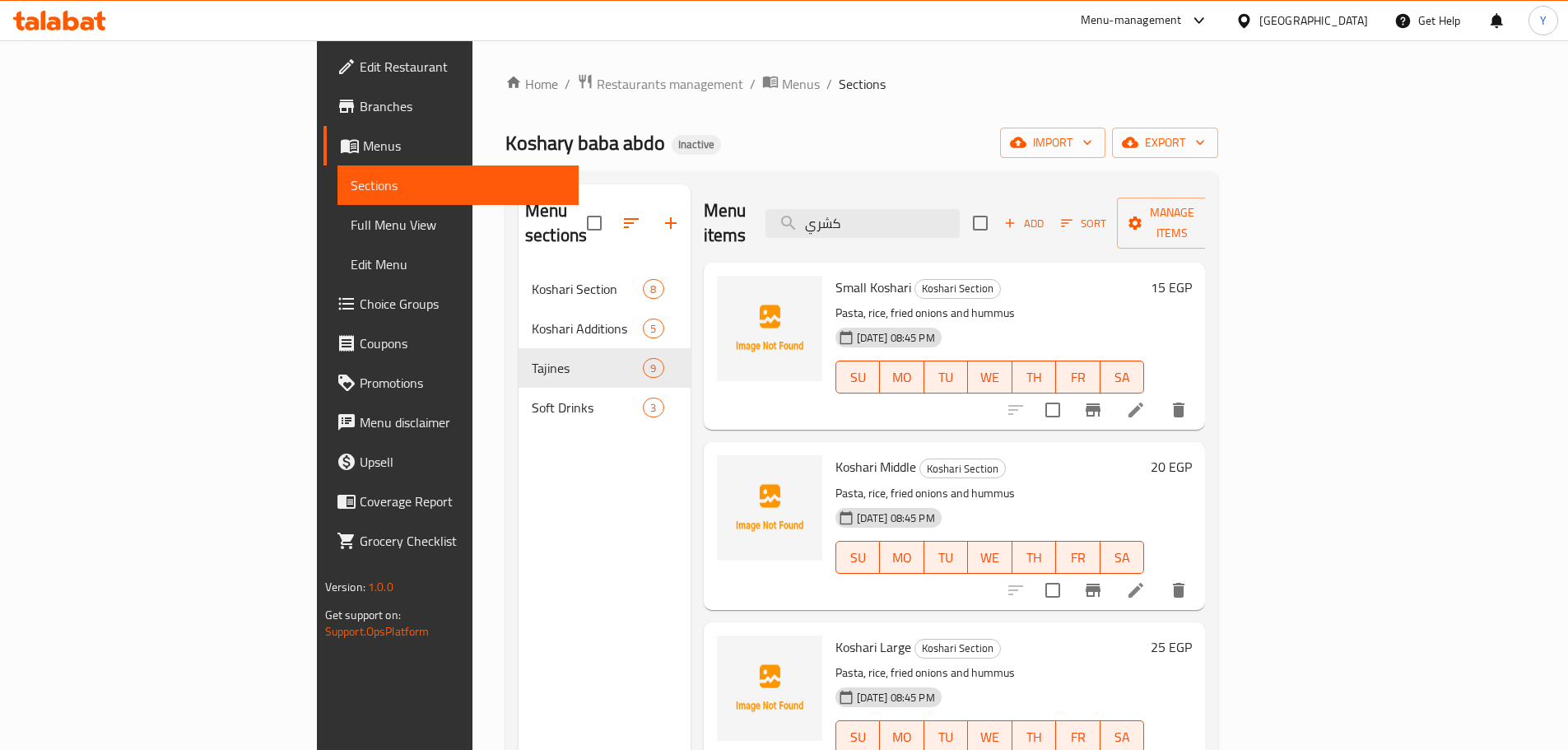
paste input "Koshari"
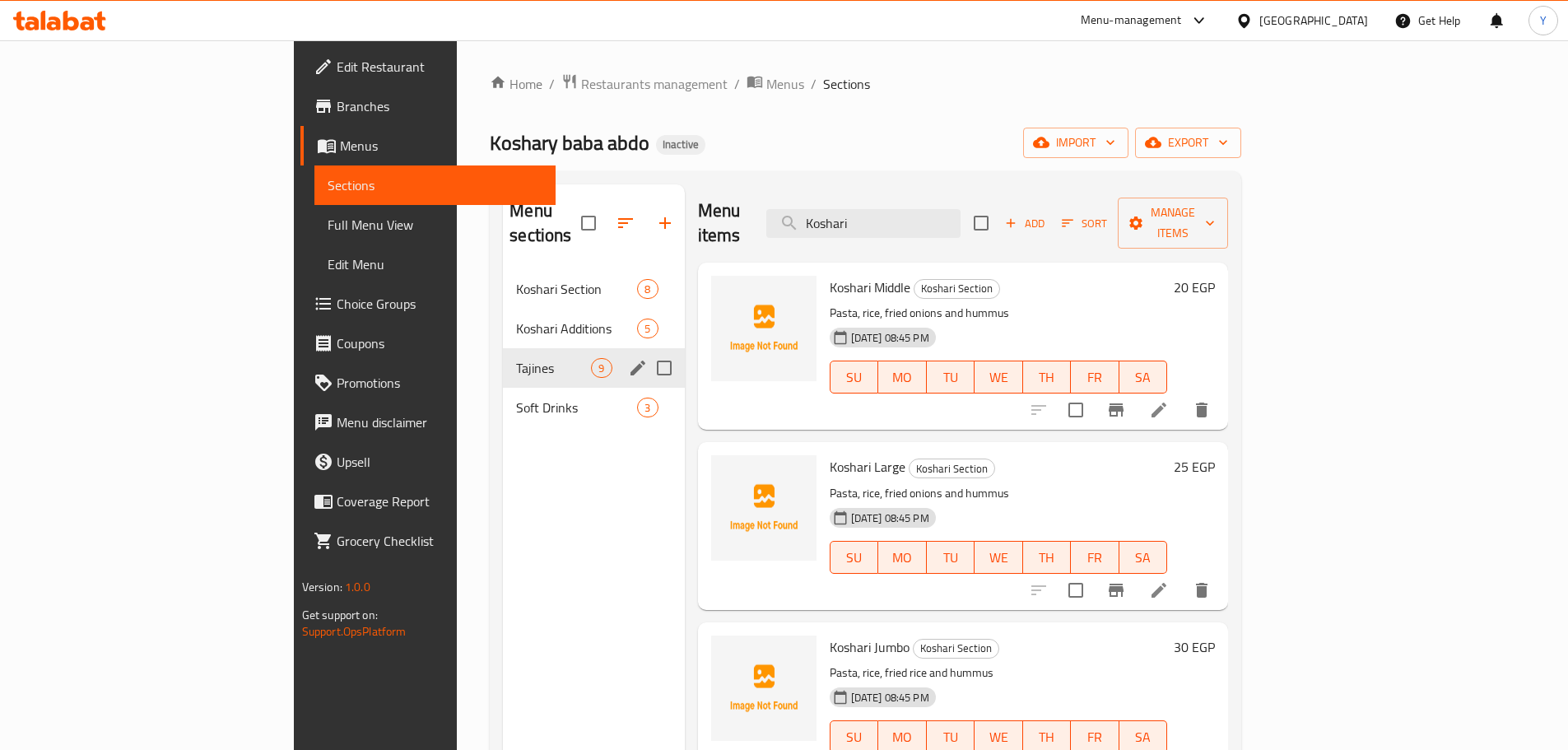
click at [503, 358] on div "Tajines 9" at bounding box center [594, 367] width 181 height 40
click at [516, 358] on span "Tajines" at bounding box center [554, 367] width 75 height 19
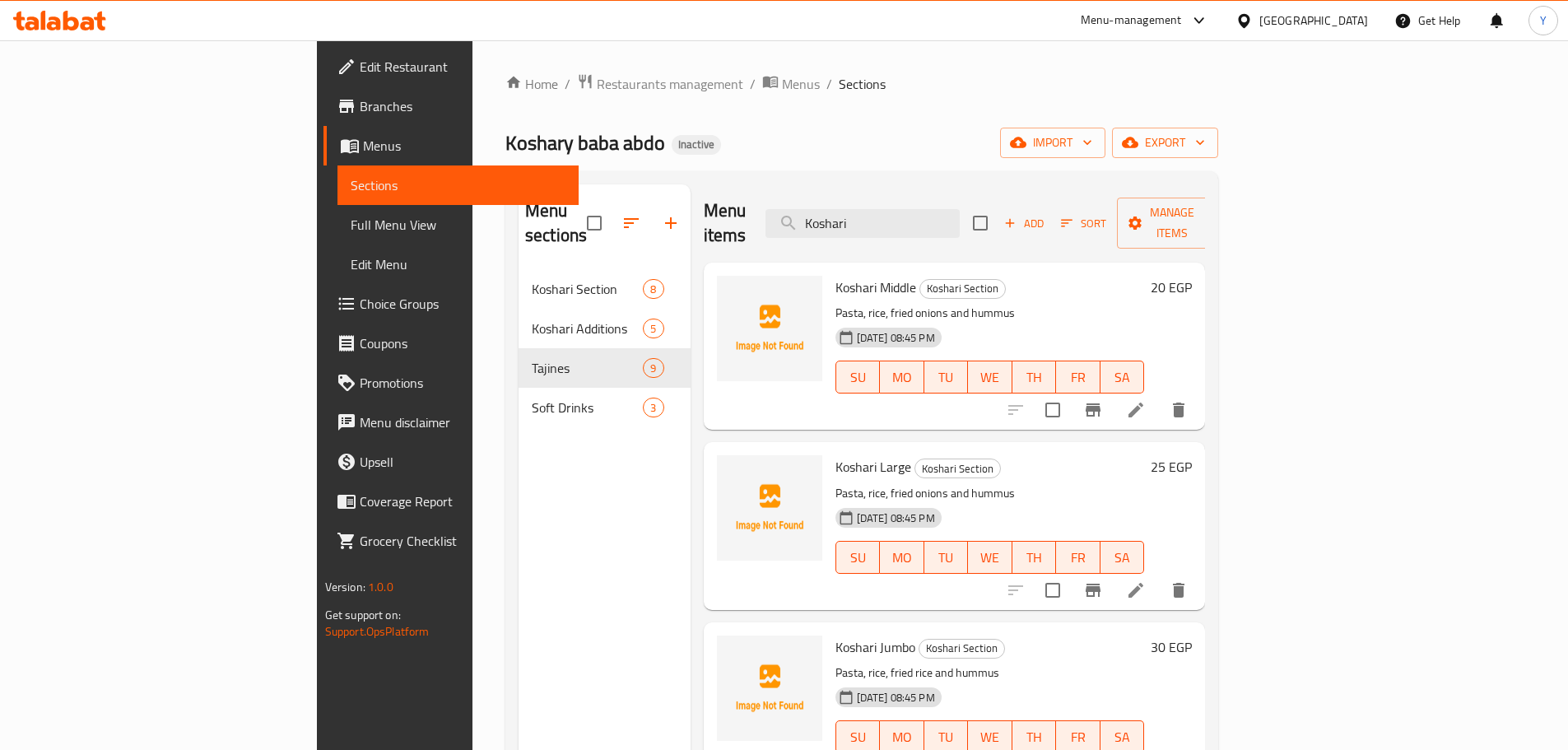
scroll to position [190, 0]
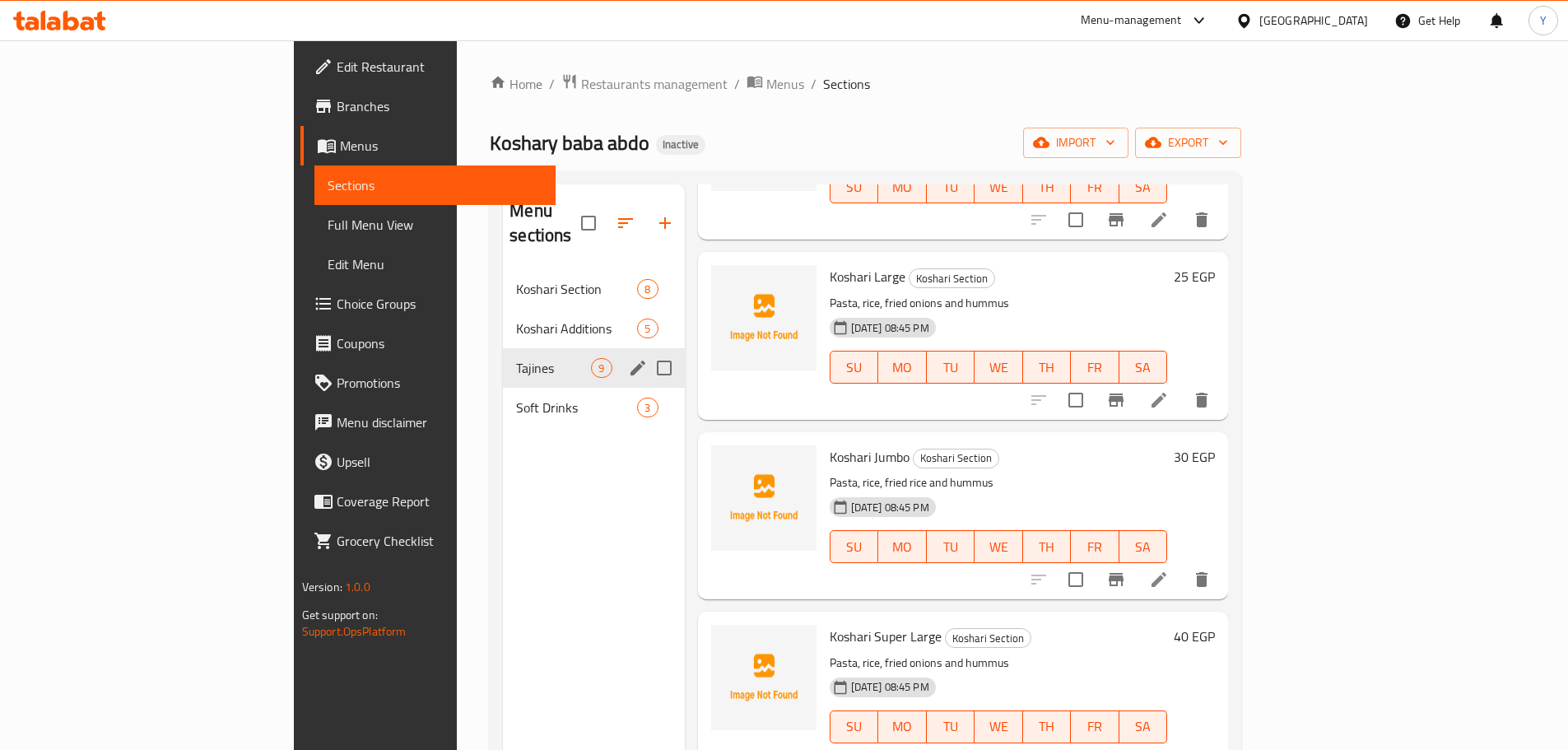
click at [503, 355] on div "Tajines 9" at bounding box center [594, 367] width 181 height 40
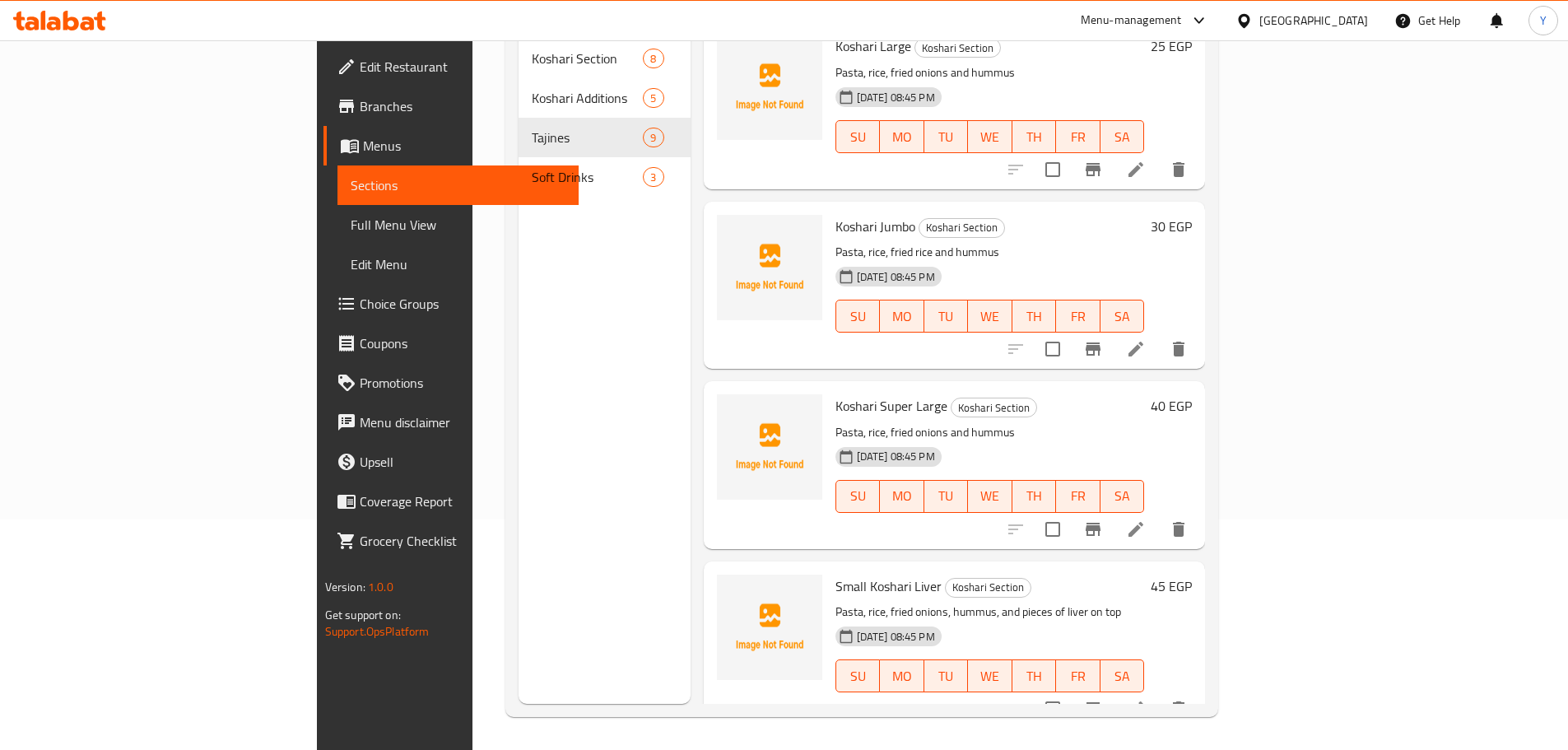
click at [1022, 575] on h6 "Small Koshari Liver Koshari Section" at bounding box center [990, 586] width 309 height 23
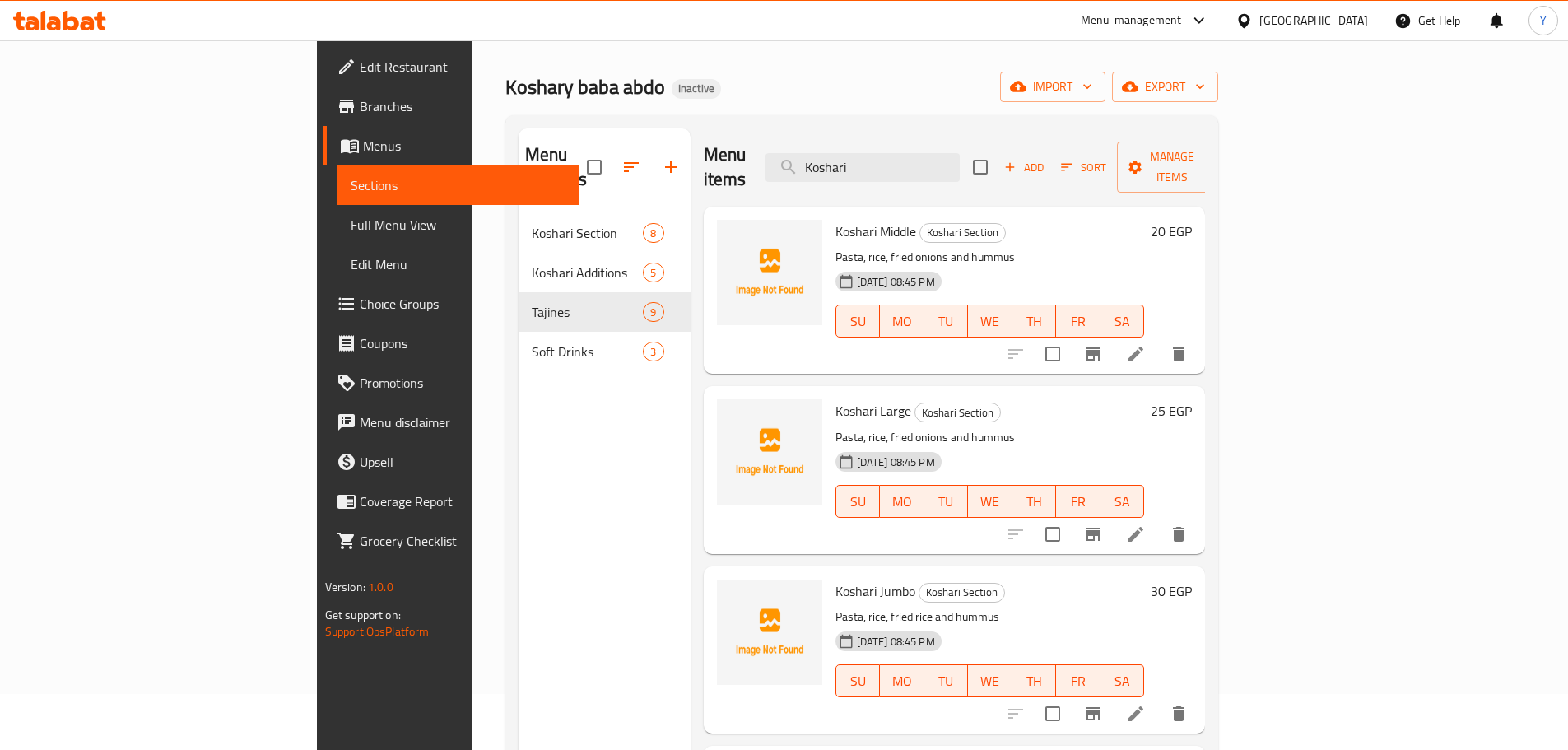
scroll to position [0, 0]
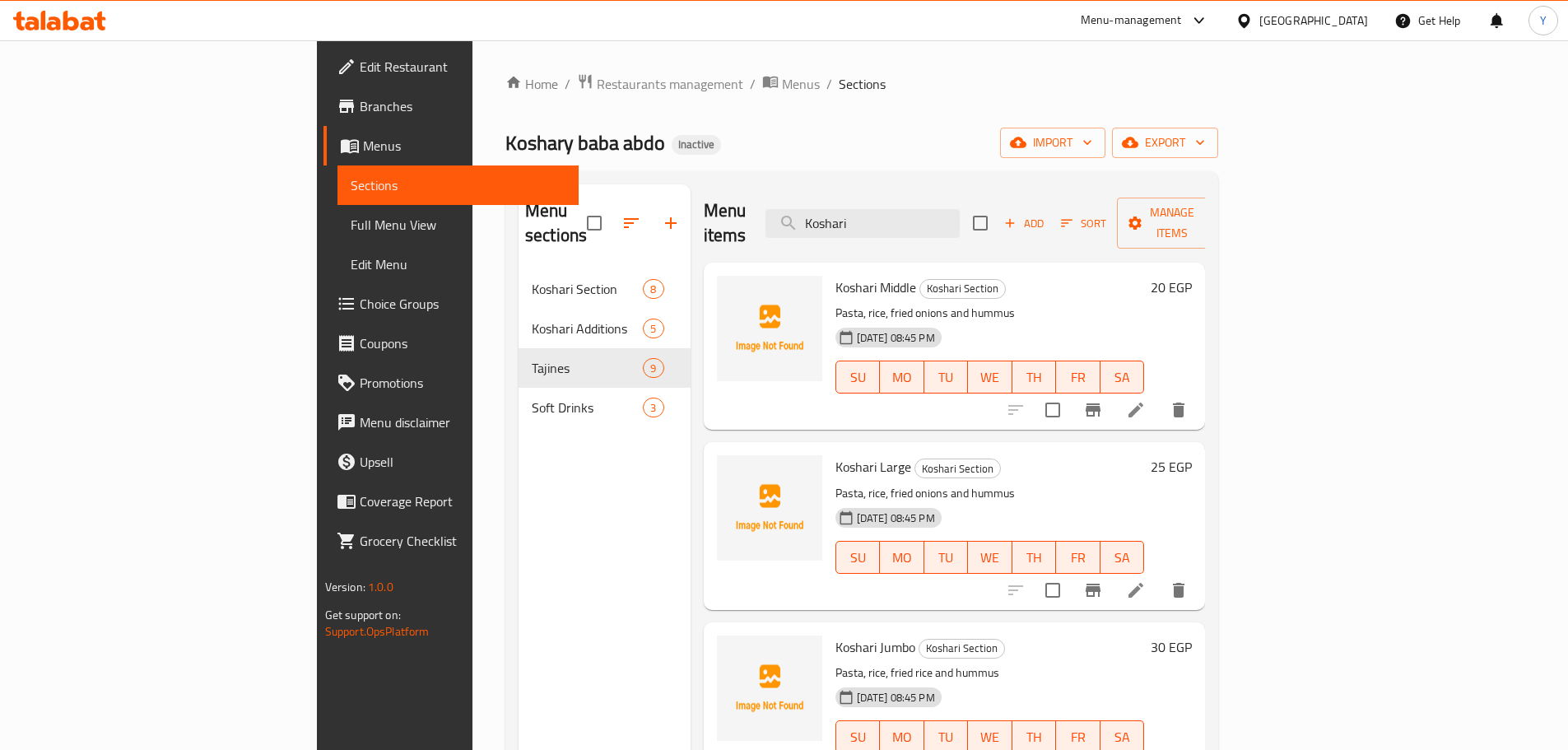
drag, startPoint x: 955, startPoint y: 215, endPoint x: 361, endPoint y: 210, distance: 594.0
click at [518, 210] on div "Menu sections Koshari Section 8 Koshari Additions 5 Tajines 9 Soft Drinks 3 Men…" at bounding box center [861, 559] width 687 height 750
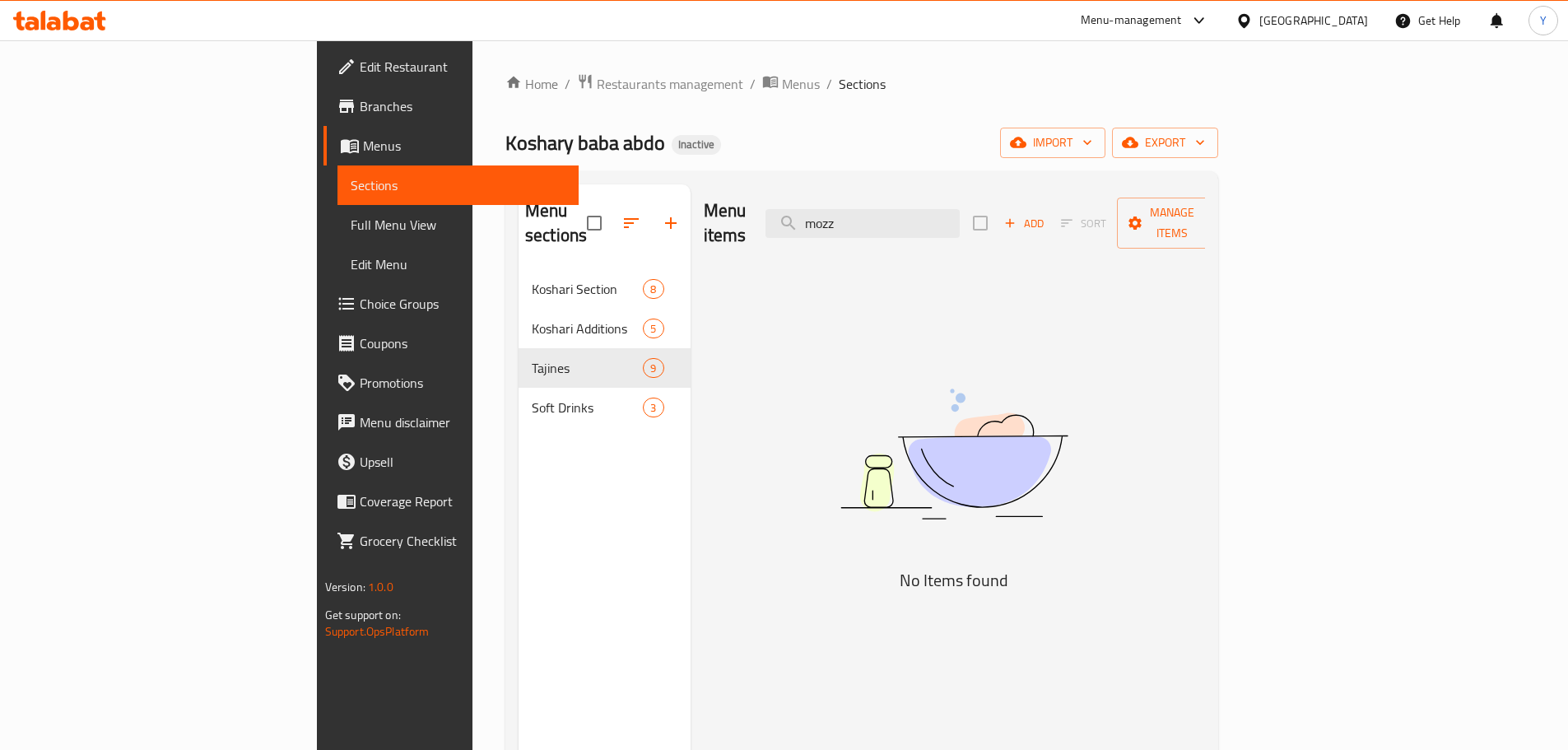
click at [998, 192] on div "Menu items mozz Add Sort Manage items" at bounding box center [955, 223] width 502 height 78
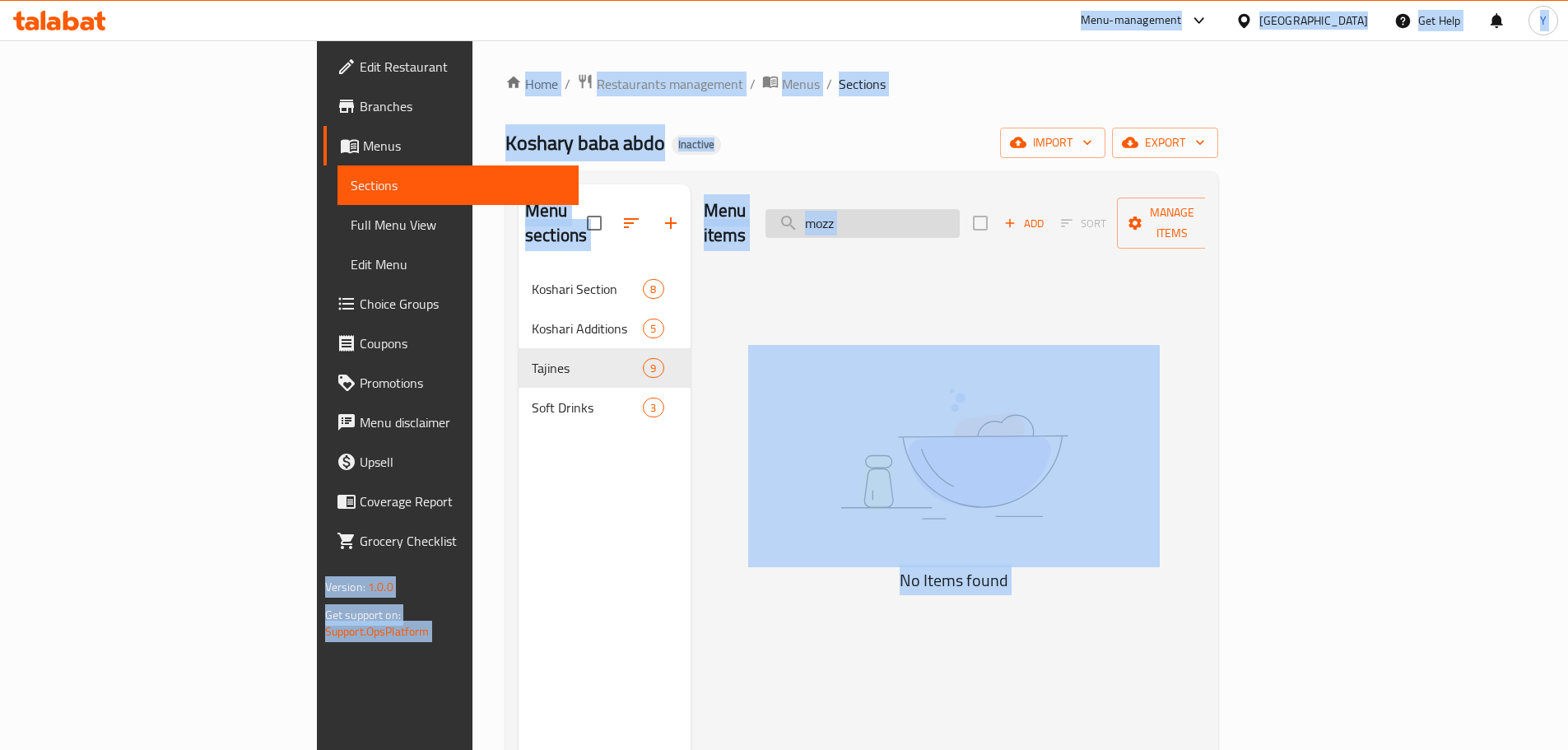
click at [947, 215] on input "mozz" at bounding box center [862, 223] width 194 height 29
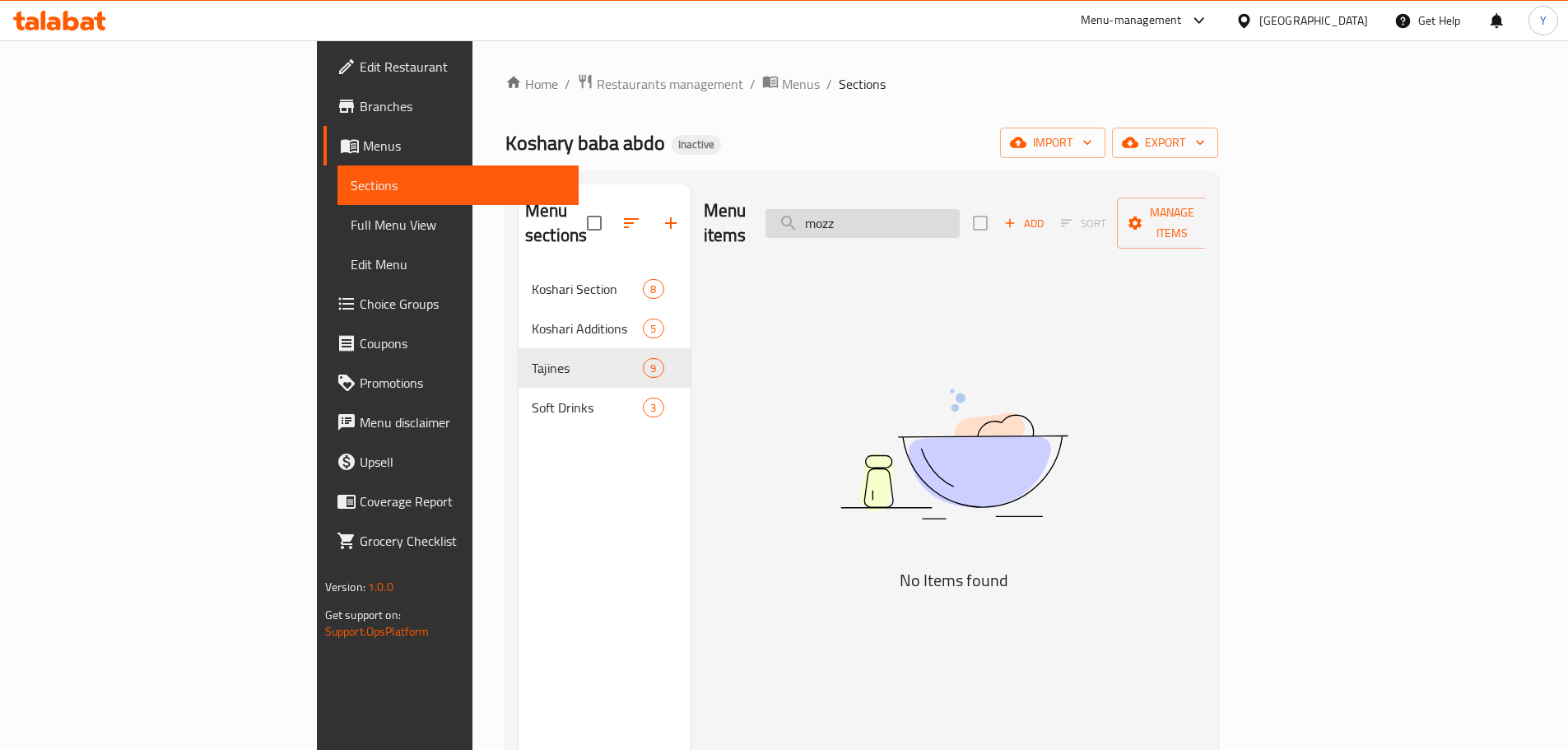
paste input "Mozzarella"
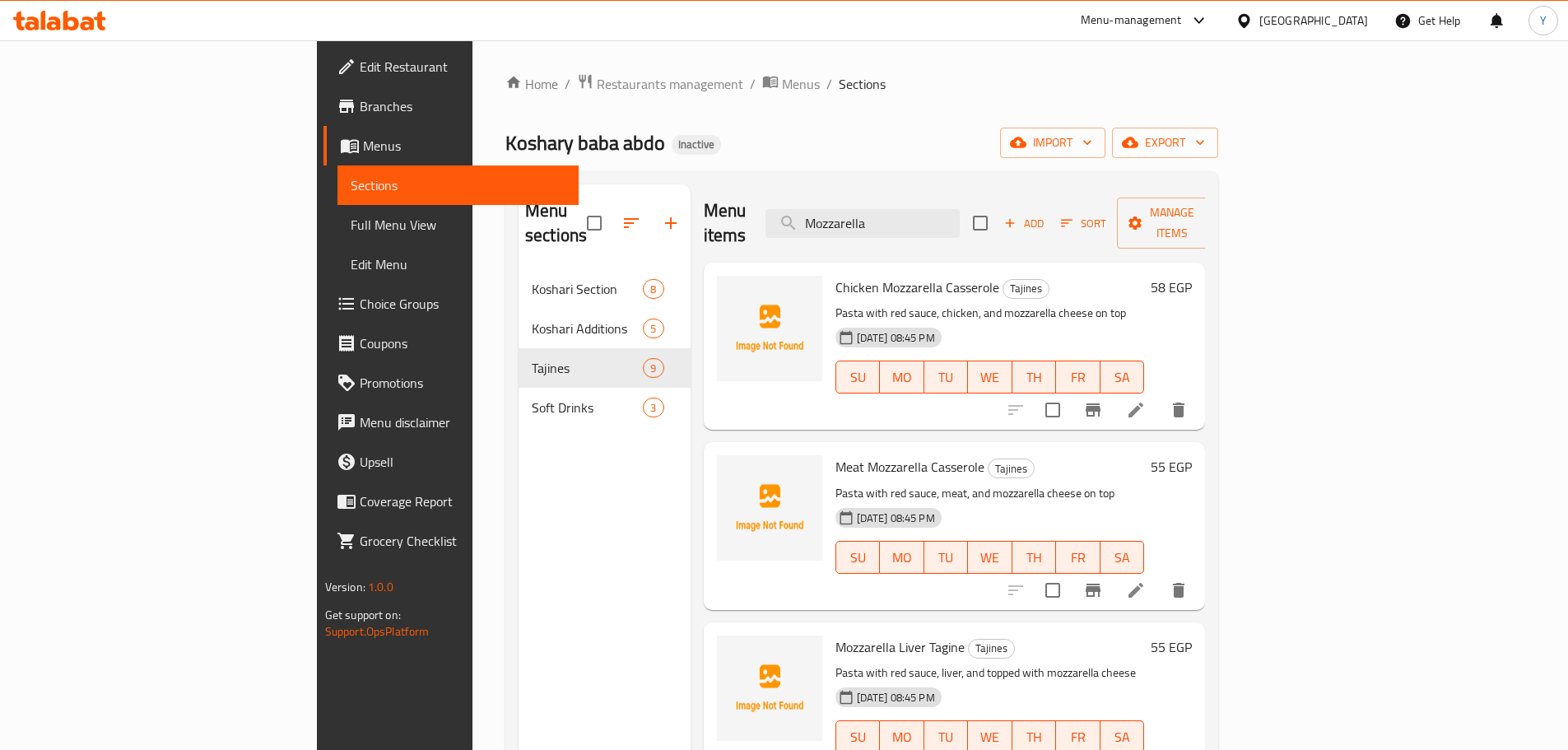
click at [815, 28] on div "Menu-management Egypt Get Help Y" at bounding box center [784, 20] width 1568 height 40
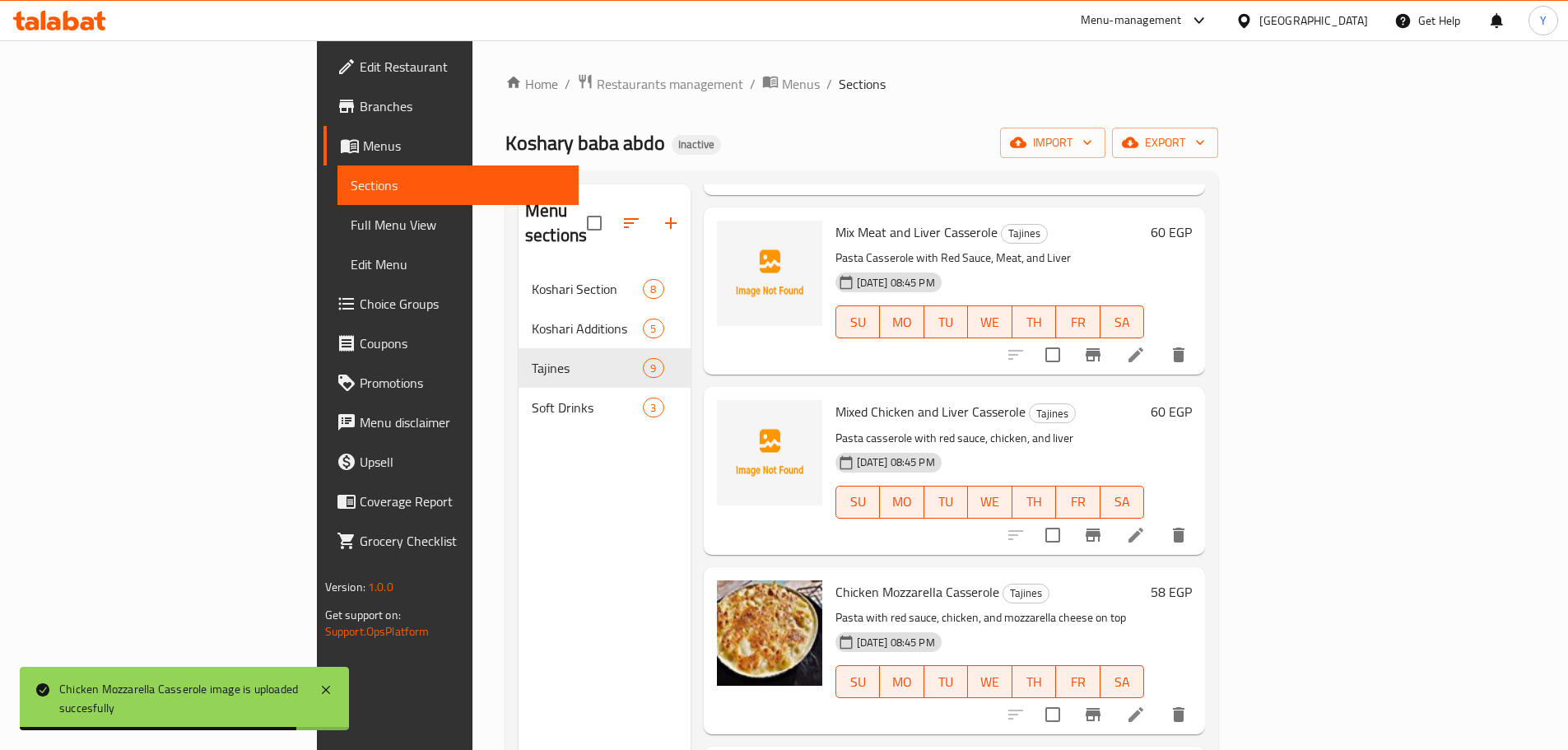
scroll to position [745, 0]
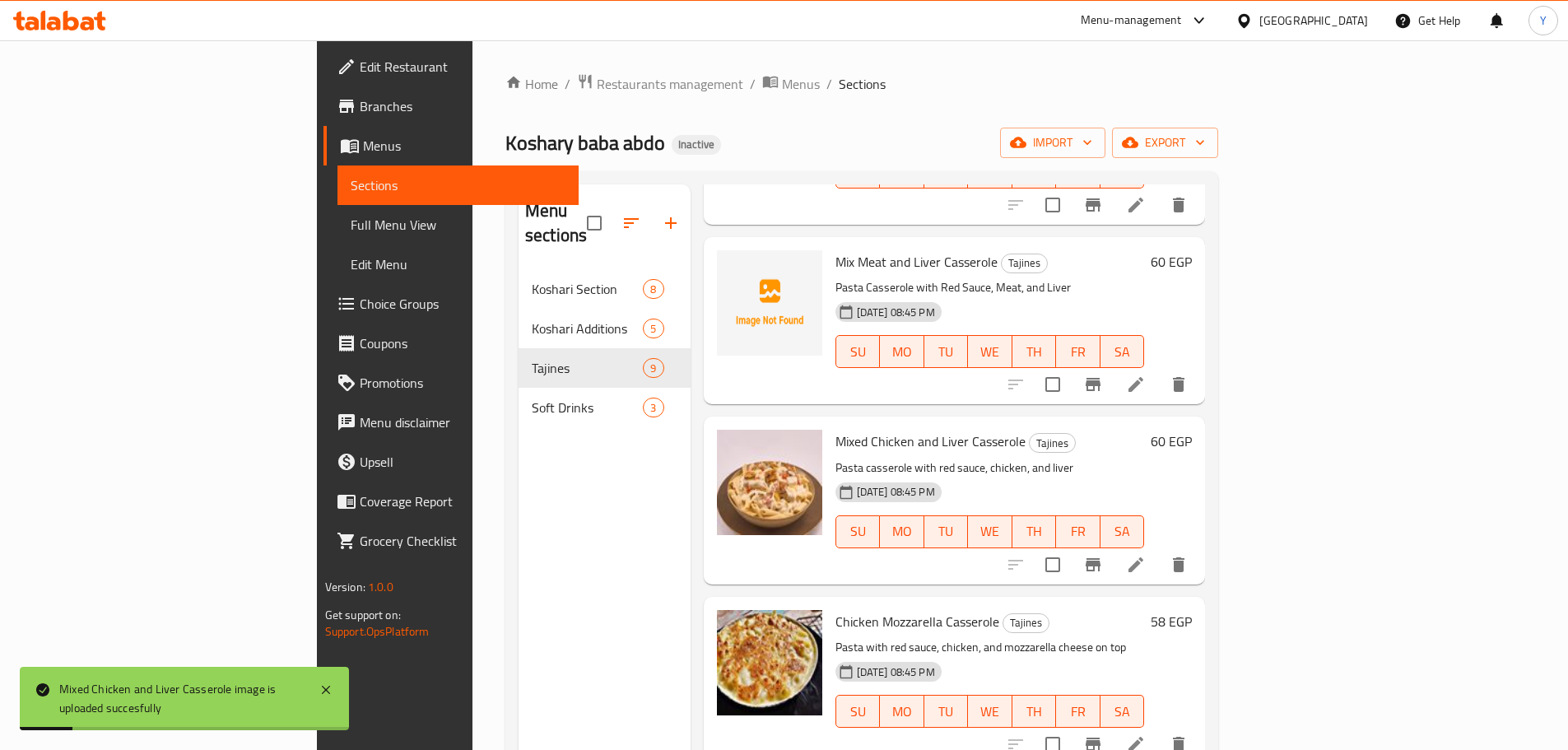
click at [867, 69] on div "Home / Restaurants management / Menus / Sections Koshary baba abdo Inactive imp…" at bounding box center [861, 510] width 779 height 939
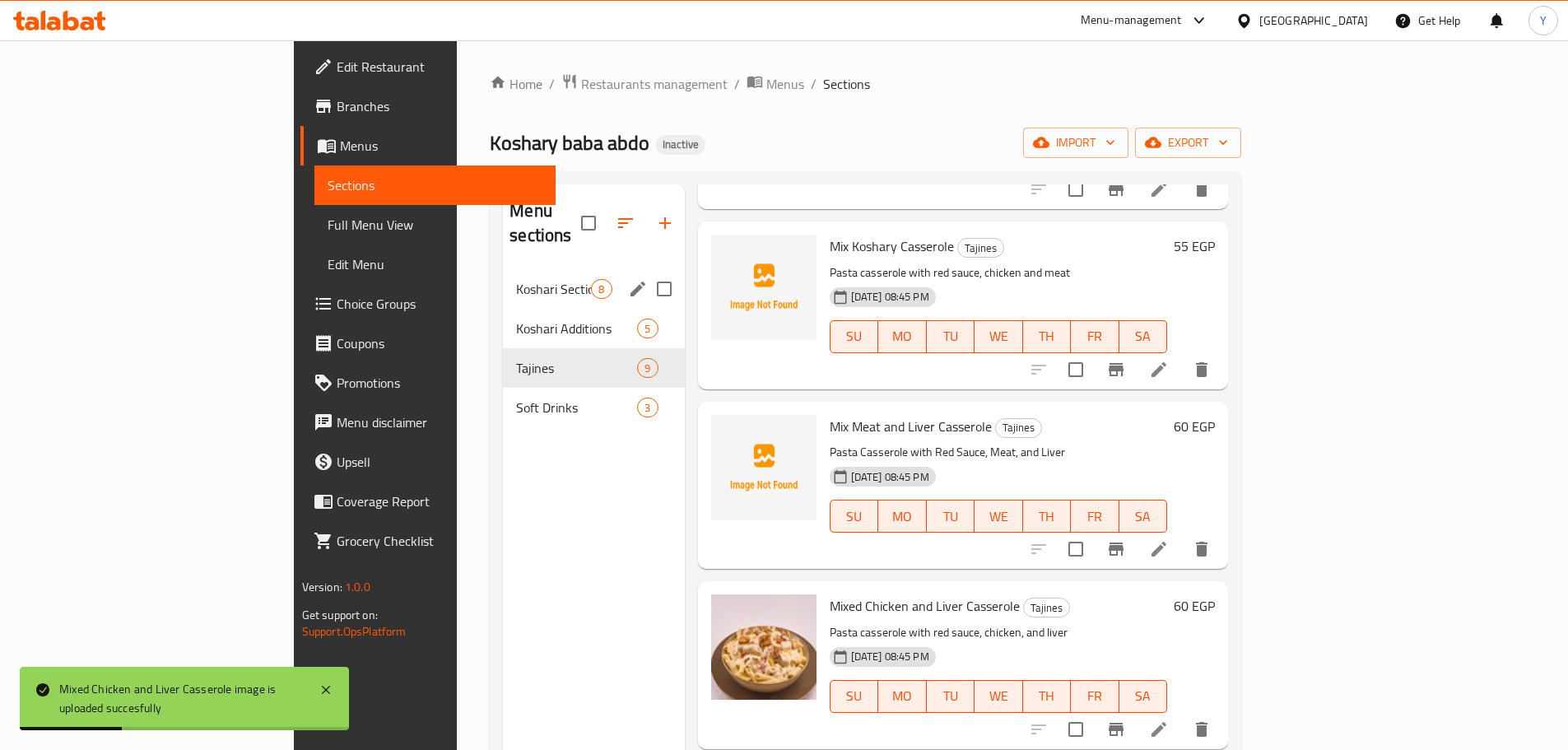
click at [516, 279] on span "Koshari Section" at bounding box center [554, 289] width 75 height 19
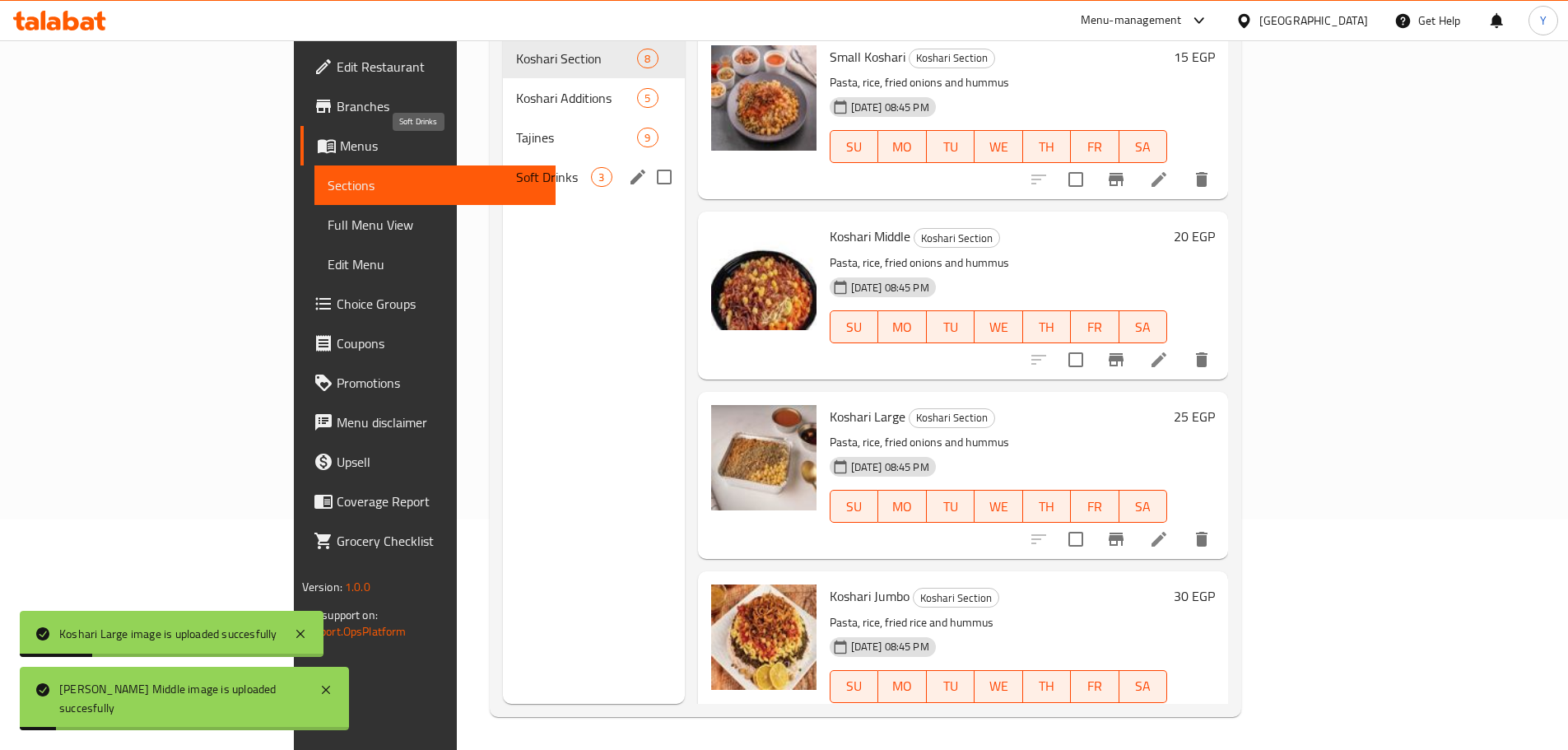
click at [516, 167] on span "Soft Drinks" at bounding box center [554, 177] width 75 height 19
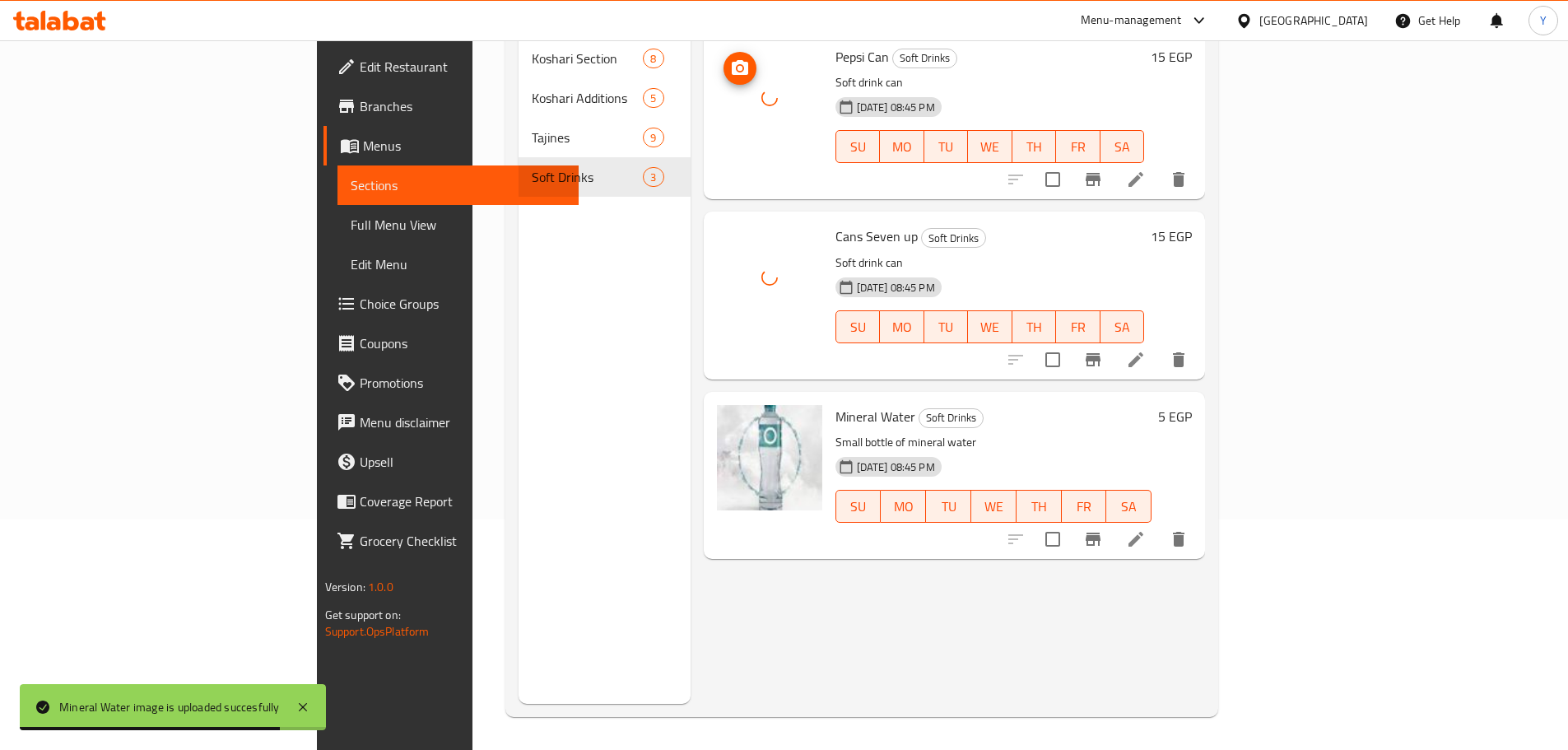
click at [717, 111] on div at bounding box center [769, 97] width 105 height 105
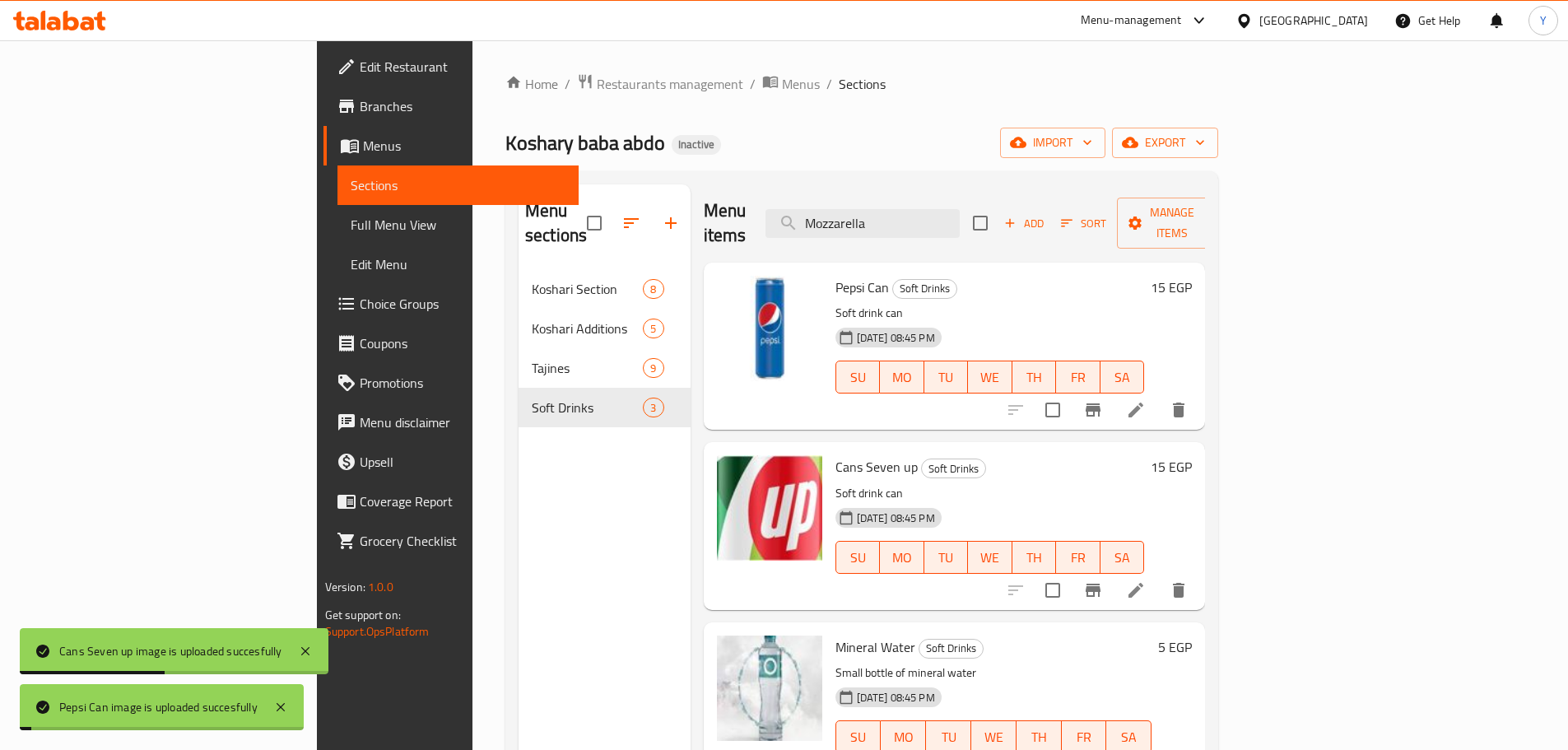
click at [859, 76] on ol "Home / Restaurants management / Menus / Sections" at bounding box center [862, 84] width 713 height 21
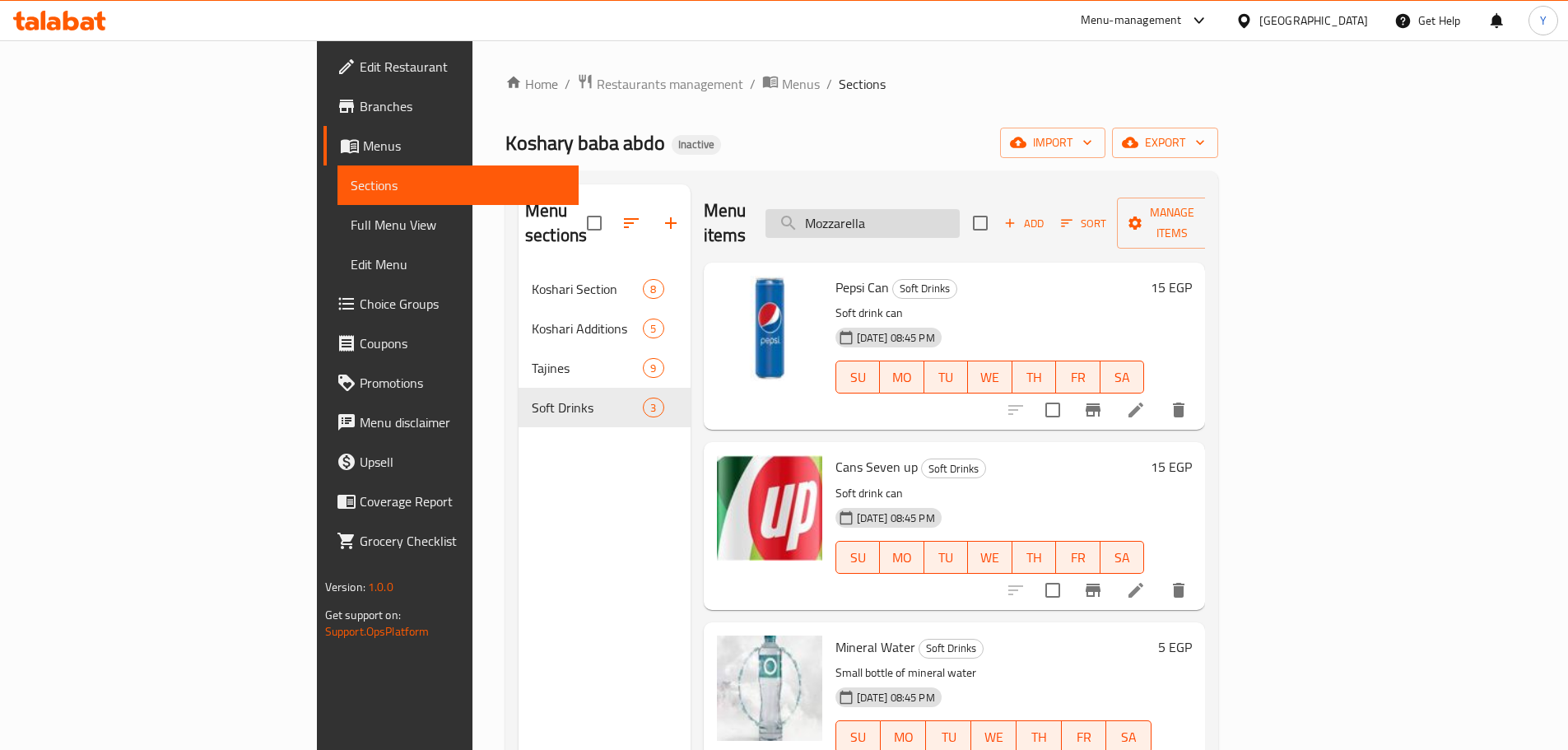
click at [960, 222] on input "Mozzarella" at bounding box center [862, 223] width 194 height 29
click at [960, 213] on input "Mozzarella" at bounding box center [862, 223] width 194 height 29
paste input "Liver Tagine"
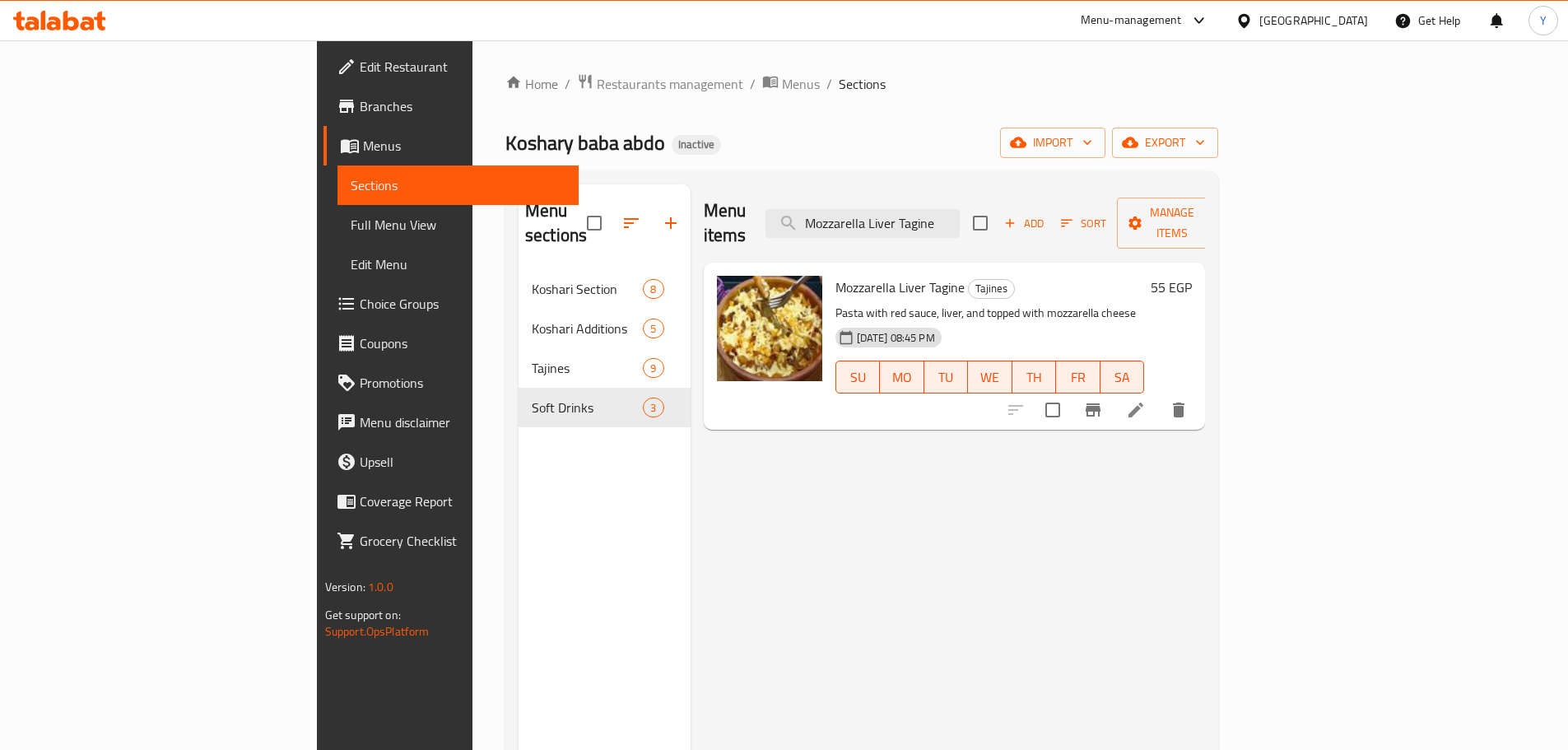
paste input "ix Koshary Casserol"
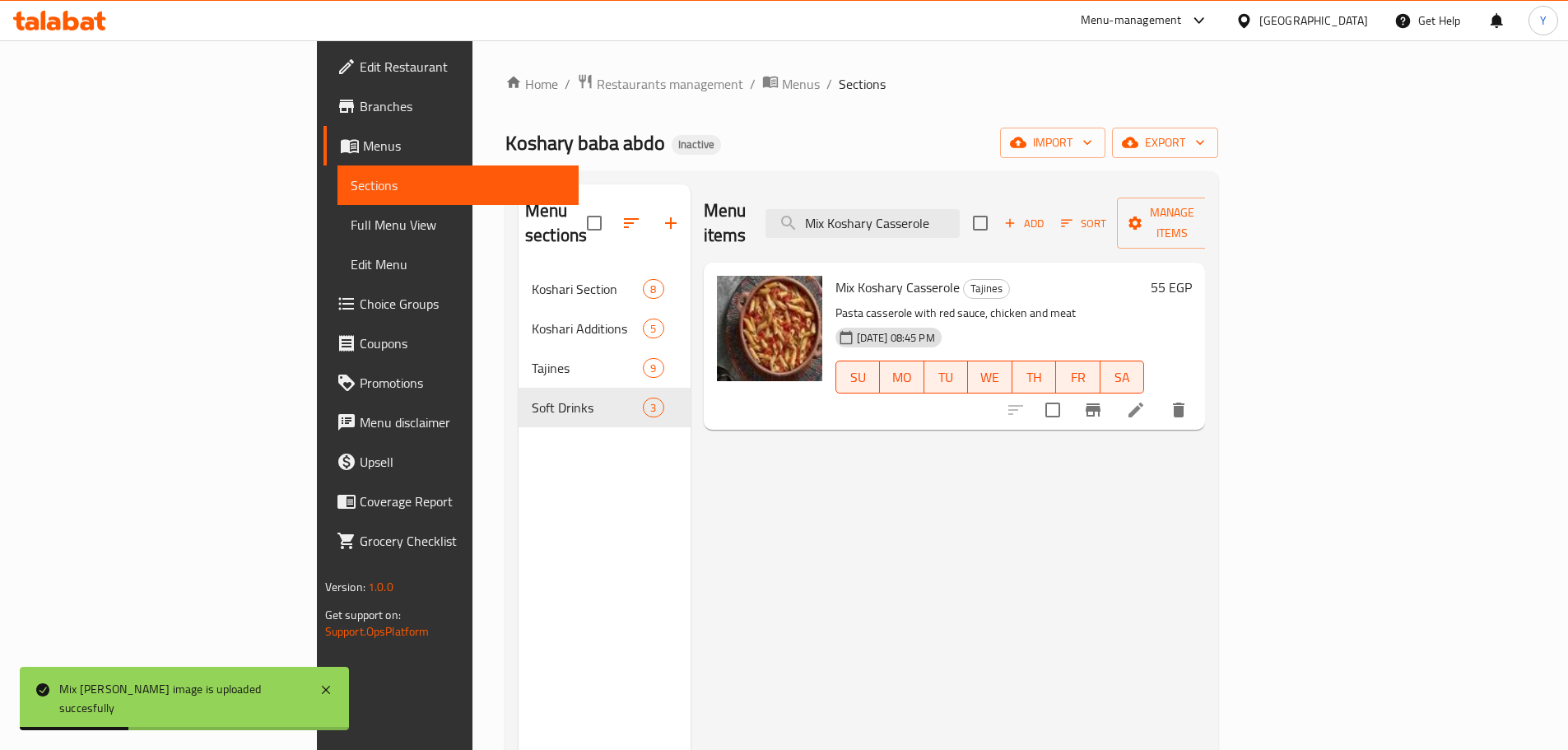
paste input "Meat and Liver"
type input "Mix Meat and Liver Casserole"
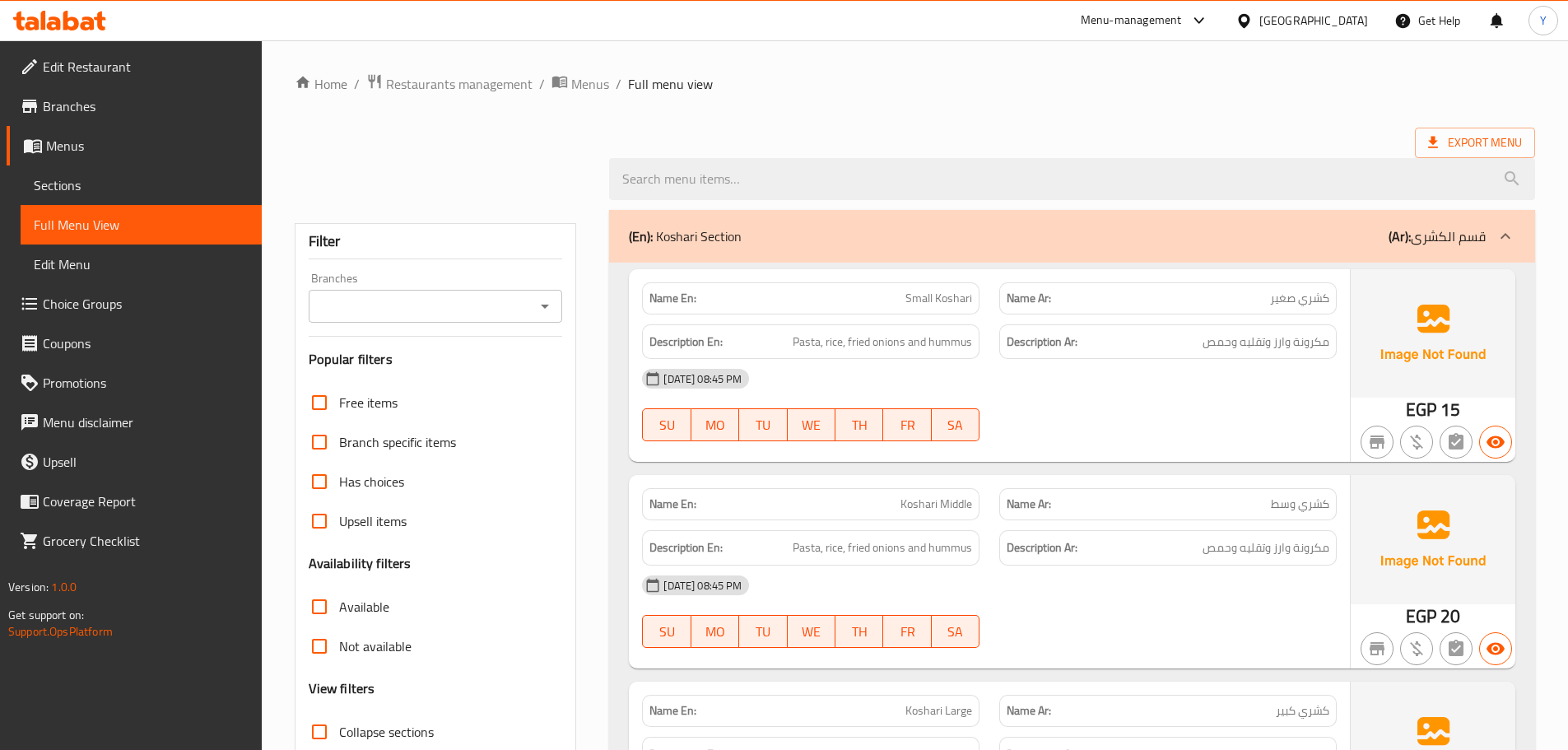
click at [688, 296] on strong "Name En:" at bounding box center [672, 298] width 47 height 18
copy strong "Name En:"
click at [1016, 238] on div "(En): Koshari Section (Ar): قسم الكشرى" at bounding box center [1057, 236] width 857 height 19
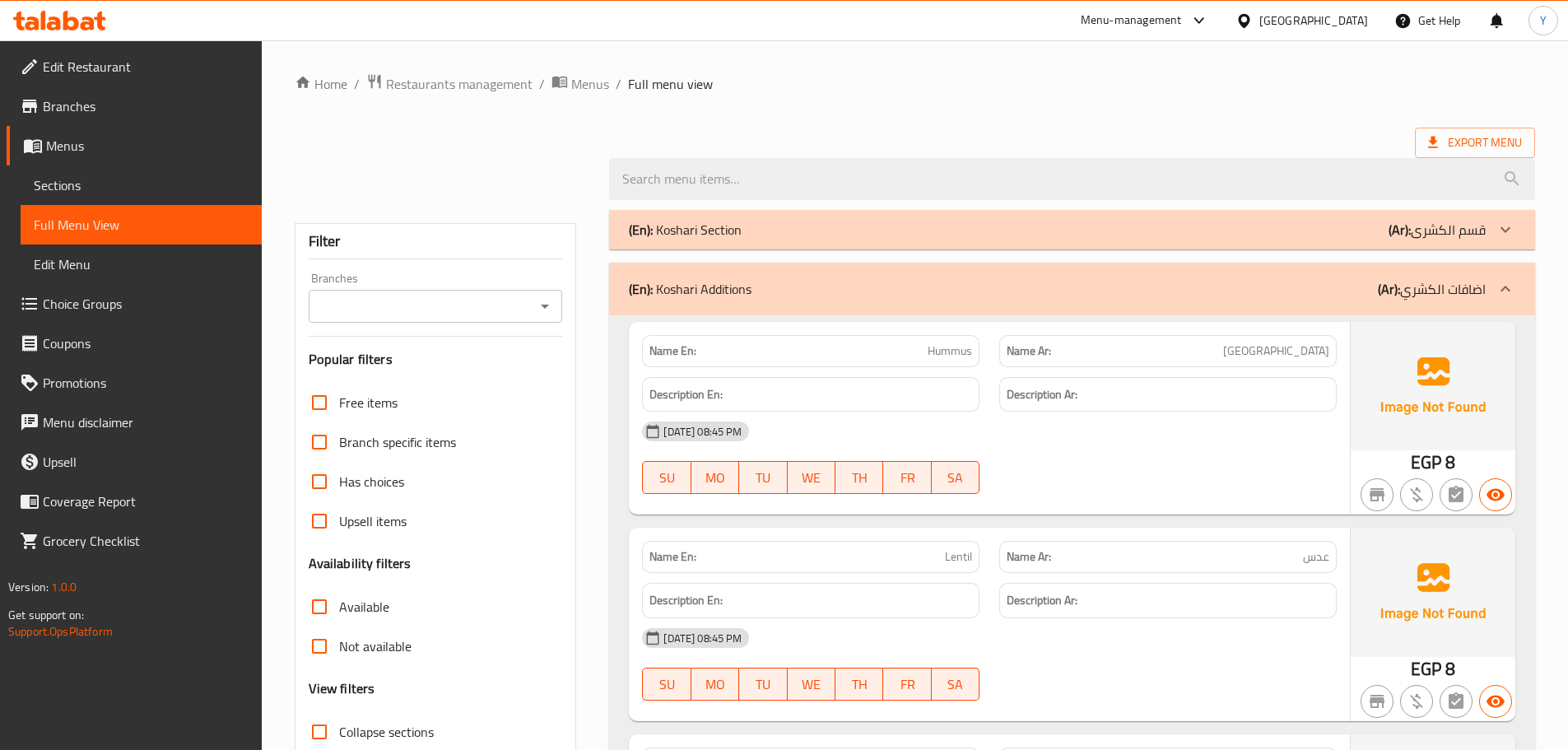
click at [777, 285] on div "(En): Koshari Additions (Ar): اضافات الكشري" at bounding box center [1057, 289] width 857 height 19
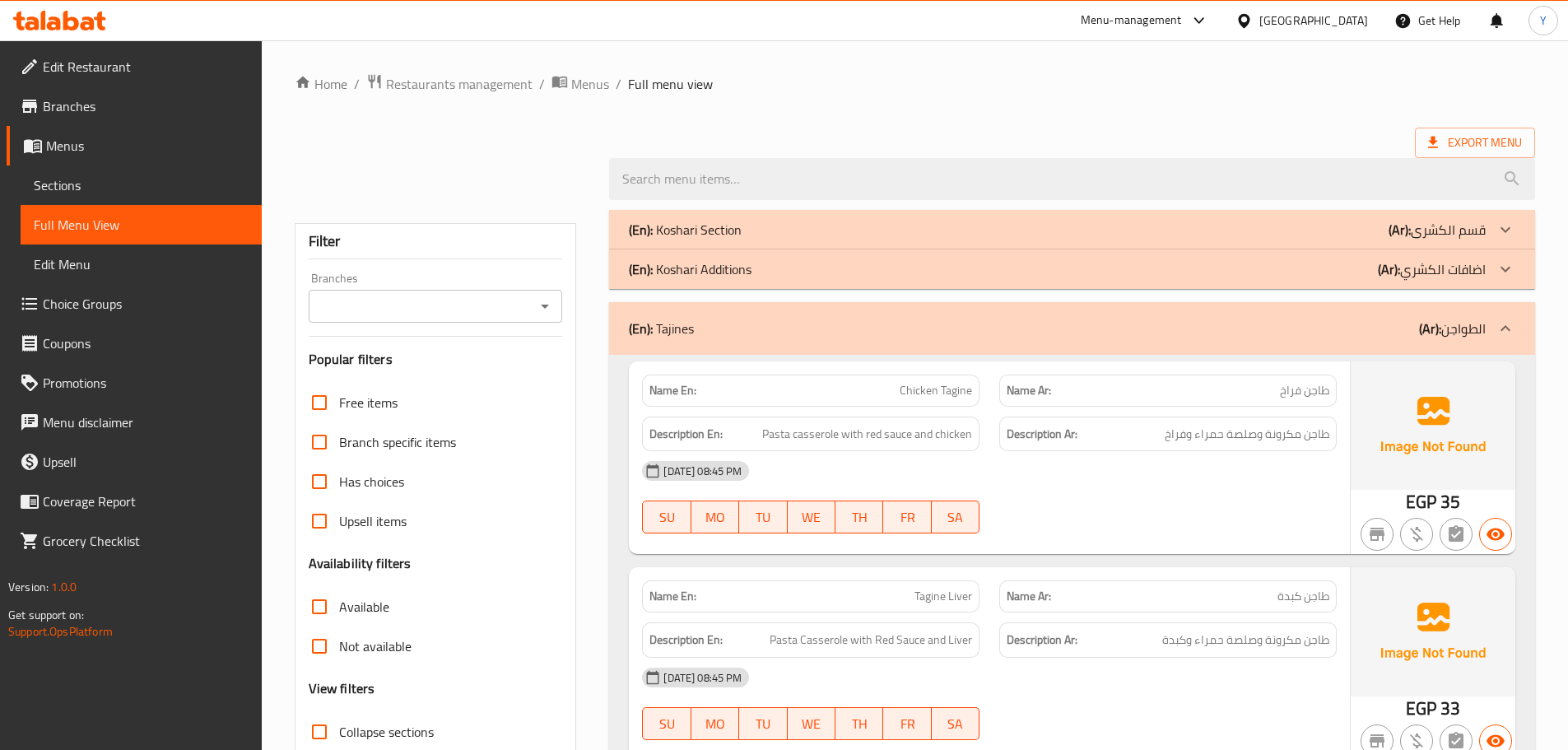
click at [776, 278] on div "(En): Koshari Additions (Ar): اضافات الكشري" at bounding box center [1057, 269] width 857 height 19
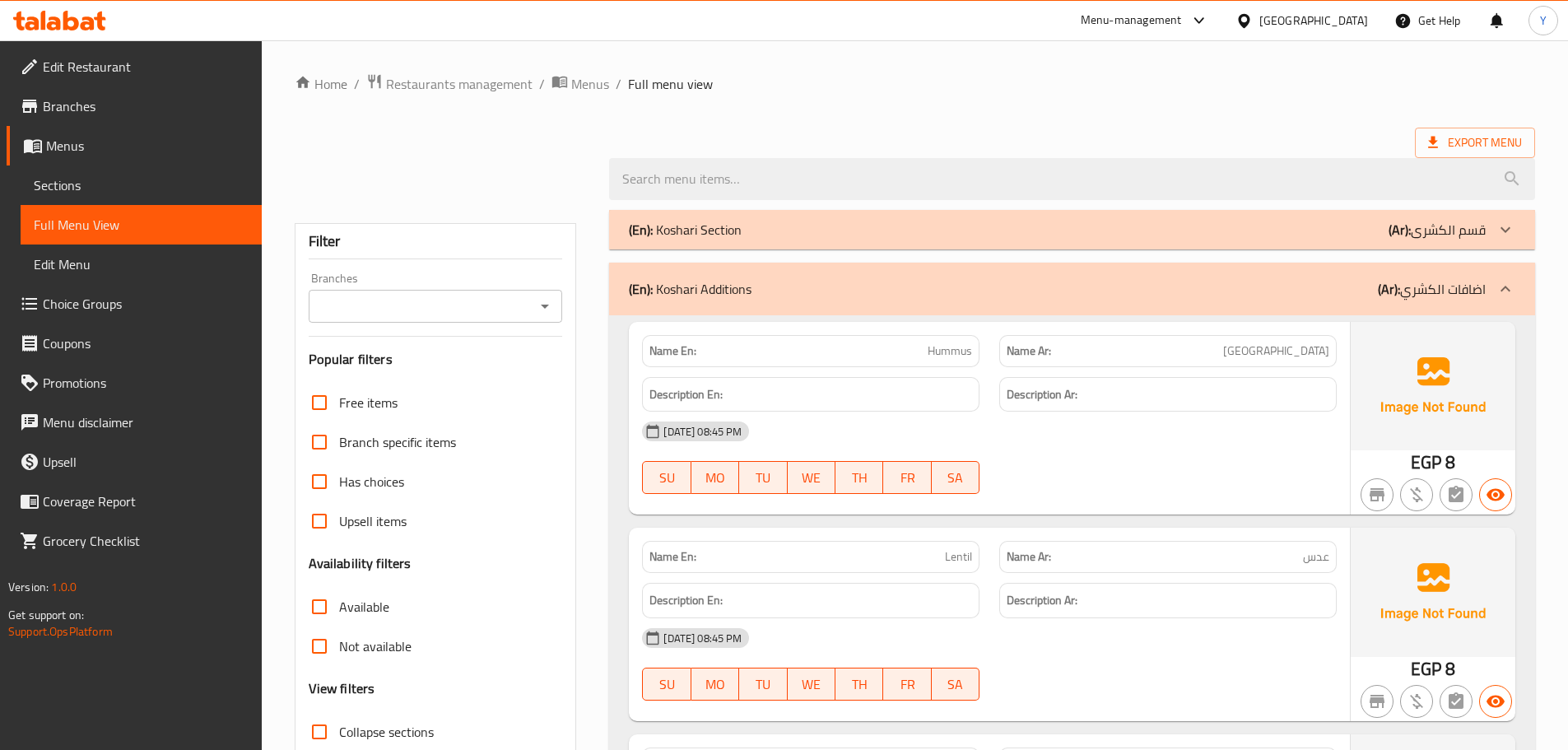
click at [803, 213] on div "(En): Koshari Section (Ar): قسم الكشرى" at bounding box center [1073, 229] width 927 height 40
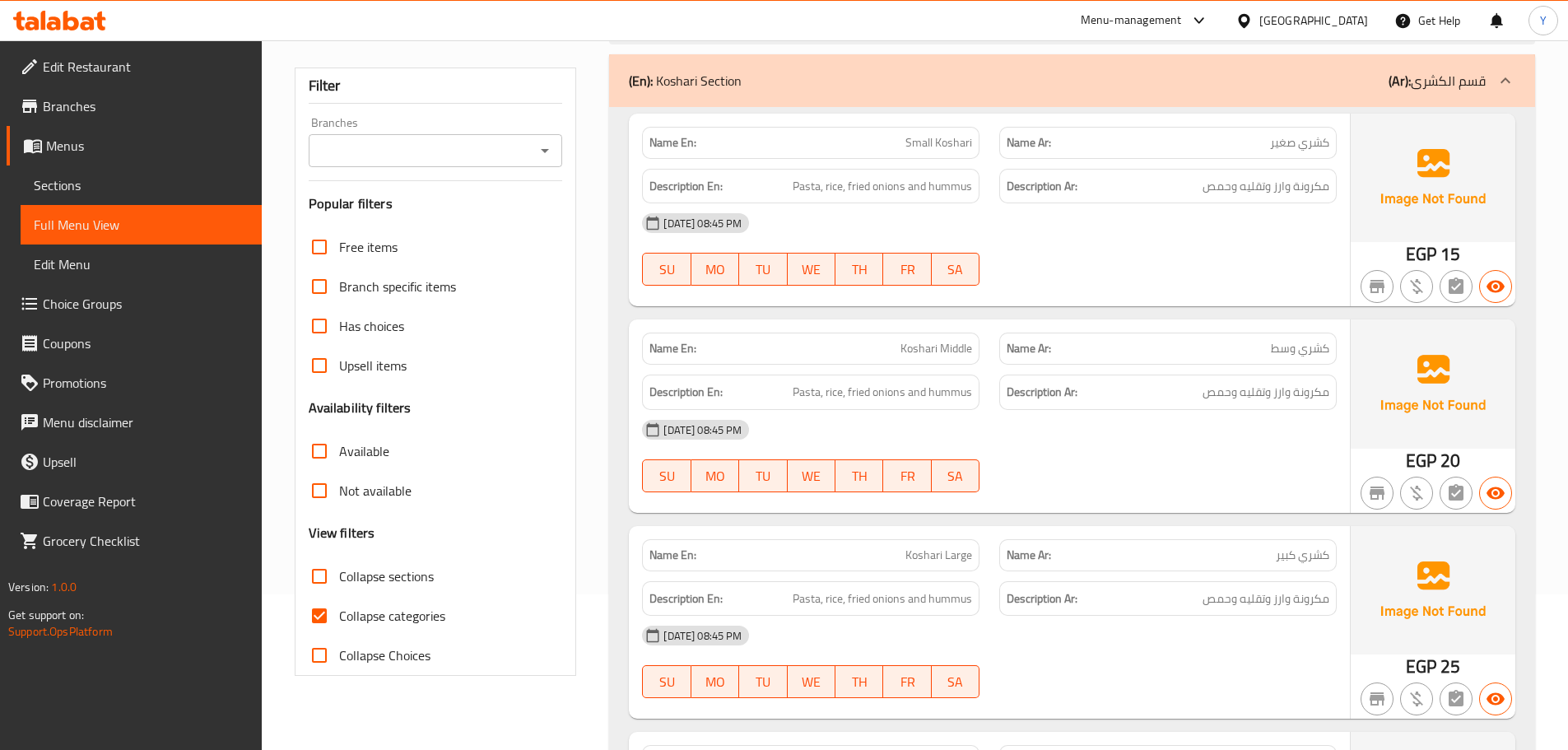
scroll to position [82, 0]
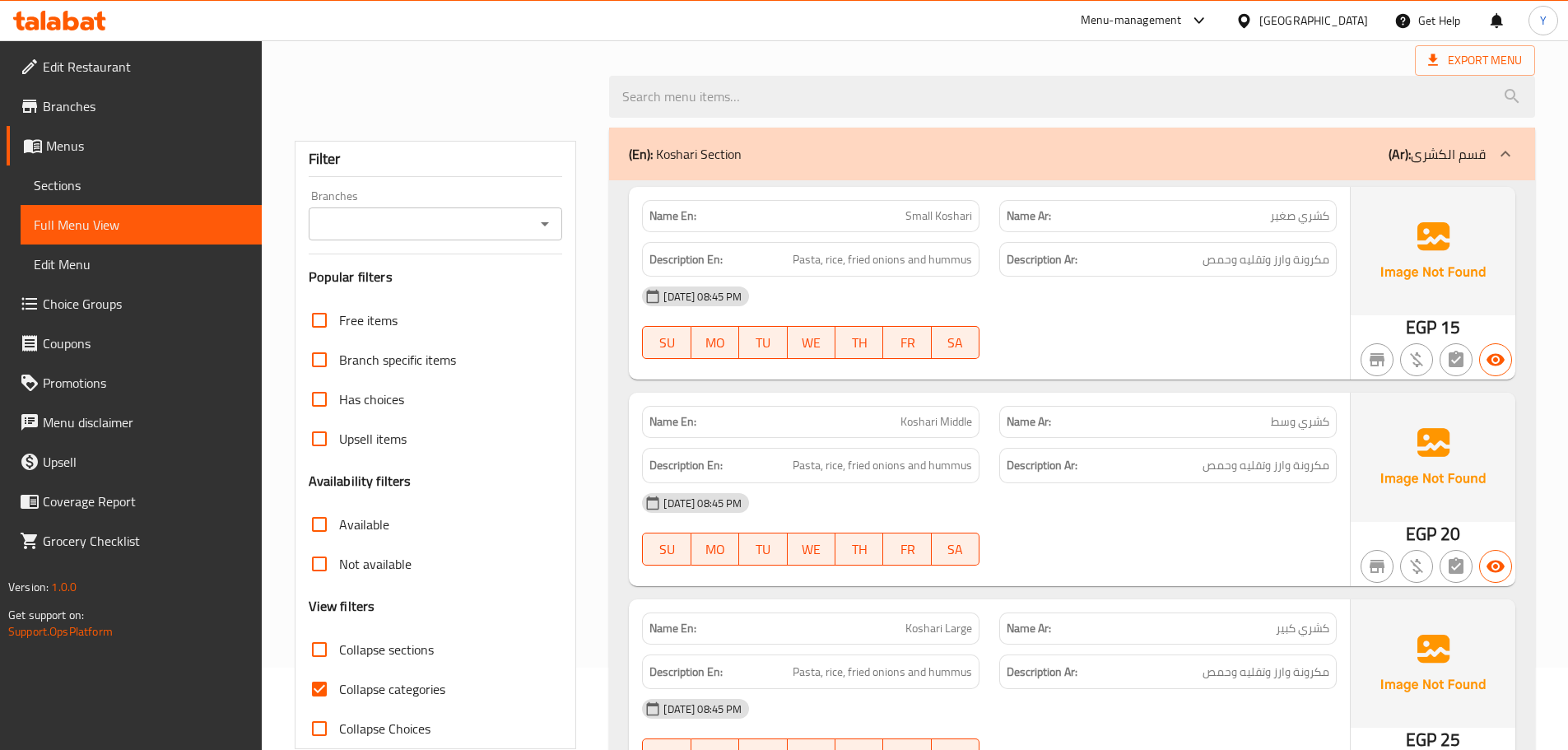
click at [873, 258] on span "Pasta, rice, fried onions and hummus" at bounding box center [882, 259] width 180 height 20
click at [1479, 65] on span "Export Menu" at bounding box center [1475, 60] width 94 height 20
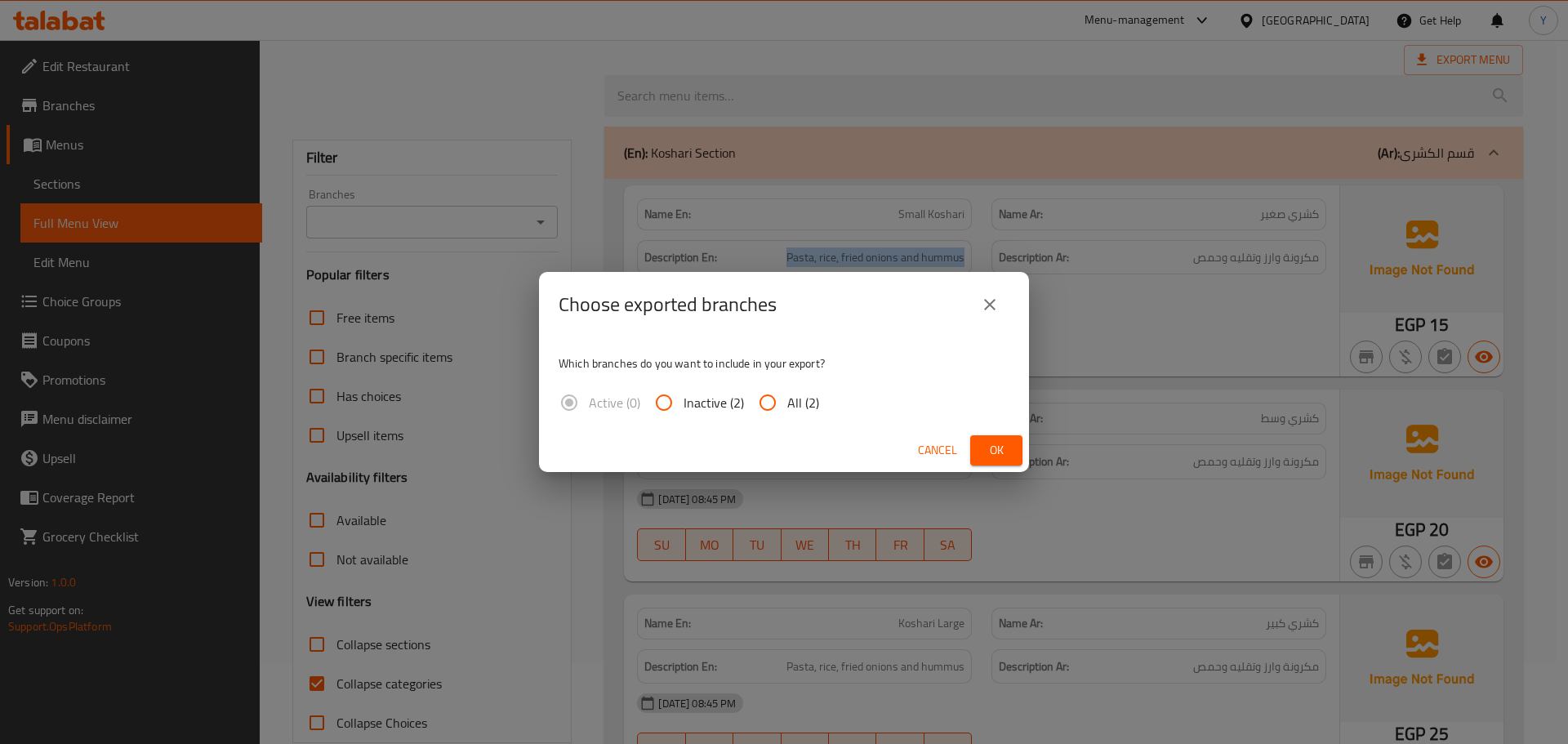
click at [989, 457] on span "Ok" at bounding box center [997, 450] width 26 height 20
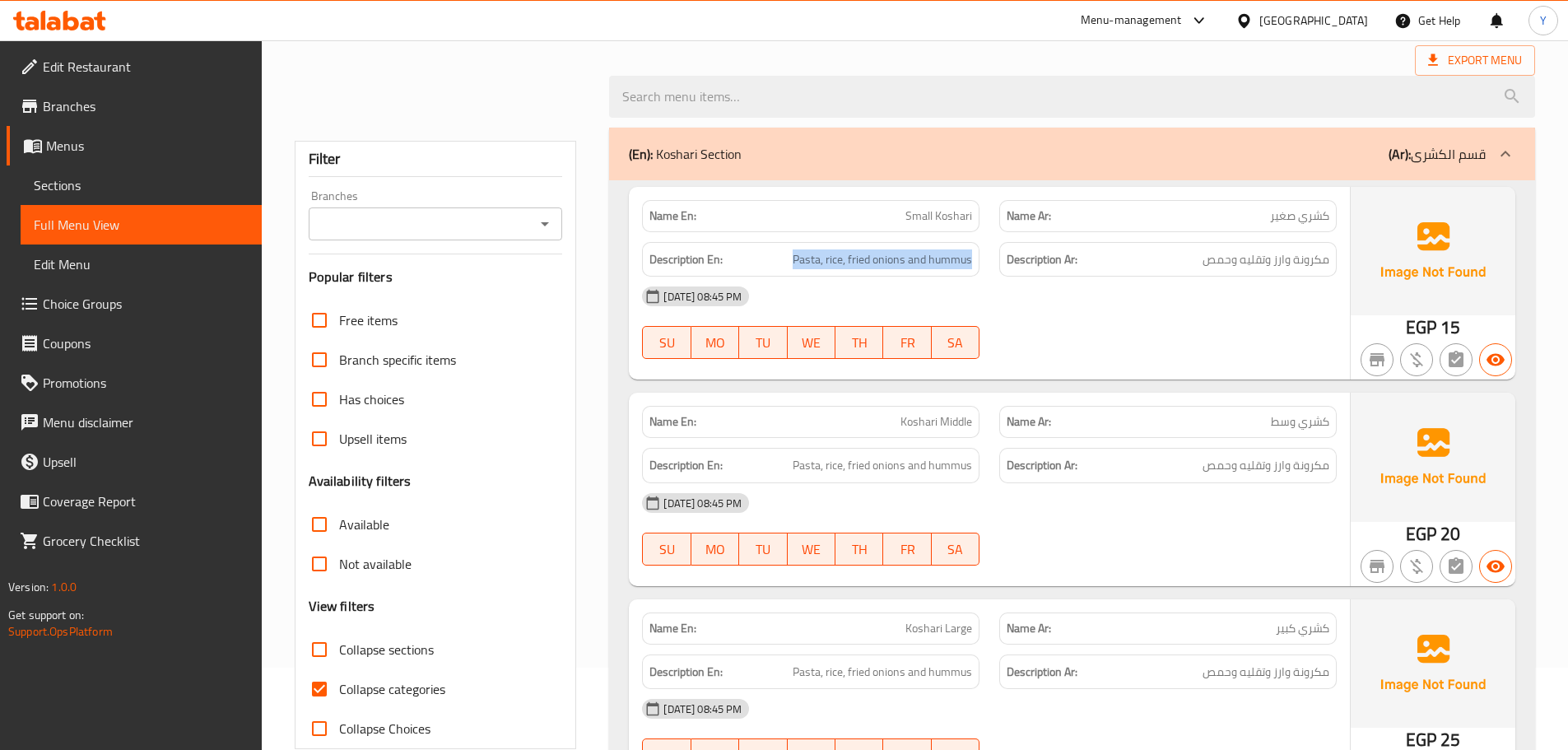
scroll to position [94, 0]
click at [1139, 294] on div "[DATE] 08:45 PM" at bounding box center [990, 296] width 715 height 40
click at [1143, 371] on div "Name En: Small Koshari Name Ar: كشري صغير Description En: Pasta, rice, fried on…" at bounding box center [990, 282] width 721 height 192
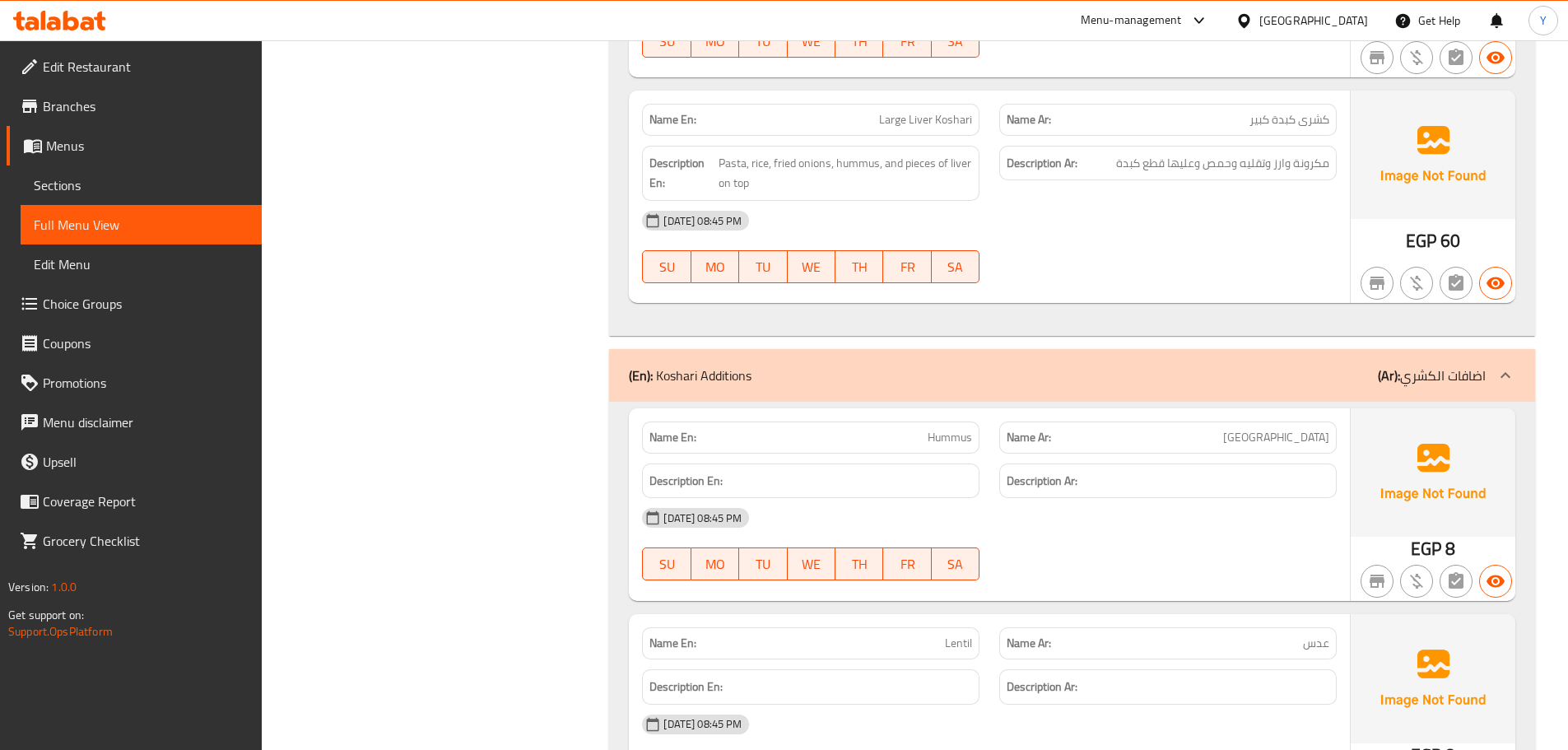
scroll to position [3452, 0]
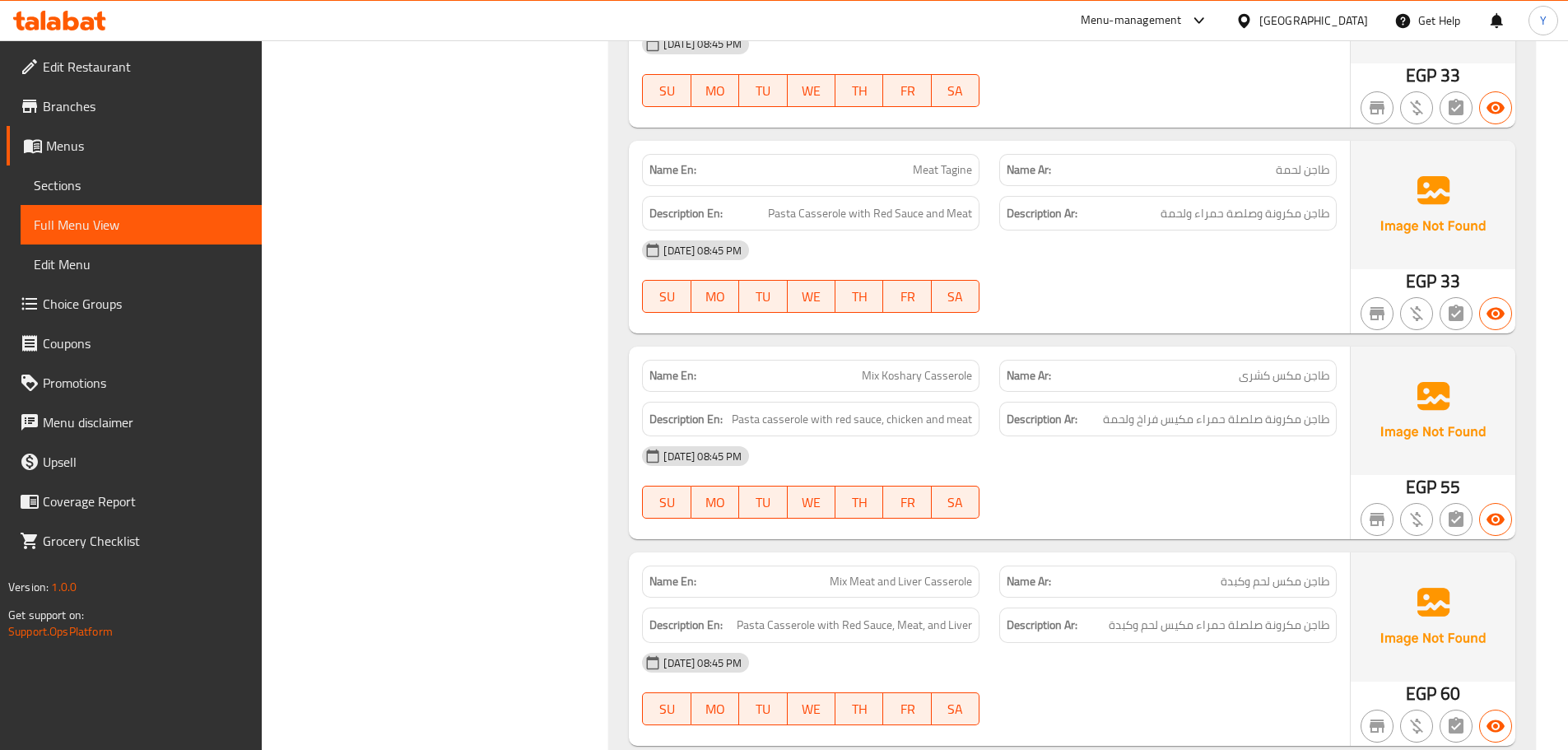
click at [1094, 295] on div "28-08-2025 08:45 PM SU MO TU WE TH FR SA" at bounding box center [990, 276] width 715 height 92
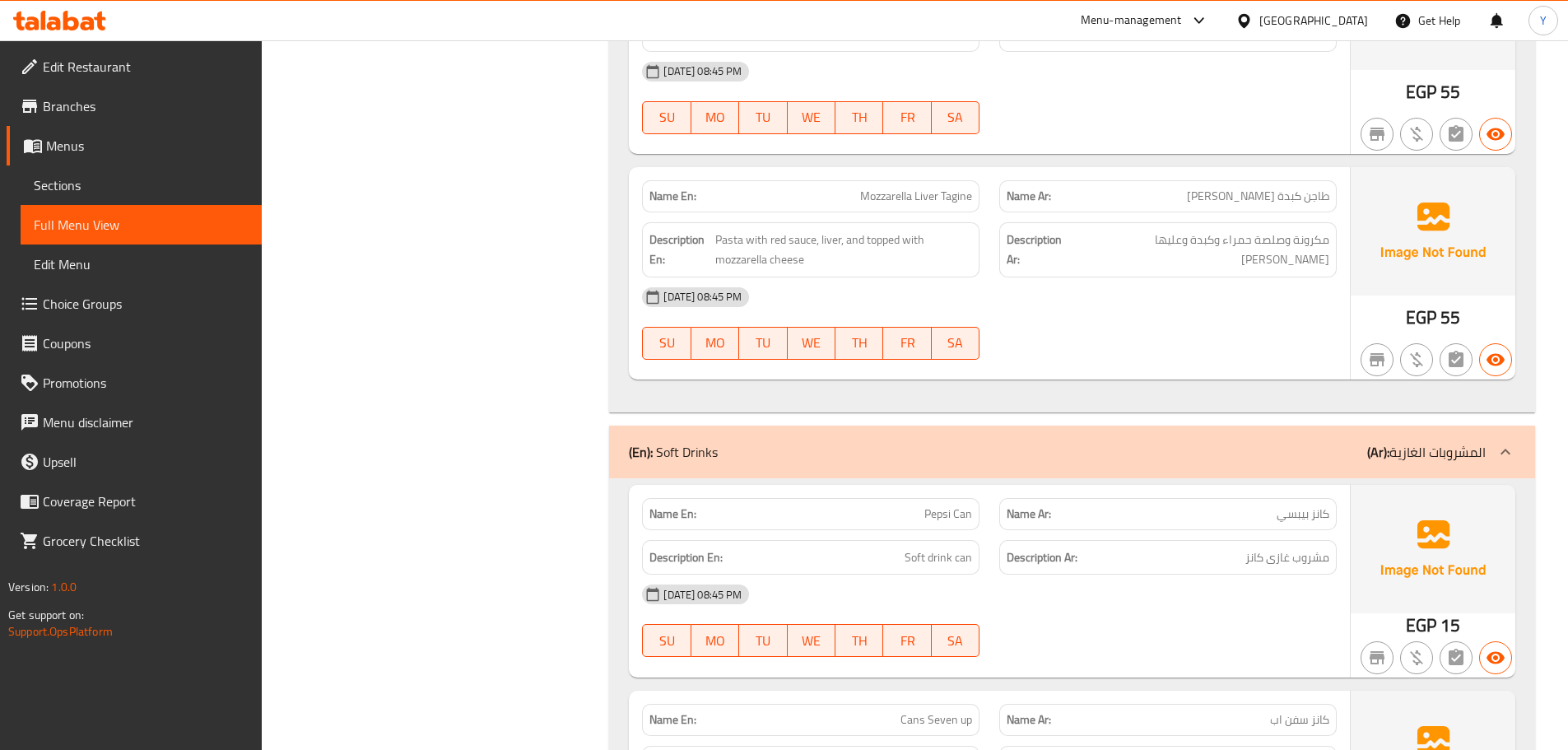
scroll to position [4612, 0]
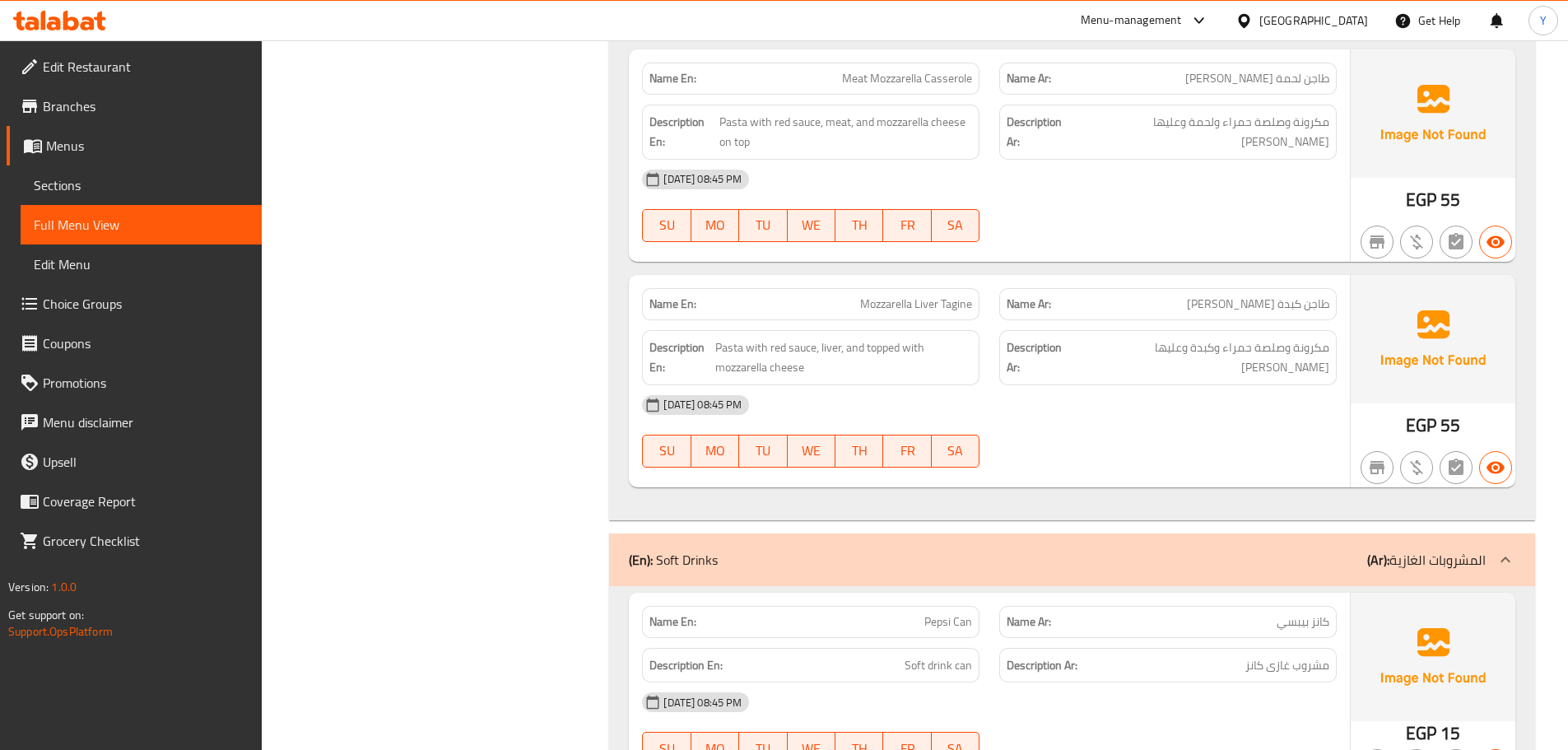
click at [888, 296] on span "Mozzarella Liver Tagine" at bounding box center [916, 305] width 112 height 18
copy span "Mozzarella"
click at [888, 296] on span "Mozzarella Liver Tagine" at bounding box center [916, 305] width 112 height 18
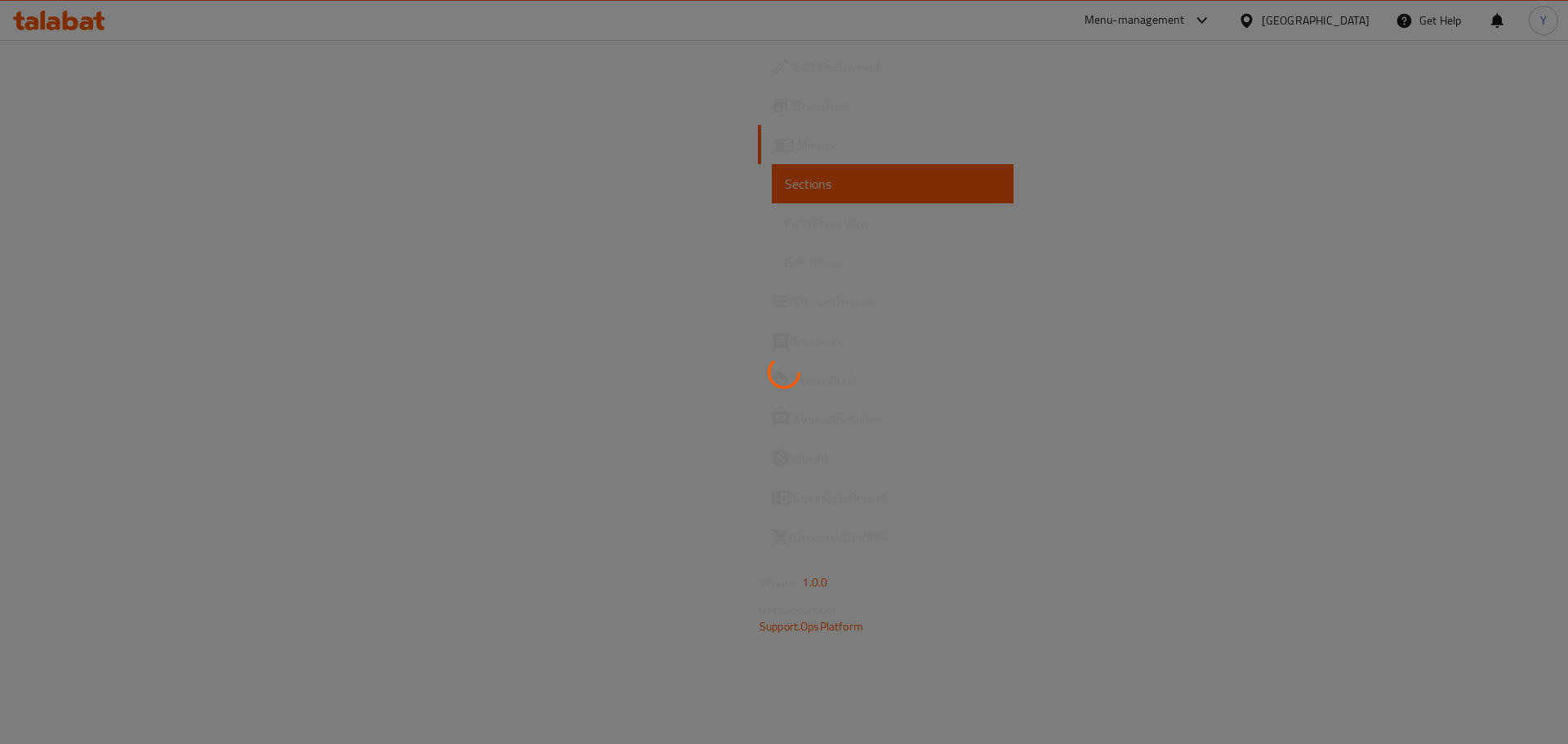
click at [78, 63] on div at bounding box center [784, 372] width 1568 height 744
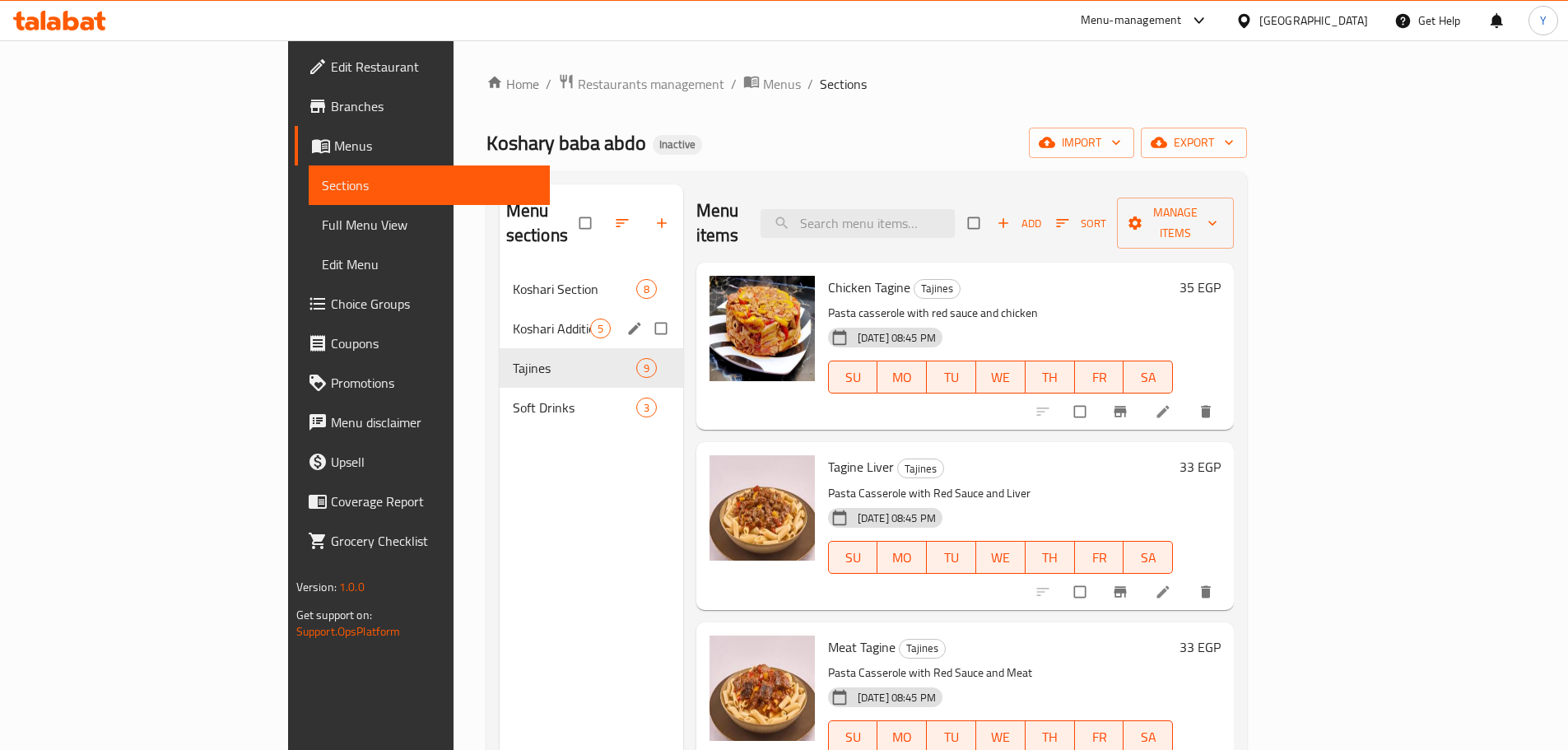
click at [500, 321] on div "Koshari Additions 5" at bounding box center [591, 329] width 183 height 40
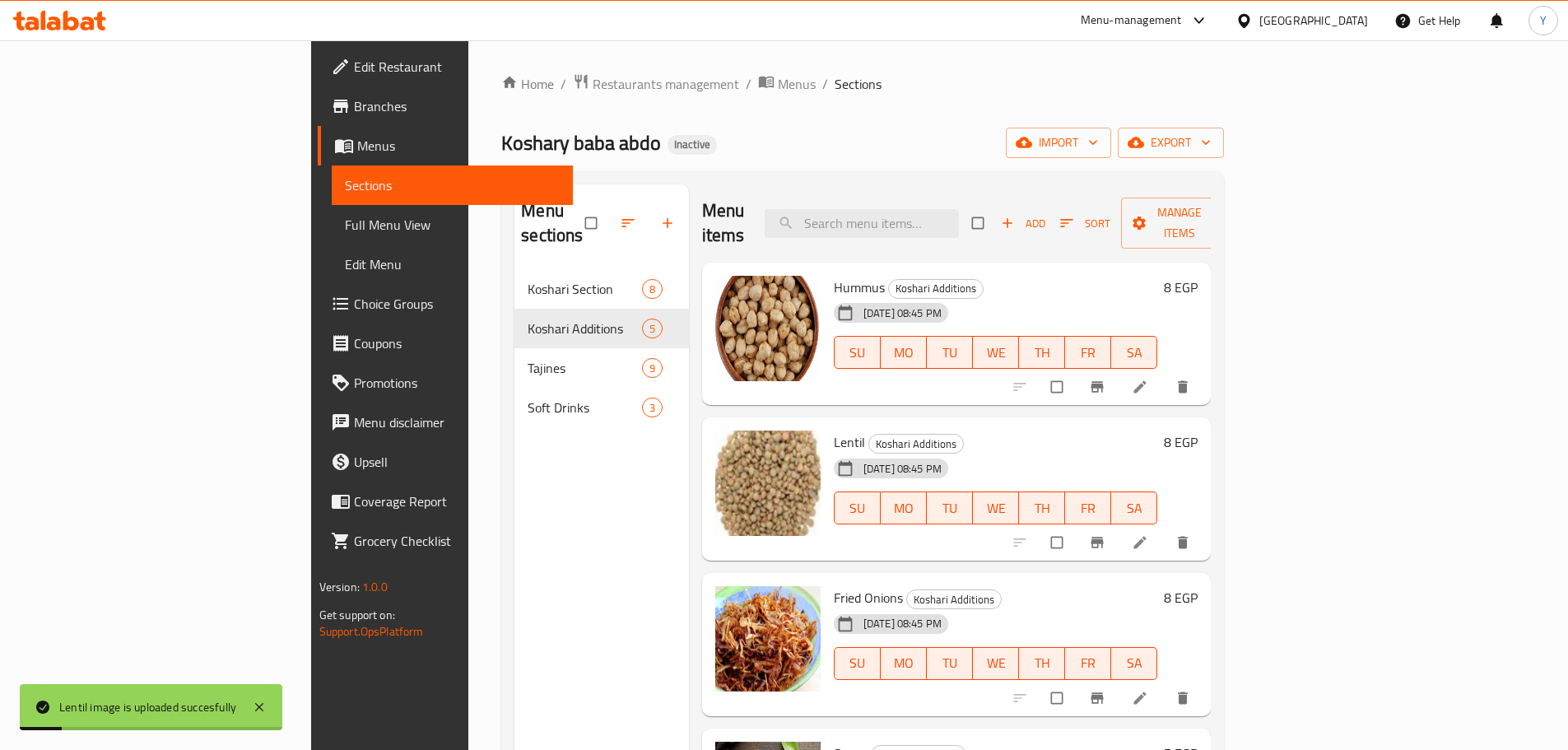
click at [354, 107] on span "Branches" at bounding box center [457, 106] width 206 height 19
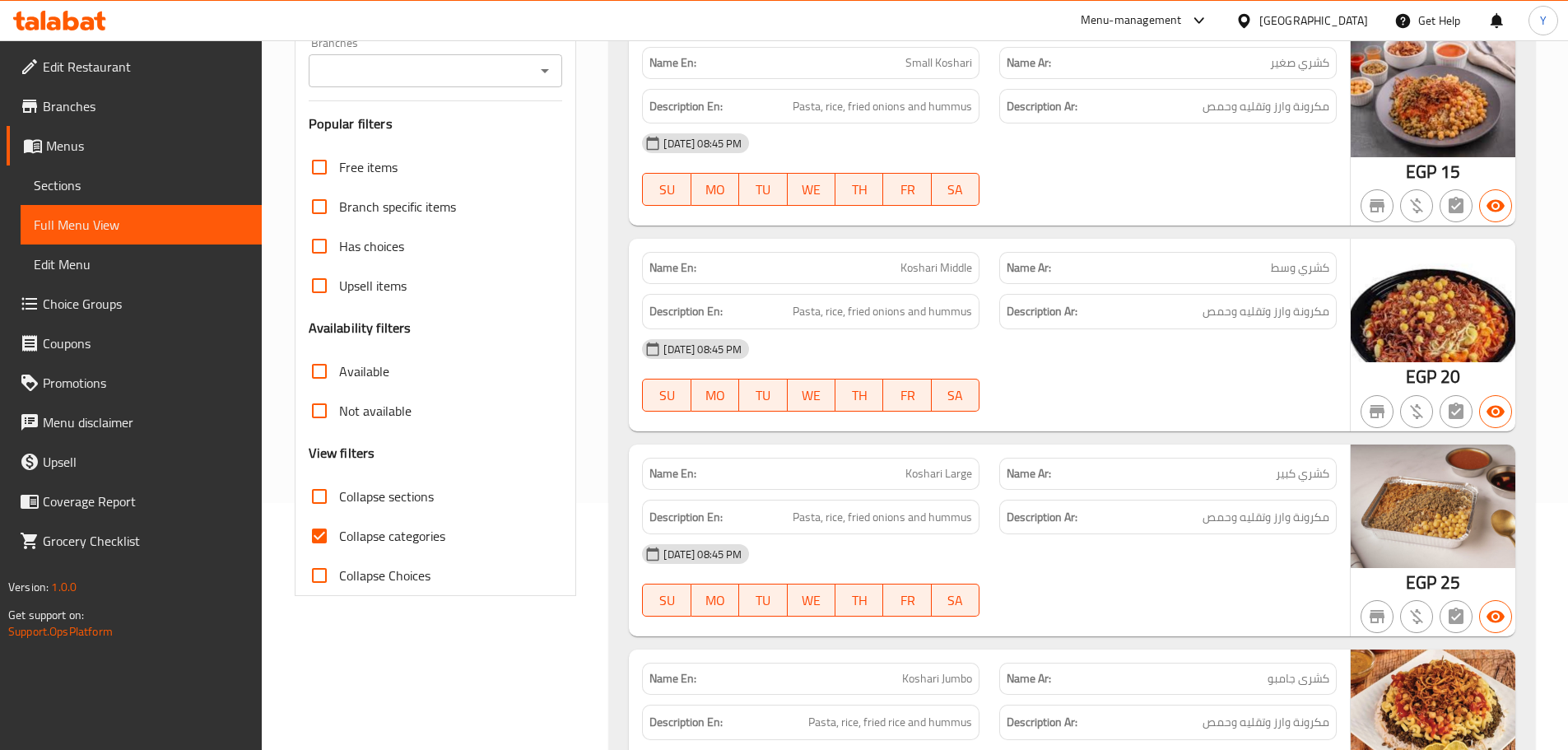
drag, startPoint x: 1285, startPoint y: 376, endPoint x: 1304, endPoint y: 383, distance: 20.2
click at [1286, 375] on div "[DATE] 08:45 PM SU MO TU WE TH FR SA" at bounding box center [990, 375] width 715 height 92
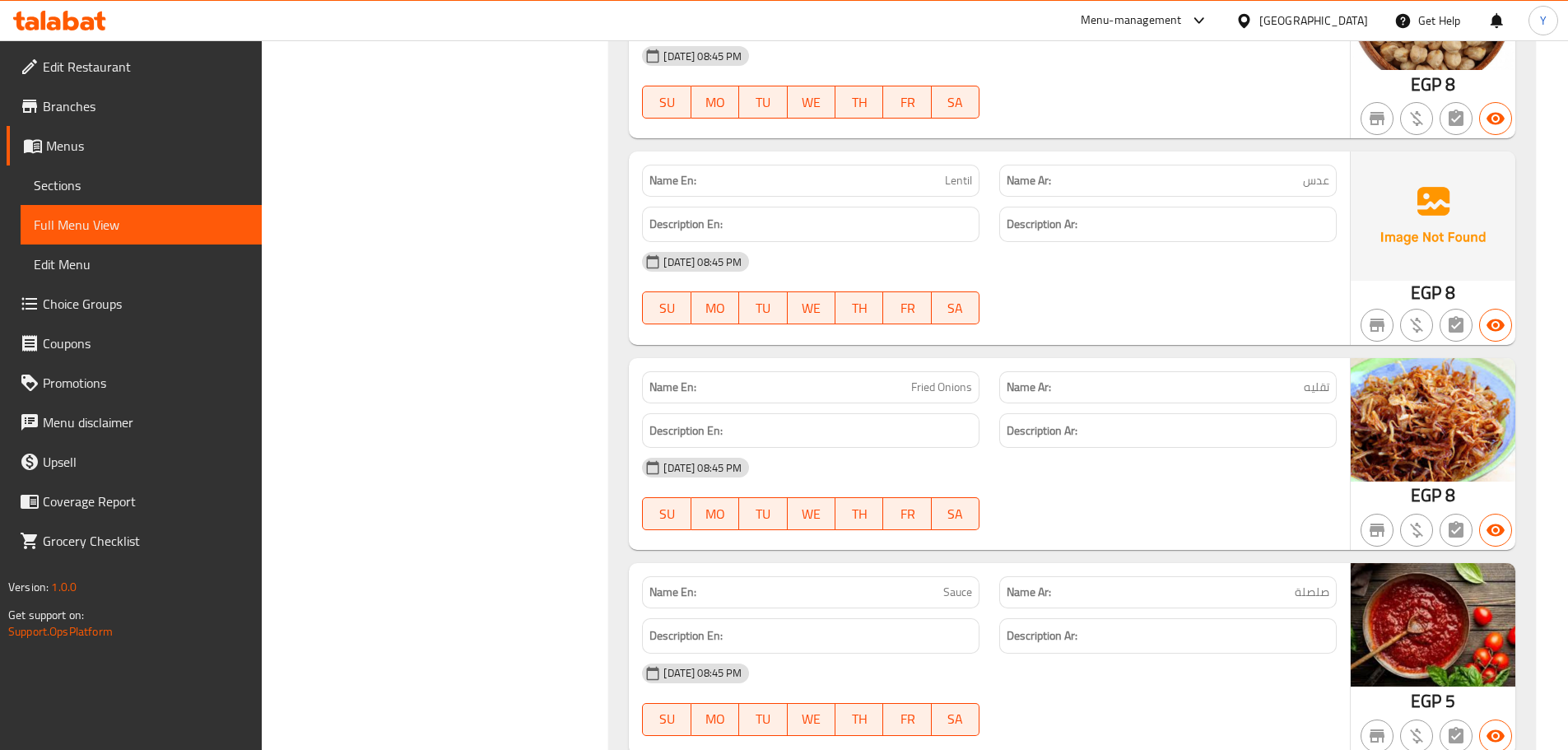
scroll to position [1975, 0]
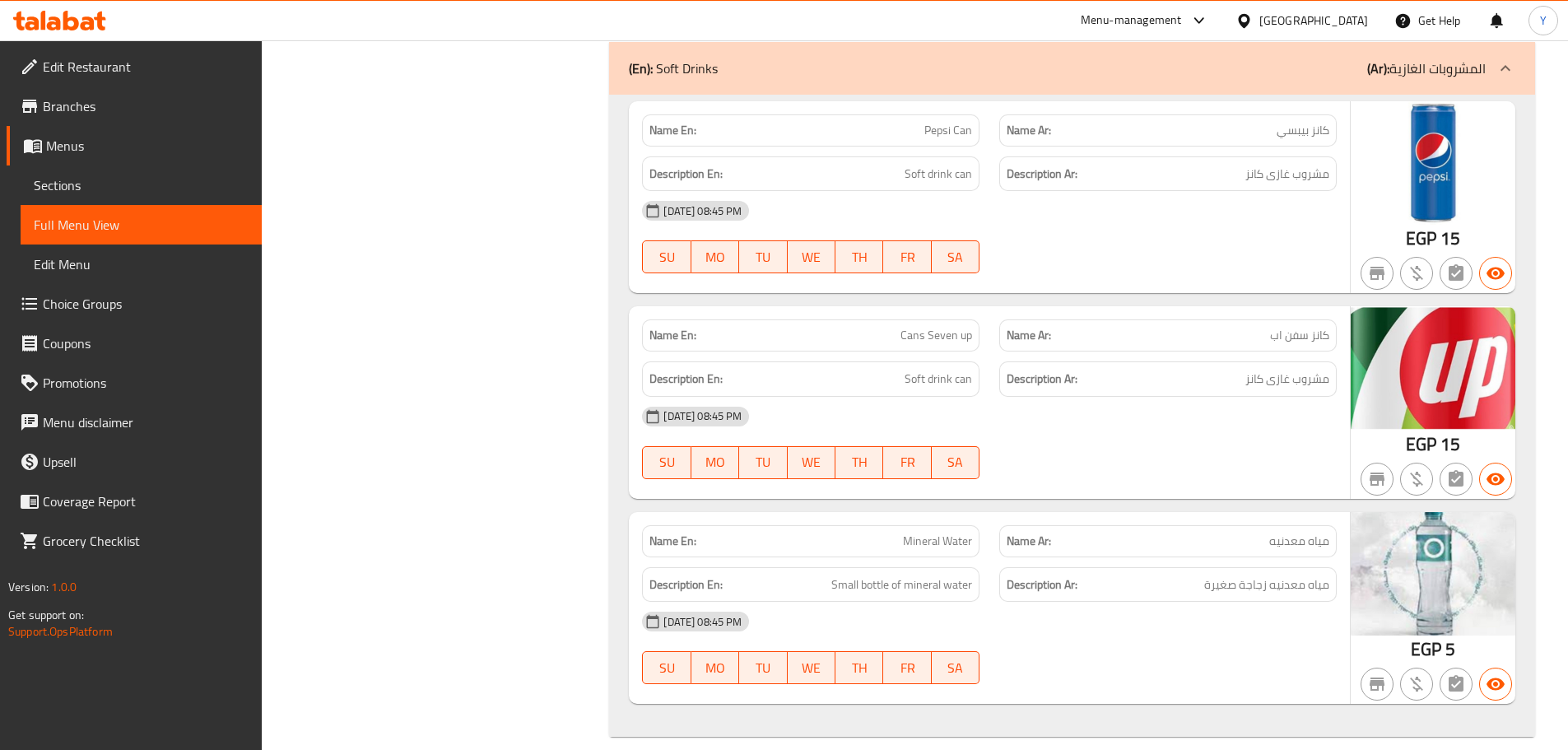
drag, startPoint x: 1280, startPoint y: 186, endPoint x: 1308, endPoint y: 668, distance: 482.8
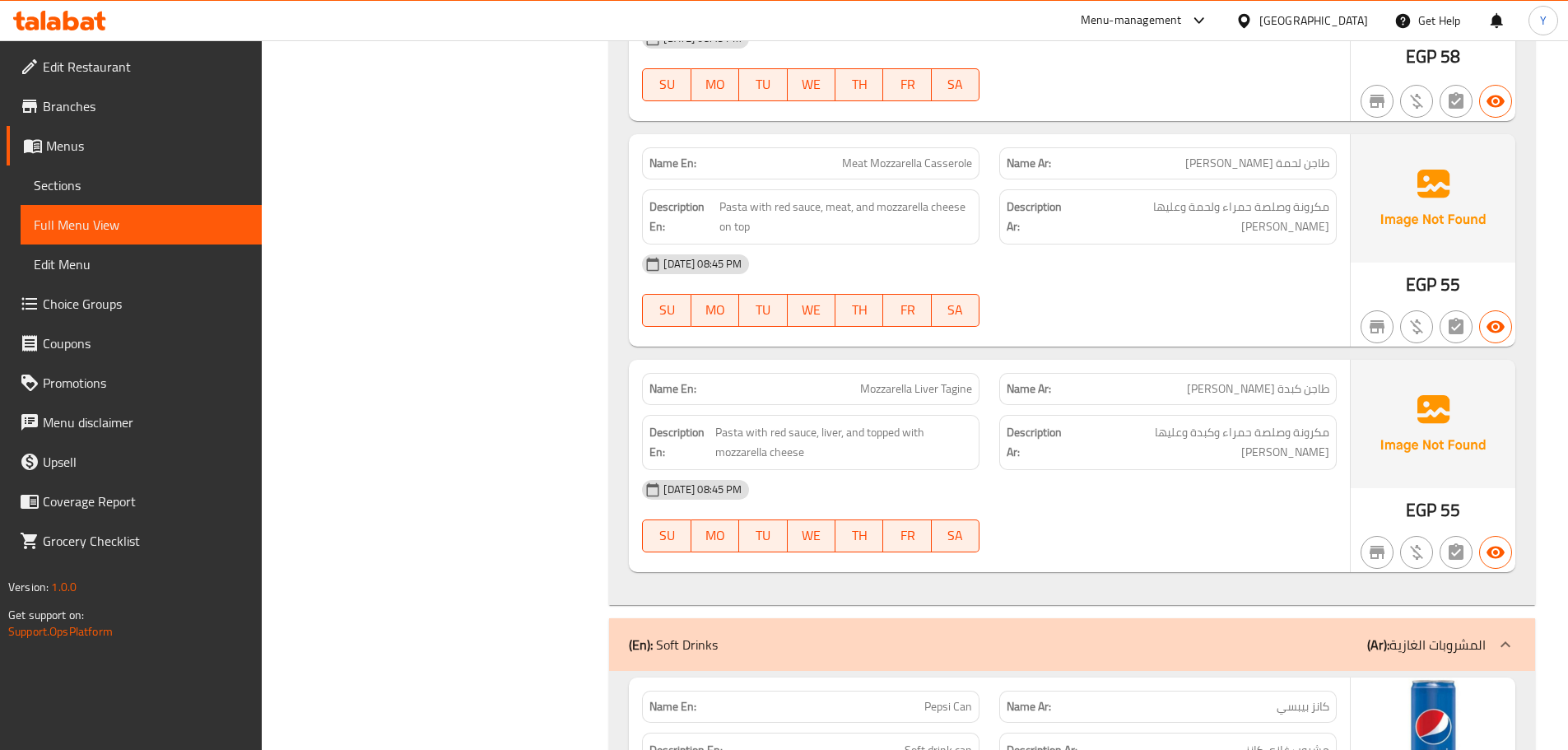
scroll to position [4437, 0]
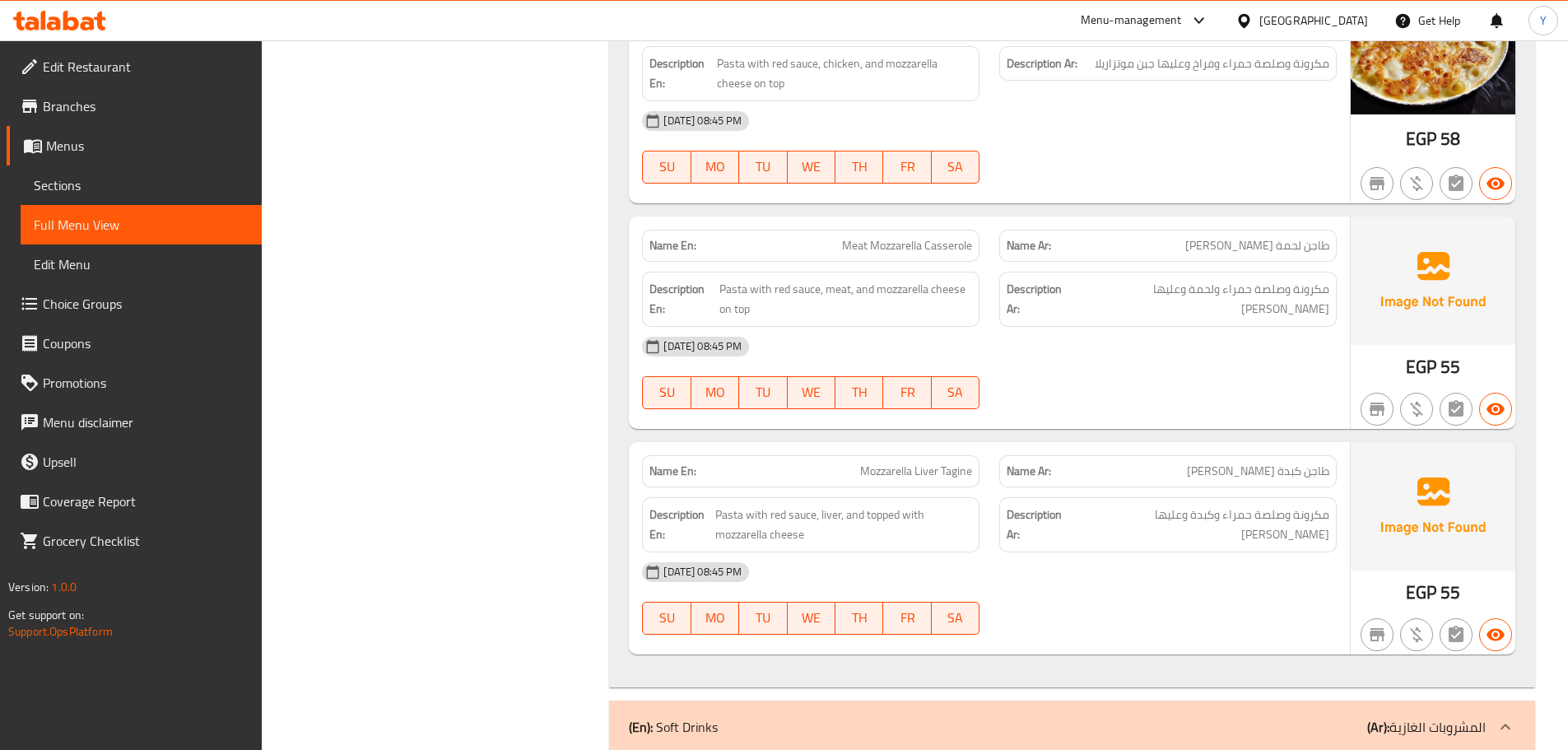
click at [880, 462] on span "Mozzarella Liver Tagine" at bounding box center [916, 471] width 112 height 18
click at [866, 462] on span "Mozzarella Liver Tagine" at bounding box center [916, 471] width 112 height 18
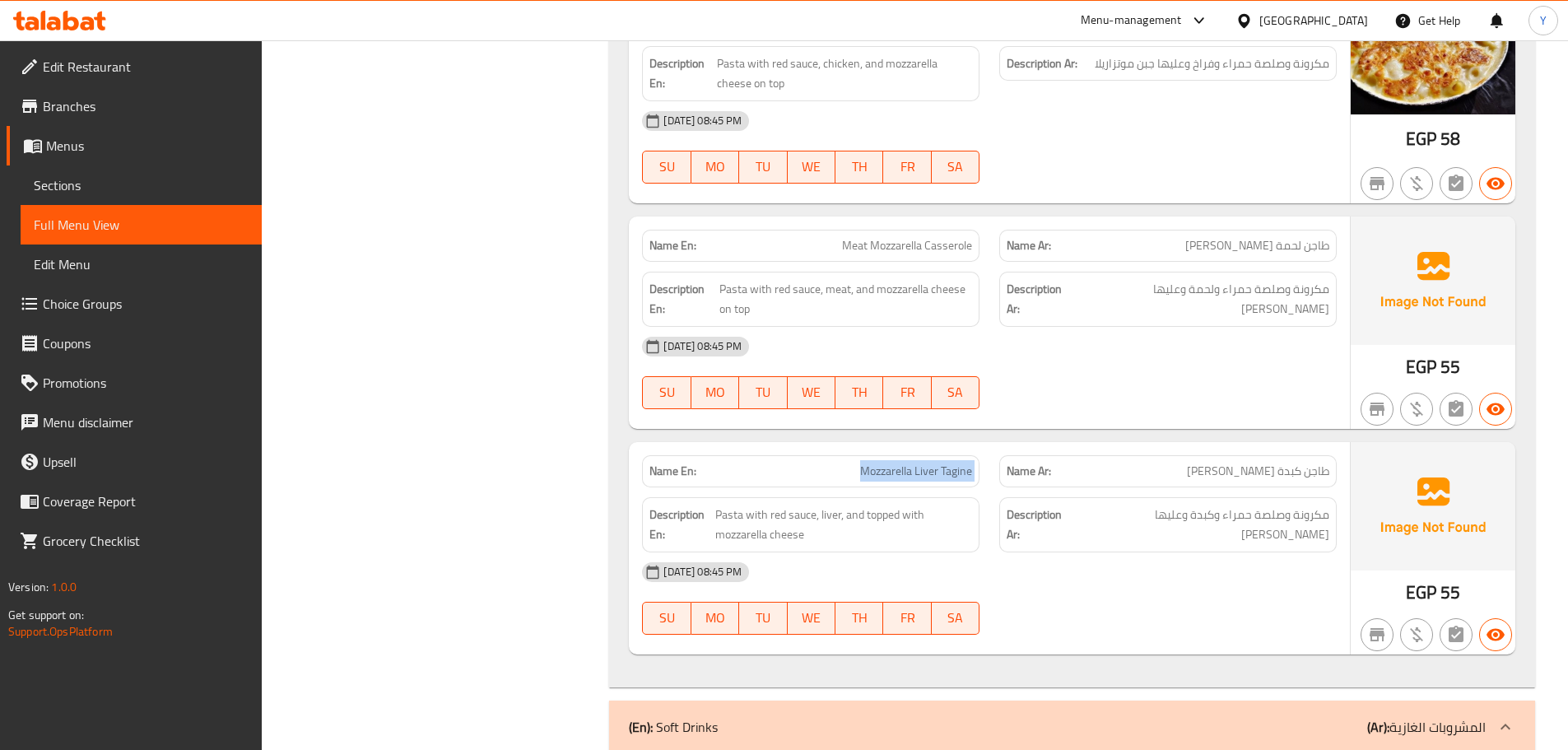
click at [866, 462] on span "Mozzarella Liver Tagine" at bounding box center [916, 471] width 112 height 18
click at [926, 237] on span "Meat Mozzarella Casserole" at bounding box center [907, 246] width 130 height 18
copy span "Meat Mozzarella Casserole"
click at [926, 237] on span "Meat Mozzarella Casserole" at bounding box center [907, 246] width 130 height 18
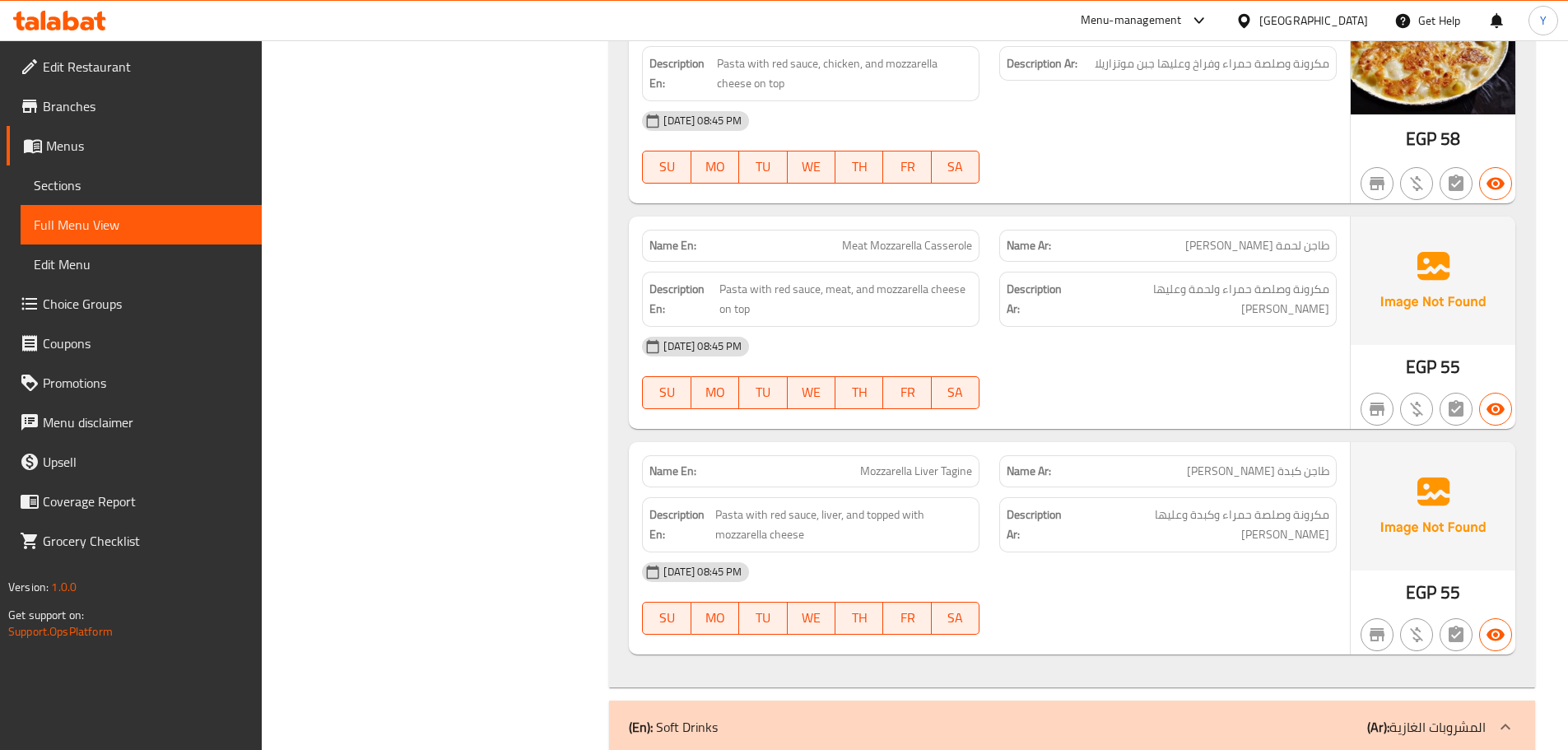
click at [1277, 237] on span "طاجن لحمة [PERSON_NAME]" at bounding box center [1257, 246] width 144 height 18
drag, startPoint x: 1277, startPoint y: 229, endPoint x: 1323, endPoint y: 228, distance: 46.0
click at [1323, 237] on span "طاجن لحمة [PERSON_NAME]" at bounding box center [1257, 246] width 144 height 18
copy span "طاجن لحمة"
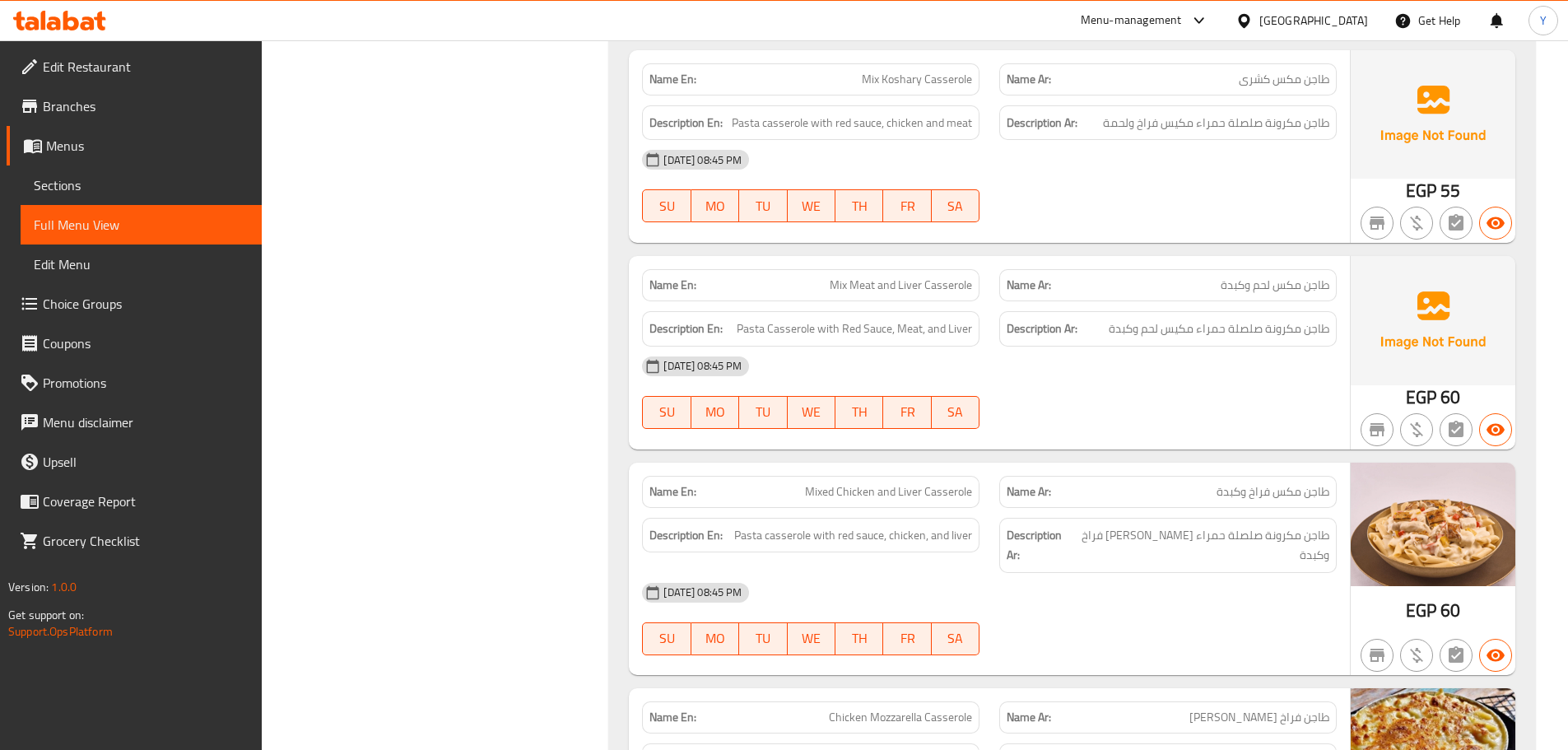
scroll to position [3711, 0]
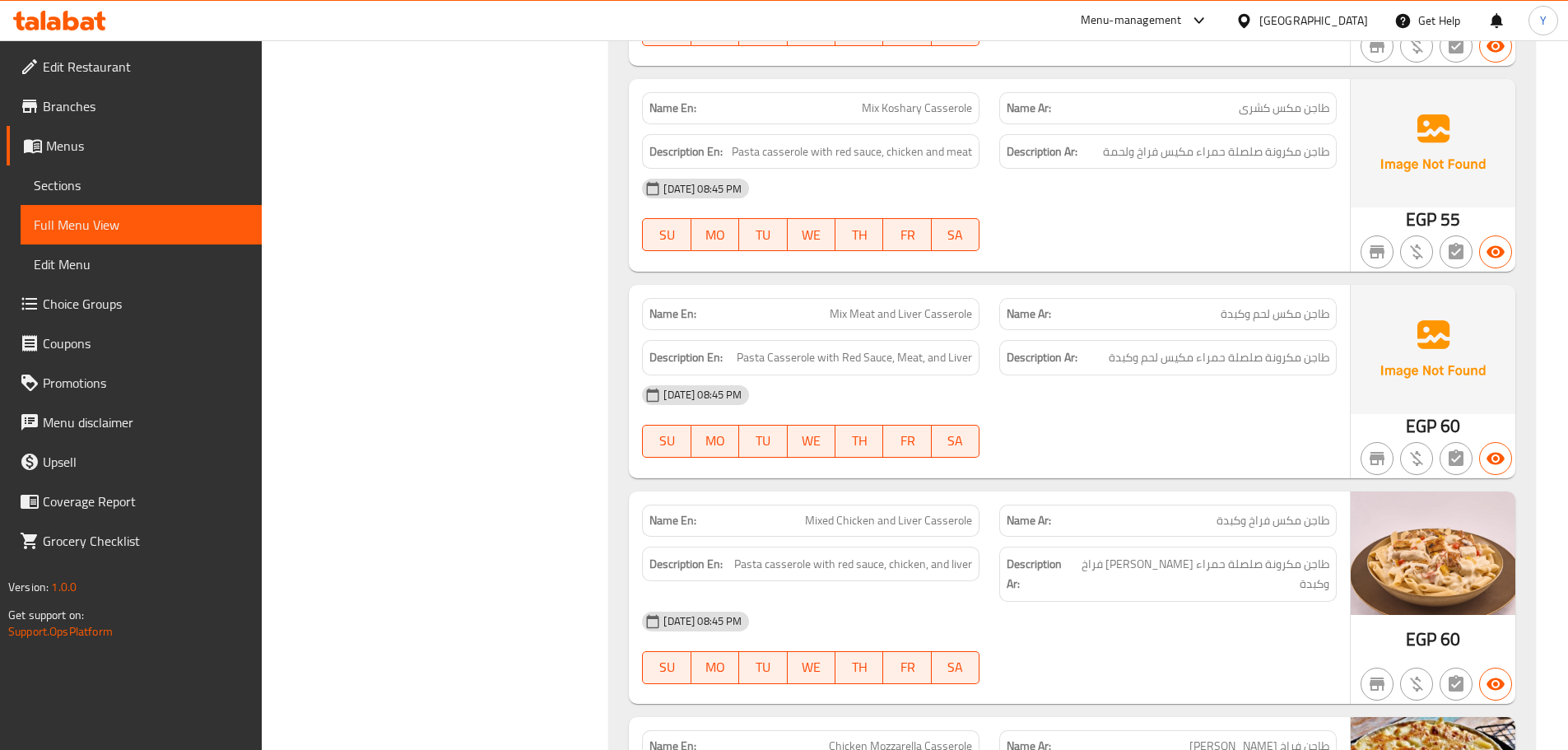
click at [1150, 280] on div "Name En: Chicken Tagine Name Ar: طاجن فراخ Description En: Pasta casserole with…" at bounding box center [1073, 434] width 927 height 1956
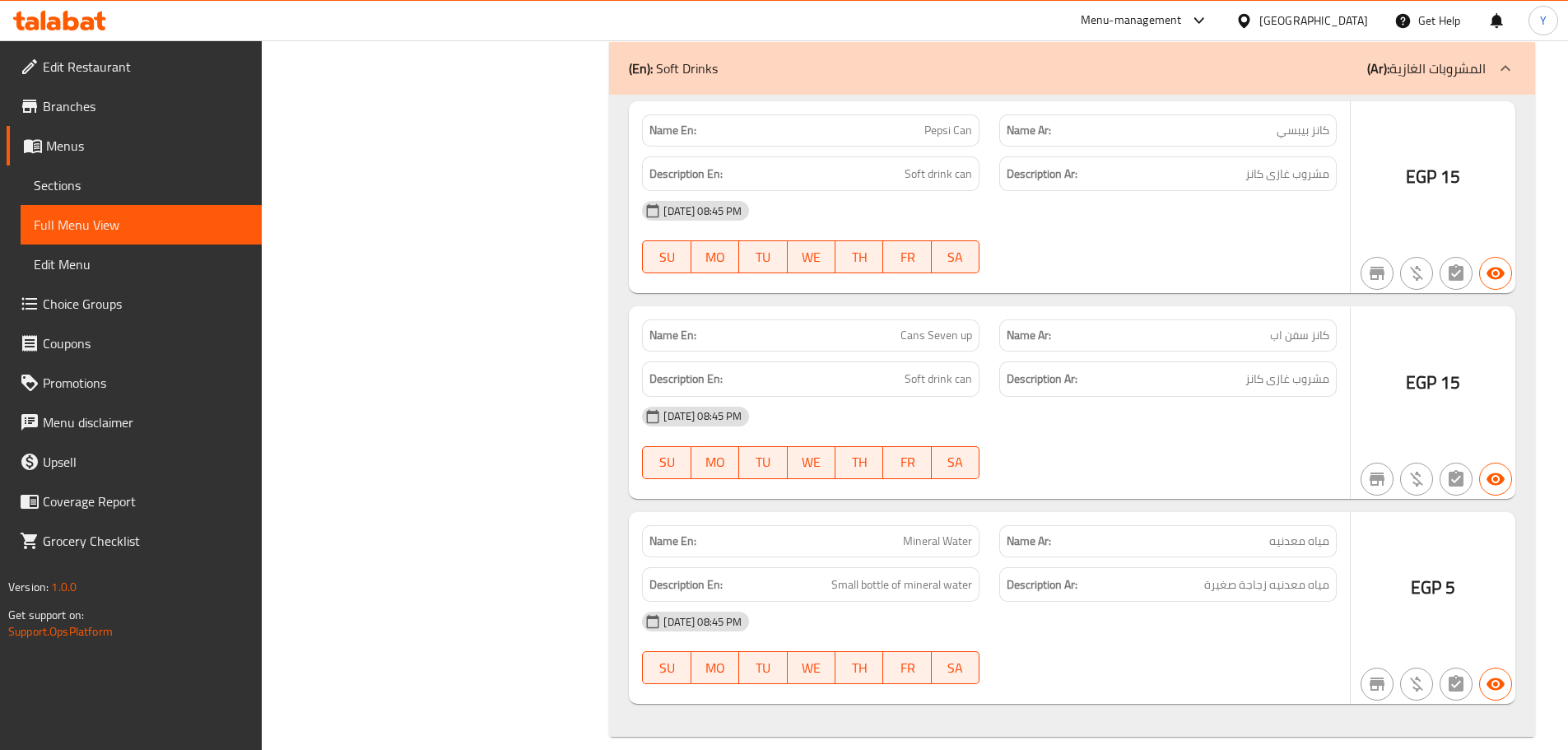
drag, startPoint x: 1277, startPoint y: 788, endPoint x: 1258, endPoint y: 788, distance: 19.0
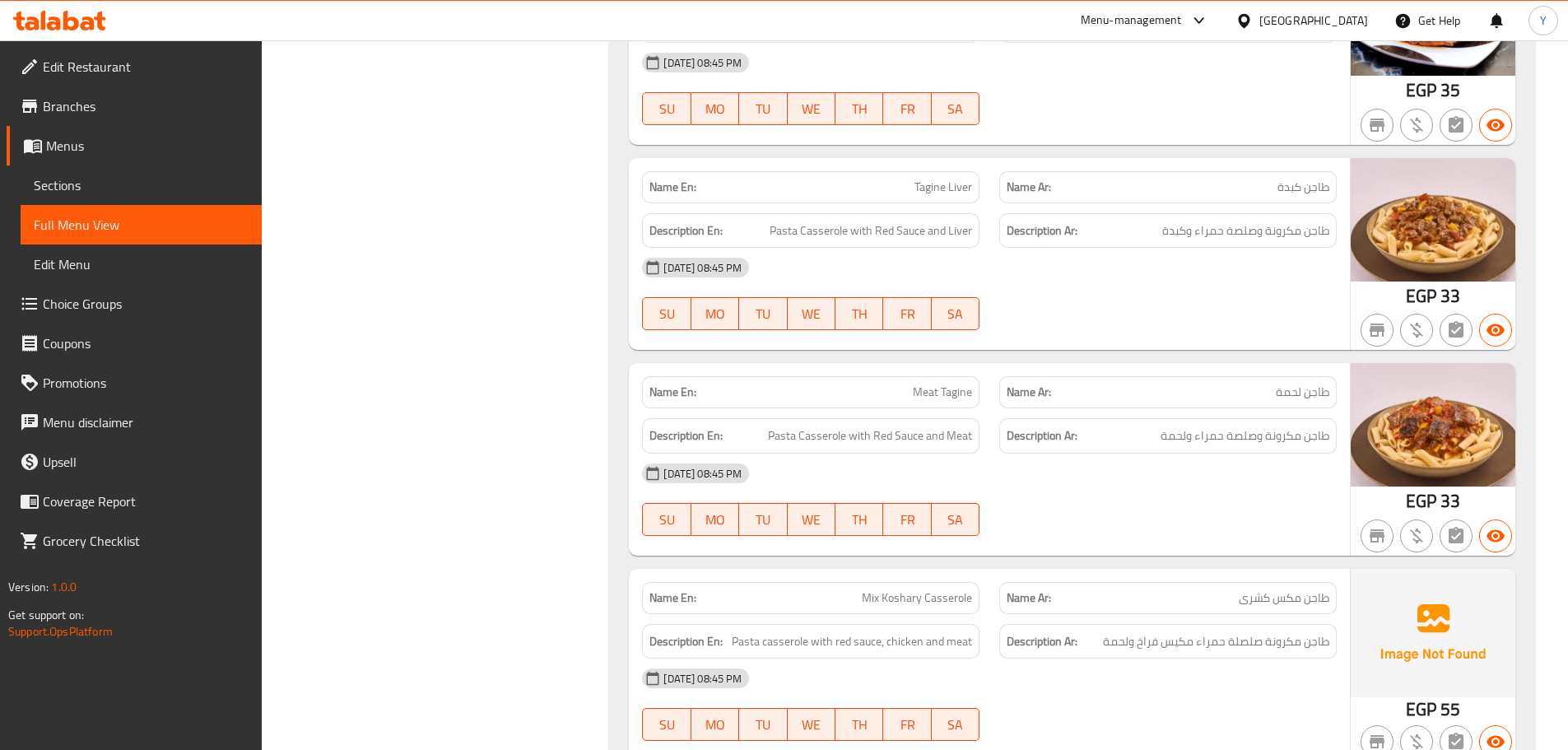
scroll to position [3538, 0]
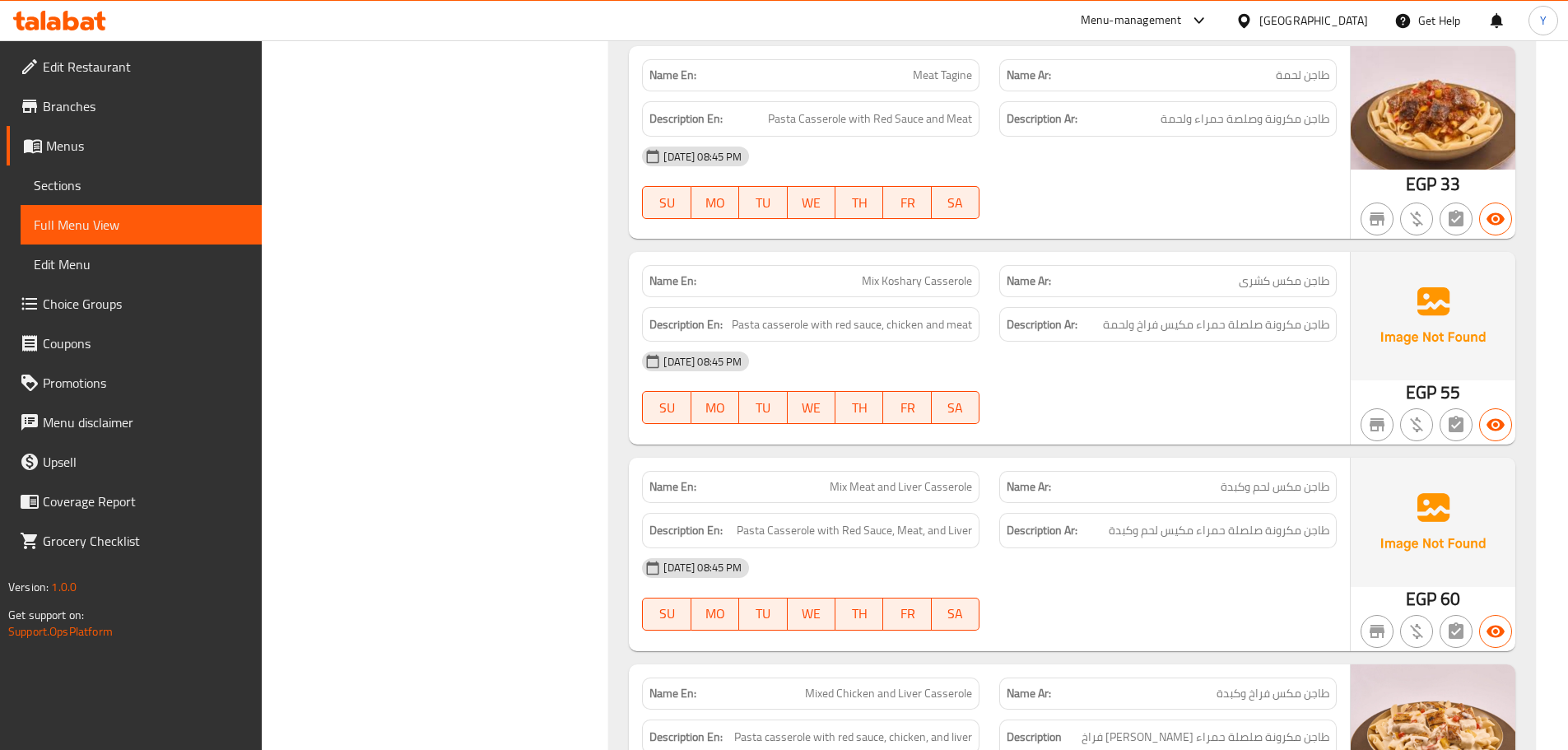
click at [927, 281] on span "Mix Koshary Casserole" at bounding box center [917, 282] width 111 height 18
copy span "Mix Koshary Casserole"
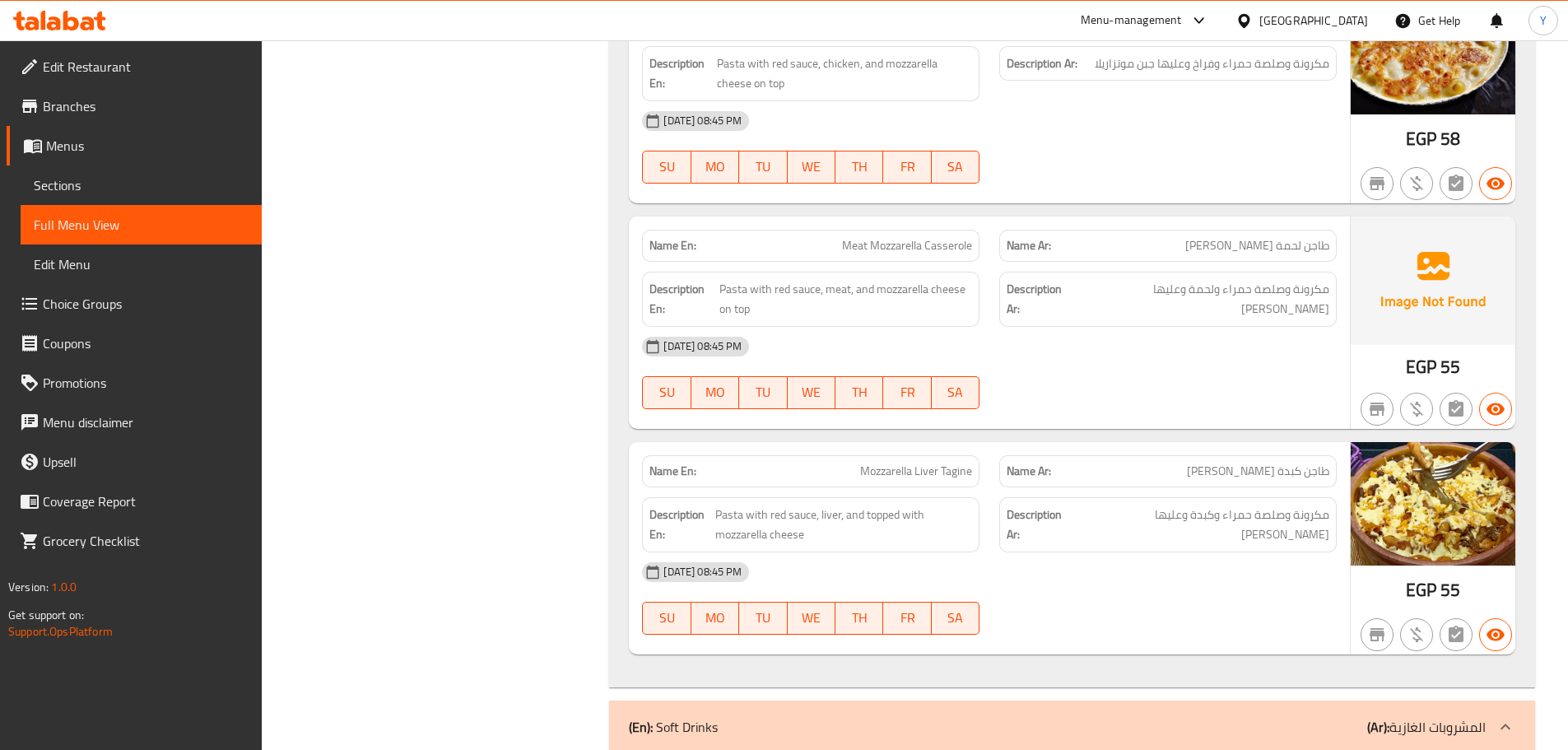
scroll to position [1647, 0]
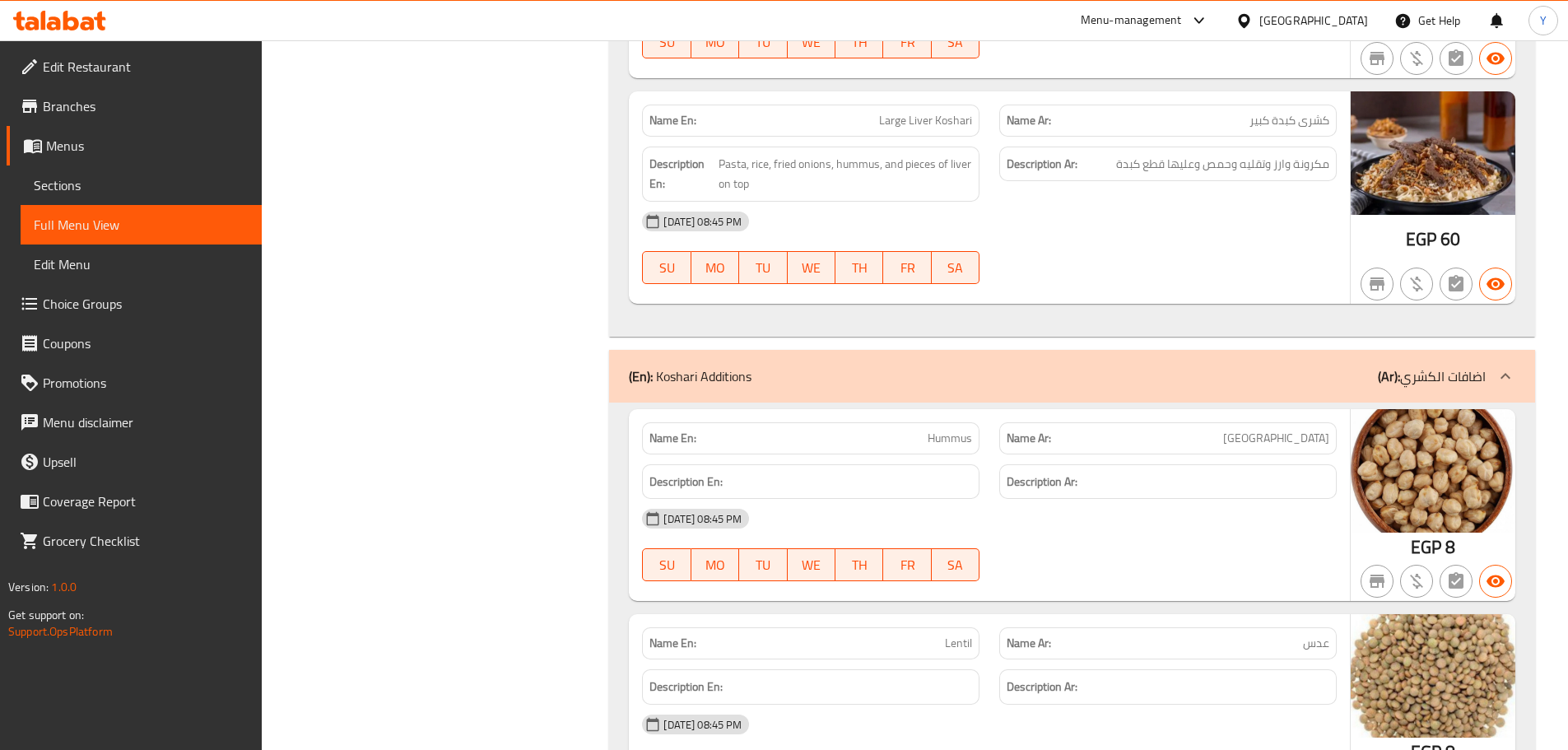
drag, startPoint x: 1222, startPoint y: 513, endPoint x: 1222, endPoint y: -99, distance: 612.0
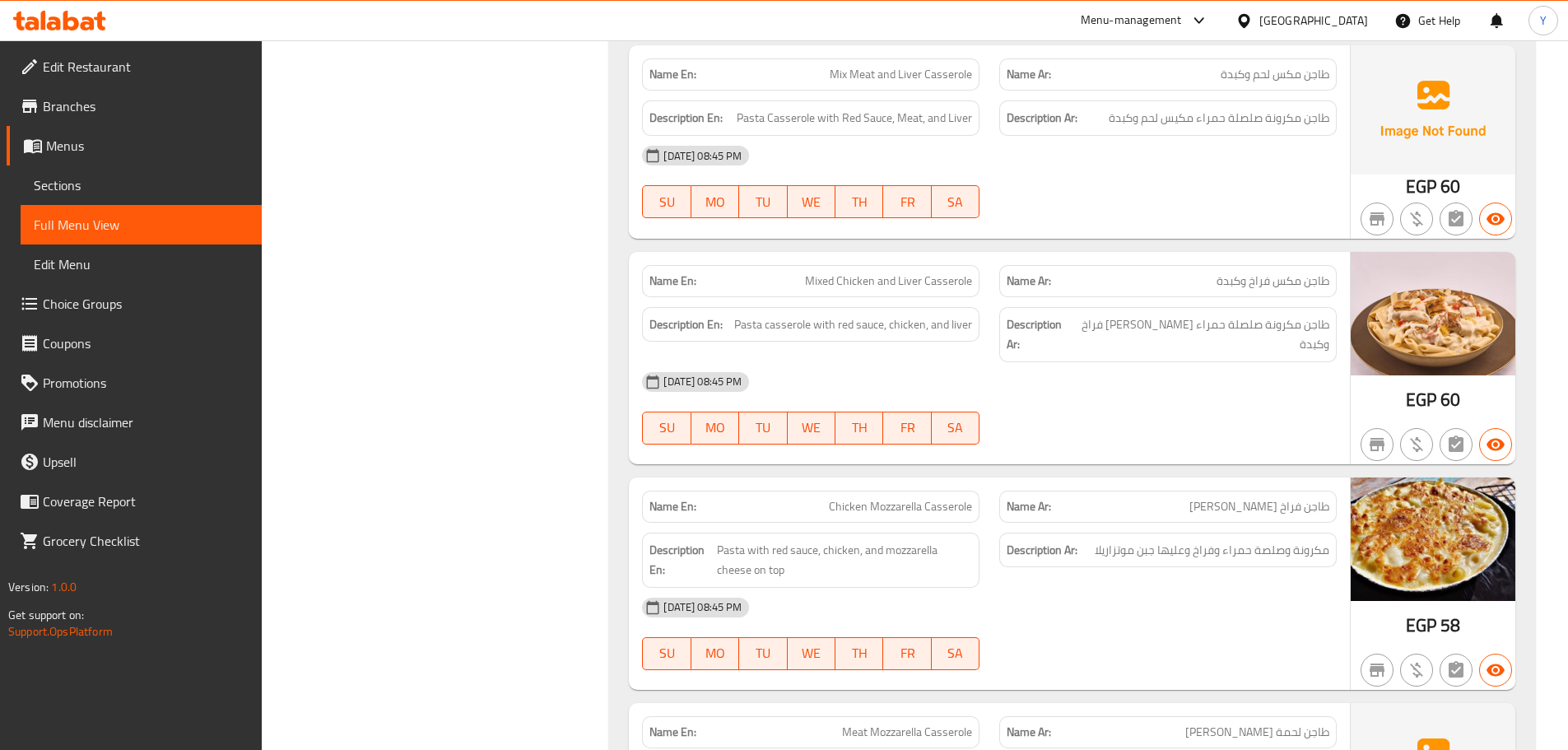
scroll to position [3621, 0]
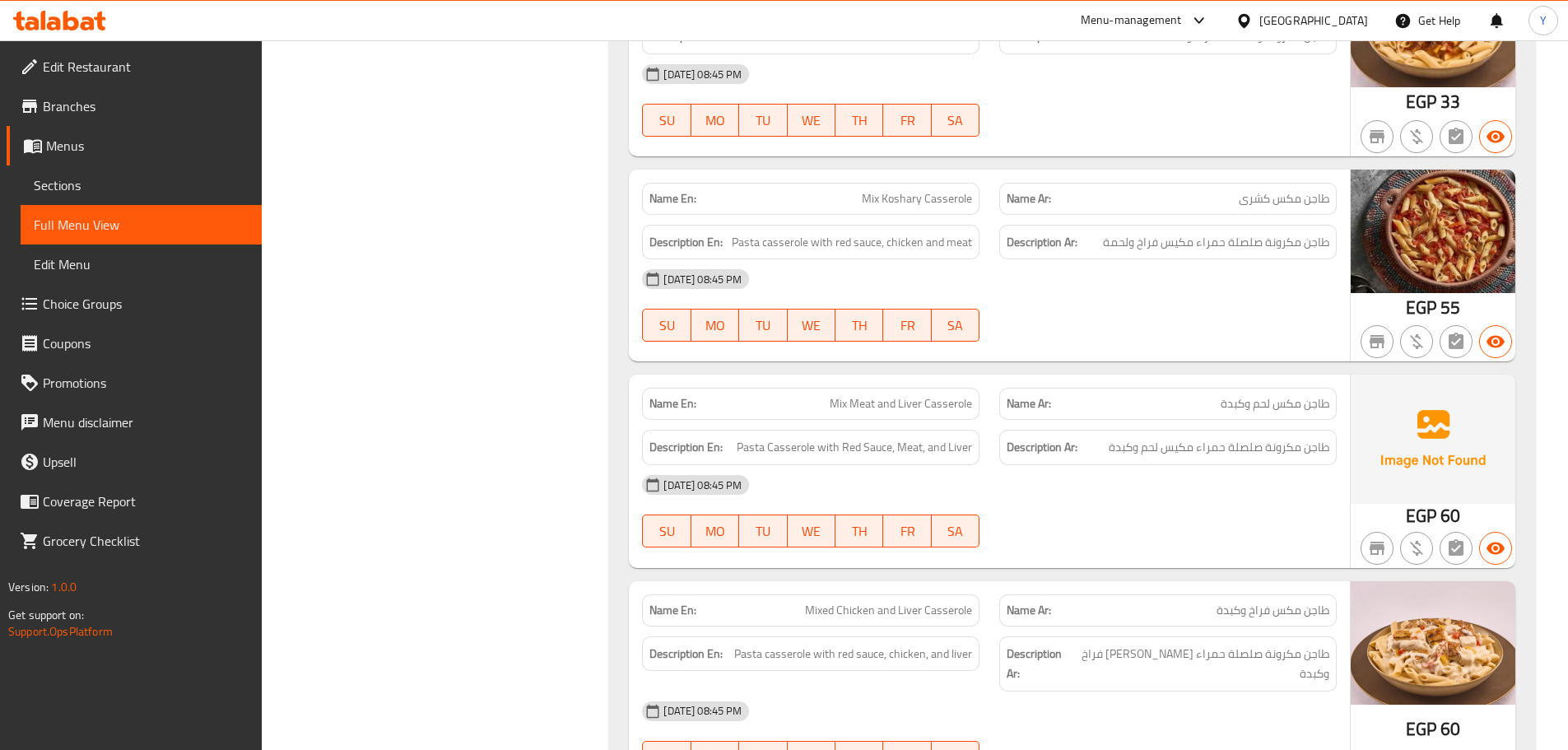
click at [889, 398] on span "Mix Meat and Liver Casserole" at bounding box center [901, 404] width 143 height 18
copy span "Mix Meat and Liver Casserole"
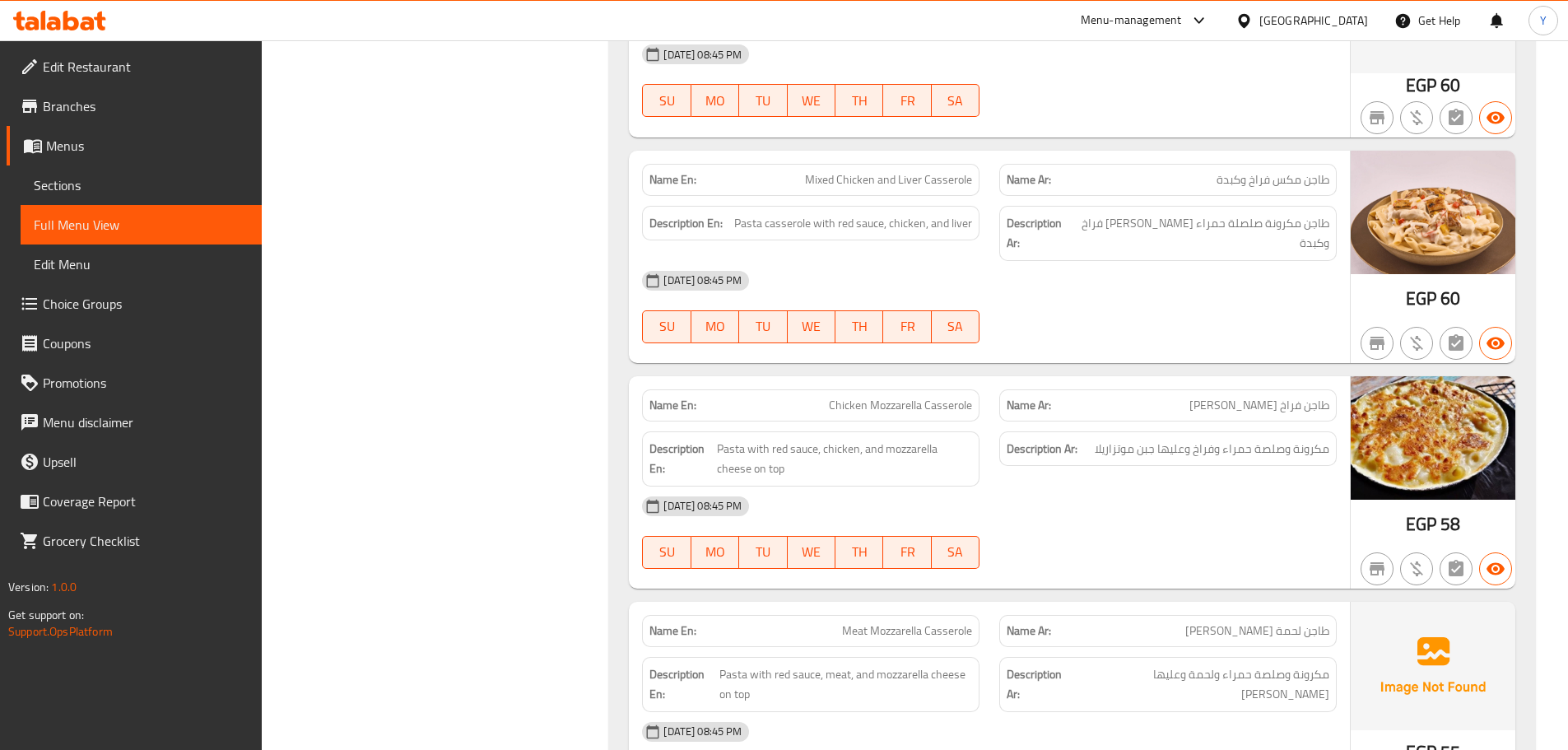
scroll to position [4115, 0]
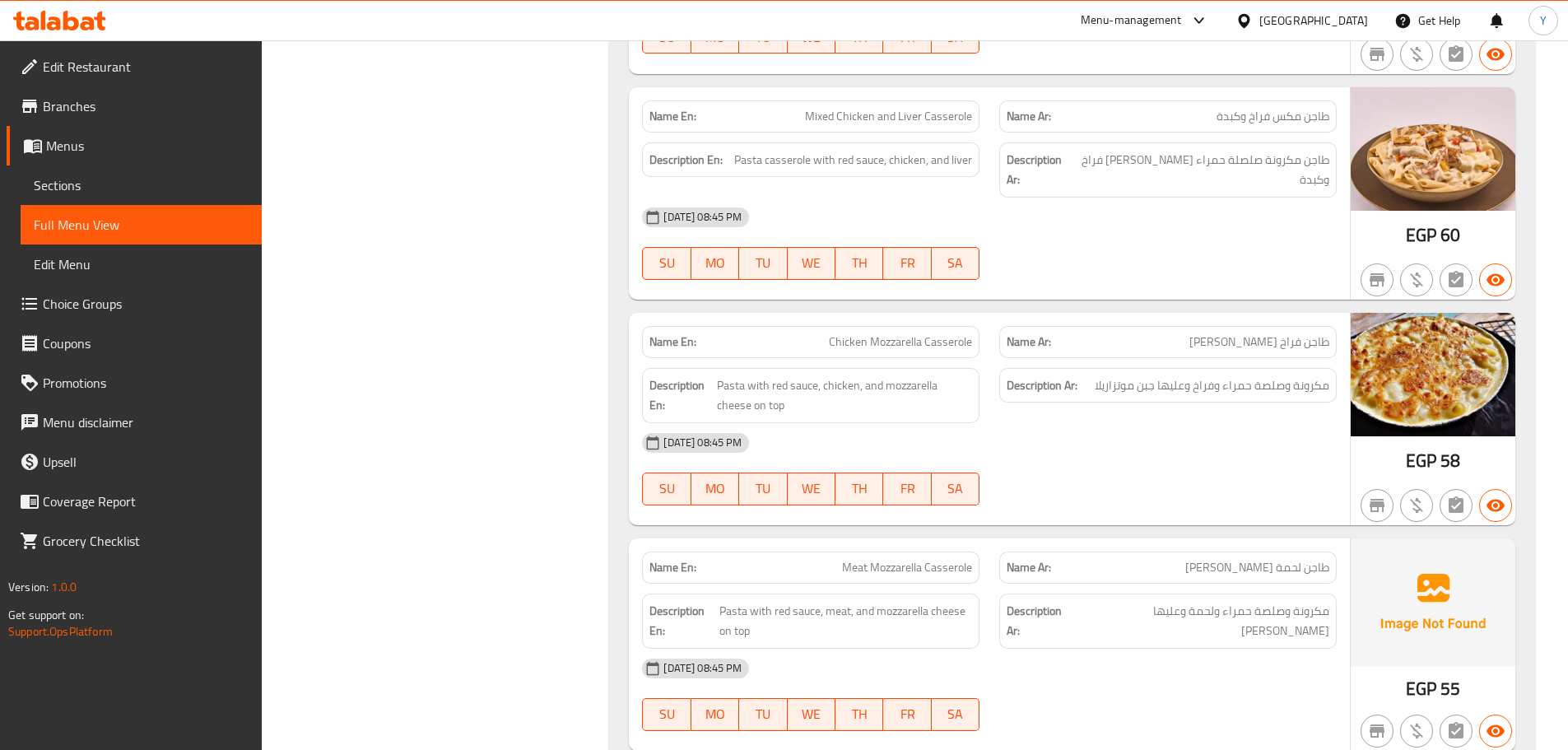
click at [1287, 559] on span "طاجن لحمة [PERSON_NAME]" at bounding box center [1257, 568] width 144 height 18
copy span "لحمة"
click at [1214, 285] on div "Name En: Chicken Tagine Name Ar: طاجن فراخ Description En: Pasta casserole with…" at bounding box center [1073, 30] width 927 height 1955
click at [1171, 236] on div "28-08-2025 08:45 PM SU MO TU WE TH FR SA" at bounding box center [990, 244] width 715 height 92
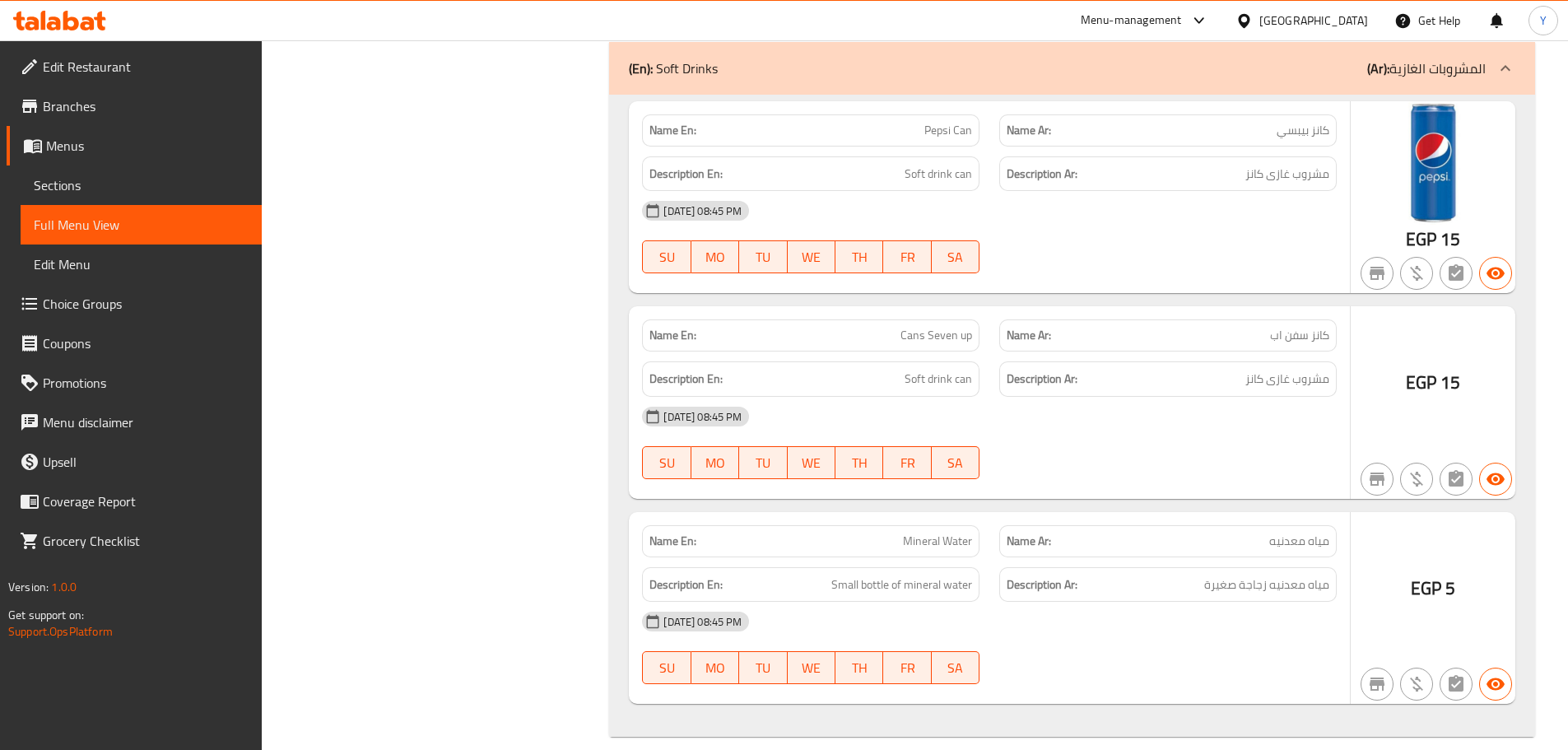
drag, startPoint x: 1205, startPoint y: 717, endPoint x: 1179, endPoint y: 681, distance: 44.4
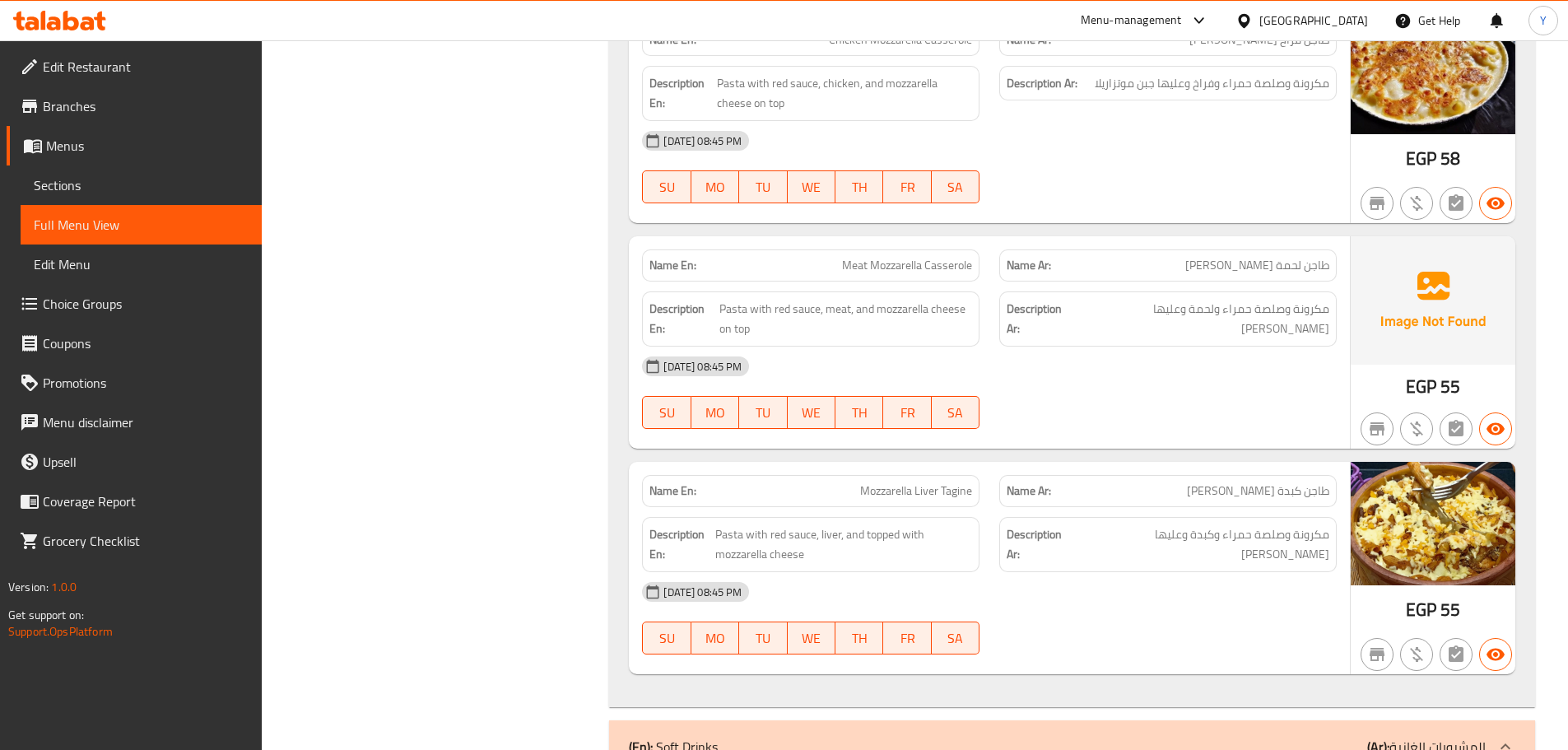
scroll to position [4188, 0]
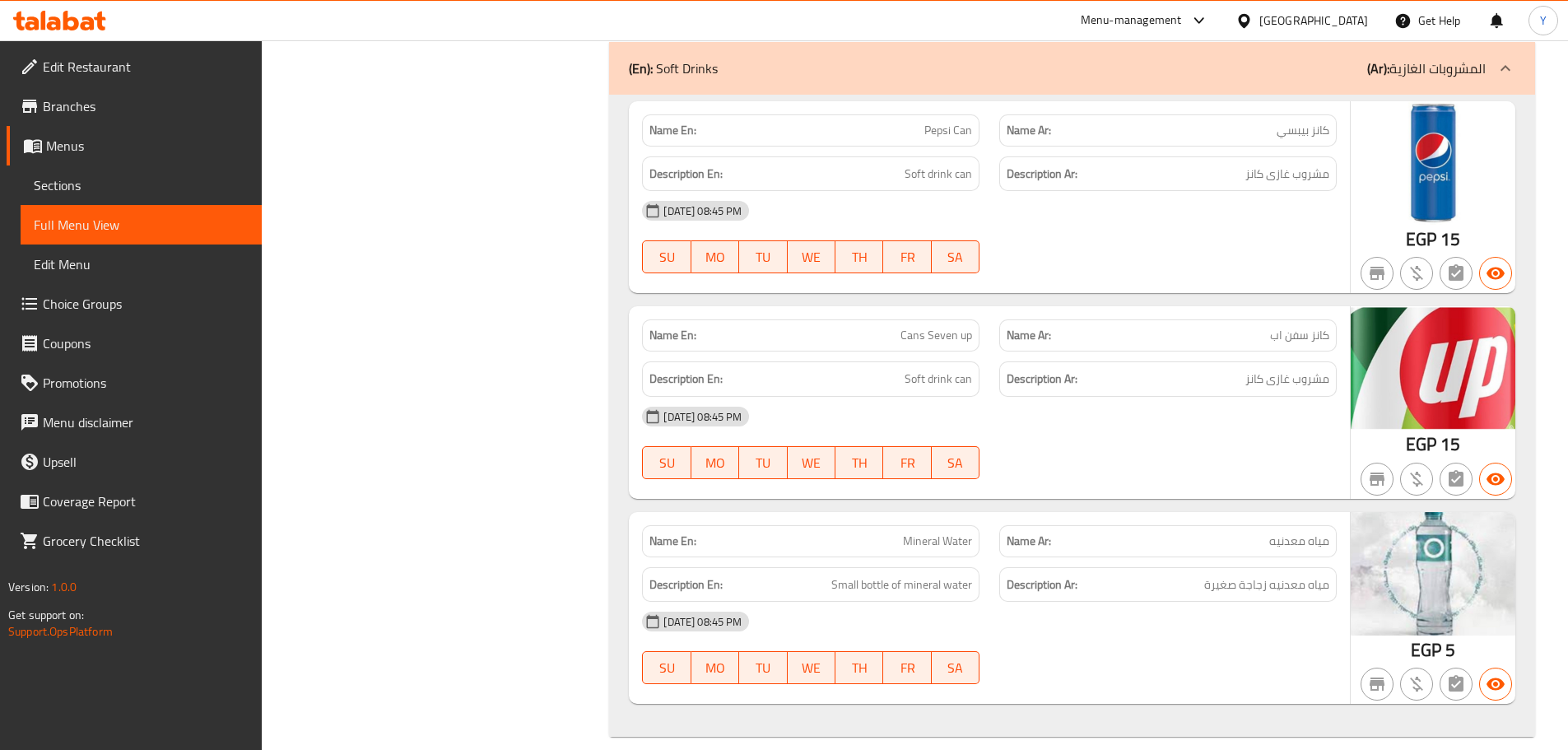
drag, startPoint x: 1114, startPoint y: 236, endPoint x: 1104, endPoint y: 651, distance: 415.1
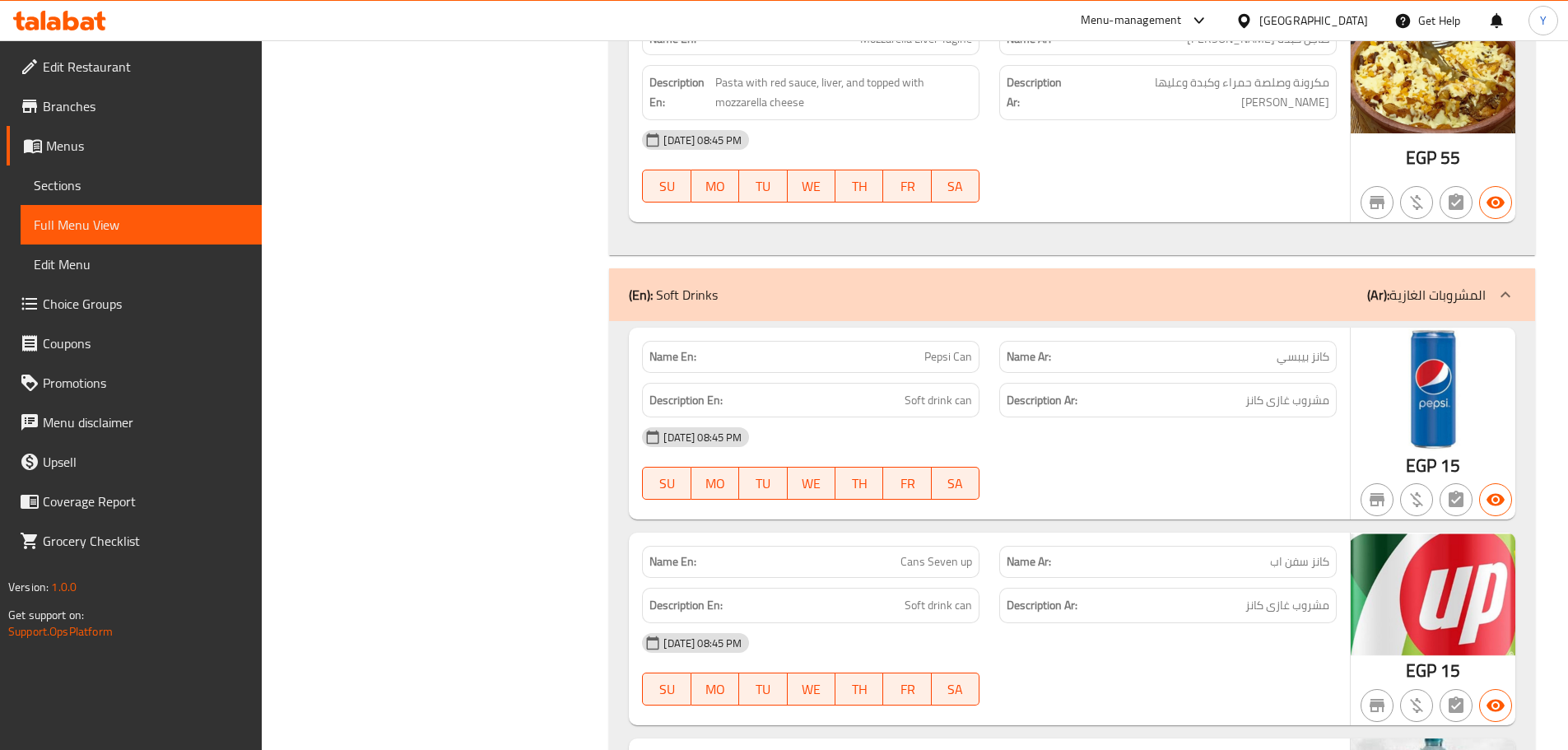
scroll to position [4765, 0]
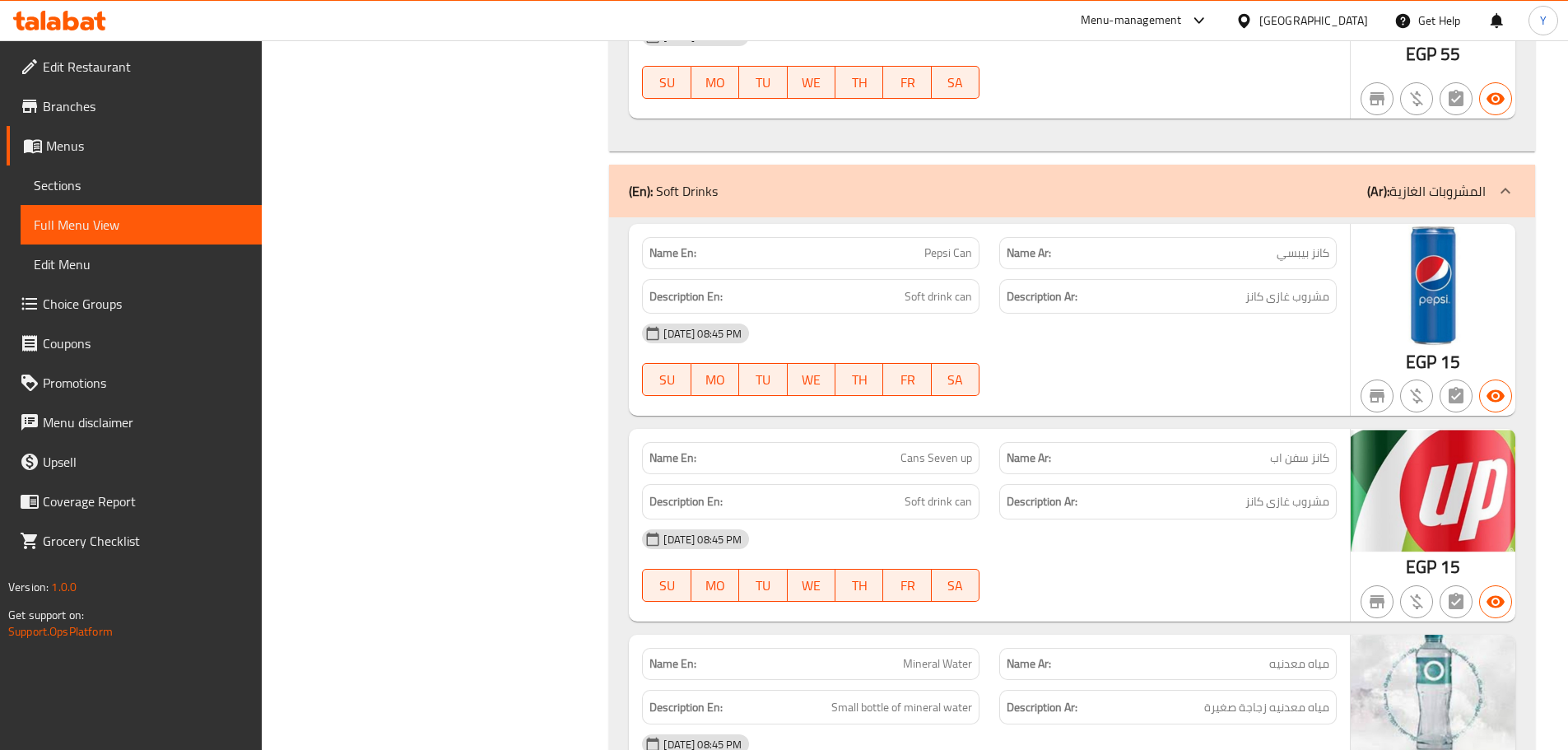
drag, startPoint x: 1124, startPoint y: 397, endPoint x: 1117, endPoint y: 238, distance: 159.2
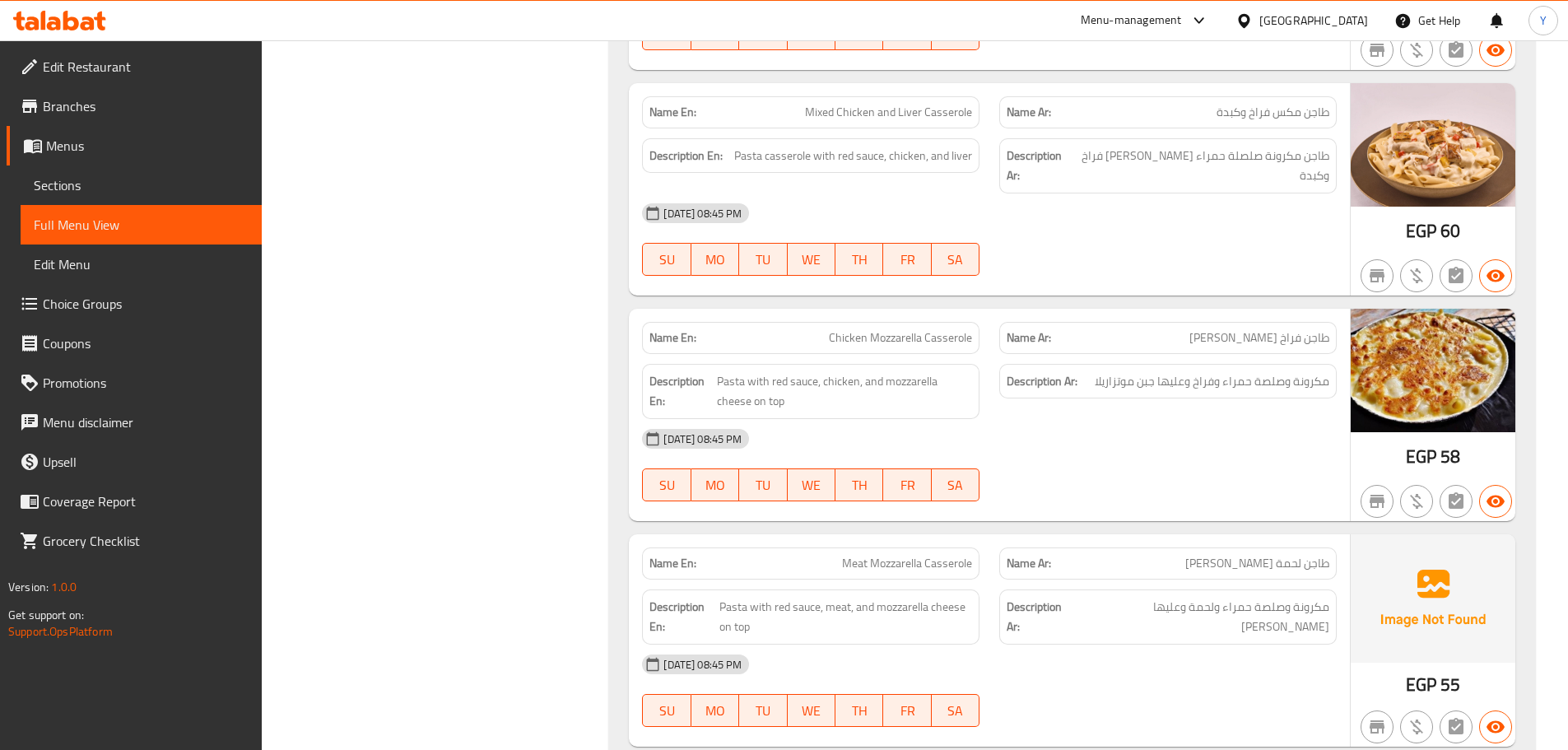
scroll to position [4117, 0]
drag, startPoint x: 1416, startPoint y: 329, endPoint x: 1451, endPoint y: 141, distance: 191.2
click at [1451, 141] on img at bounding box center [1433, 145] width 165 height 123
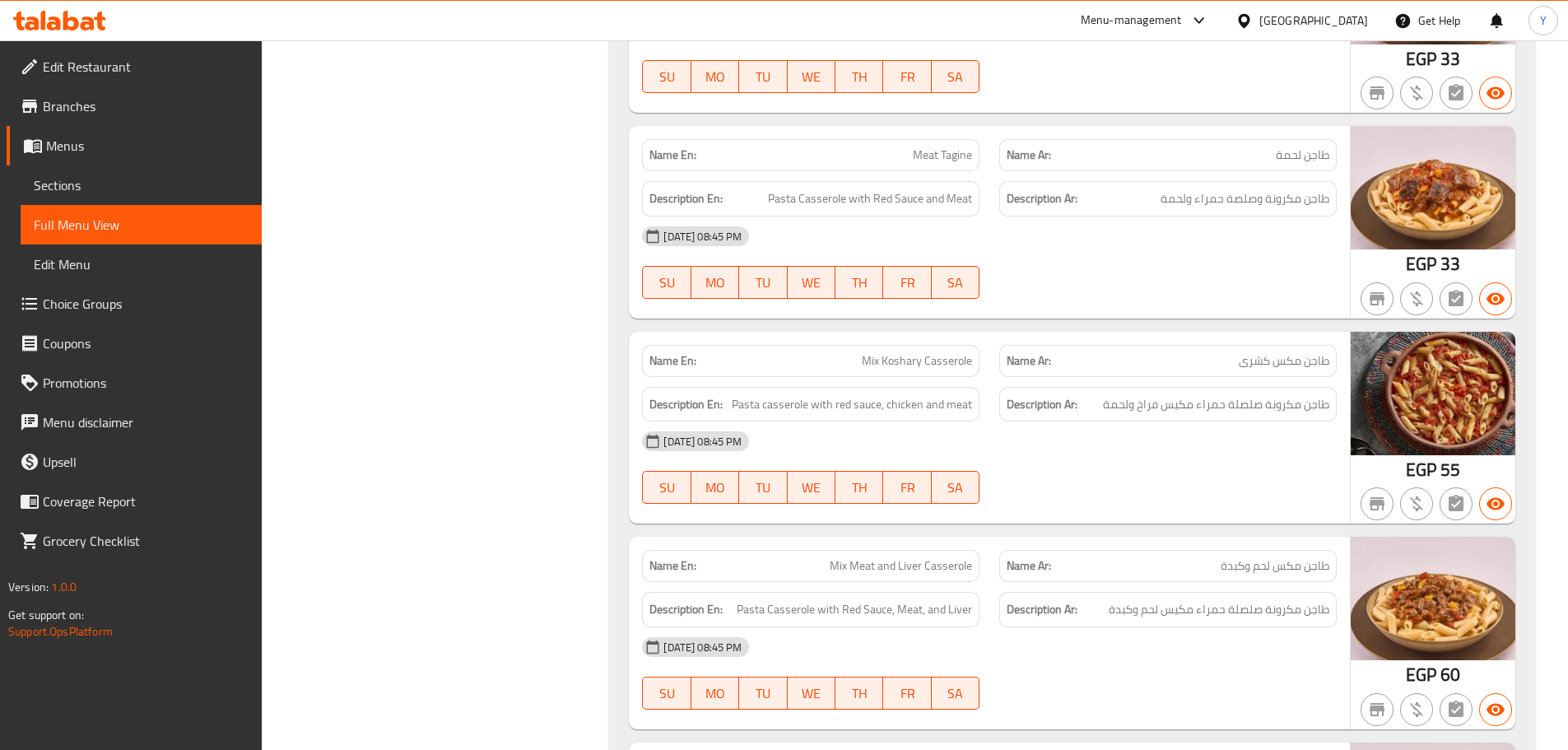
scroll to position [2662, 0]
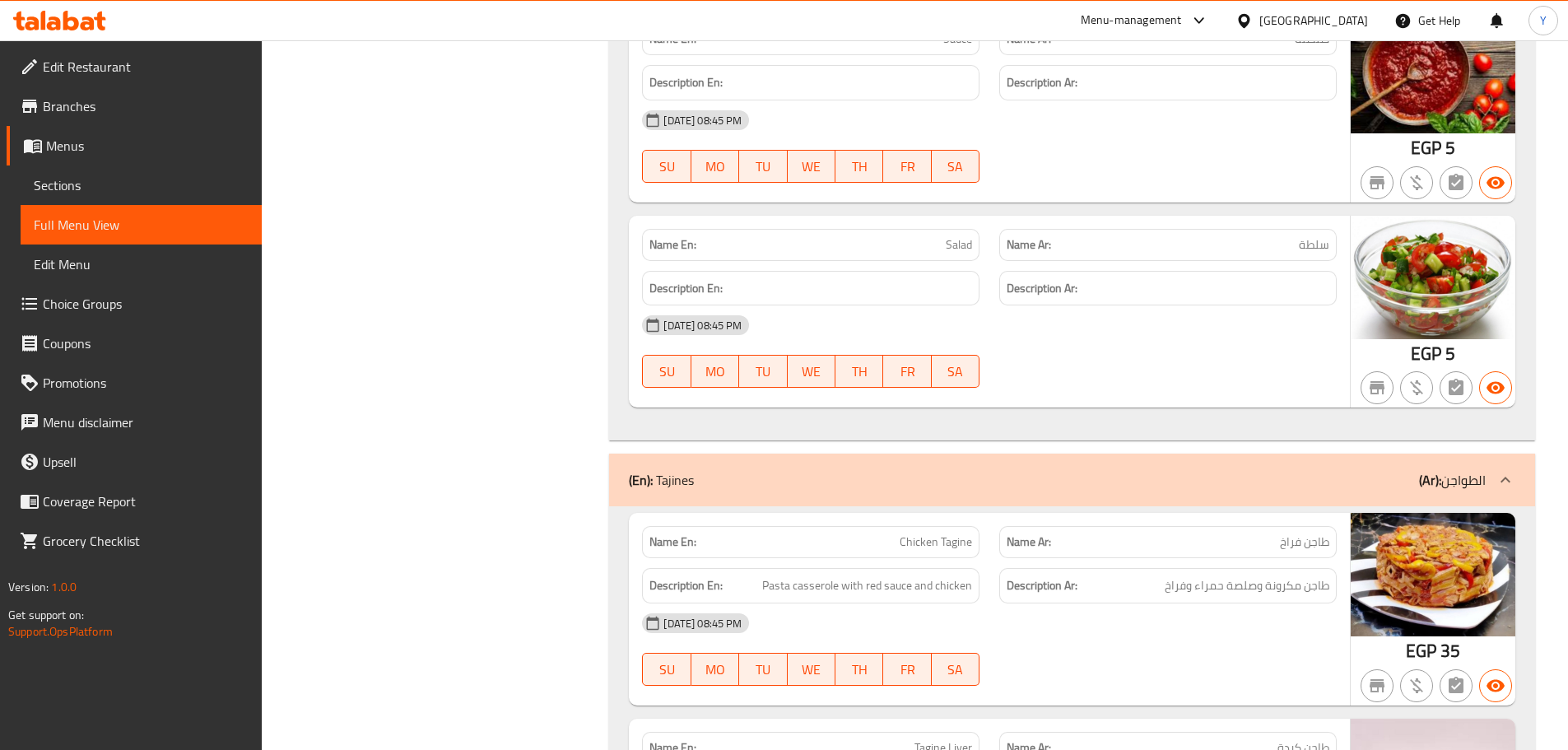
drag, startPoint x: 1163, startPoint y: 301, endPoint x: 1176, endPoint y: -47, distance: 348.2
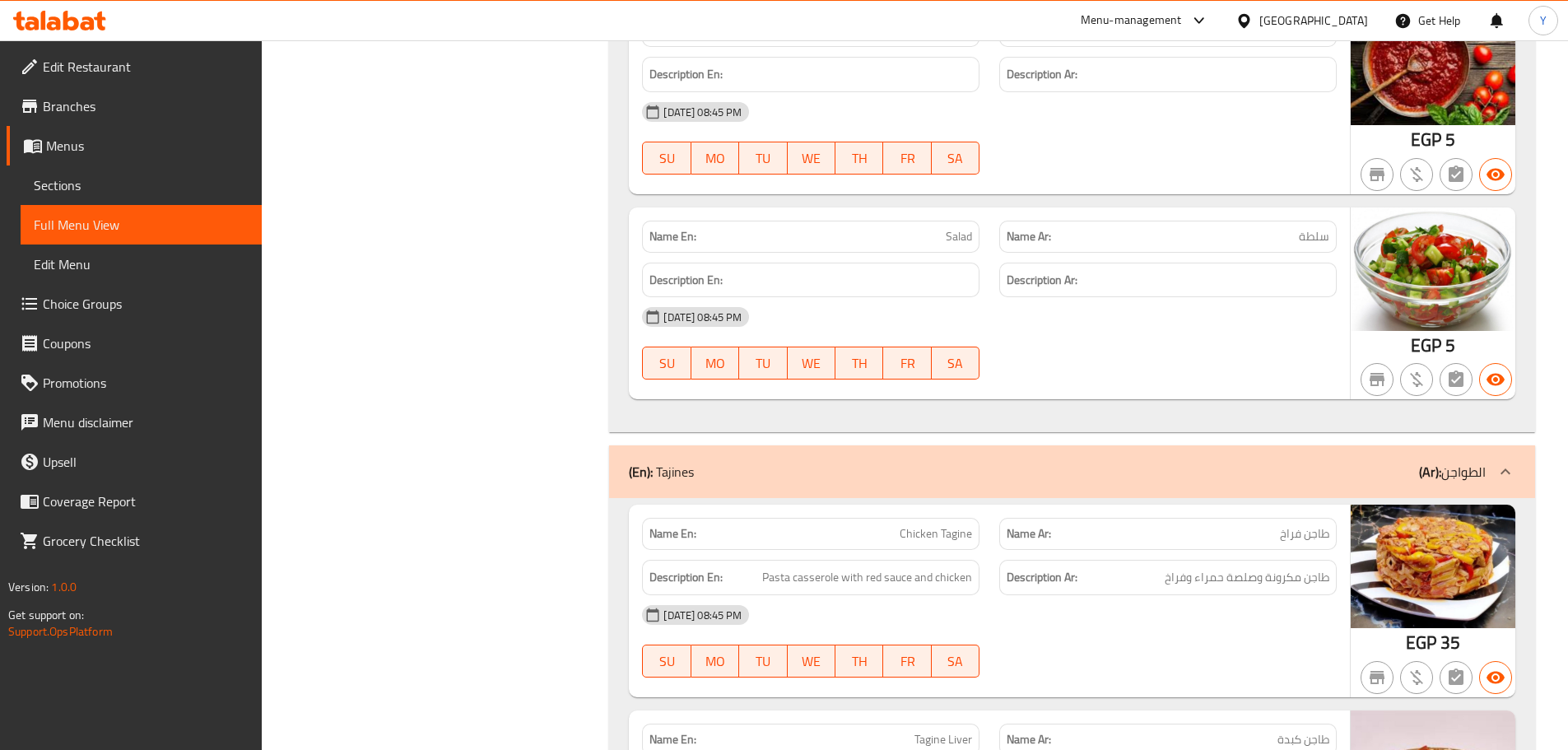
scroll to position [0, 0]
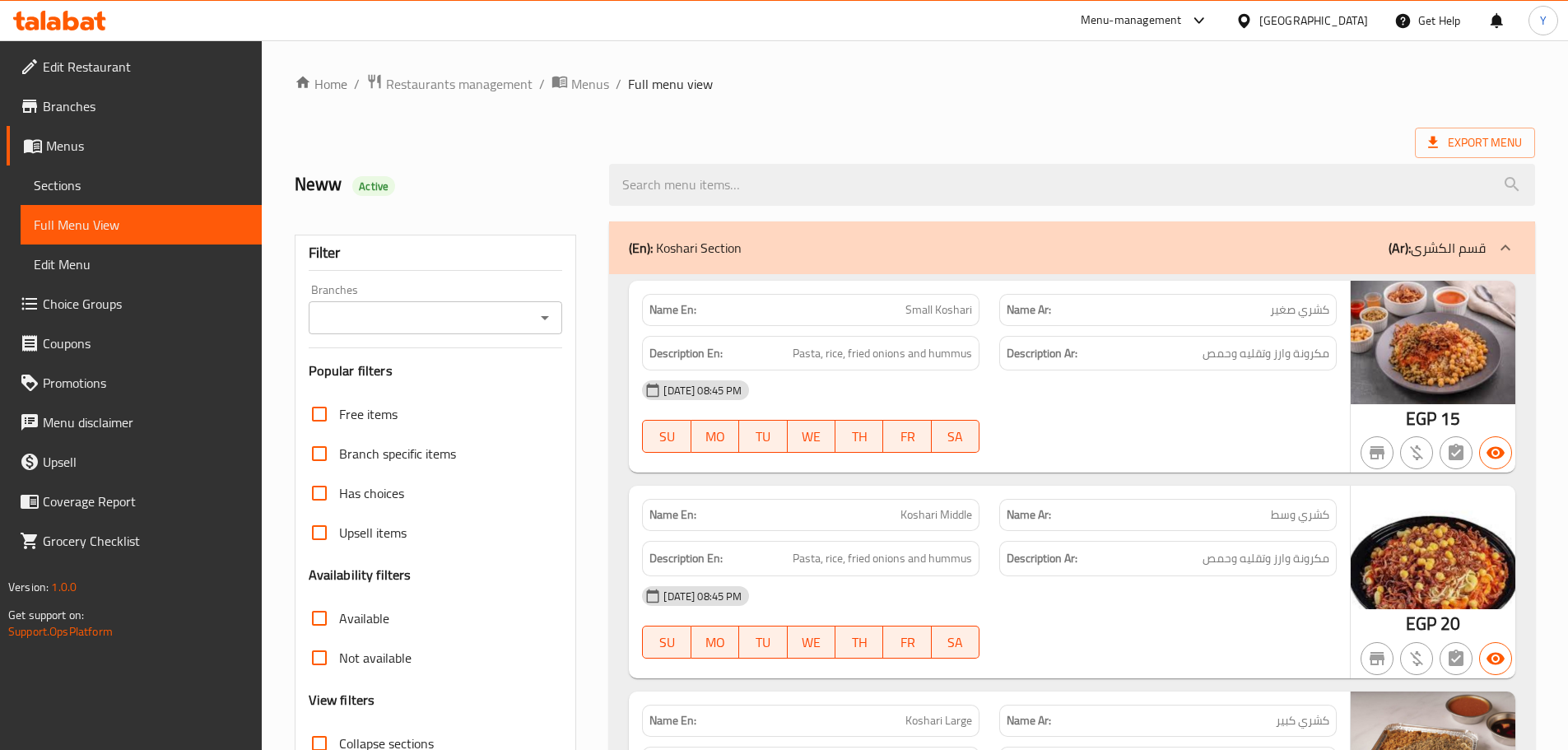
drag, startPoint x: 1069, startPoint y: 282, endPoint x: 1154, endPoint y: -99, distance: 390.4
click at [1479, 156] on span "Export Menu" at bounding box center [1476, 143] width 120 height 30
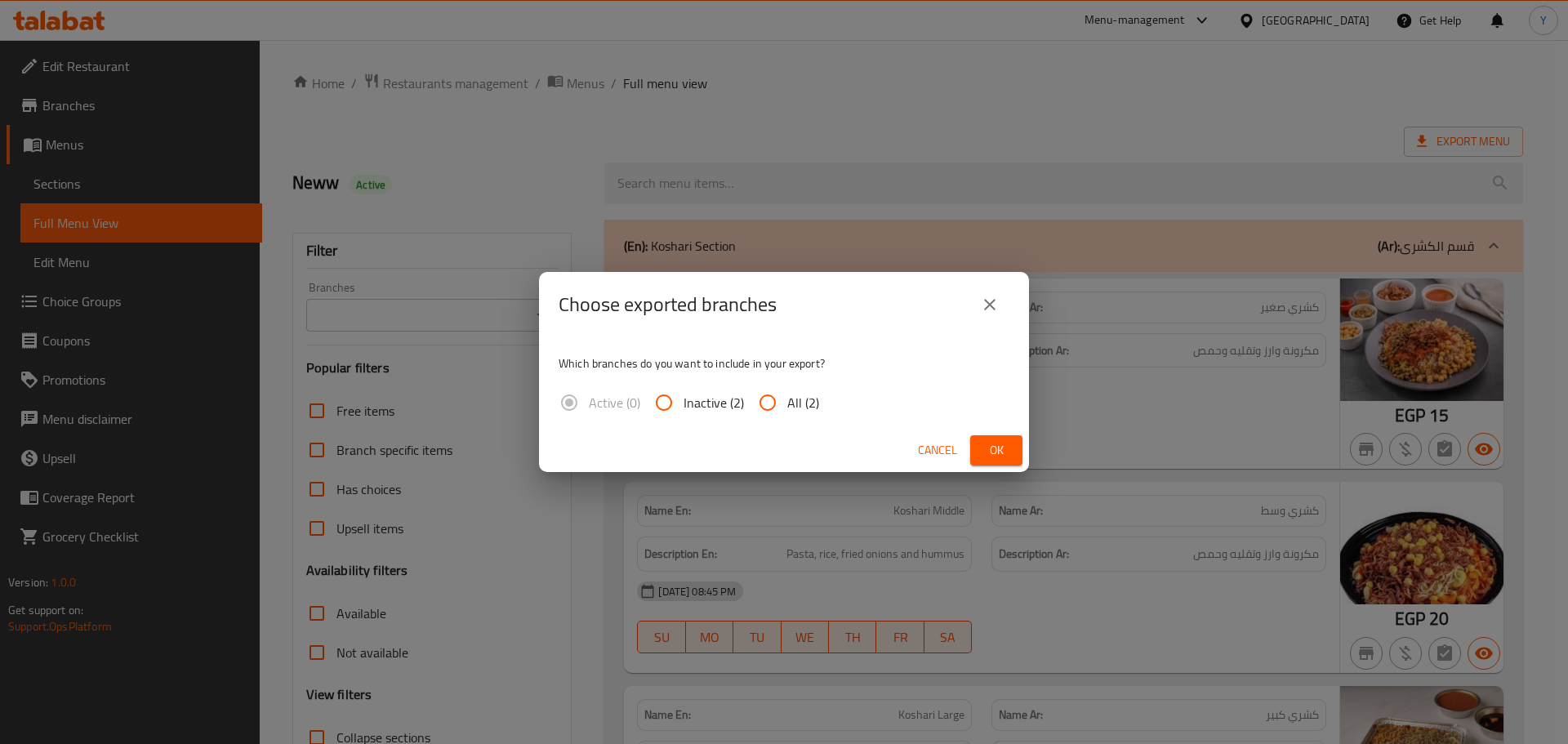
click at [984, 450] on span "Ok" at bounding box center [997, 450] width 26 height 20
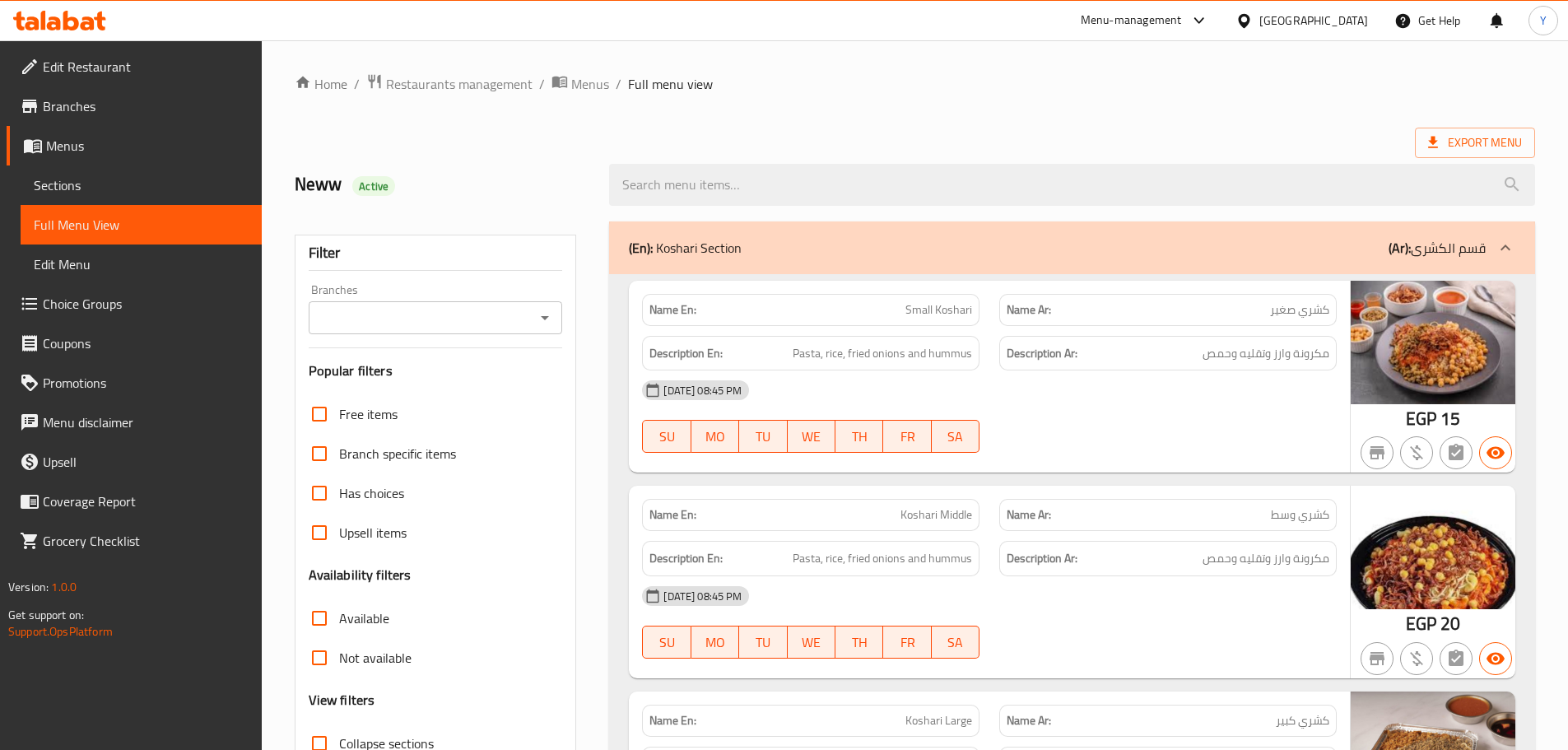
drag, startPoint x: 1186, startPoint y: 589, endPoint x: 1114, endPoint y: 102, distance: 492.3
click at [1186, 589] on div "[DATE] 08:45 PM" at bounding box center [990, 596] width 715 height 40
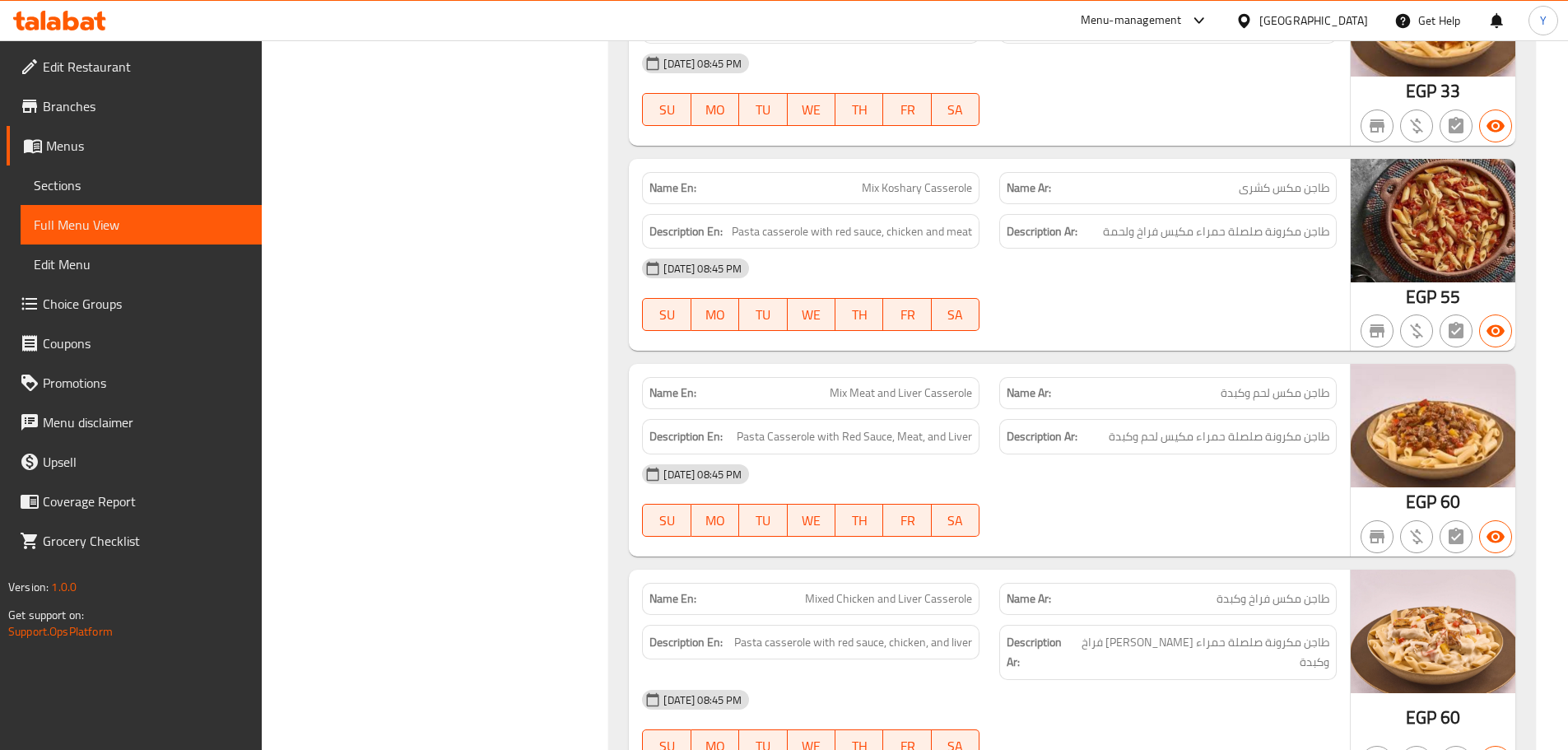
scroll to position [5094, 0]
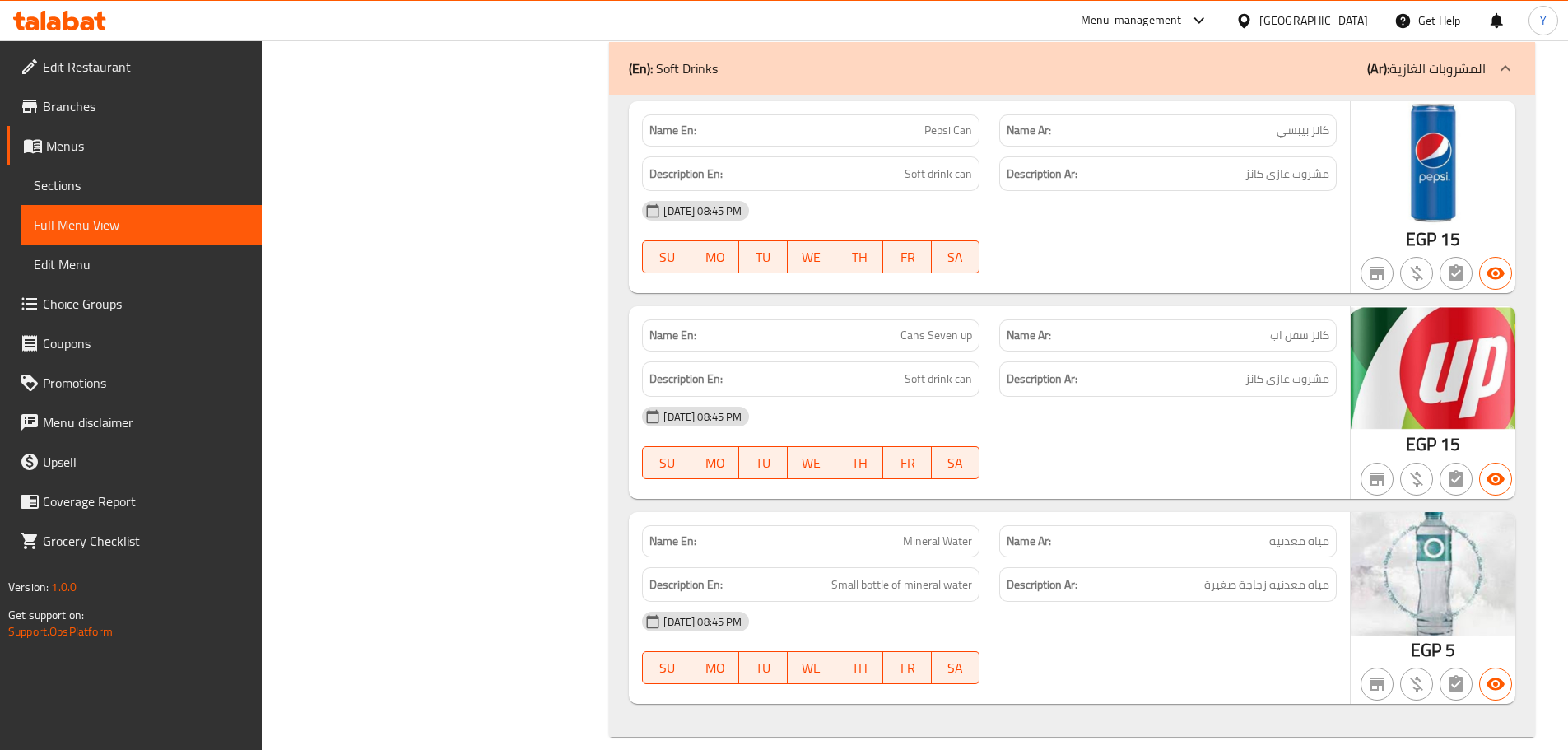
drag, startPoint x: 1212, startPoint y: 91, endPoint x: 1145, endPoint y: 666, distance: 578.9
